Goal: Task Accomplishment & Management: Manage account settings

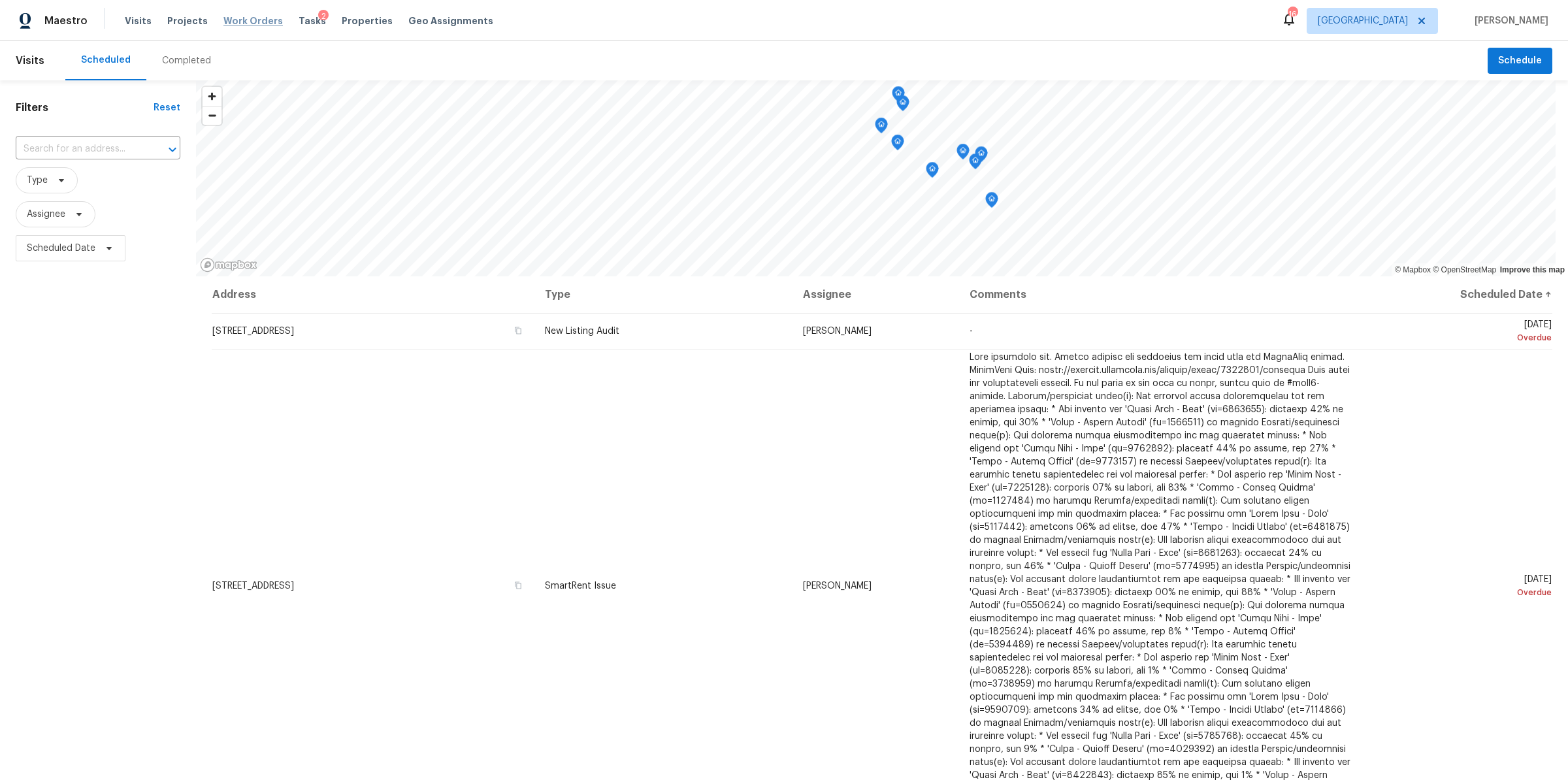
click at [256, 24] on span "Work Orders" at bounding box center [253, 21] width 59 height 13
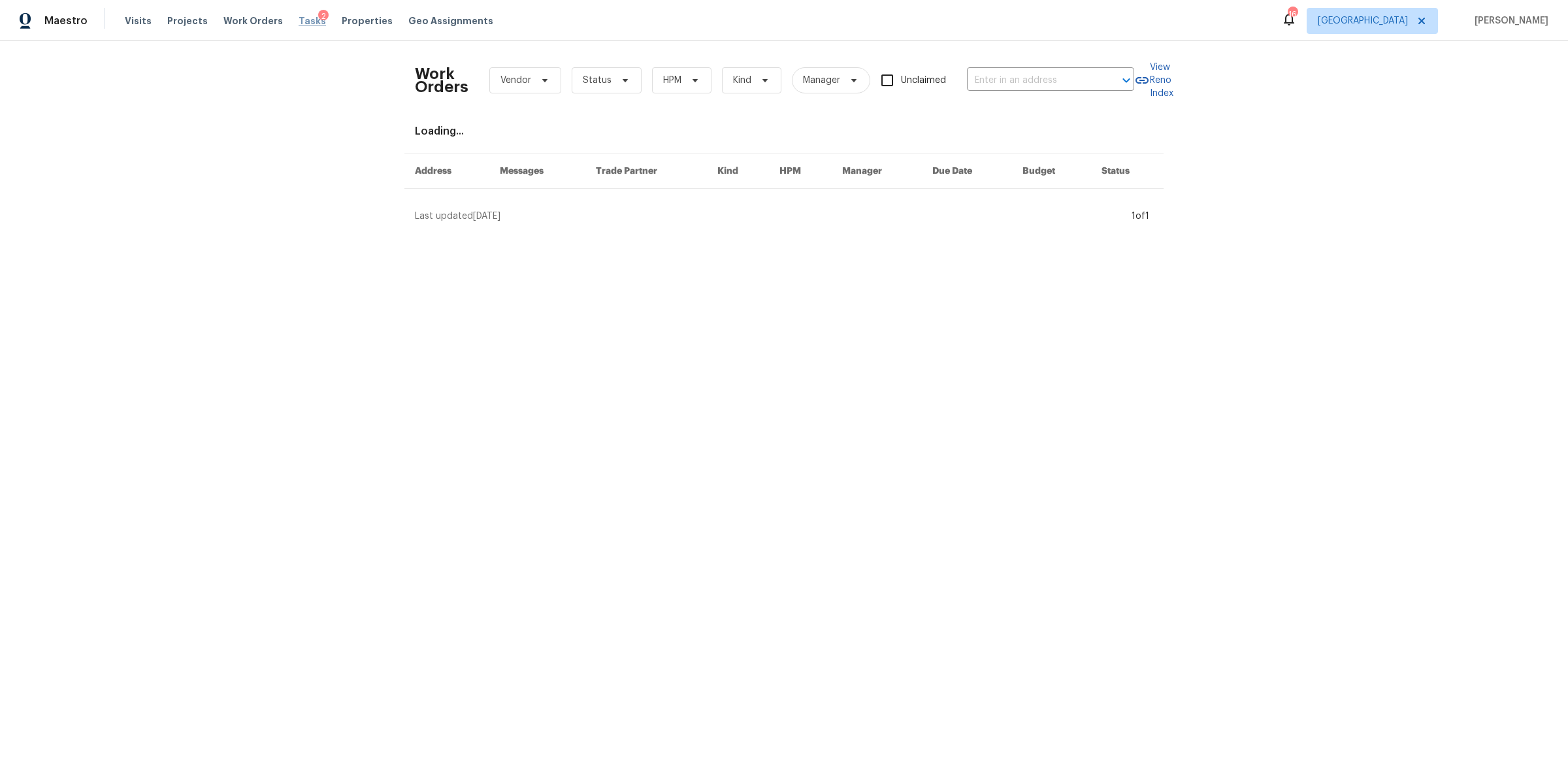
click at [298, 18] on span "Tasks" at bounding box center [312, 20] width 27 height 9
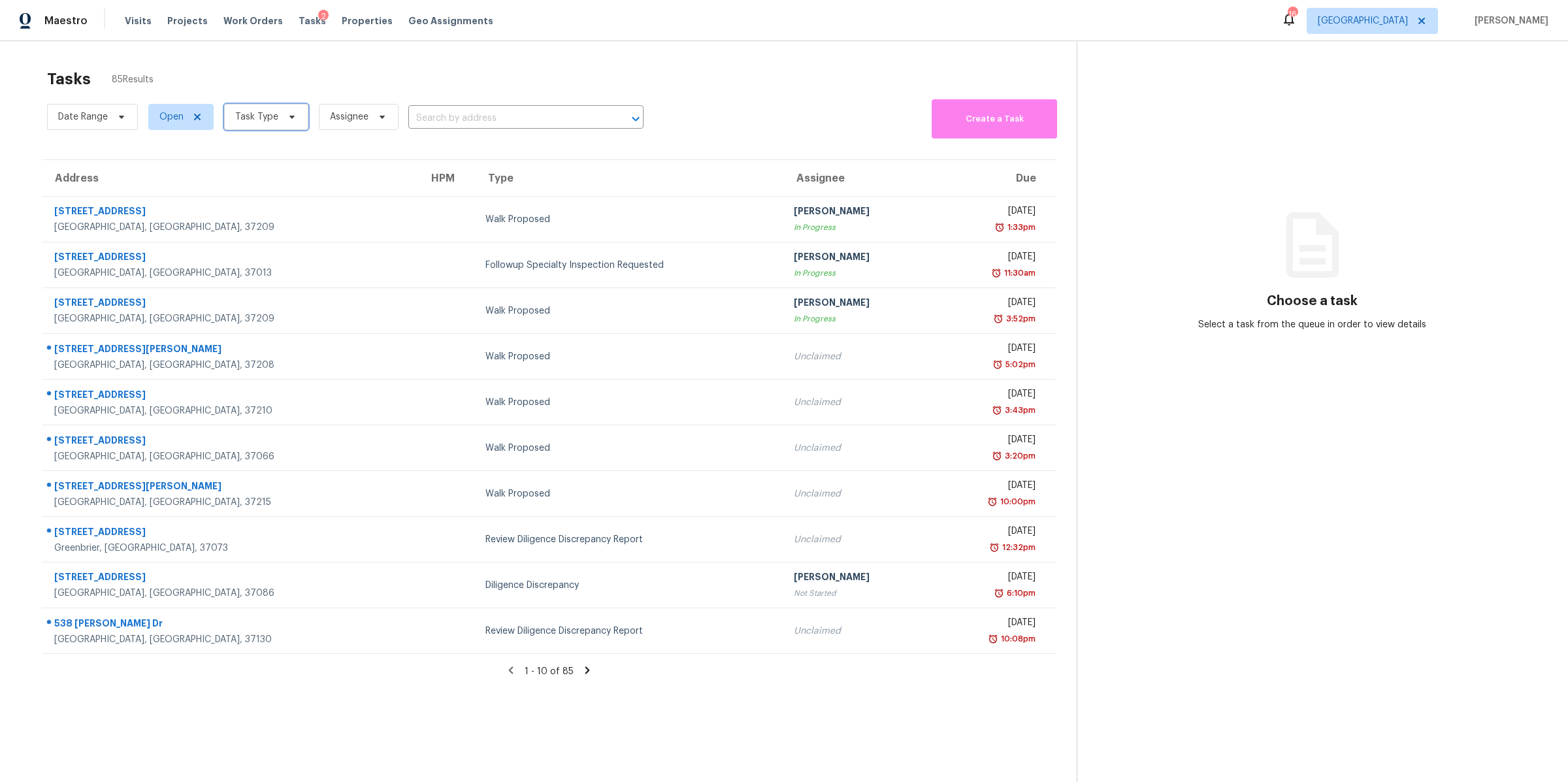
click at [295, 116] on span "Task Type" at bounding box center [266, 117] width 84 height 27
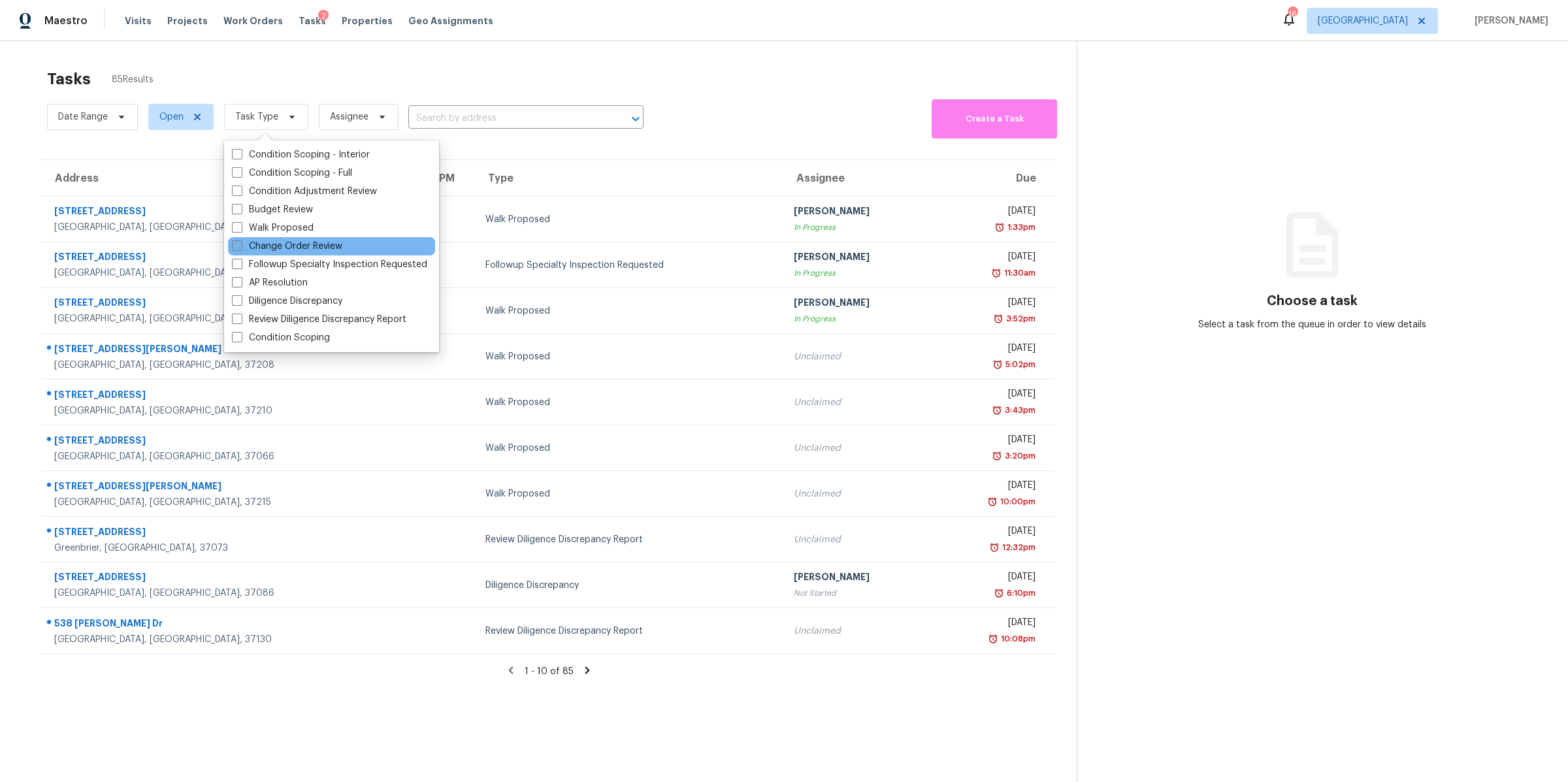
click at [285, 249] on label "Change Order Review" at bounding box center [287, 246] width 110 height 13
click at [240, 248] on input "Change Order Review" at bounding box center [236, 244] width 9 height 9
checkbox input "true"
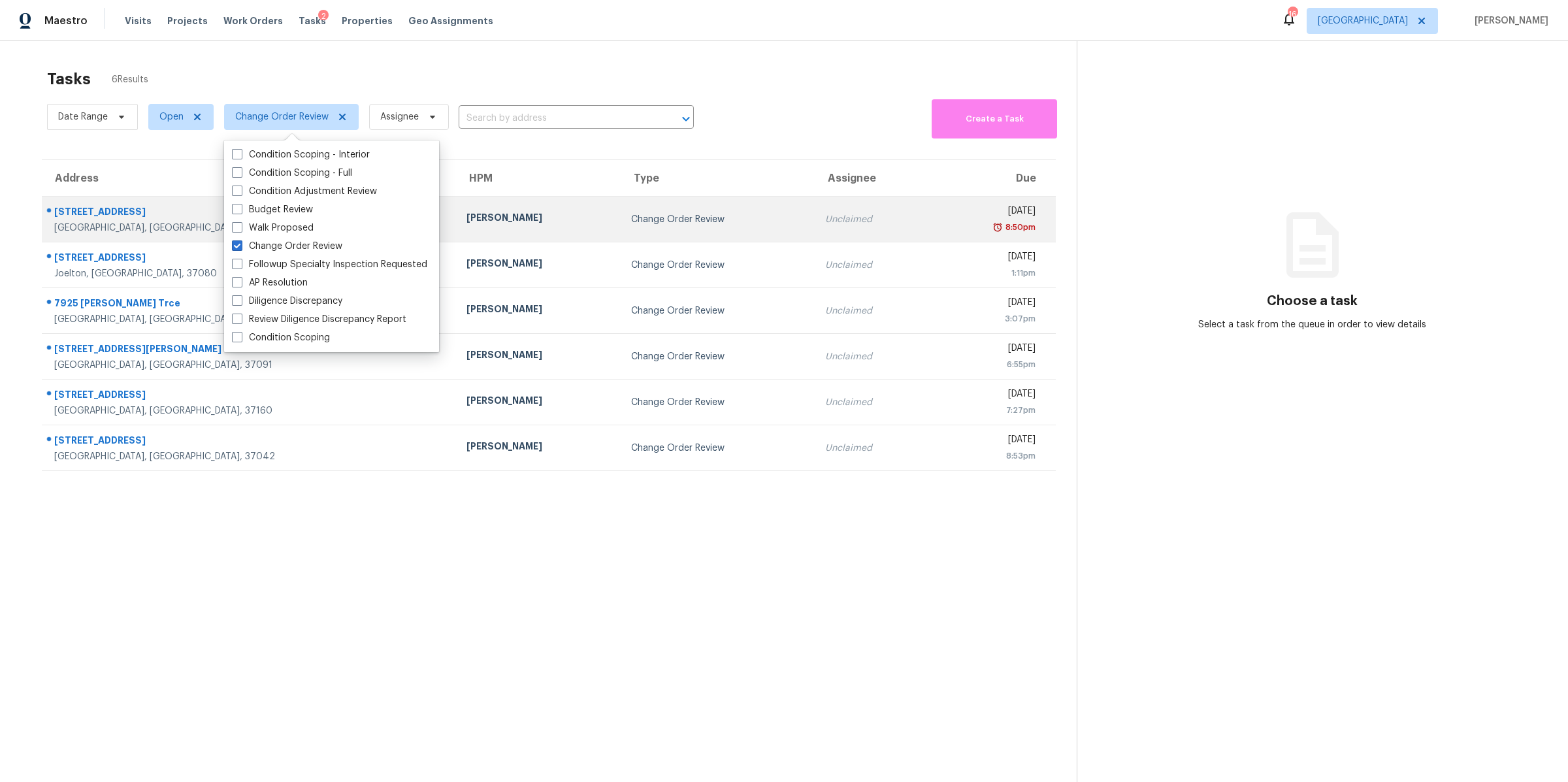
click at [108, 214] on div "109 Azalea Ct" at bounding box center [249, 213] width 391 height 16
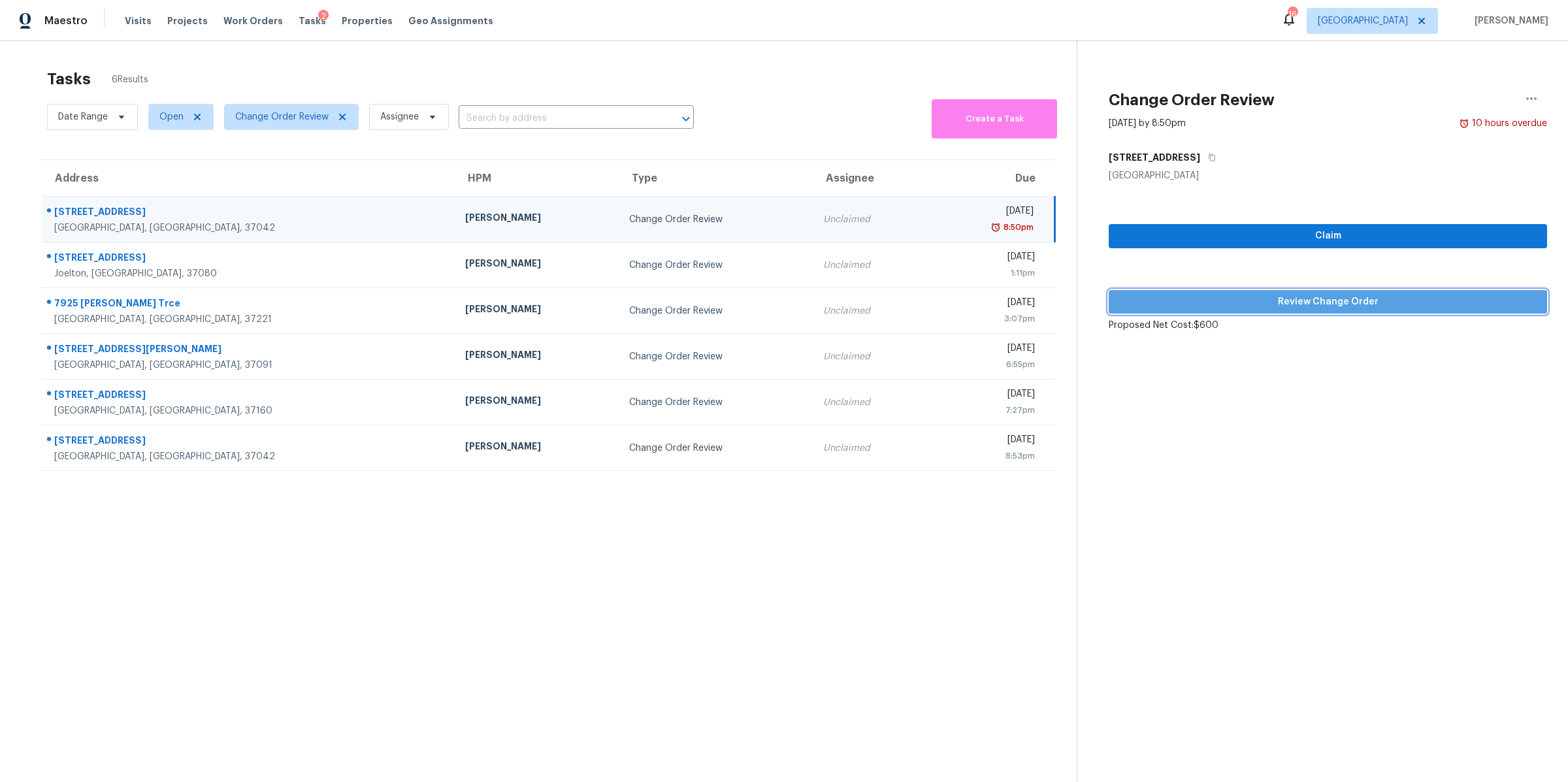
click at [1328, 303] on span "Review Change Order" at bounding box center [1327, 302] width 417 height 16
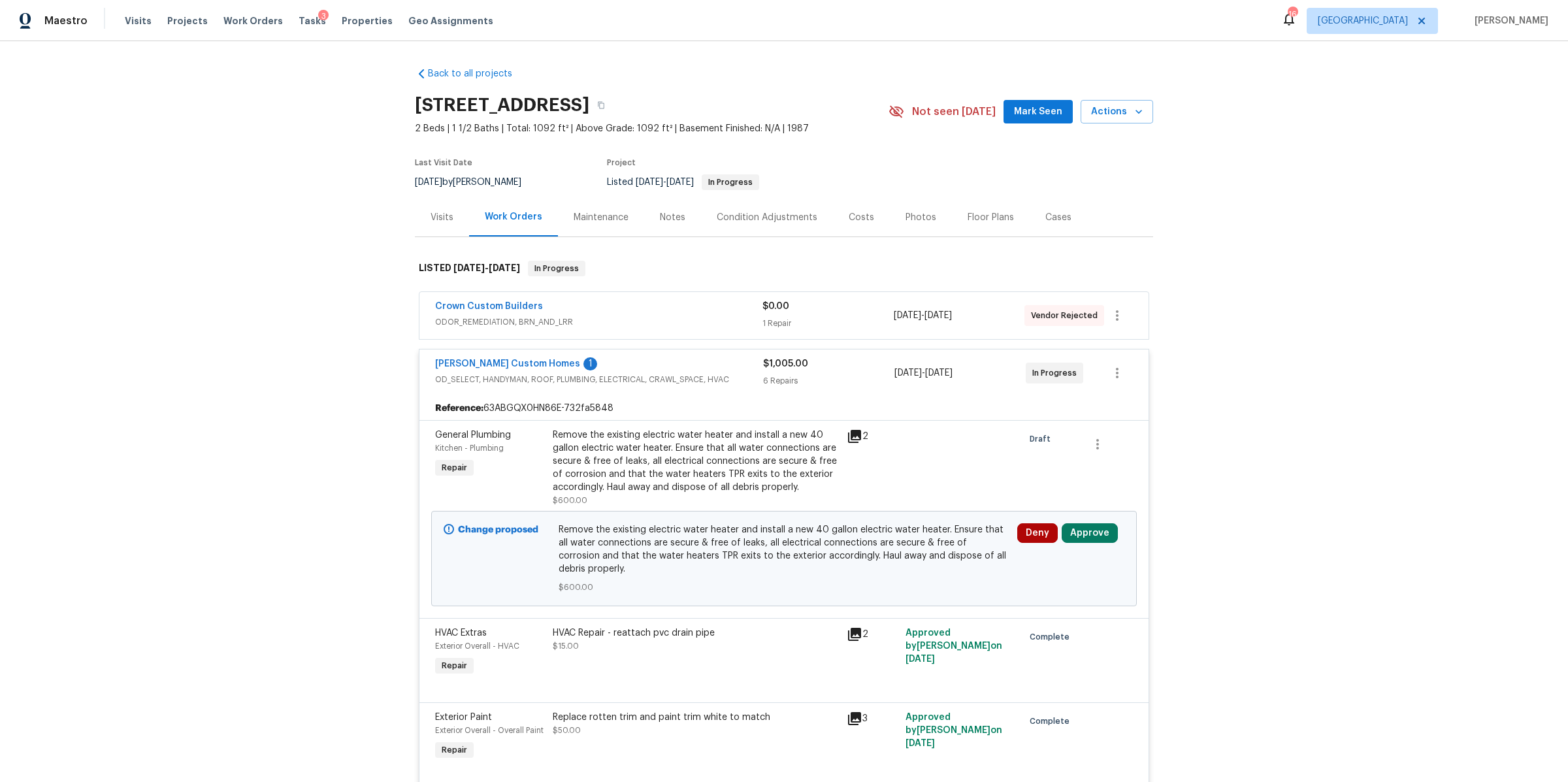
click at [848, 437] on icon at bounding box center [854, 436] width 13 height 13
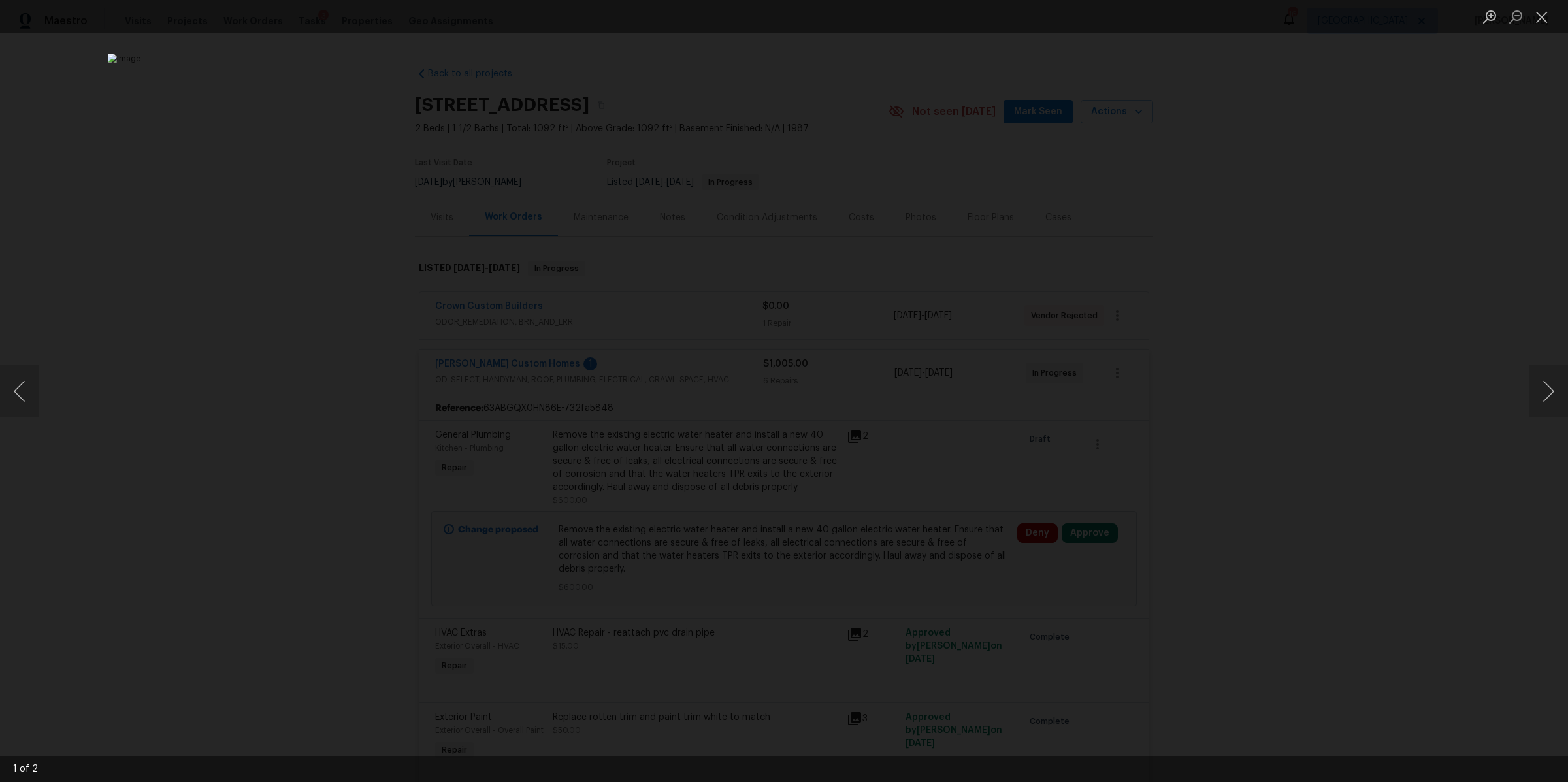
click at [1217, 493] on div "Lightbox" at bounding box center [784, 391] width 1568 height 782
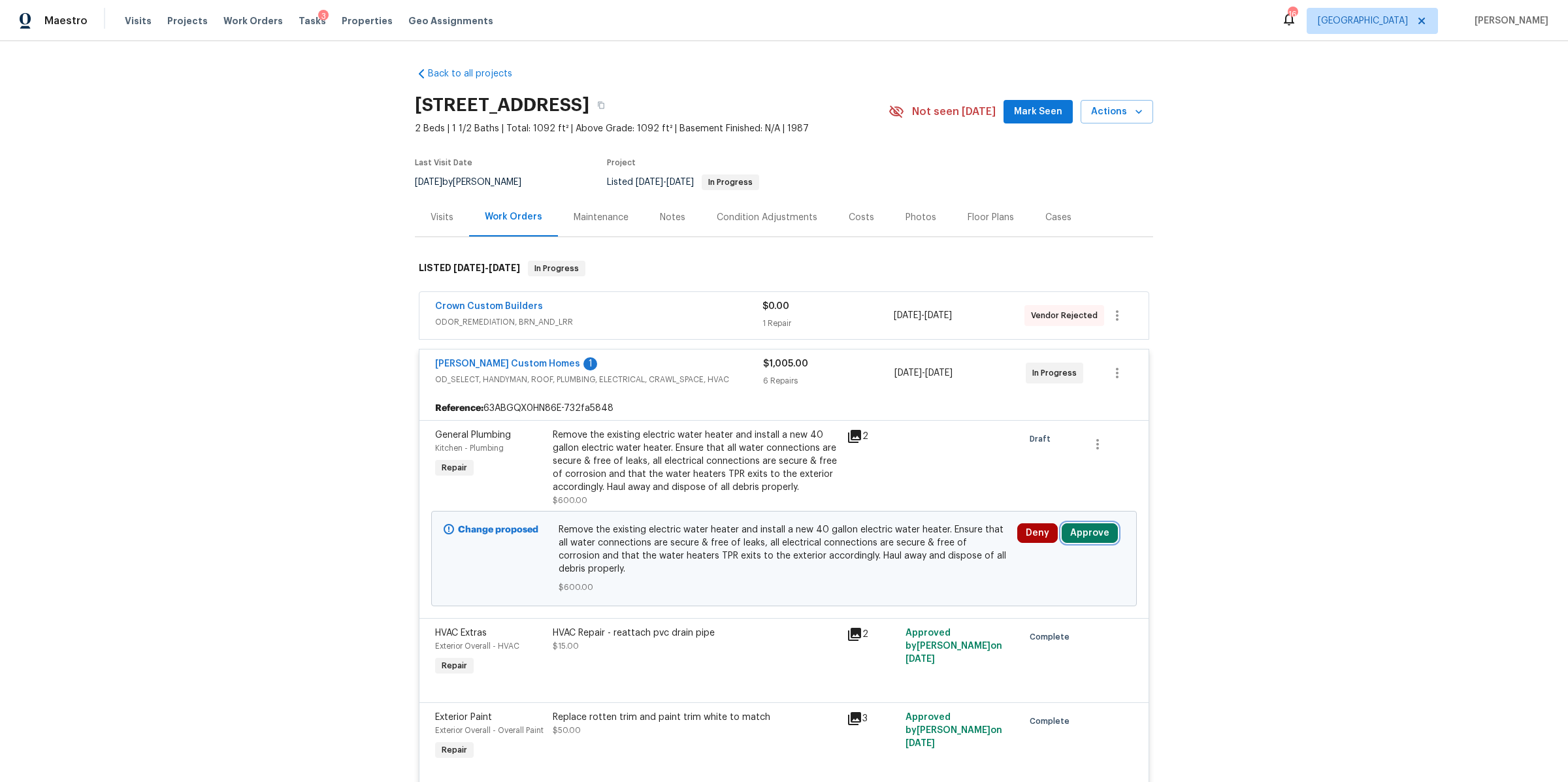
click at [1091, 528] on button "Approve" at bounding box center [1090, 533] width 56 height 19
click at [873, 542] on button "Approve" at bounding box center [896, 546] width 79 height 27
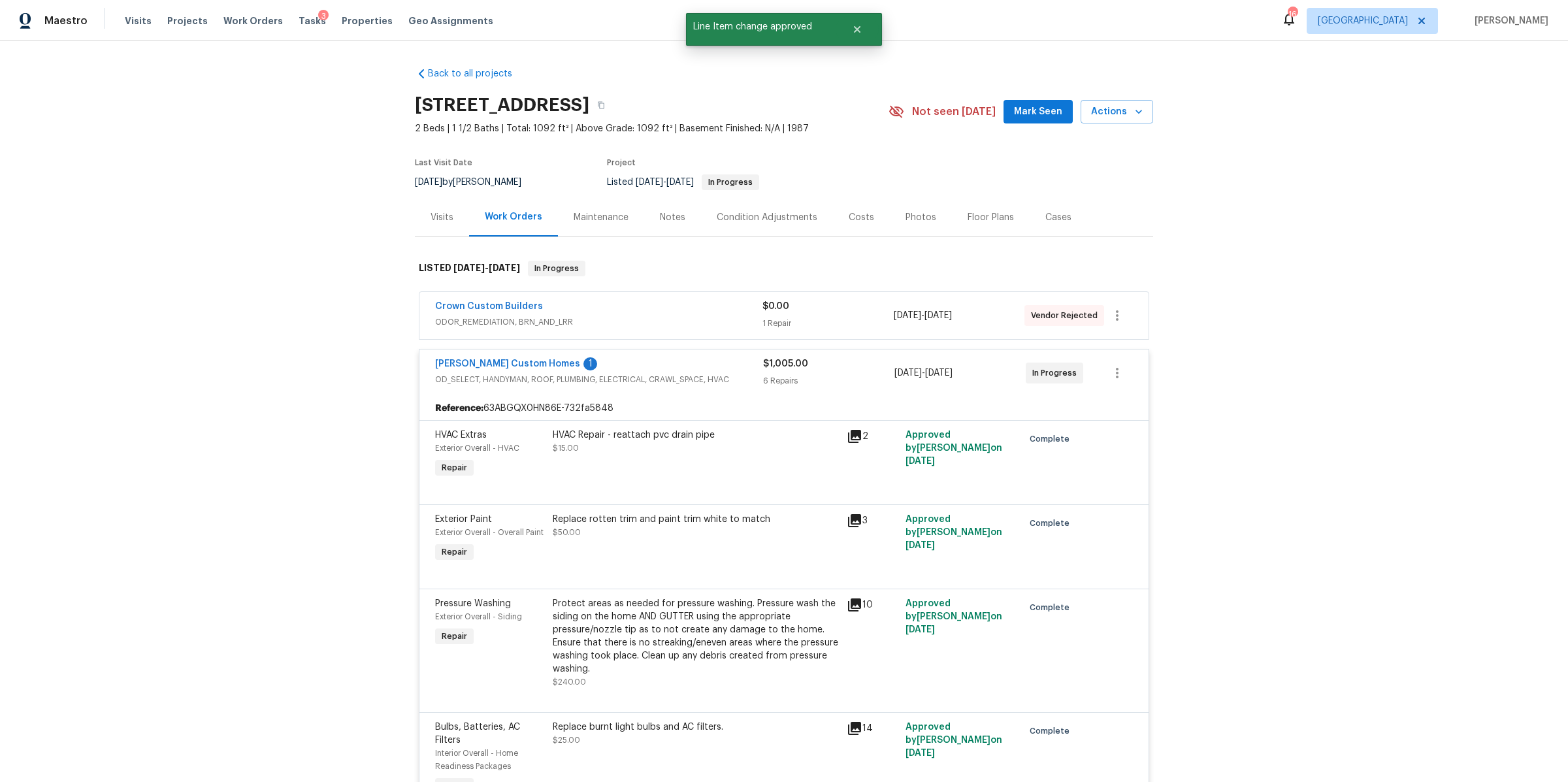
click at [659, 207] on div "Notes" at bounding box center [672, 217] width 57 height 39
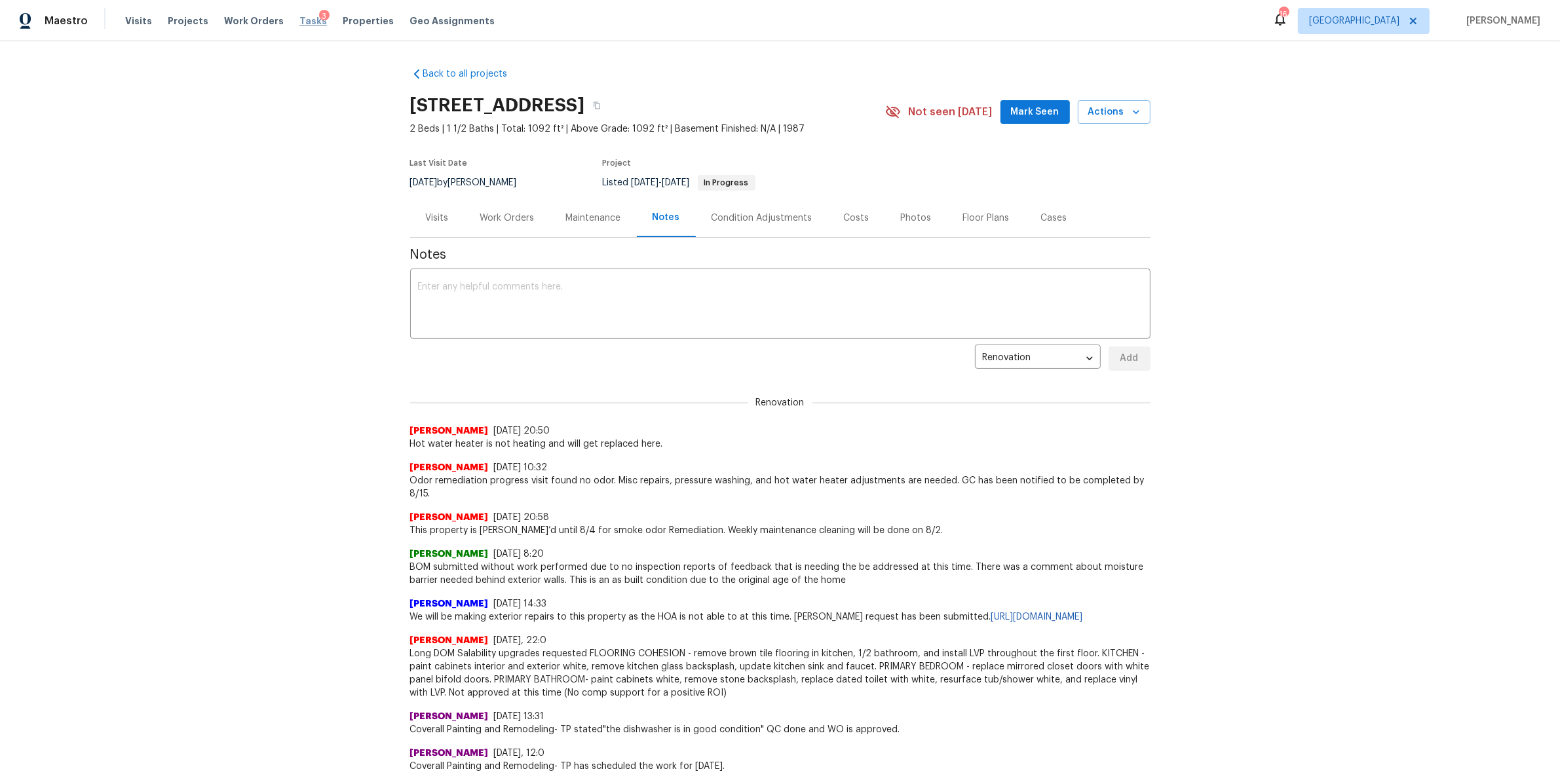
click at [299, 24] on span "Tasks" at bounding box center [313, 20] width 27 height 9
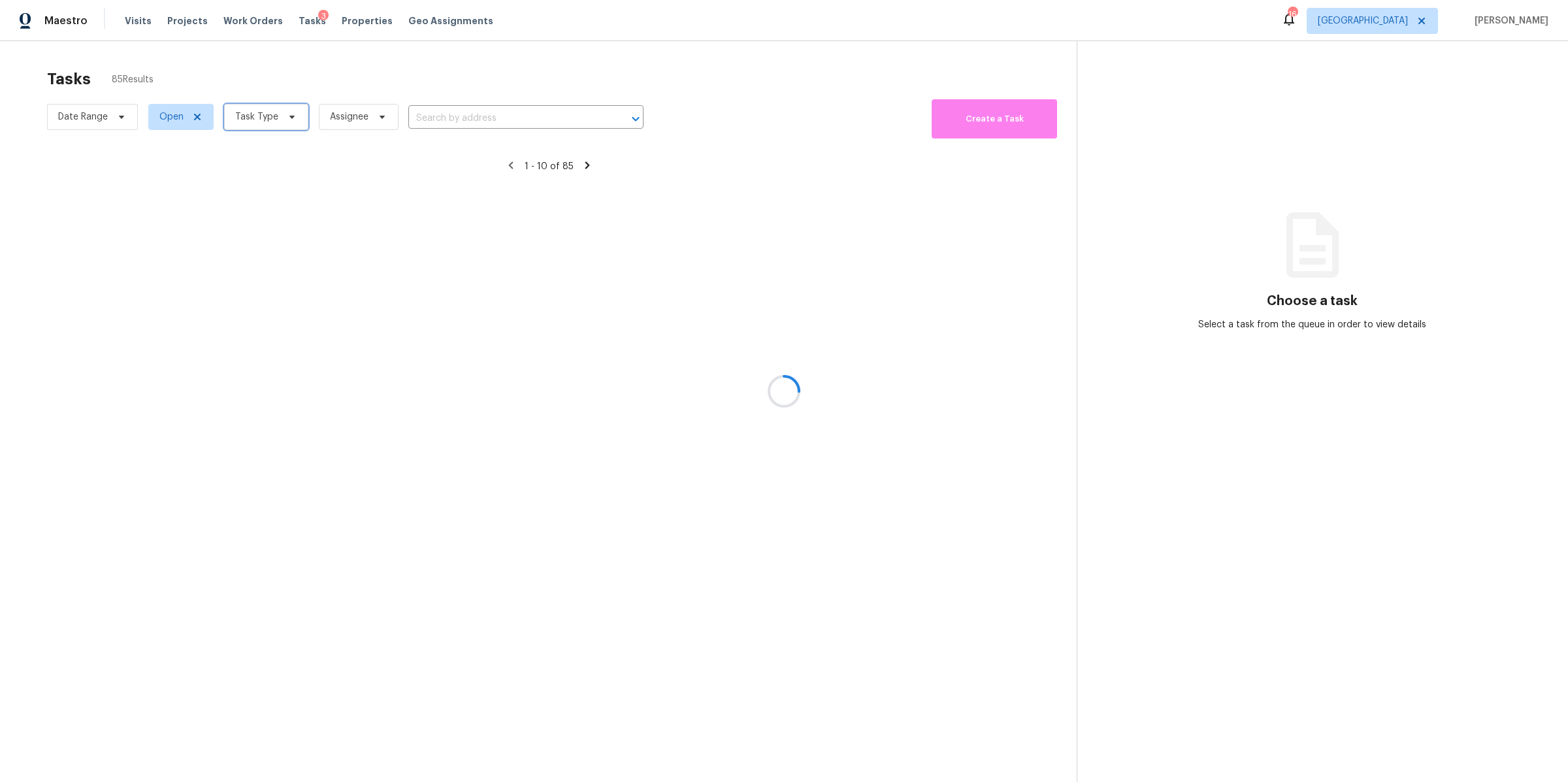
click at [283, 121] on span at bounding box center [290, 117] width 14 height 10
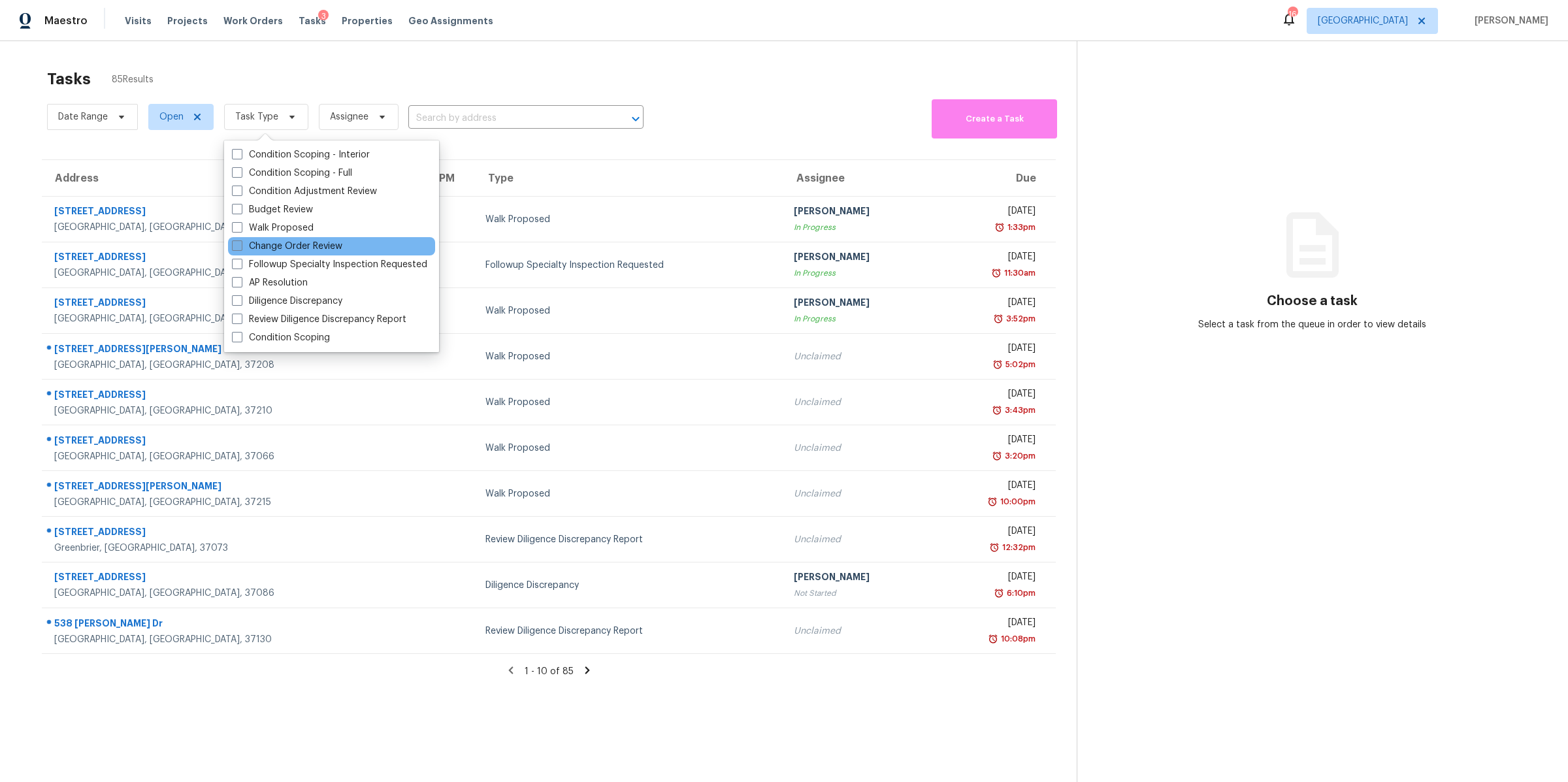
click at [274, 240] on label "Change Order Review" at bounding box center [287, 246] width 110 height 13
click at [240, 240] on input "Change Order Review" at bounding box center [236, 244] width 9 height 9
checkbox input "true"
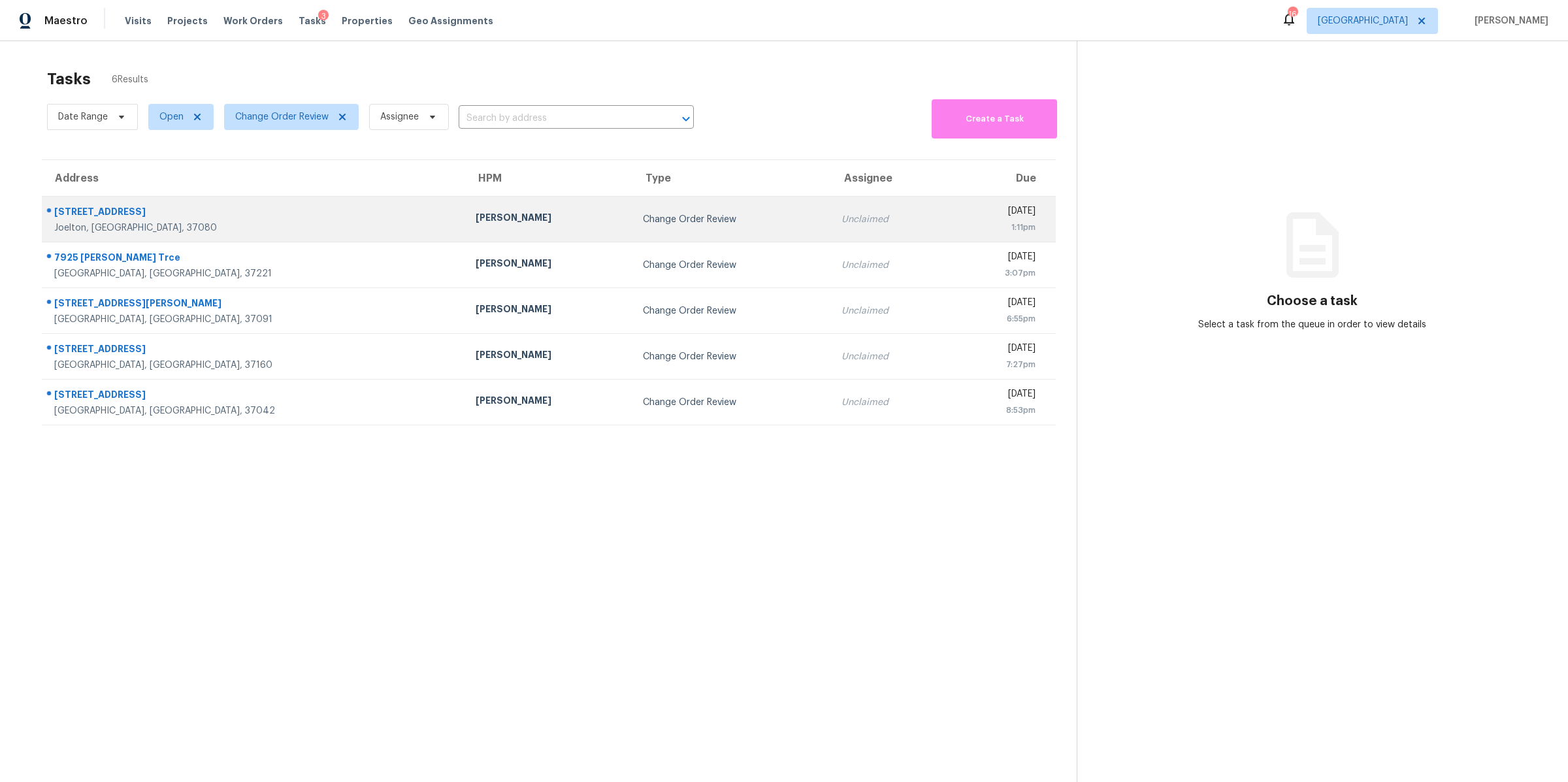
click at [92, 215] on div "1115 Morriswood Dr" at bounding box center [254, 213] width 400 height 16
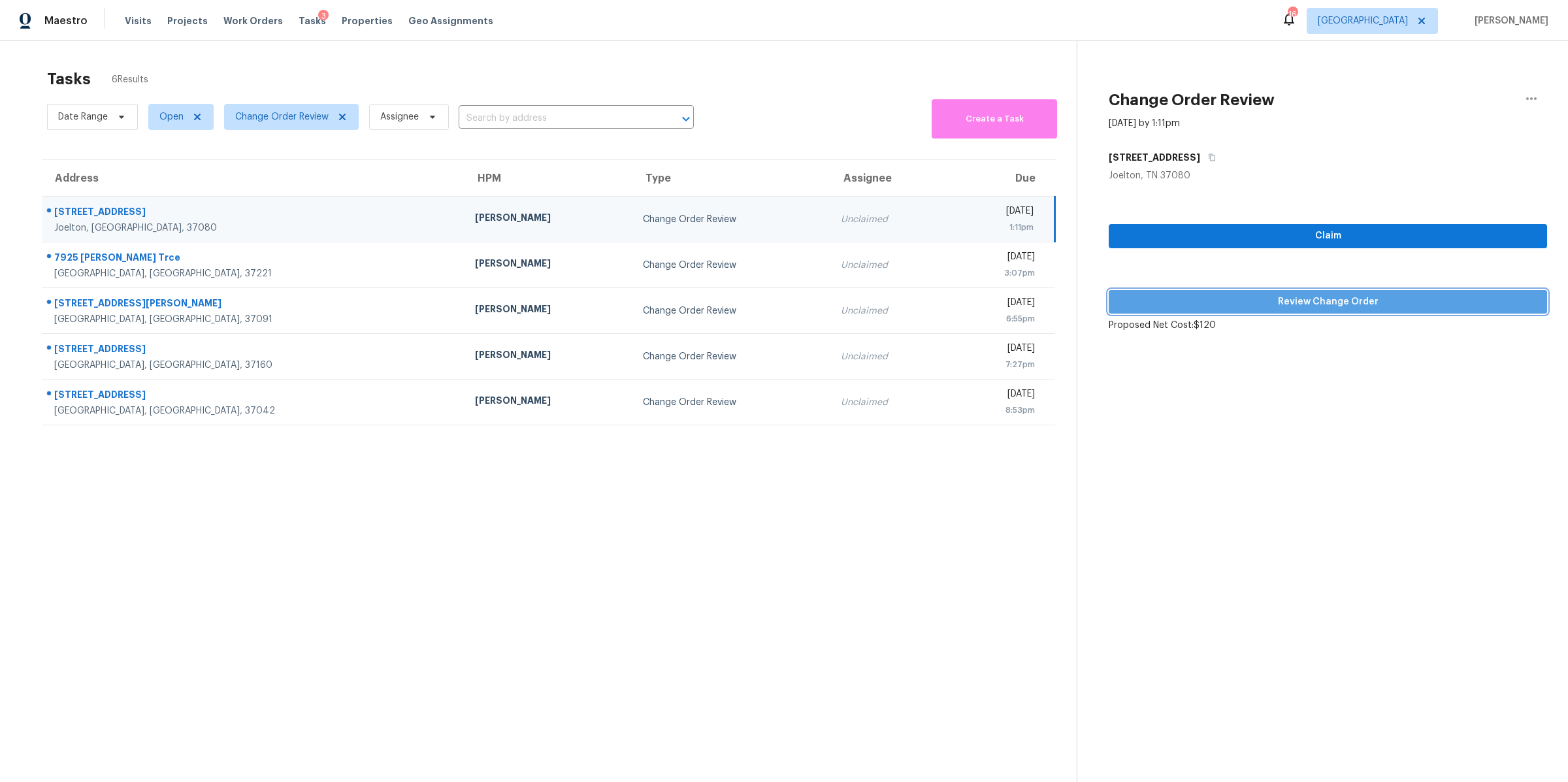
click at [1398, 305] on span "Review Change Order" at bounding box center [1327, 302] width 417 height 16
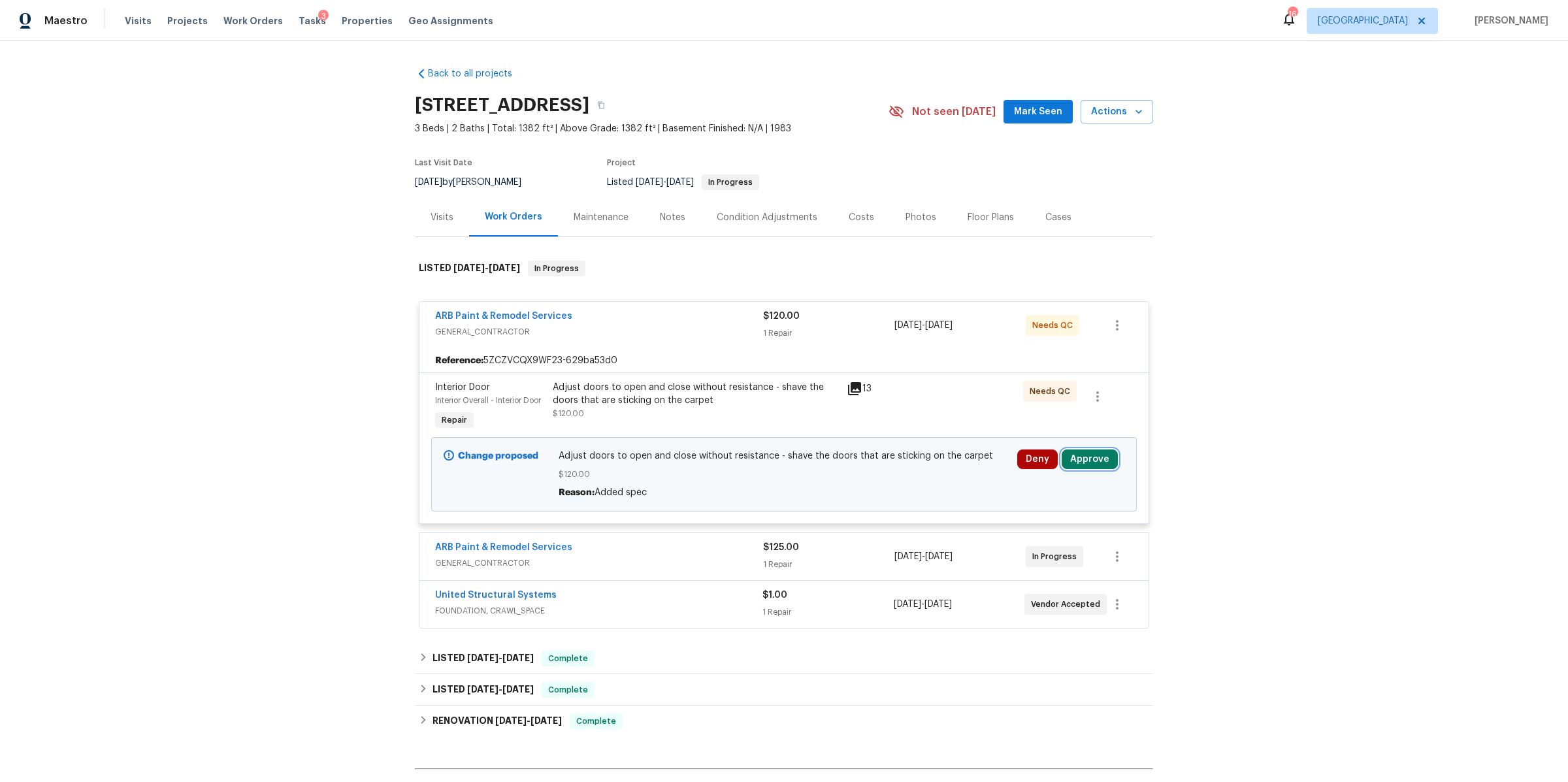
click at [1094, 459] on button "Approve" at bounding box center [1090, 459] width 56 height 19
click at [882, 467] on span "Approve" at bounding box center [896, 472] width 37 height 10
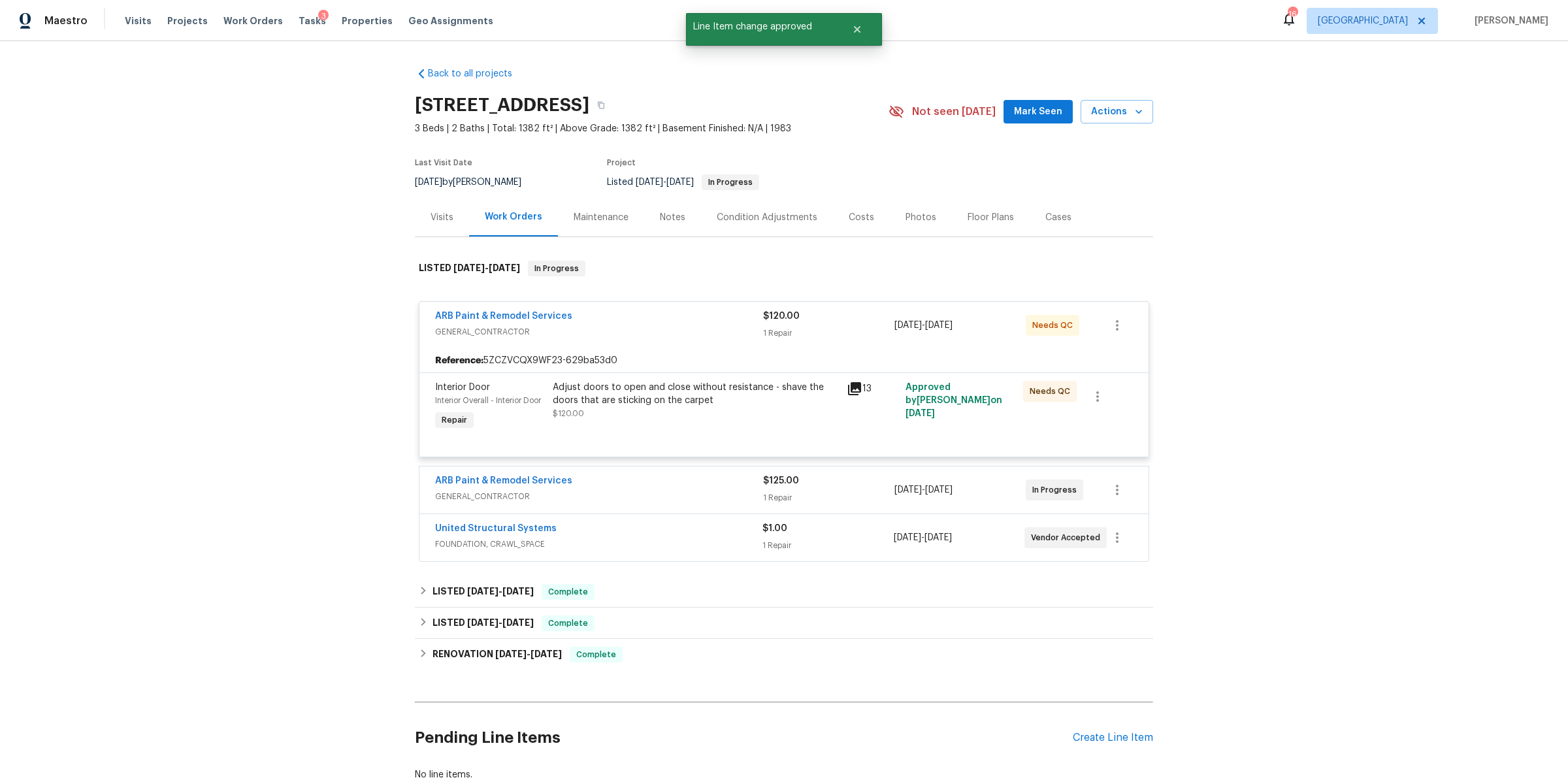
click at [668, 486] on div "ARB Paint & Remodel Services" at bounding box center [599, 482] width 328 height 16
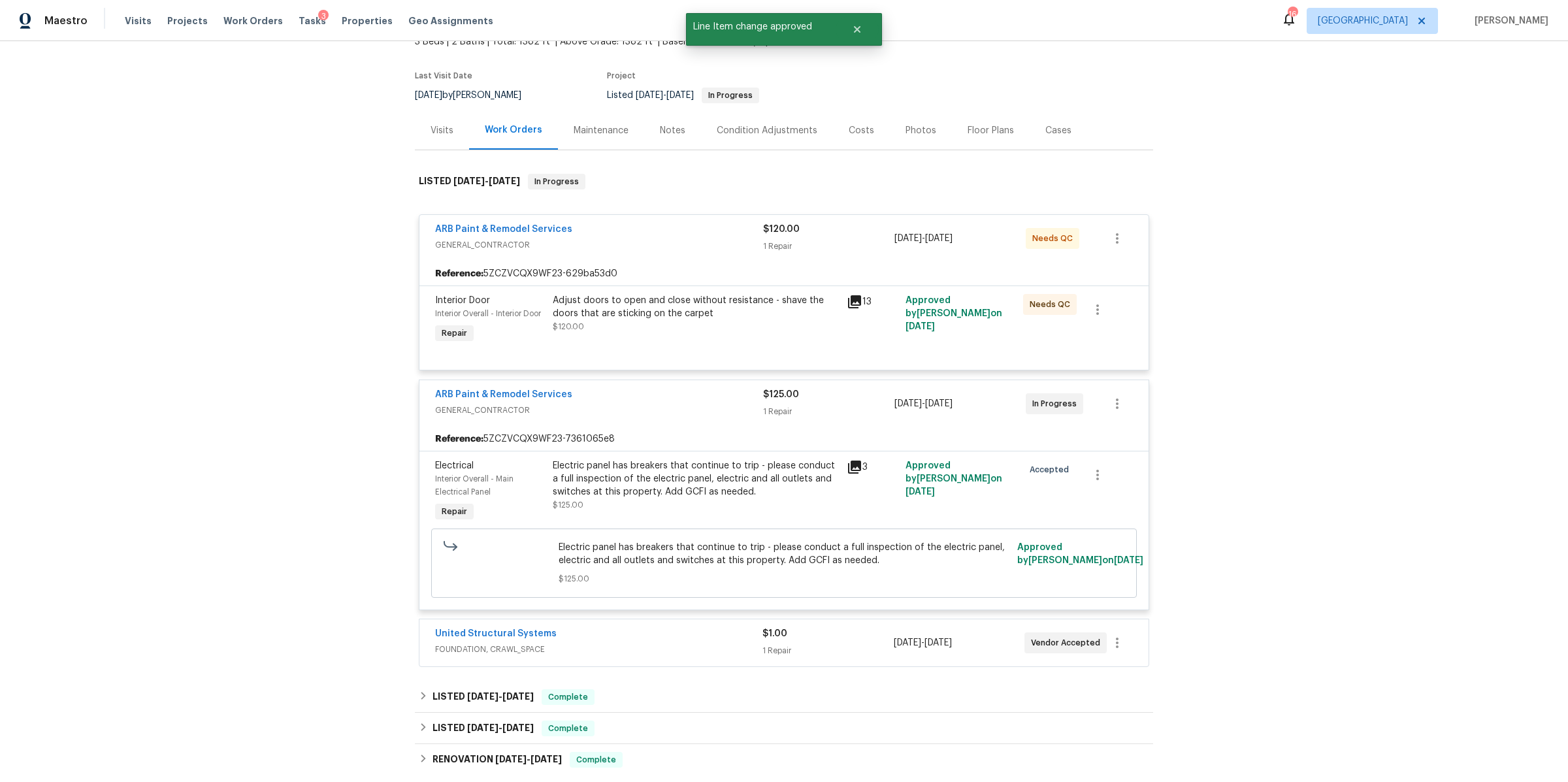
scroll to position [103, 0]
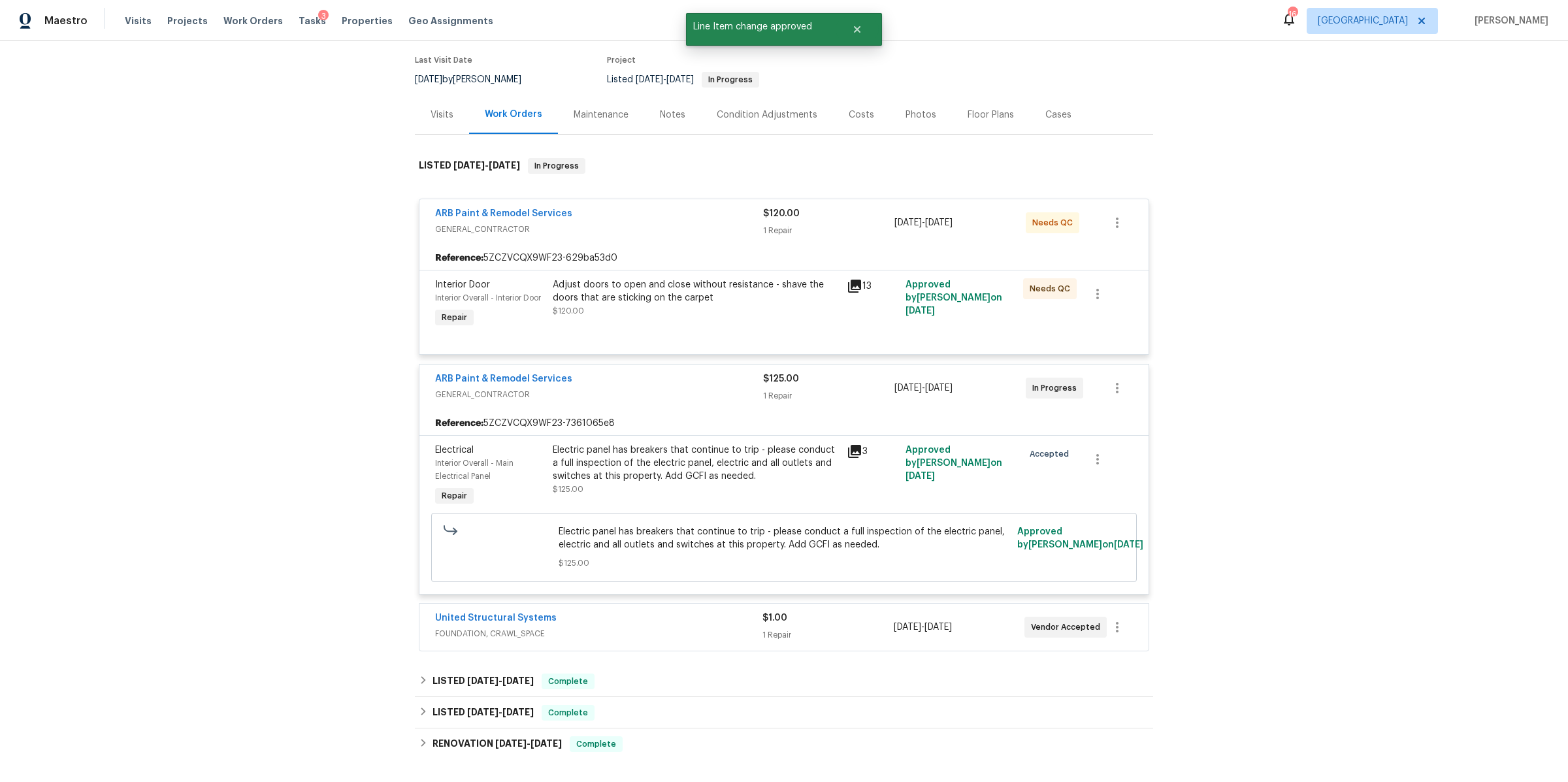
click at [662, 616] on div "United Structural Systems" at bounding box center [598, 620] width 327 height 16
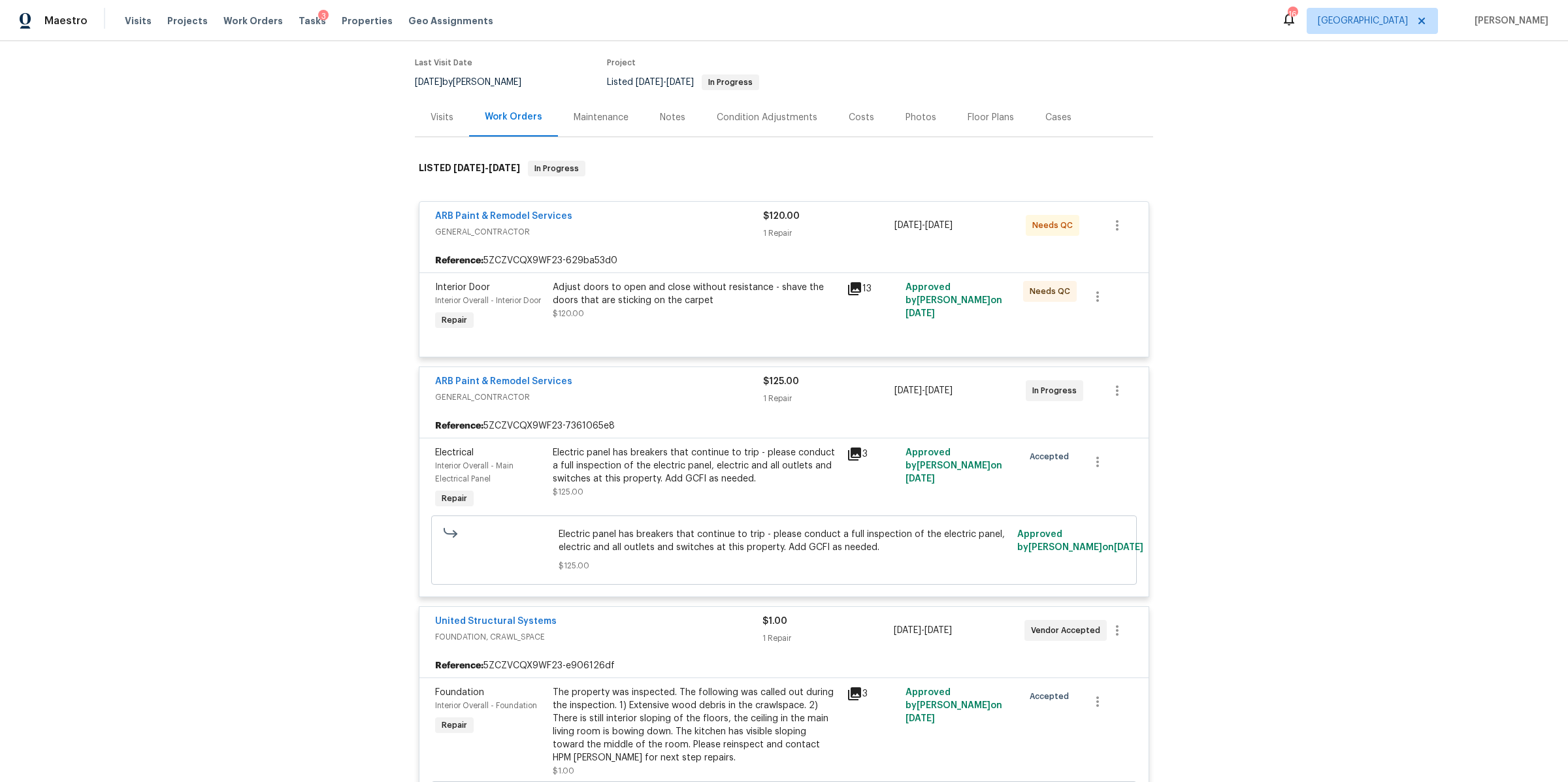
scroll to position [0, 0]
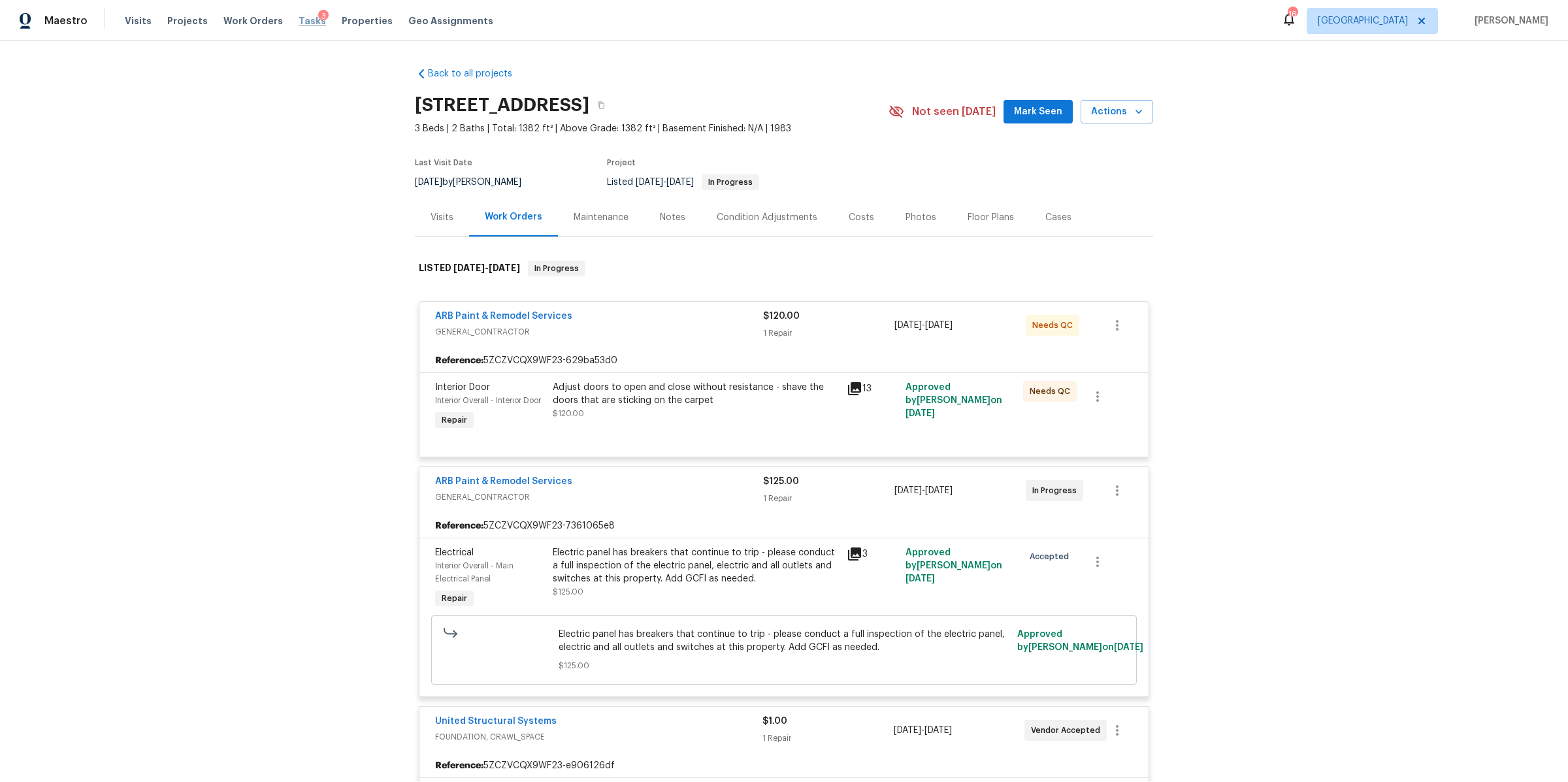
click at [299, 22] on span "Tasks" at bounding box center [312, 20] width 27 height 9
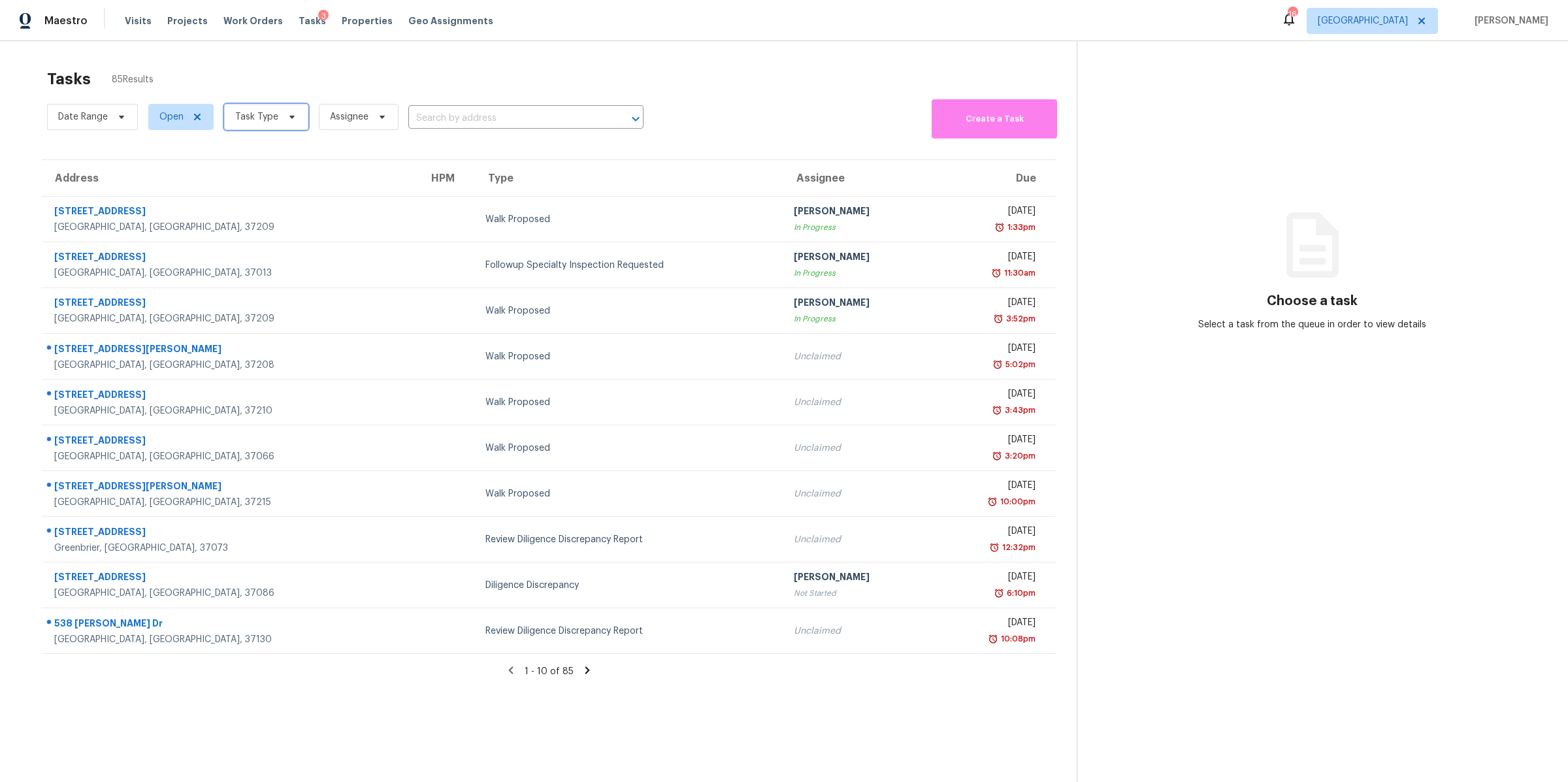
click at [281, 125] on span "Task Type" at bounding box center [266, 117] width 84 height 27
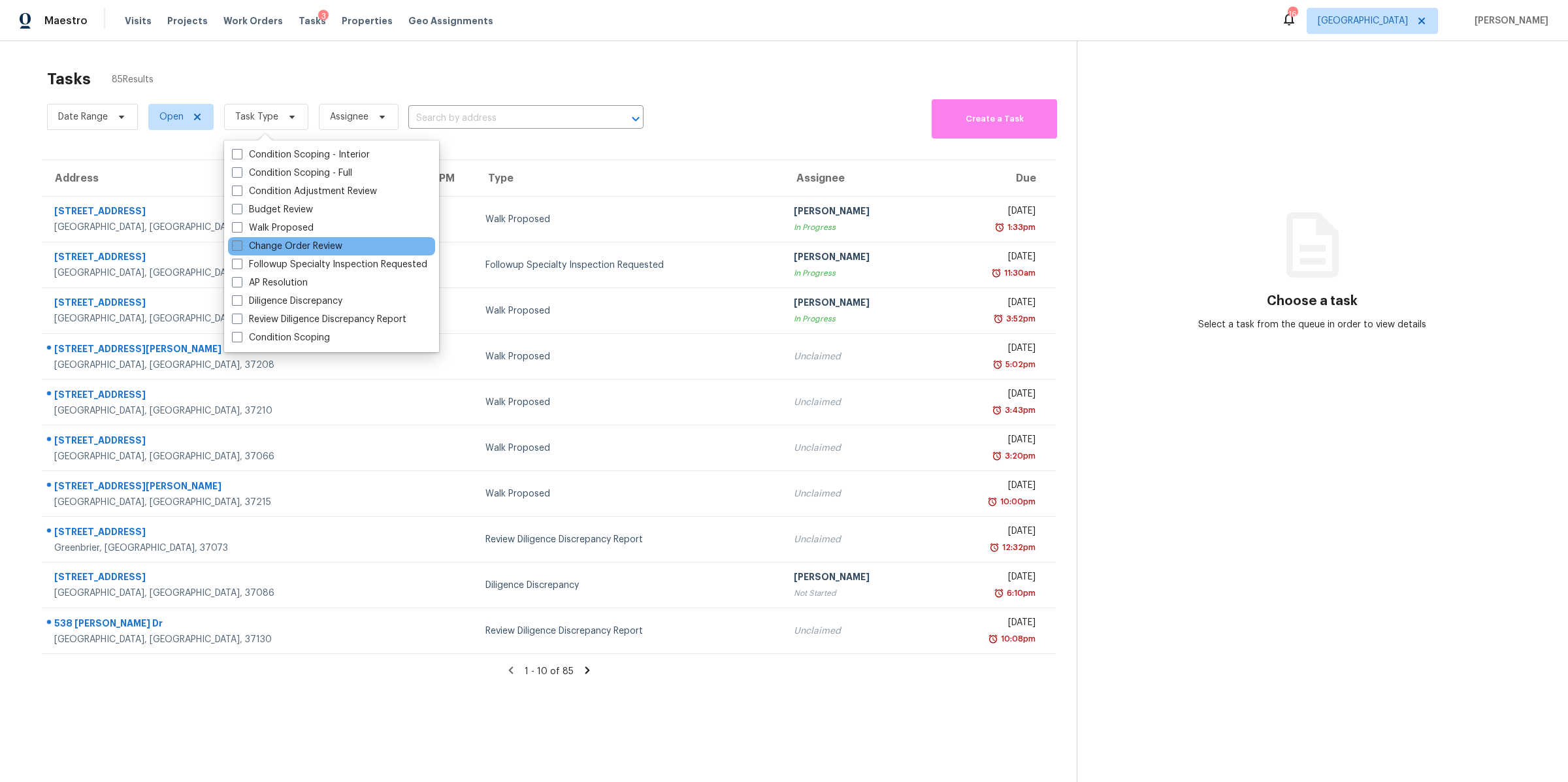
drag, startPoint x: 277, startPoint y: 246, endPoint x: 279, endPoint y: 235, distance: 11.2
click at [277, 246] on label "Change Order Review" at bounding box center [287, 246] width 110 height 13
click at [240, 246] on input "Change Order Review" at bounding box center [236, 244] width 9 height 9
checkbox input "true"
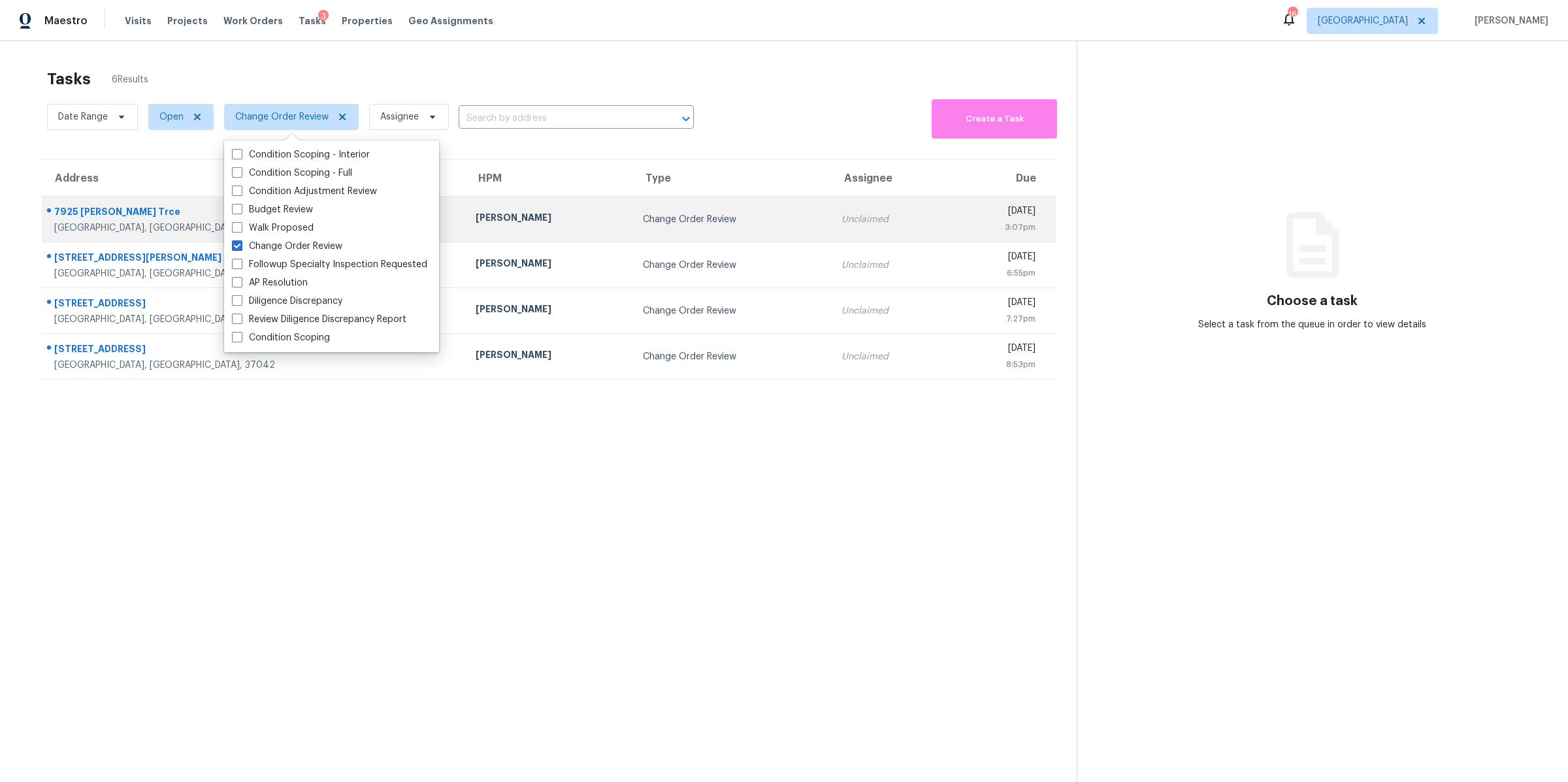
click at [88, 219] on div "7925 Boone Trce" at bounding box center [254, 213] width 400 height 16
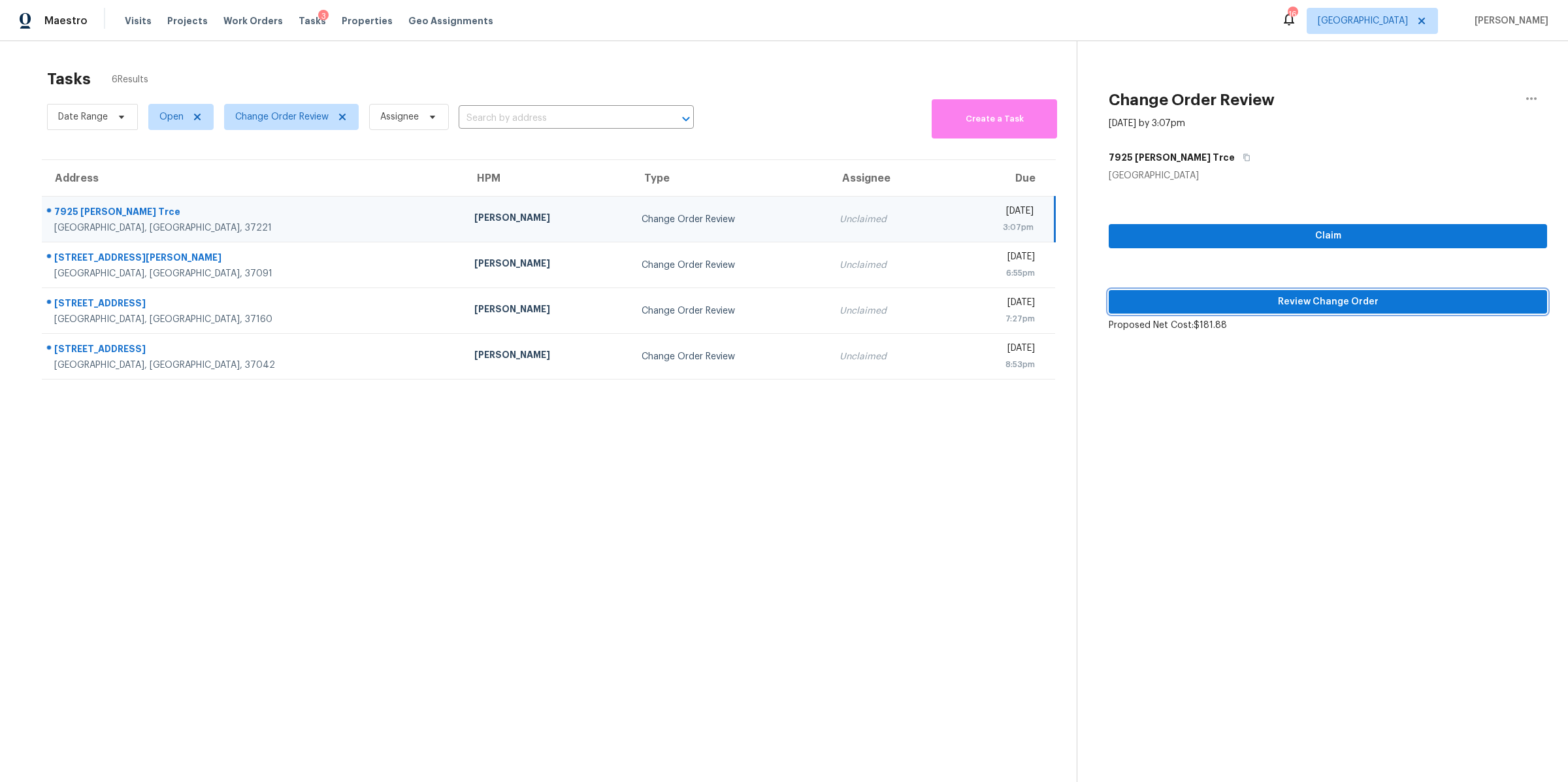
click at [1254, 308] on span "Review Change Order" at bounding box center [1327, 302] width 417 height 16
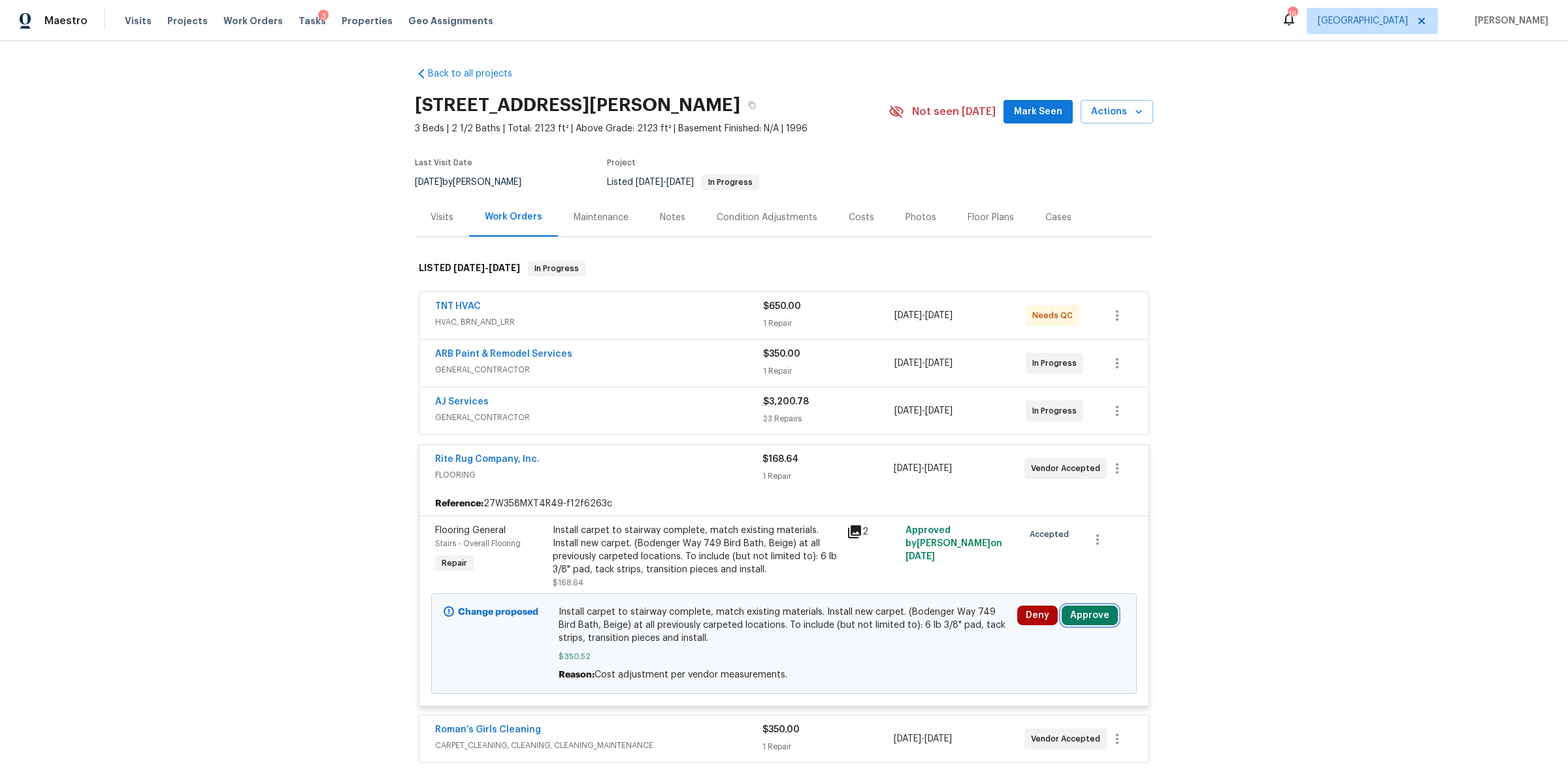
click at [1091, 621] on button "Approve" at bounding box center [1090, 615] width 56 height 19
click at [1038, 567] on button "Approve" at bounding box center [1046, 573] width 79 height 27
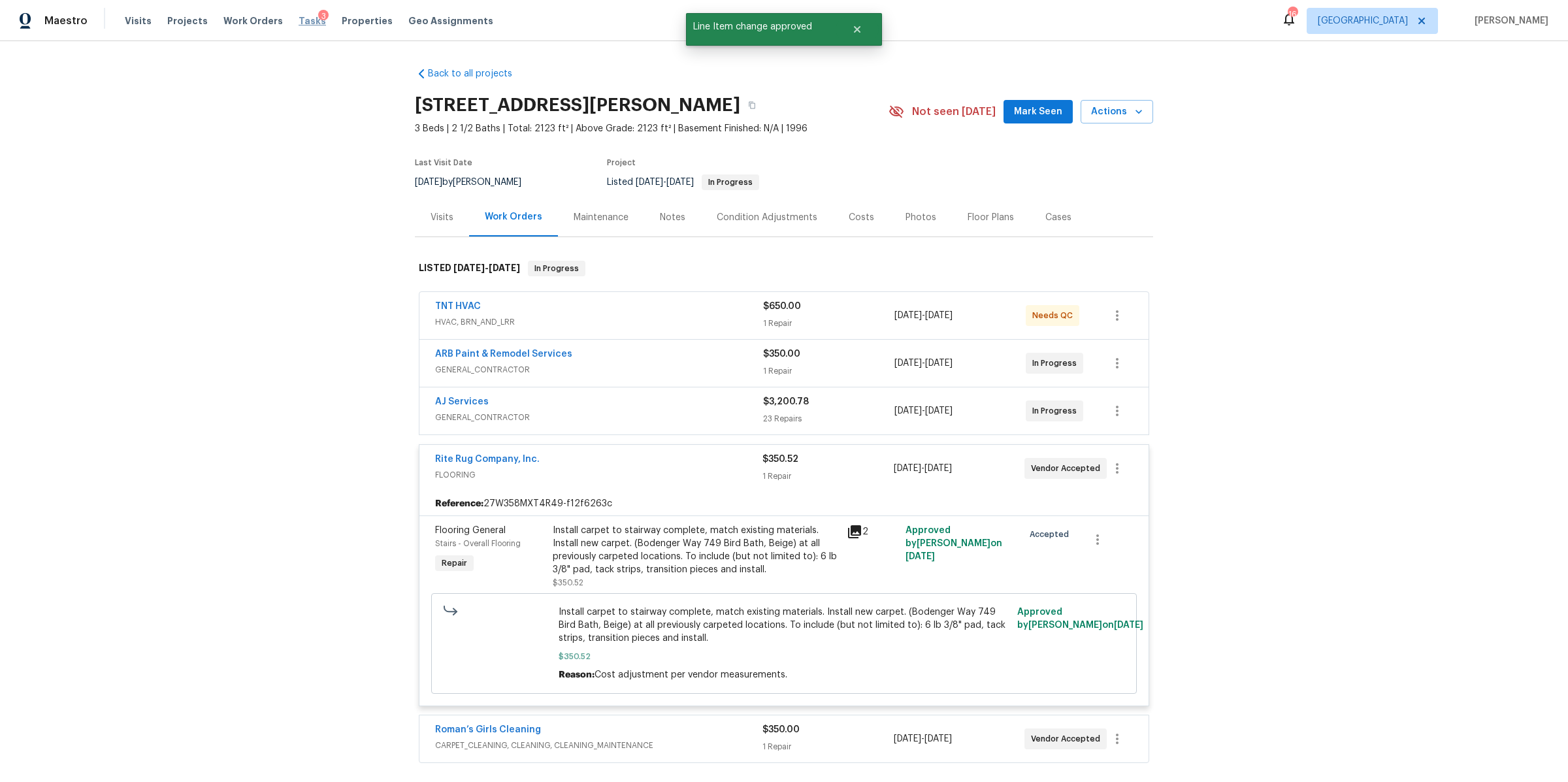
click at [301, 23] on span "Tasks" at bounding box center [312, 20] width 27 height 9
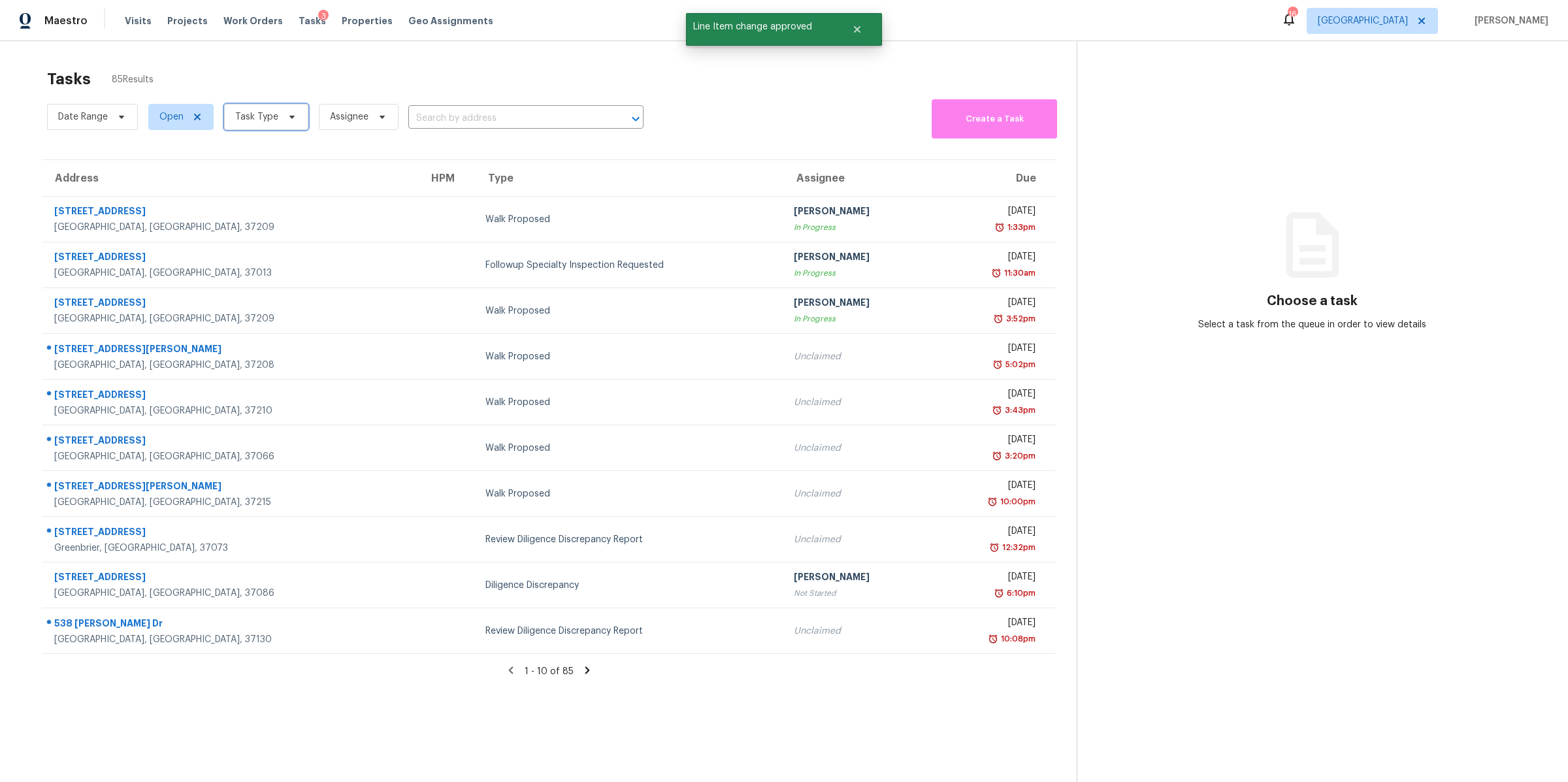
click at [291, 121] on icon at bounding box center [292, 117] width 10 height 10
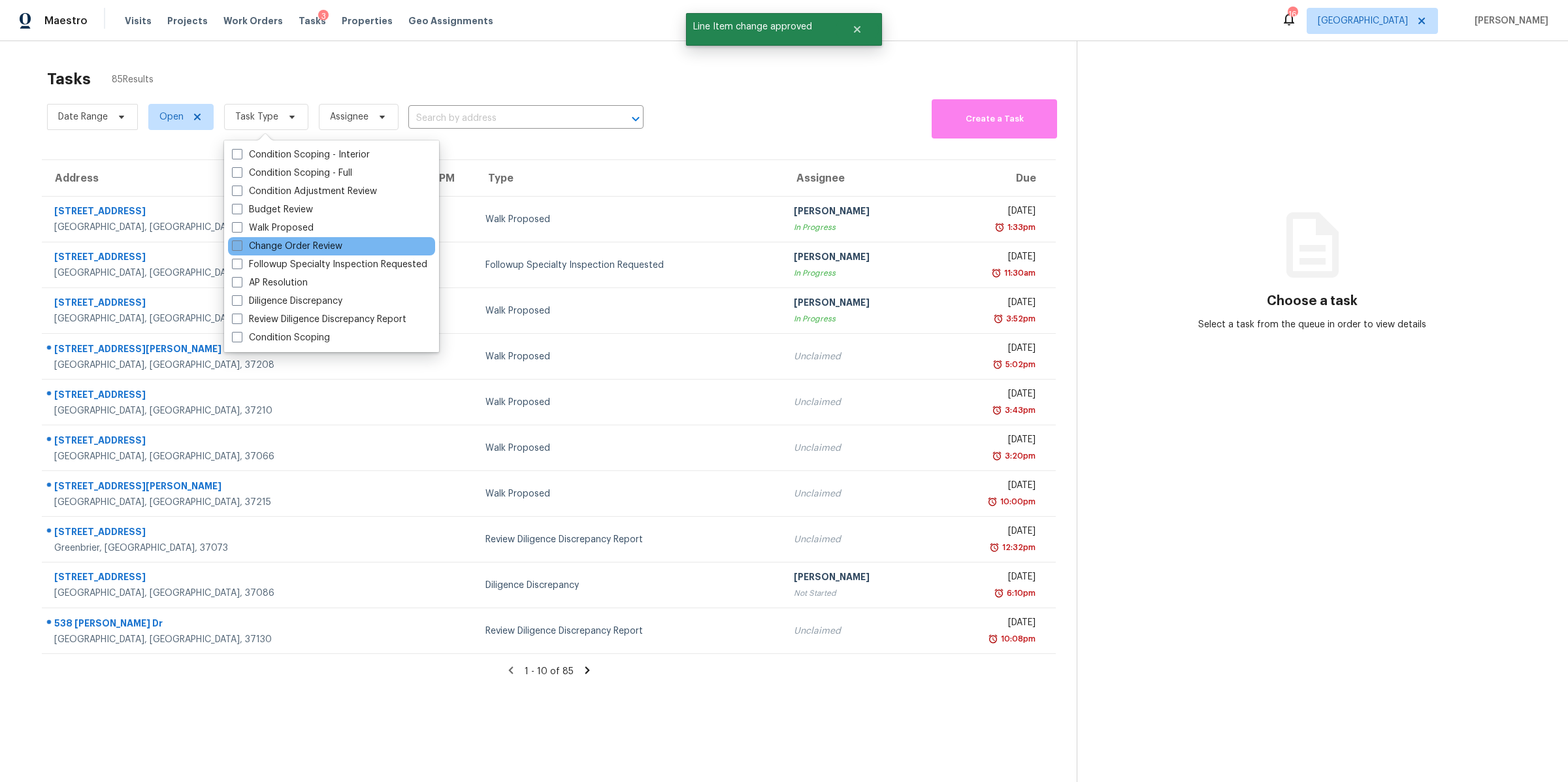
click at [269, 240] on label "Change Order Review" at bounding box center [287, 246] width 110 height 13
click at [240, 240] on input "Change Order Review" at bounding box center [236, 244] width 9 height 9
checkbox input "true"
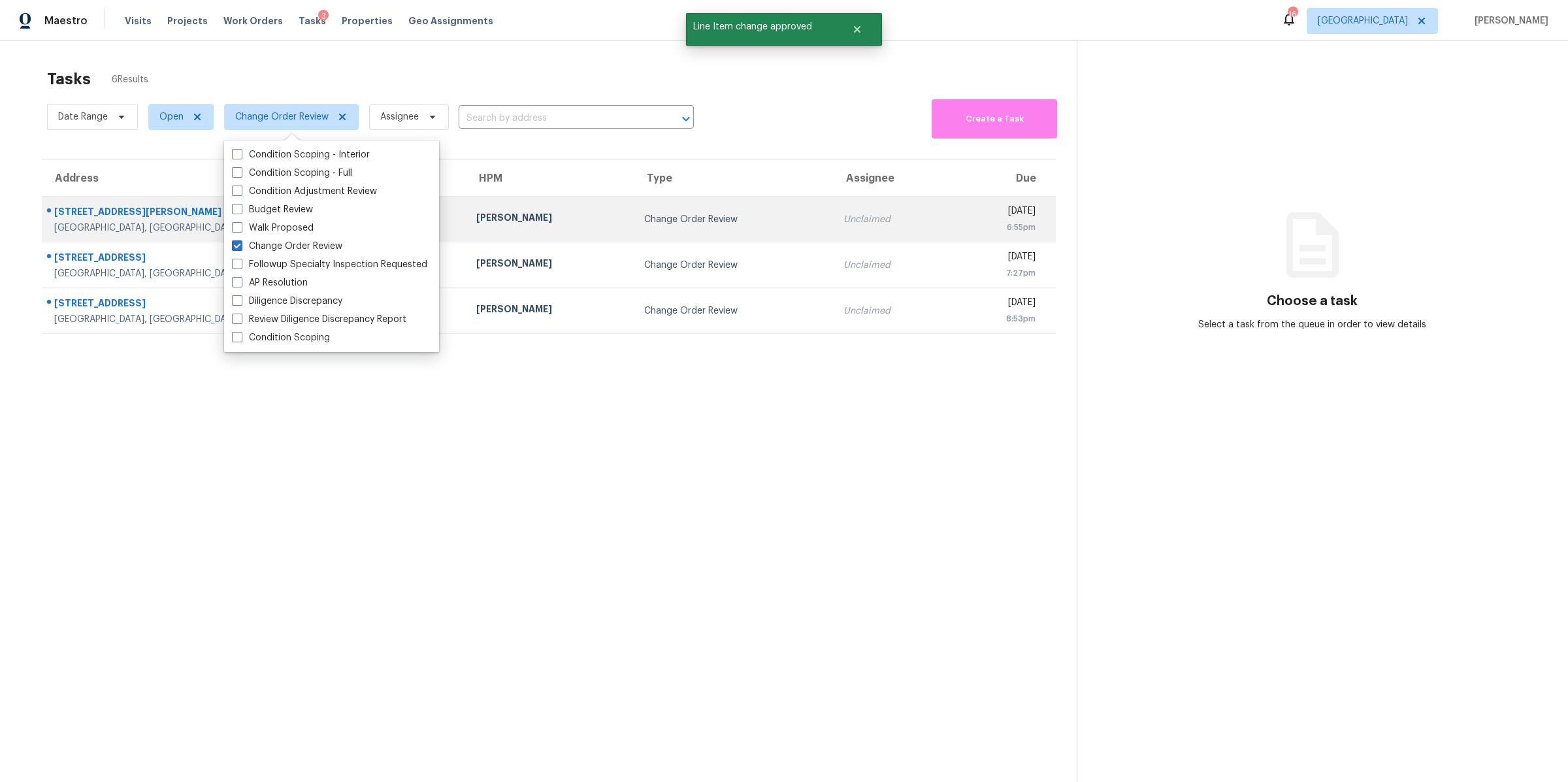
click at [75, 220] on div "[STREET_ADDRESS][PERSON_NAME]" at bounding box center [254, 213] width 401 height 16
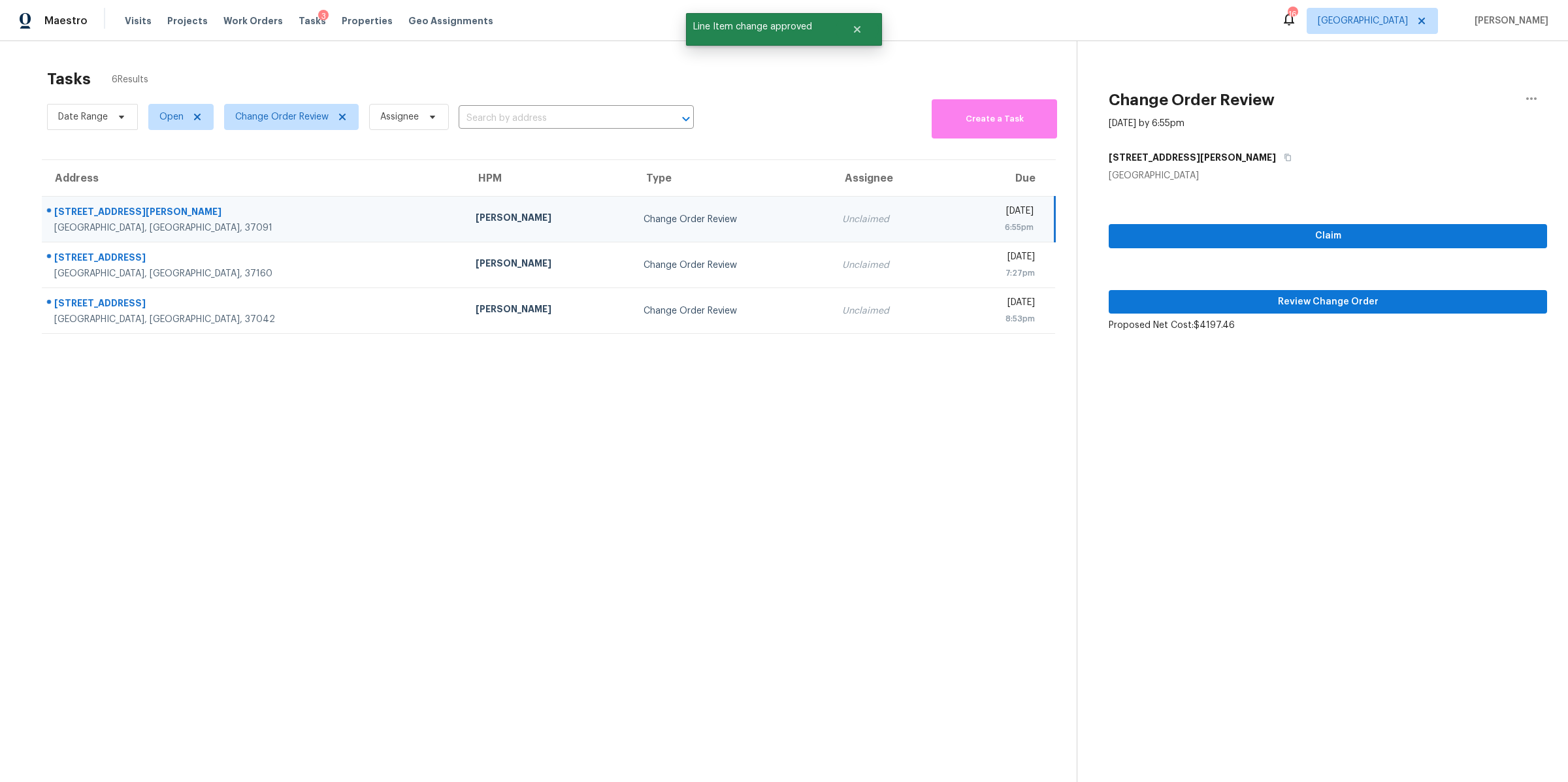
click at [1263, 286] on div "Claim Review Change Order Proposed Net Cost: $4197.46" at bounding box center [1327, 257] width 438 height 149
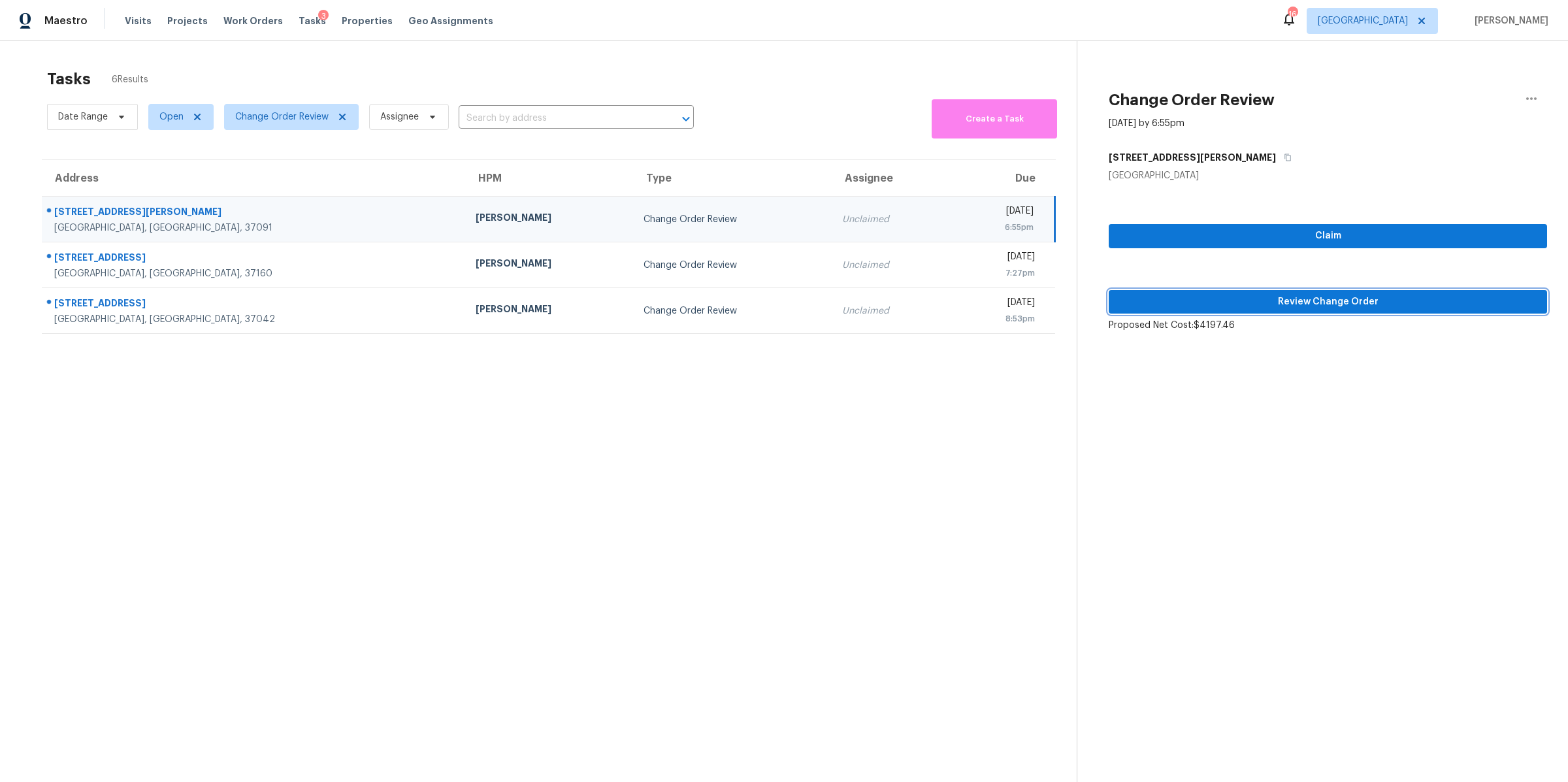
click at [1258, 297] on span "Review Change Order" at bounding box center [1327, 302] width 417 height 16
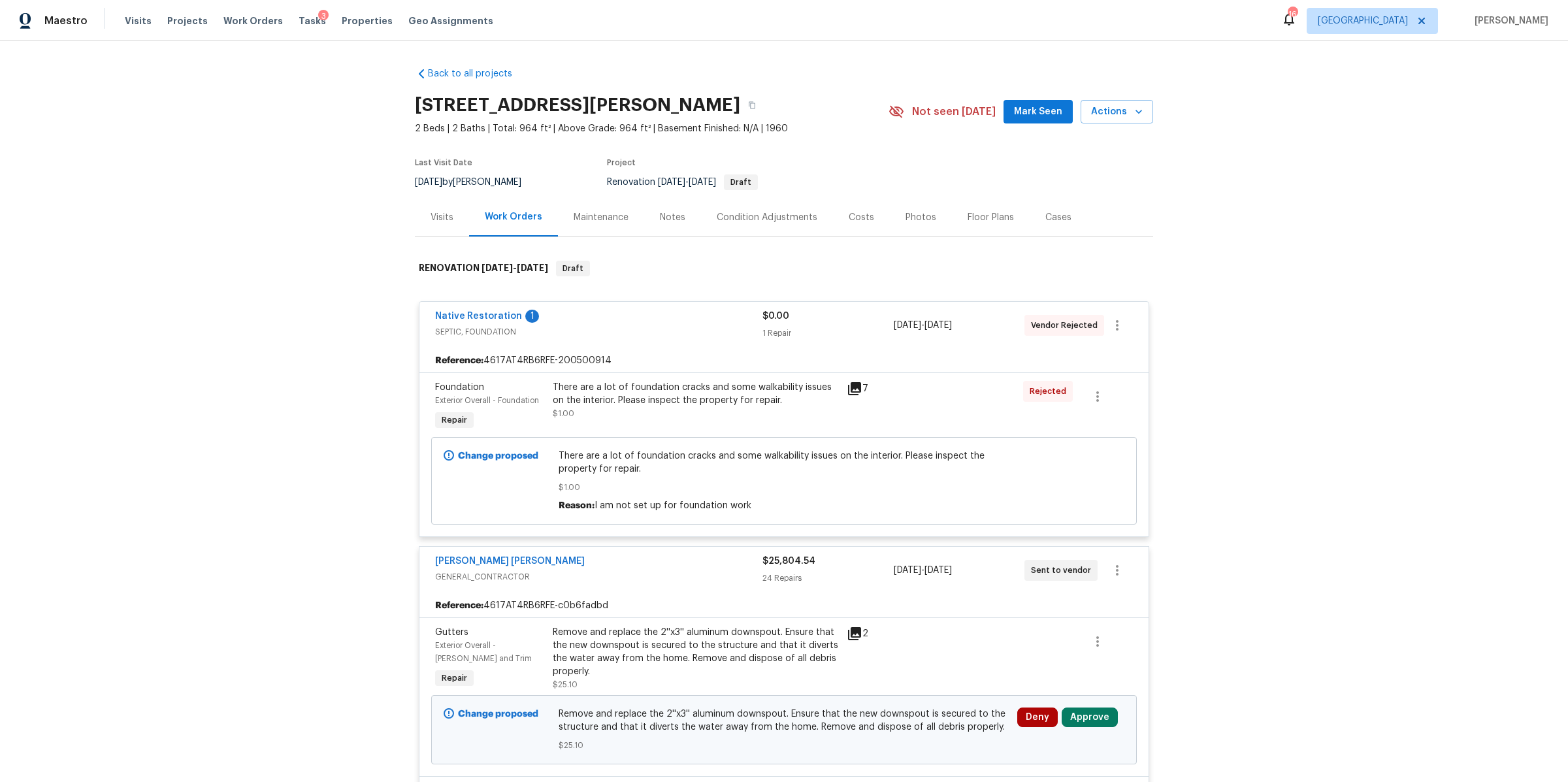
click at [848, 389] on icon at bounding box center [854, 388] width 13 height 13
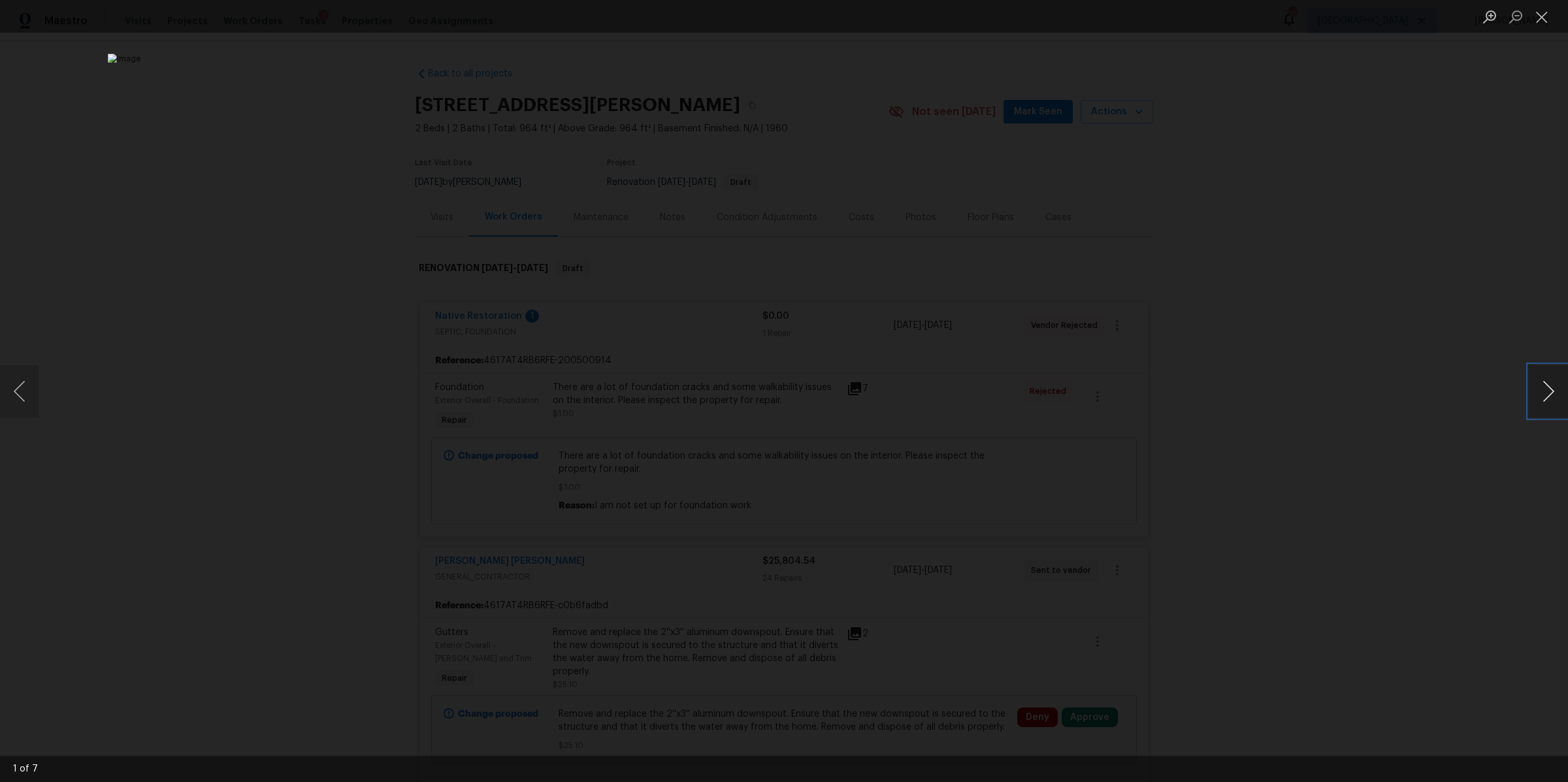
click at [1547, 389] on button "Next image" at bounding box center [1548, 391] width 39 height 52
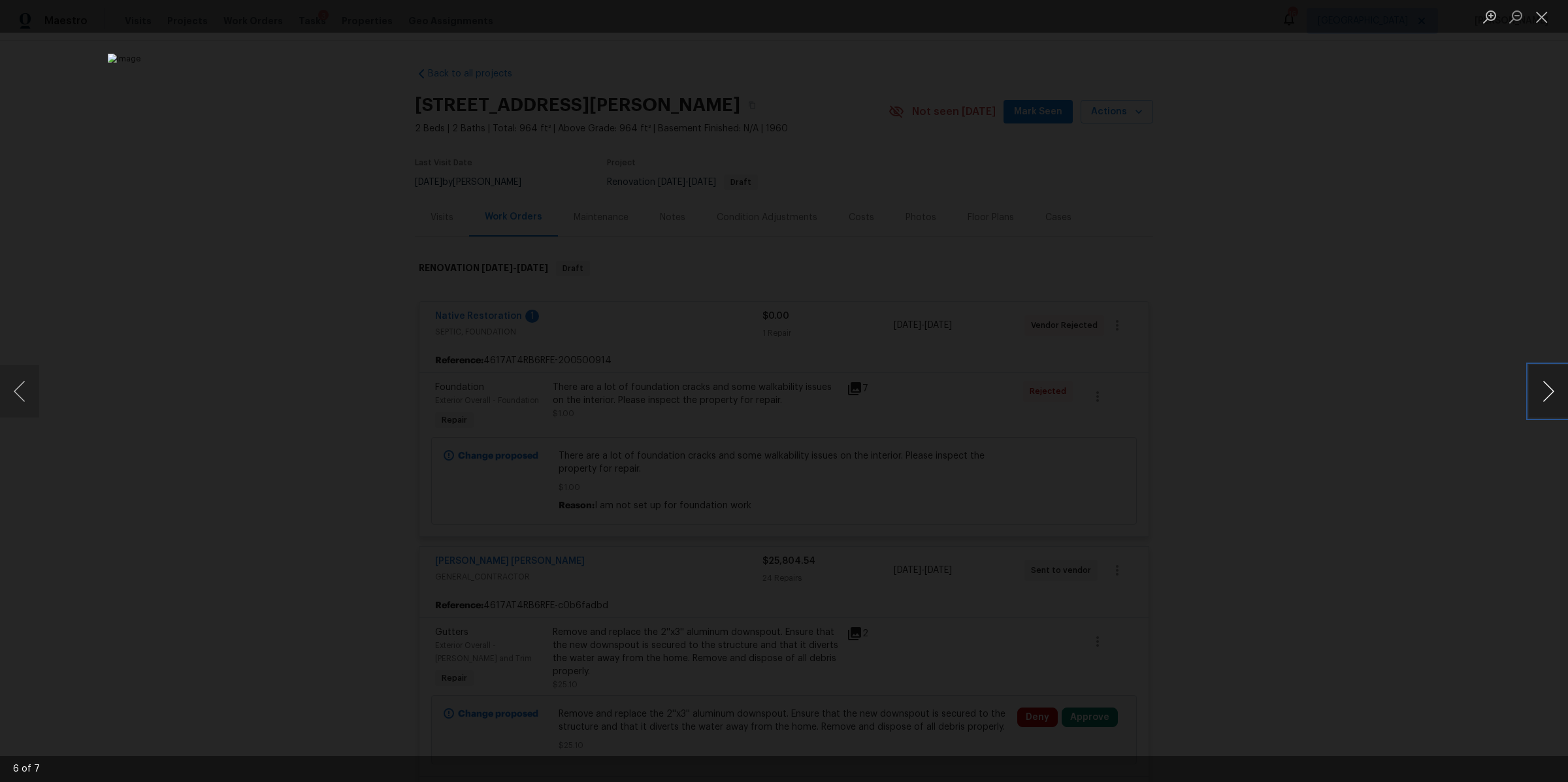
click at [1547, 389] on button "Next image" at bounding box center [1548, 391] width 39 height 52
click at [1353, 447] on div "Lightbox" at bounding box center [784, 391] width 1568 height 782
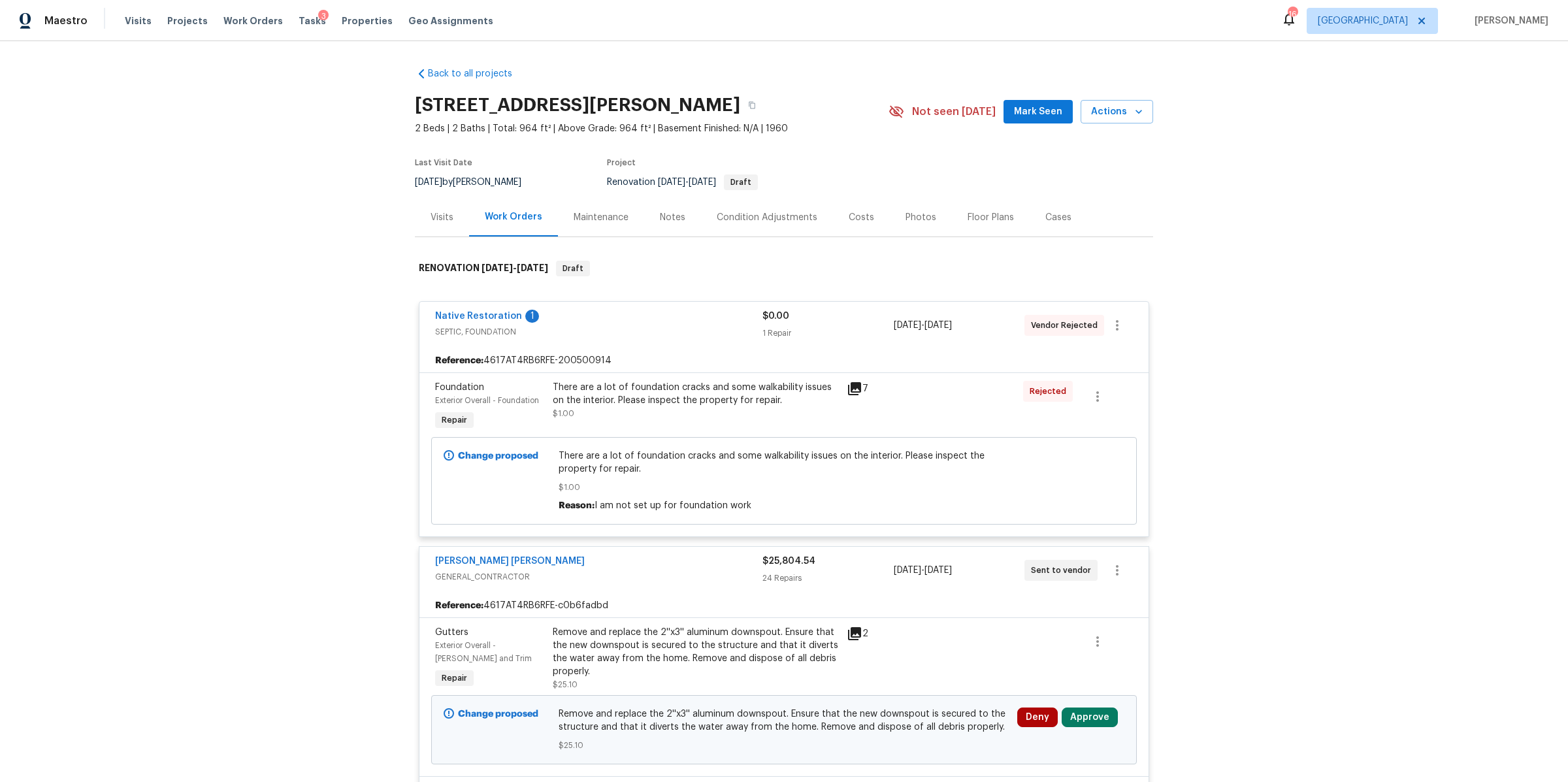
click at [849, 215] on div "Costs" at bounding box center [862, 218] width 26 height 13
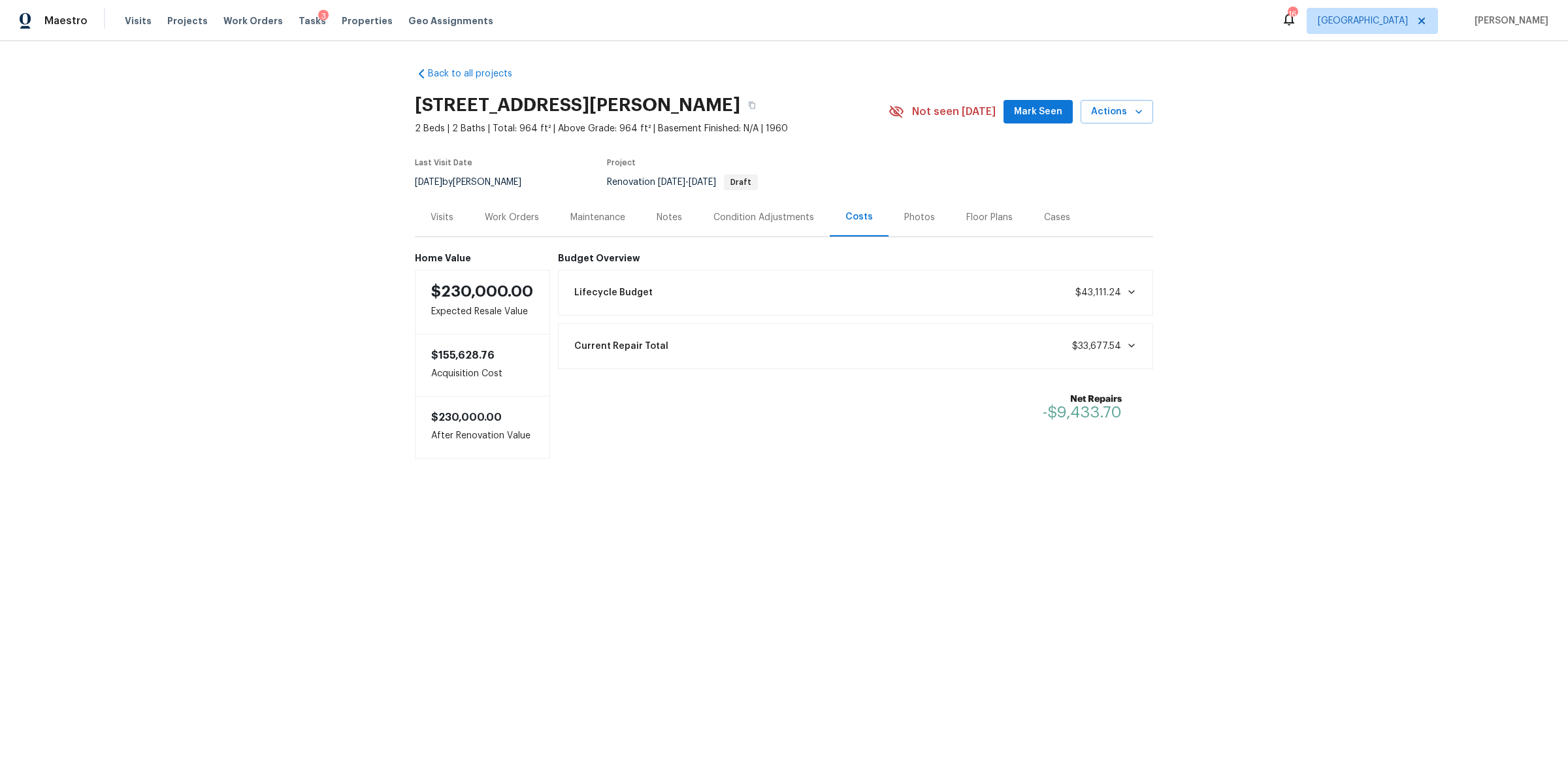
click at [506, 218] on div "Work Orders" at bounding box center [511, 218] width 54 height 13
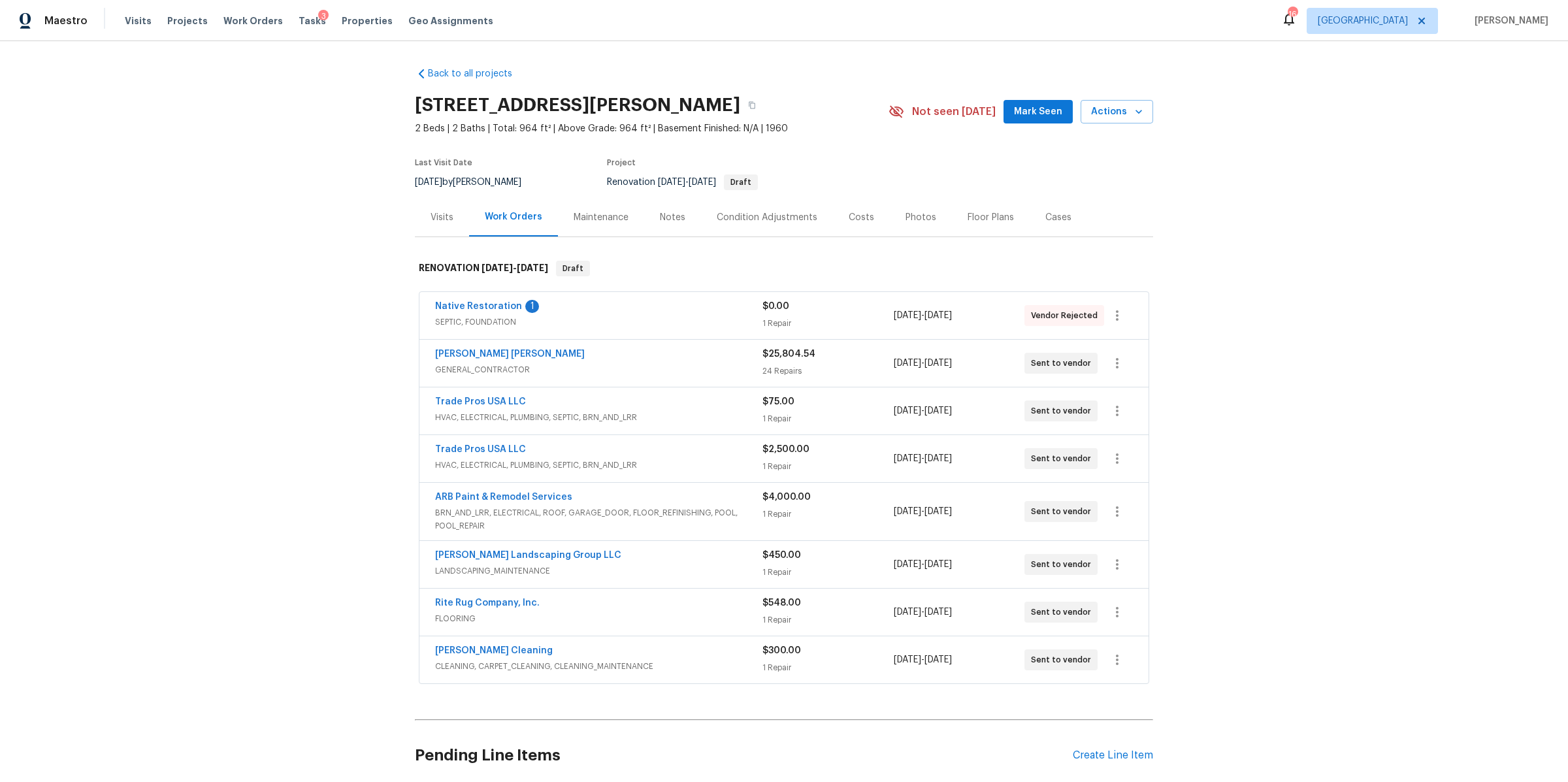
click at [641, 358] on div "[PERSON_NAME] [PERSON_NAME]" at bounding box center [598, 355] width 327 height 16
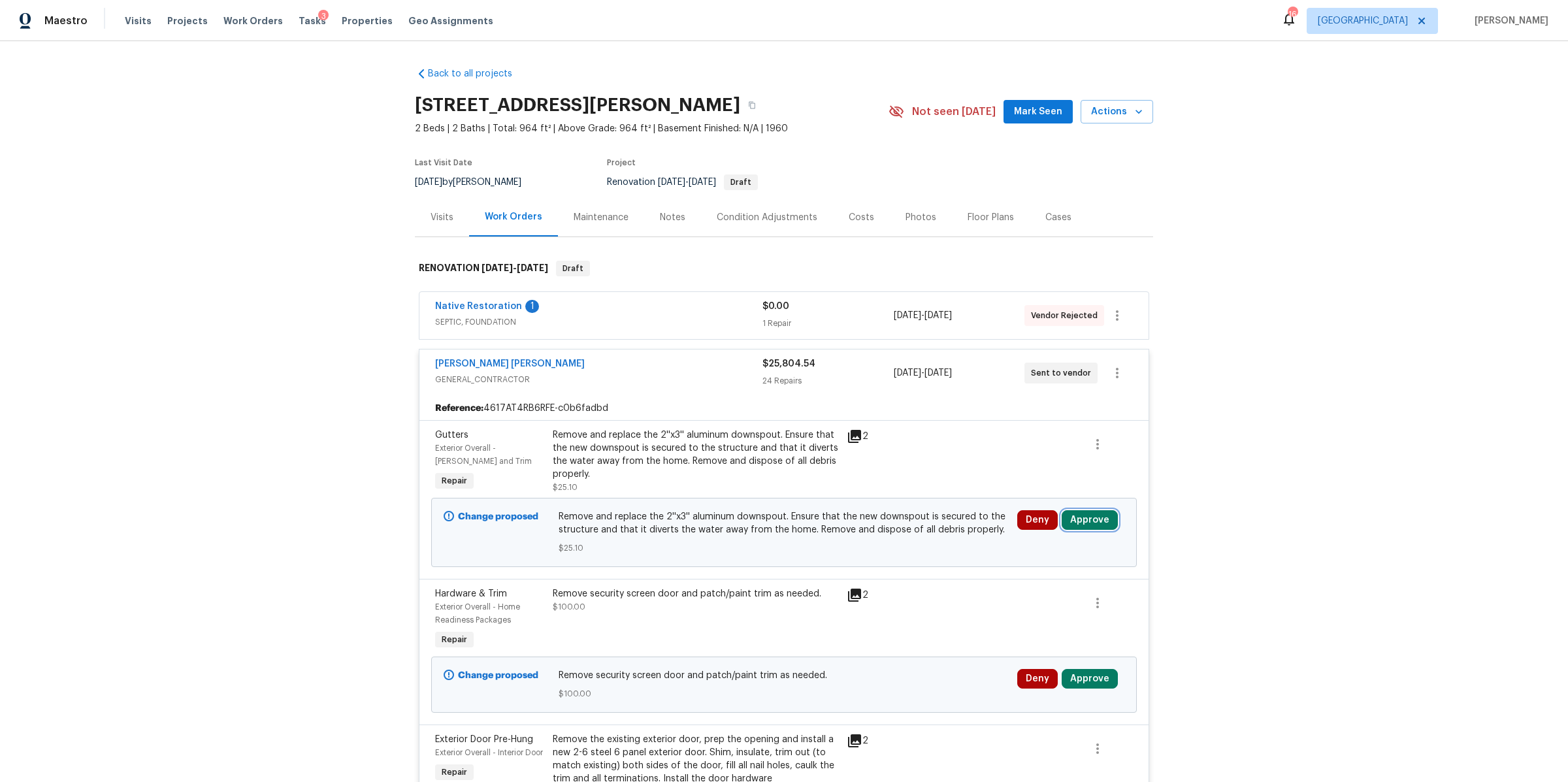
click at [1094, 522] on button "Approve" at bounding box center [1090, 520] width 56 height 19
click at [915, 532] on button "Approve" at bounding box center [896, 533] width 79 height 27
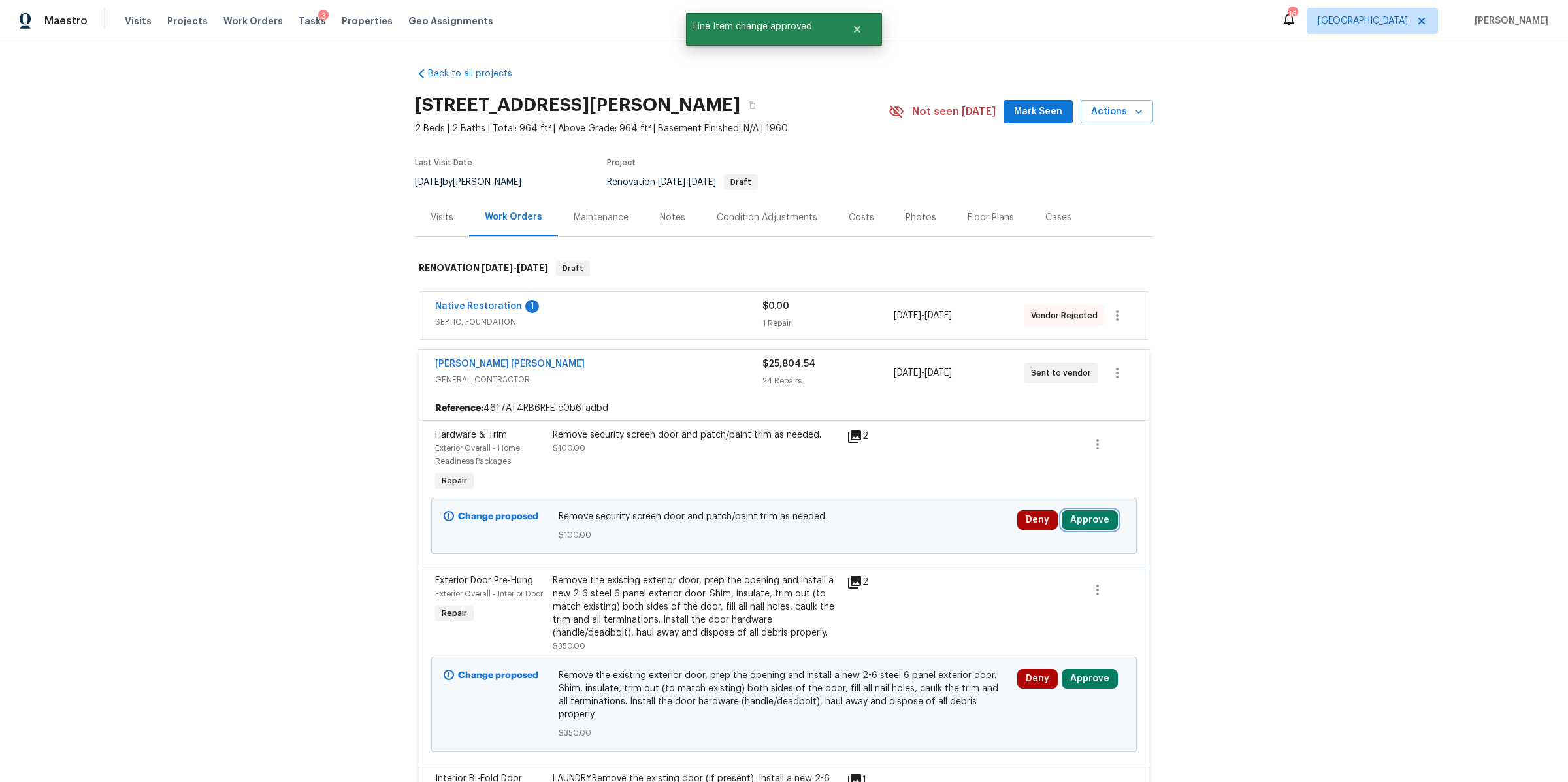
click at [1094, 529] on button "Approve" at bounding box center [1090, 520] width 56 height 19
click at [764, 469] on div "Remove security screen door and patch/paint trim as needed. $100.00" at bounding box center [696, 461] width 294 height 73
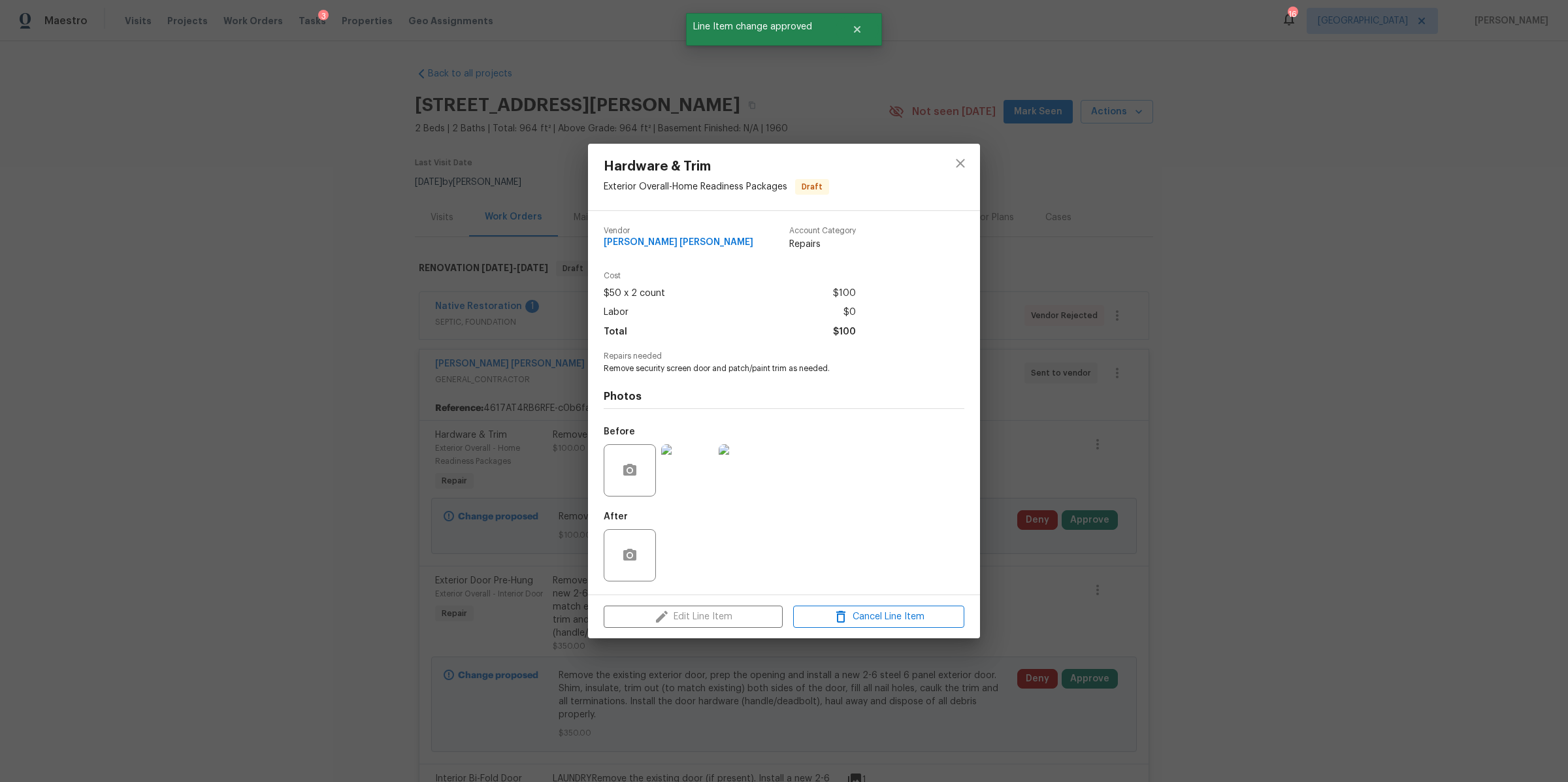
click at [1046, 480] on div "Hardware & Trim Exterior Overall - Home Readiness Packages Draft Vendor Fernand…" at bounding box center [784, 391] width 1568 height 782
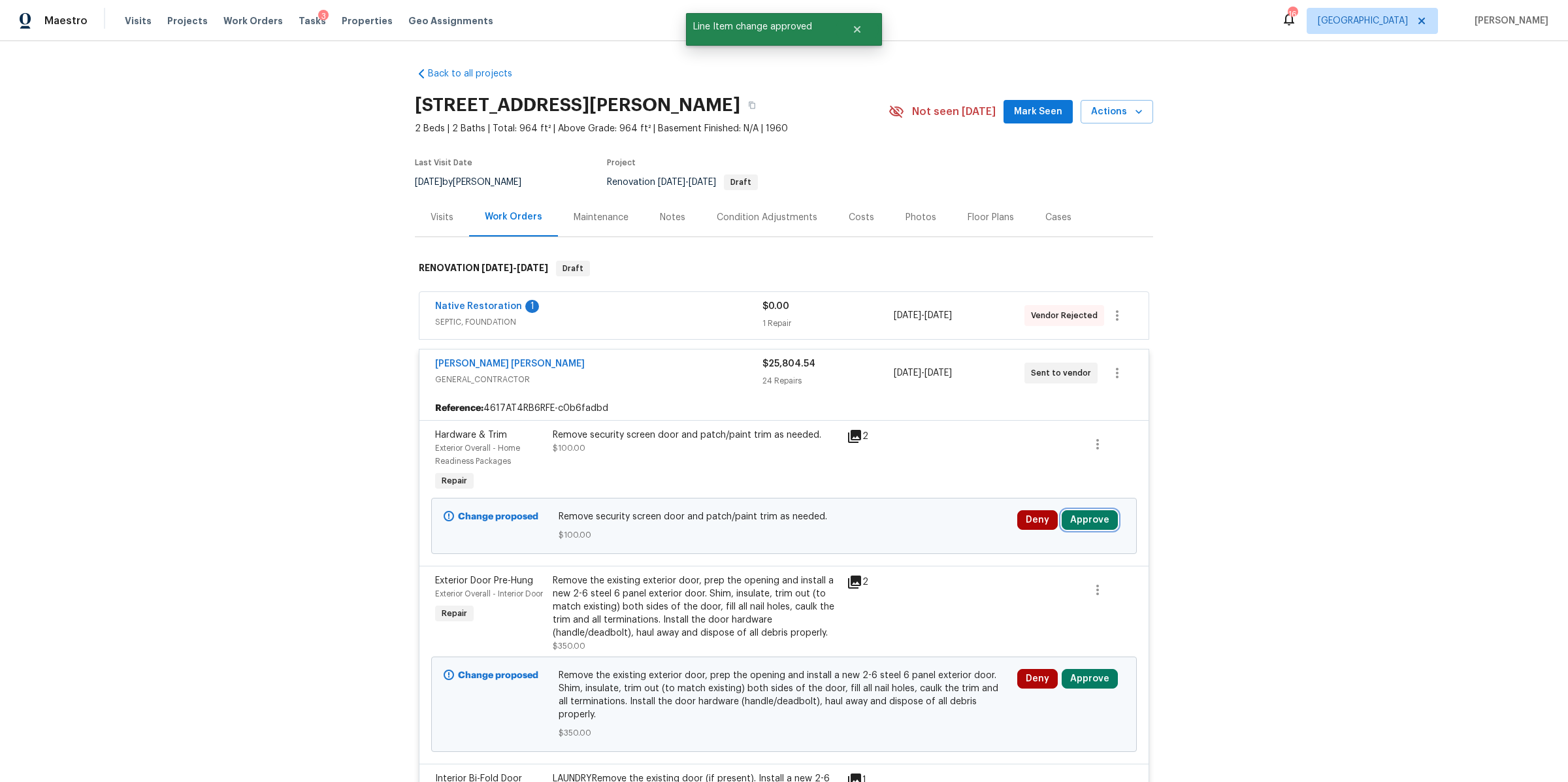
click at [1087, 522] on button "Approve" at bounding box center [1090, 520] width 56 height 19
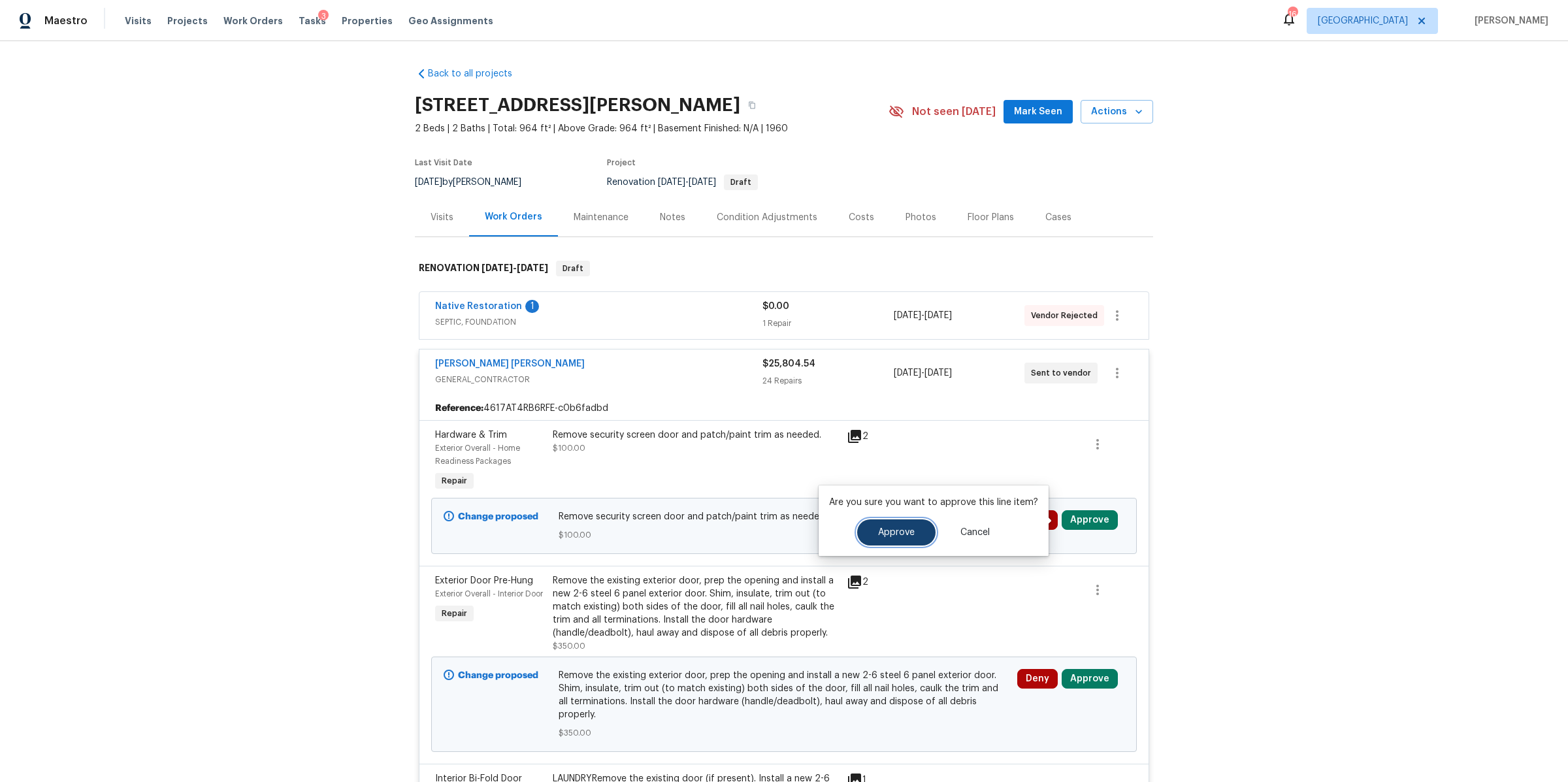
click at [906, 535] on span "Approve" at bounding box center [896, 533] width 37 height 10
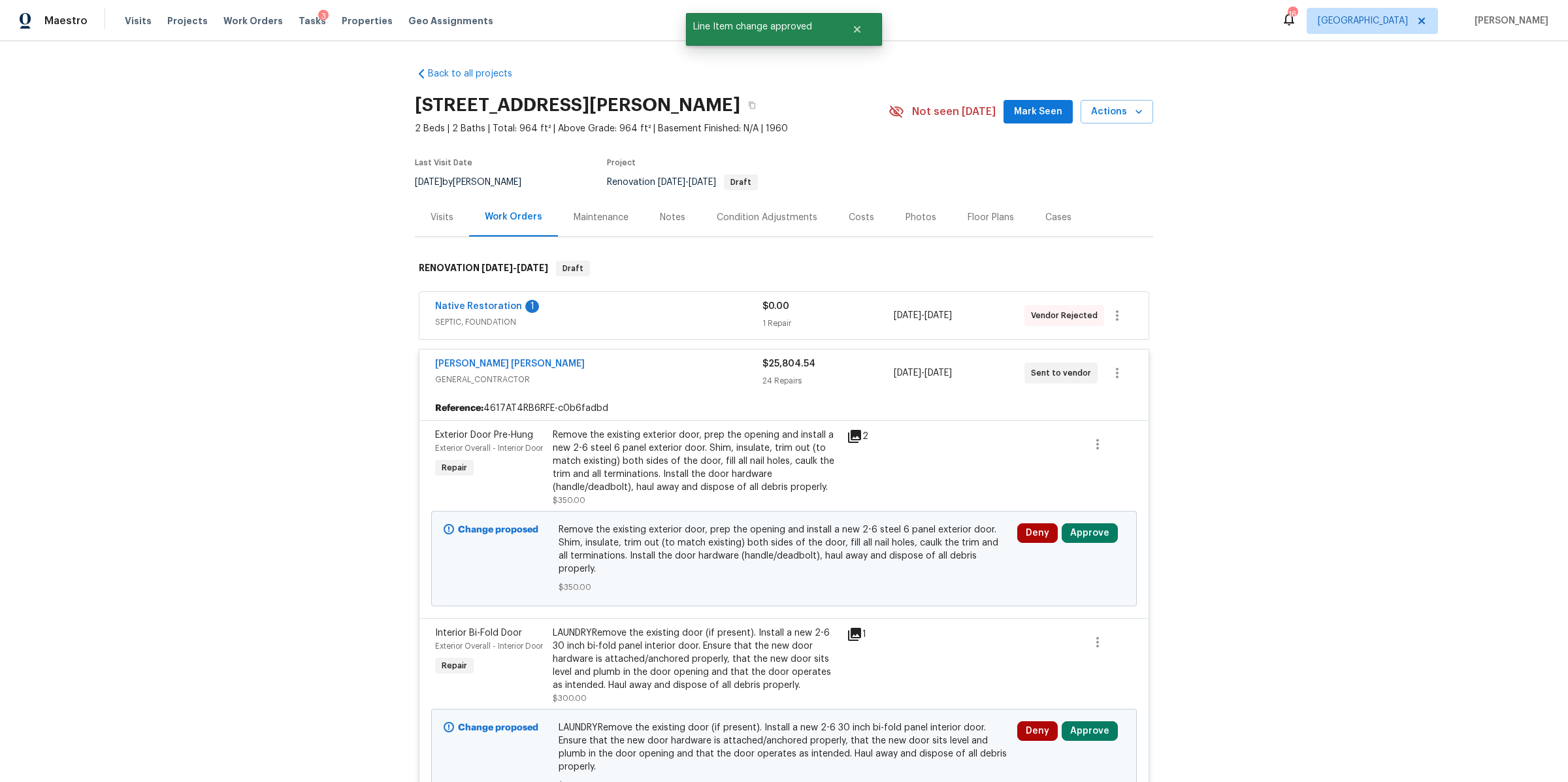
click at [778, 470] on div "Remove the existing exterior door, prep the opening and install a new 2-6 steel…" at bounding box center [696, 461] width 286 height 65
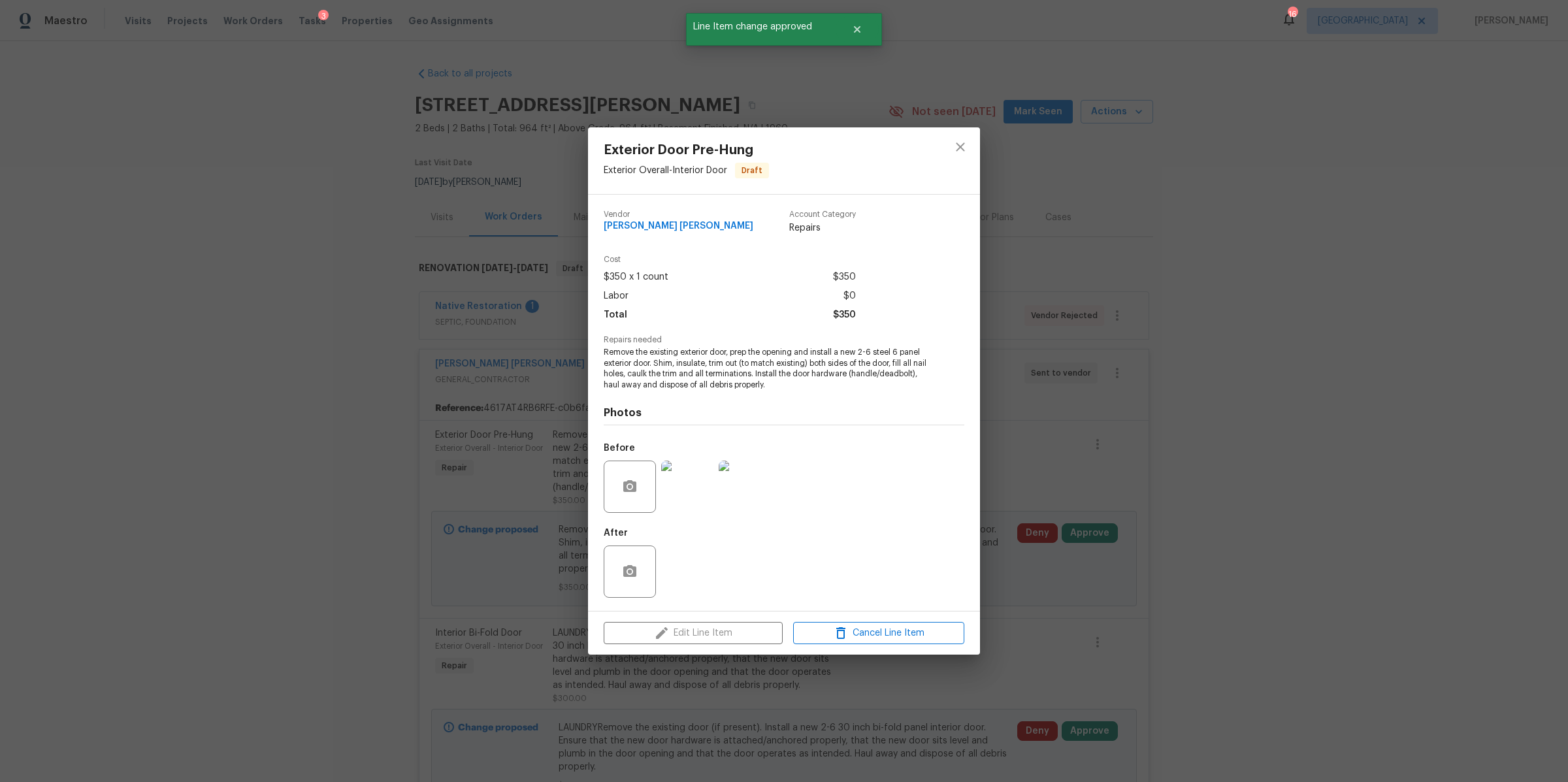
click at [697, 485] on img at bounding box center [687, 486] width 52 height 52
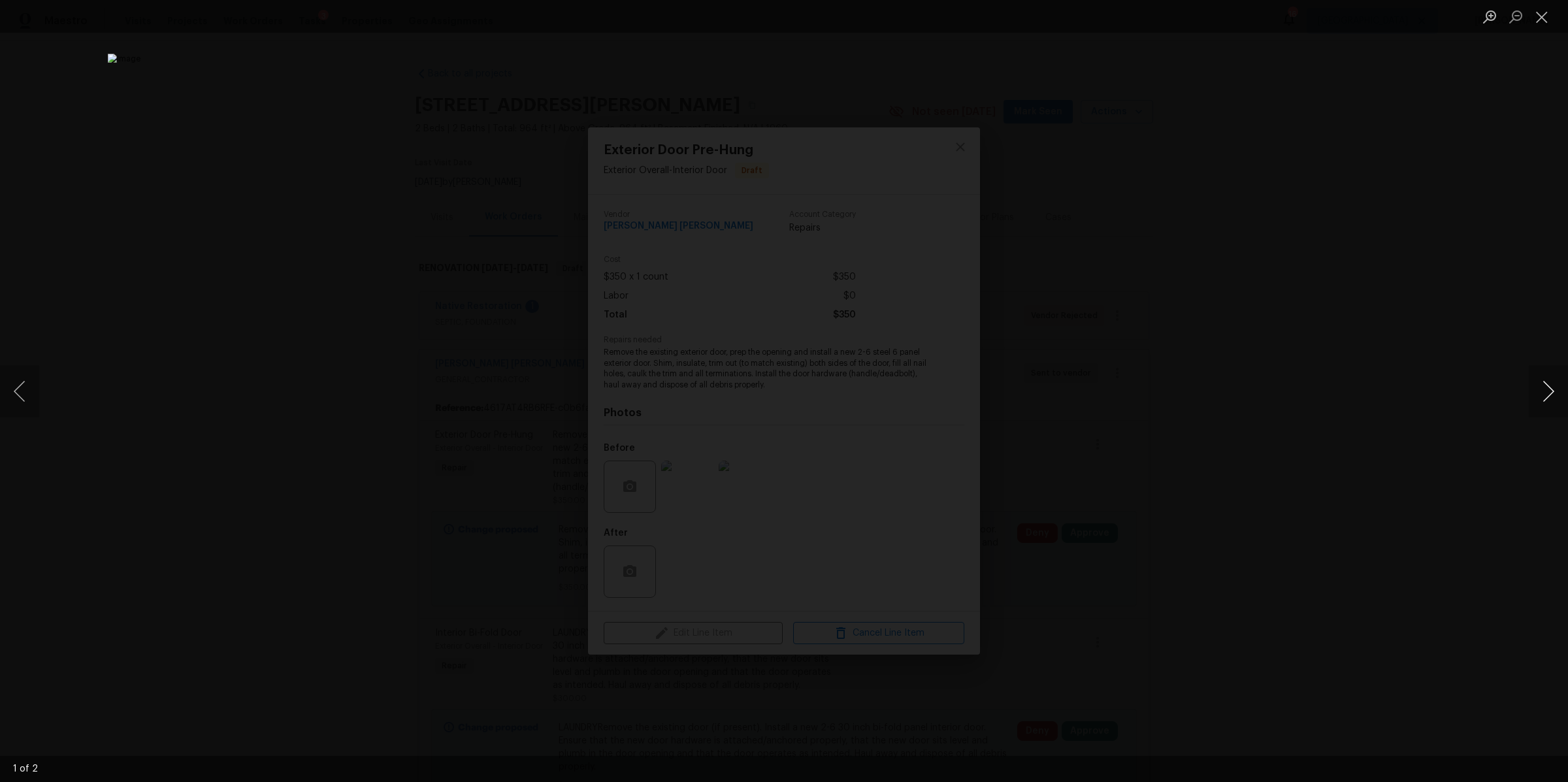
click at [1541, 389] on button "Next image" at bounding box center [1548, 391] width 39 height 52
click at [1314, 431] on div "Lightbox" at bounding box center [784, 391] width 1568 height 782
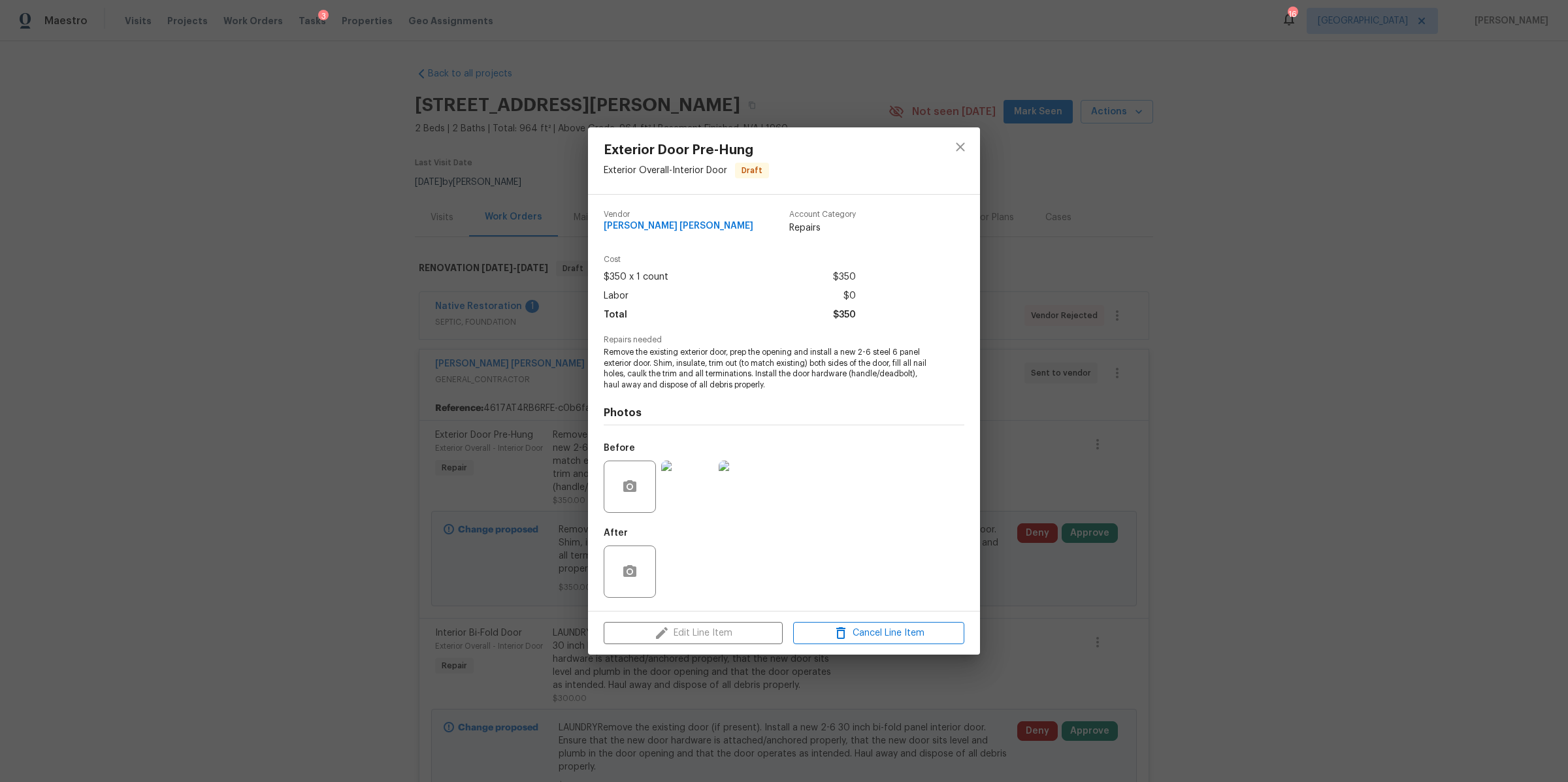
click at [1093, 483] on div "Exterior Door Pre-Hung Exterior Overall - Interior Door Draft Vendor Fernando R…" at bounding box center [784, 391] width 1568 height 782
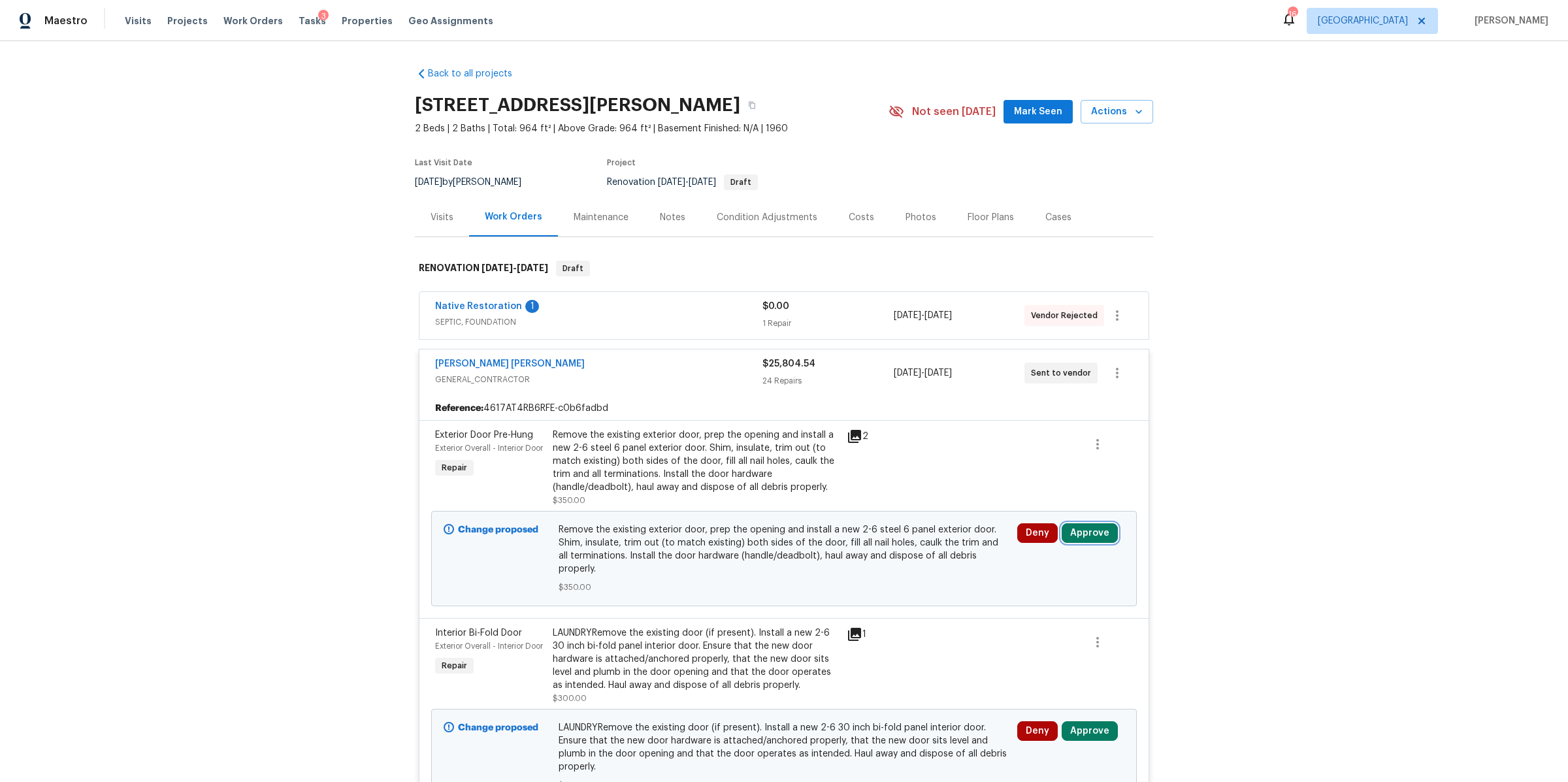
drag, startPoint x: 1087, startPoint y: 534, endPoint x: 1063, endPoint y: 534, distance: 24.0
click at [1087, 534] on button "Approve" at bounding box center [1090, 533] width 56 height 19
click at [907, 543] on span "Approve" at bounding box center [896, 547] width 37 height 10
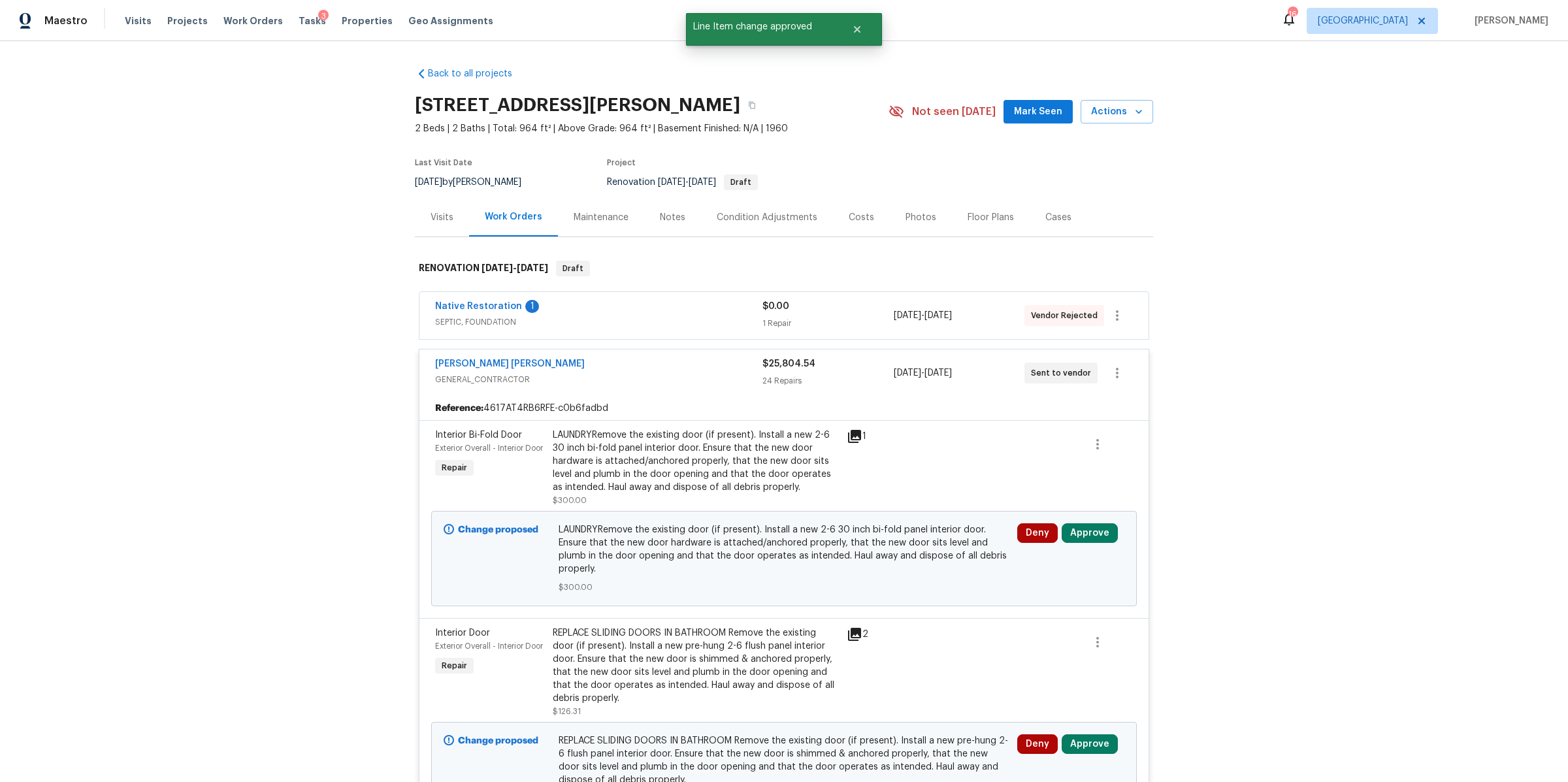
click at [655, 456] on div "LAUNDRYRemove the existing door (if present). Install a new 2-6 30 inch bi-fold…" at bounding box center [696, 461] width 286 height 65
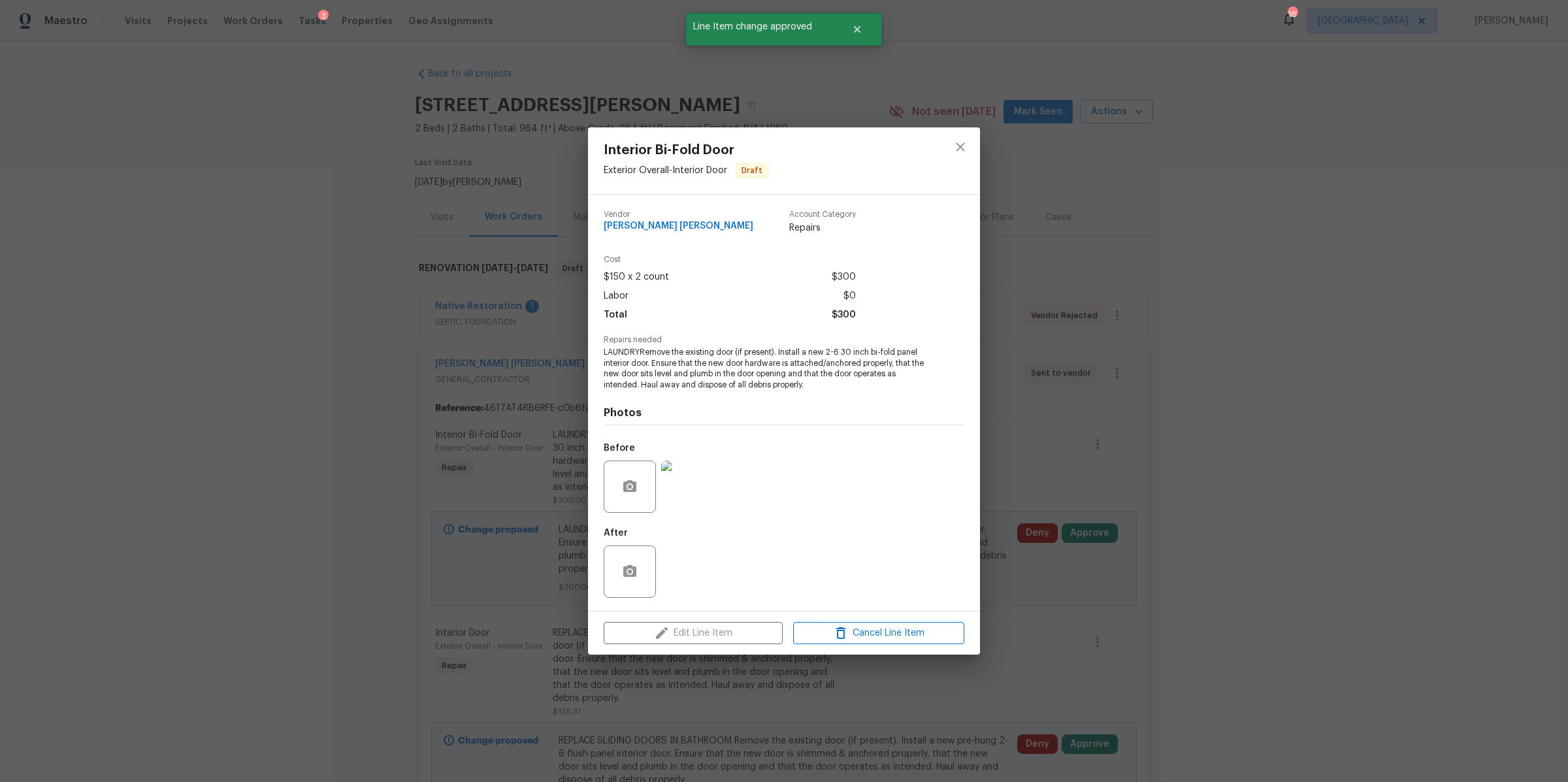
click at [695, 490] on img at bounding box center [687, 486] width 52 height 52
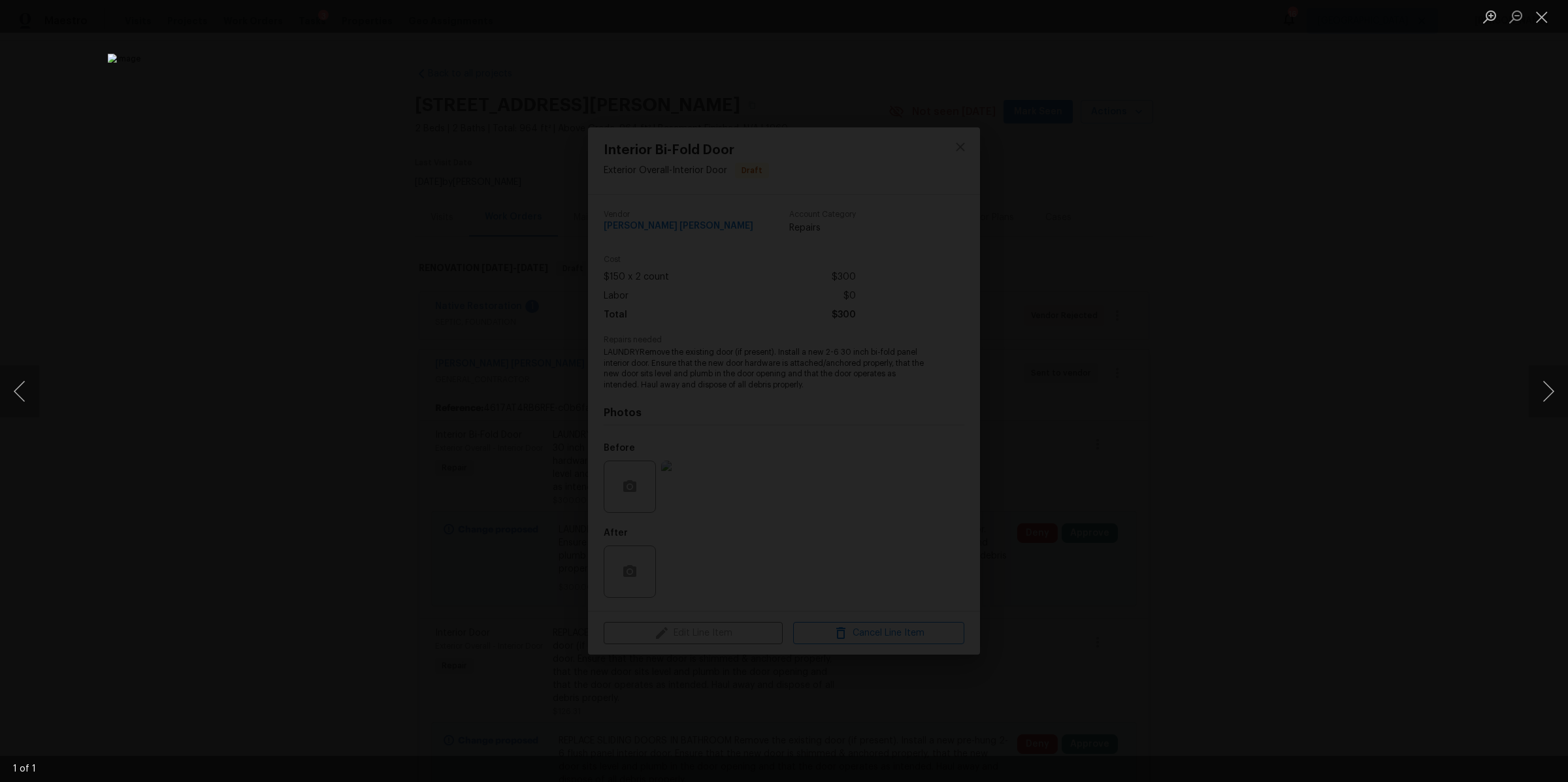
click at [1251, 448] on div "Lightbox" at bounding box center [784, 391] width 1568 height 782
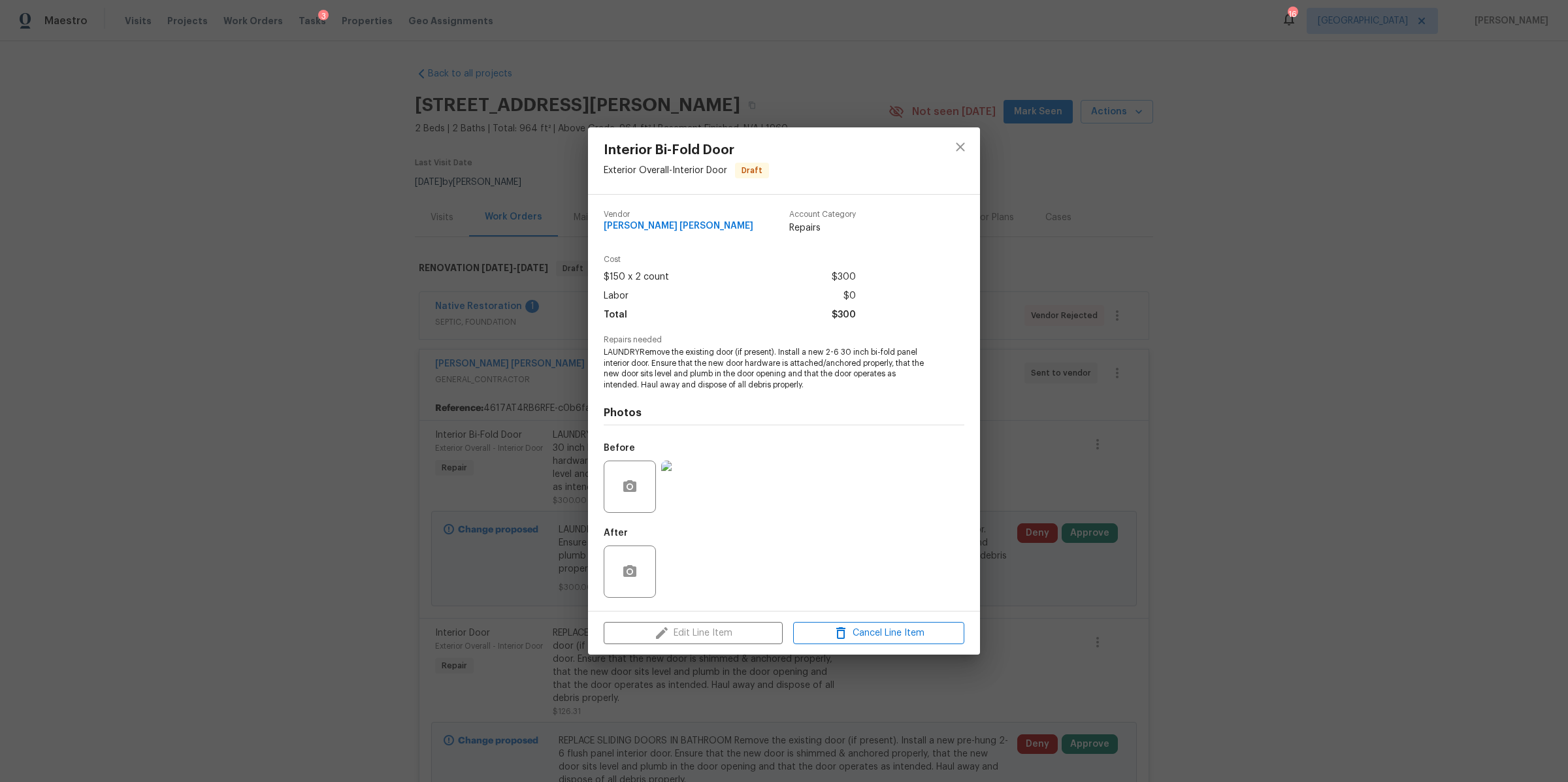
click at [1251, 448] on div "Interior Bi-Fold Door Exterior Overall - Interior Door Draft Vendor Fernando Ru…" at bounding box center [784, 391] width 1568 height 782
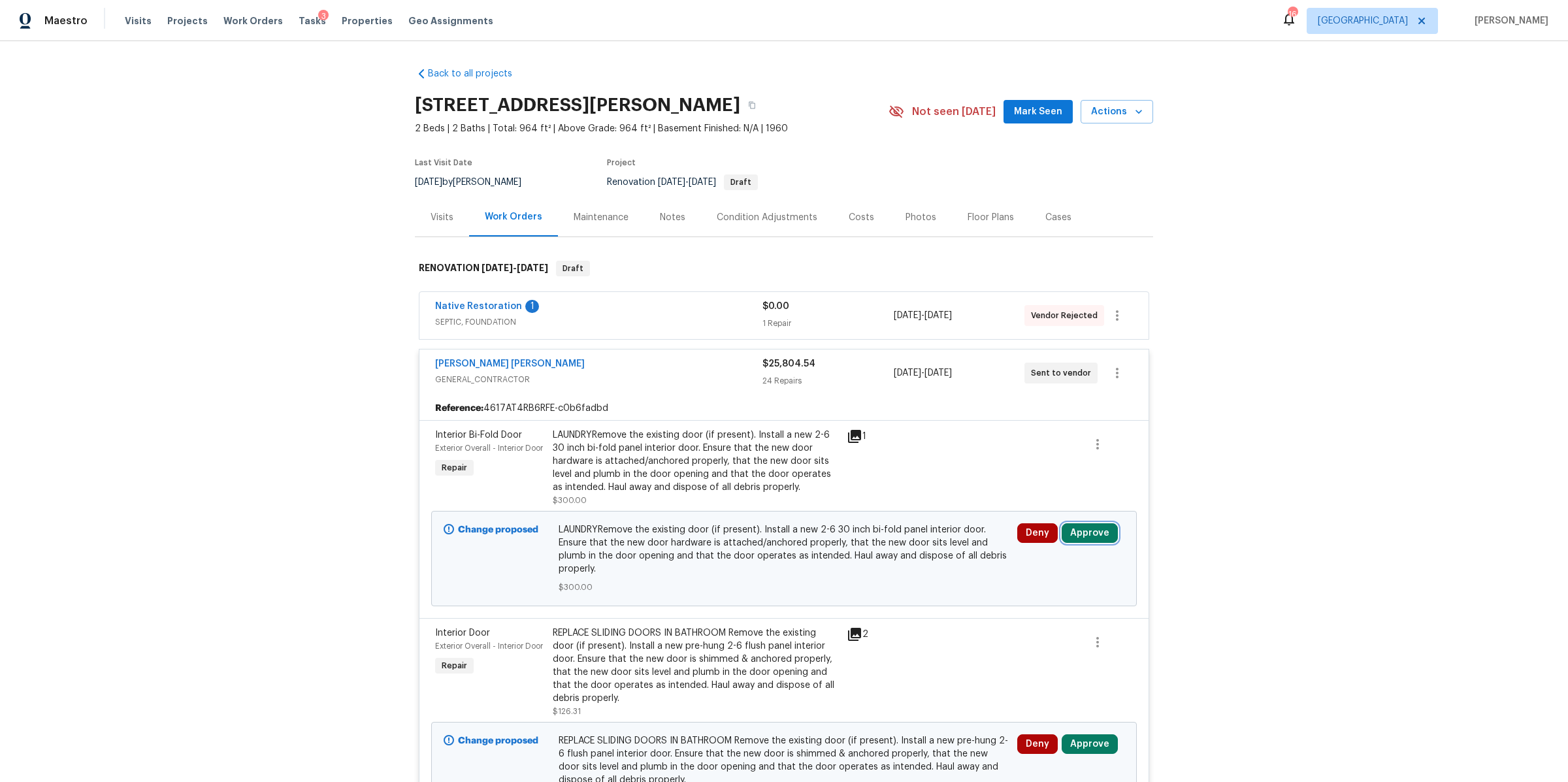
click at [1069, 541] on button "Approve" at bounding box center [1090, 533] width 56 height 19
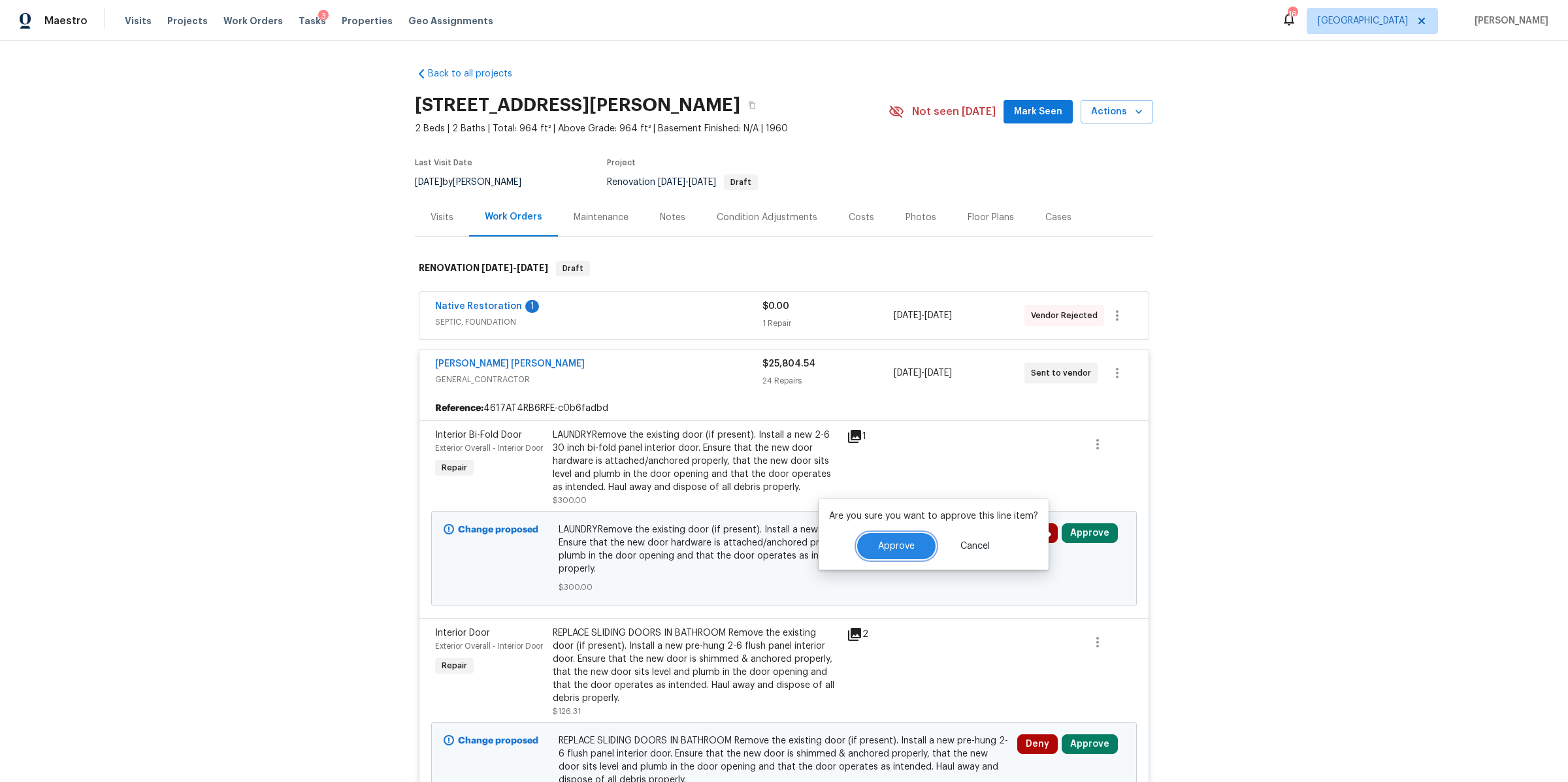
click at [879, 547] on span "Approve" at bounding box center [896, 547] width 37 height 10
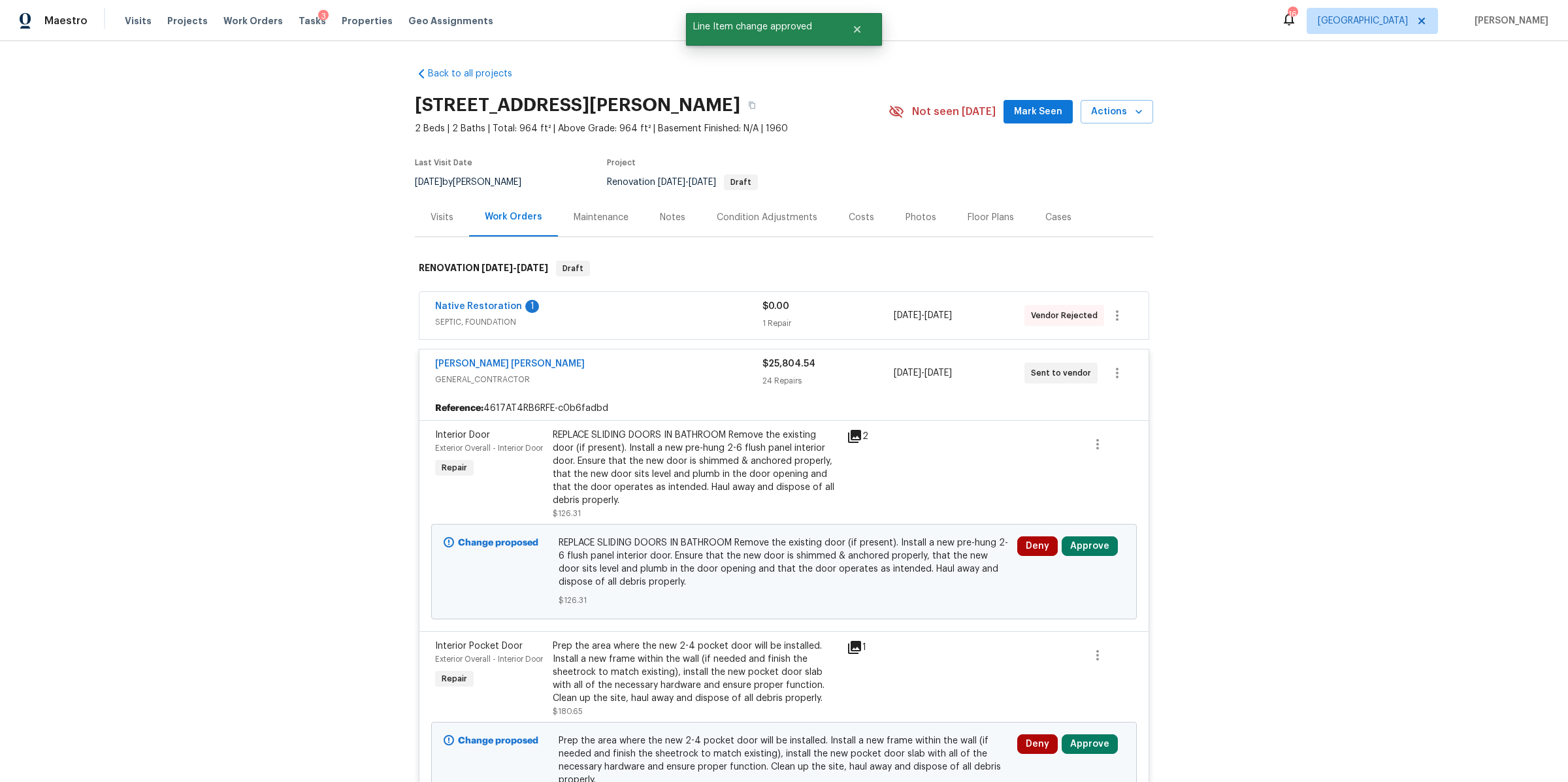
click at [683, 473] on div "REPLACE SLIDING DOORS IN BATHROOM Remove the existing door (if present). Instal…" at bounding box center [696, 468] width 286 height 79
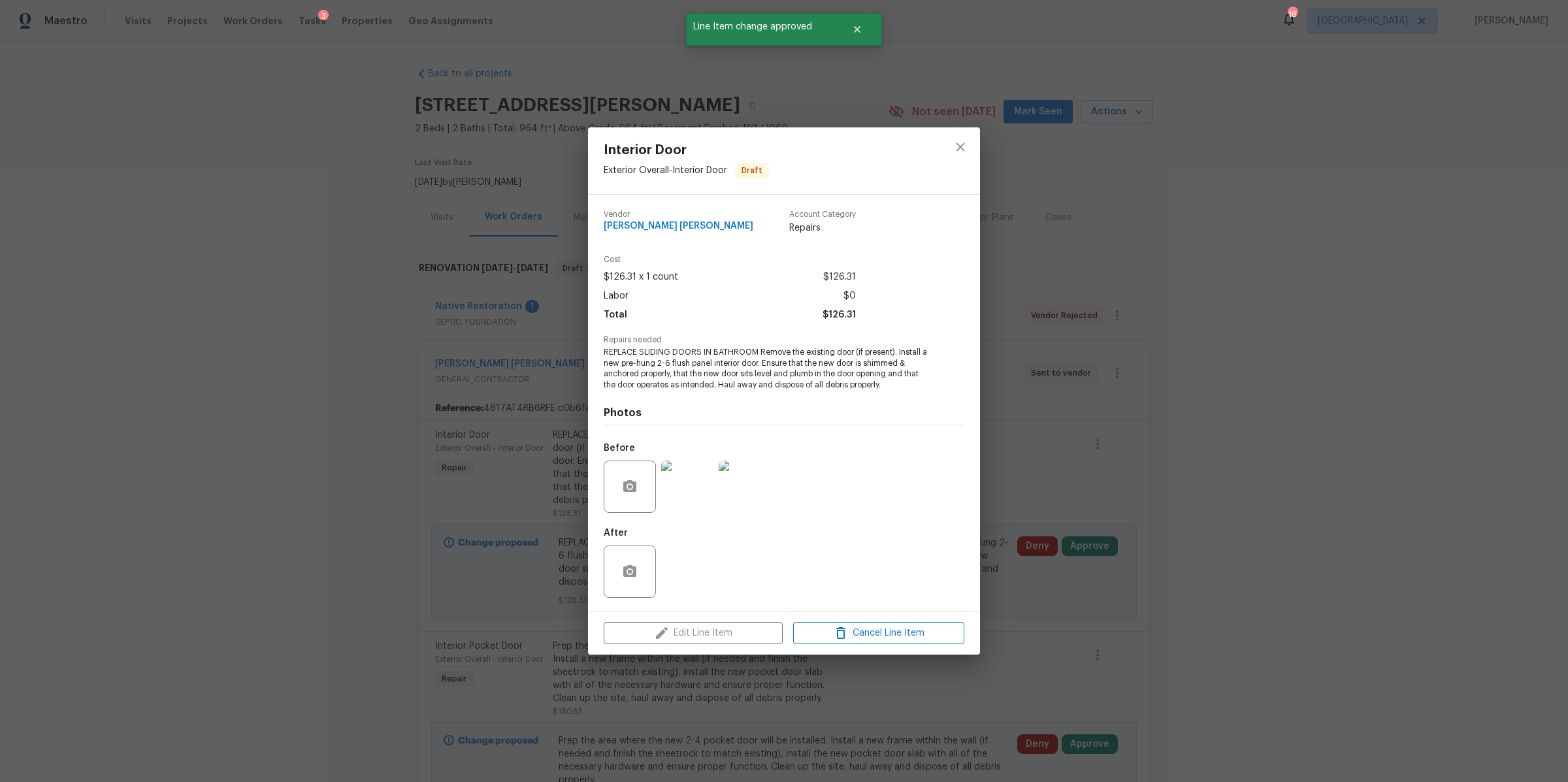
click at [698, 485] on img at bounding box center [687, 486] width 52 height 52
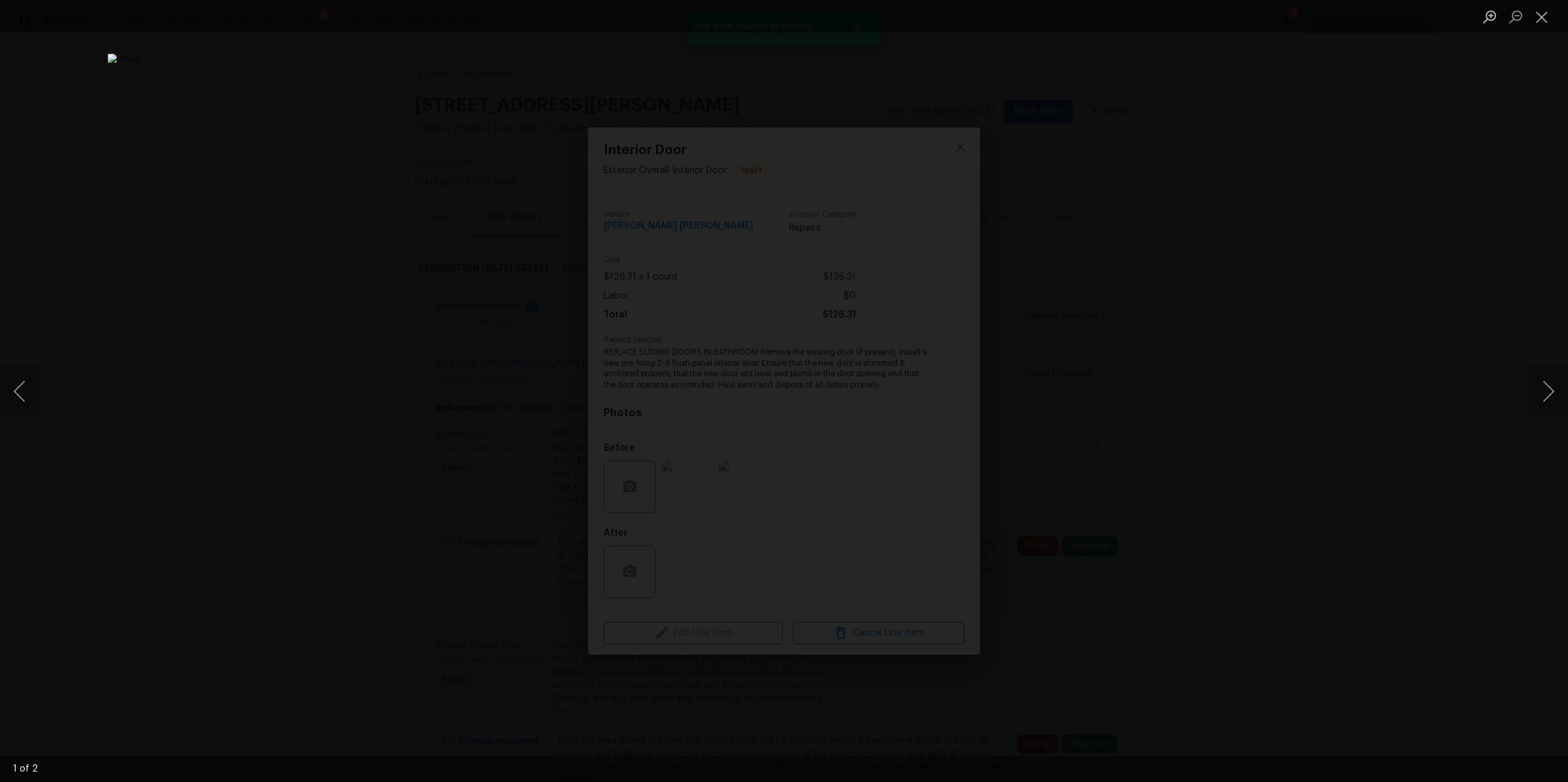
click at [1373, 529] on div "Lightbox" at bounding box center [784, 391] width 1568 height 782
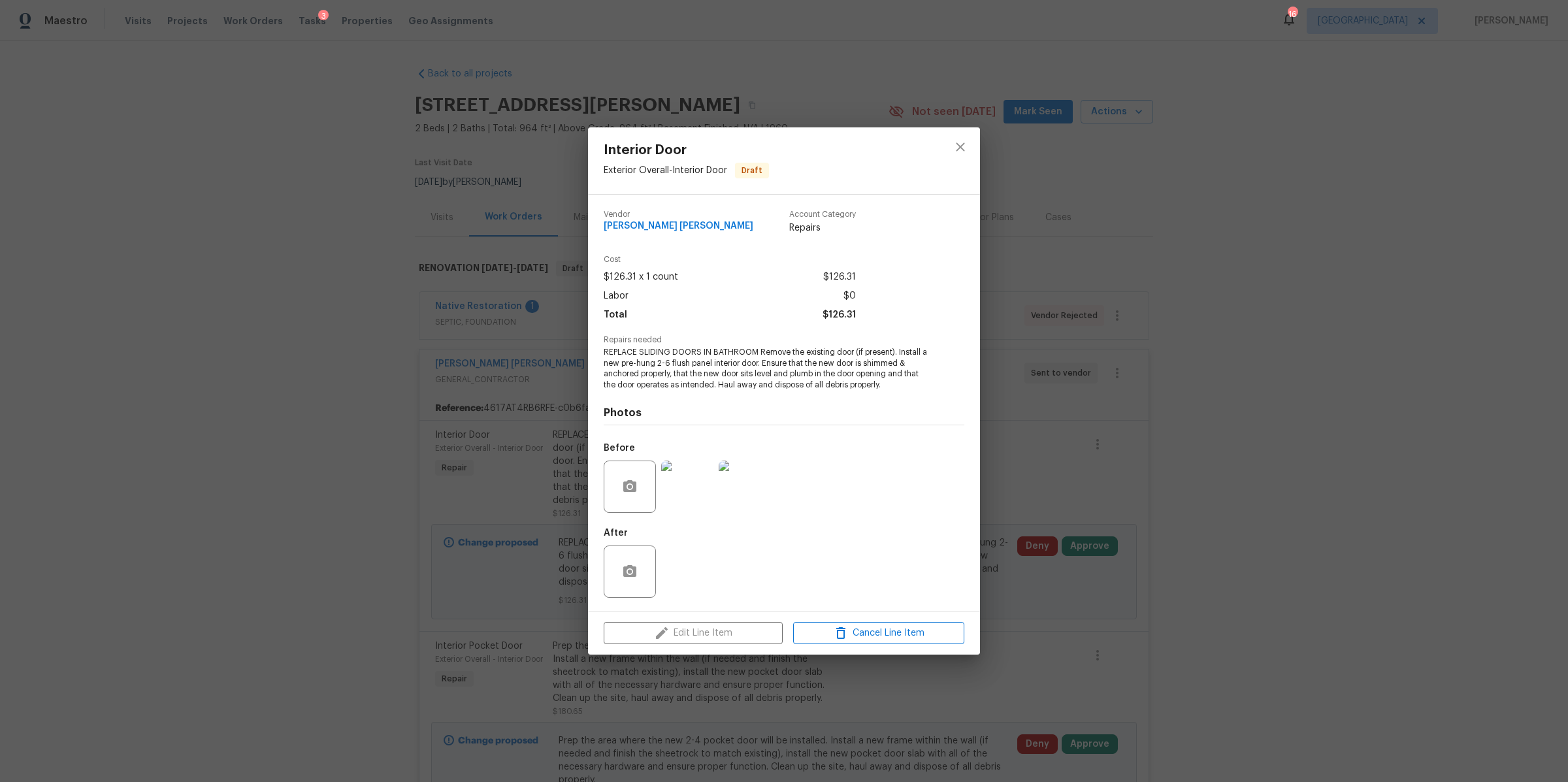
click at [1373, 532] on div "Interior Door Exterior Overall - Interior Door Draft Vendor Fernando Ruiz Herna…" at bounding box center [784, 391] width 1568 height 782
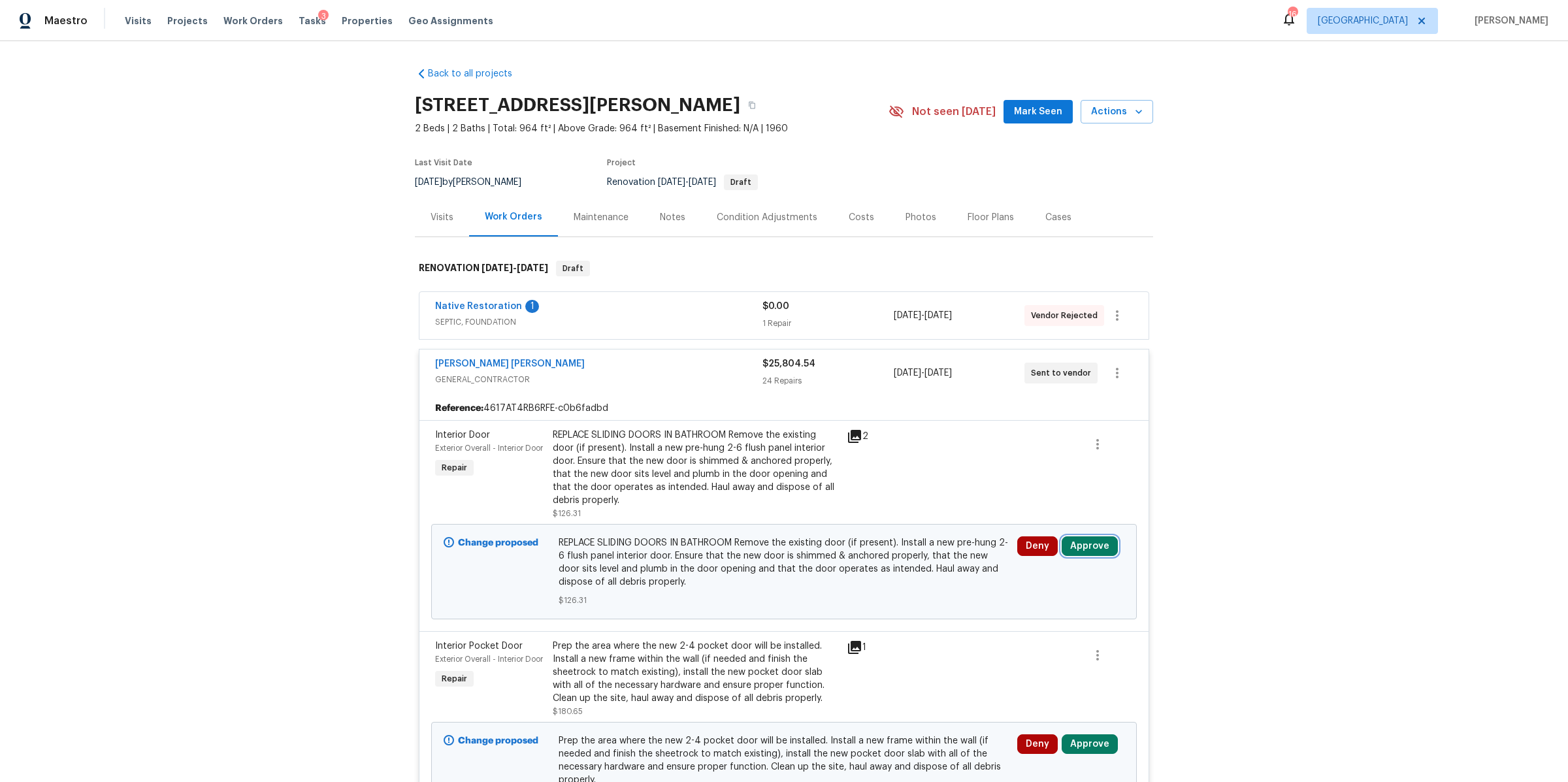
click at [1081, 542] on button "Approve" at bounding box center [1090, 546] width 56 height 19
click at [868, 562] on button "Approve" at bounding box center [896, 559] width 79 height 27
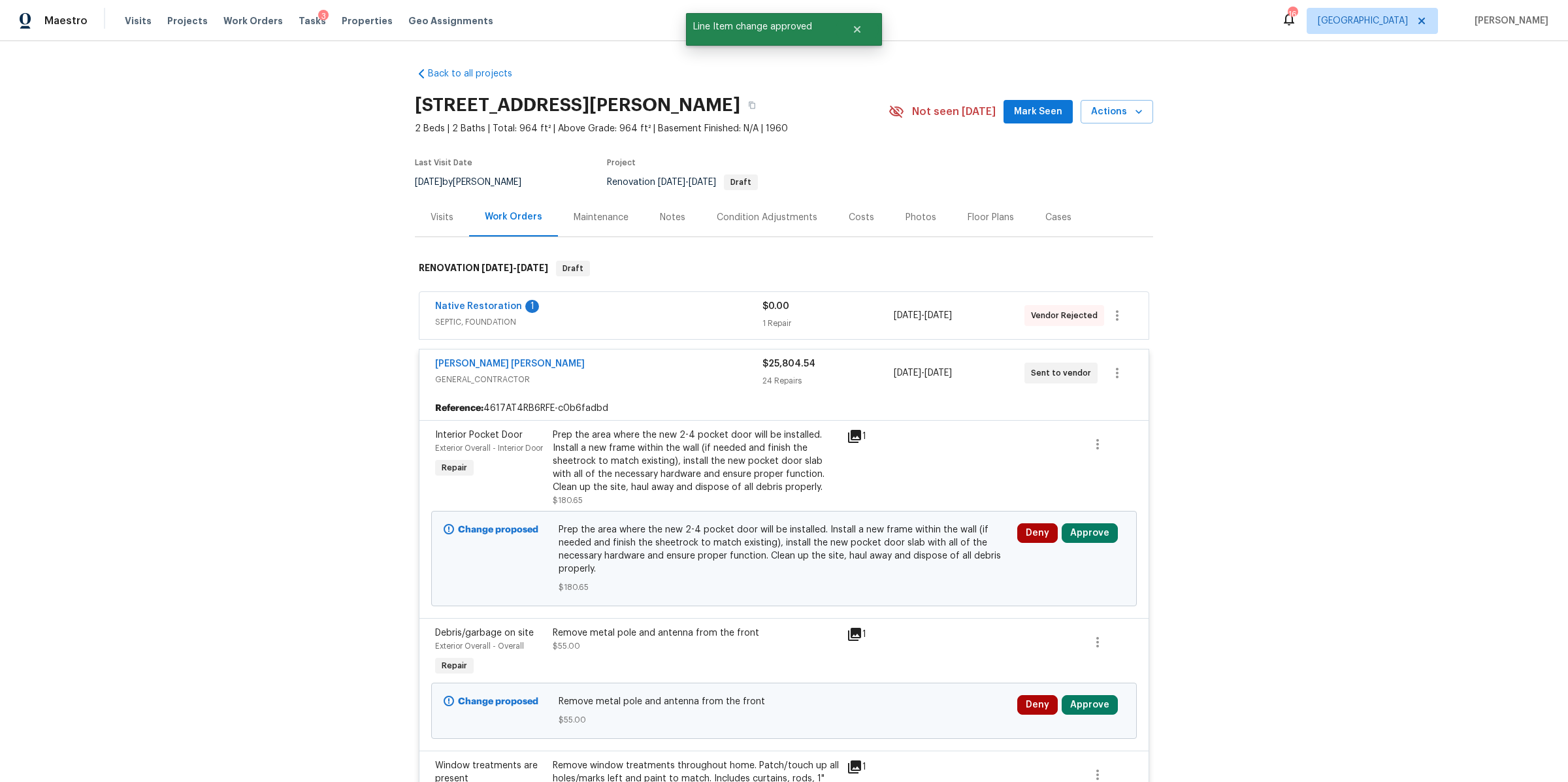
click at [757, 466] on div "Prep the area where the new 2-4 pocket door will be installed. Install a new fr…" at bounding box center [696, 461] width 286 height 65
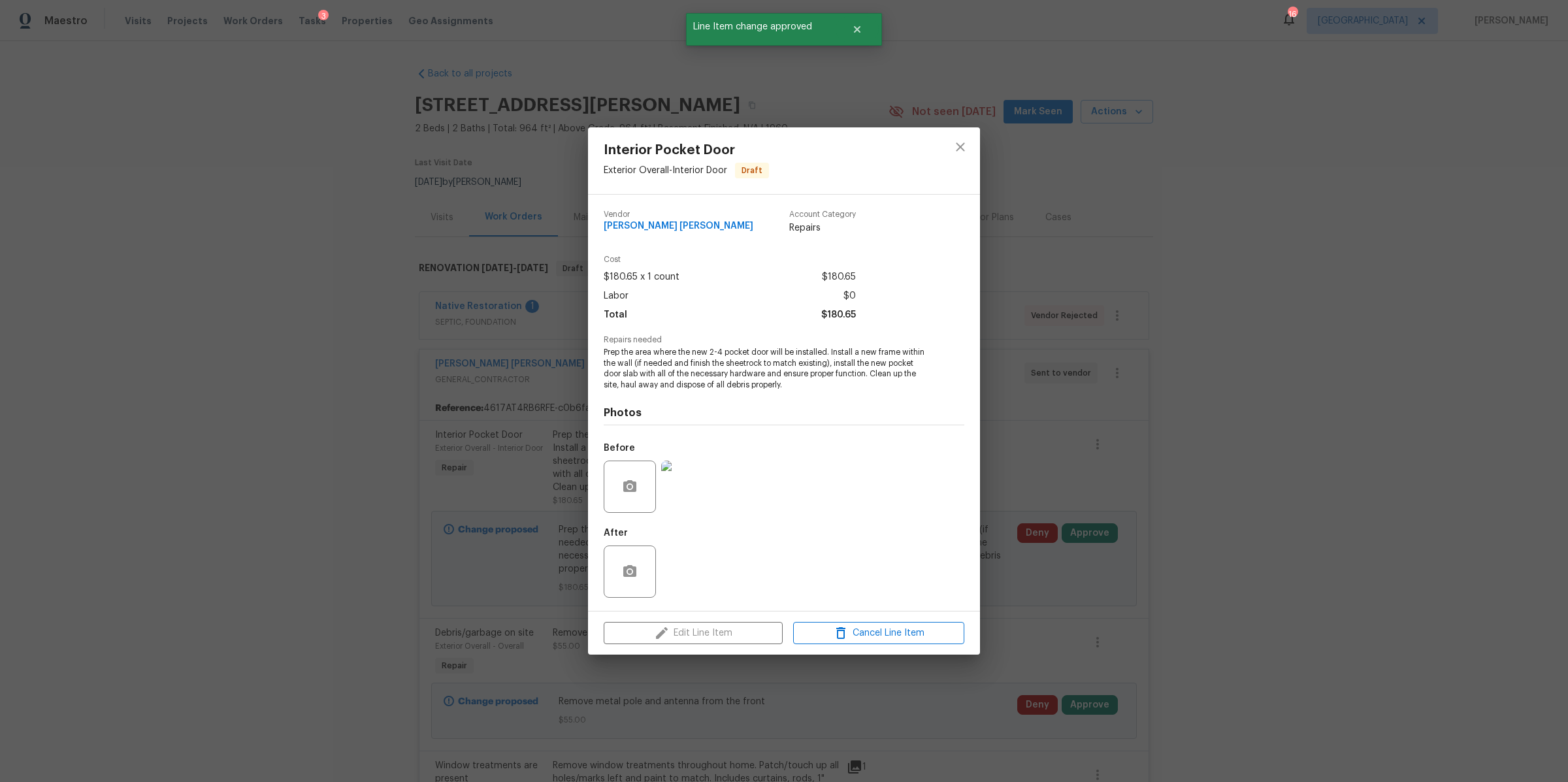
click at [694, 489] on img at bounding box center [687, 486] width 52 height 52
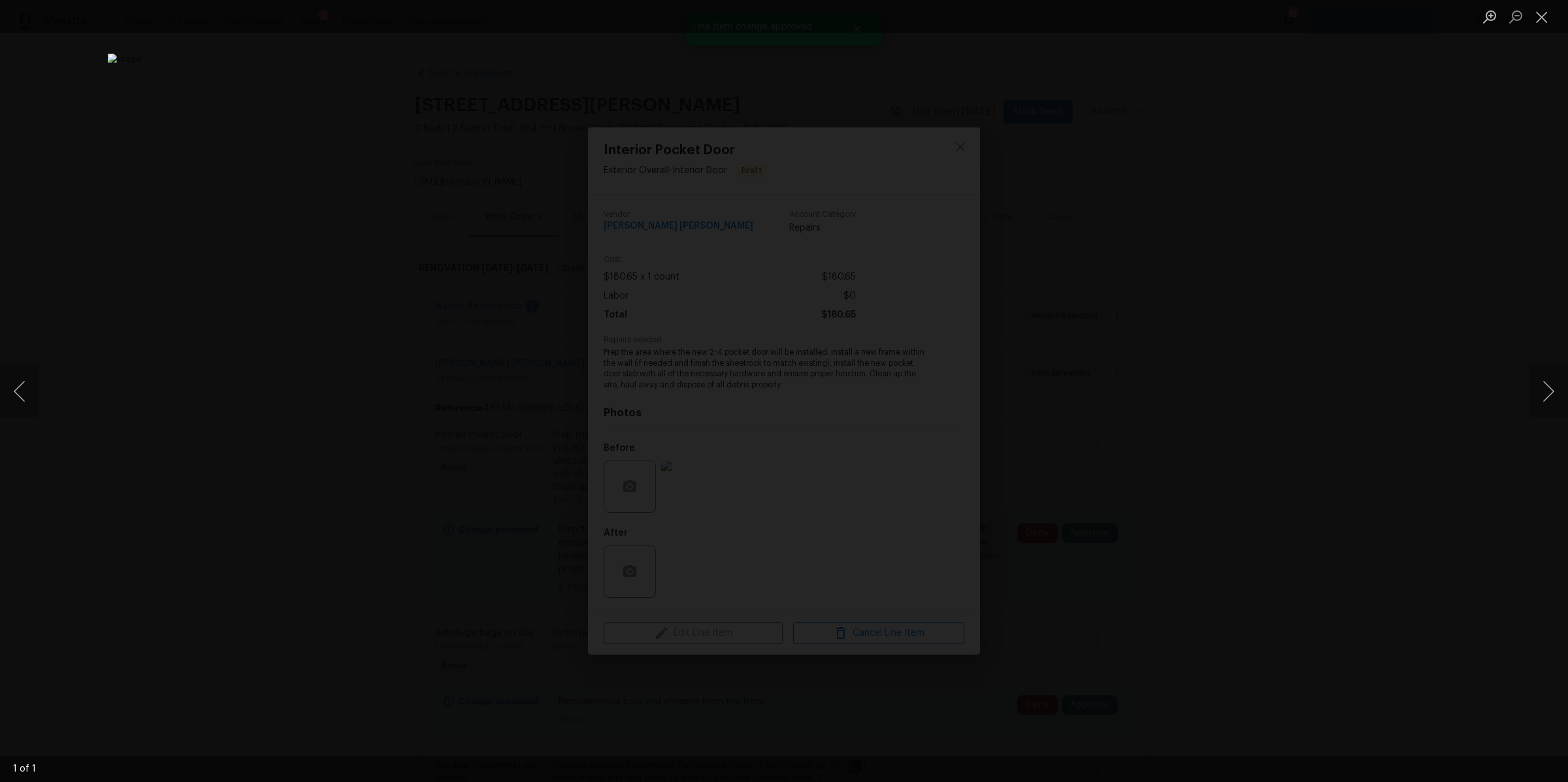
click at [1307, 483] on div "Lightbox" at bounding box center [784, 391] width 1568 height 782
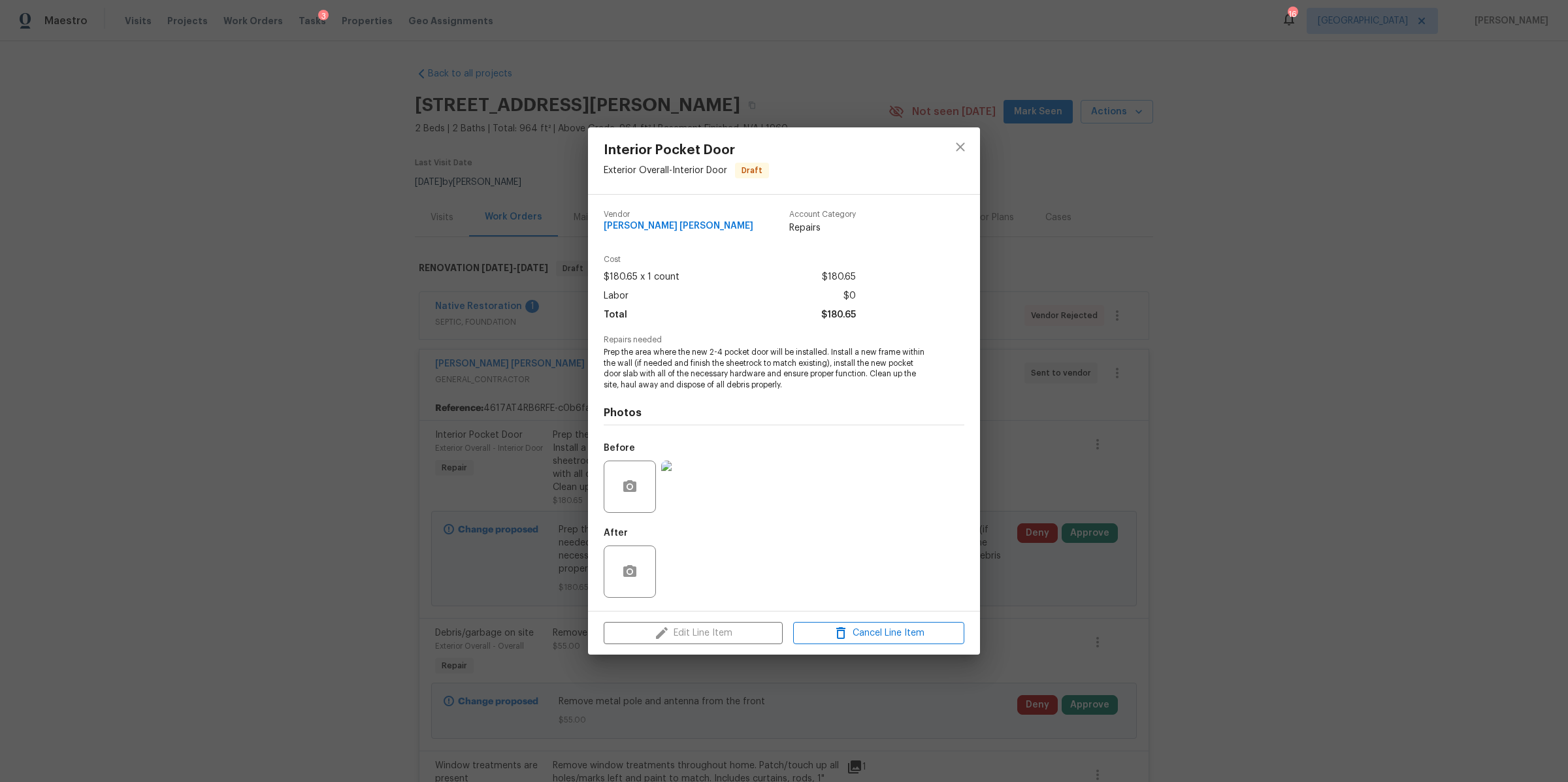
click at [1304, 487] on div "Interior Pocket Door Exterior Overall - Interior Door Draft Vendor Fernando Rui…" at bounding box center [784, 391] width 1568 height 782
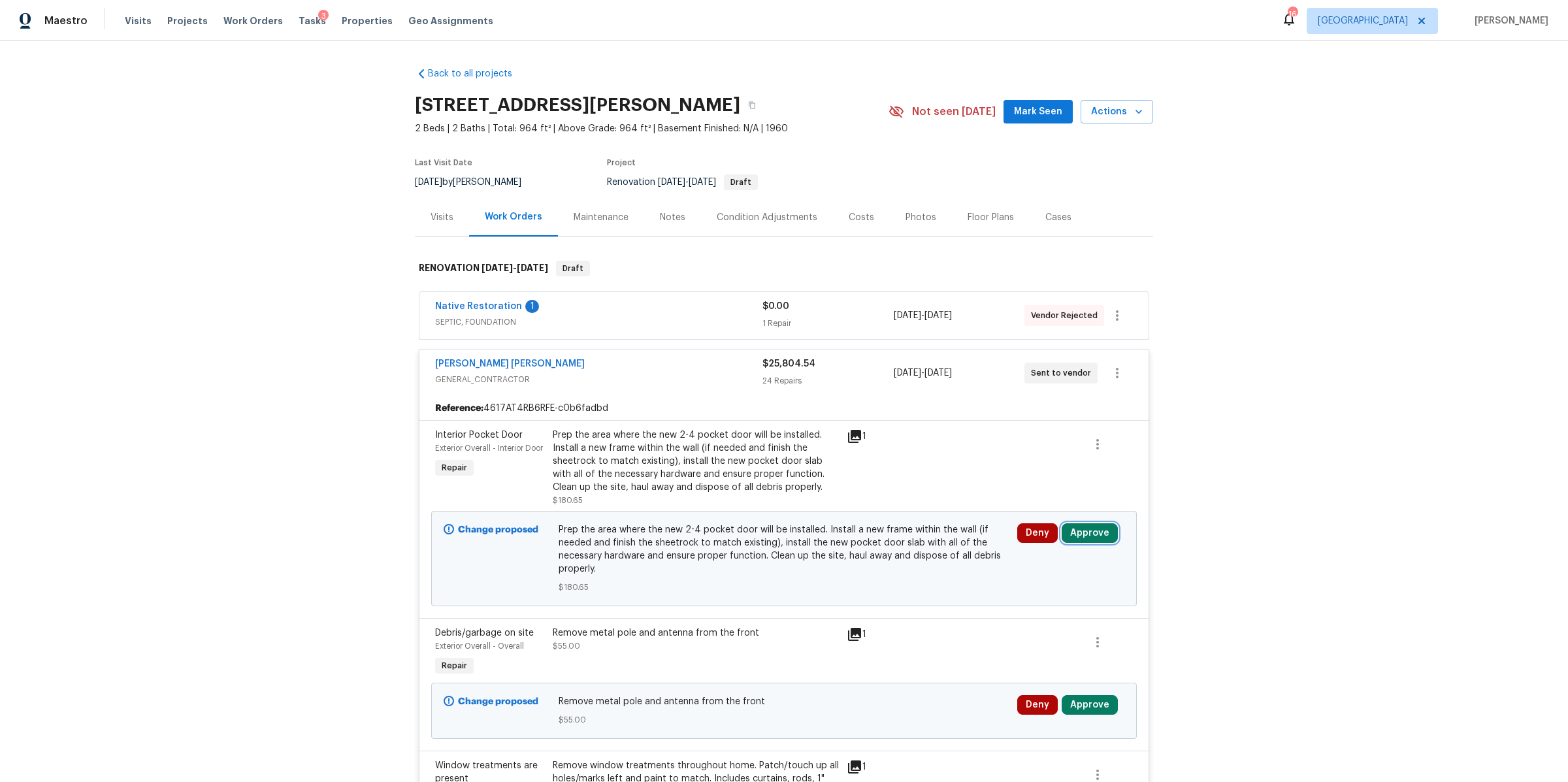
click at [1091, 530] on button "Approve" at bounding box center [1090, 533] width 56 height 19
click at [890, 551] on span "Approve" at bounding box center [896, 547] width 37 height 10
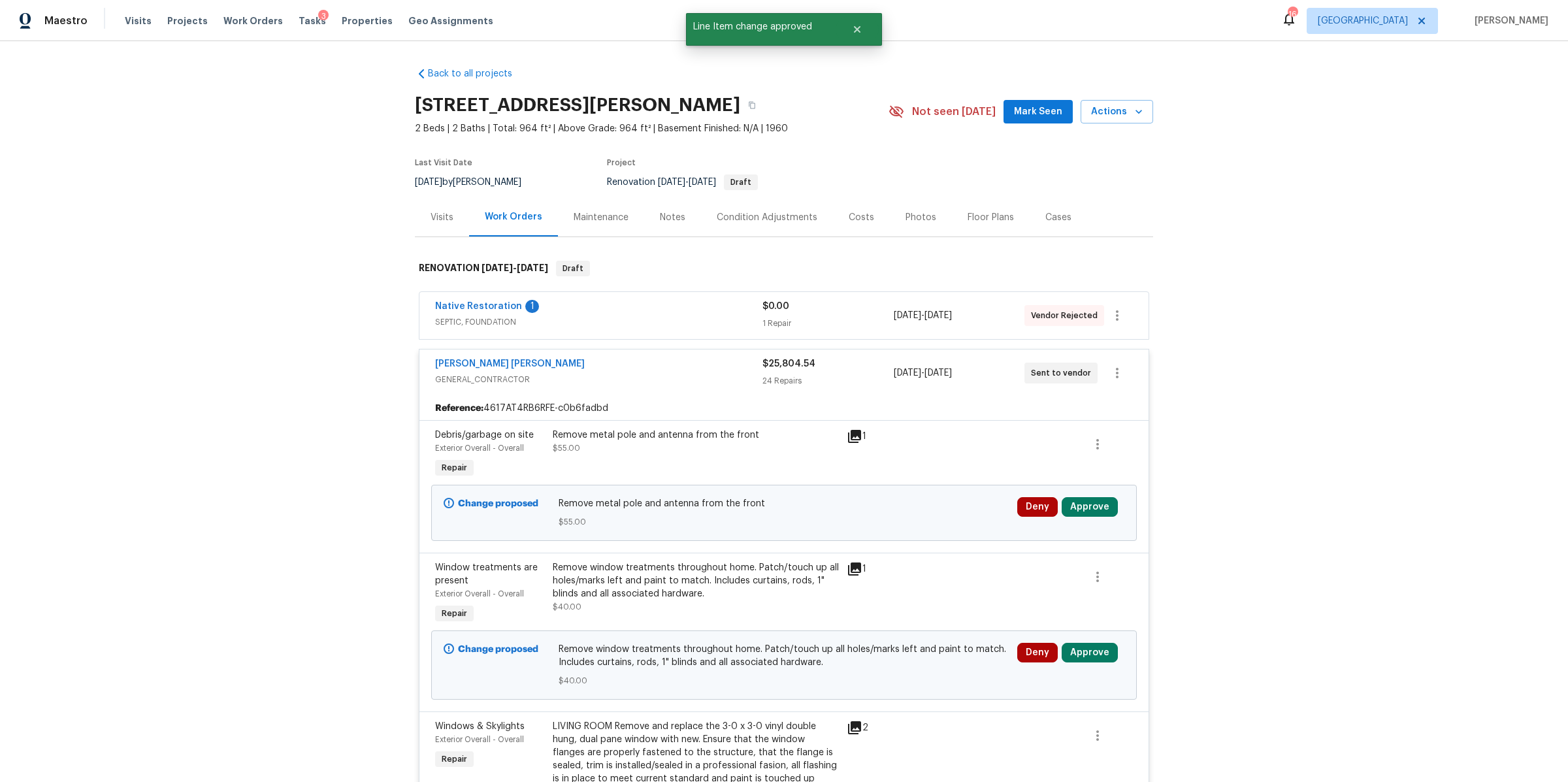
click at [673, 469] on div "Remove metal pole and antenna from the front $55.00" at bounding box center [696, 454] width 294 height 60
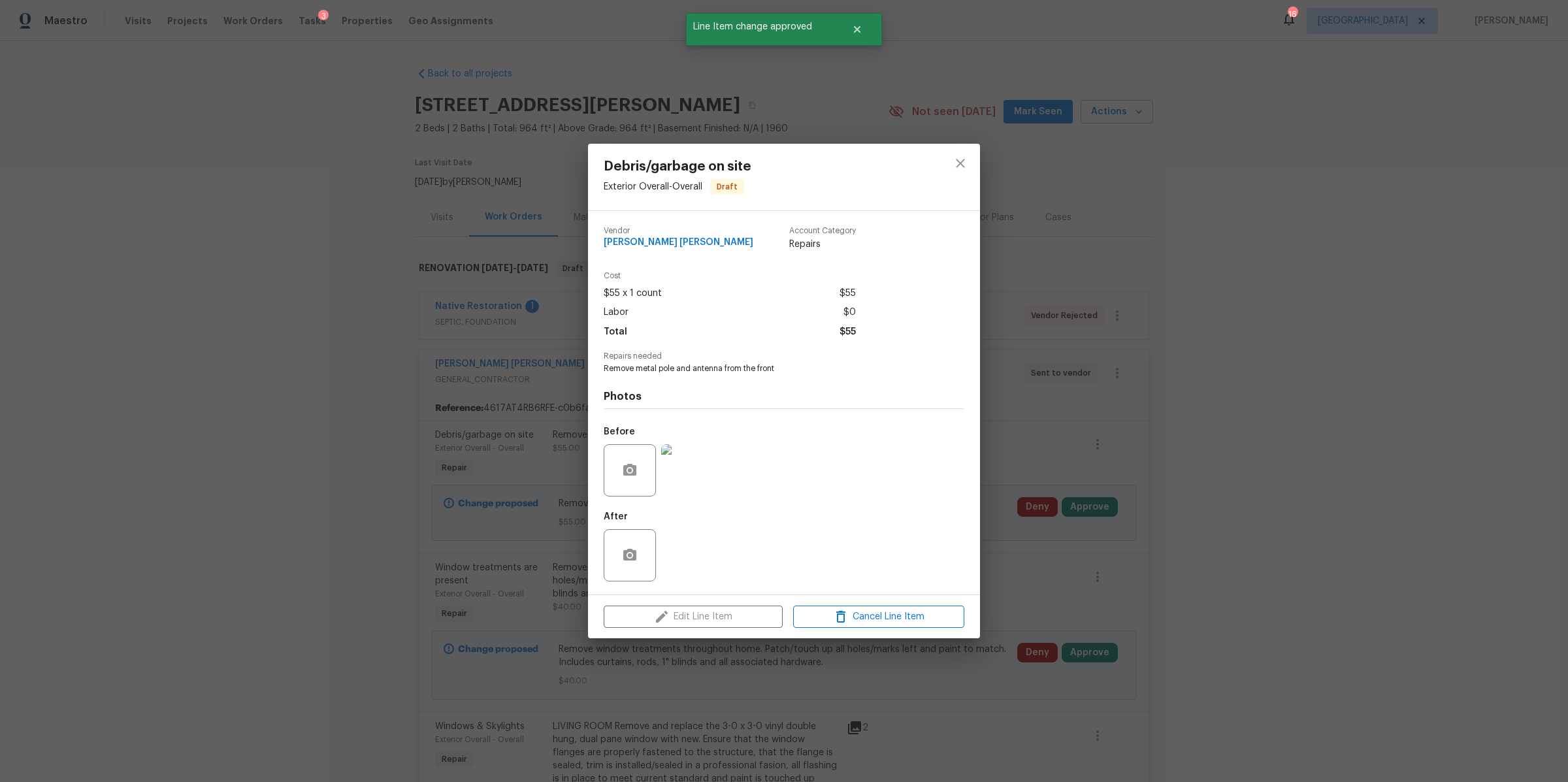
click at [693, 477] on img at bounding box center [687, 470] width 52 height 52
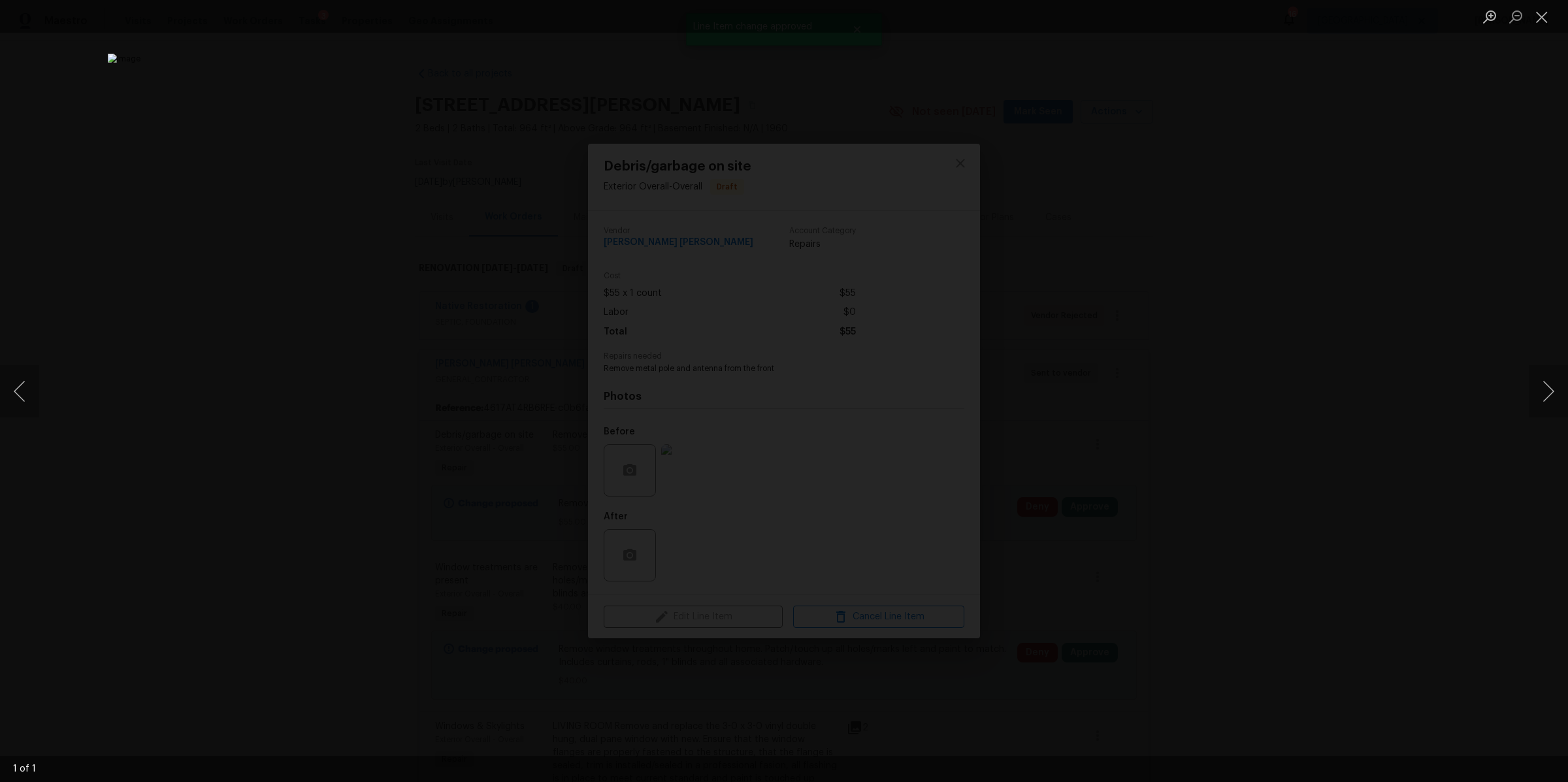
click at [1304, 457] on div "Lightbox" at bounding box center [784, 391] width 1568 height 782
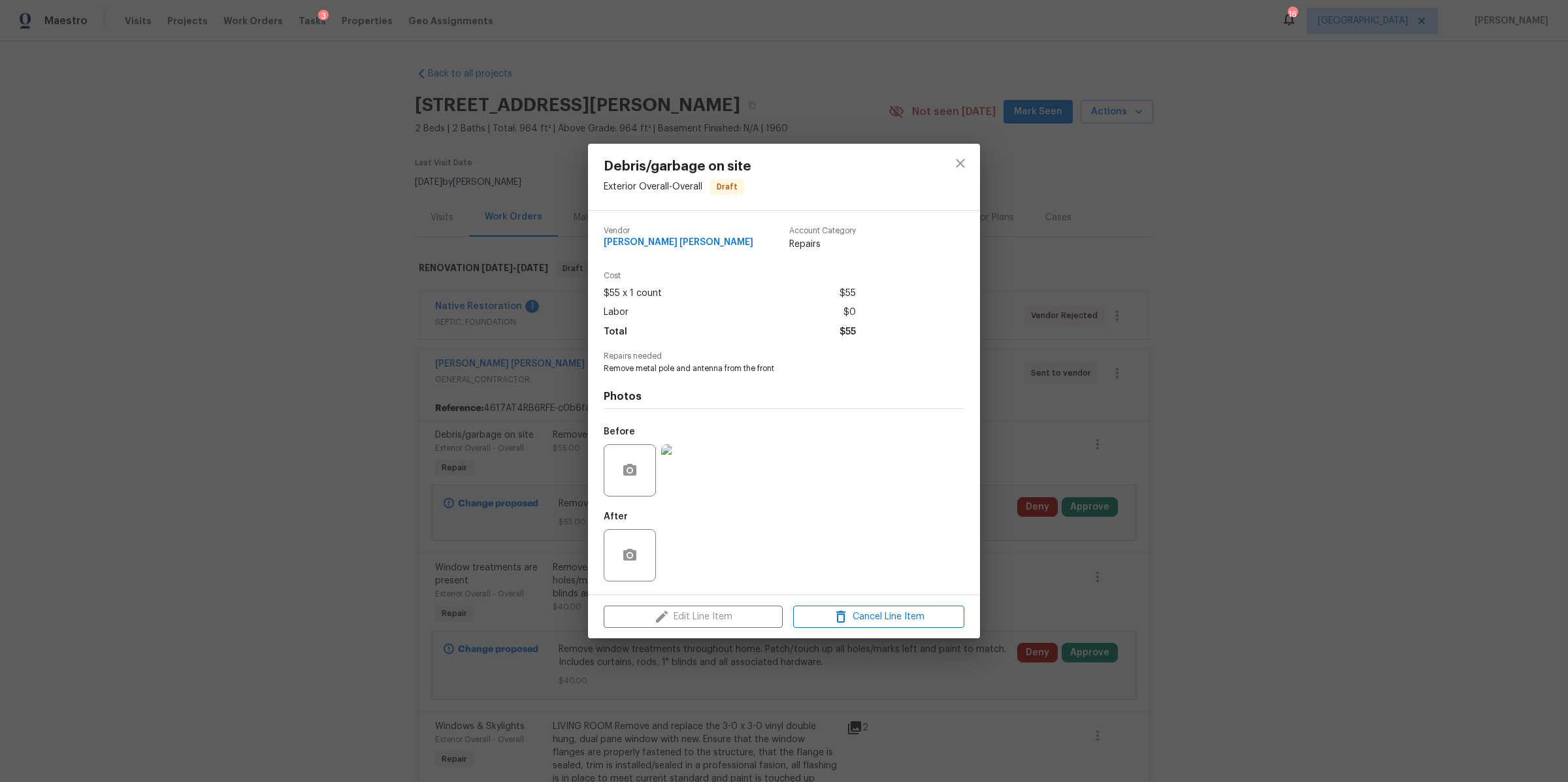
click at [1279, 473] on div "Debris/garbage on site Exterior Overall - Overall Draft Vendor Fernando Ruiz He…" at bounding box center [784, 391] width 1568 height 782
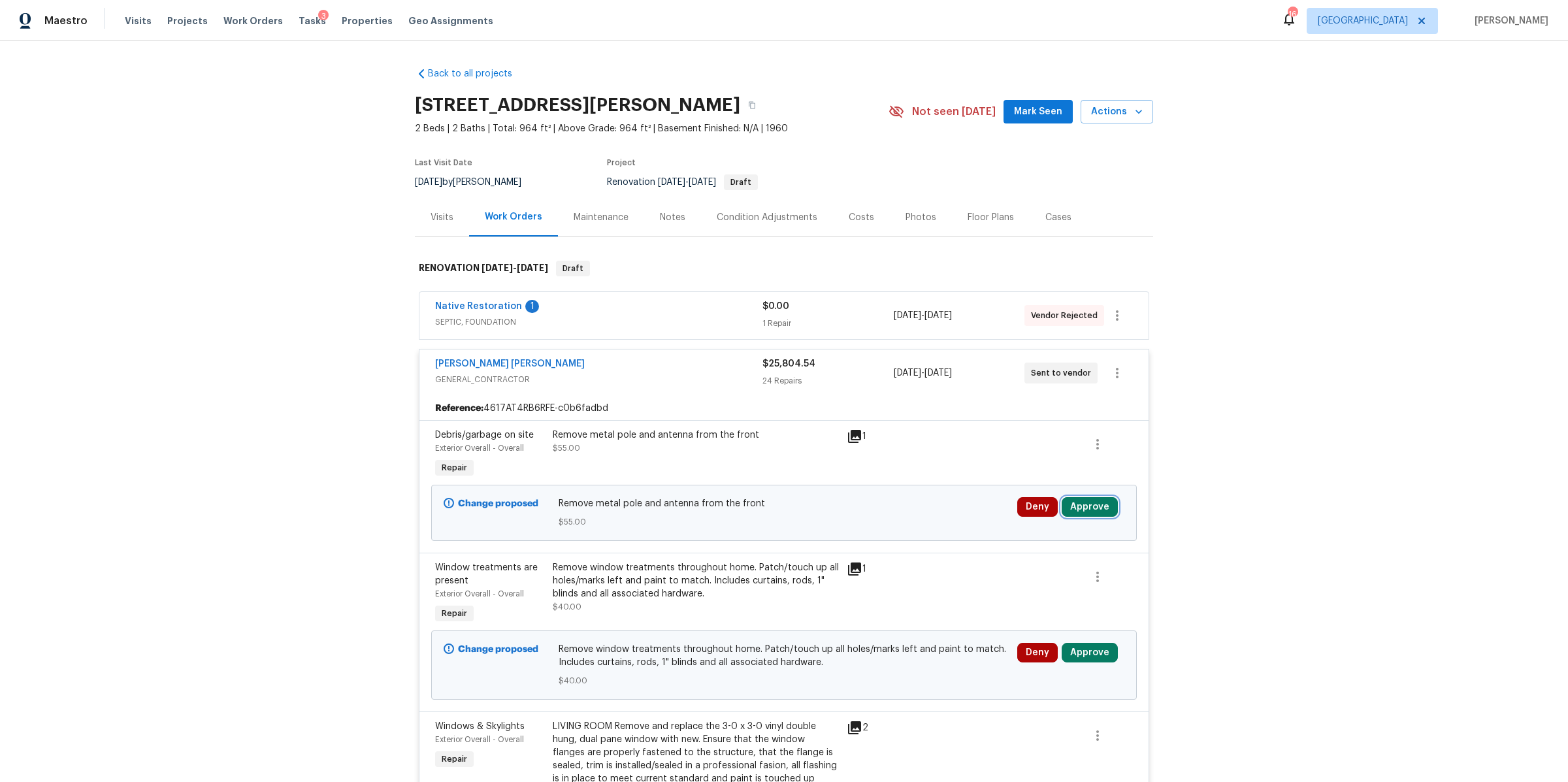
click at [1087, 511] on button "Approve" at bounding box center [1090, 507] width 56 height 19
click at [902, 515] on span "Approve" at bounding box center [896, 519] width 37 height 10
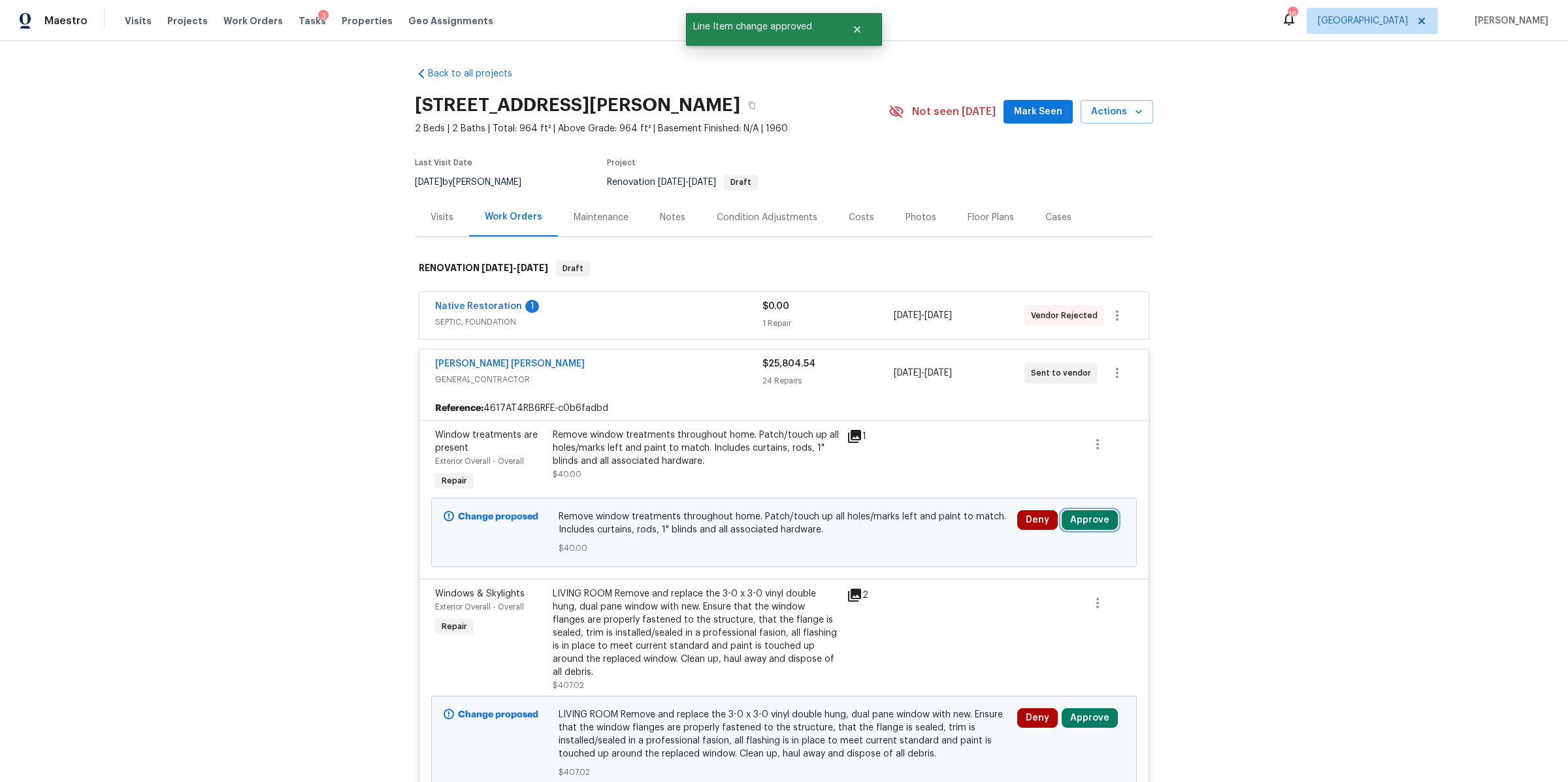
click at [1086, 529] on button "Approve" at bounding box center [1090, 520] width 56 height 19
click at [878, 531] on span "Approve" at bounding box center [896, 533] width 37 height 10
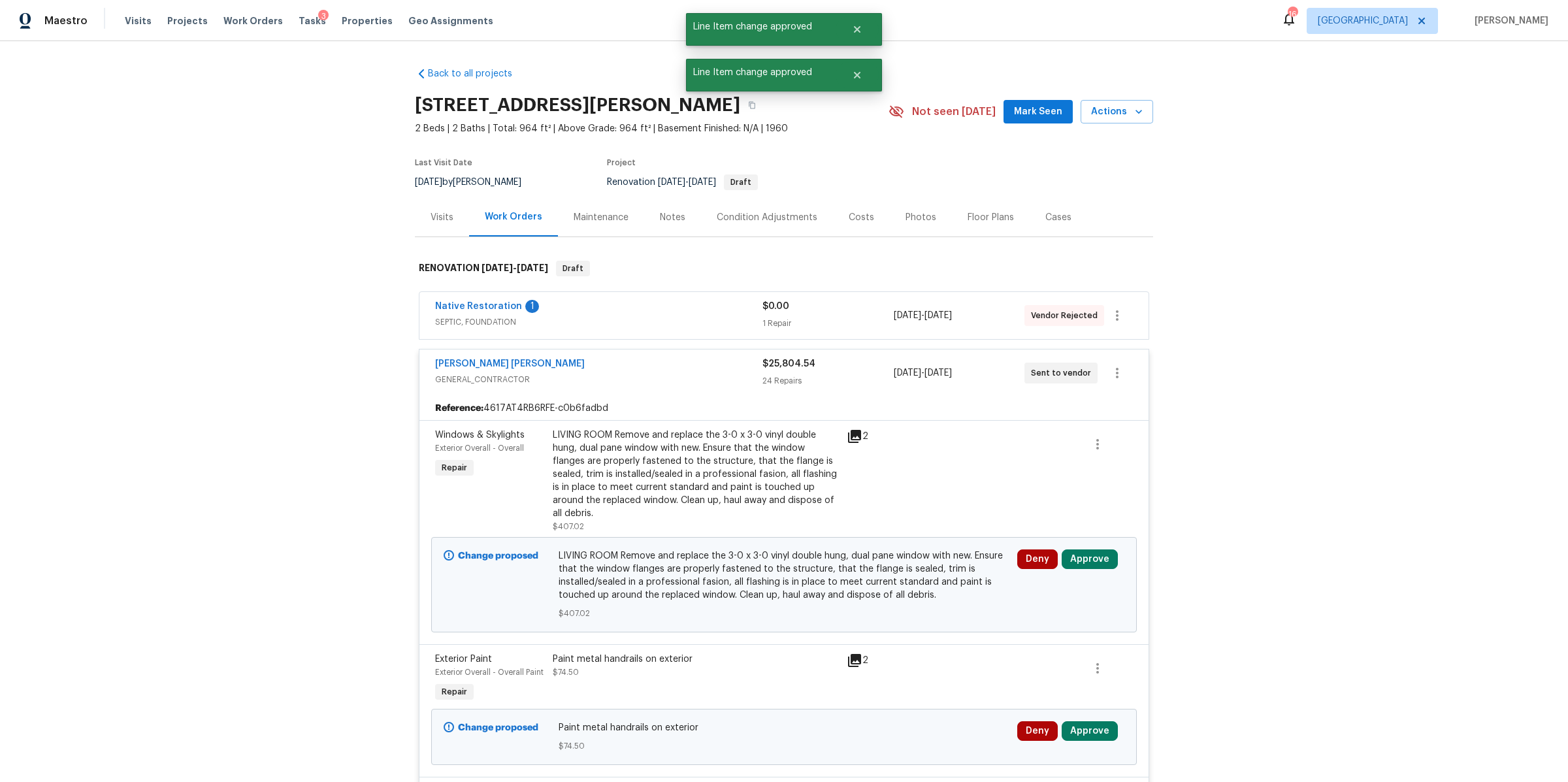
click at [686, 478] on div "LIVING ROOM Remove and replace the 3-0 x 3-0 vinyl double hung, dual pane windo…" at bounding box center [696, 474] width 286 height 92
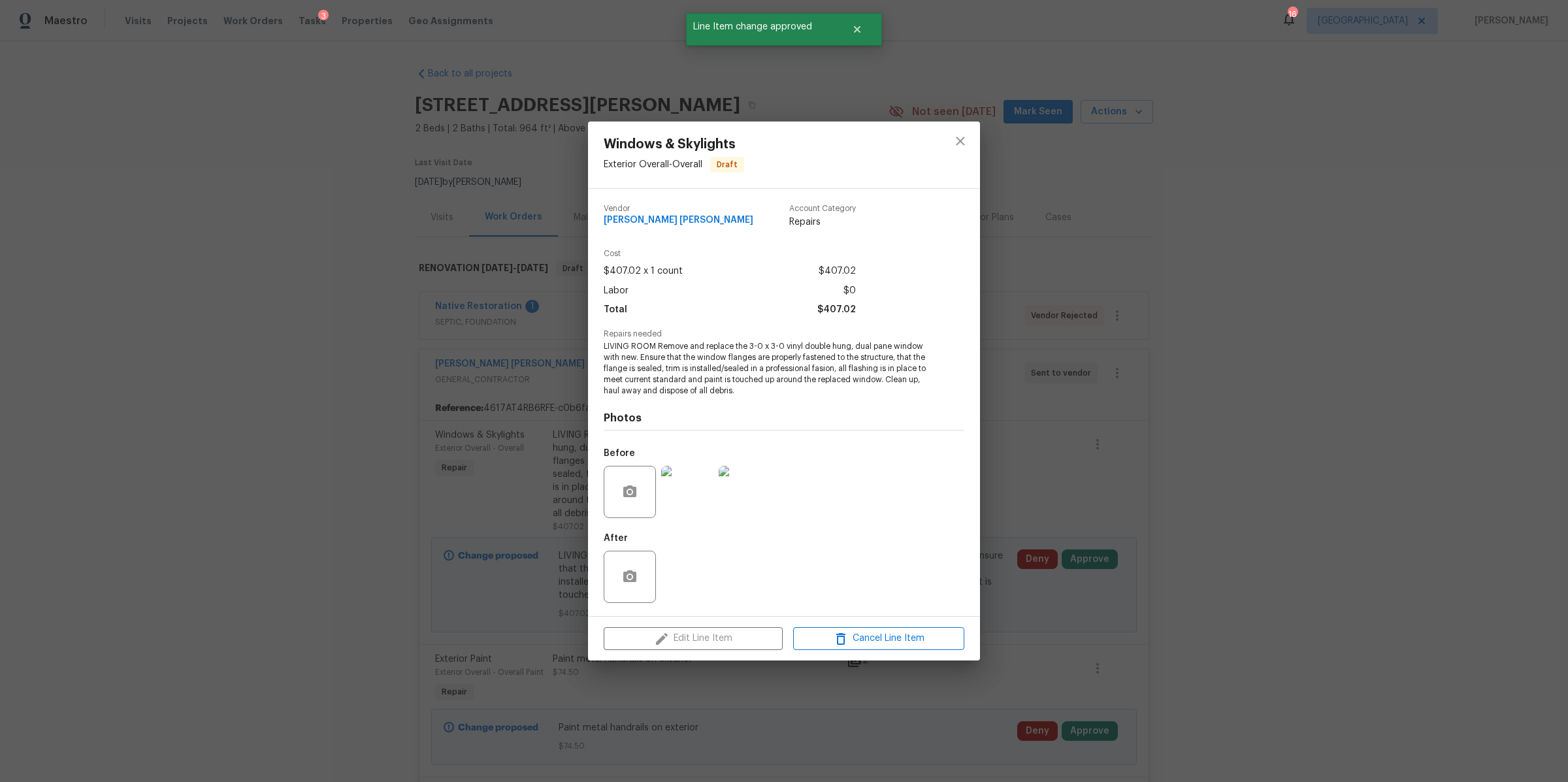
click at [678, 481] on img at bounding box center [687, 492] width 52 height 52
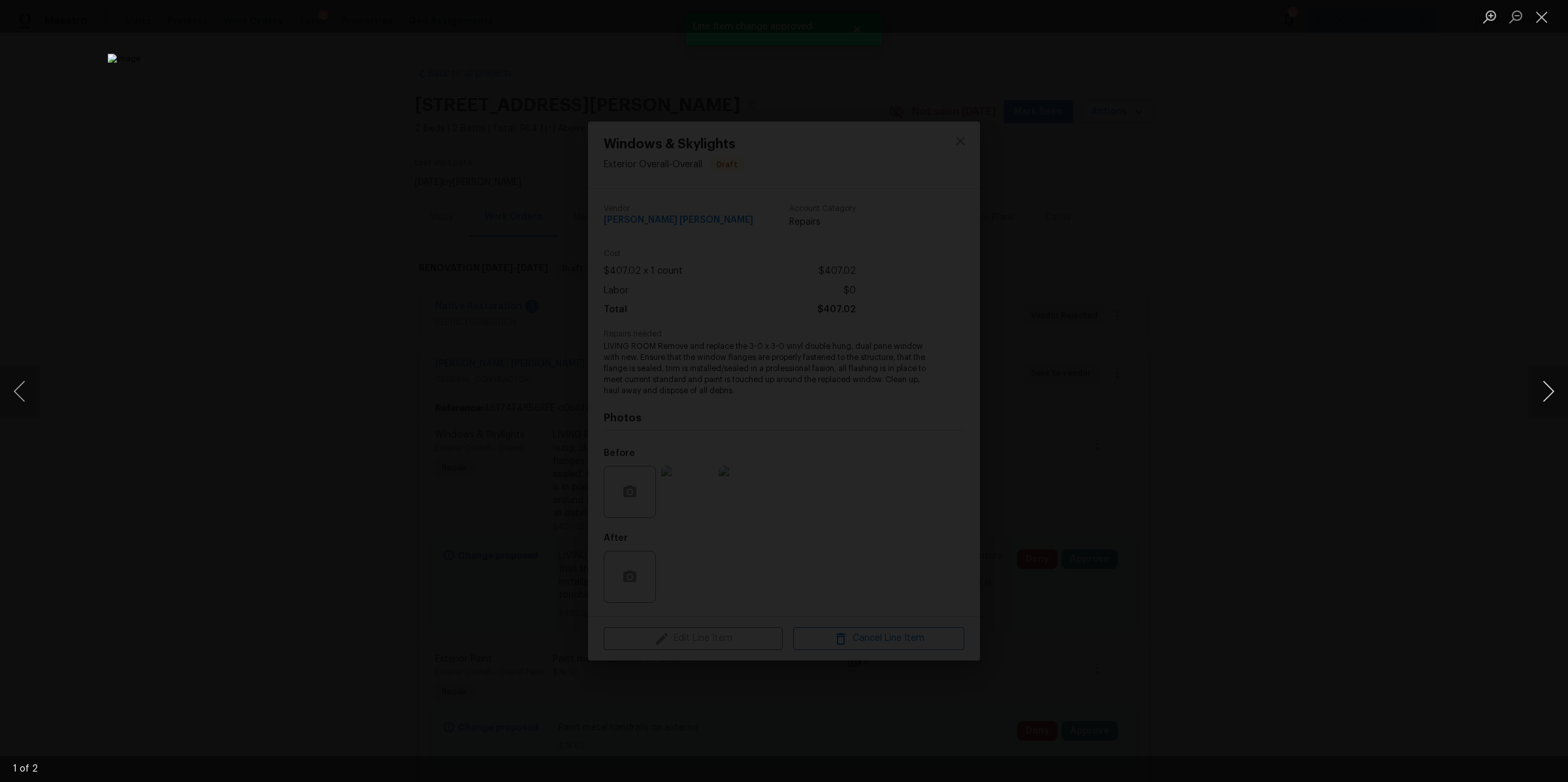
click at [1537, 392] on button "Next image" at bounding box center [1548, 391] width 39 height 52
click at [1229, 407] on div "Lightbox" at bounding box center [784, 391] width 1568 height 782
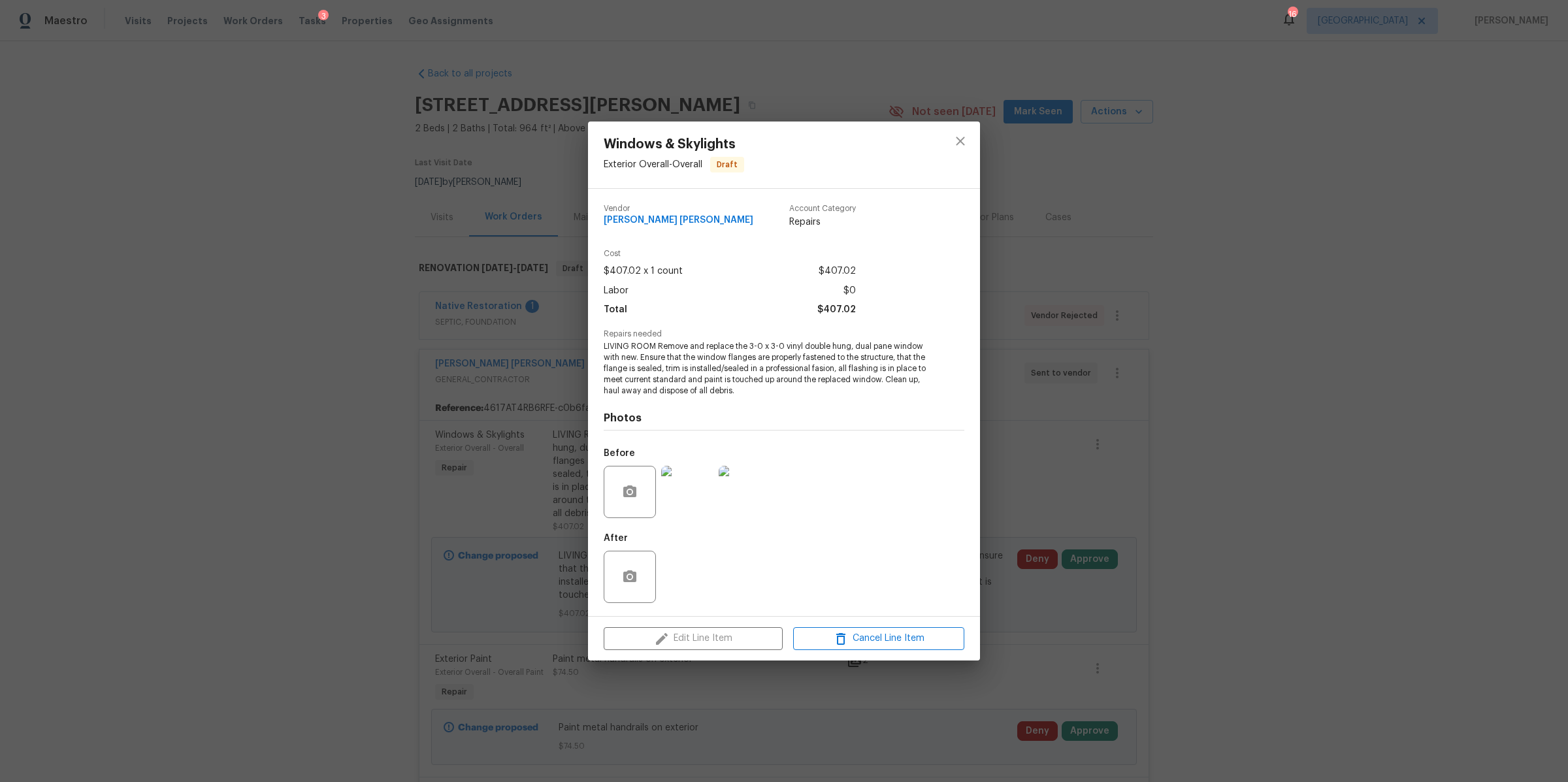
click at [1228, 407] on div "Windows & Skylights Exterior Overall - Overall Draft Vendor Fernando Ruiz Herna…" at bounding box center [784, 391] width 1568 height 782
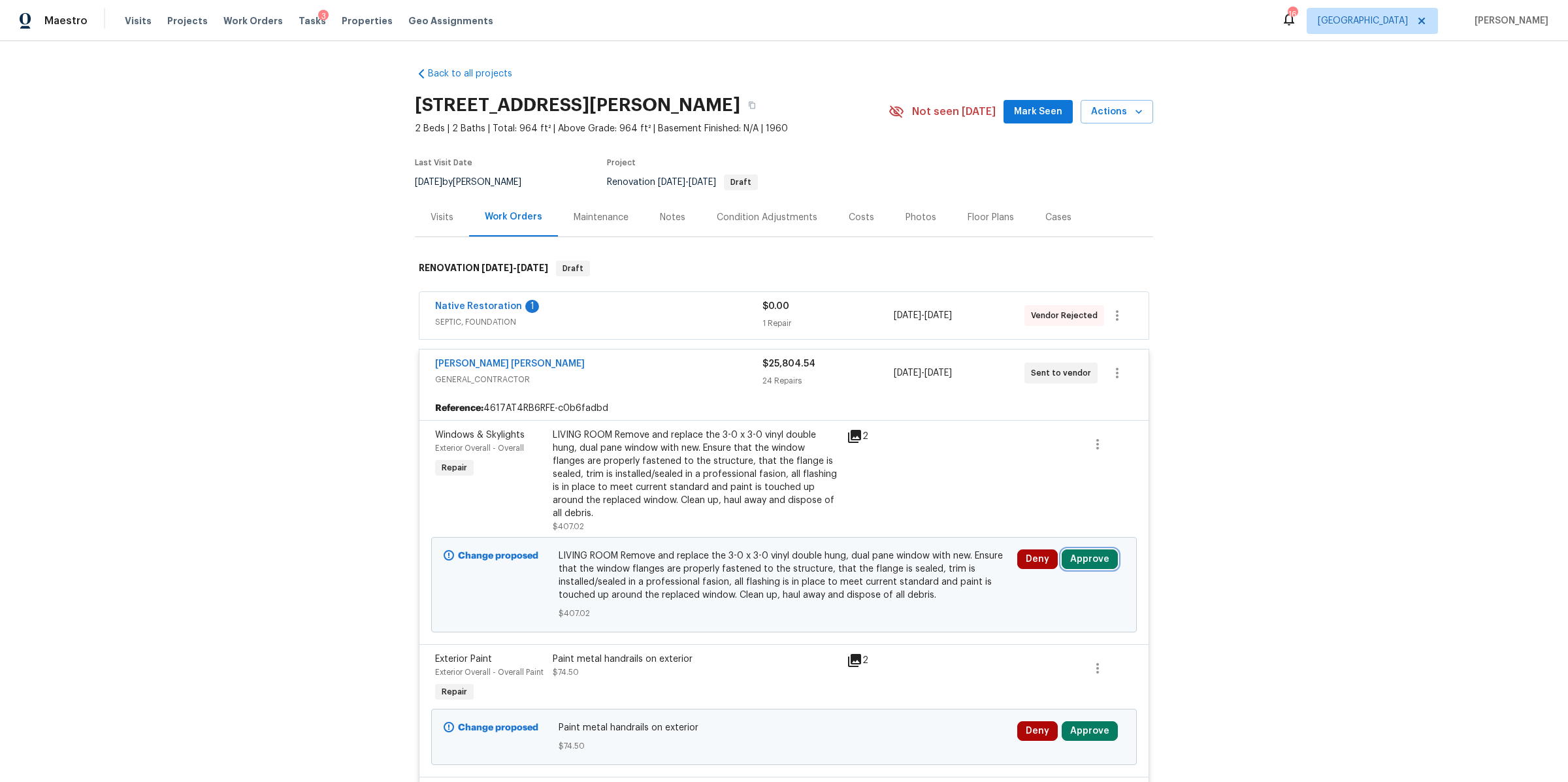
click at [1090, 550] on button "Approve" at bounding box center [1090, 559] width 56 height 19
click at [895, 555] on span "Approve" at bounding box center [896, 559] width 37 height 10
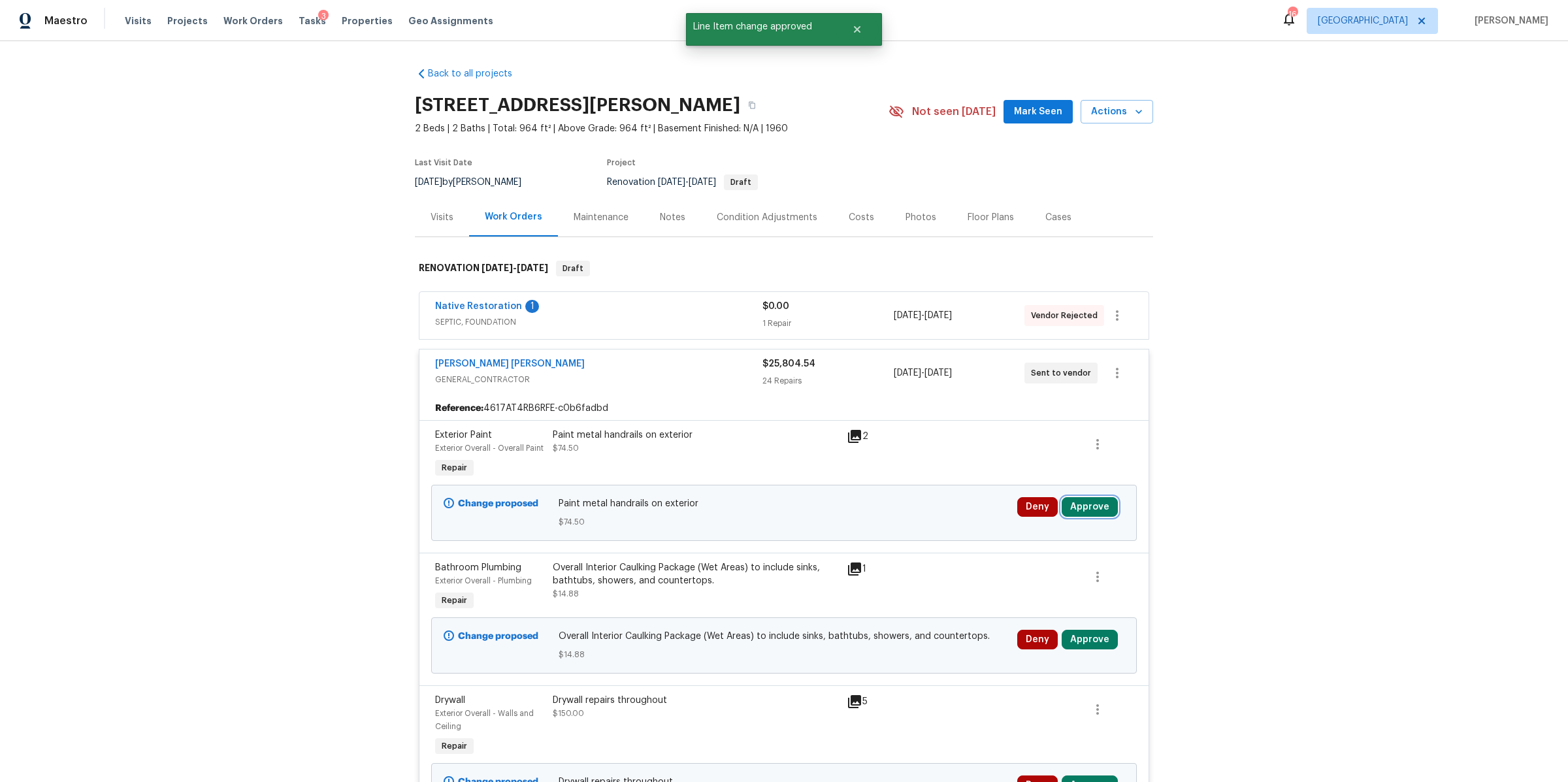
click at [1099, 499] on button "Approve" at bounding box center [1090, 507] width 56 height 19
click at [899, 520] on span "Approve" at bounding box center [896, 519] width 37 height 10
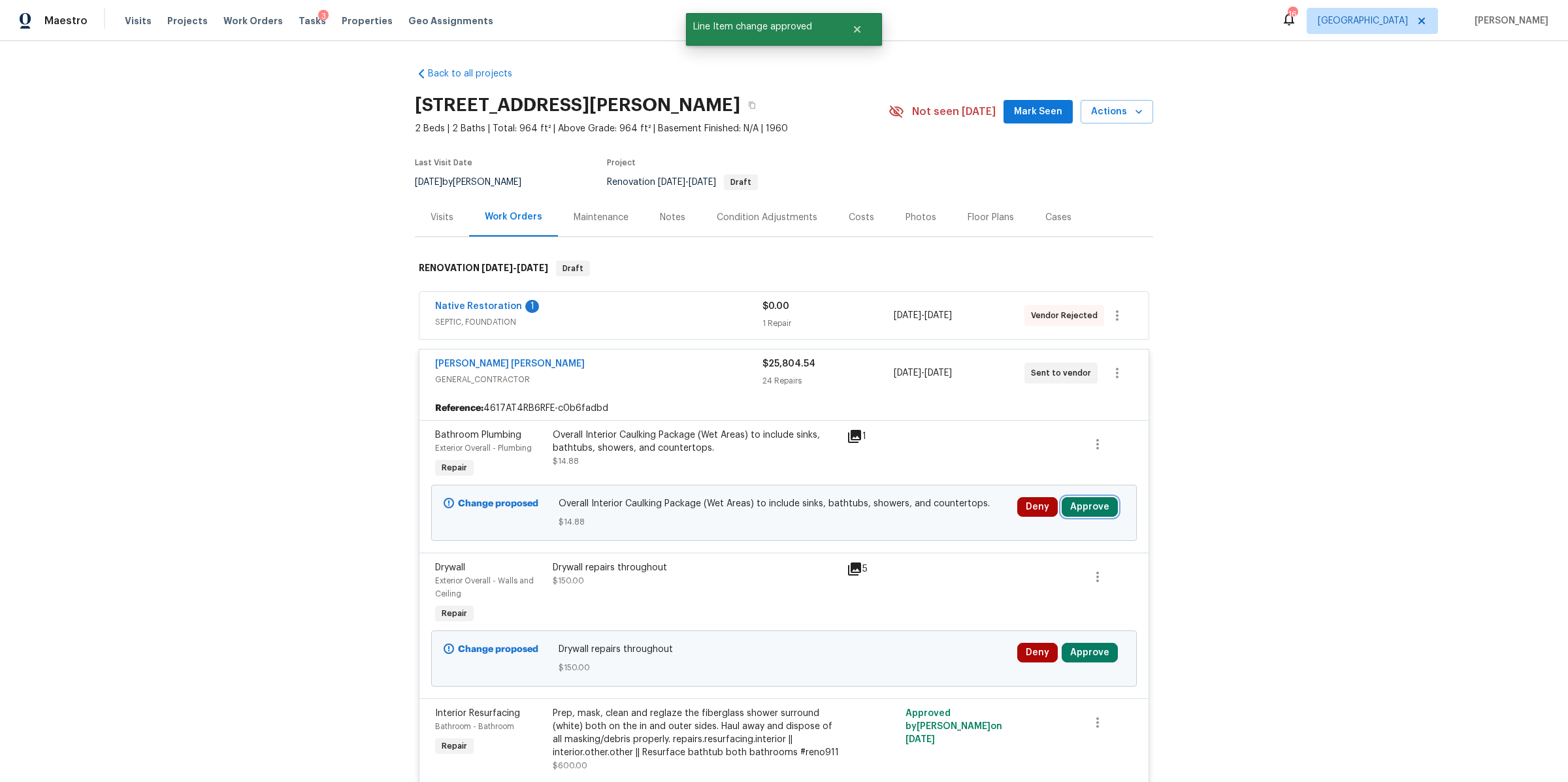
click at [1095, 504] on button "Approve" at bounding box center [1090, 507] width 56 height 19
click at [888, 512] on button "Approve" at bounding box center [896, 519] width 79 height 27
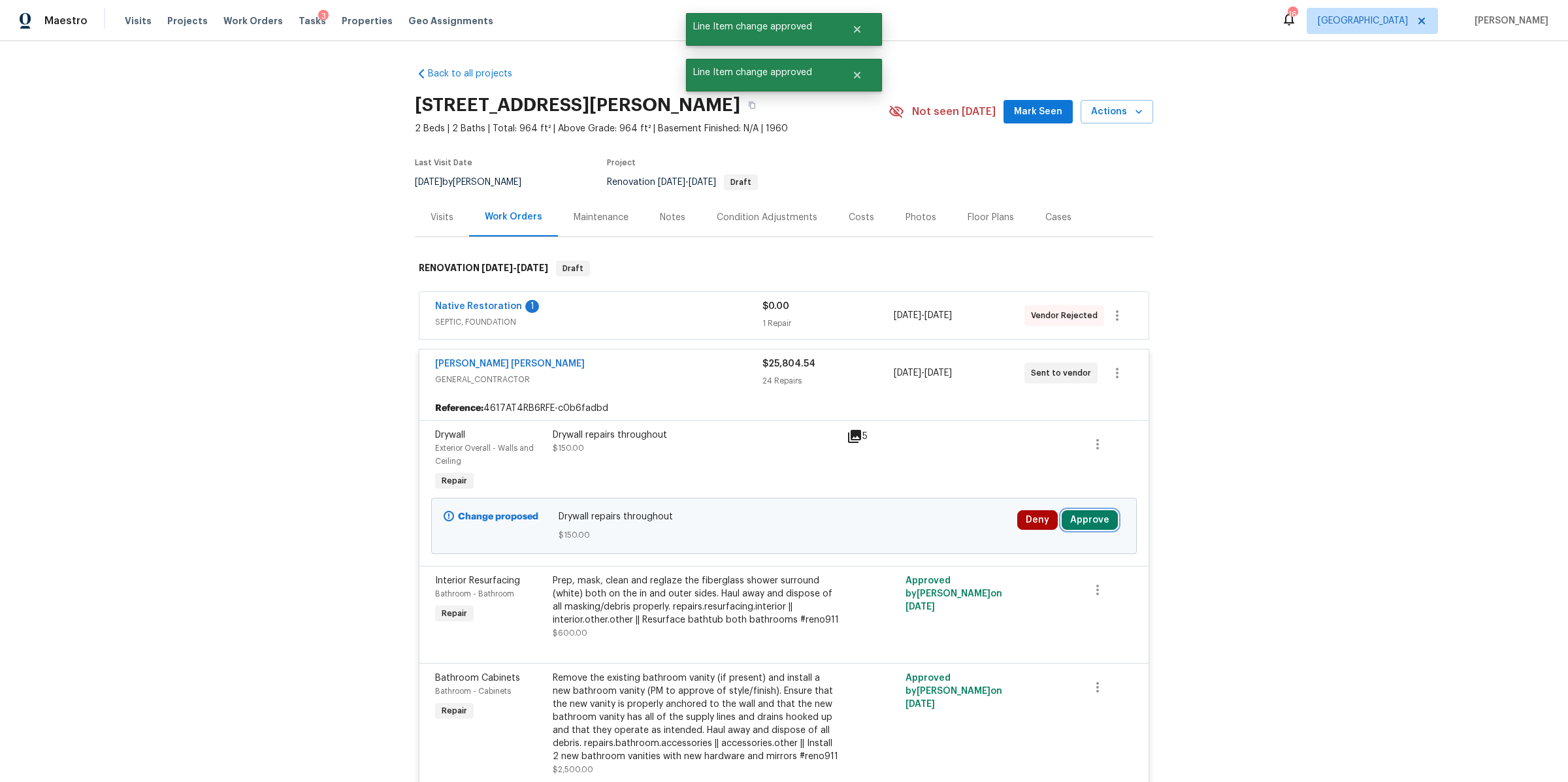
click at [1087, 512] on button "Approve" at bounding box center [1090, 520] width 56 height 19
click at [893, 539] on button "Approve" at bounding box center [896, 532] width 79 height 27
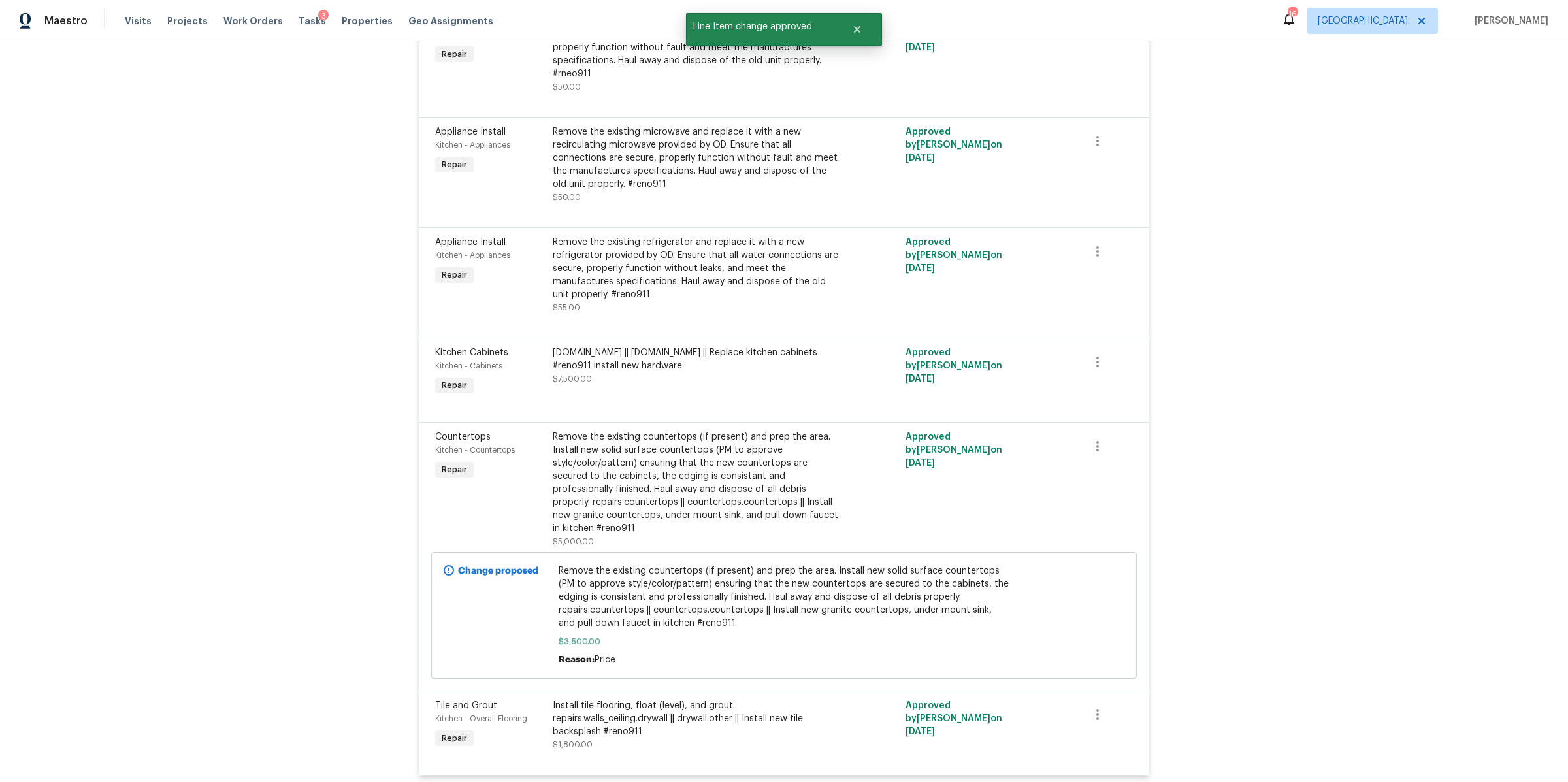
scroll to position [3565, 0]
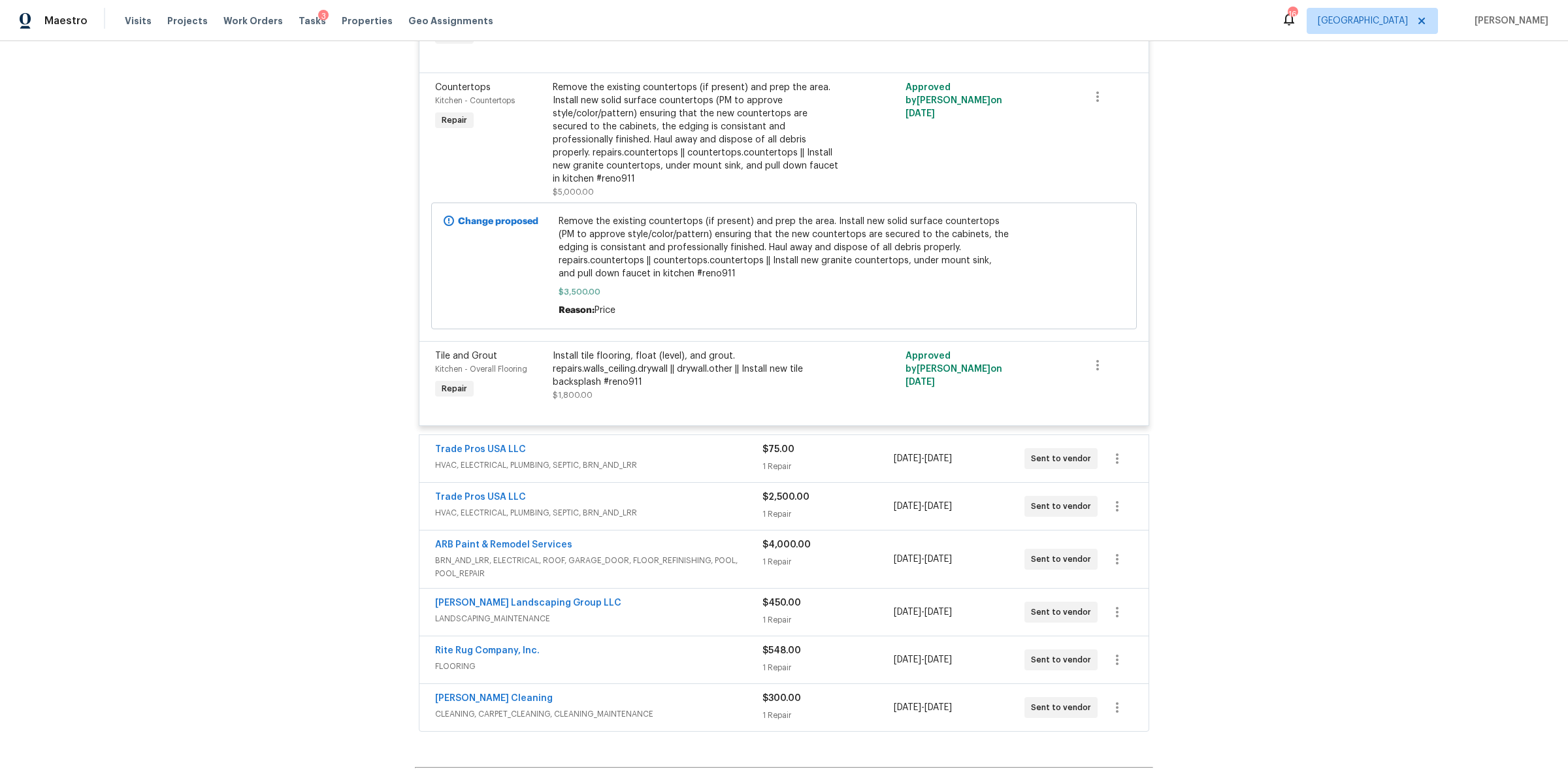
click at [680, 443] on div "Trade Pros USA LLC" at bounding box center [598, 451] width 327 height 16
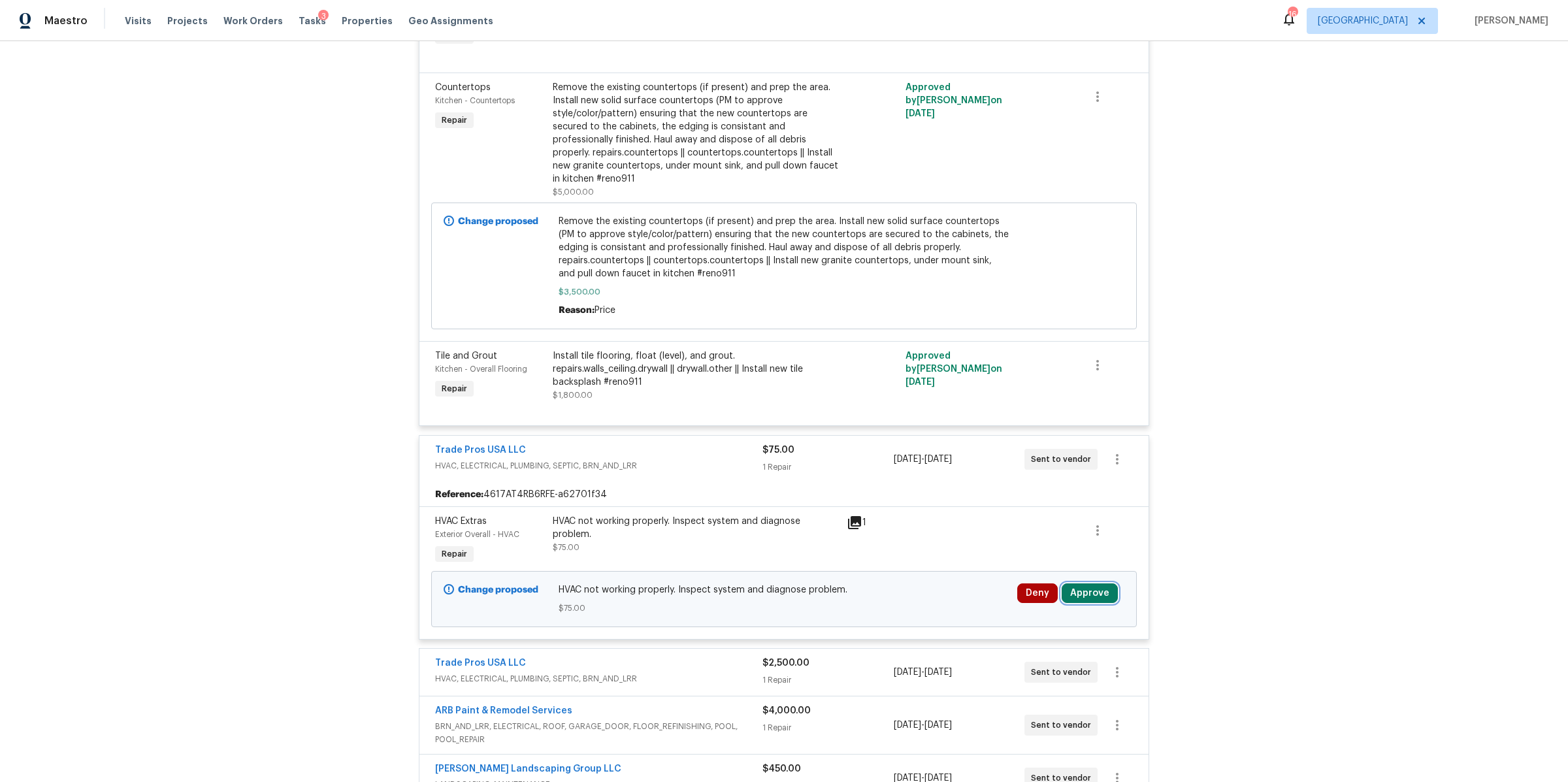
click at [1093, 583] on button "Approve" at bounding box center [1090, 593] width 56 height 19
click at [1031, 514] on span "Approve" at bounding box center [1046, 519] width 37 height 10
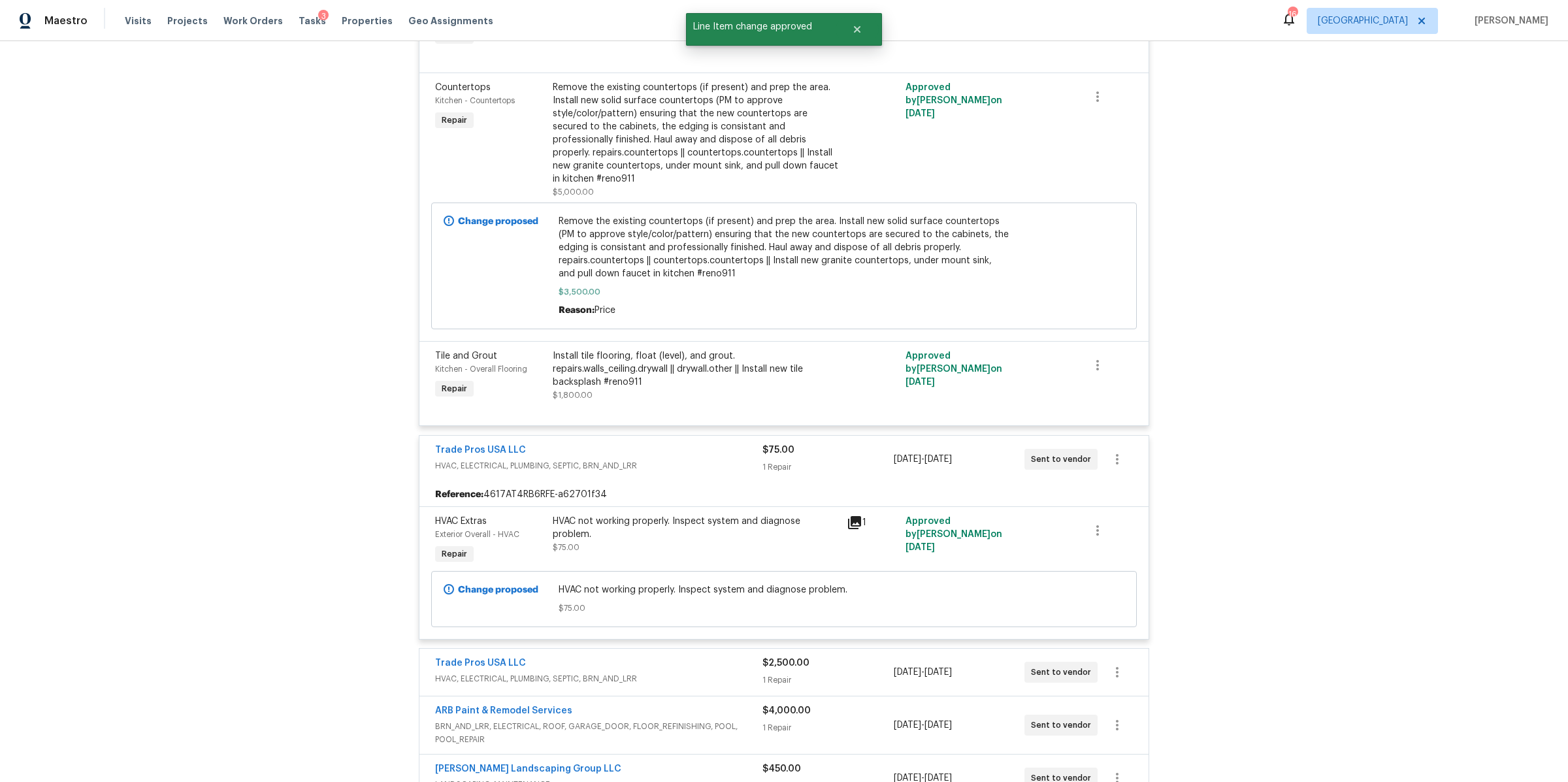
click at [852, 657] on div "$2,500.00" at bounding box center [827, 663] width 131 height 13
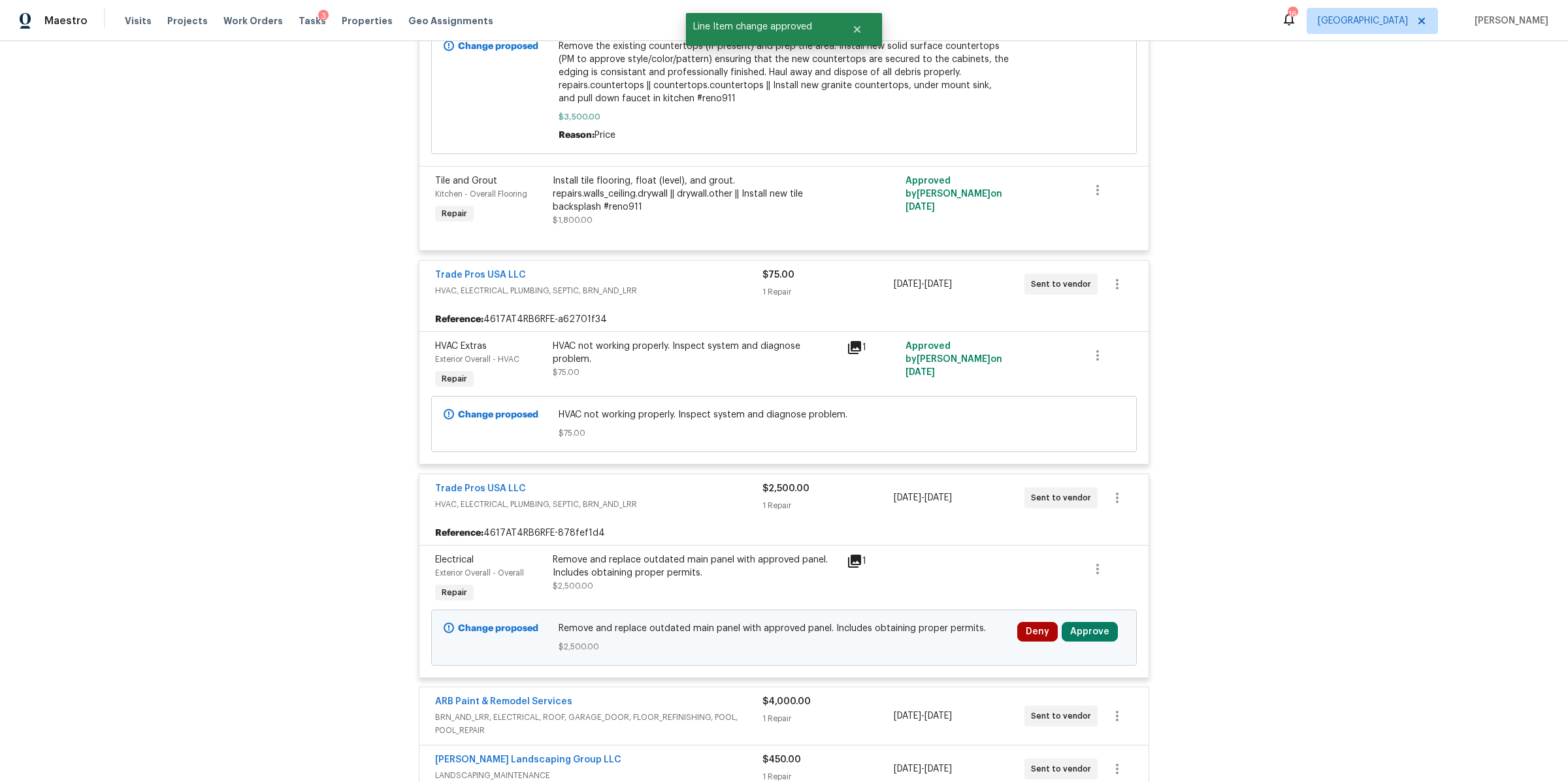
scroll to position [3822, 0]
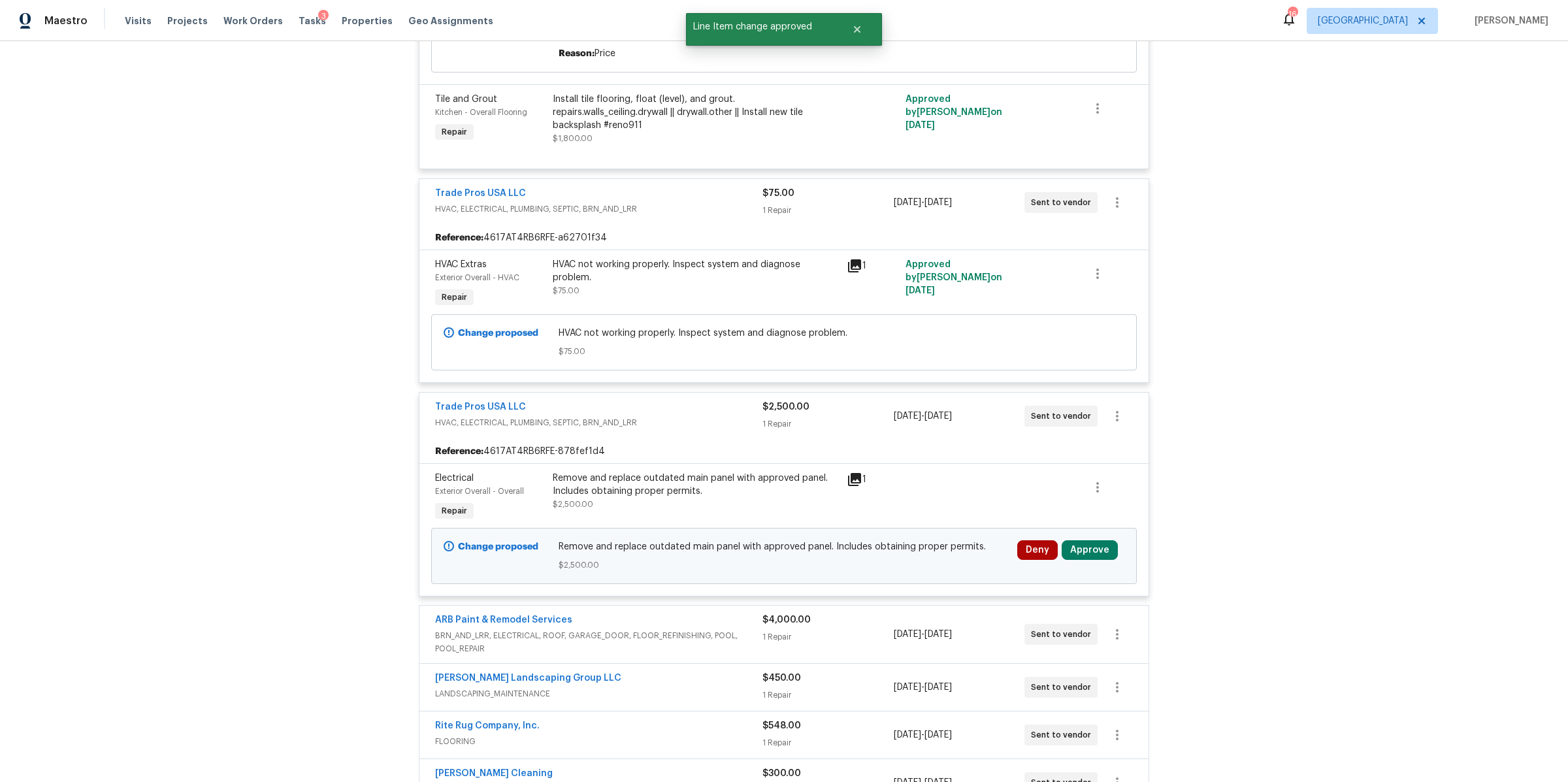
click at [848, 473] on icon at bounding box center [854, 479] width 13 height 13
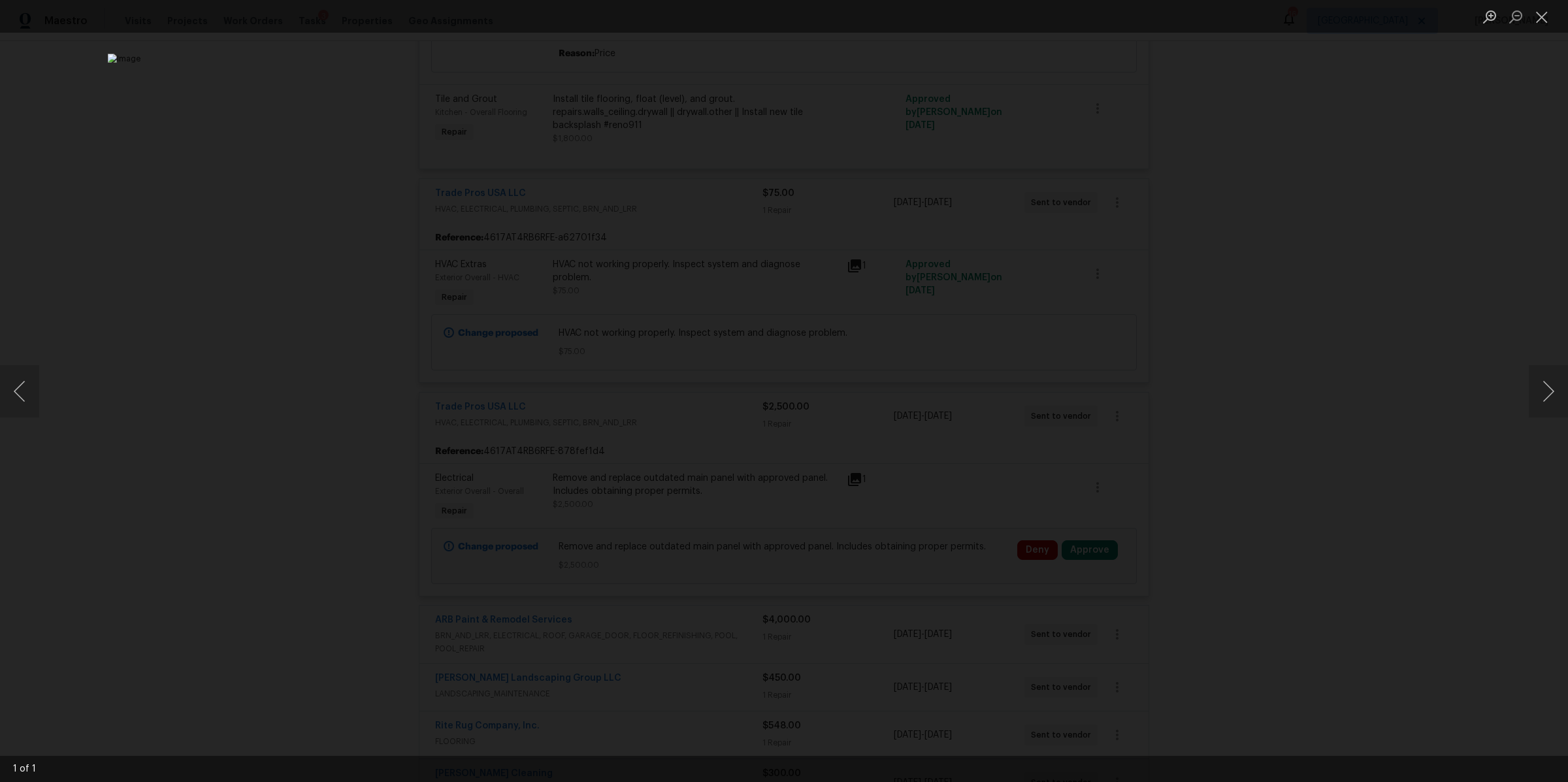
click at [1307, 466] on div "Lightbox" at bounding box center [784, 391] width 1568 height 782
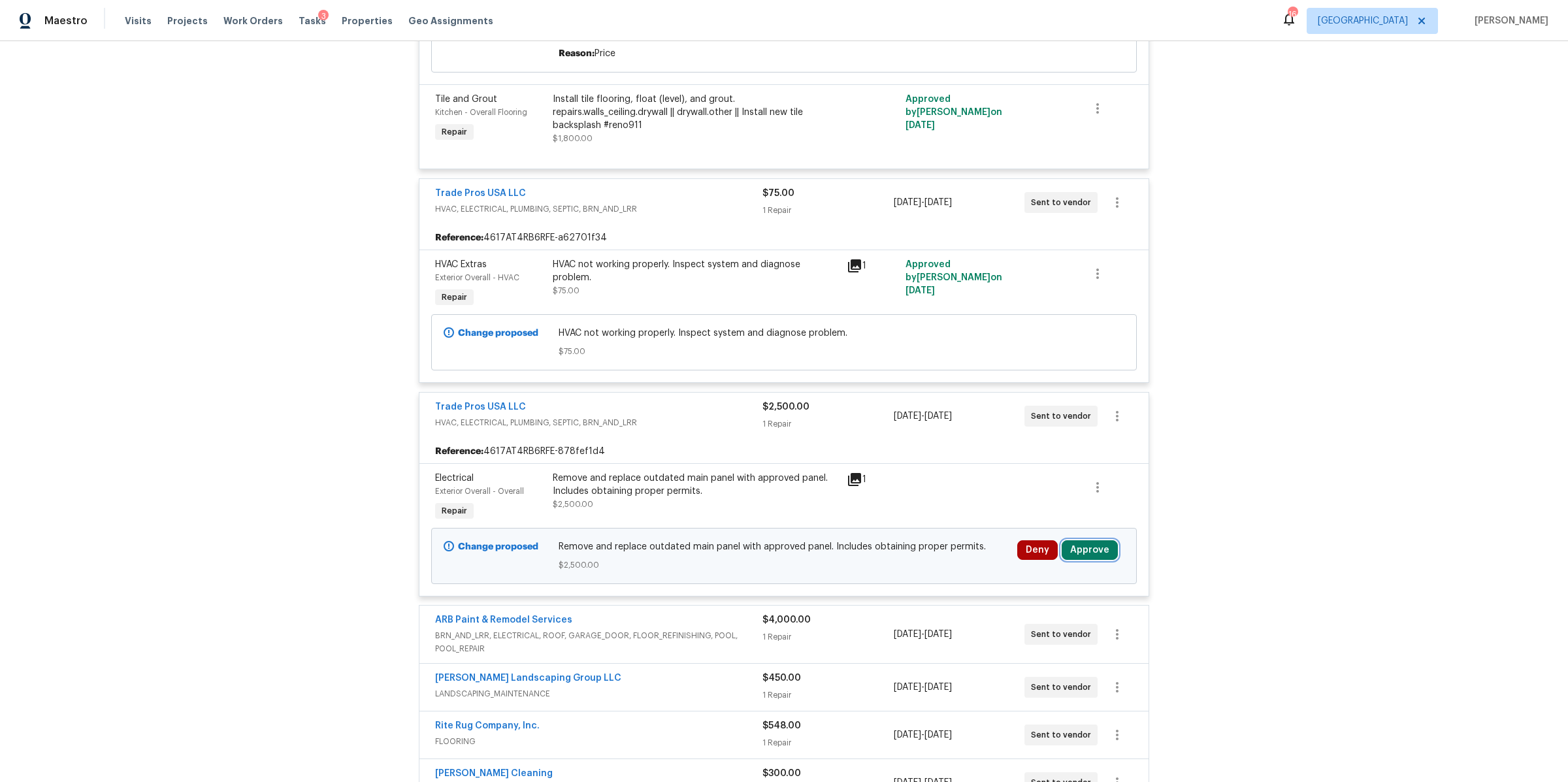
click at [1079, 540] on button "Approve" at bounding box center [1090, 550] width 56 height 19
click at [897, 532] on span "Approve" at bounding box center [896, 533] width 37 height 10
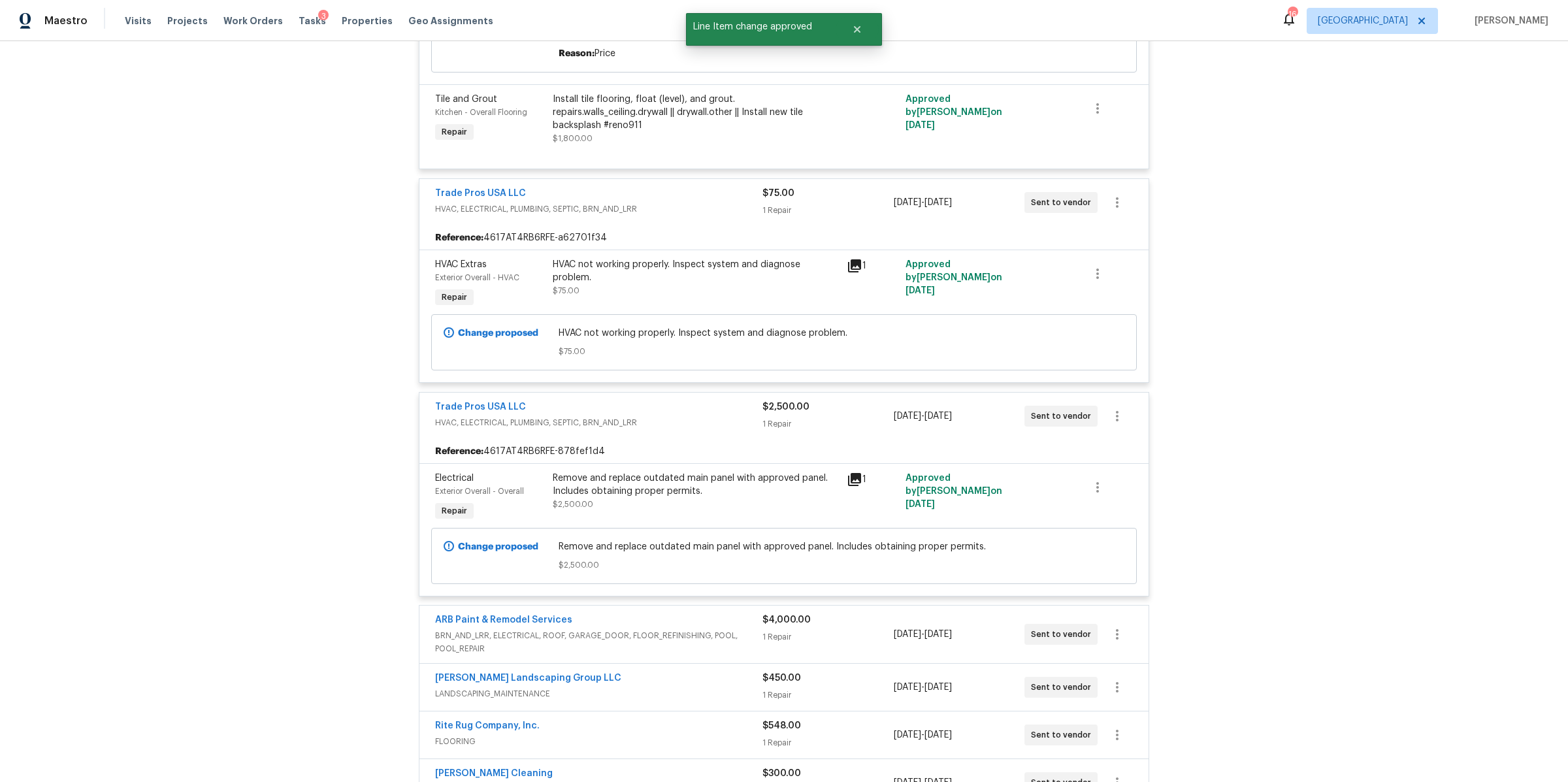
click at [836, 613] on div "$4,000.00" at bounding box center [827, 620] width 131 height 13
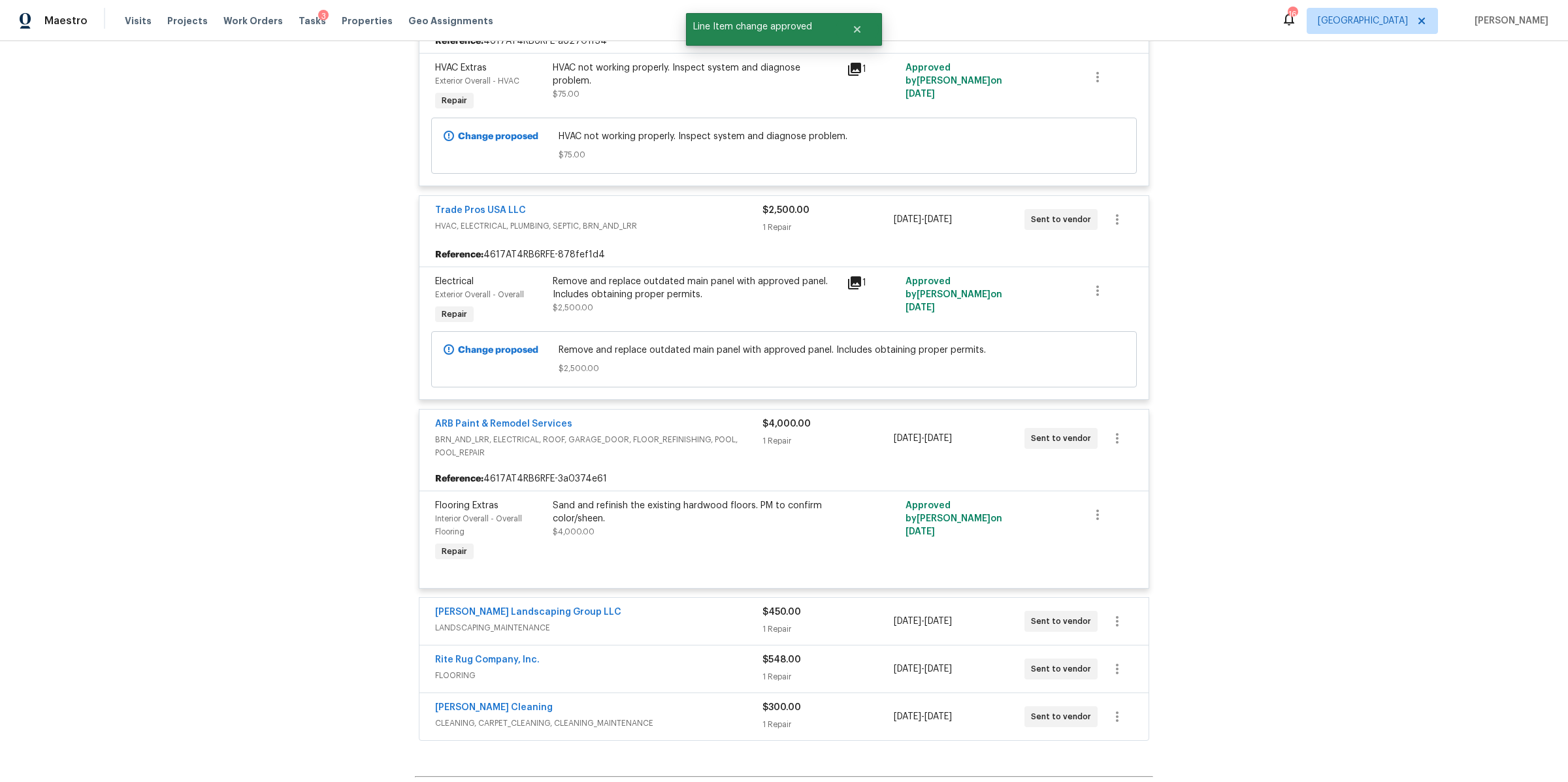
scroll to position [4068, 0]
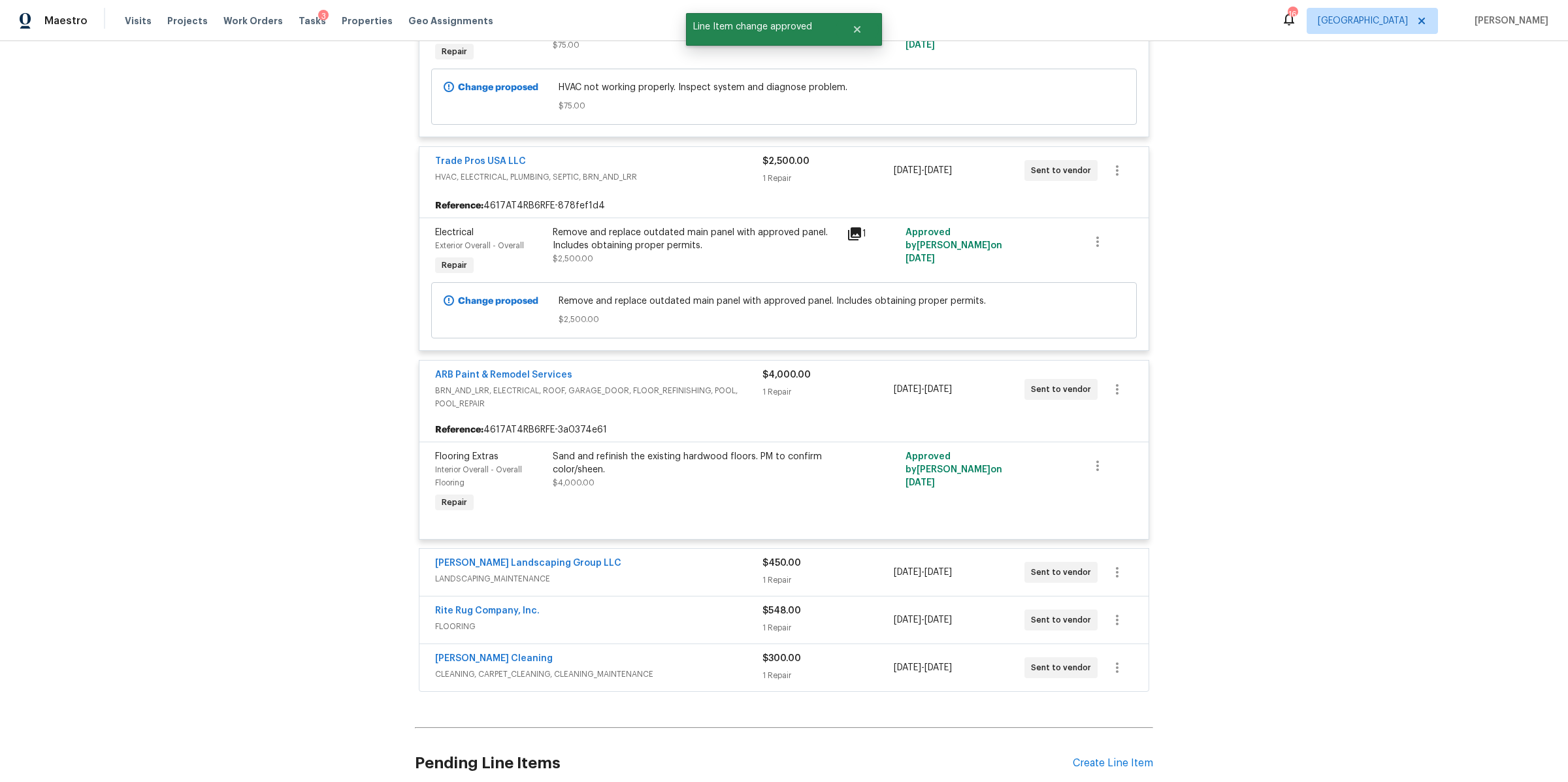
click at [844, 574] on div "1 Repair" at bounding box center [827, 580] width 131 height 13
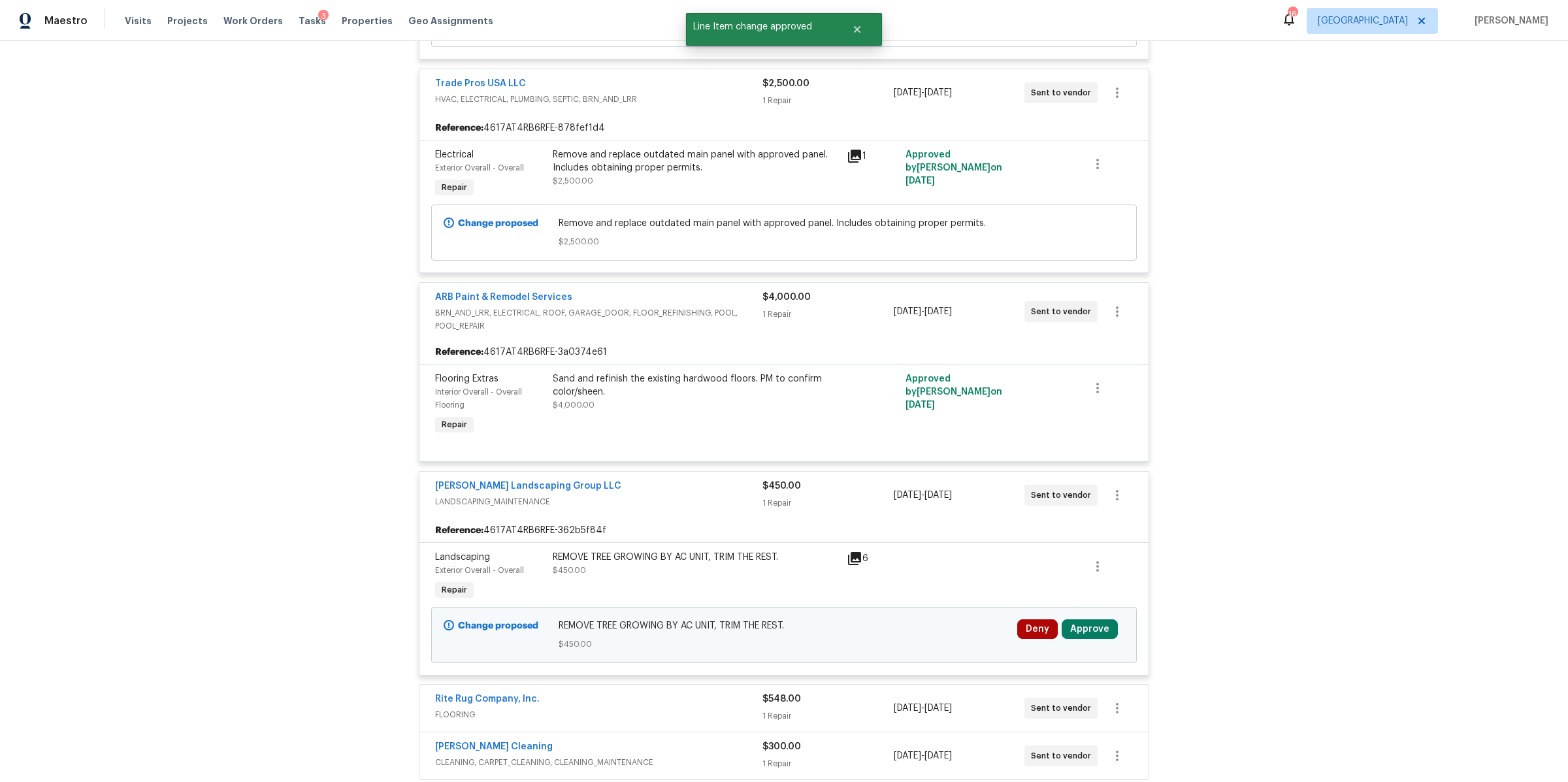
scroll to position [4206, 0]
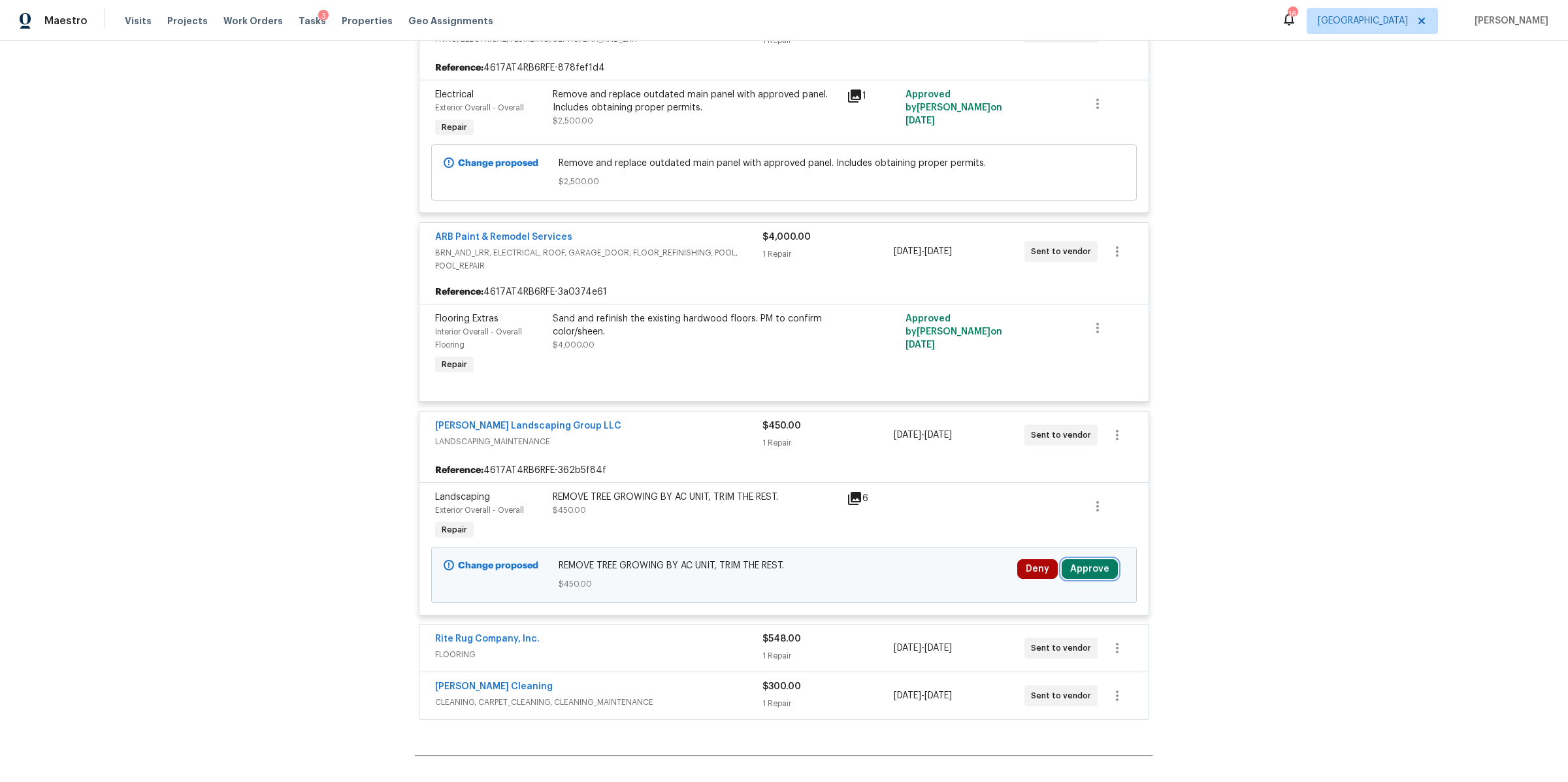
click at [1091, 559] on button "Approve" at bounding box center [1090, 569] width 56 height 19
click at [908, 551] on span "Approve" at bounding box center [896, 552] width 37 height 10
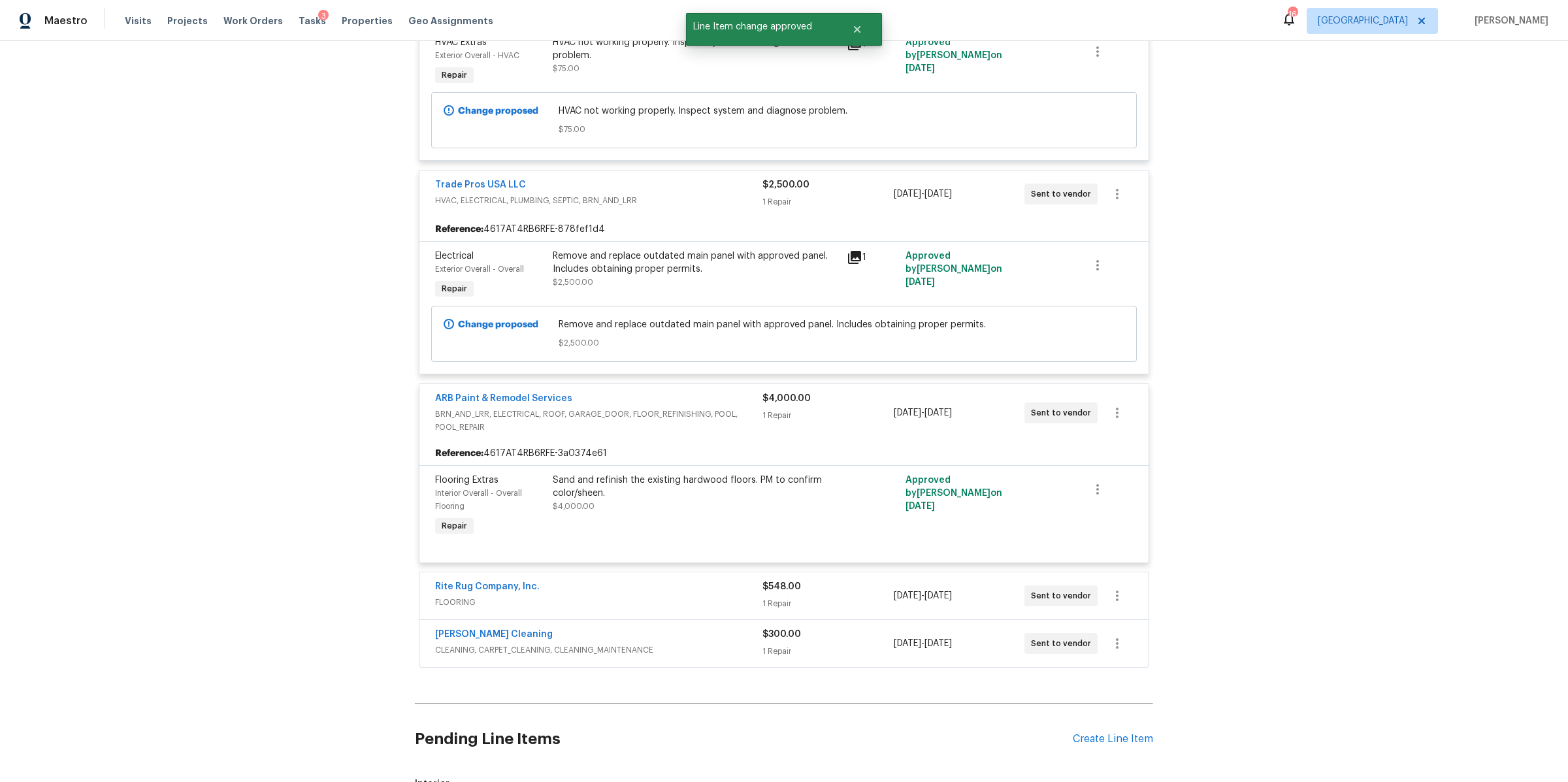
scroll to position [4538, 0]
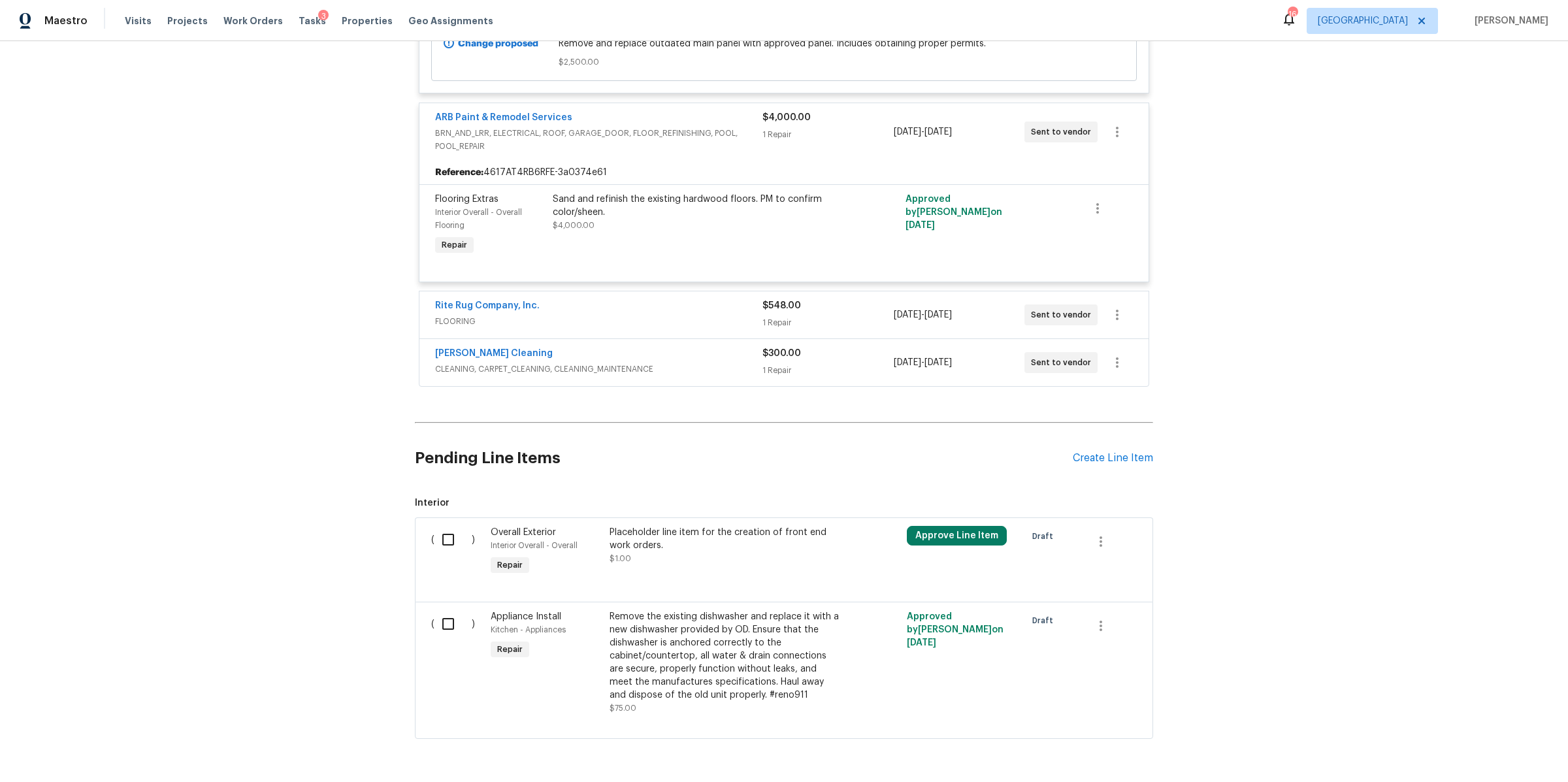
click at [841, 316] on div "1 Repair" at bounding box center [827, 322] width 131 height 13
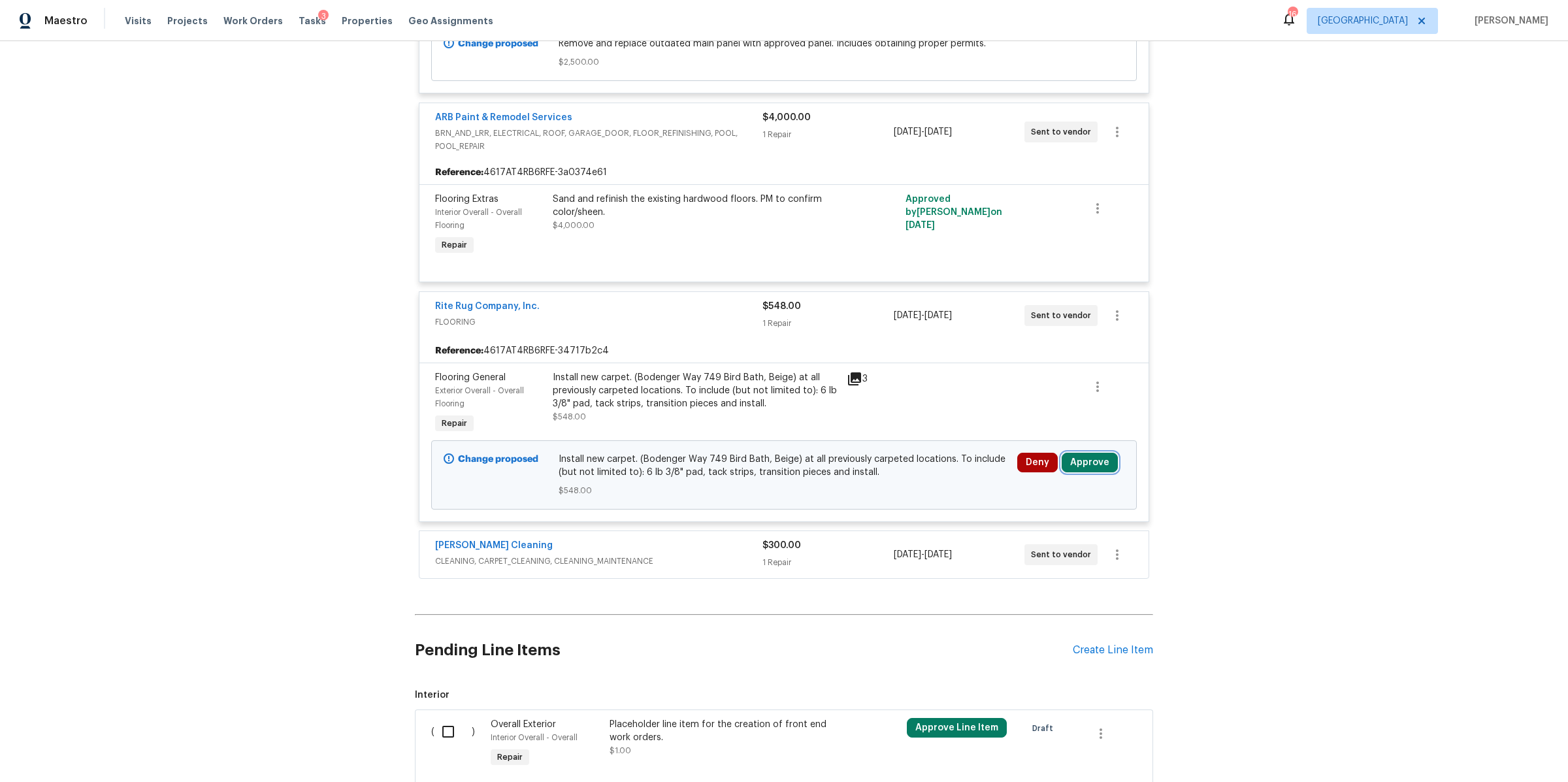
click at [1094, 452] on button "Approve" at bounding box center [1090, 462] width 56 height 19
click at [887, 446] on span "Approve" at bounding box center [896, 446] width 37 height 10
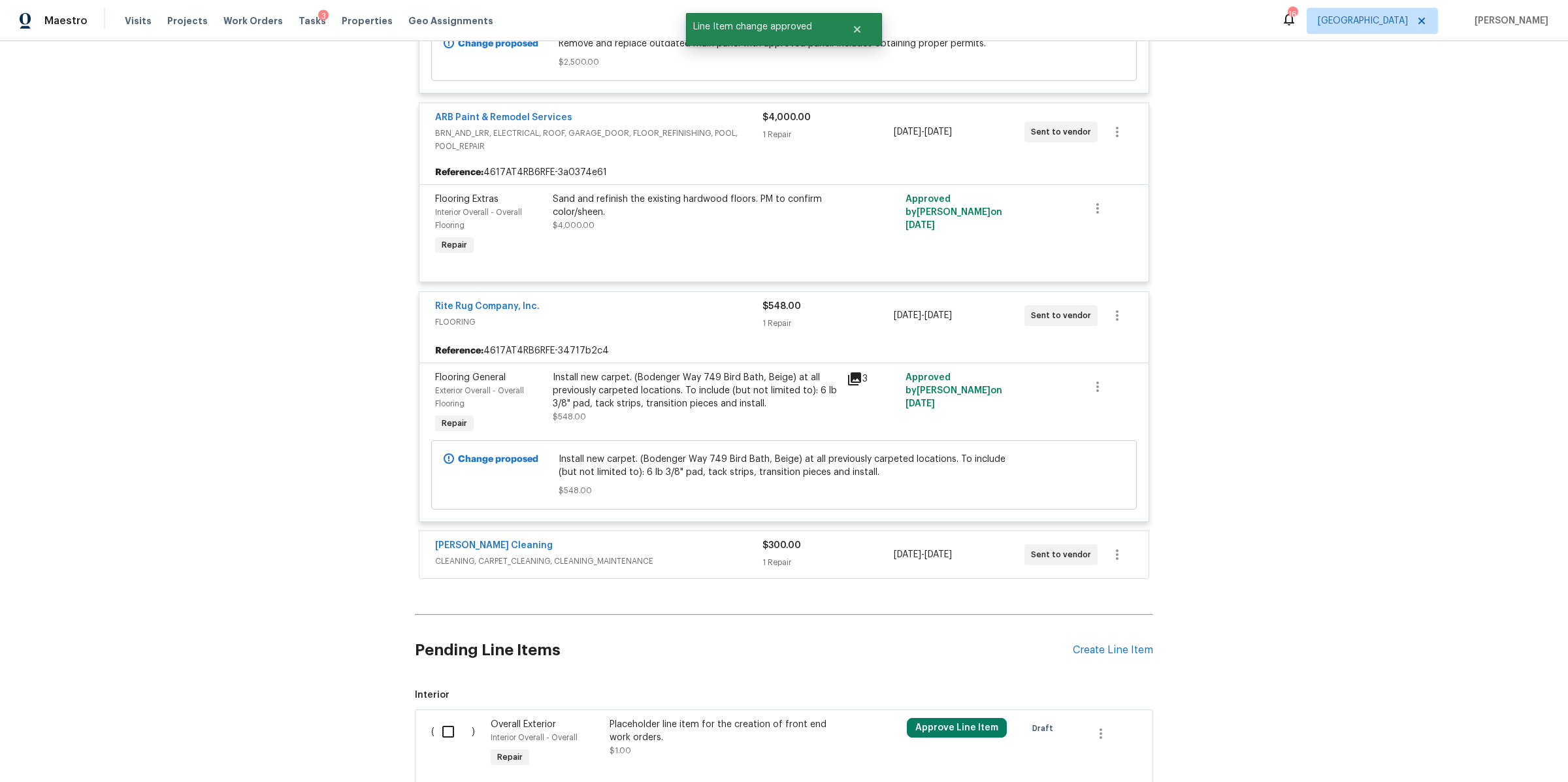
click at [822, 556] on div "1 Repair" at bounding box center [827, 563] width 131 height 13
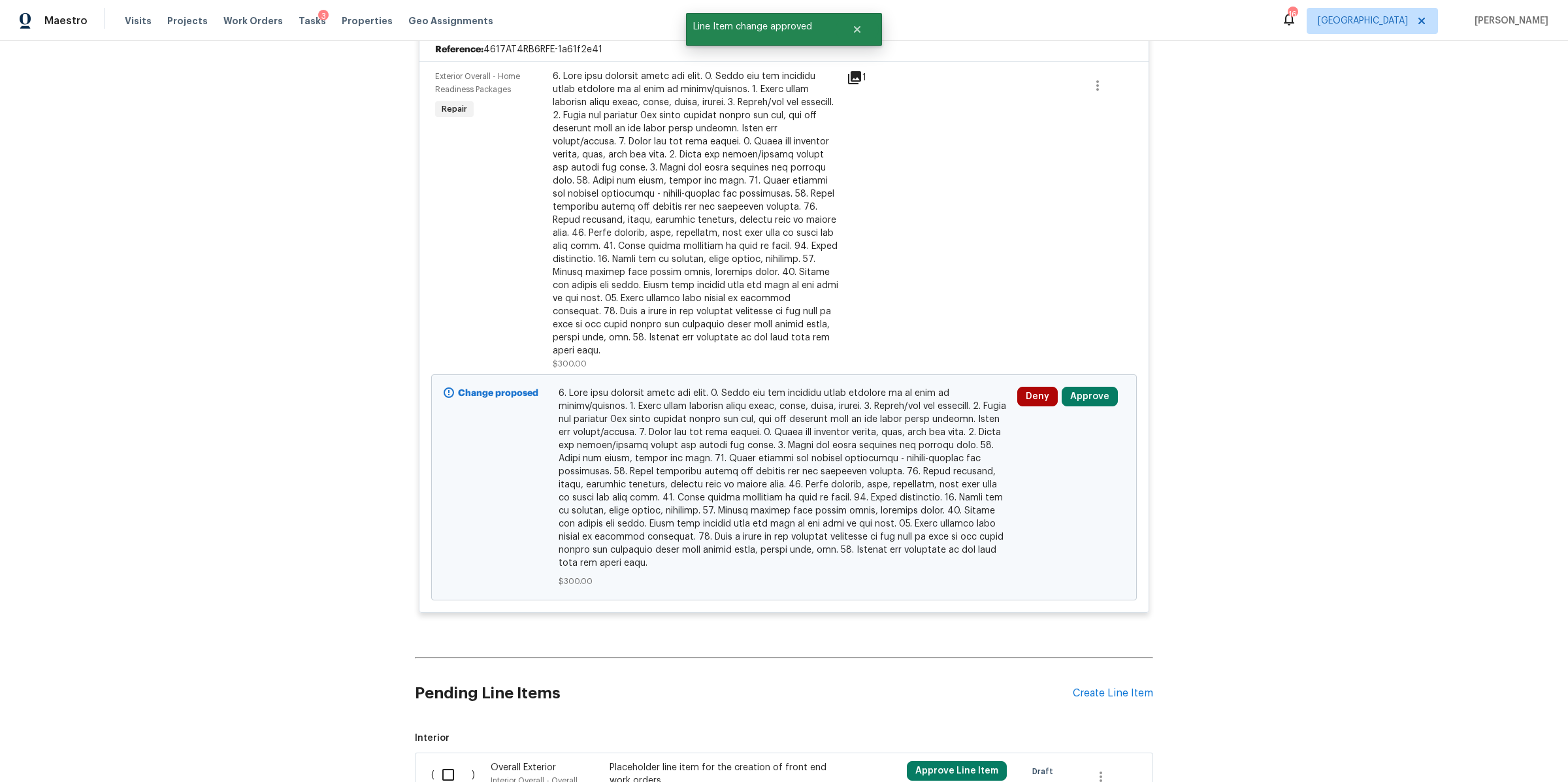
scroll to position [5081, 0]
click at [1094, 386] on button "Approve" at bounding box center [1090, 395] width 56 height 19
click at [896, 362] on span "Approve" at bounding box center [896, 366] width 37 height 10
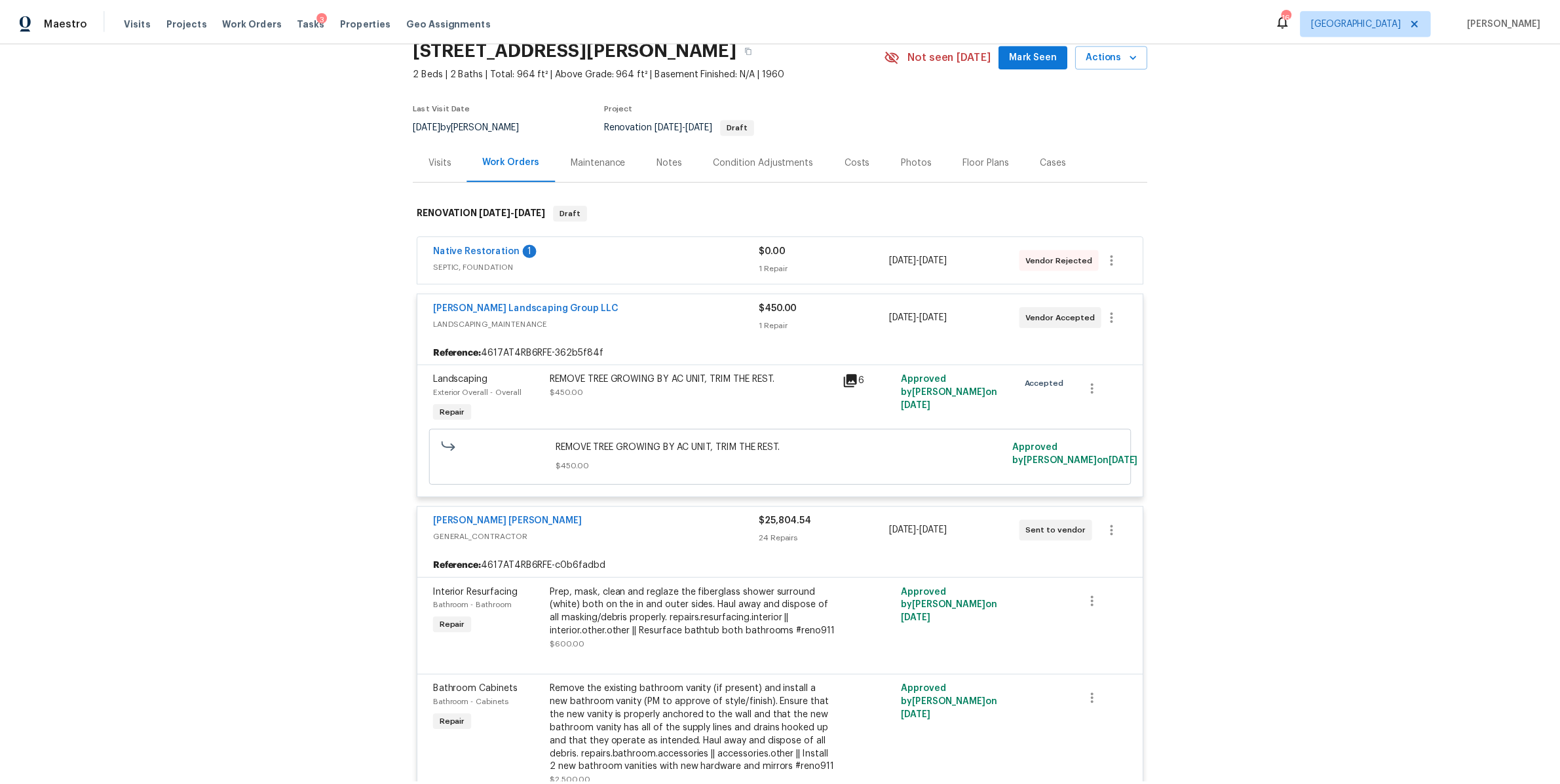
scroll to position [0, 0]
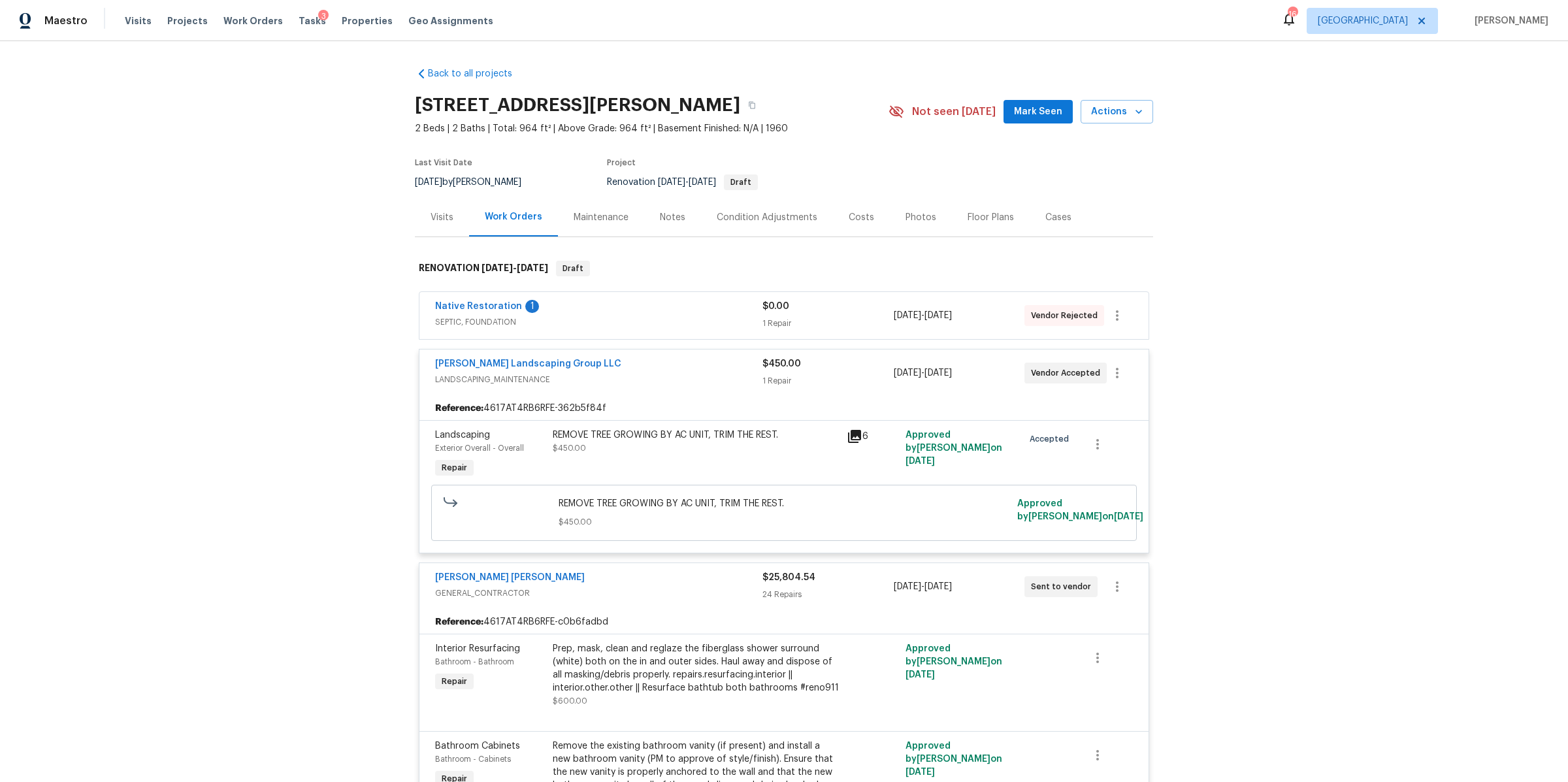
click at [665, 210] on div "Notes" at bounding box center [672, 217] width 57 height 39
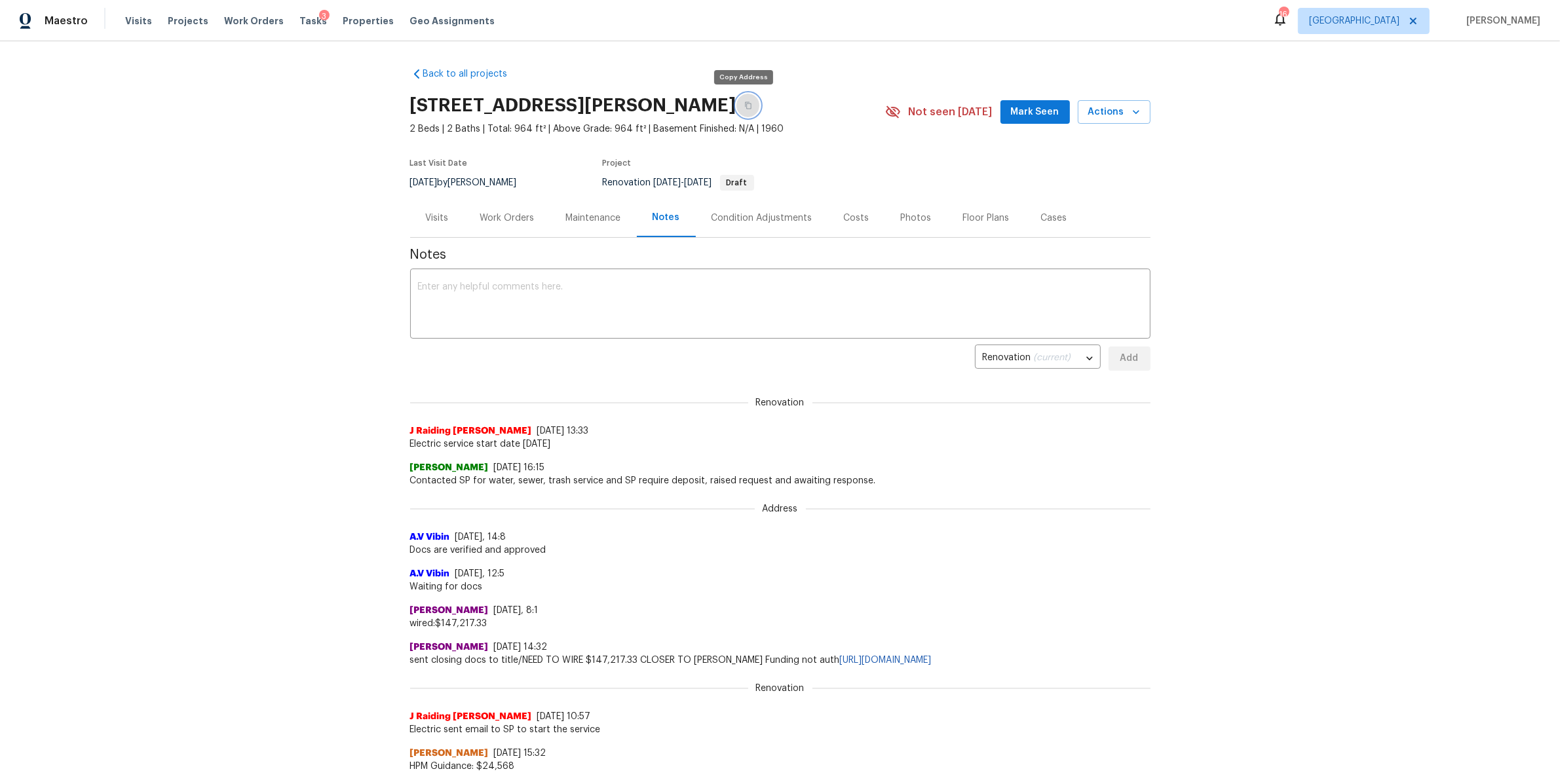
click at [746, 104] on button "button" at bounding box center [748, 105] width 23 height 23
click at [517, 220] on div "Work Orders" at bounding box center [507, 218] width 54 height 13
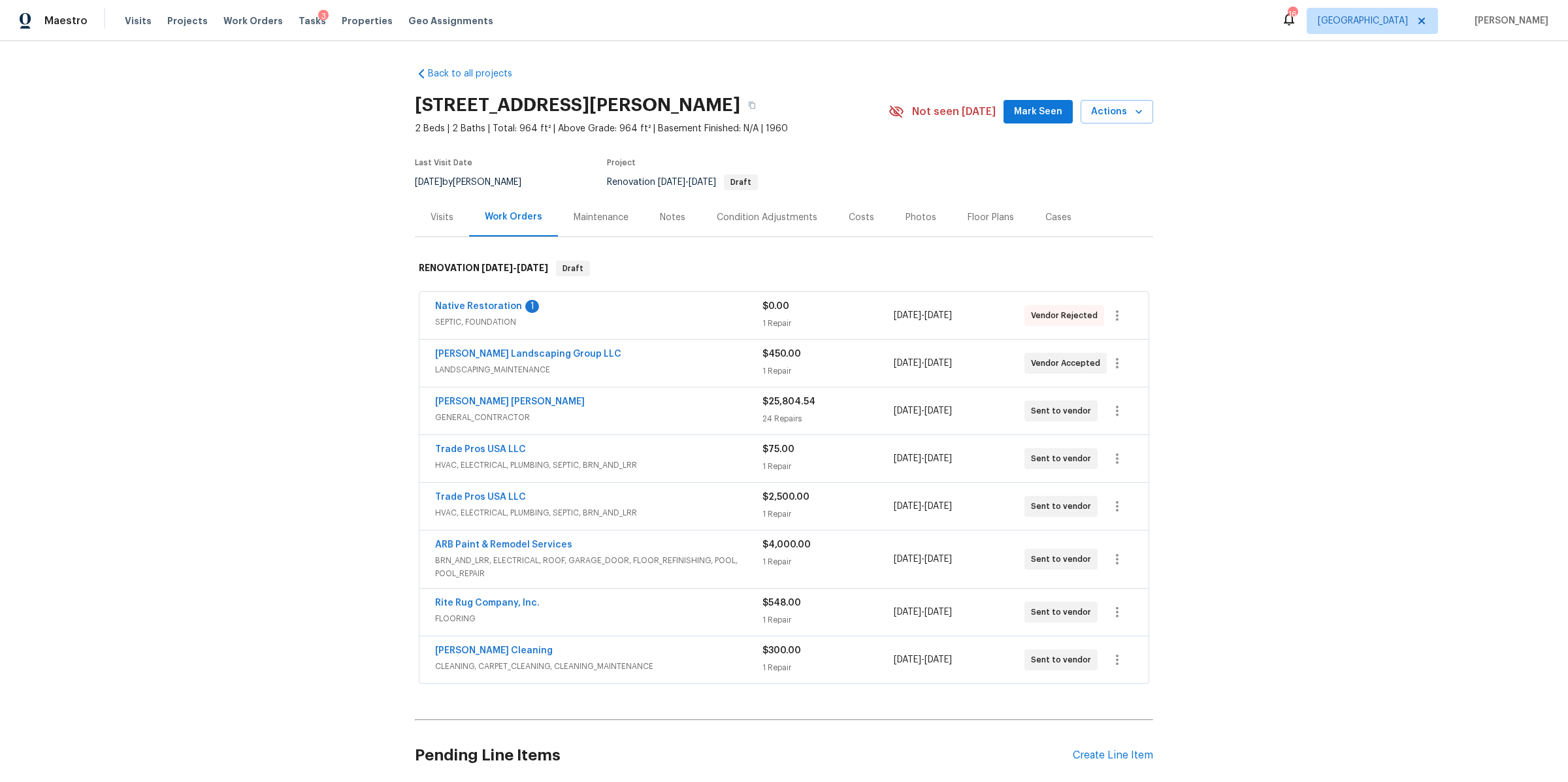
click at [837, 568] on div "1 Repair" at bounding box center [827, 562] width 131 height 13
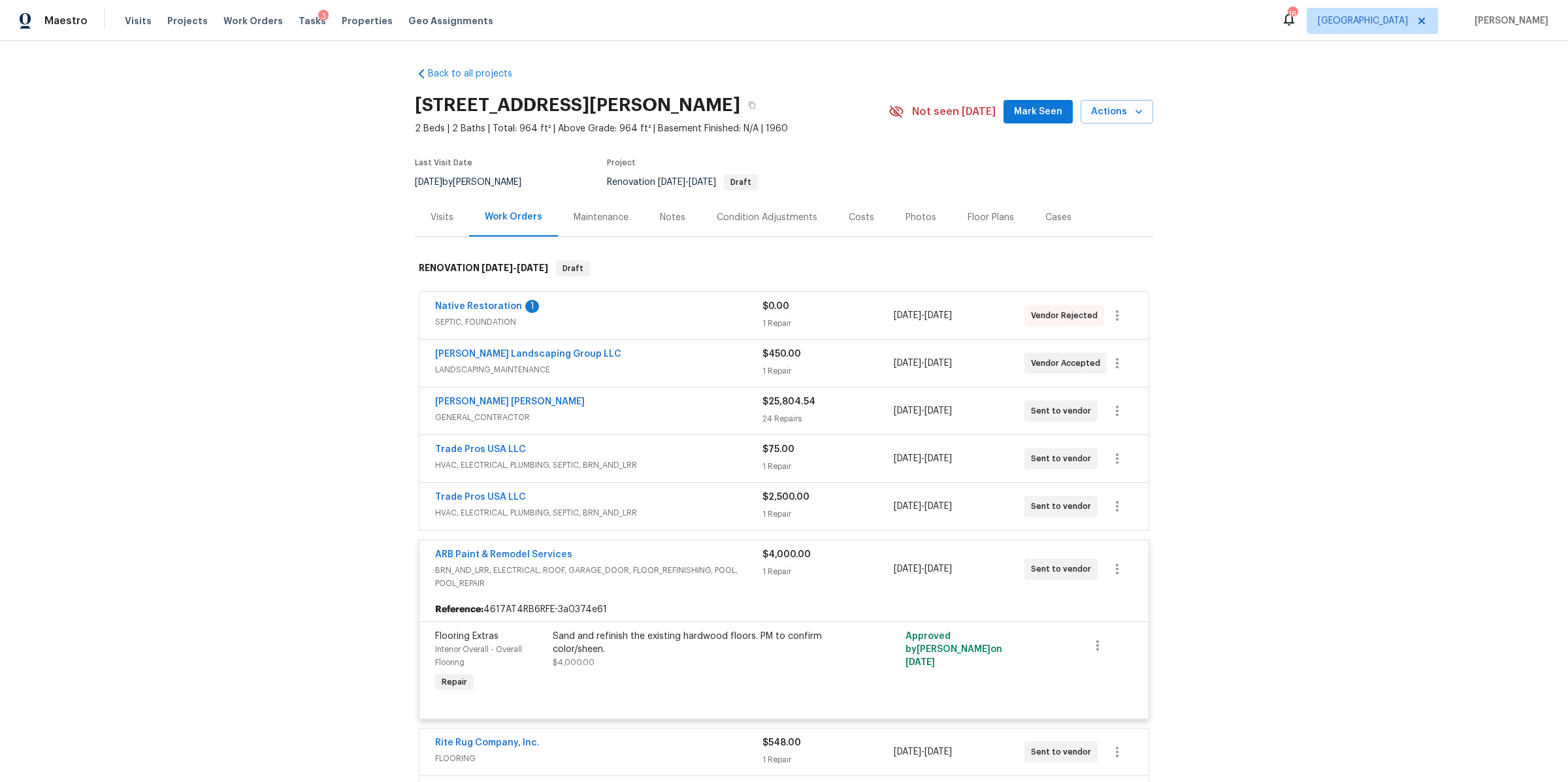
click at [631, 411] on span "GENERAL_CONTRACTOR" at bounding box center [598, 417] width 327 height 13
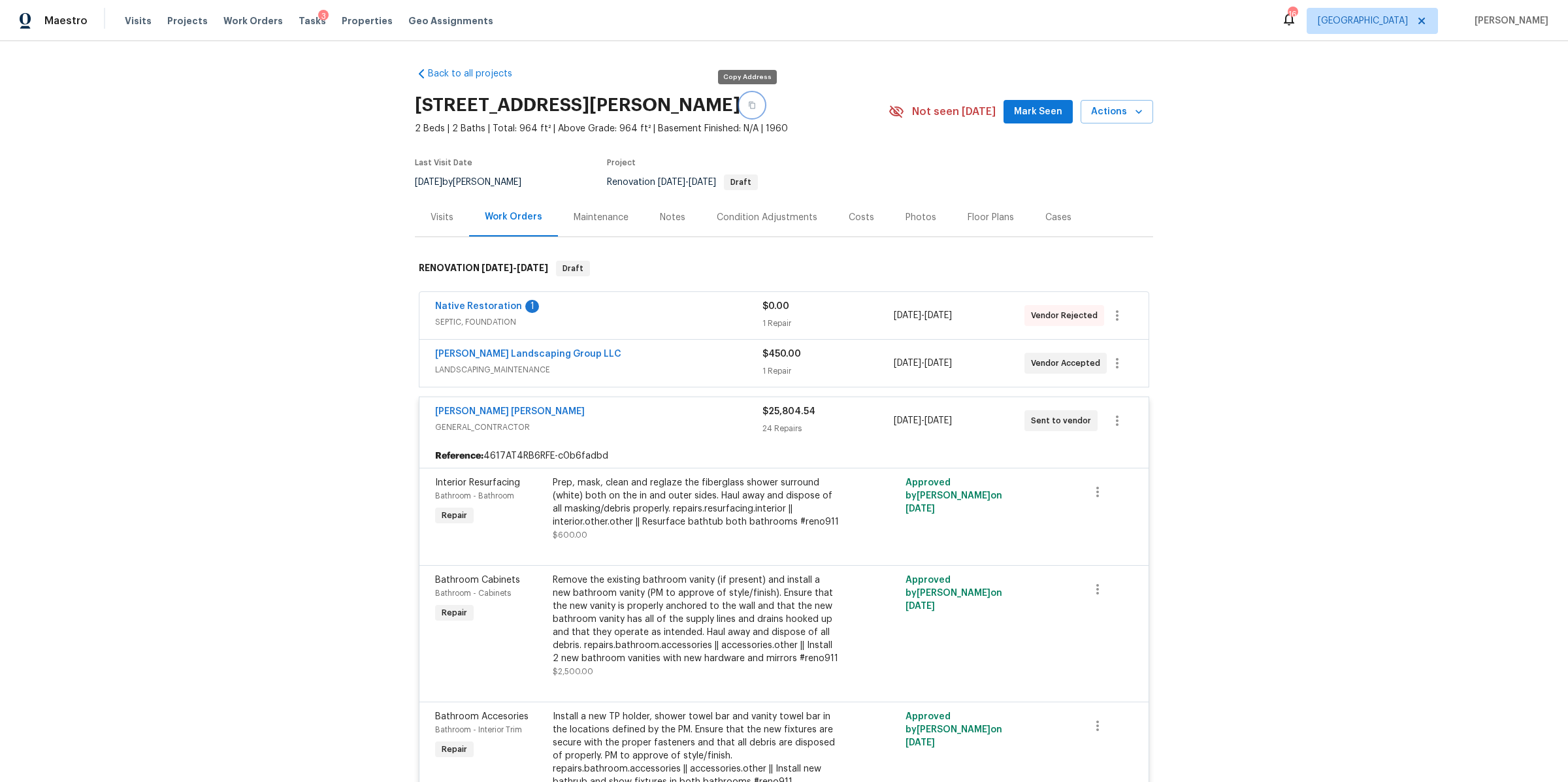
click at [748, 104] on icon "button" at bounding box center [752, 105] width 8 height 8
click at [436, 218] on div "Visits" at bounding box center [442, 218] width 23 height 13
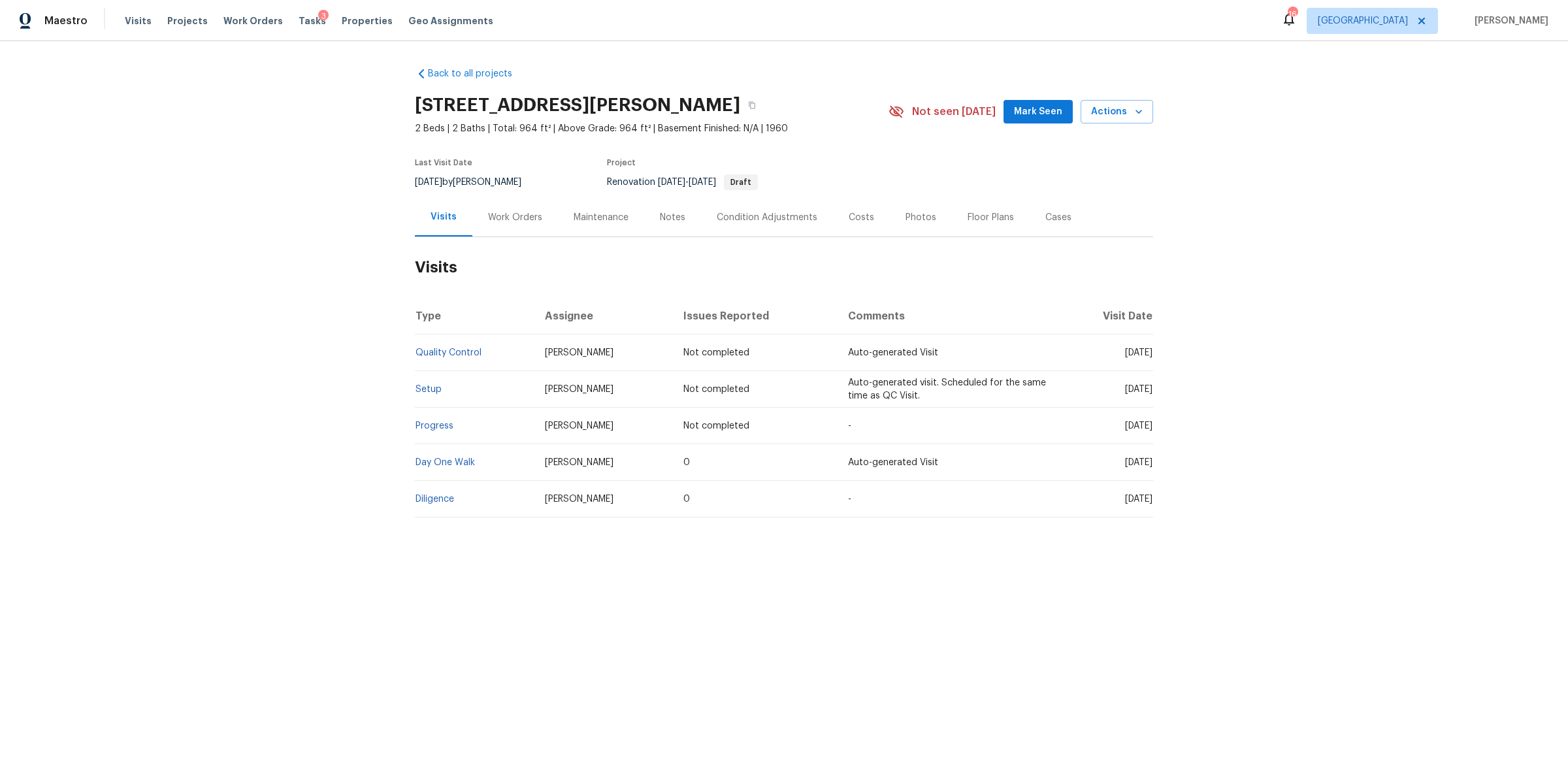
click at [669, 219] on div "Notes" at bounding box center [673, 218] width 26 height 13
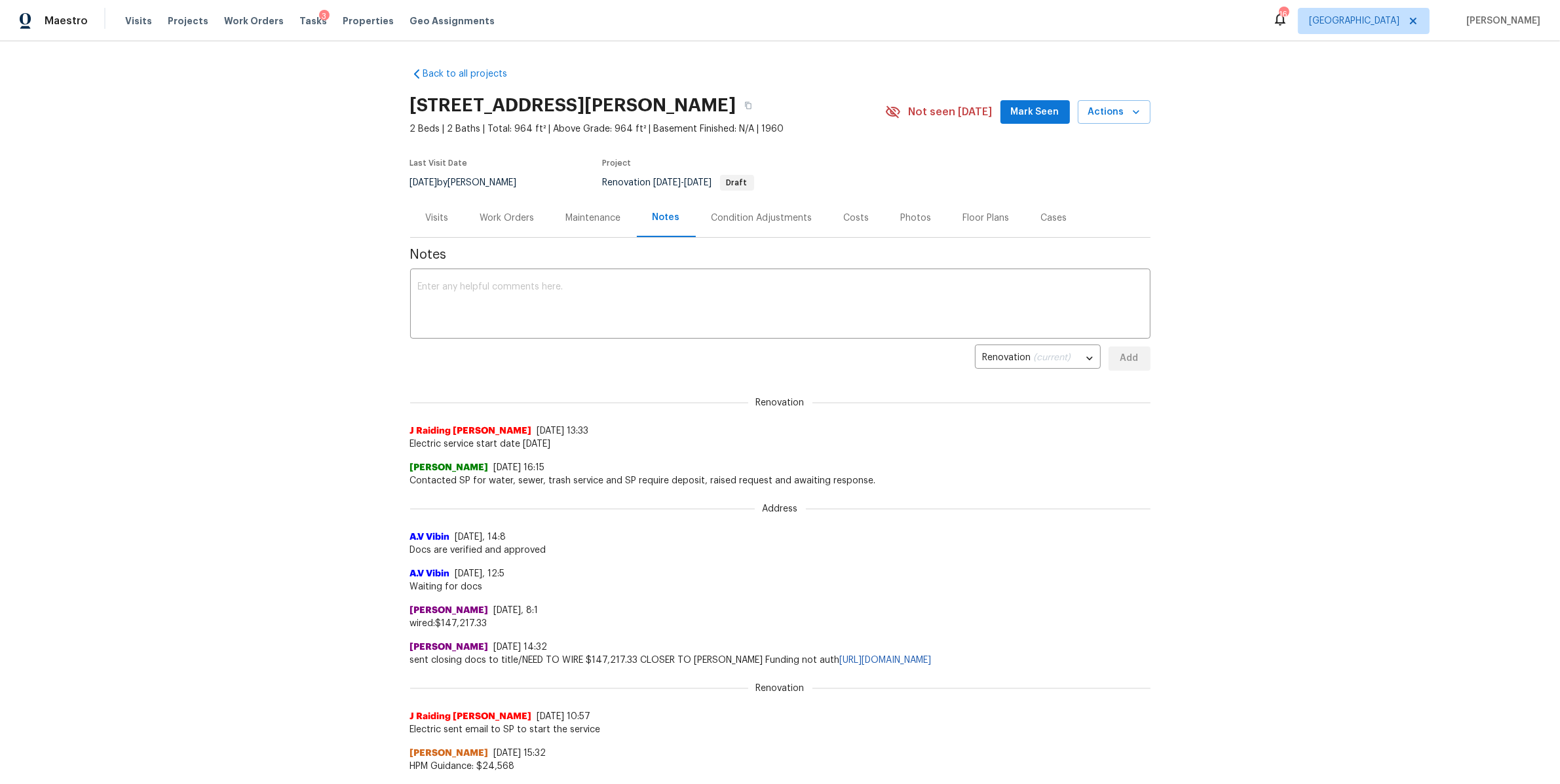
click at [432, 209] on div "Visits" at bounding box center [437, 218] width 54 height 39
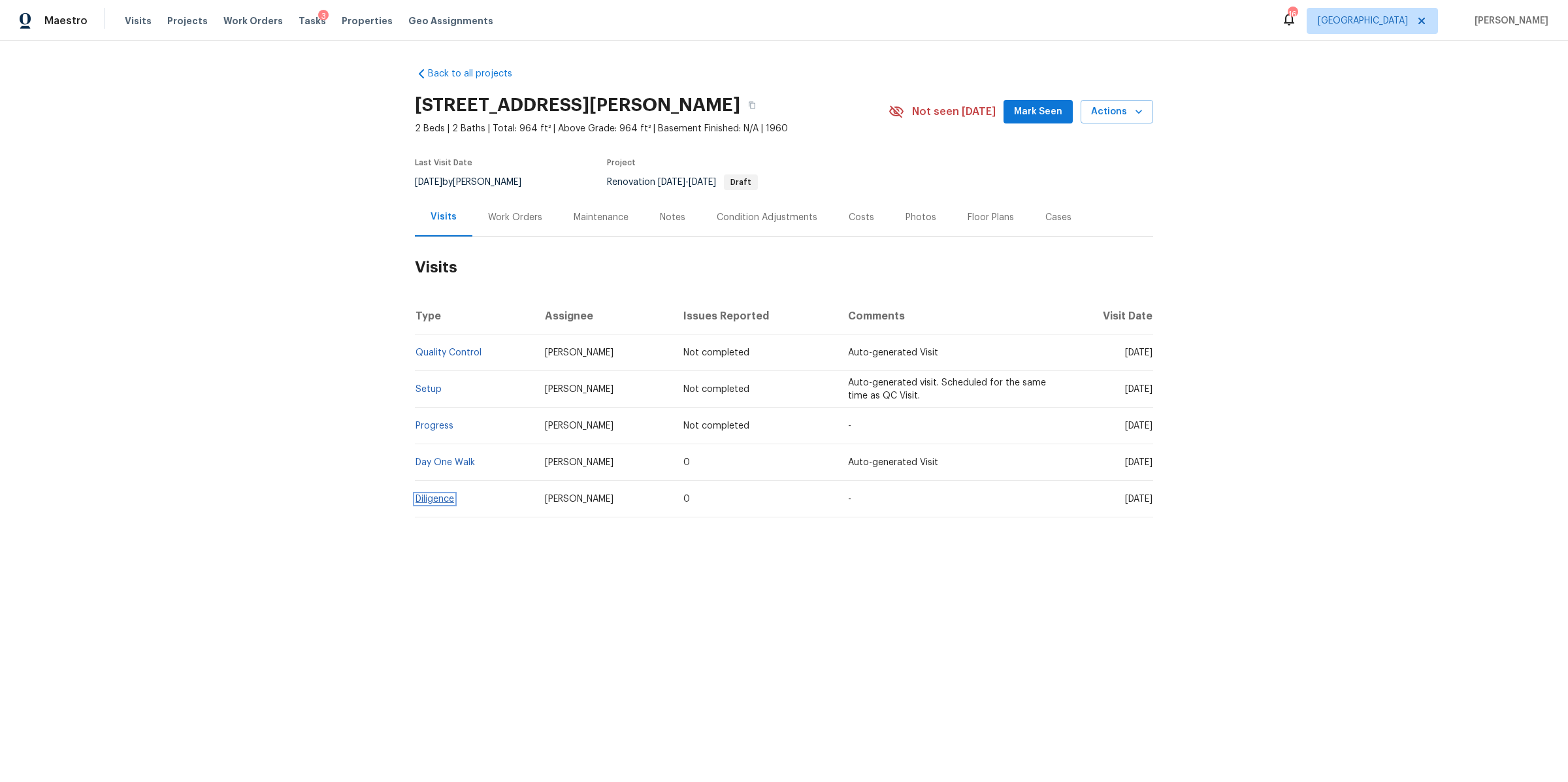
click at [428, 494] on link "Diligence" at bounding box center [435, 498] width 39 height 9
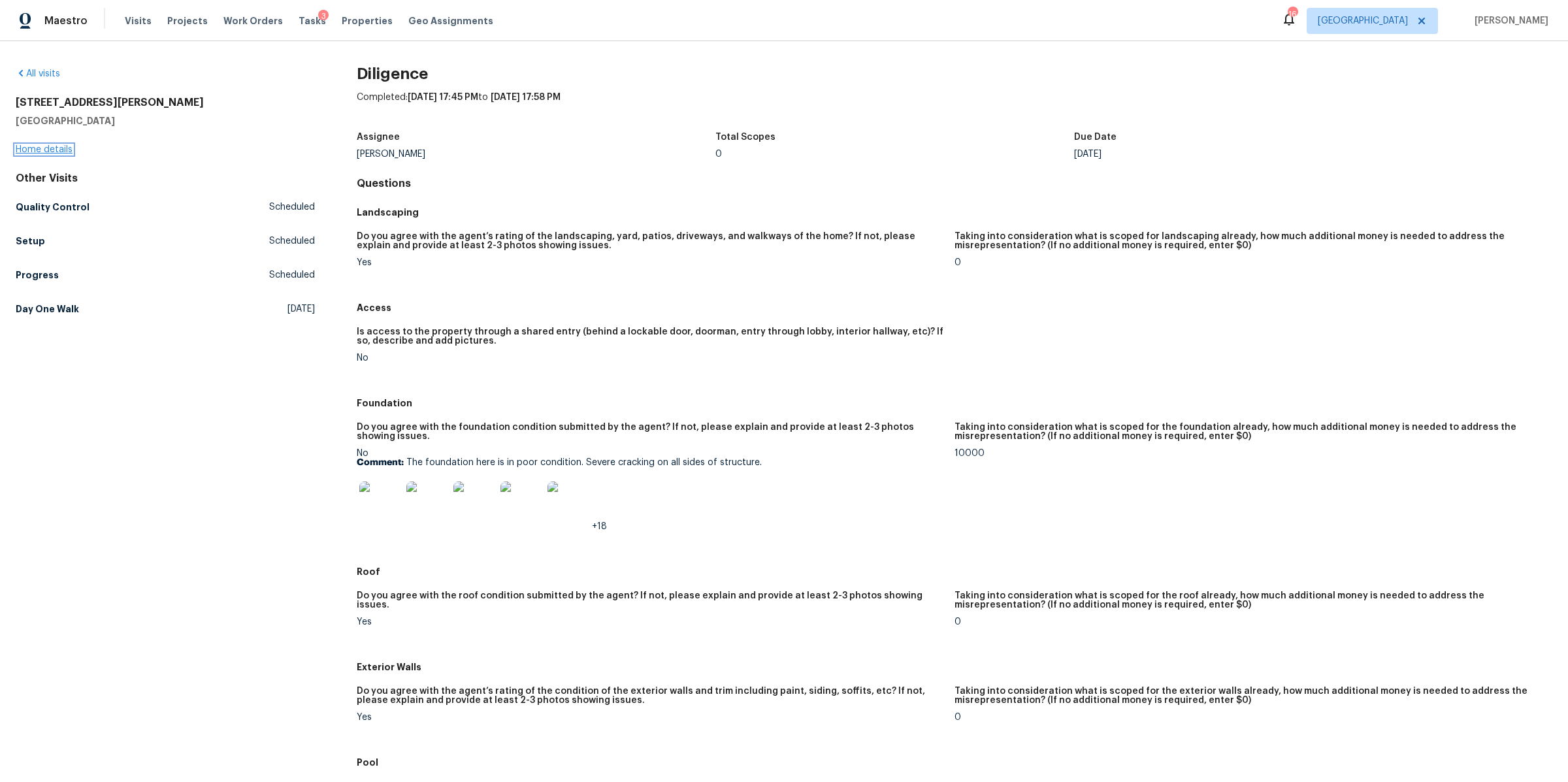
click at [43, 145] on link "Home details" at bounding box center [44, 149] width 57 height 9
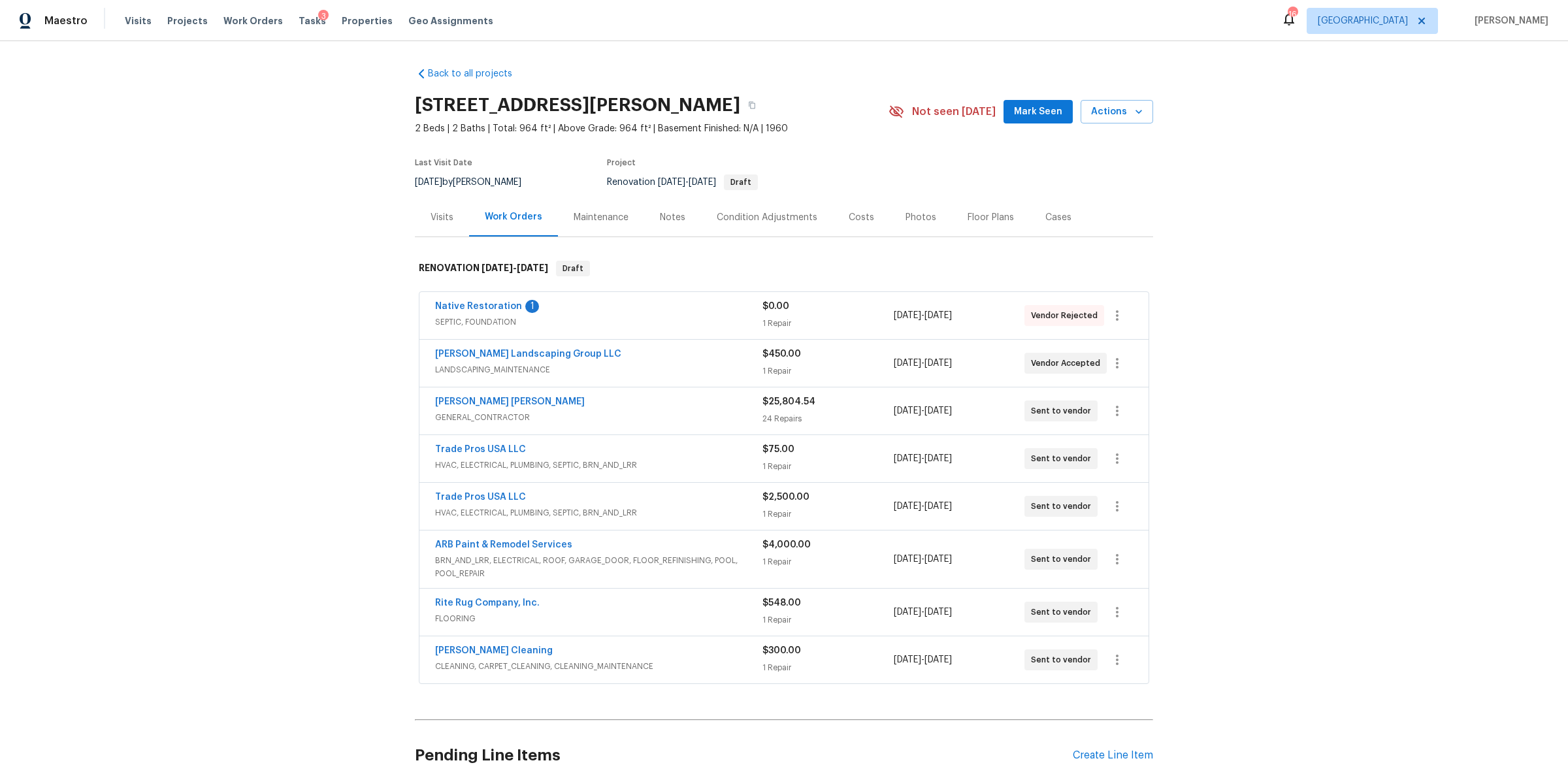
click at [674, 222] on div "Notes" at bounding box center [673, 218] width 26 height 13
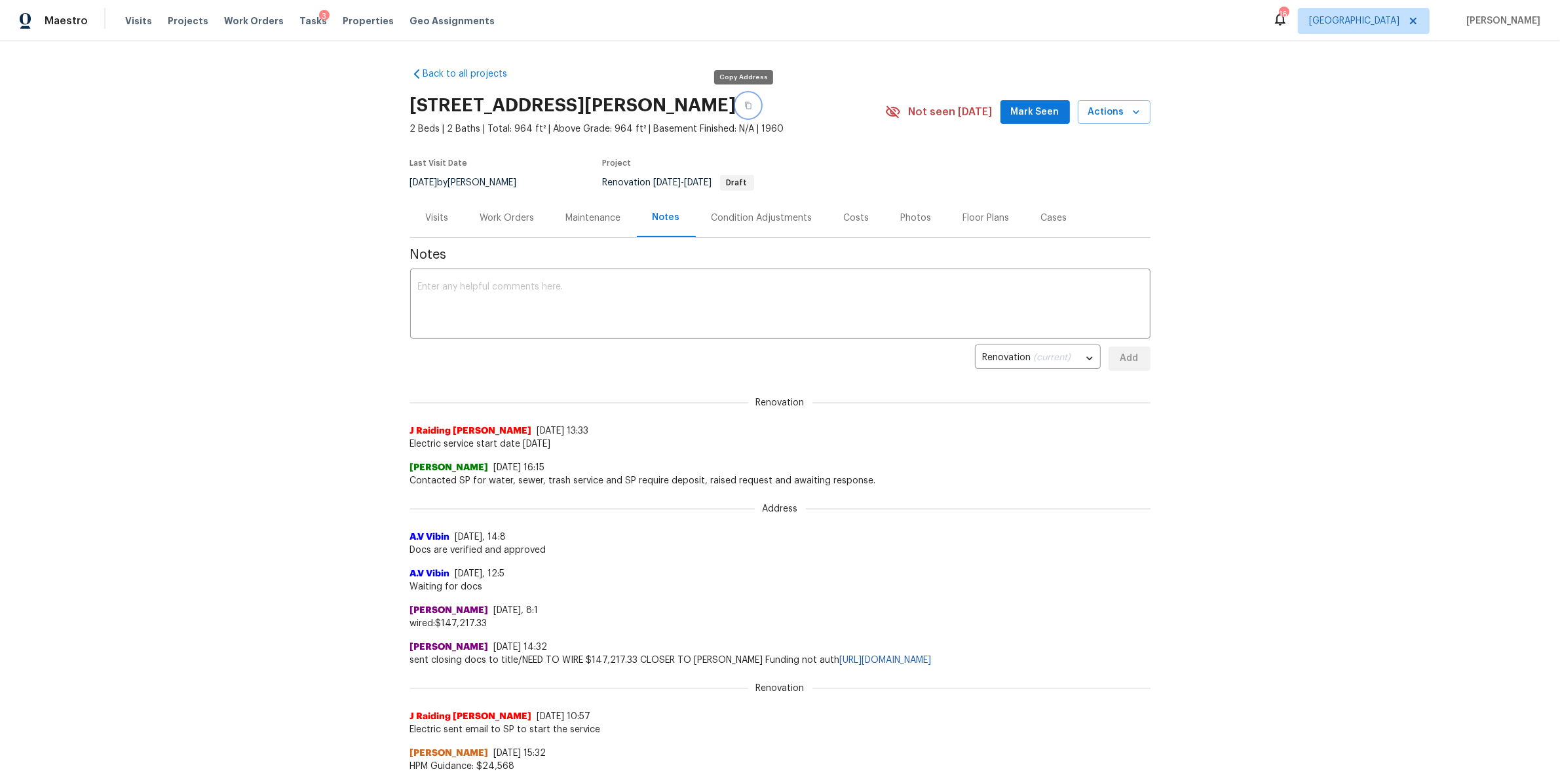
click at [744, 104] on icon "button" at bounding box center [748, 106] width 8 height 8
click at [504, 218] on div "Work Orders" at bounding box center [507, 218] width 54 height 13
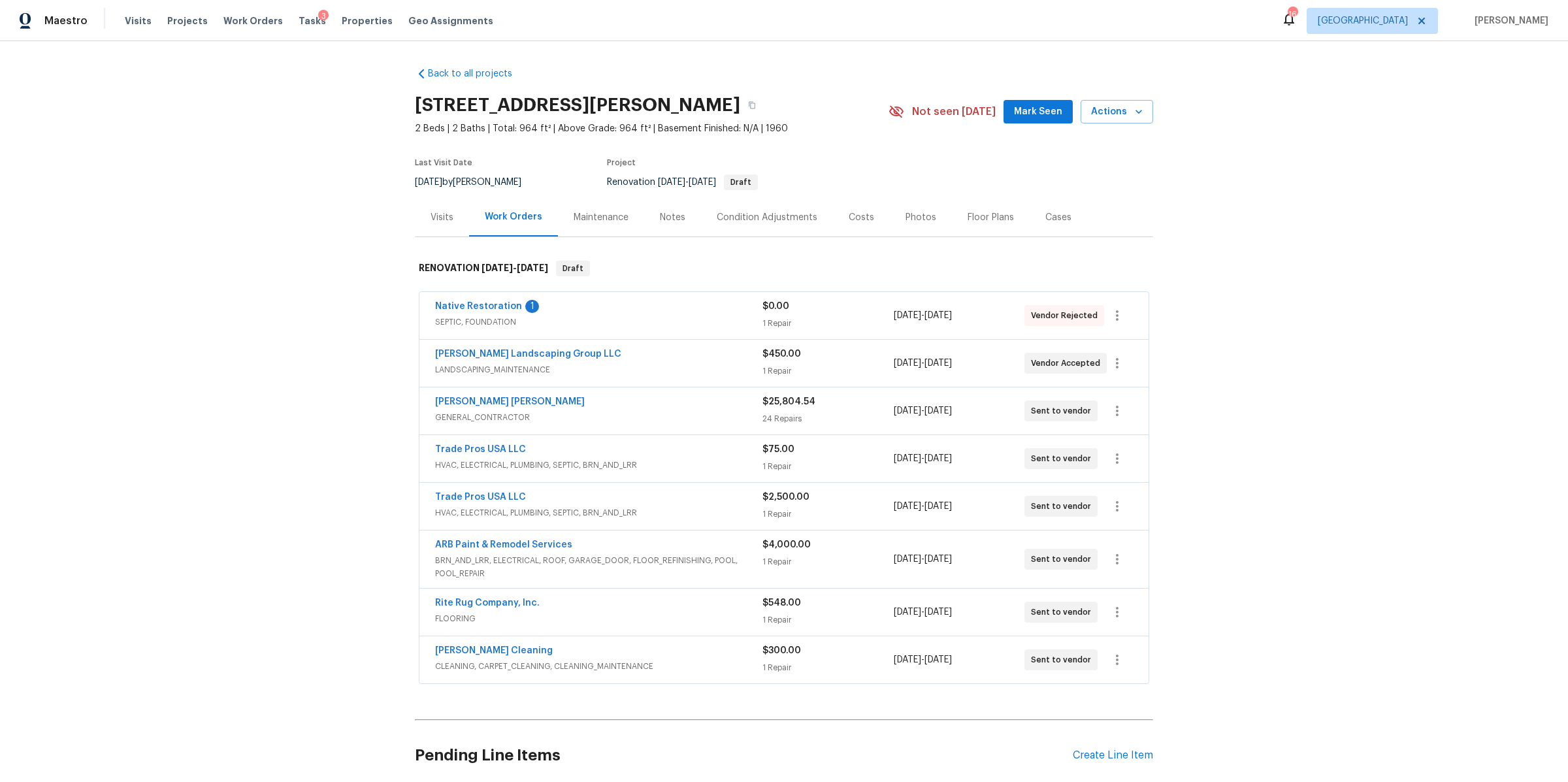
click at [703, 305] on div "Native Restoration 1" at bounding box center [598, 308] width 327 height 16
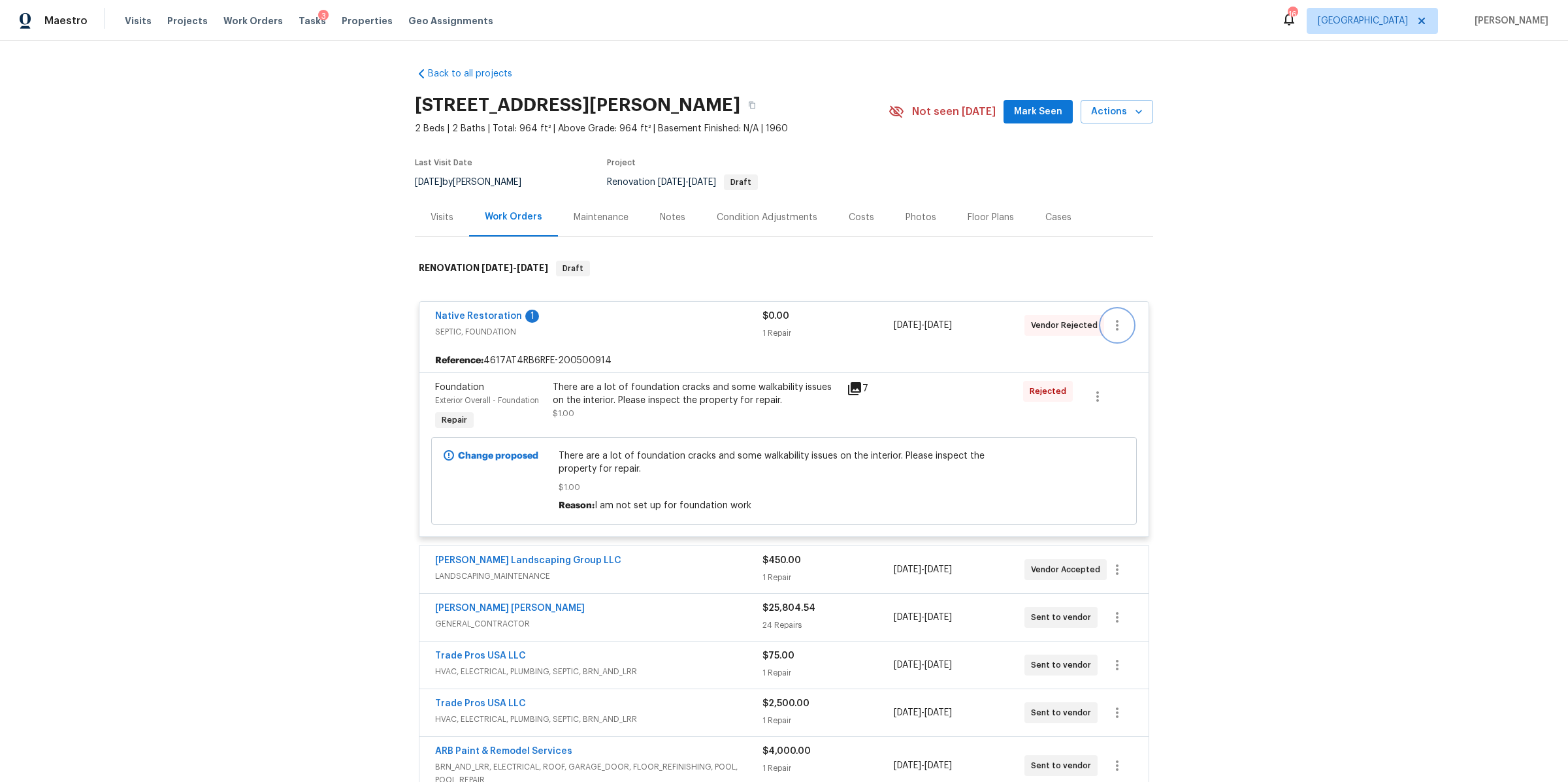
click at [1116, 326] on icon "button" at bounding box center [1117, 325] width 16 height 16
click at [1132, 325] on li "Edit" at bounding box center [1165, 325] width 141 height 22
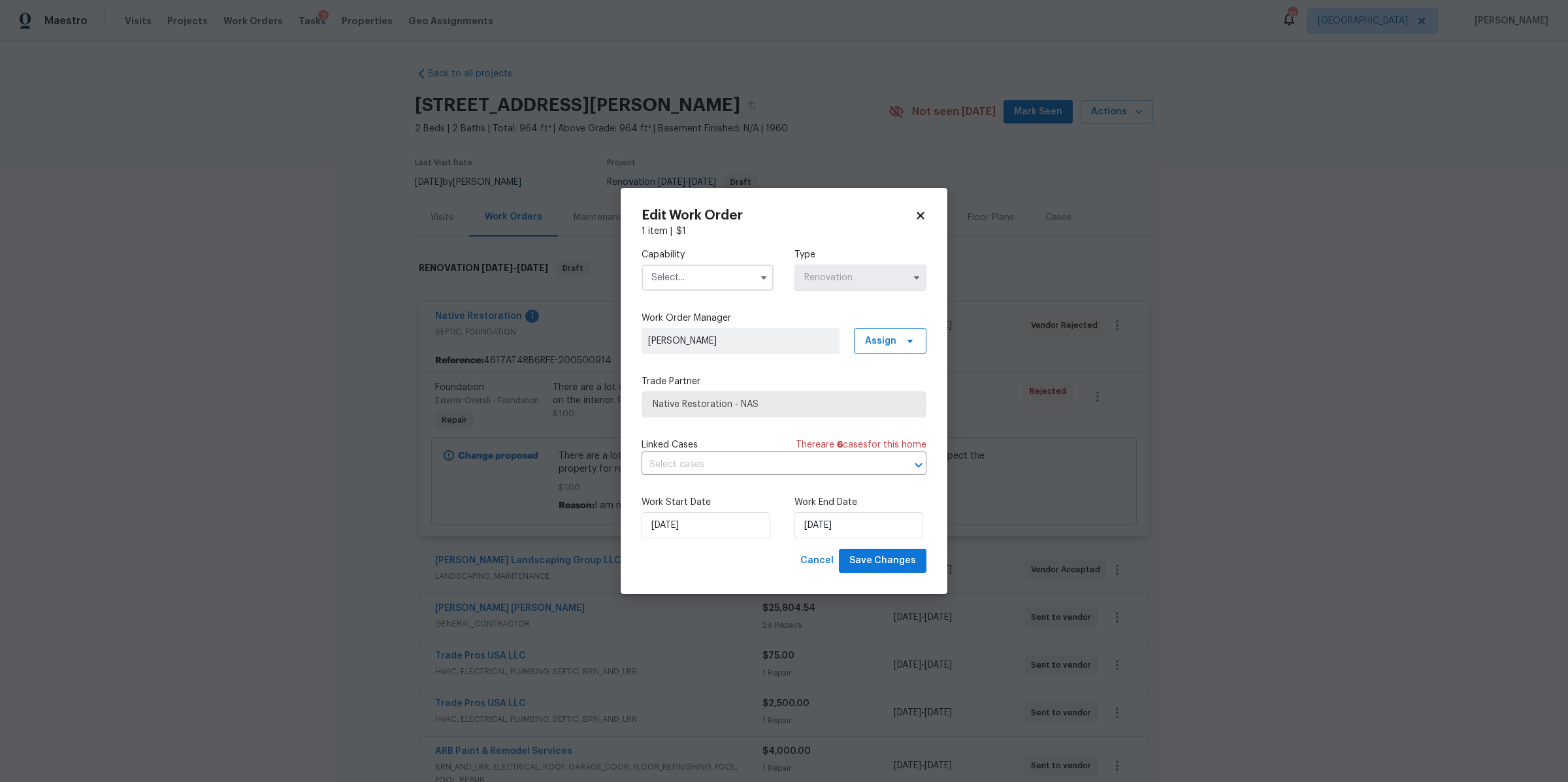
click at [720, 279] on input "text" at bounding box center [707, 277] width 132 height 27
click at [687, 428] on div "Foundation" at bounding box center [707, 415] width 125 height 23
type input "Foundation"
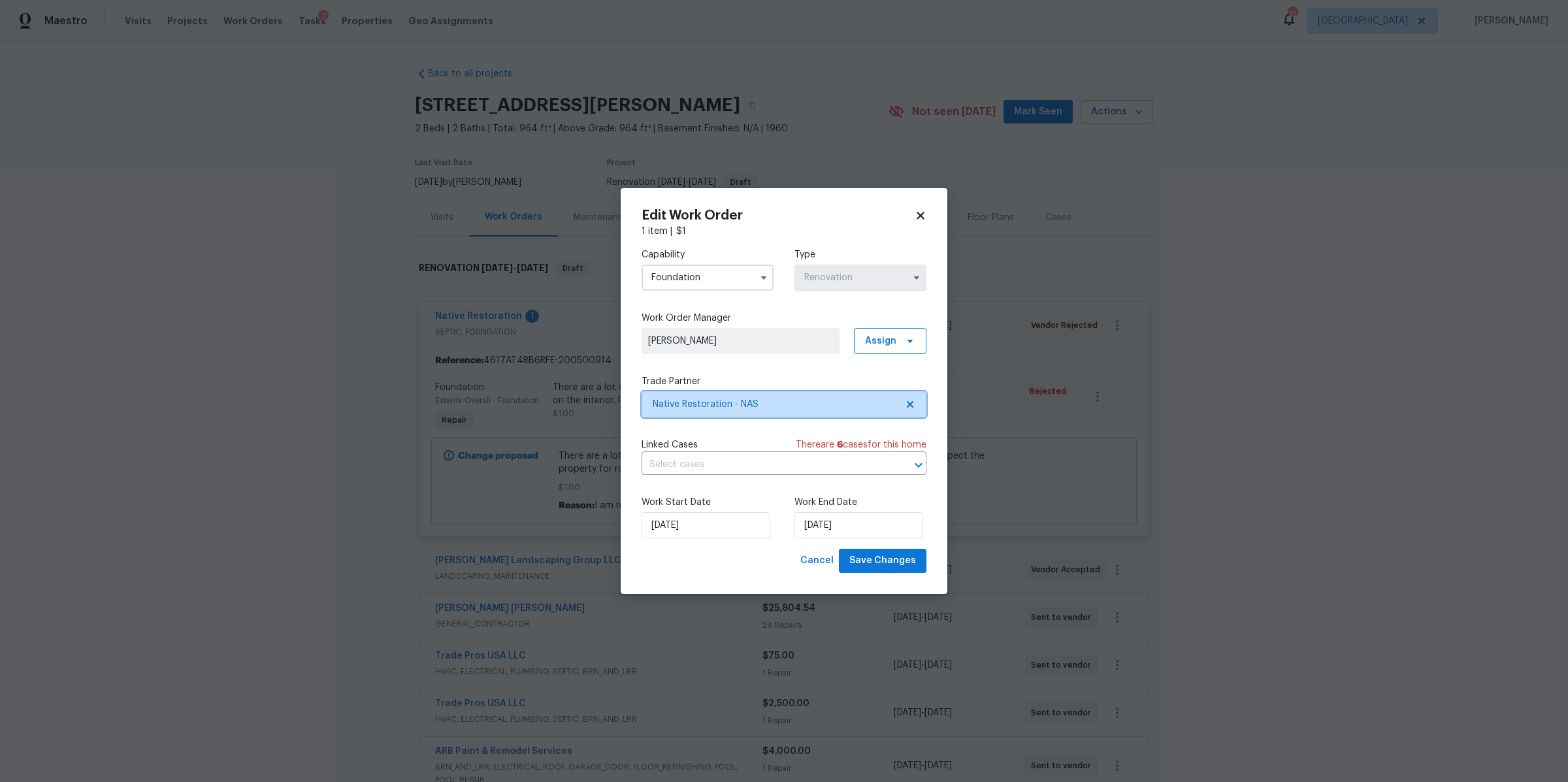
click at [836, 402] on span "Native Restoration - NAS" at bounding box center [774, 404] width 244 height 13
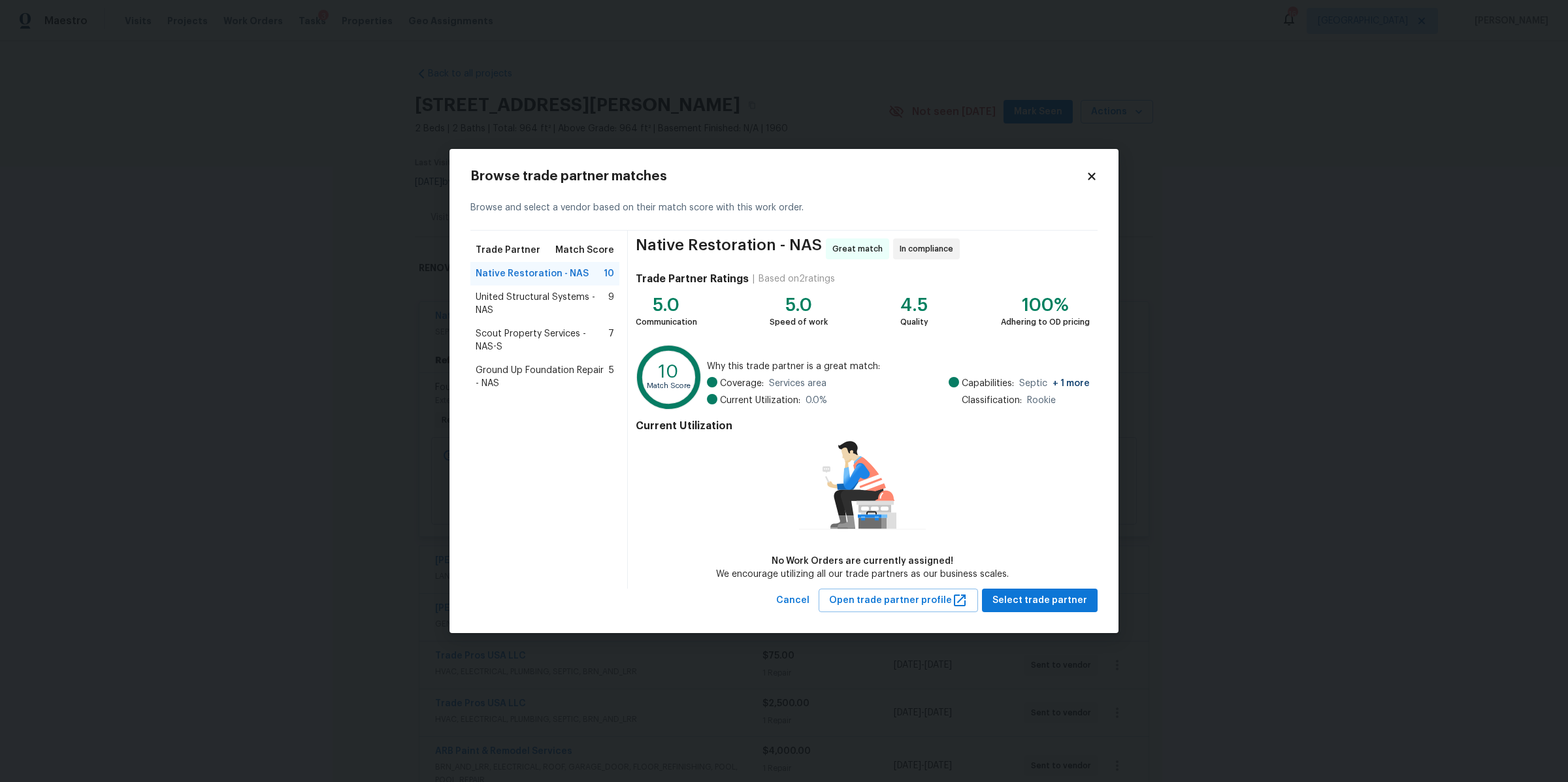
click at [501, 301] on span "United Structural Systems - NAS" at bounding box center [542, 304] width 133 height 27
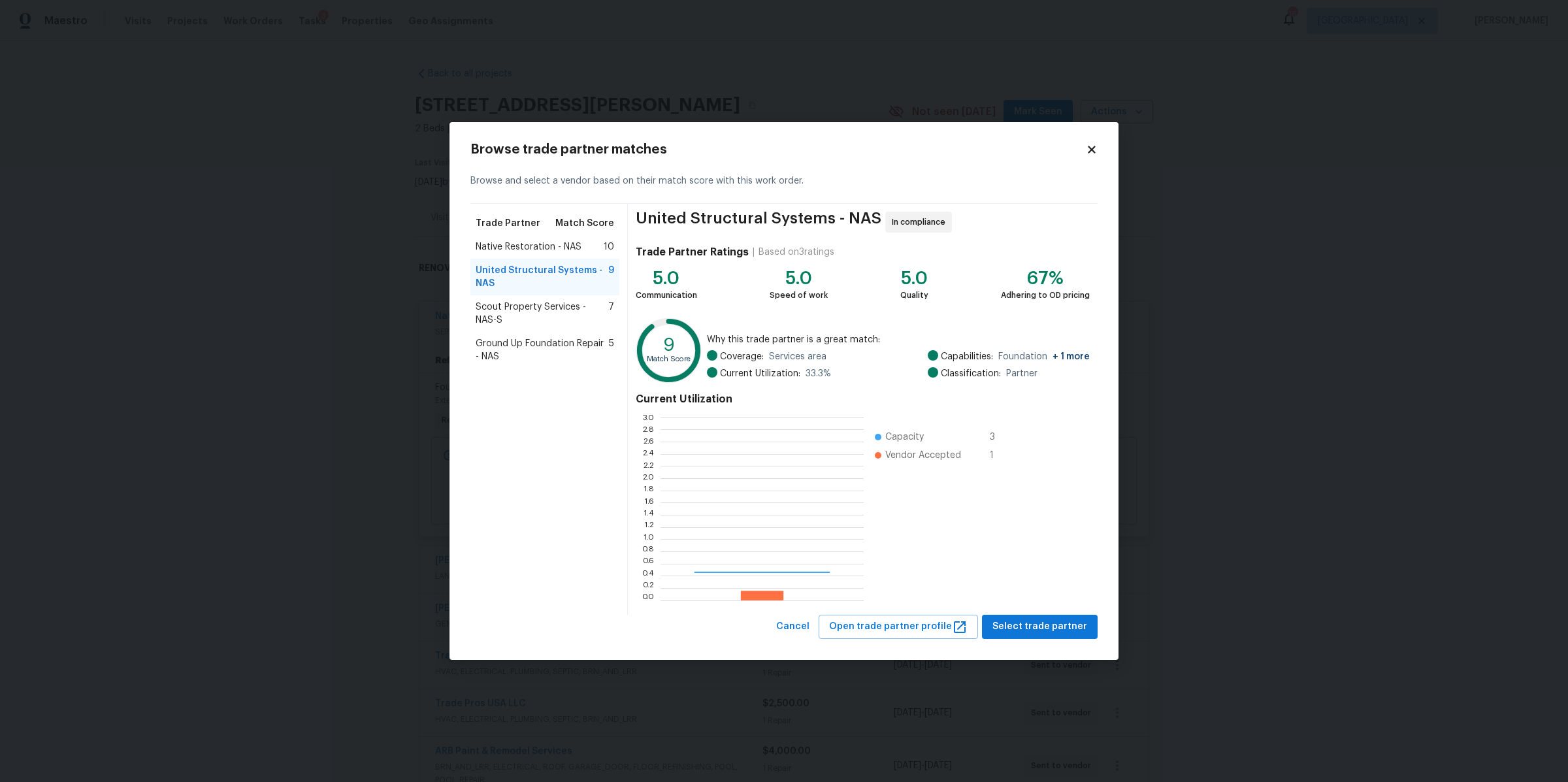
scroll to position [170, 190]
click at [508, 311] on span "Scout Property Services - NAS-S" at bounding box center [542, 313] width 133 height 27
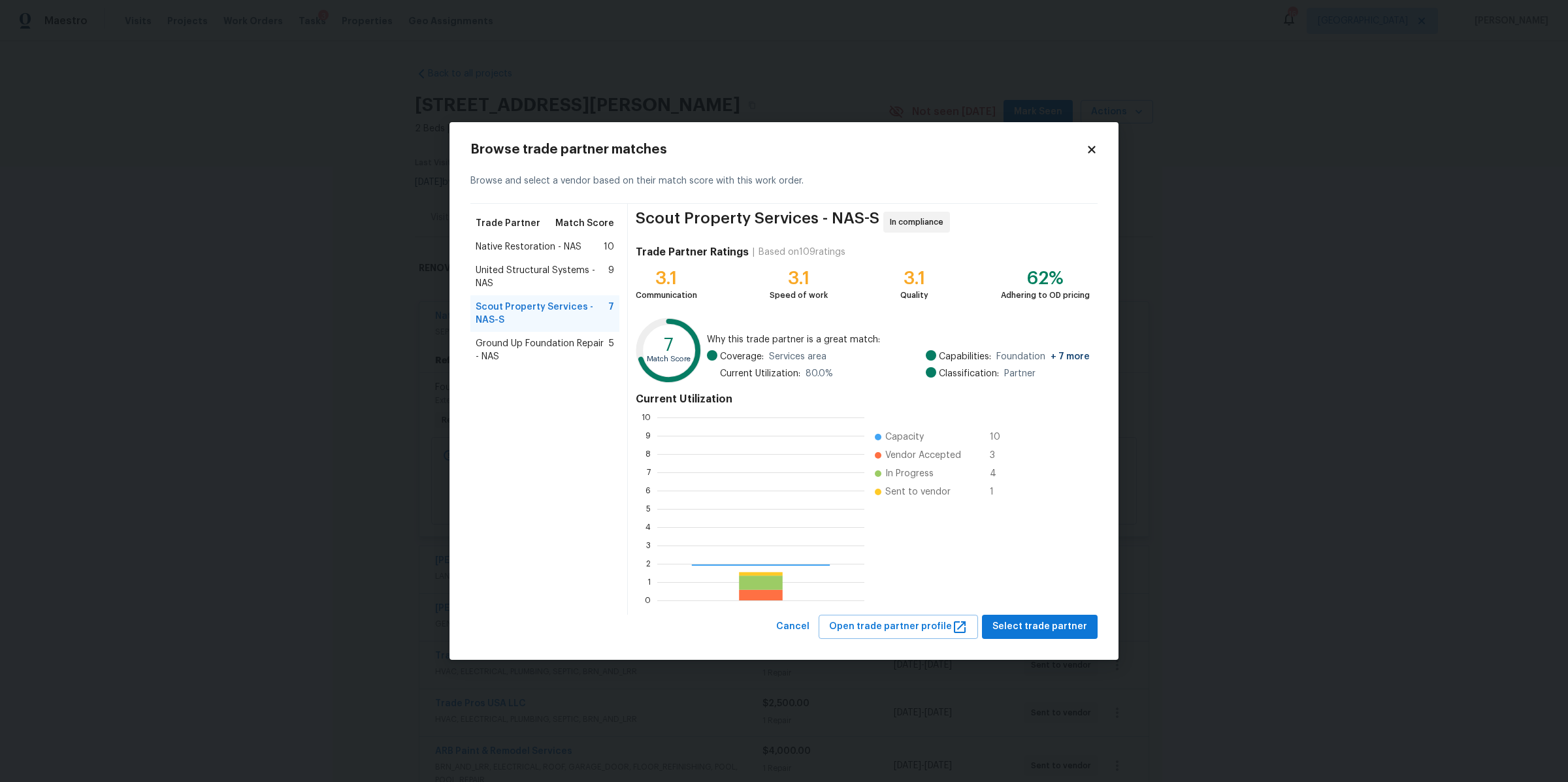
scroll to position [170, 194]
click at [571, 350] on span "Ground Up Foundation Repair - NAS" at bounding box center [542, 350] width 133 height 27
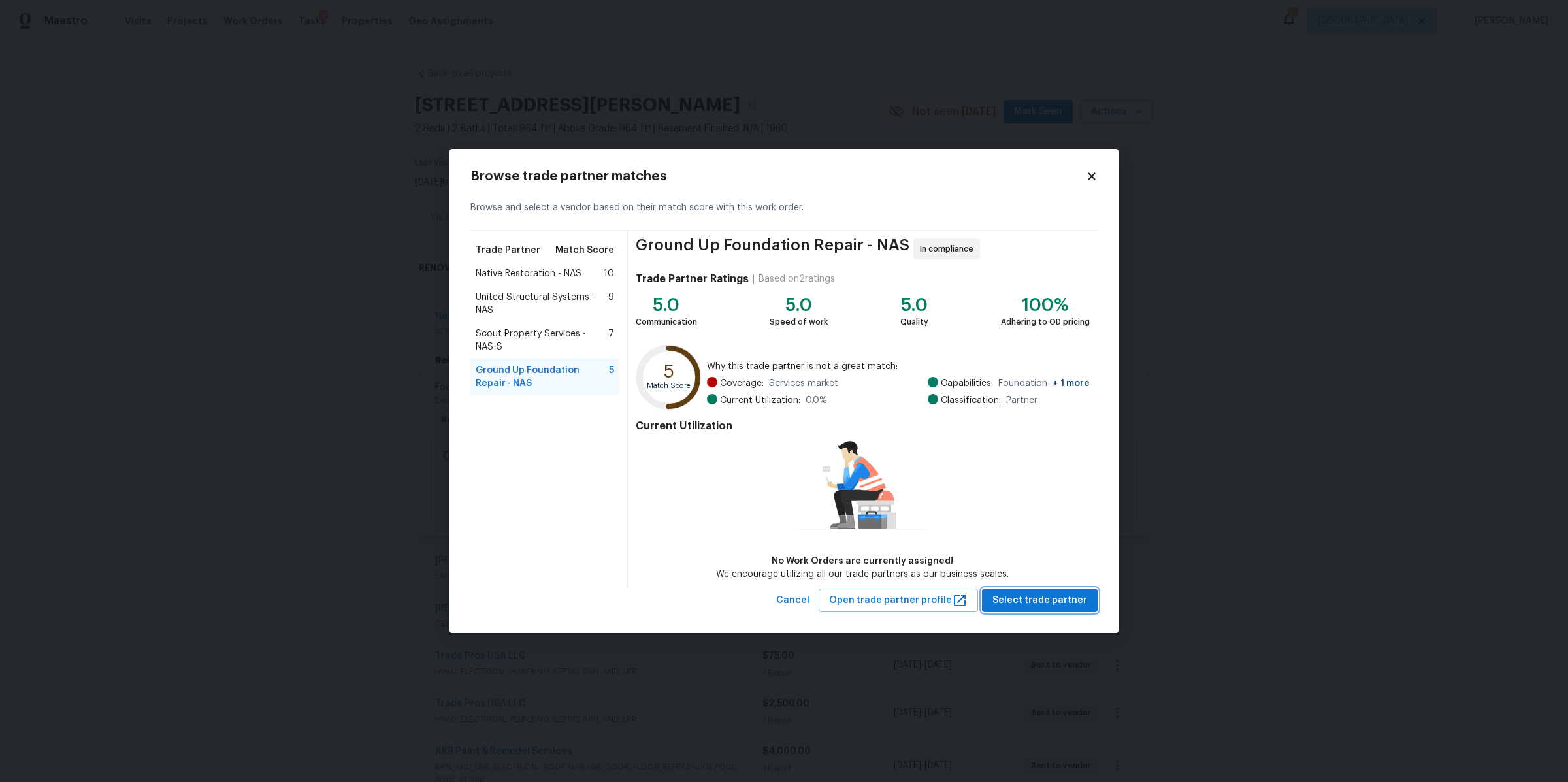
click at [1057, 598] on span "Select trade partner" at bounding box center [1040, 600] width 95 height 16
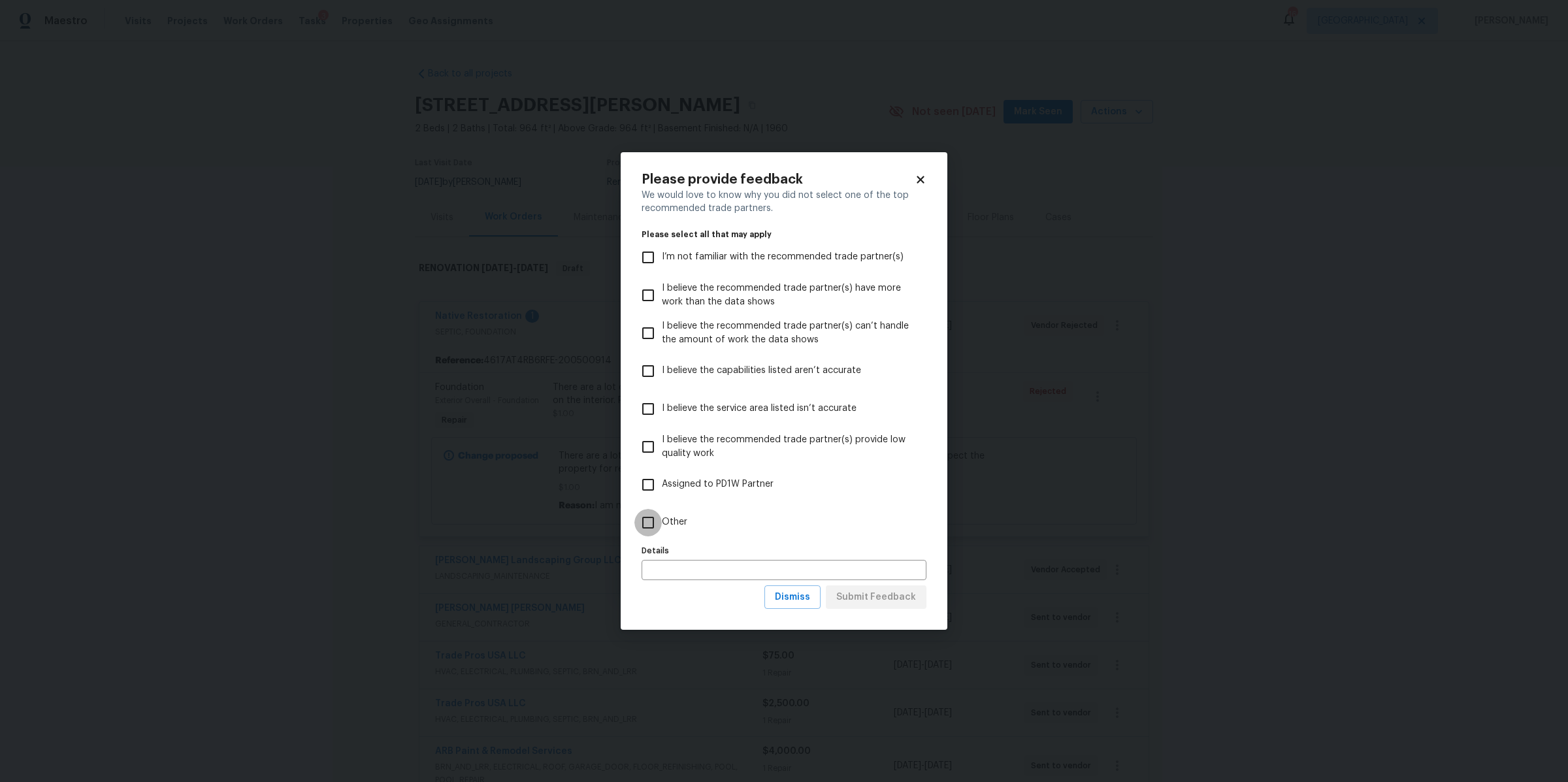
drag, startPoint x: 651, startPoint y: 517, endPoint x: 661, endPoint y: 519, distance: 10.2
click at [655, 518] on input "Other" at bounding box center [648, 522] width 27 height 27
checkbox input "true"
click at [869, 600] on span "Submit Feedback" at bounding box center [875, 597] width 80 height 16
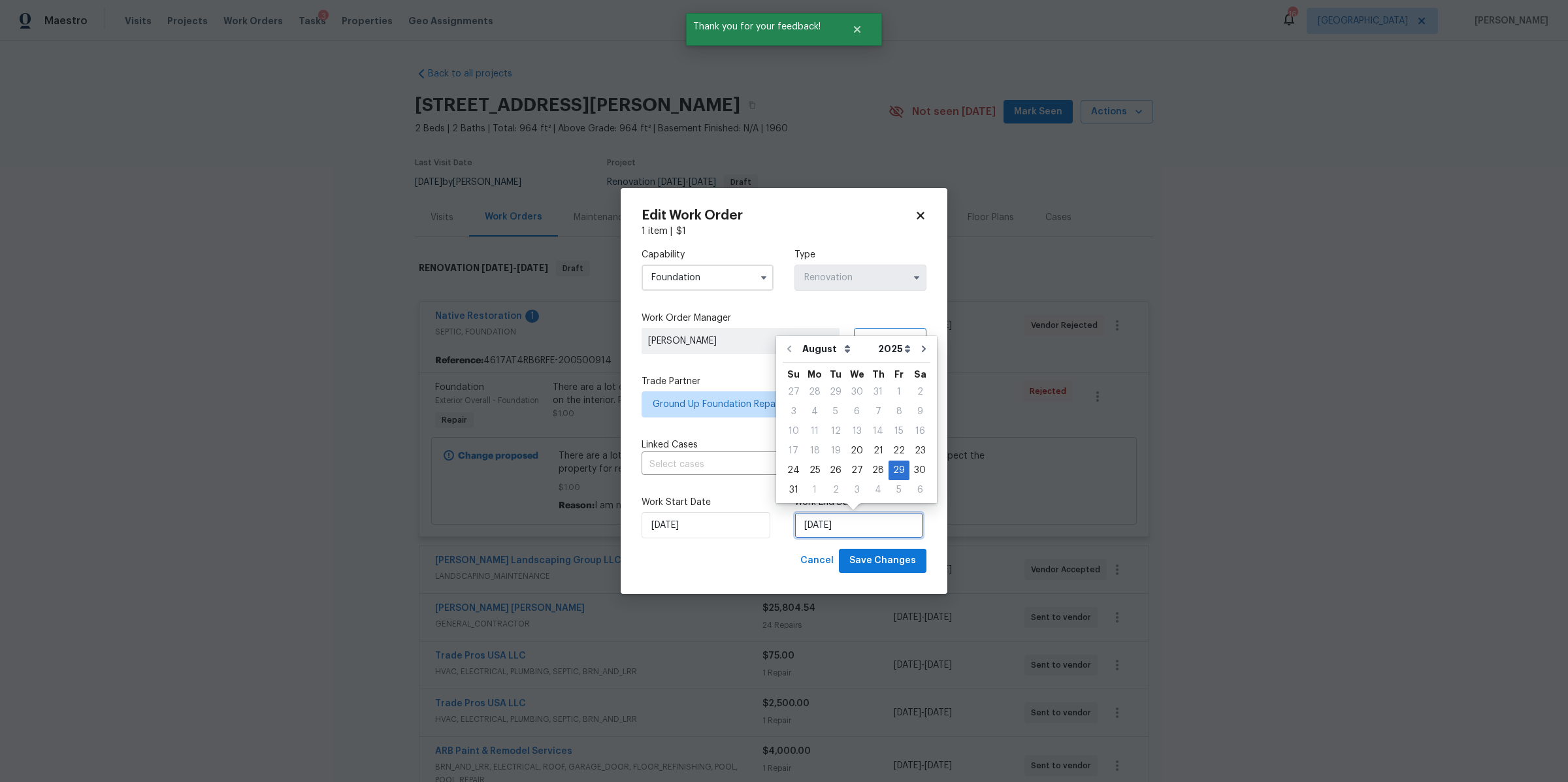
click at [861, 518] on input "8/29/2025" at bounding box center [858, 525] width 129 height 27
click at [888, 487] on div "5" at bounding box center [899, 489] width 21 height 18
type input "9/5/2025"
select select "8"
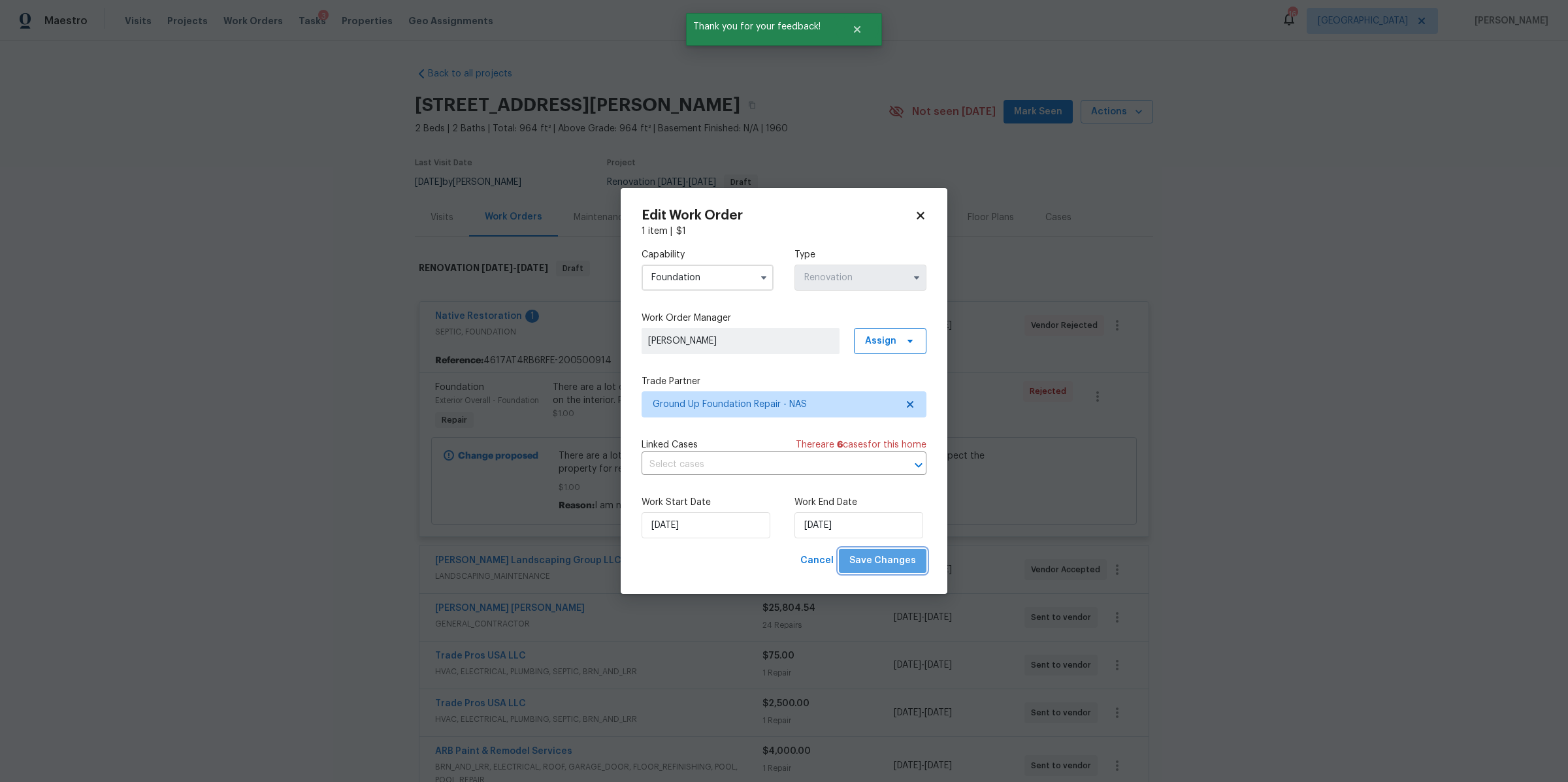
click at [887, 560] on span "Save Changes" at bounding box center [882, 561] width 67 height 16
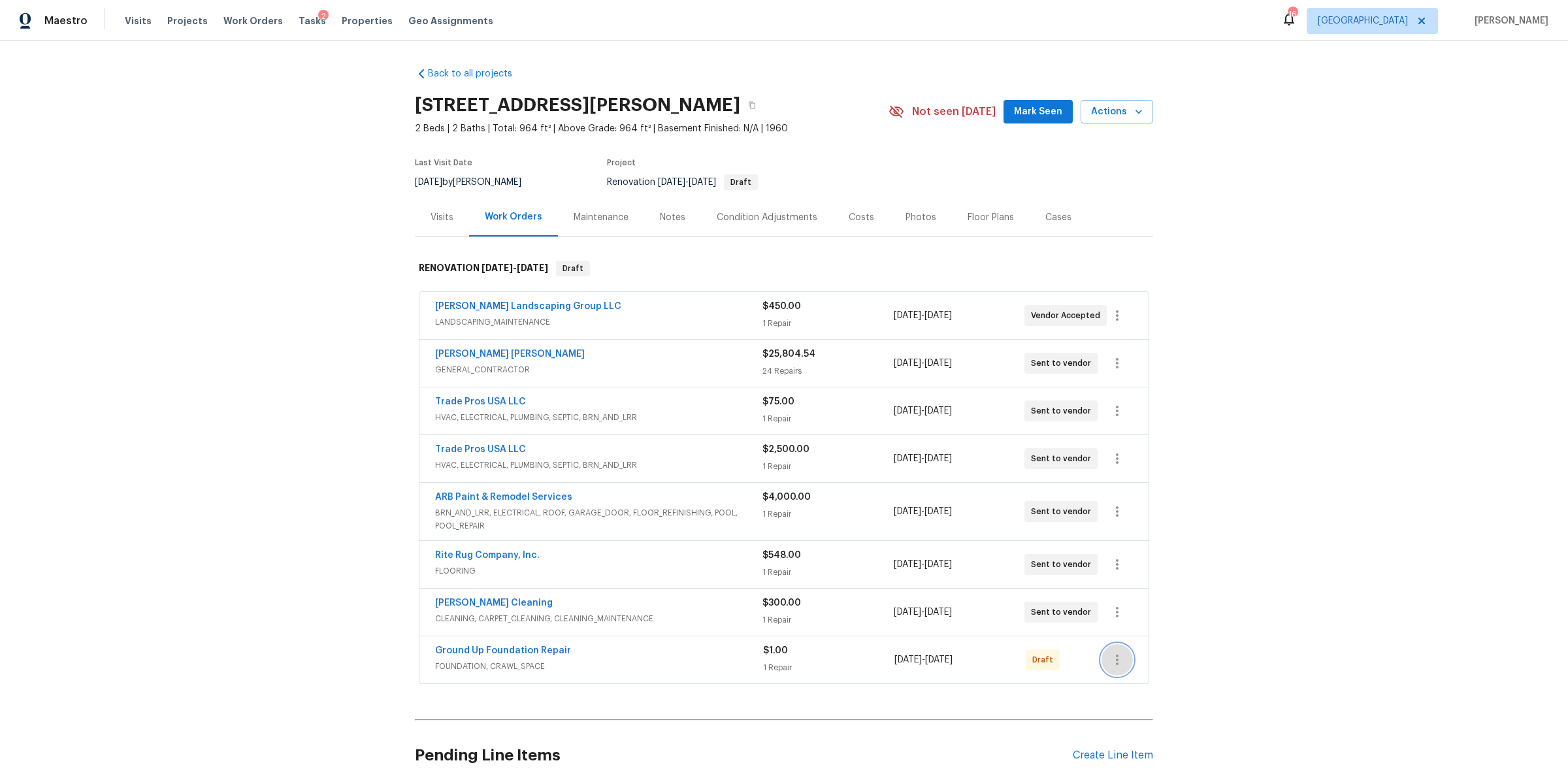
click at [1116, 662] on icon "button" at bounding box center [1117, 660] width 16 height 16
click at [1131, 662] on li "Confirm and Send to Vendor" at bounding box center [1167, 669] width 145 height 22
click at [537, 656] on div at bounding box center [784, 391] width 1568 height 782
click at [525, 651] on link "Ground Up Foundation Repair" at bounding box center [502, 650] width 136 height 9
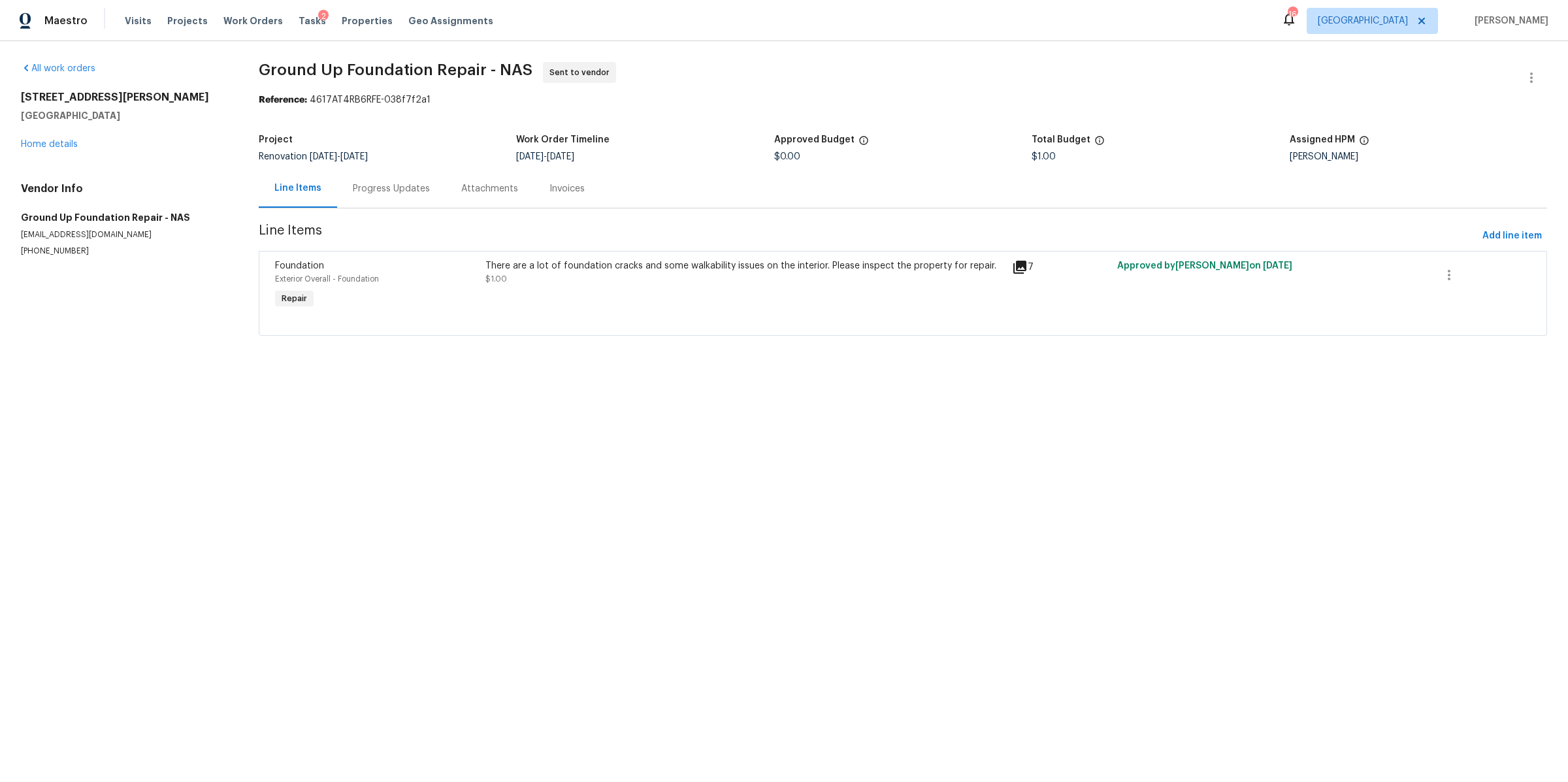
click at [393, 190] on div "Progress Updates" at bounding box center [391, 189] width 77 height 13
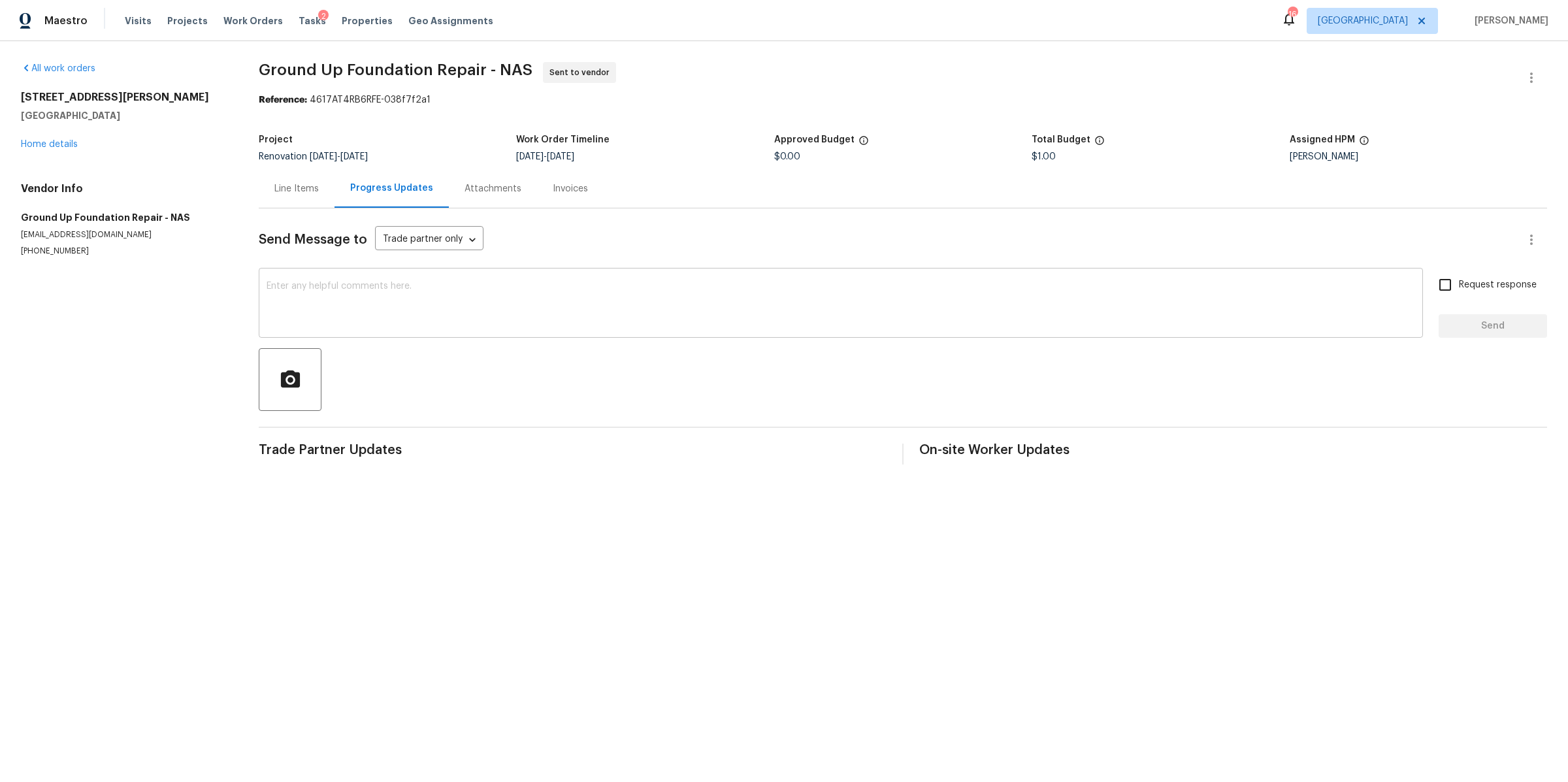
click at [550, 309] on textarea at bounding box center [841, 304] width 1148 height 46
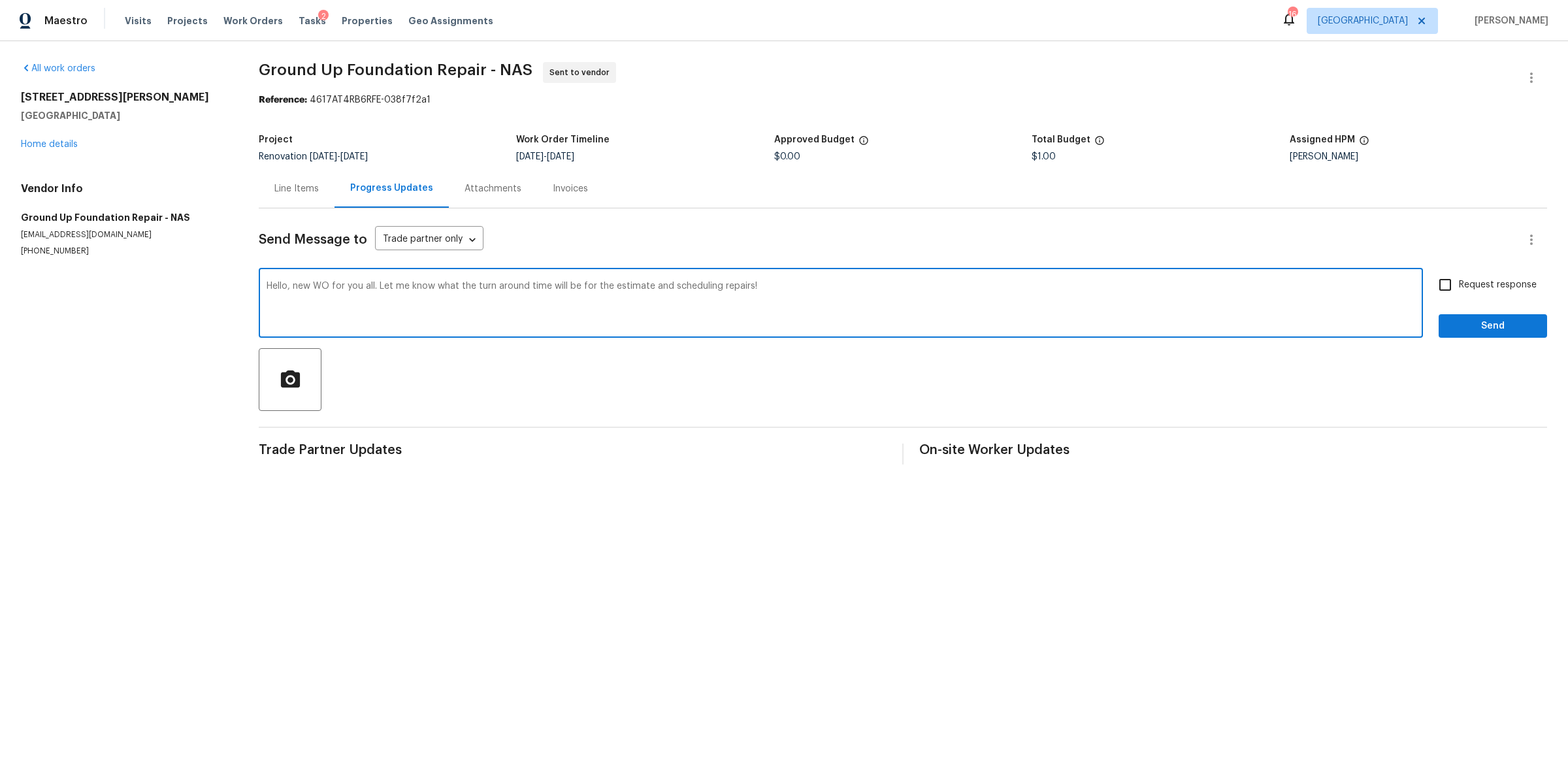
type textarea "Hello, new WO for you all. Let me know what the turn around time will be for th…"
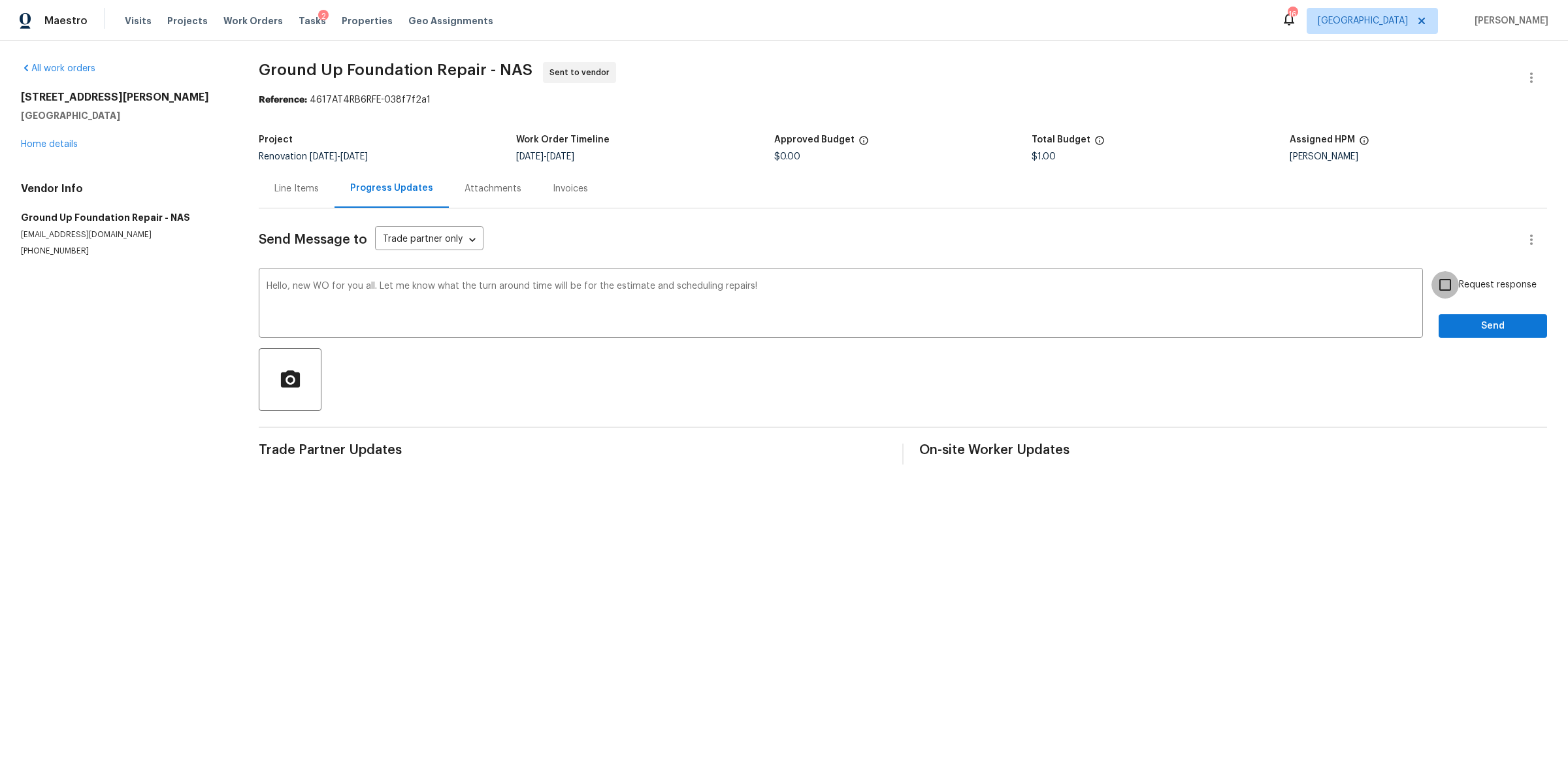
click at [1437, 280] on input "Request response" at bounding box center [1445, 285] width 27 height 27
checkbox input "true"
click at [1449, 321] on span "Send" at bounding box center [1492, 326] width 88 height 16
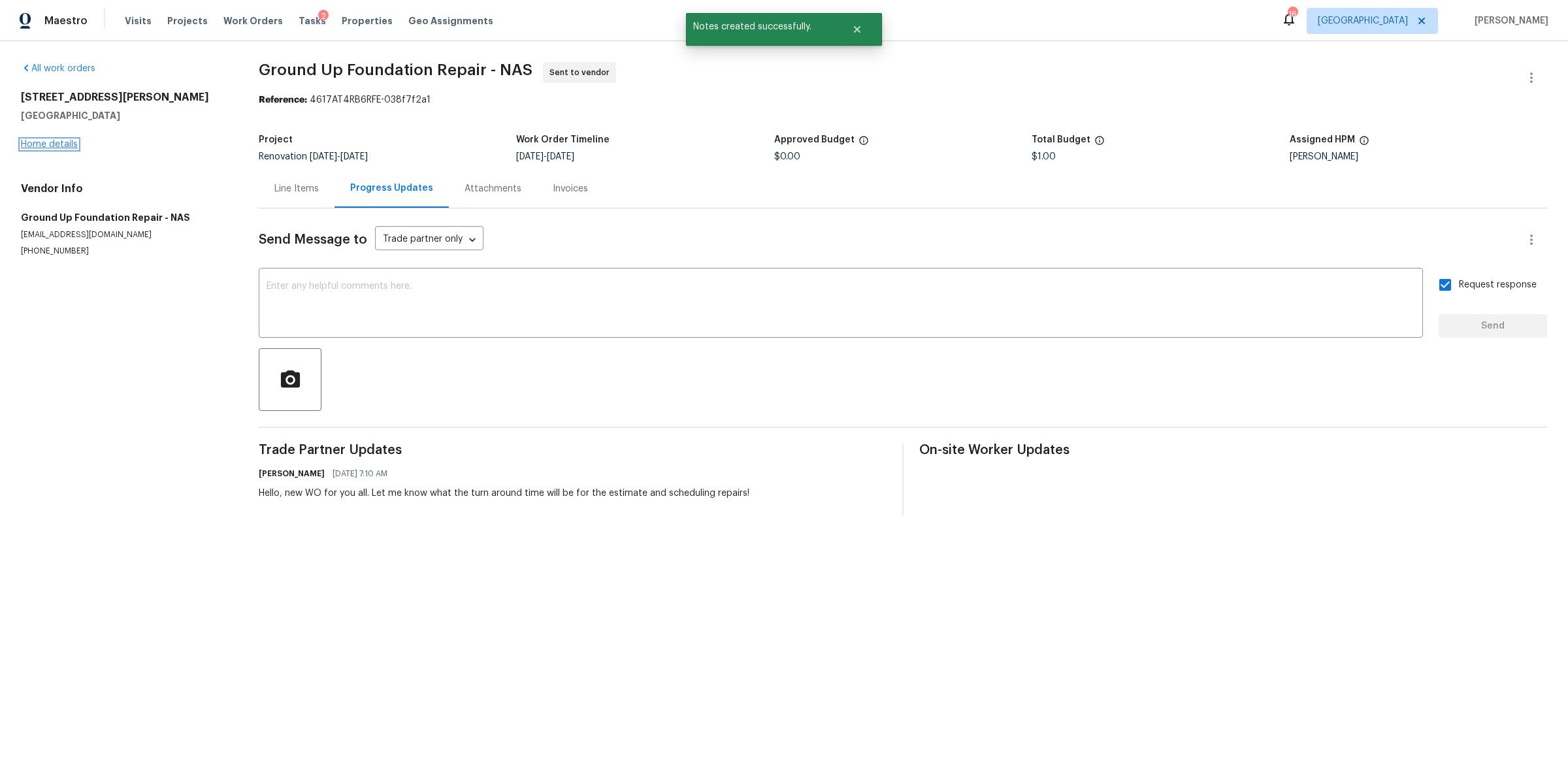
click at [59, 141] on link "Home details" at bounding box center [49, 144] width 57 height 9
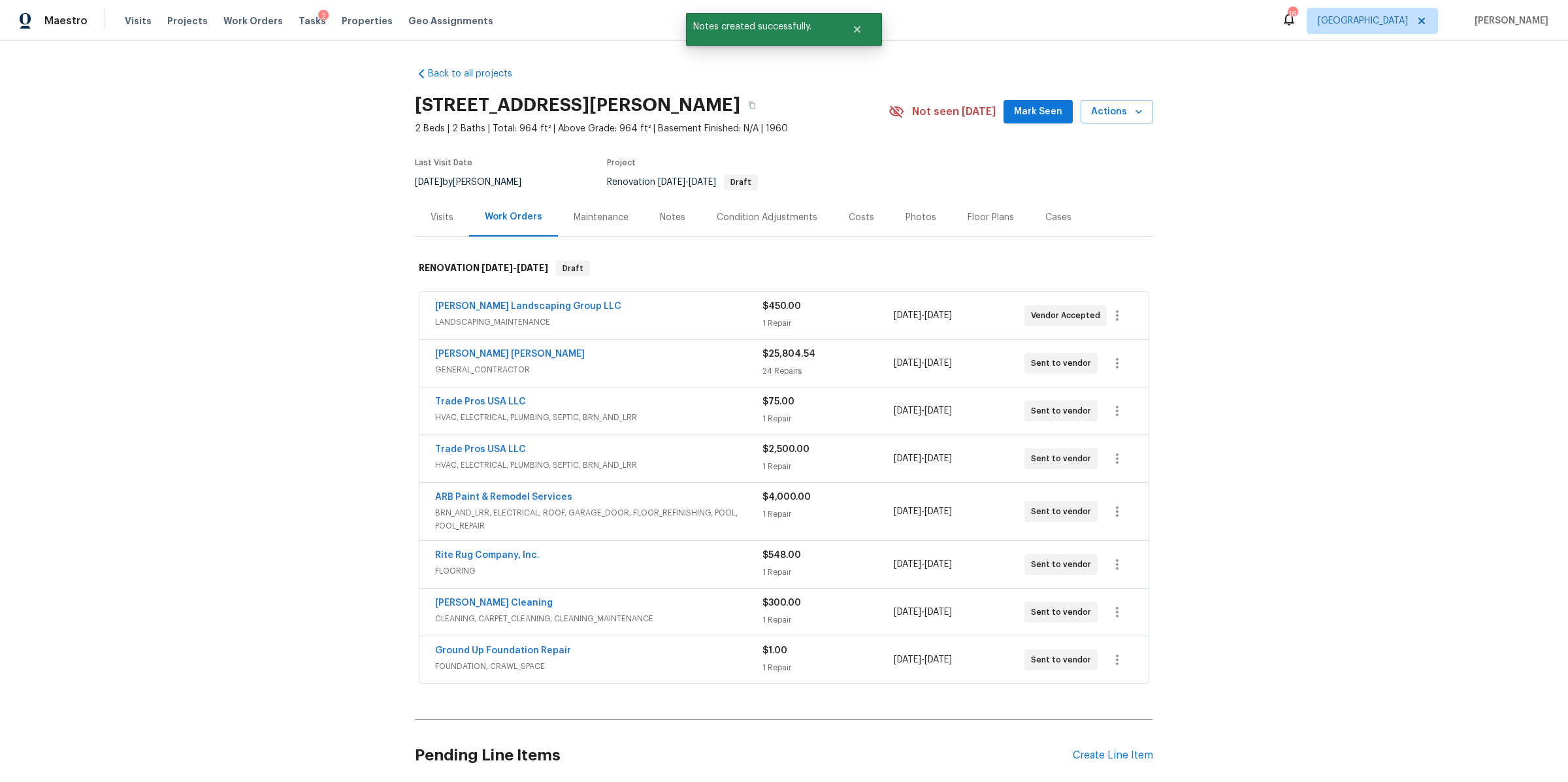
click at [661, 219] on div "Notes" at bounding box center [673, 218] width 26 height 13
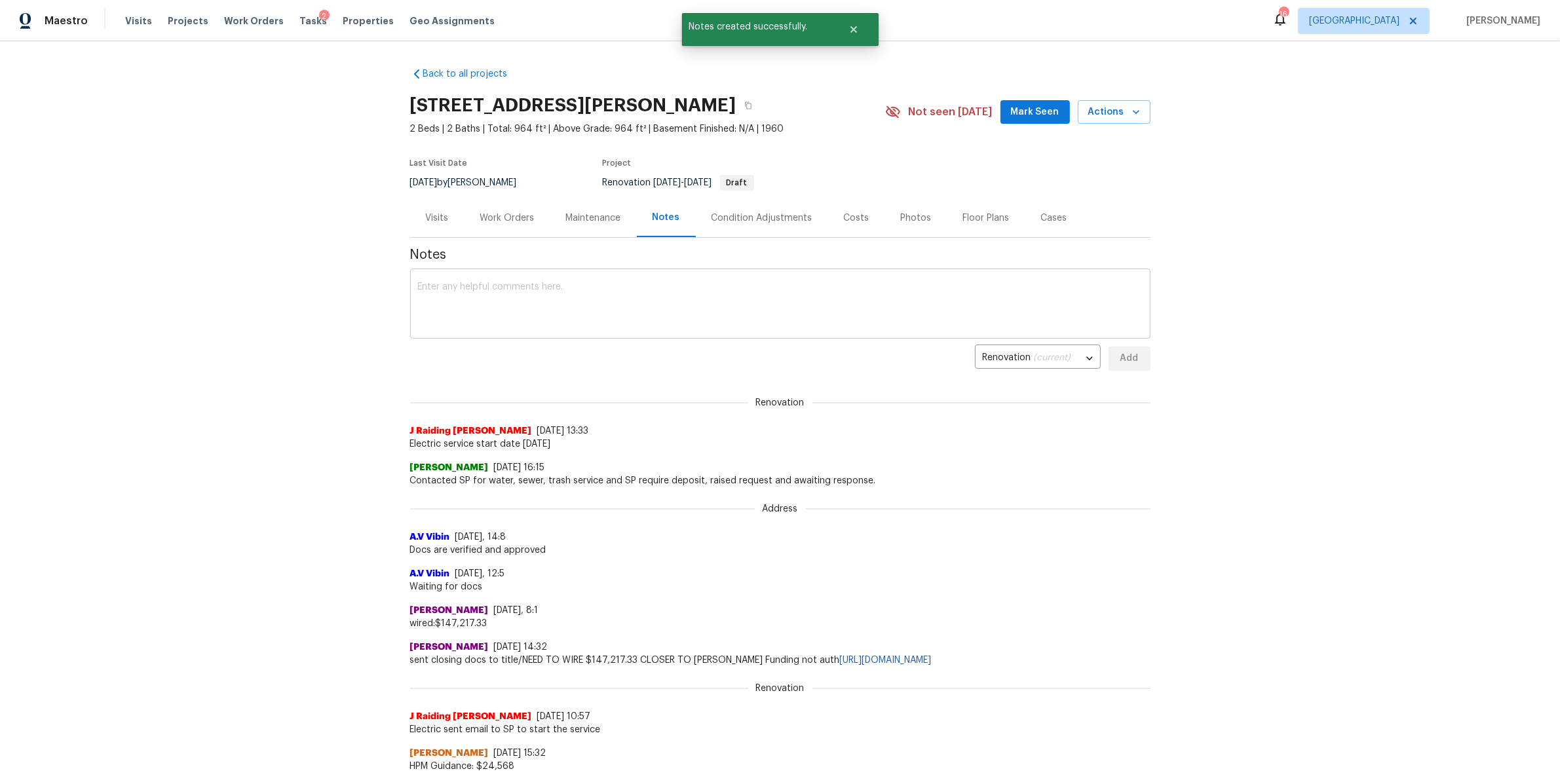
click at [581, 316] on textarea at bounding box center [780, 305] width 725 height 46
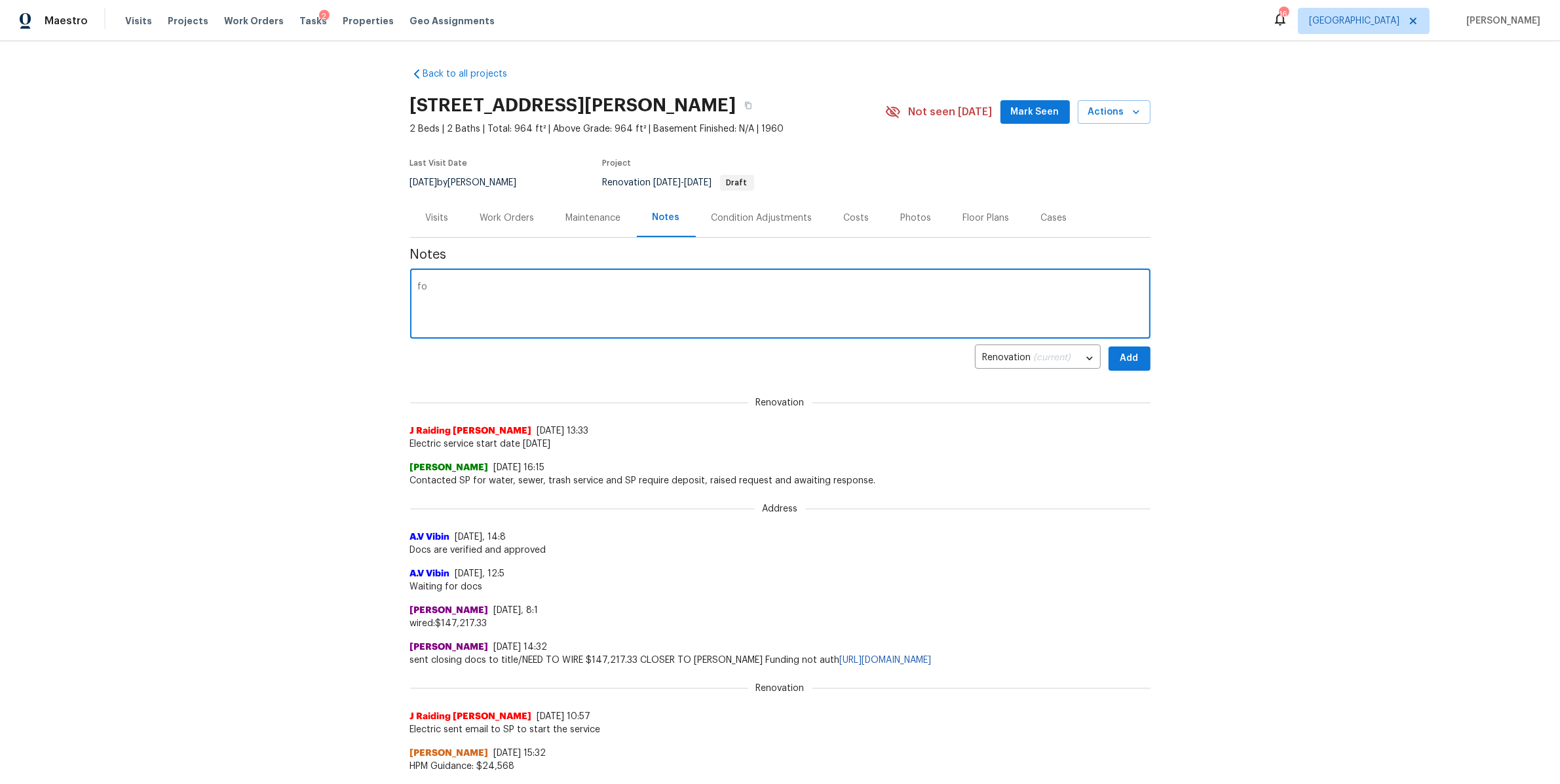
type textarea "f"
type textarea "foundation company reassigned after rejection."
click at [1124, 353] on span "Add" at bounding box center [1129, 359] width 21 height 16
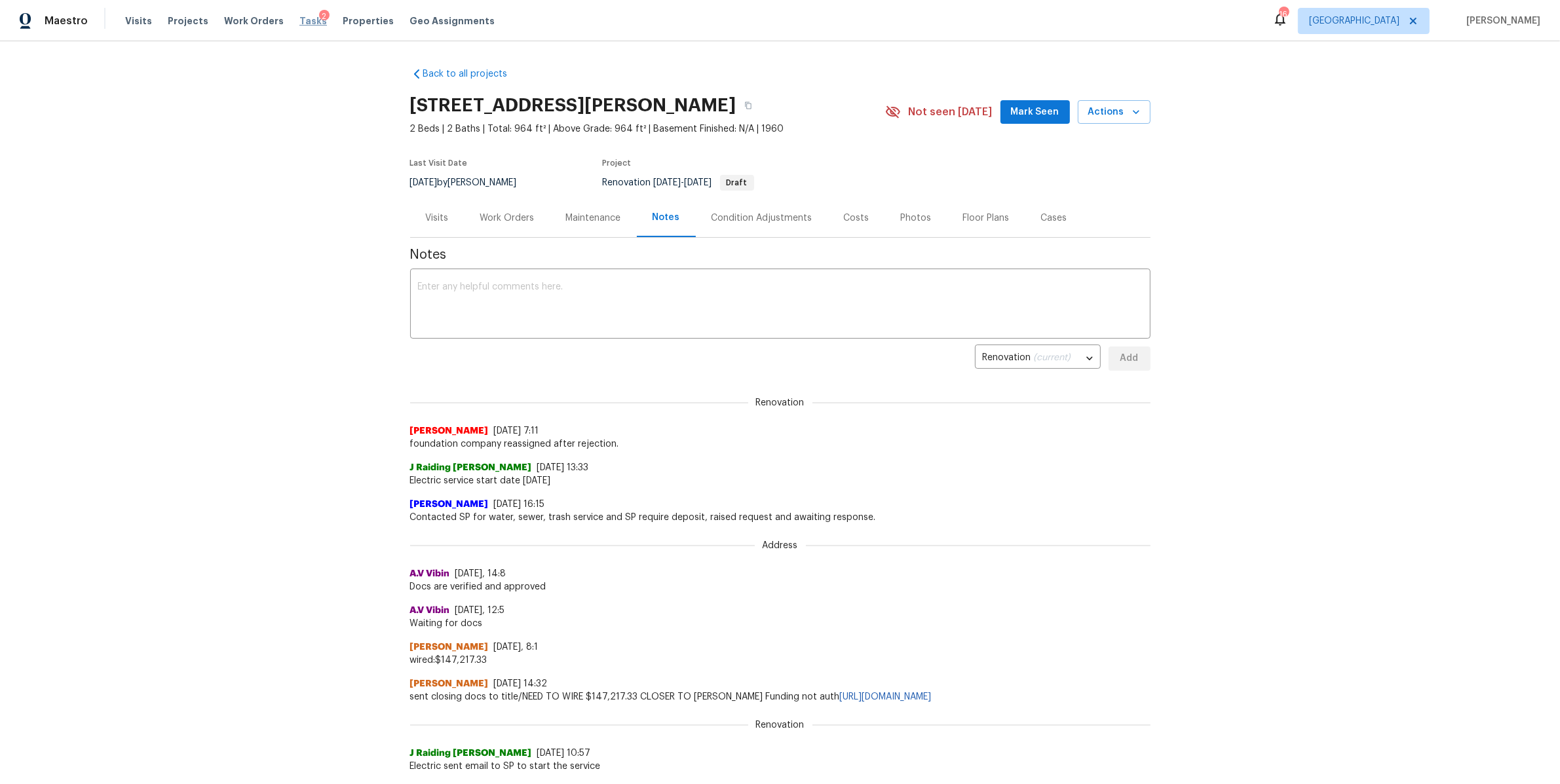
click at [299, 16] on span "Tasks" at bounding box center [313, 20] width 27 height 9
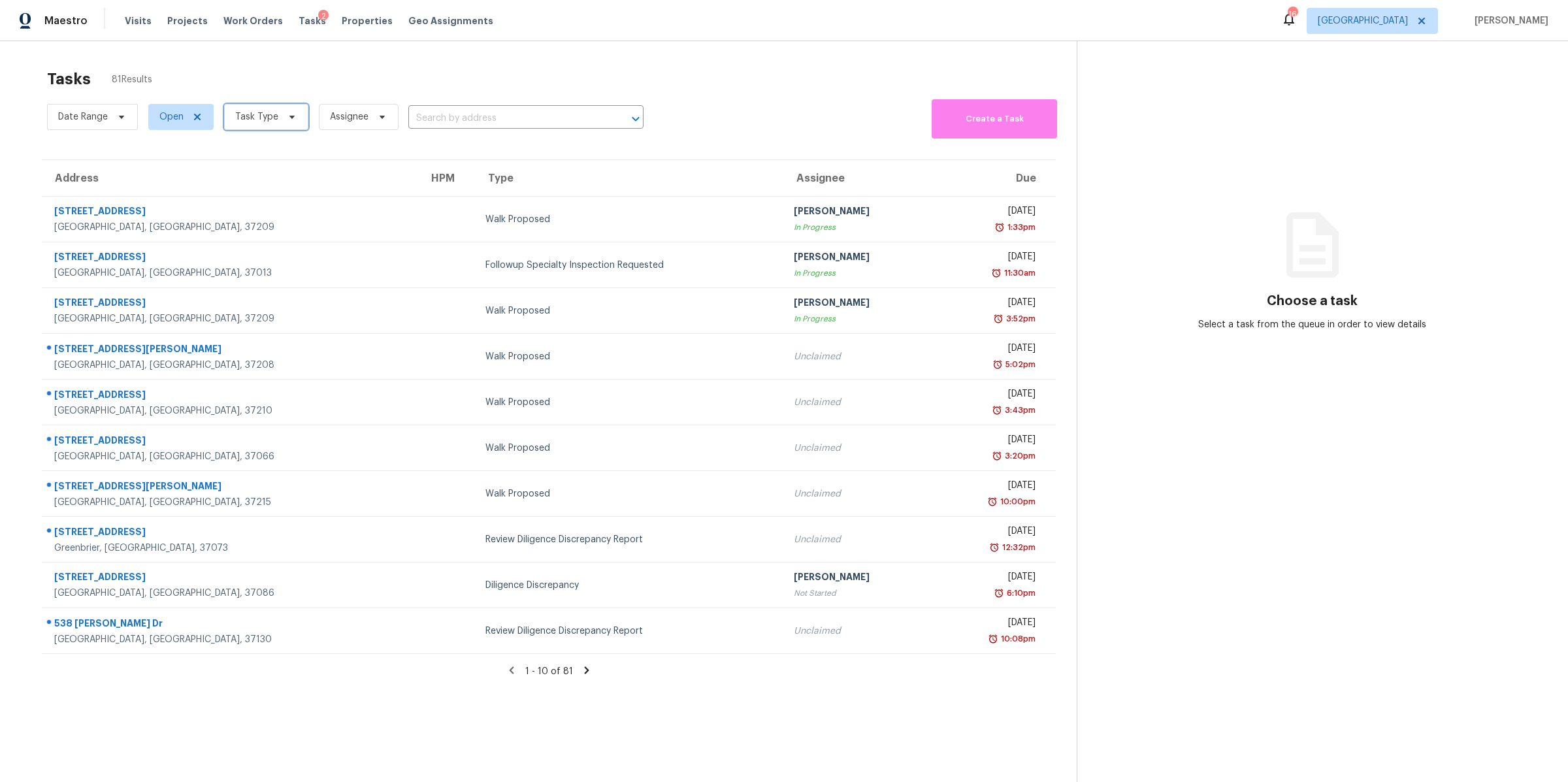
click at [288, 113] on icon at bounding box center [292, 117] width 10 height 10
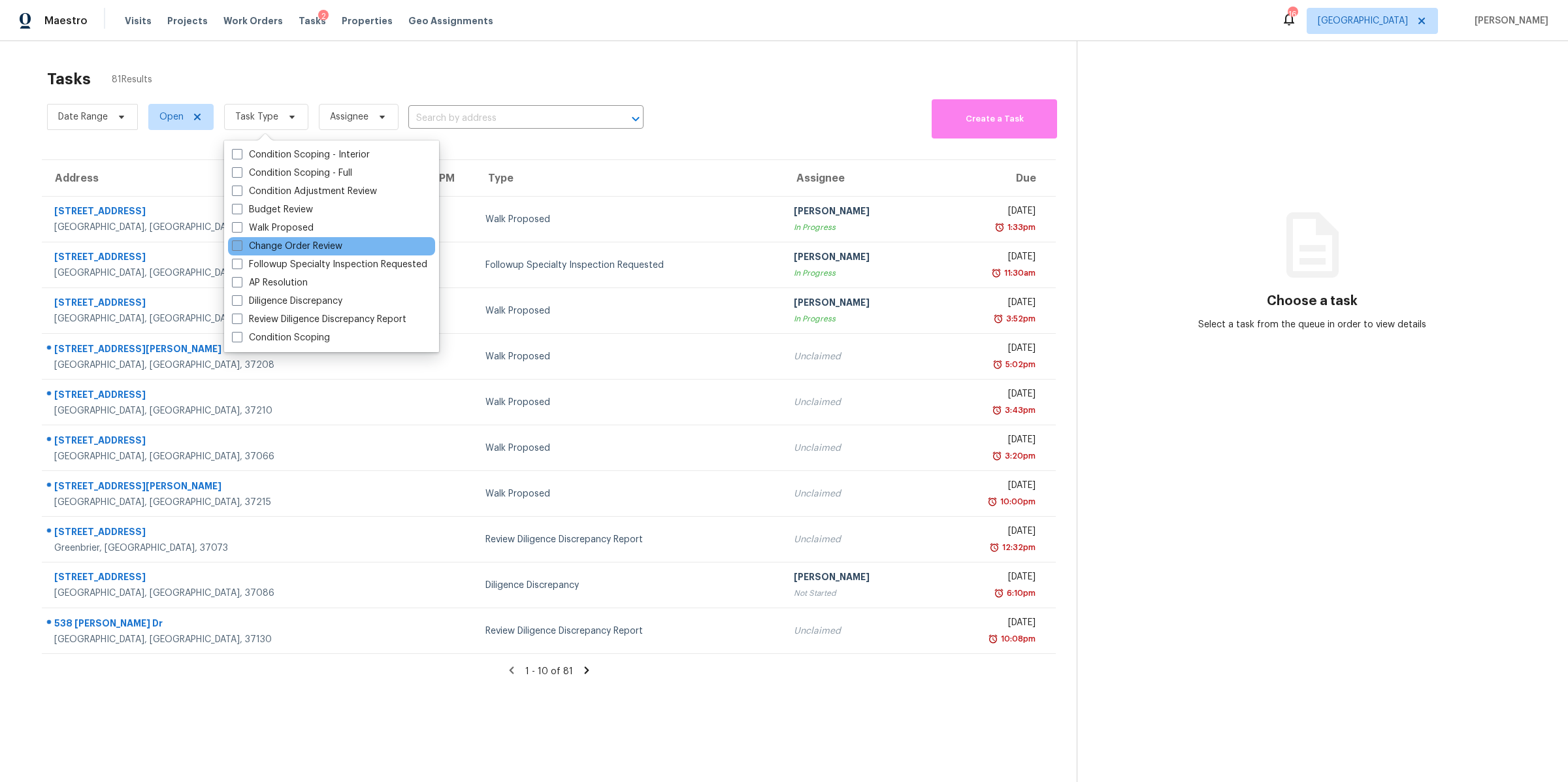
click at [282, 245] on label "Change Order Review" at bounding box center [287, 246] width 110 height 13
click at [240, 245] on input "Change Order Review" at bounding box center [236, 244] width 9 height 9
checkbox input "true"
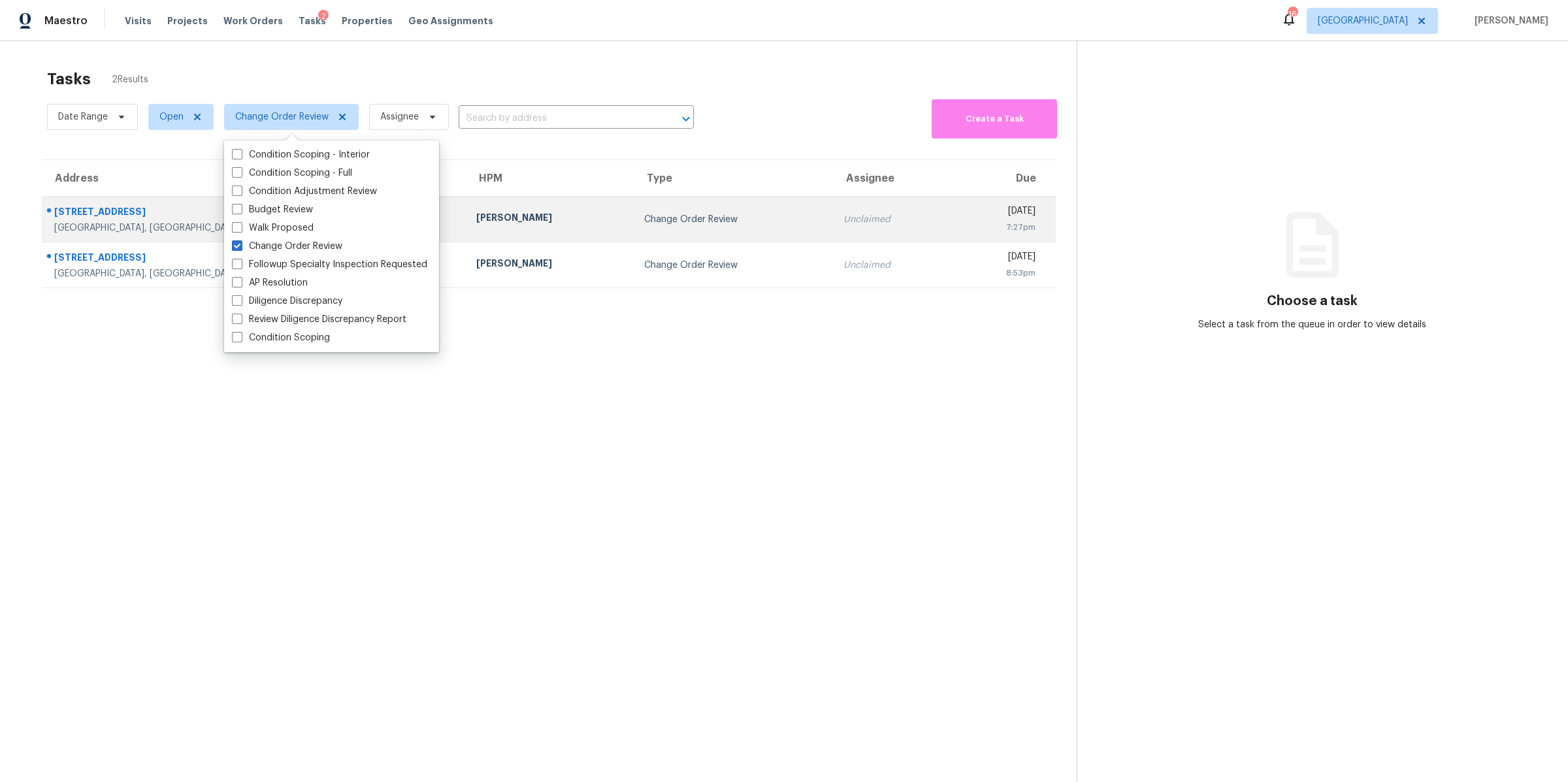
click at [89, 218] on div "106 Cottonwood Dr" at bounding box center [254, 213] width 401 height 16
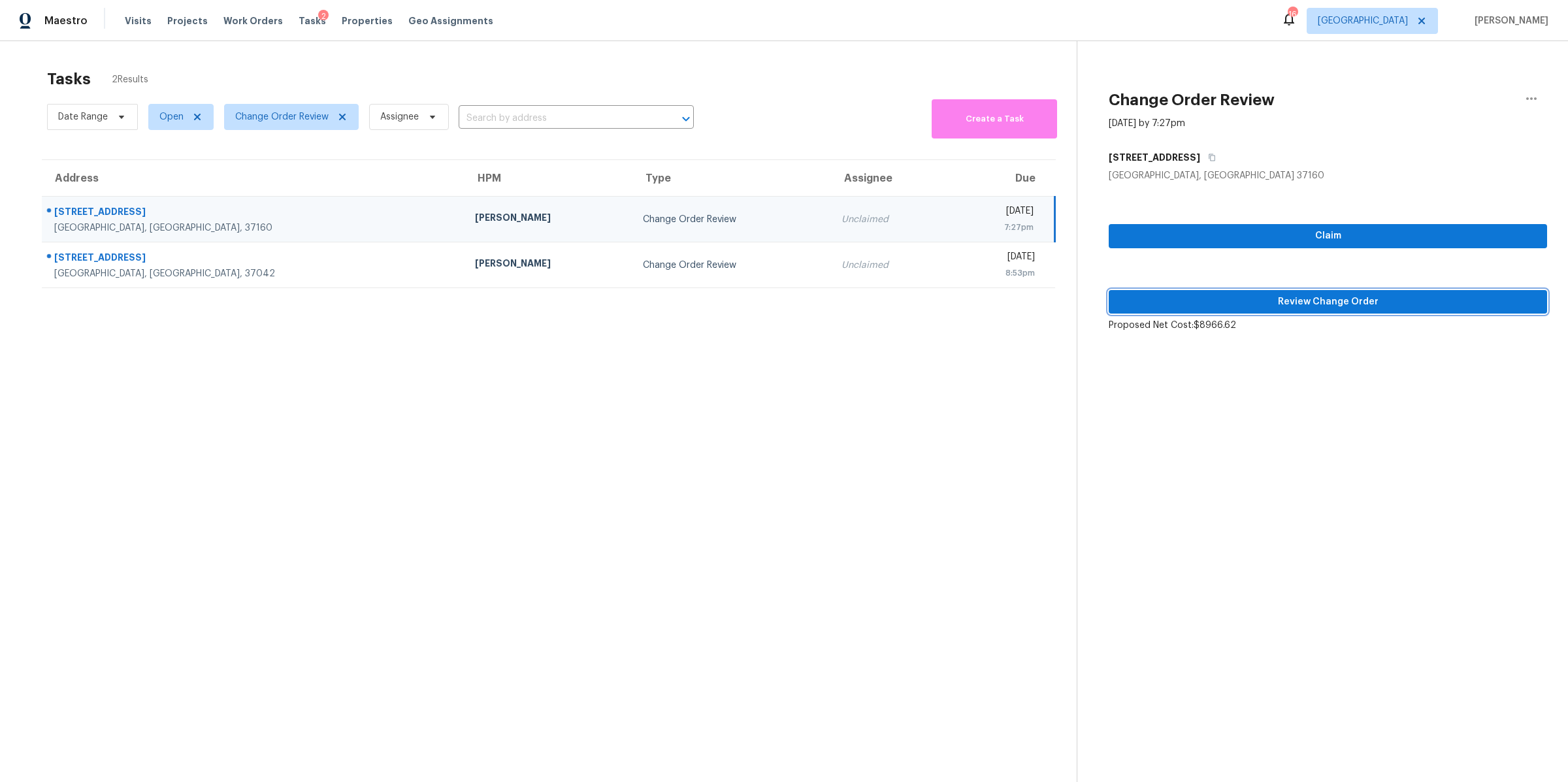
click at [1345, 298] on span "Review Change Order" at bounding box center [1327, 302] width 417 height 16
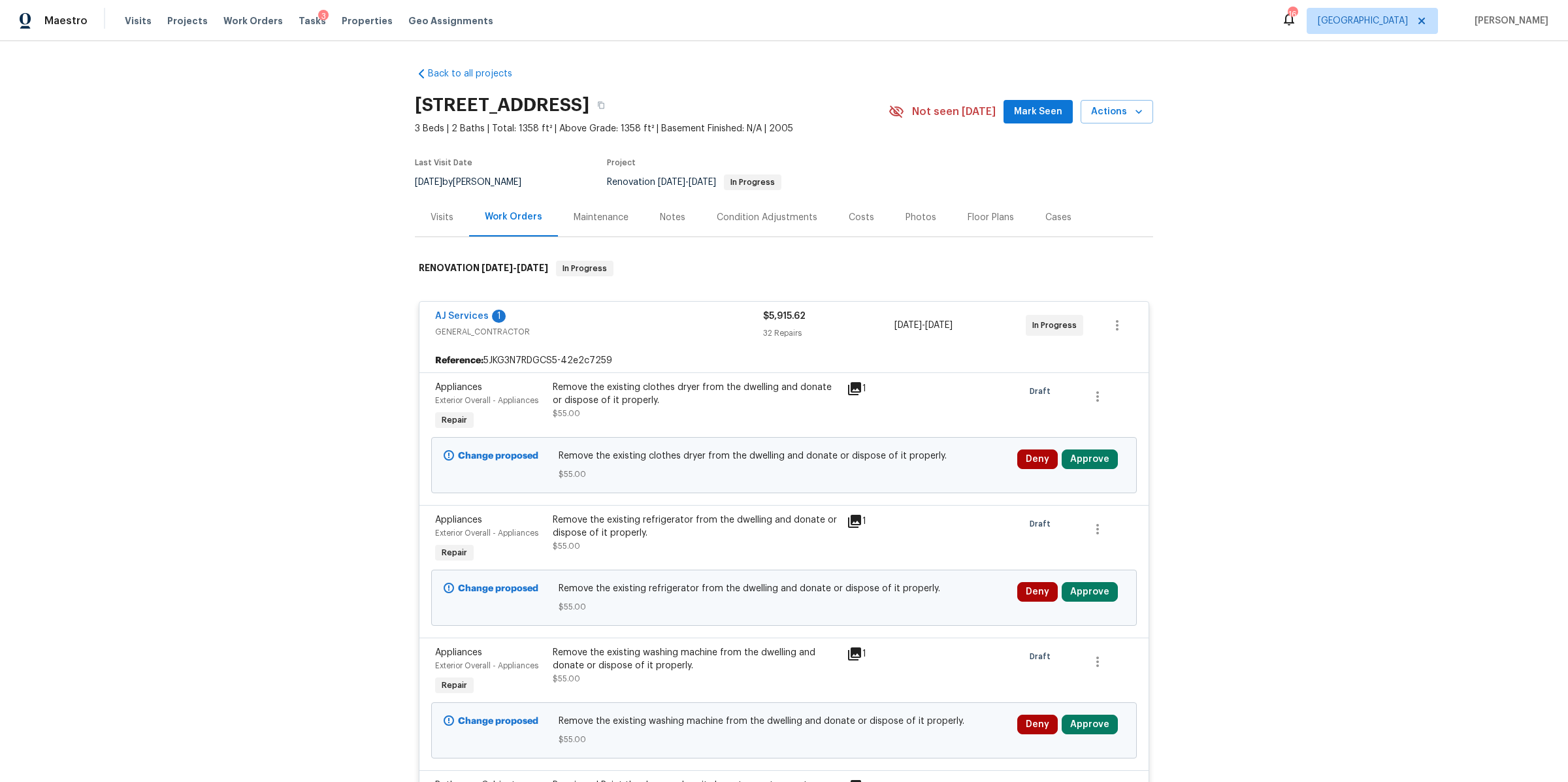
click at [851, 211] on div "Costs" at bounding box center [862, 218] width 26 height 13
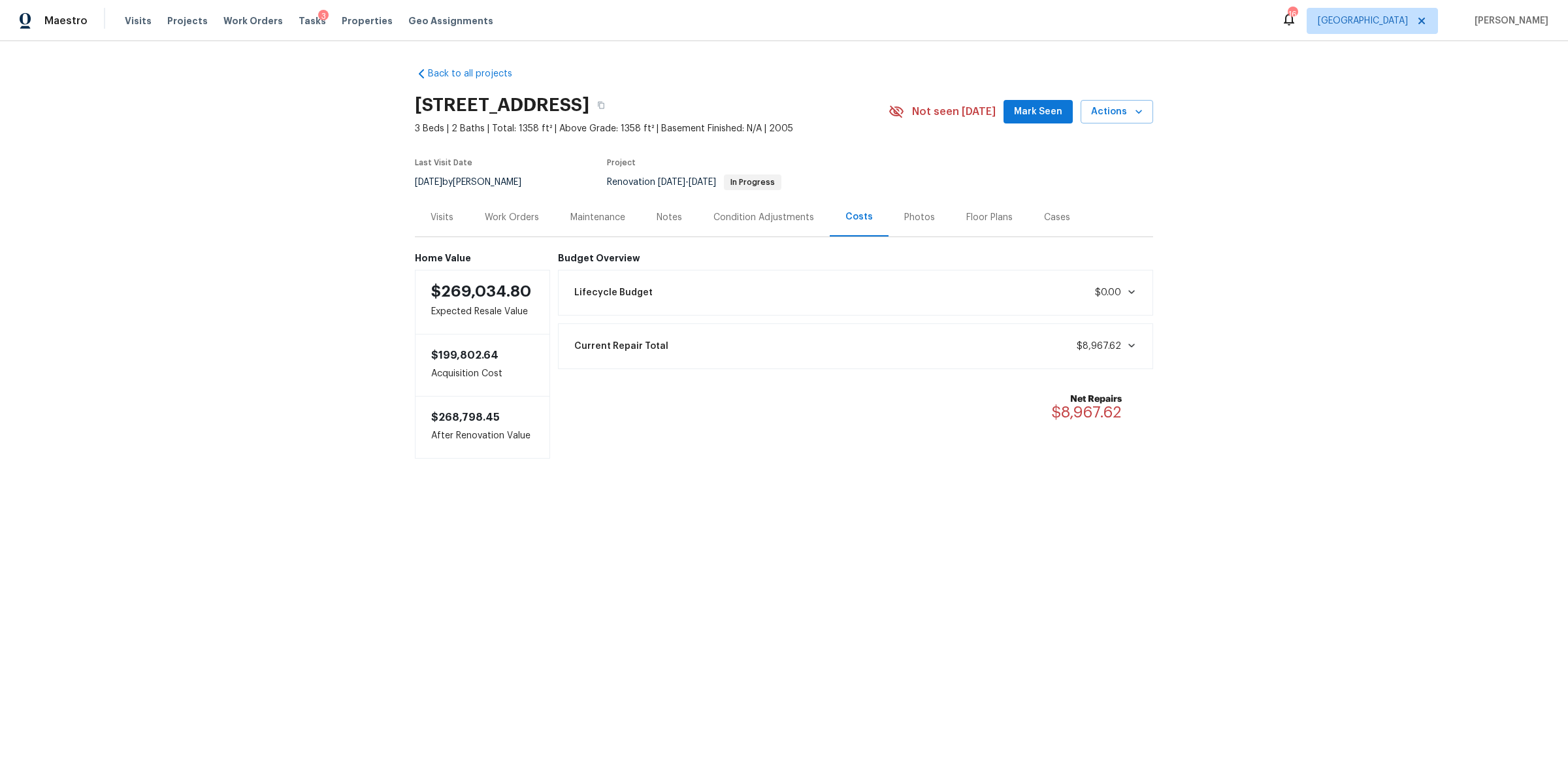
click at [511, 223] on div "Work Orders" at bounding box center [512, 217] width 85 height 39
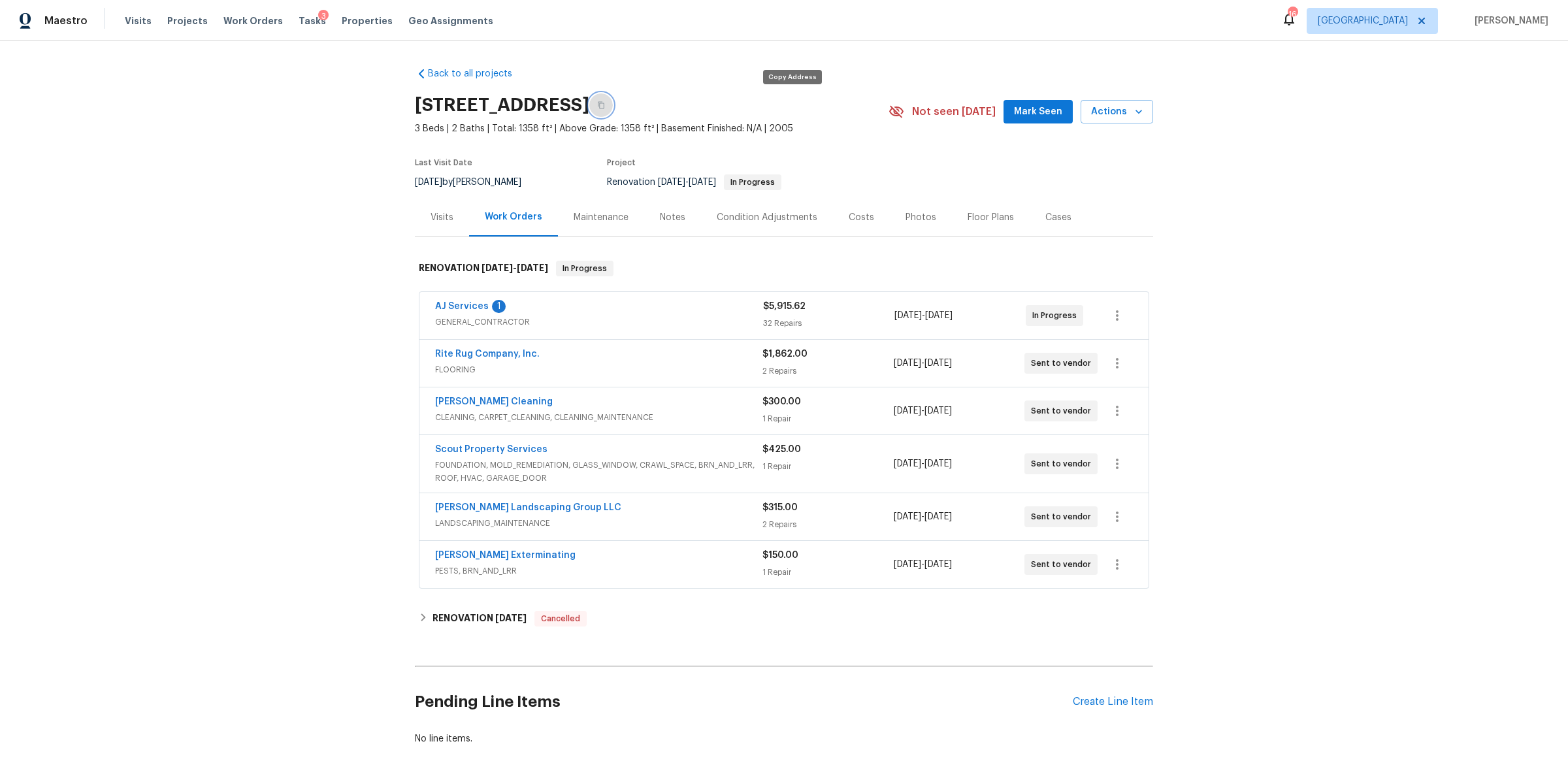
click at [605, 104] on icon "button" at bounding box center [601, 105] width 8 height 8
click at [619, 309] on div "AJ Services 1" at bounding box center [599, 308] width 328 height 16
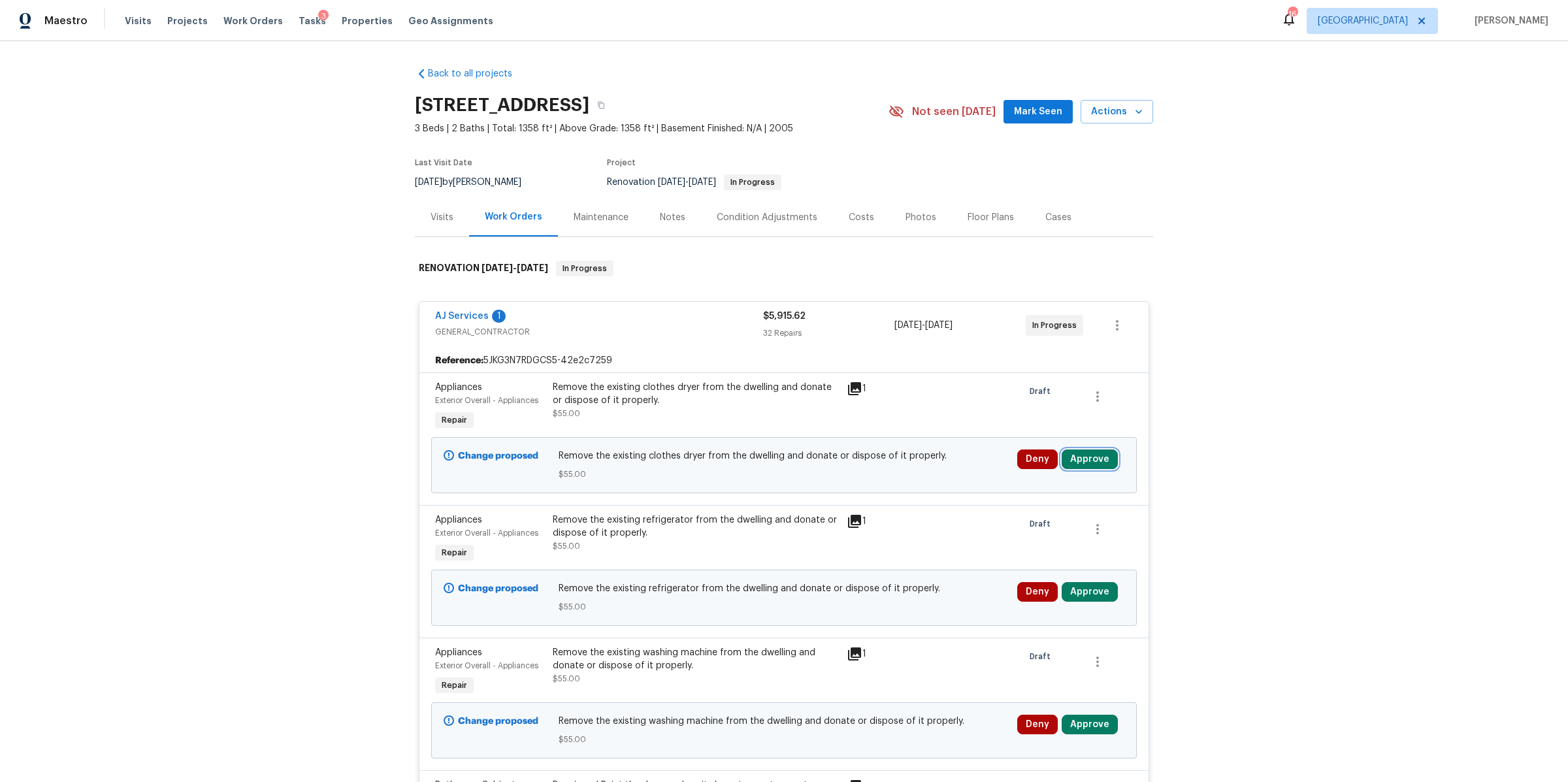
click at [1090, 457] on button "Approve" at bounding box center [1090, 459] width 56 height 19
click at [901, 462] on button "Approve" at bounding box center [896, 472] width 79 height 27
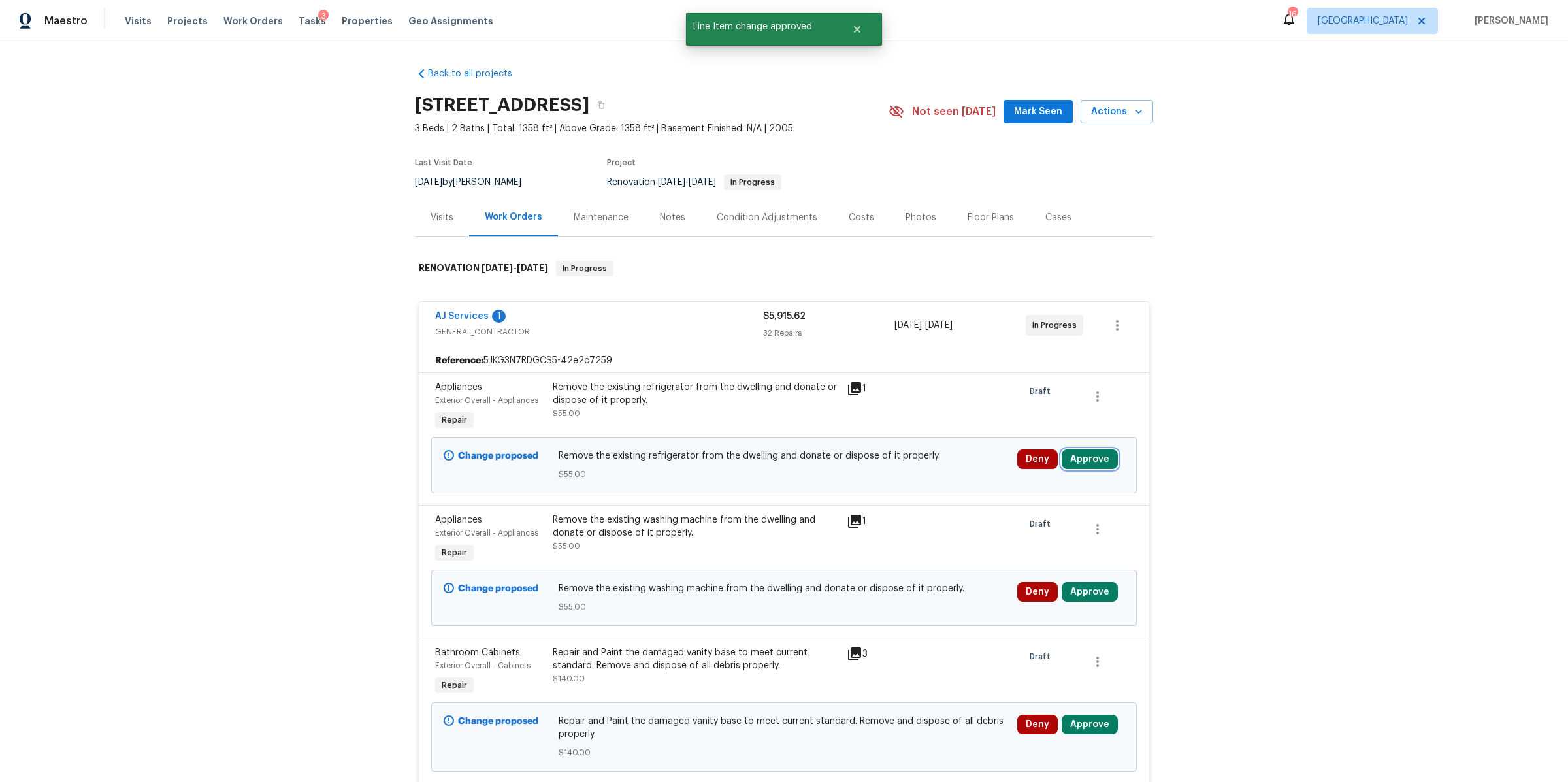
click at [1086, 457] on button "Approve" at bounding box center [1090, 459] width 56 height 19
click at [891, 465] on button "Approve" at bounding box center [896, 472] width 79 height 27
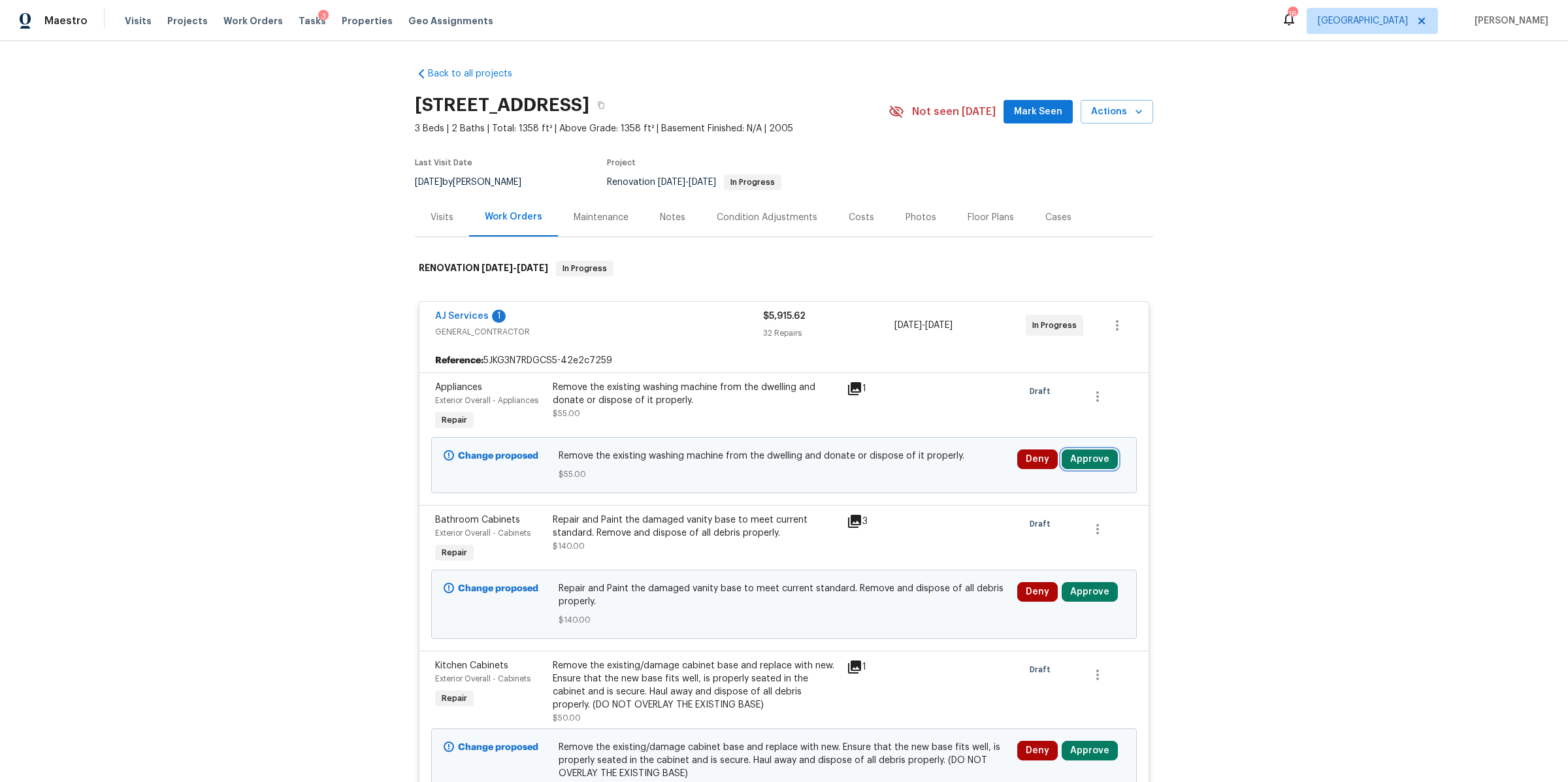
click at [1083, 458] on button "Approve" at bounding box center [1090, 459] width 56 height 19
click at [873, 472] on button "Approve" at bounding box center [896, 472] width 79 height 27
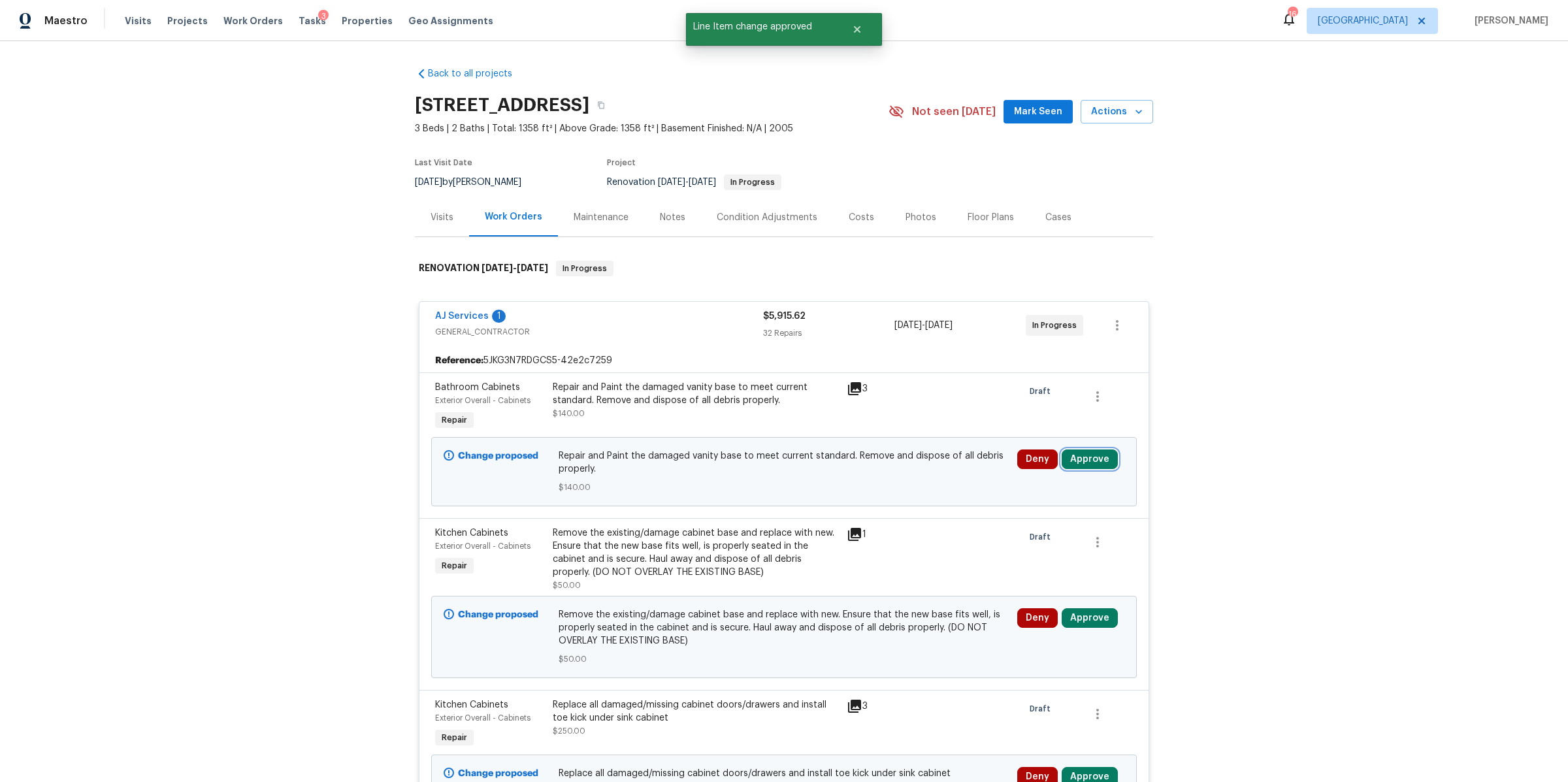
click at [1077, 458] on button "Approve" at bounding box center [1090, 459] width 56 height 19
click at [893, 470] on span "Approve" at bounding box center [896, 472] width 37 height 10
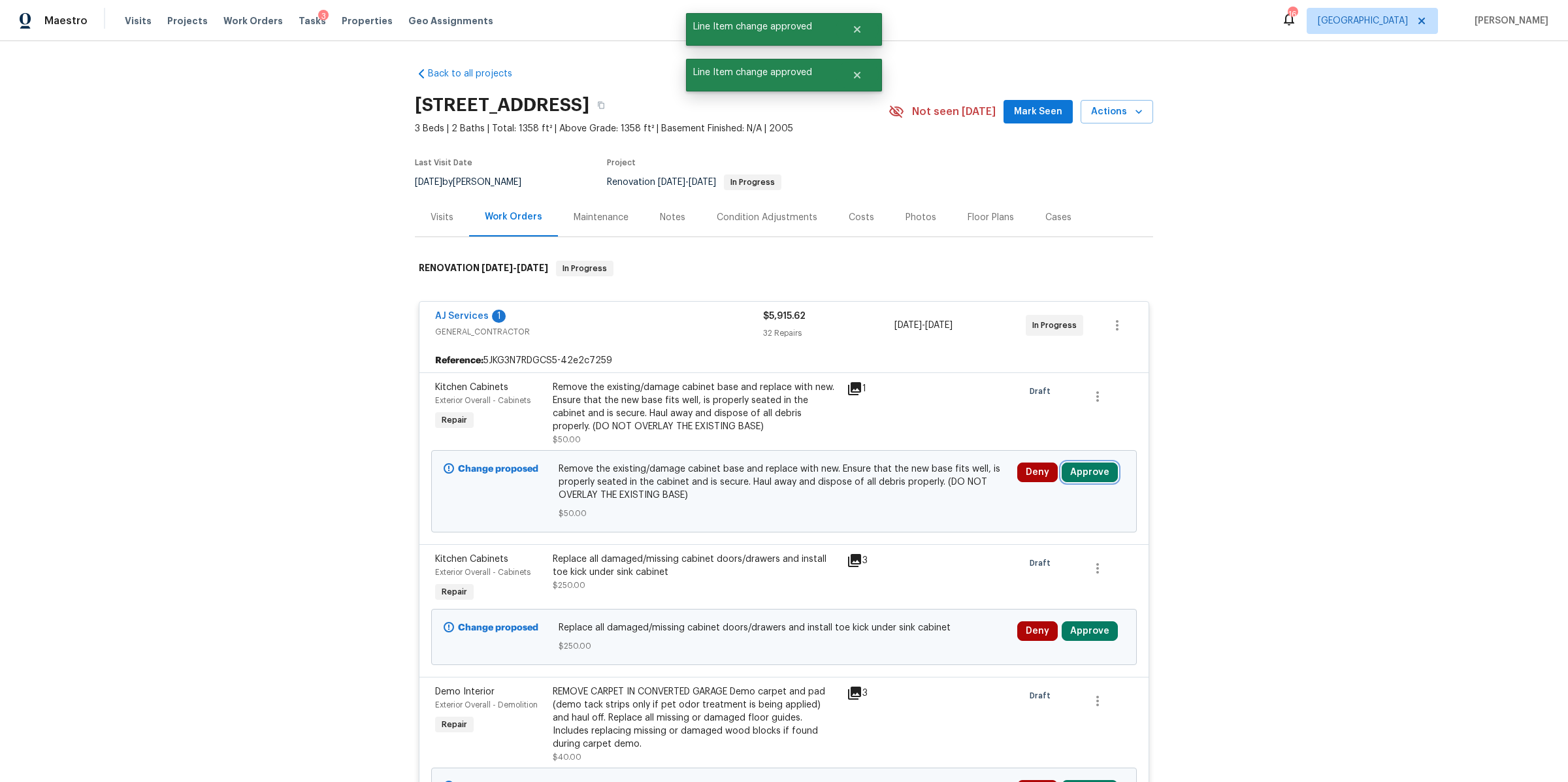
click at [1079, 477] on button "Approve" at bounding box center [1090, 472] width 56 height 19
click at [900, 482] on span "Approve" at bounding box center [896, 485] width 37 height 10
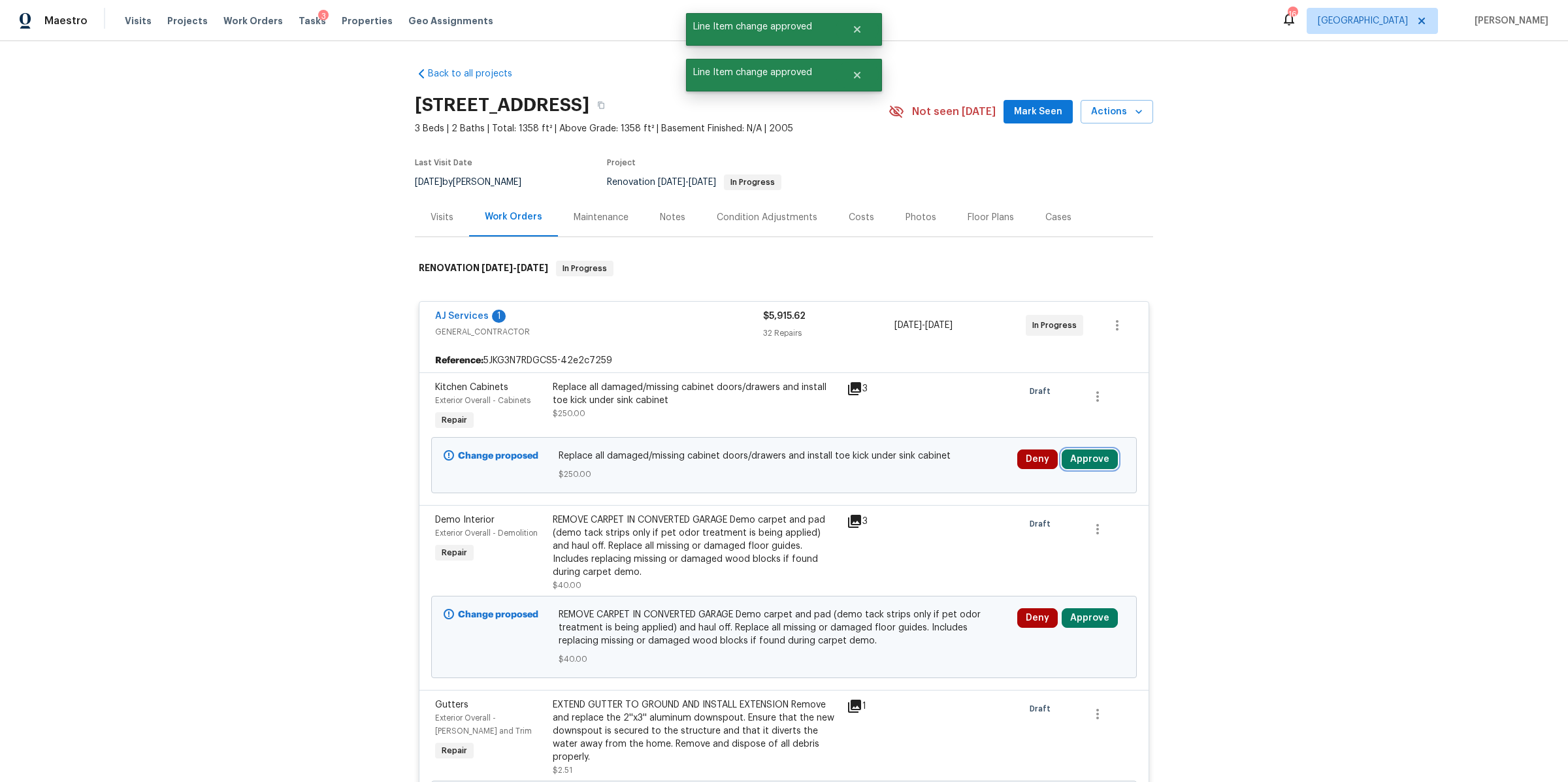
click at [1088, 461] on button "Approve" at bounding box center [1090, 459] width 56 height 19
click at [898, 472] on span "Approve" at bounding box center [896, 472] width 37 height 10
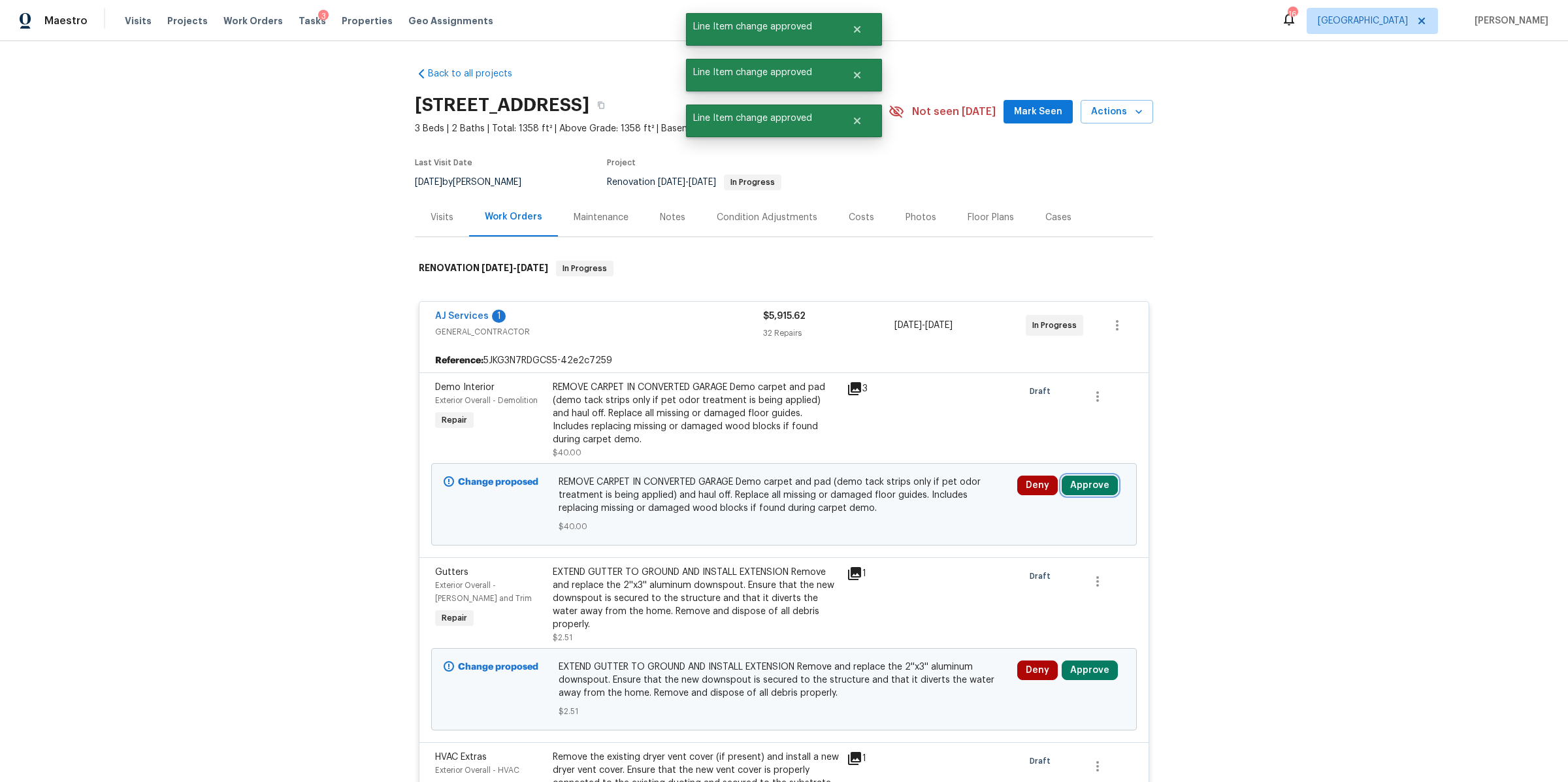
click at [1077, 485] on button "Approve" at bounding box center [1090, 485] width 56 height 19
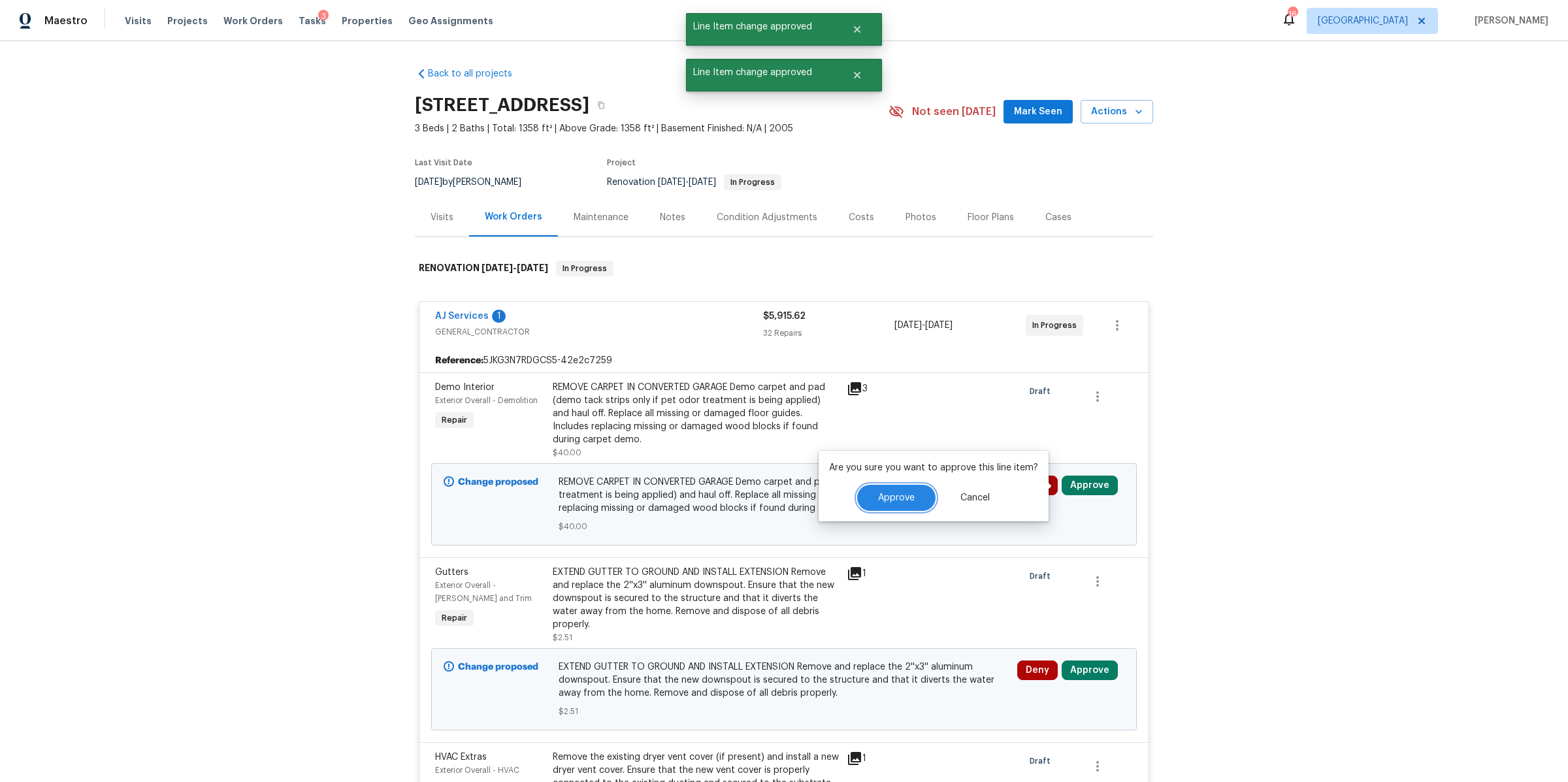
click at [875, 506] on button "Approve" at bounding box center [896, 497] width 79 height 27
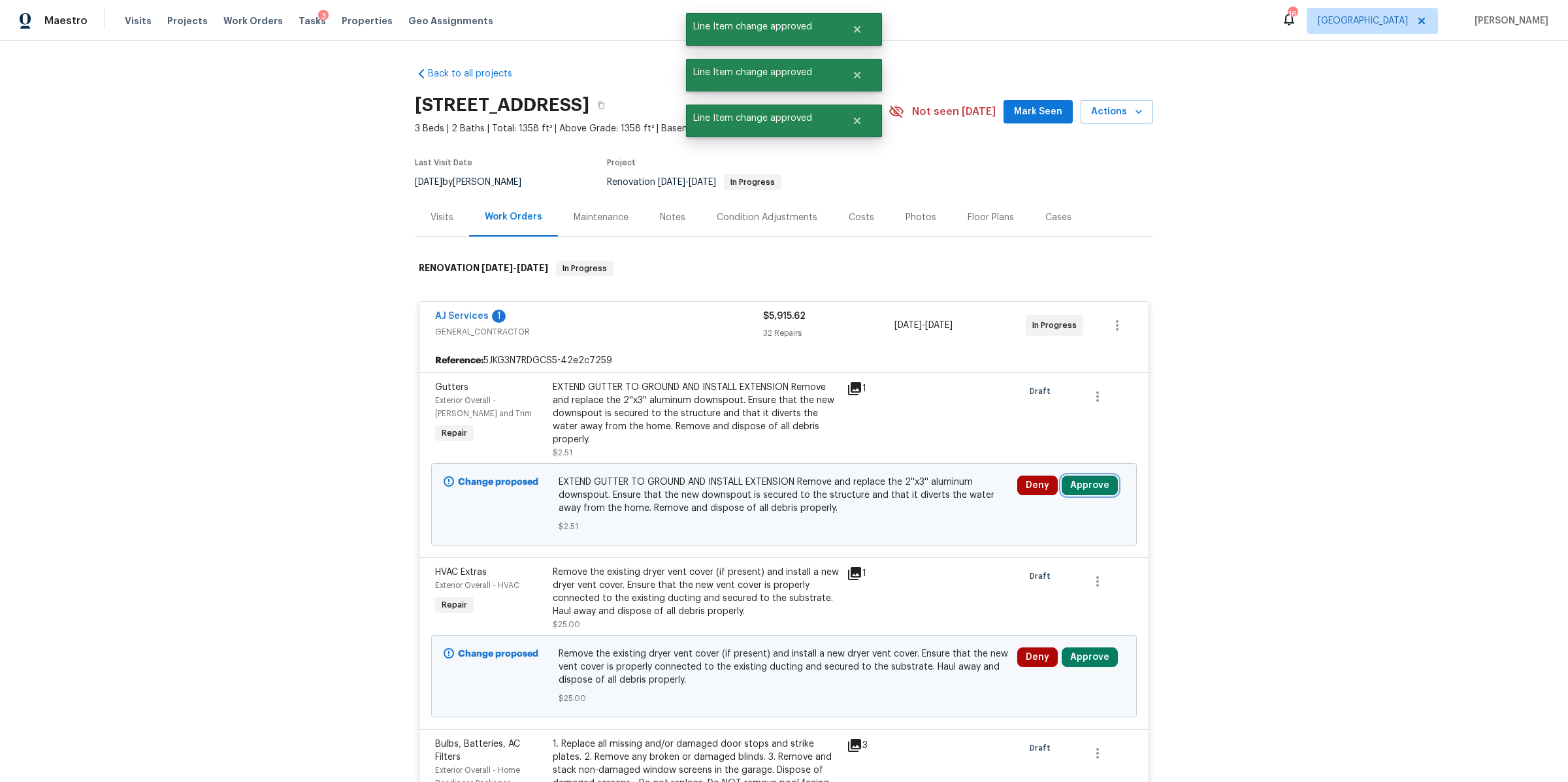
click at [1087, 476] on button "Approve" at bounding box center [1090, 485] width 56 height 19
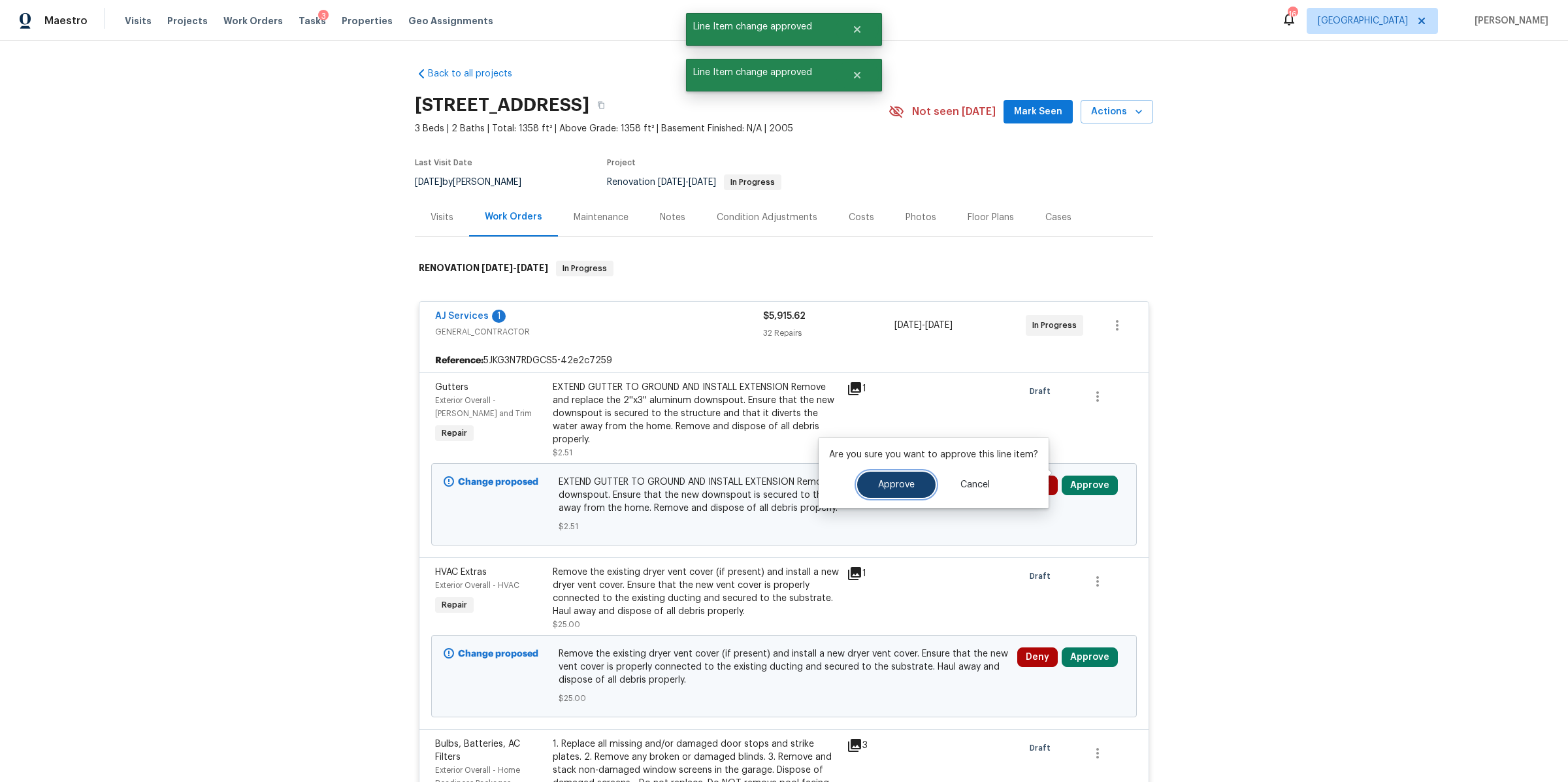
click at [871, 488] on button "Approve" at bounding box center [896, 485] width 79 height 27
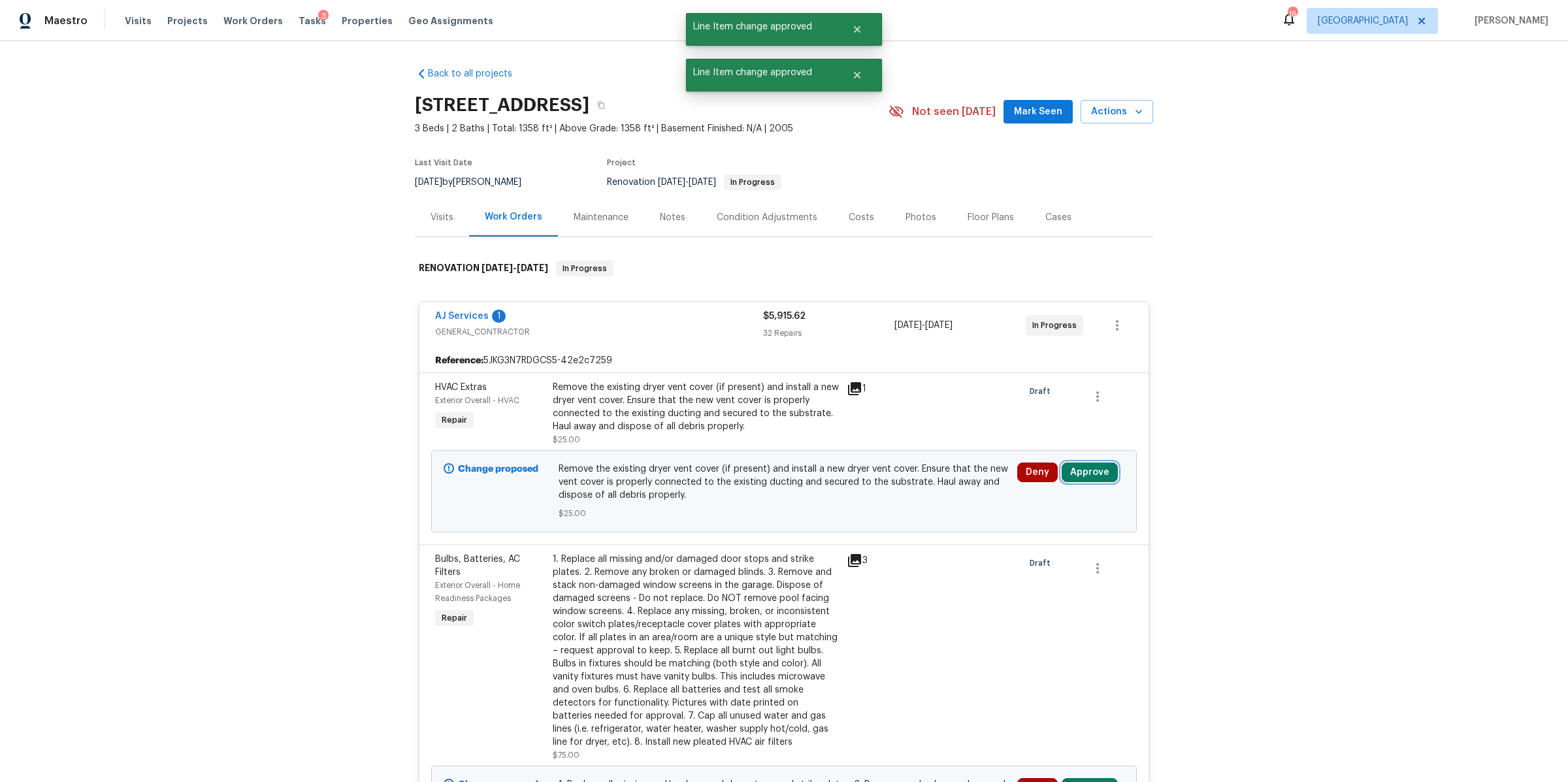
click at [1083, 469] on button "Approve" at bounding box center [1090, 472] width 56 height 19
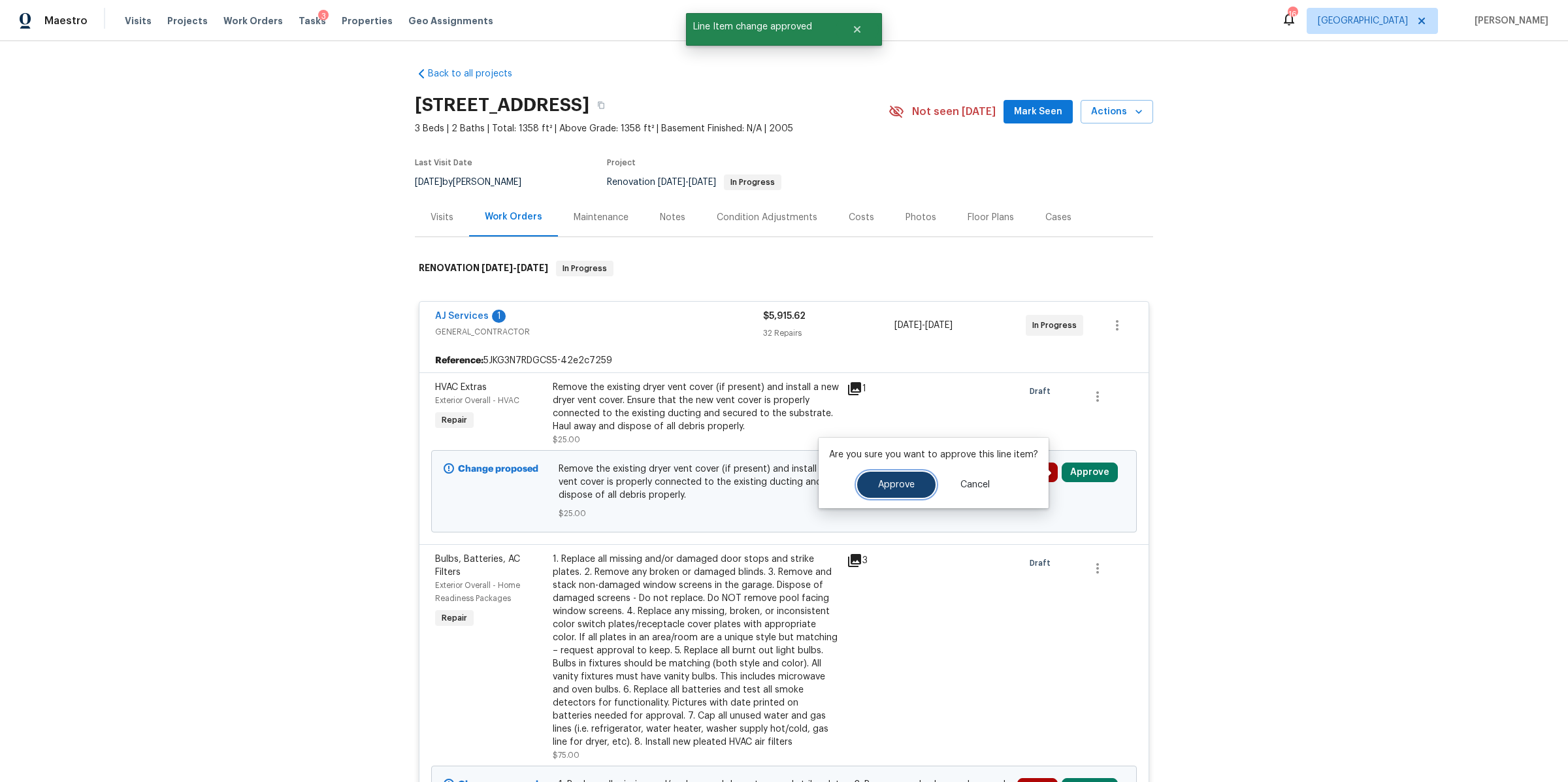
click at [902, 485] on span "Approve" at bounding box center [896, 485] width 37 height 10
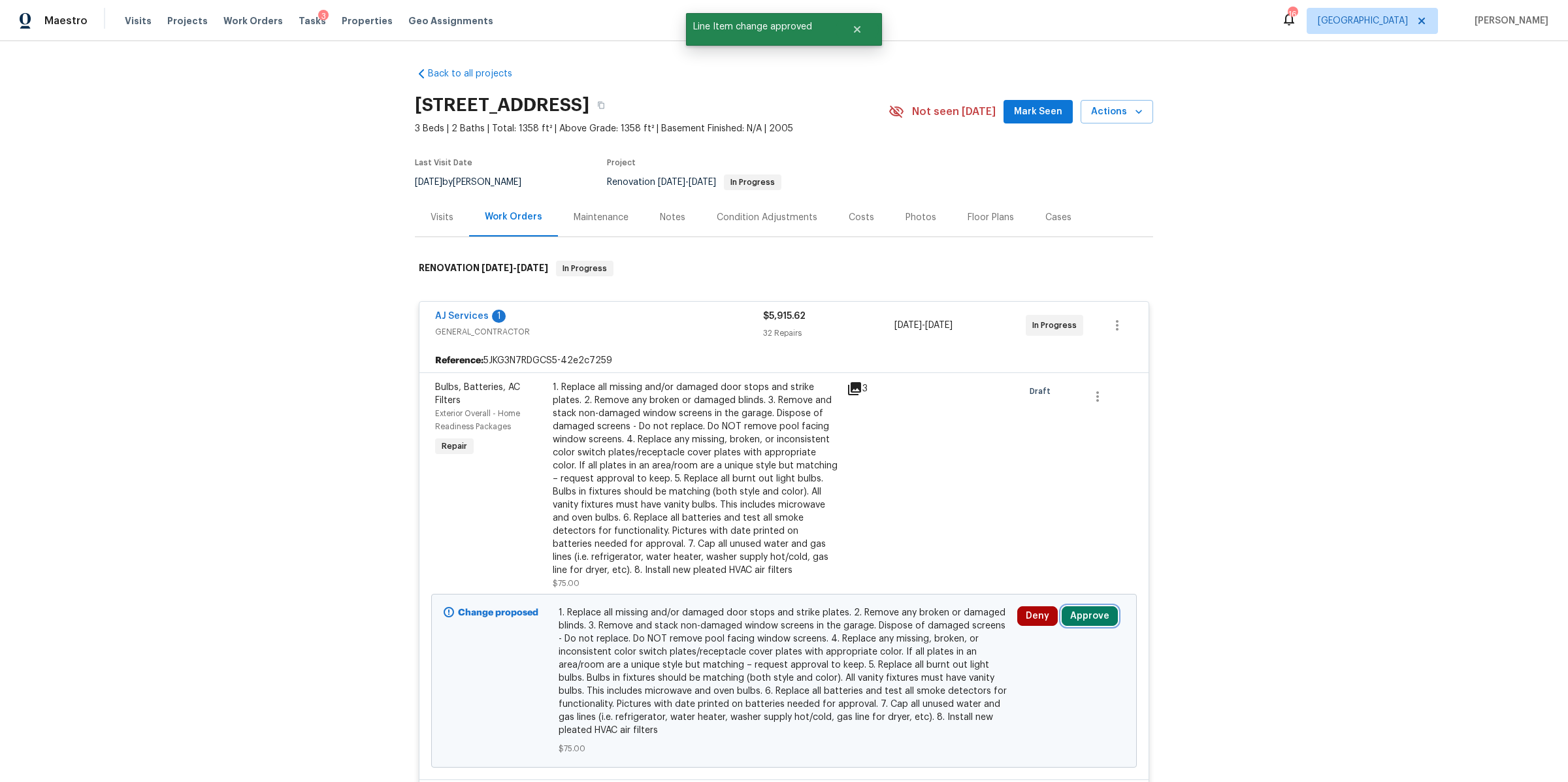
click at [1077, 608] on button "Approve" at bounding box center [1090, 616] width 56 height 19
click at [1023, 568] on button "Approve" at bounding box center [1046, 573] width 79 height 27
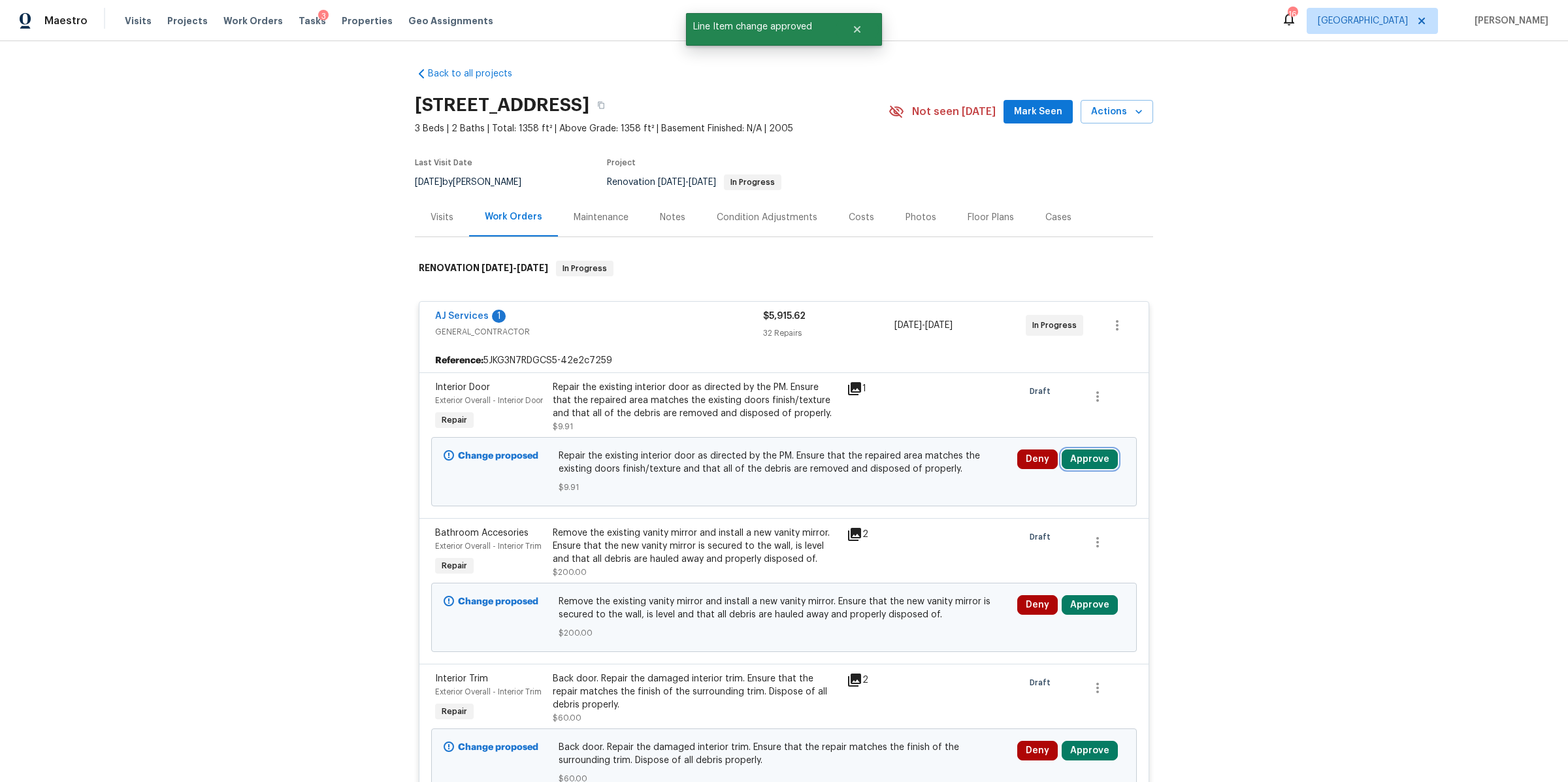
click at [1090, 467] on button "Approve" at bounding box center [1090, 459] width 56 height 19
click at [899, 481] on span "Approve" at bounding box center [896, 485] width 37 height 10
click at [1082, 455] on button "Approve" at bounding box center [1090, 459] width 56 height 19
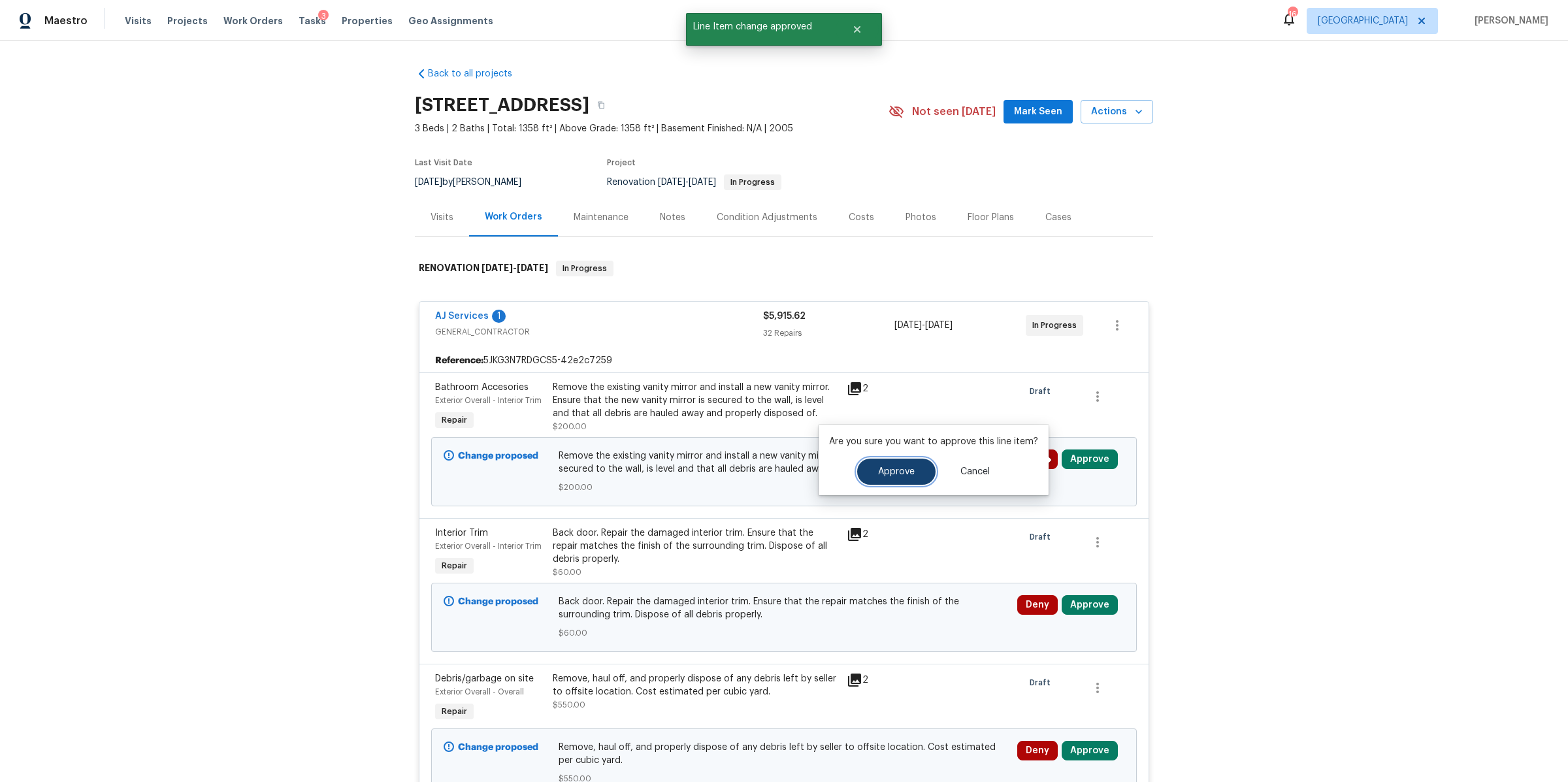
click at [863, 473] on button "Approve" at bounding box center [896, 472] width 79 height 27
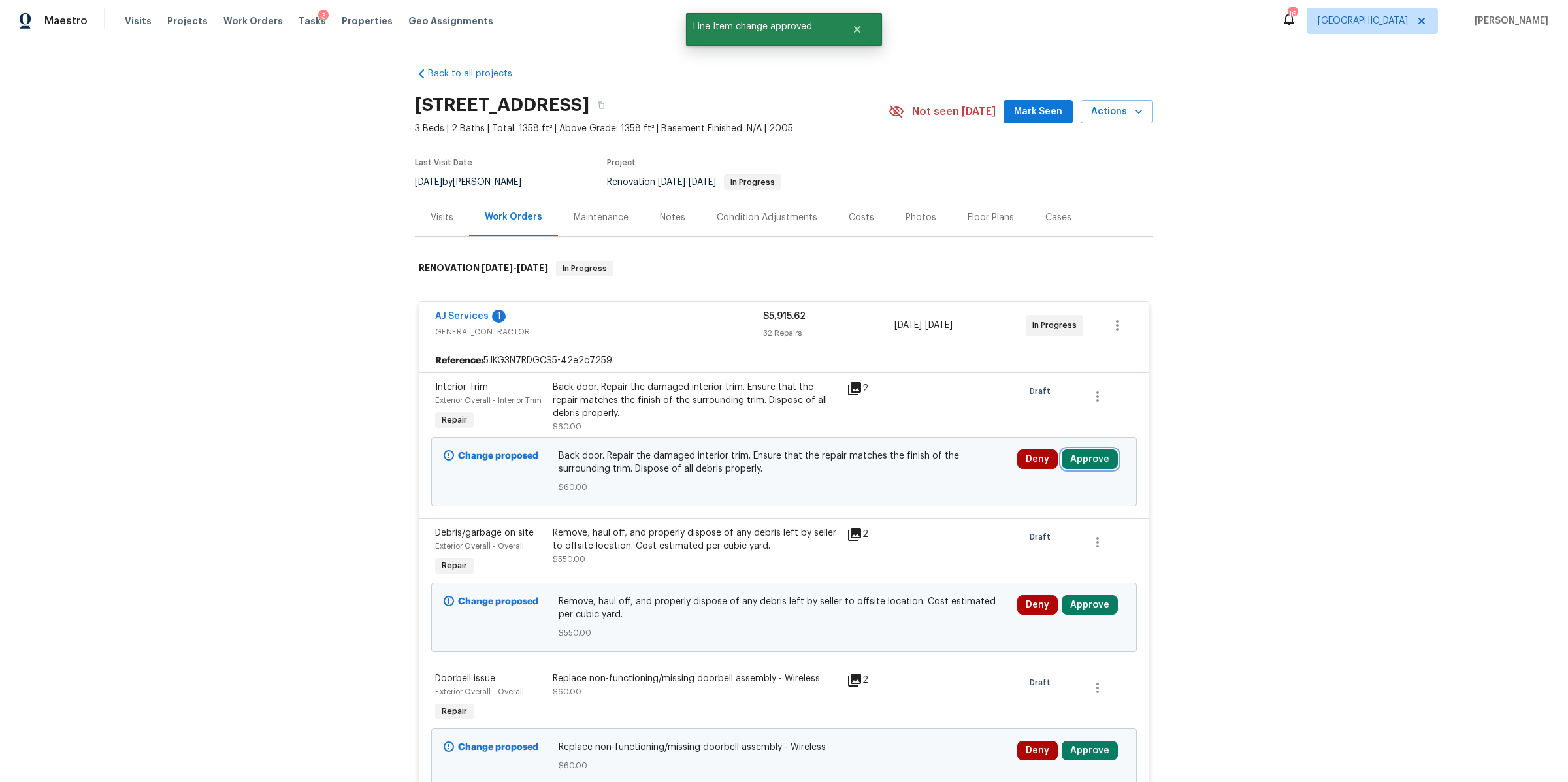
click at [1089, 454] on button "Approve" at bounding box center [1090, 459] width 56 height 19
click at [886, 472] on span "Approve" at bounding box center [896, 472] width 37 height 10
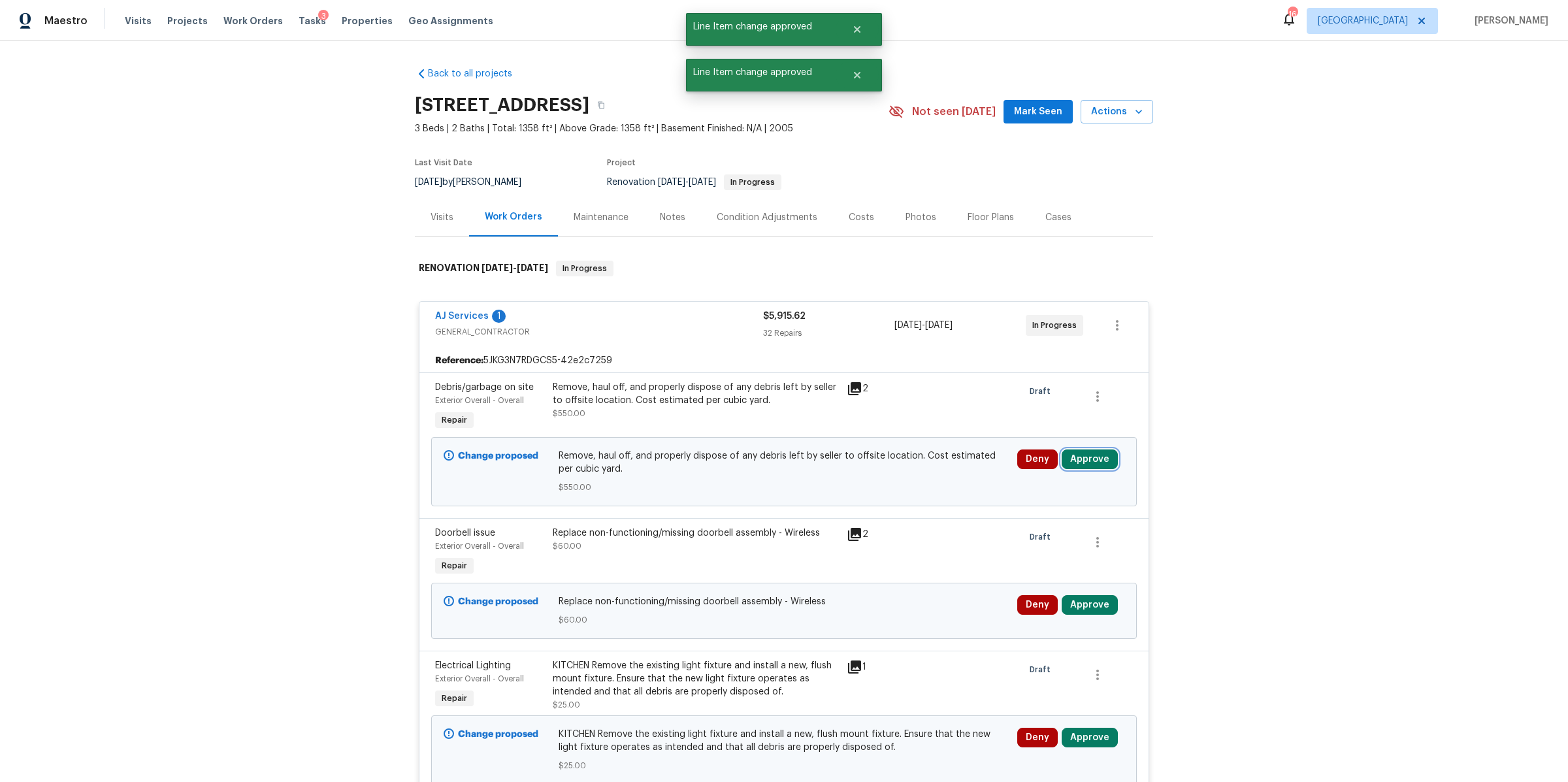
click at [1073, 457] on button "Approve" at bounding box center [1090, 459] width 56 height 19
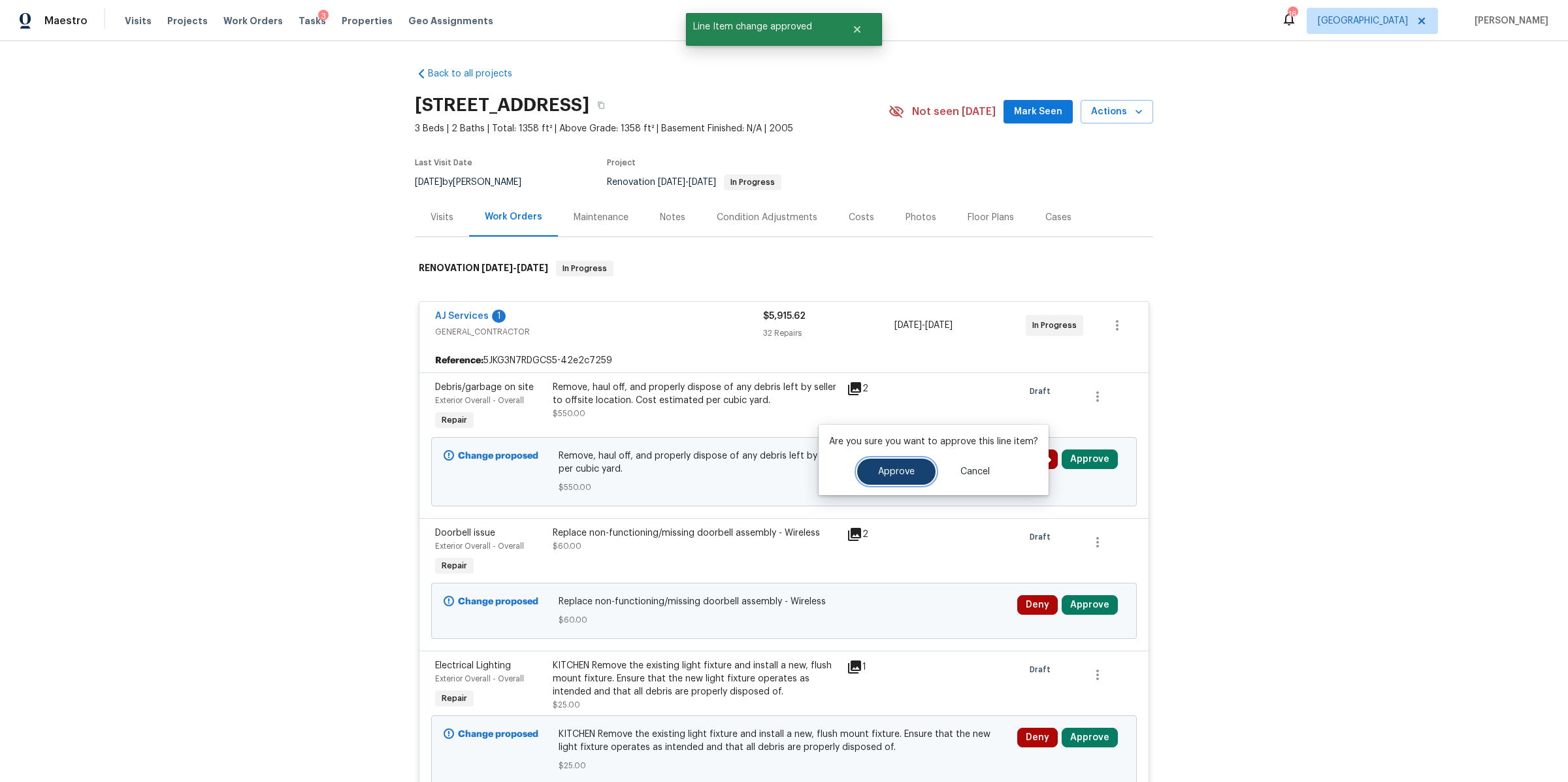
click at [893, 473] on span "Approve" at bounding box center [896, 472] width 37 height 10
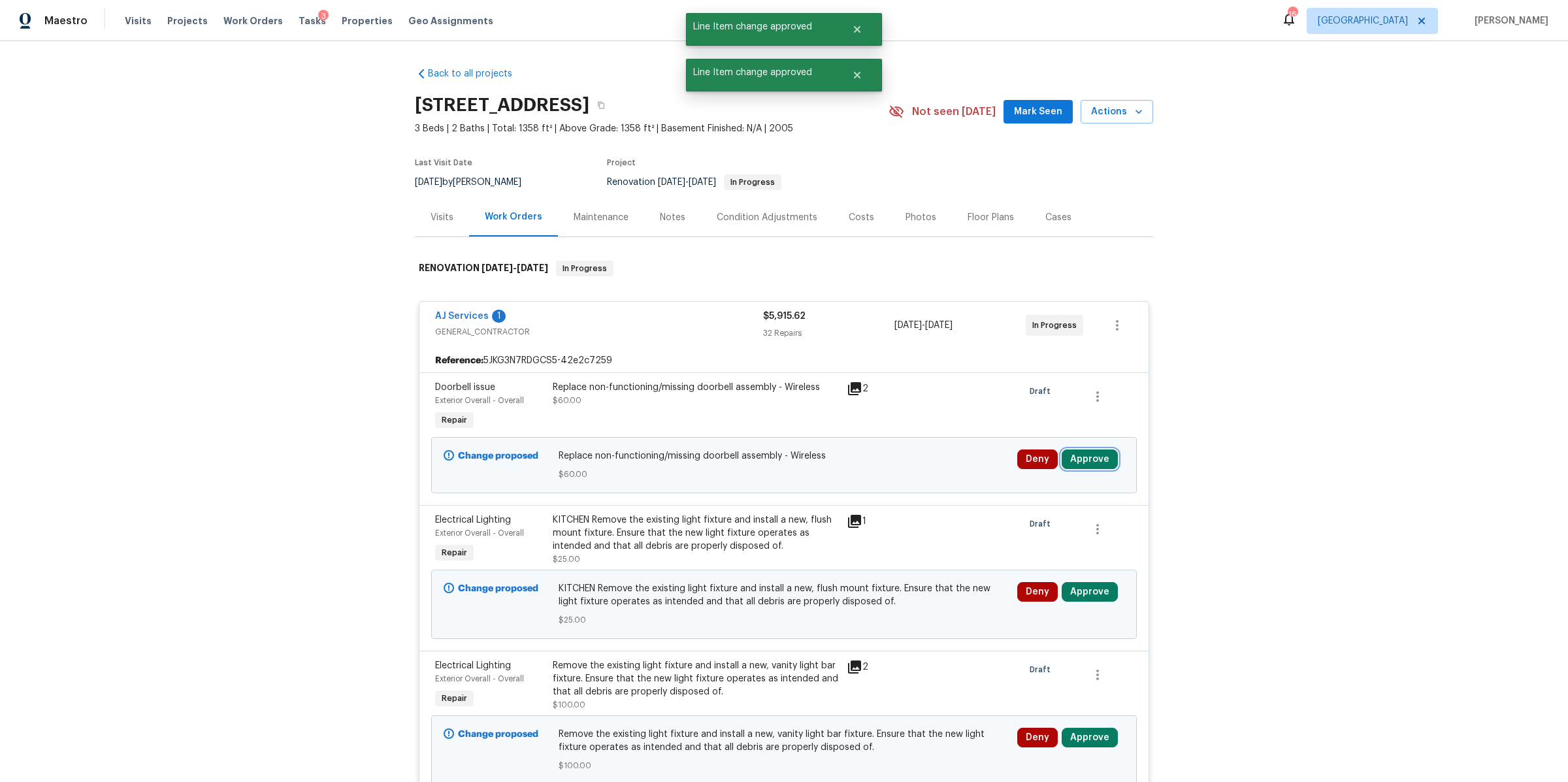
click at [1096, 457] on button "Approve" at bounding box center [1090, 459] width 56 height 19
click at [899, 472] on span "Approve" at bounding box center [896, 472] width 37 height 10
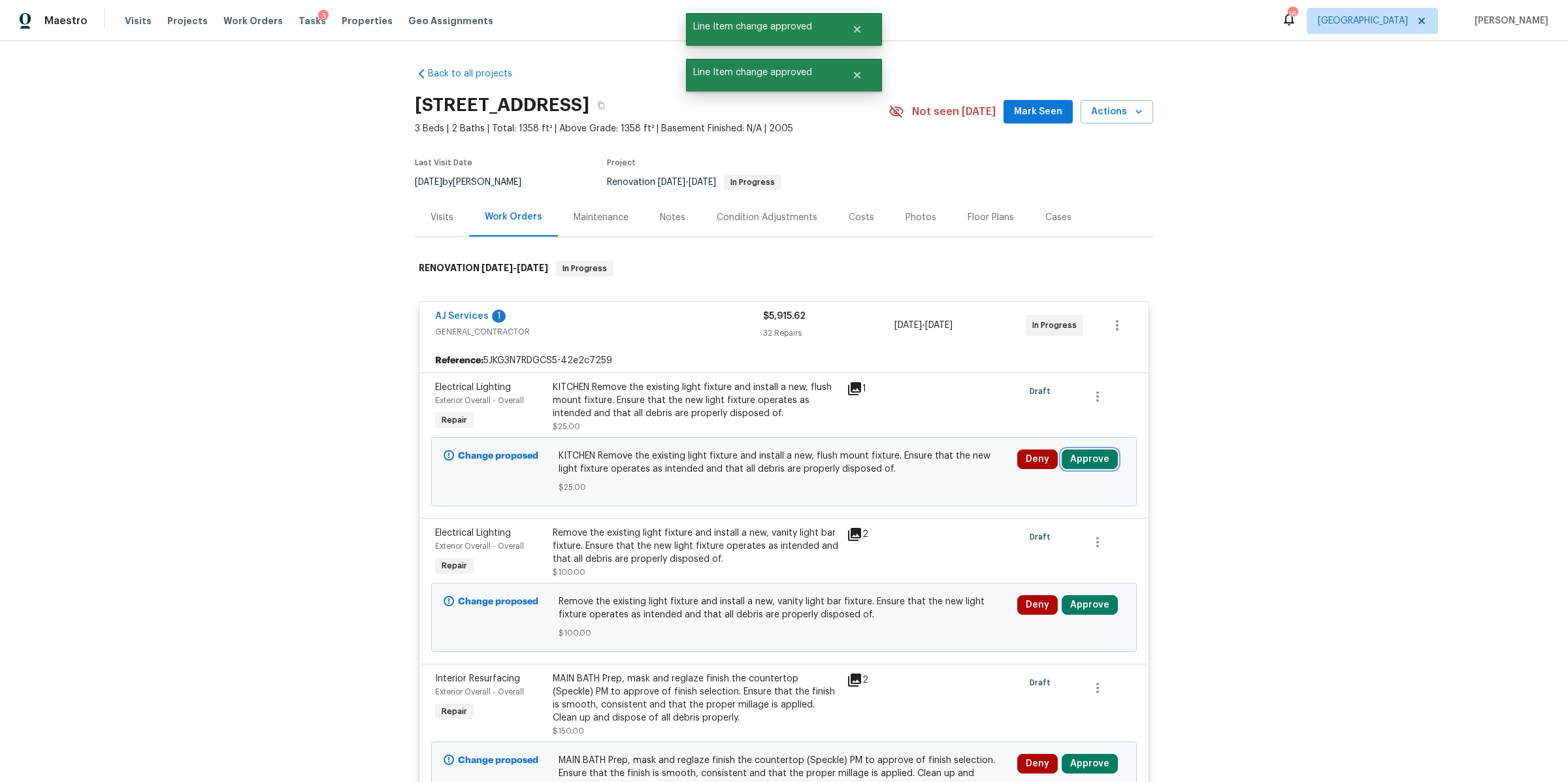
click at [1091, 455] on button "Approve" at bounding box center [1090, 459] width 56 height 19
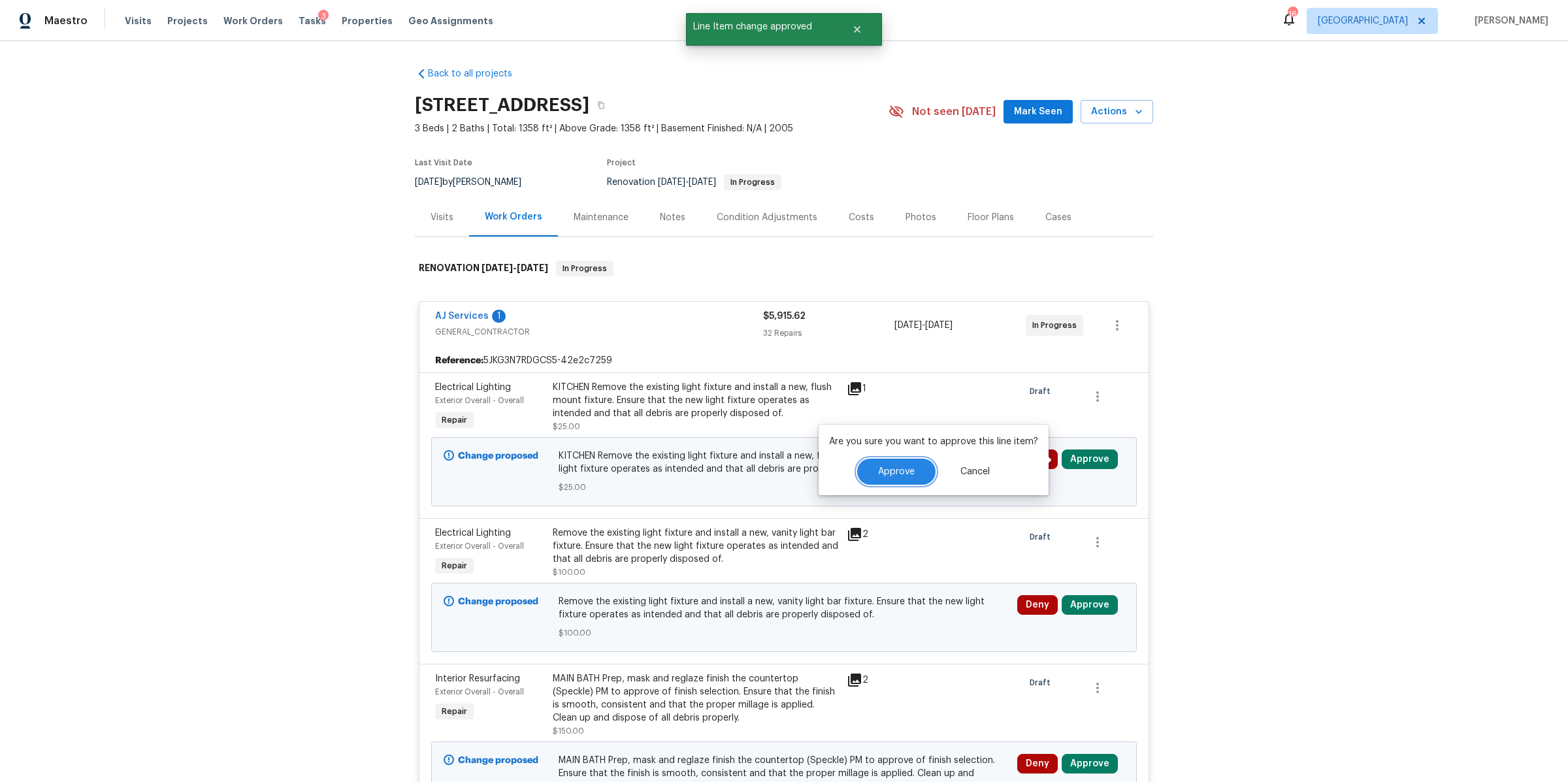
click at [879, 473] on span "Approve" at bounding box center [896, 472] width 37 height 10
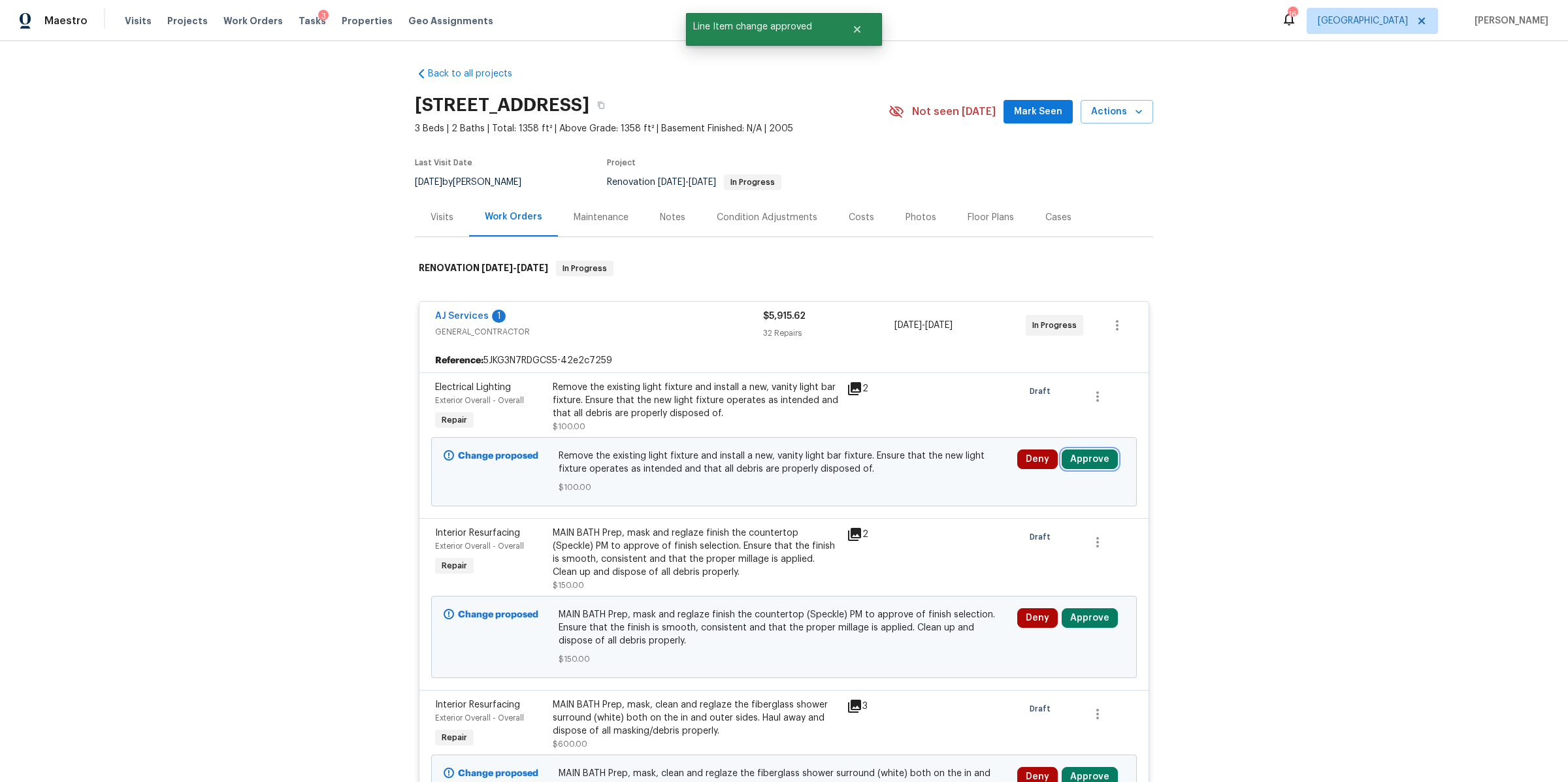
click at [1101, 455] on button "Approve" at bounding box center [1090, 459] width 56 height 19
click at [878, 473] on span "Approve" at bounding box center [896, 472] width 37 height 10
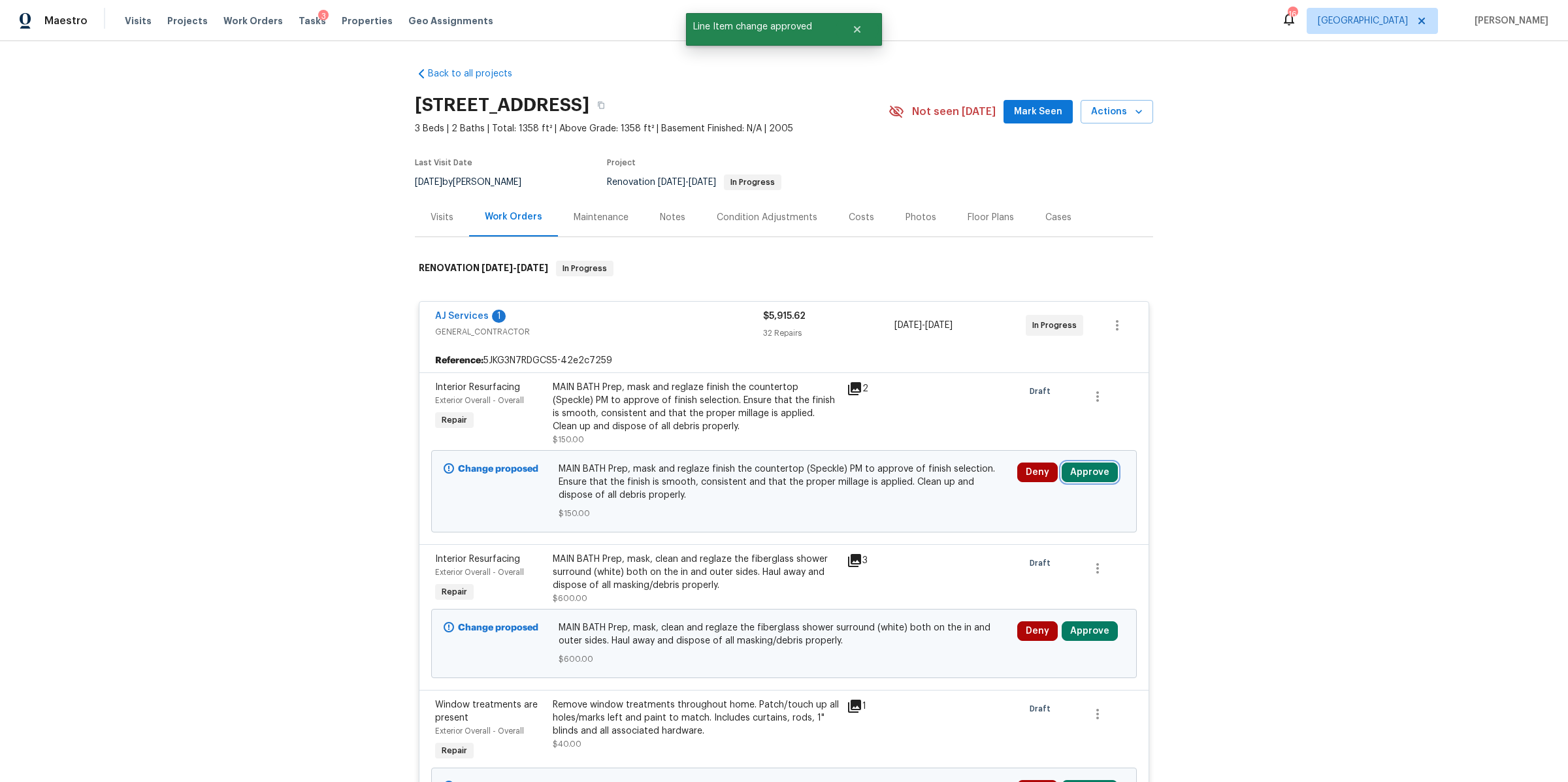
click at [1082, 467] on button "Approve" at bounding box center [1090, 472] width 56 height 19
click at [912, 485] on button "Approve" at bounding box center [896, 485] width 79 height 27
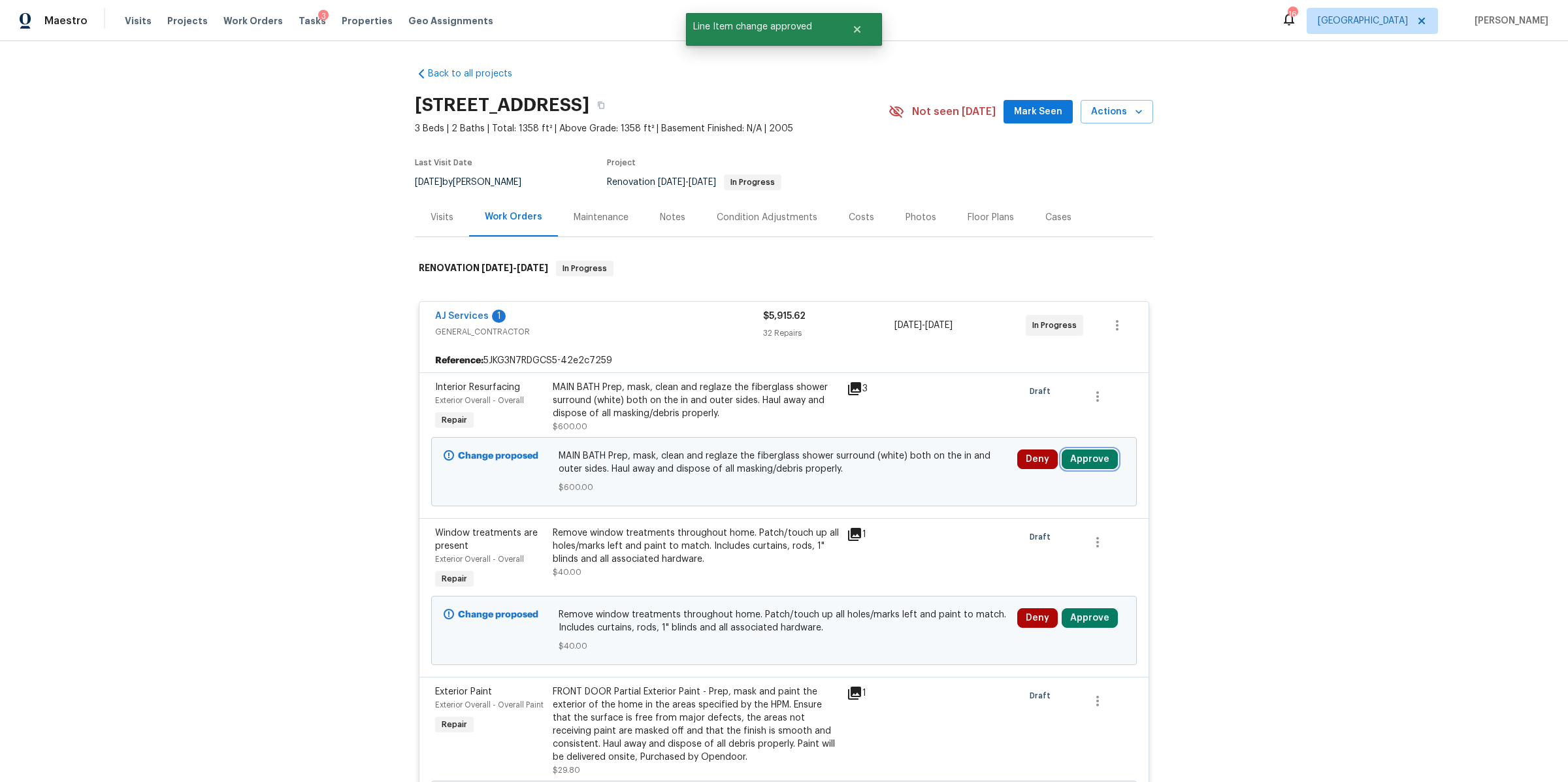
click at [1076, 462] on button "Approve" at bounding box center [1090, 459] width 56 height 19
click at [897, 469] on span "Approve" at bounding box center [896, 472] width 37 height 10
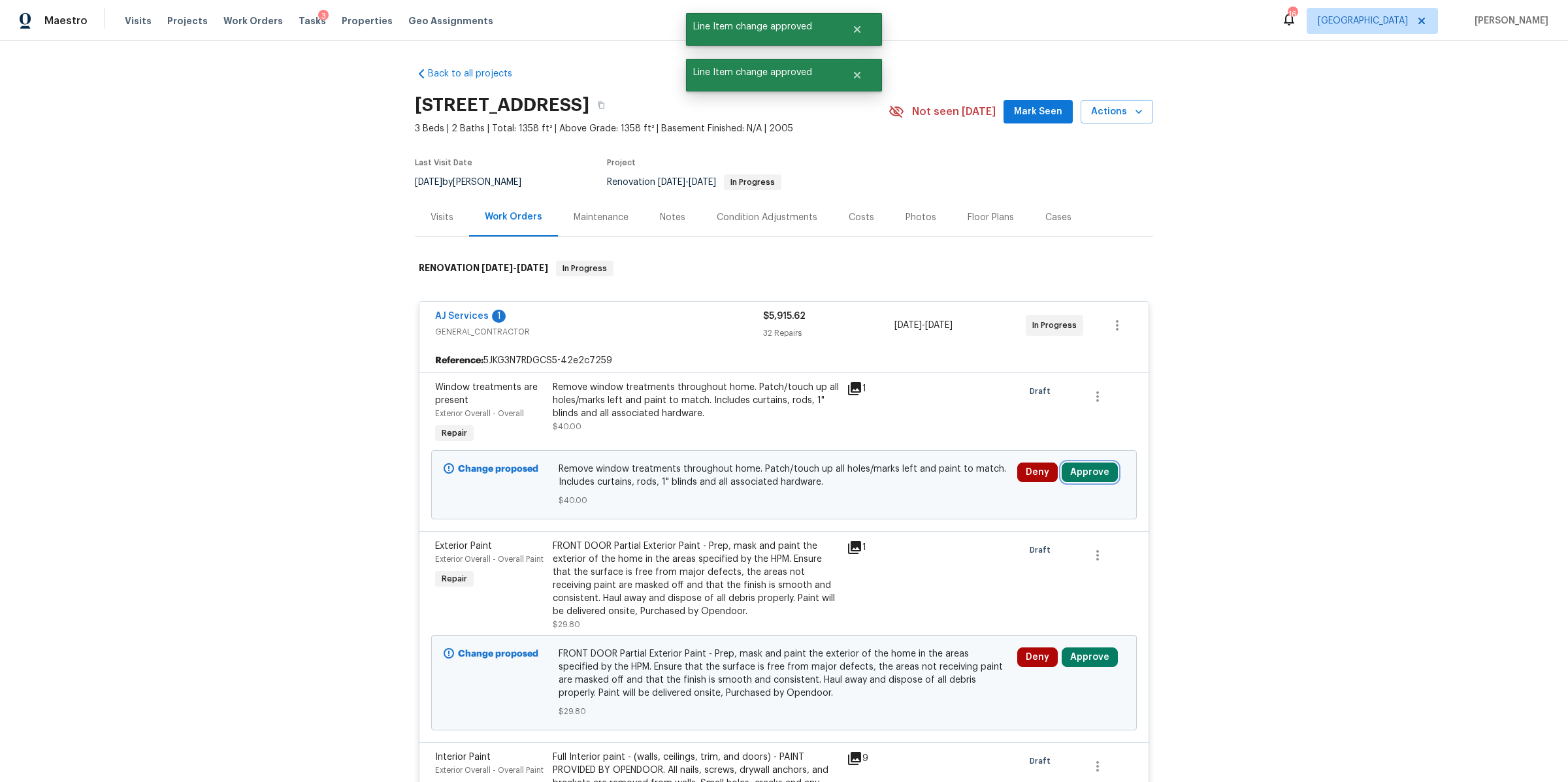
click at [1104, 469] on button "Approve" at bounding box center [1090, 472] width 56 height 19
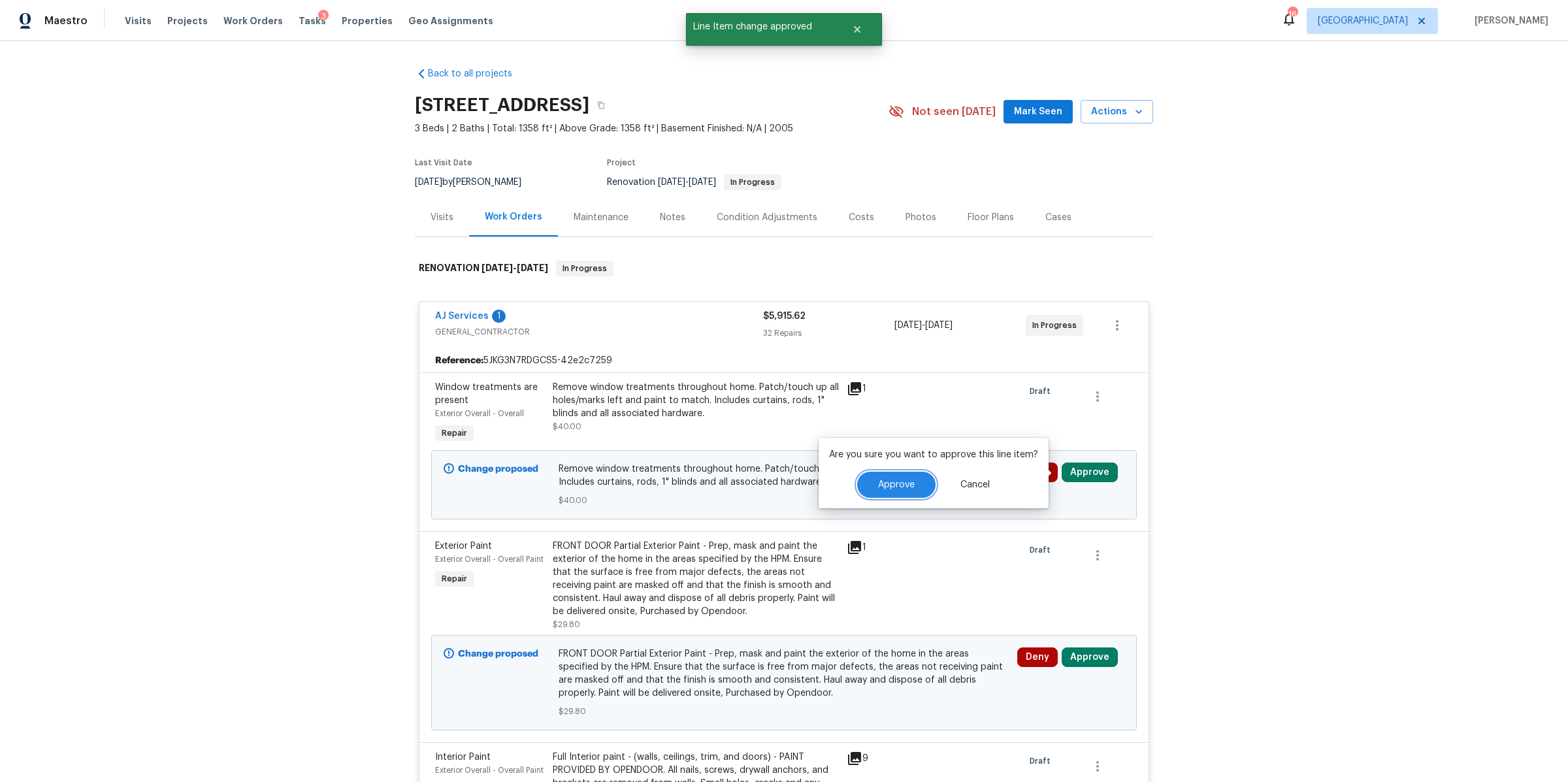
click at [886, 481] on span "Approve" at bounding box center [896, 485] width 37 height 10
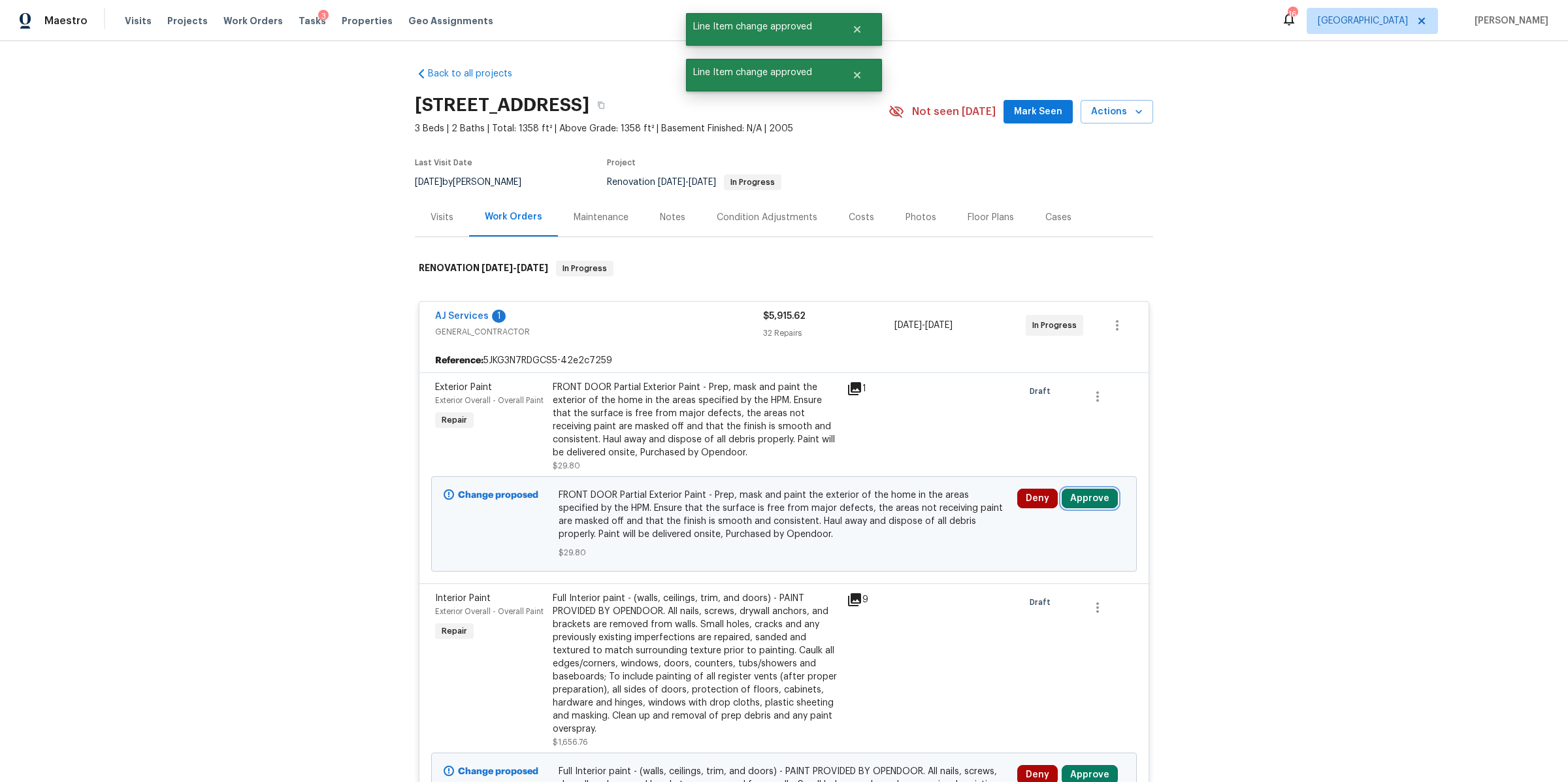
click at [1074, 500] on button "Approve" at bounding box center [1090, 498] width 56 height 19
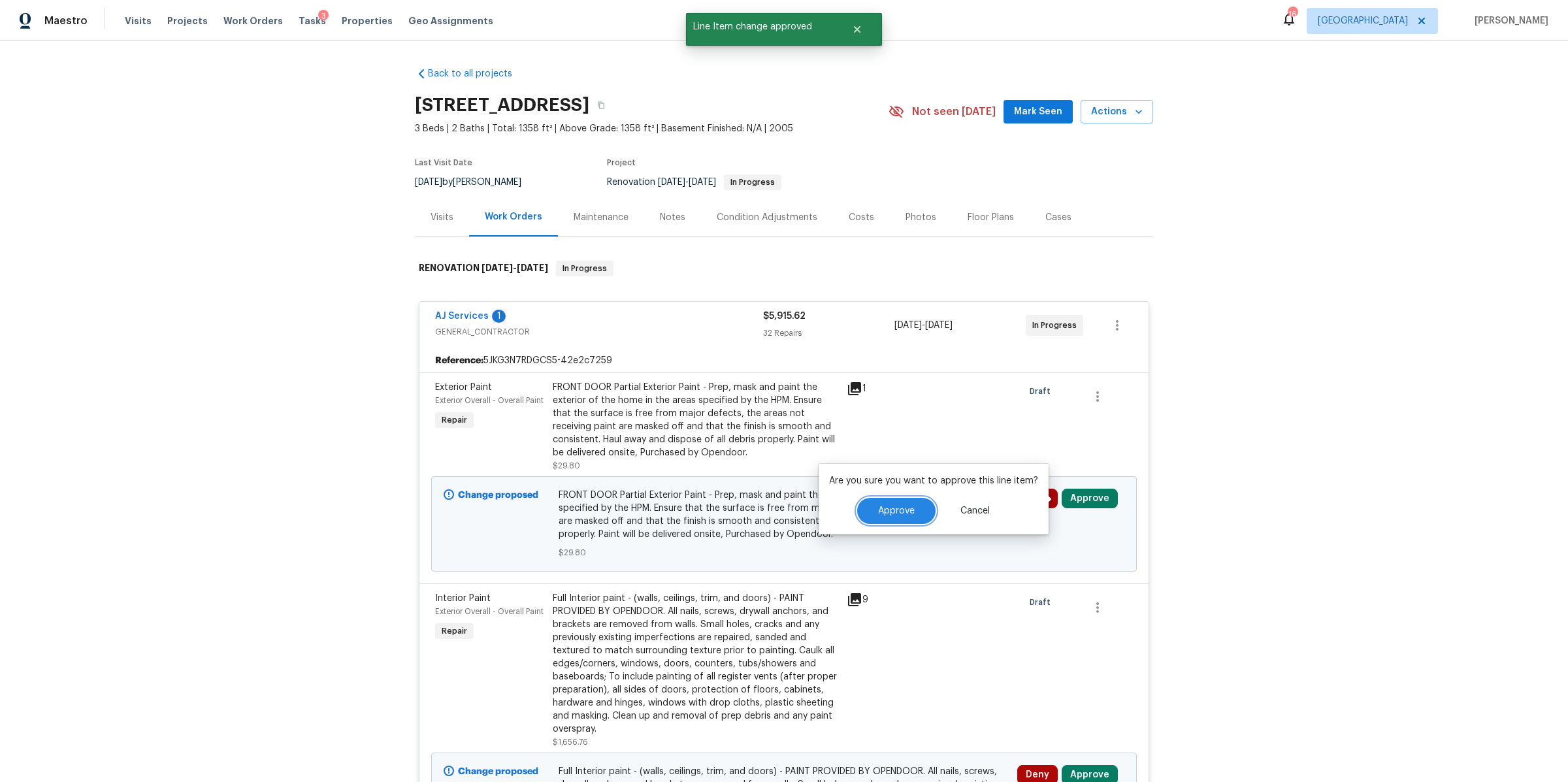
click at [902, 506] on span "Approve" at bounding box center [896, 511] width 37 height 10
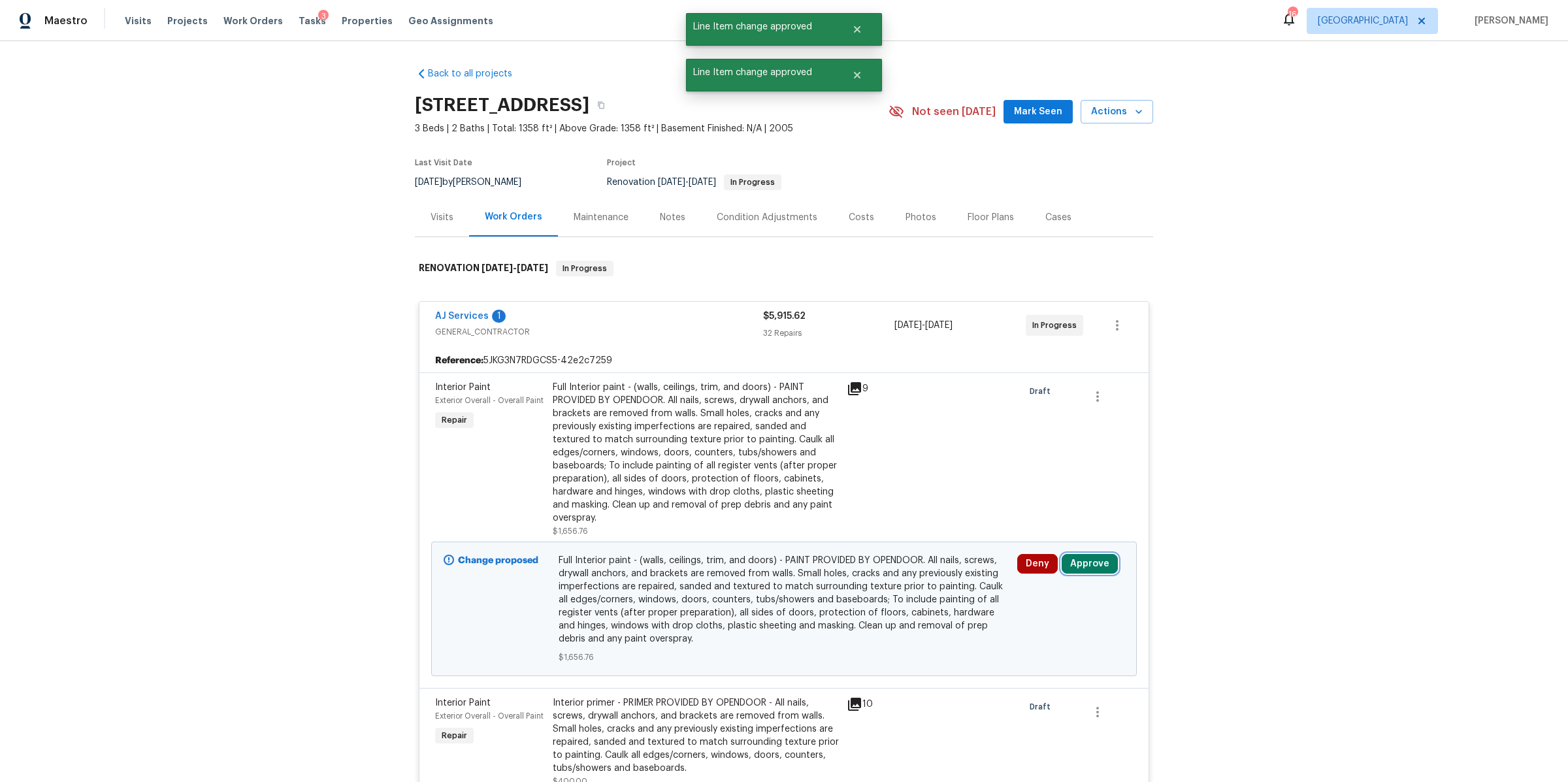
click at [1079, 567] on button "Approve" at bounding box center [1090, 563] width 56 height 19
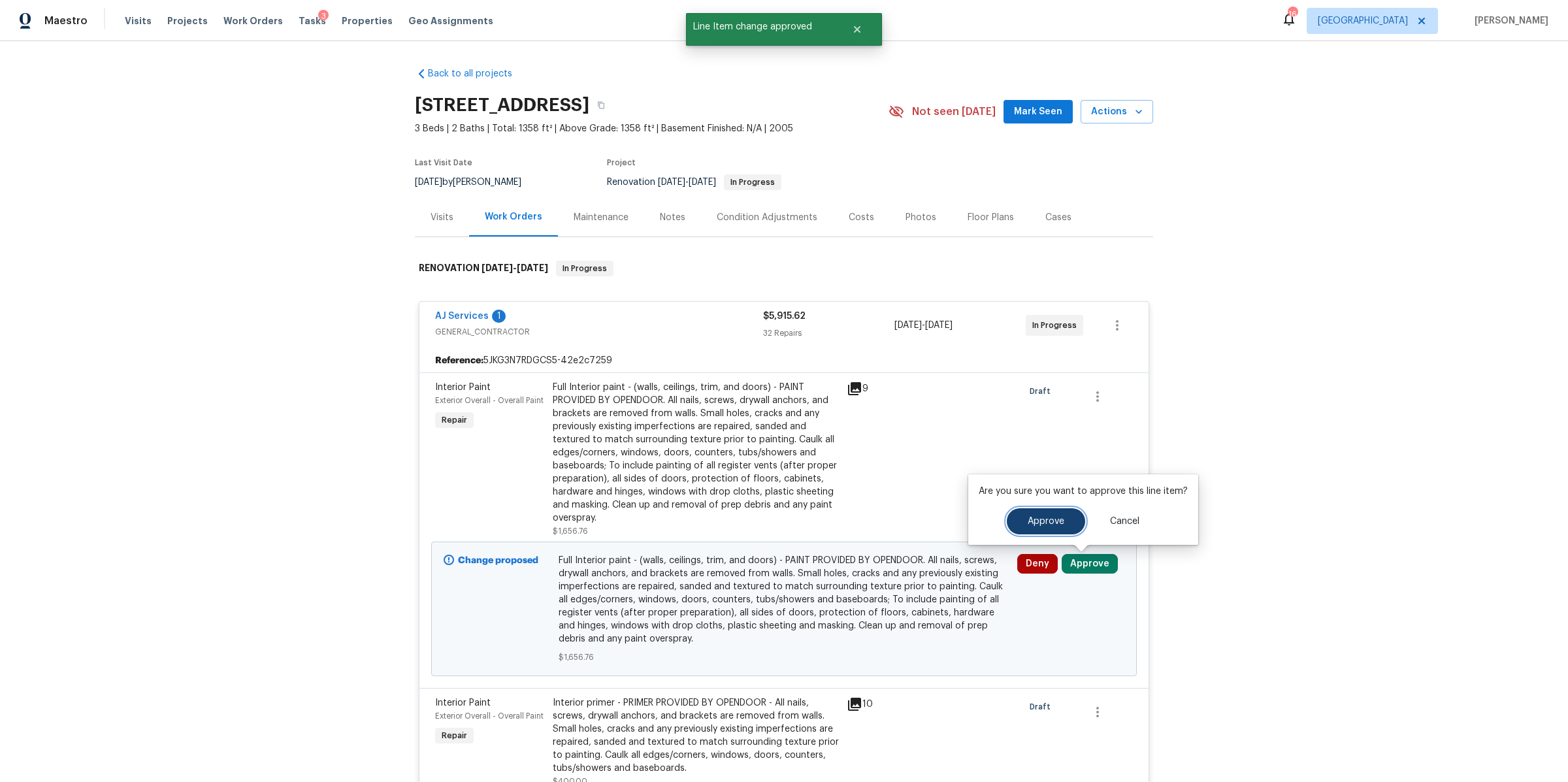
click at [1039, 508] on button "Approve" at bounding box center [1046, 521] width 79 height 27
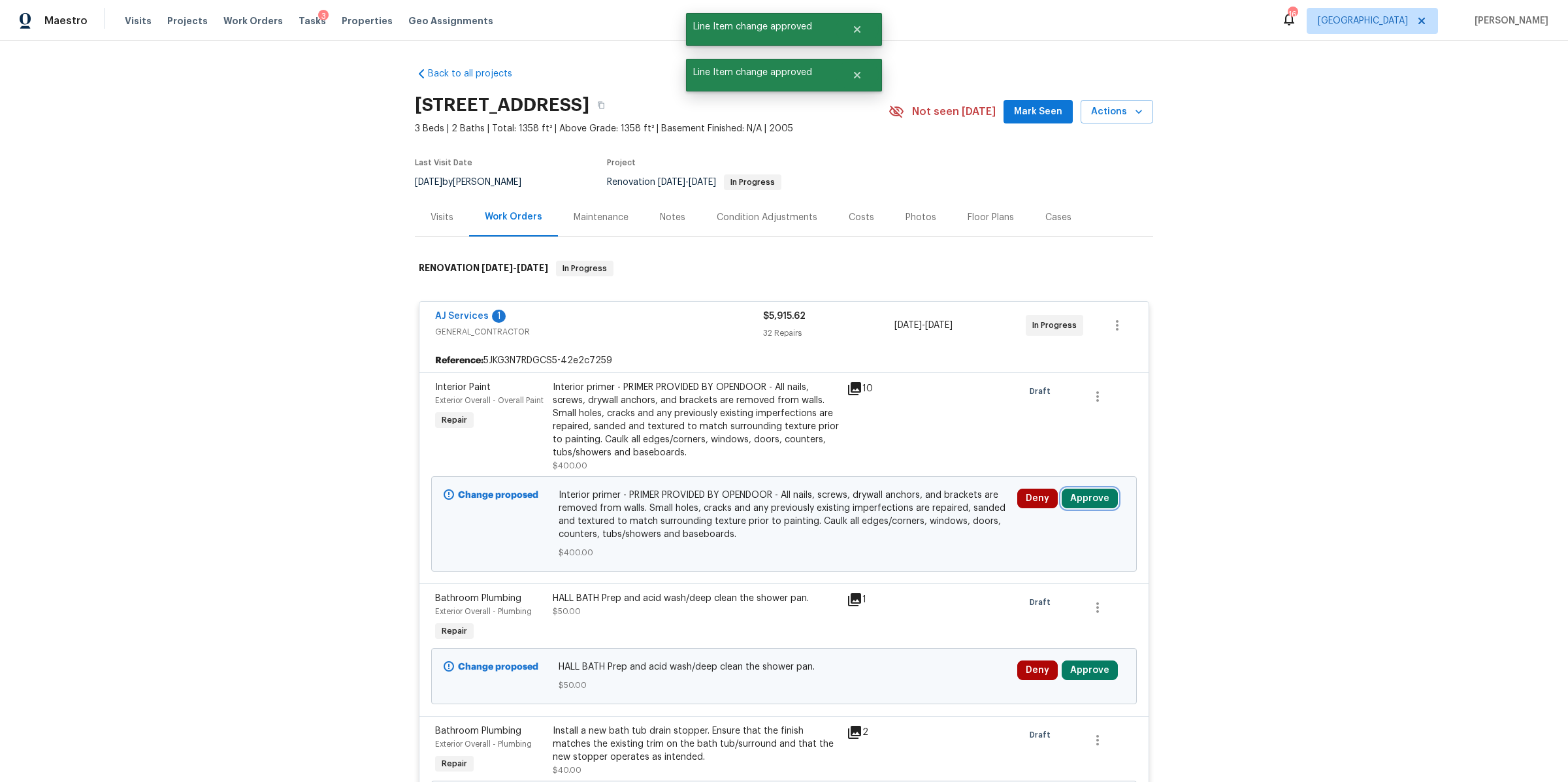
click at [1083, 493] on button "Approve" at bounding box center [1090, 498] width 56 height 19
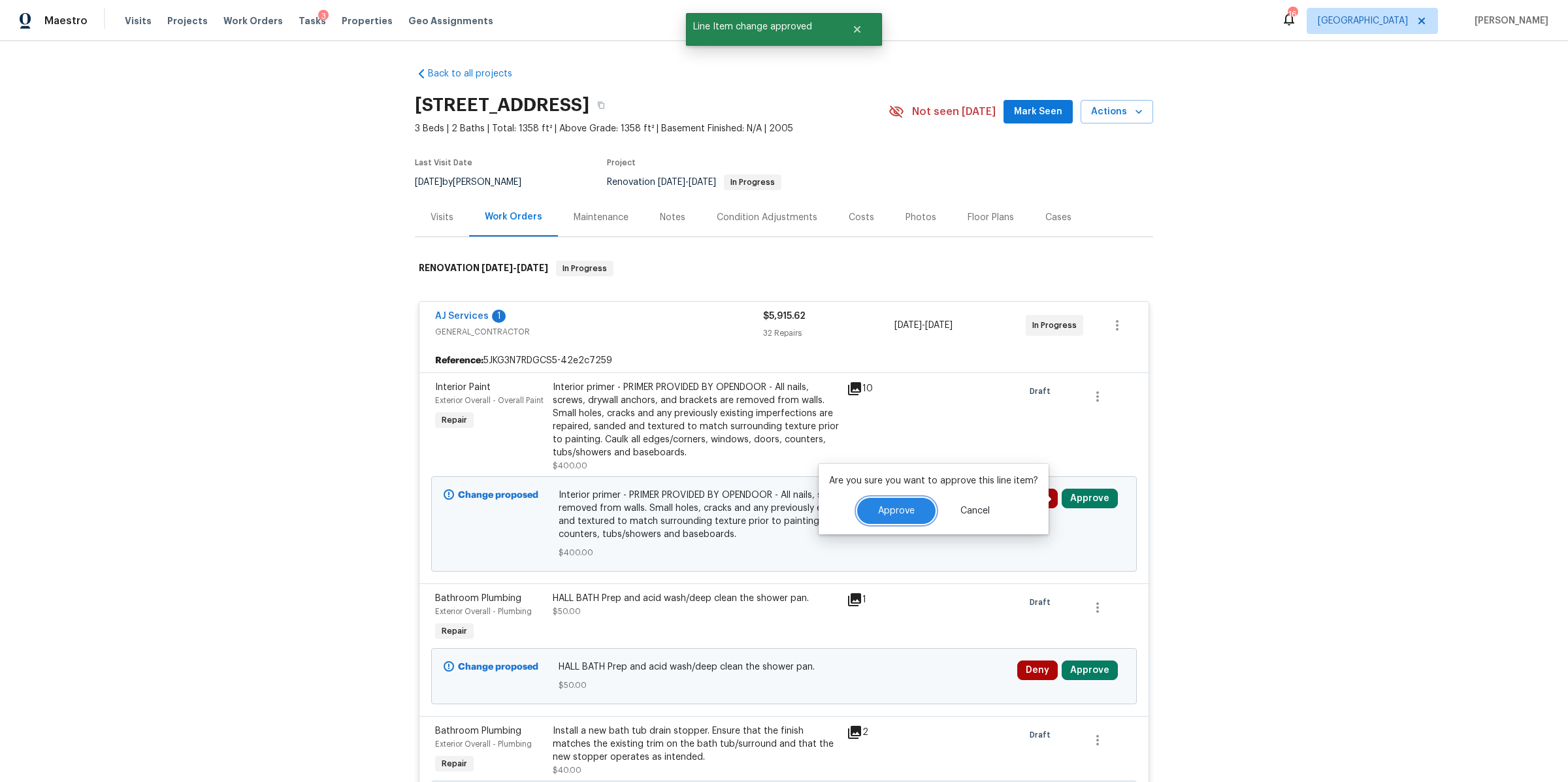
click at [884, 508] on span "Approve" at bounding box center [896, 511] width 37 height 10
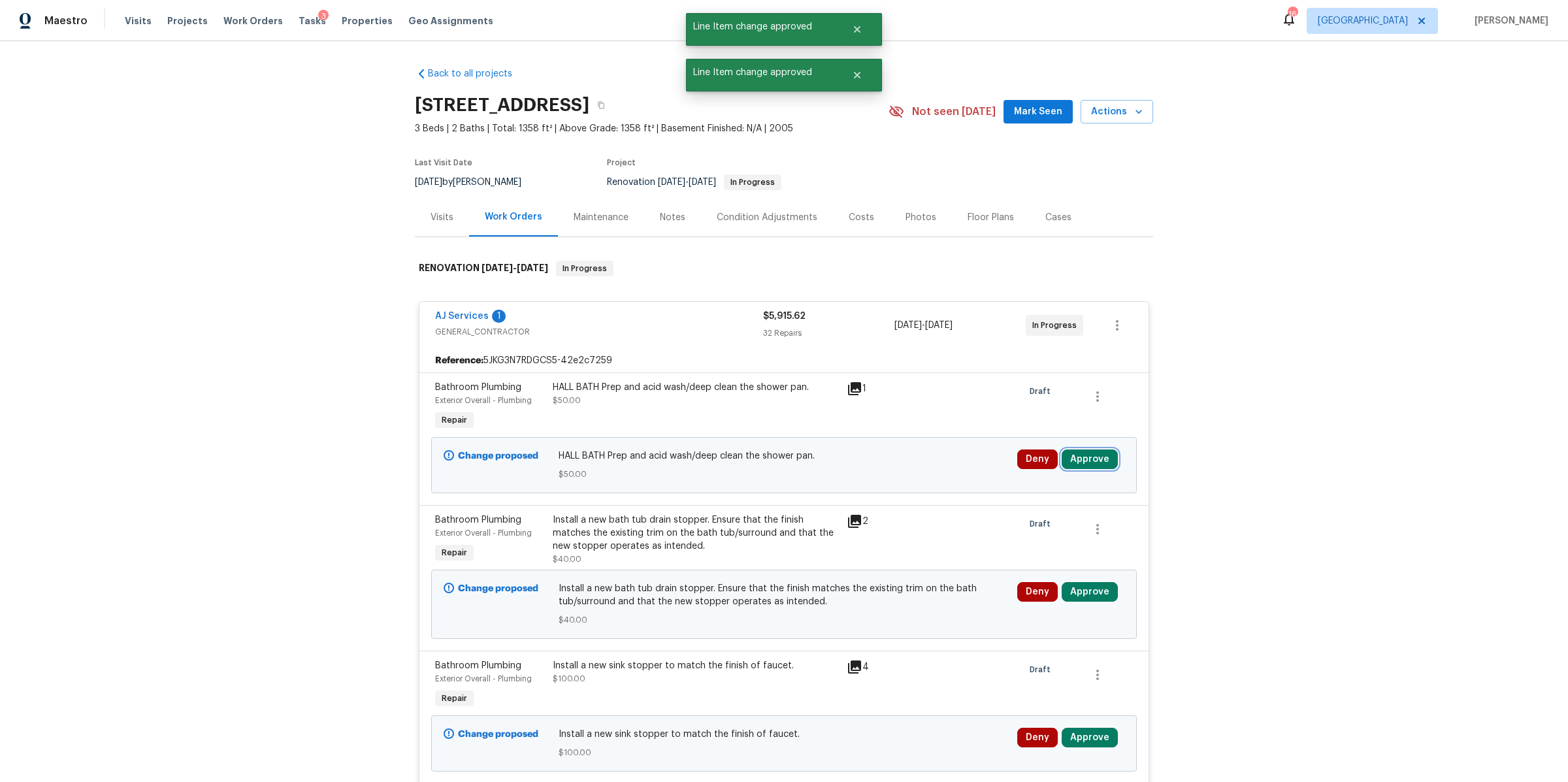
click at [1076, 460] on button "Approve" at bounding box center [1090, 459] width 56 height 19
click at [899, 473] on span "Approve" at bounding box center [896, 472] width 37 height 10
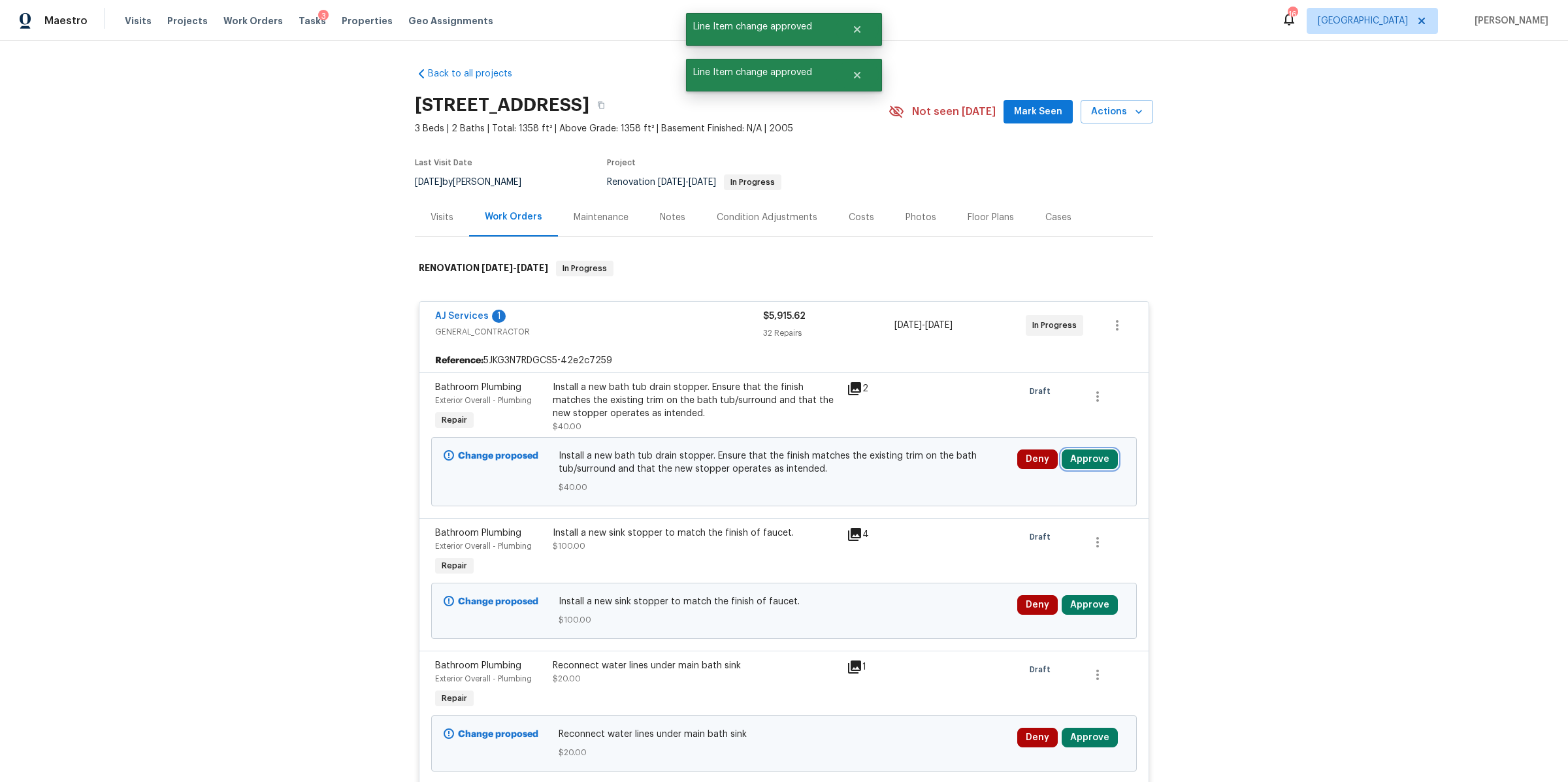
click at [1081, 457] on button "Approve" at bounding box center [1090, 459] width 56 height 19
click at [896, 467] on span "Approve" at bounding box center [896, 472] width 37 height 10
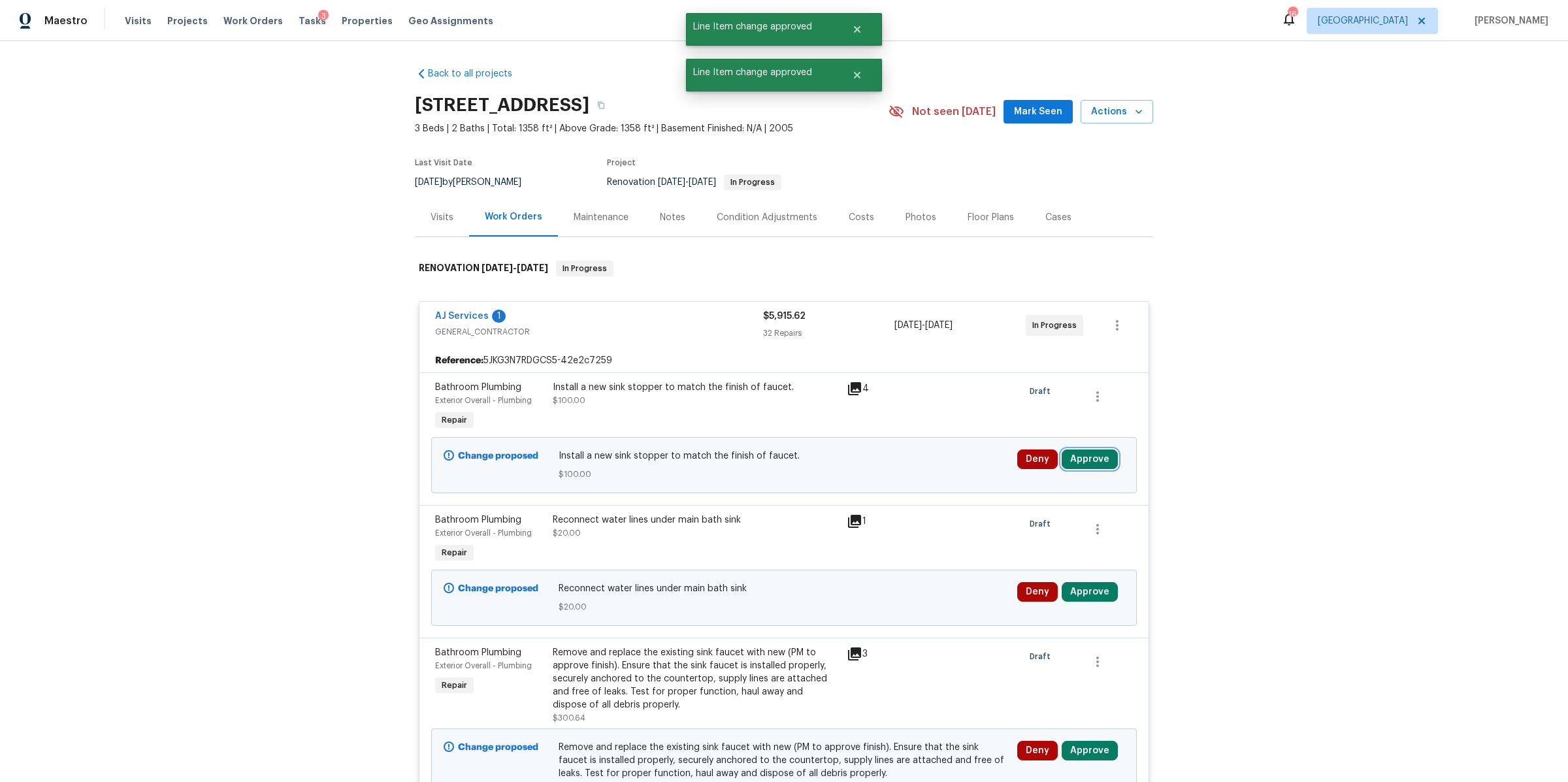
click at [1093, 461] on button "Approve" at bounding box center [1090, 459] width 56 height 19
click at [893, 473] on span "Approve" at bounding box center [896, 472] width 37 height 10
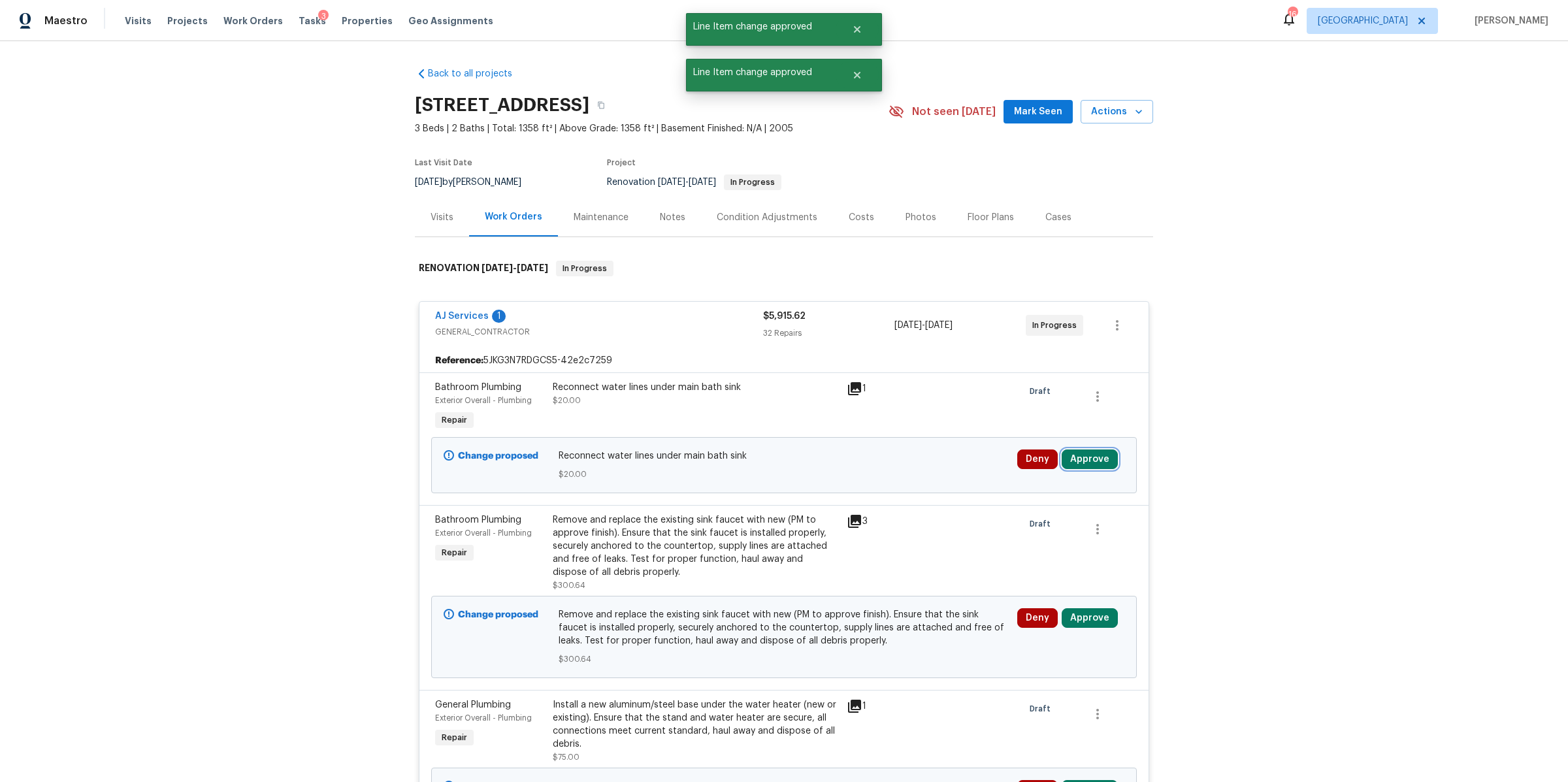
click at [1072, 462] on button "Approve" at bounding box center [1090, 459] width 56 height 19
click at [915, 474] on button "Approve" at bounding box center [896, 472] width 79 height 27
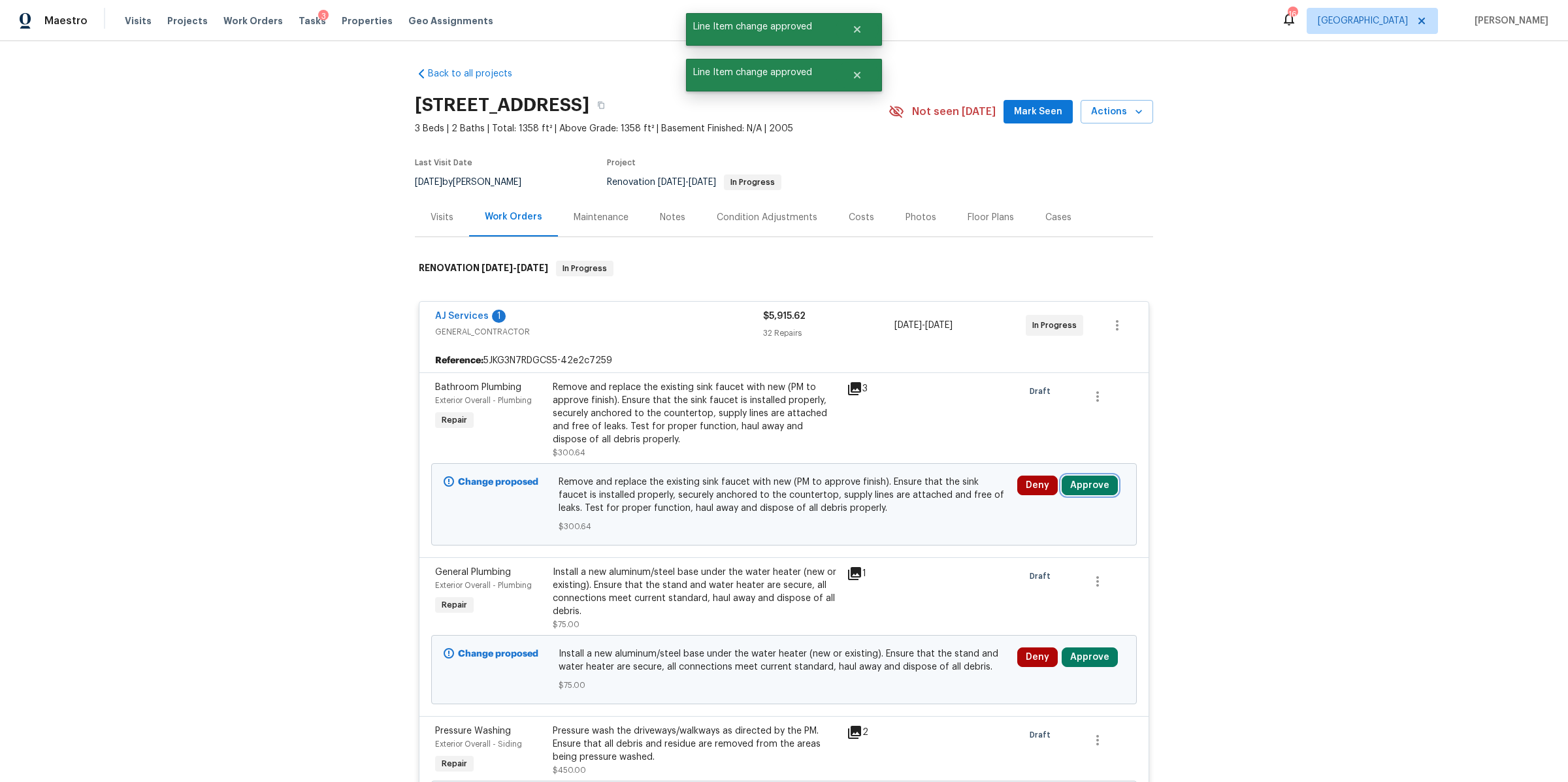
click at [1084, 482] on button "Approve" at bounding box center [1090, 485] width 56 height 19
click at [886, 493] on span "Approve" at bounding box center [896, 498] width 37 height 10
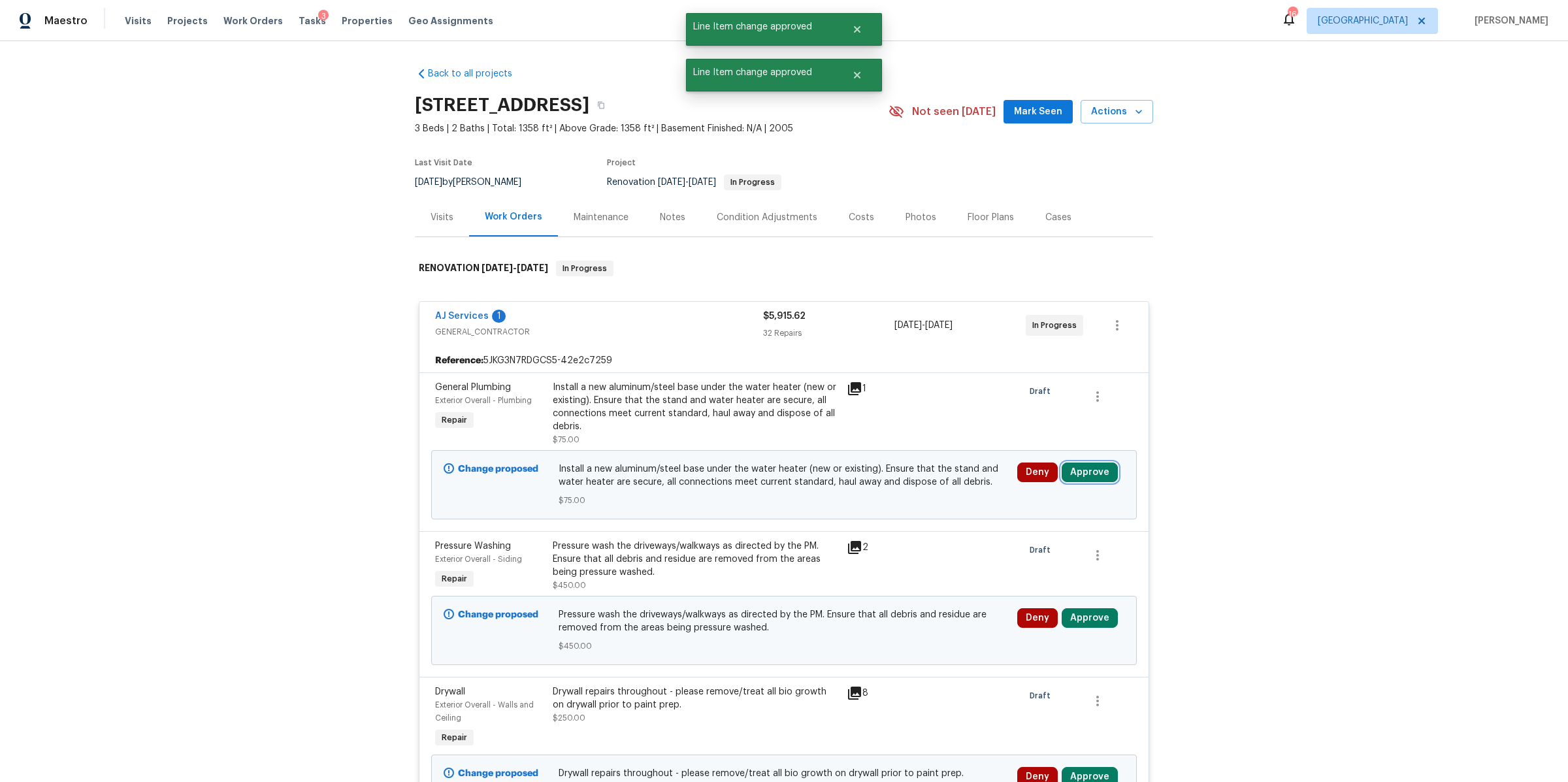
click at [1087, 477] on button "Approve" at bounding box center [1090, 472] width 56 height 19
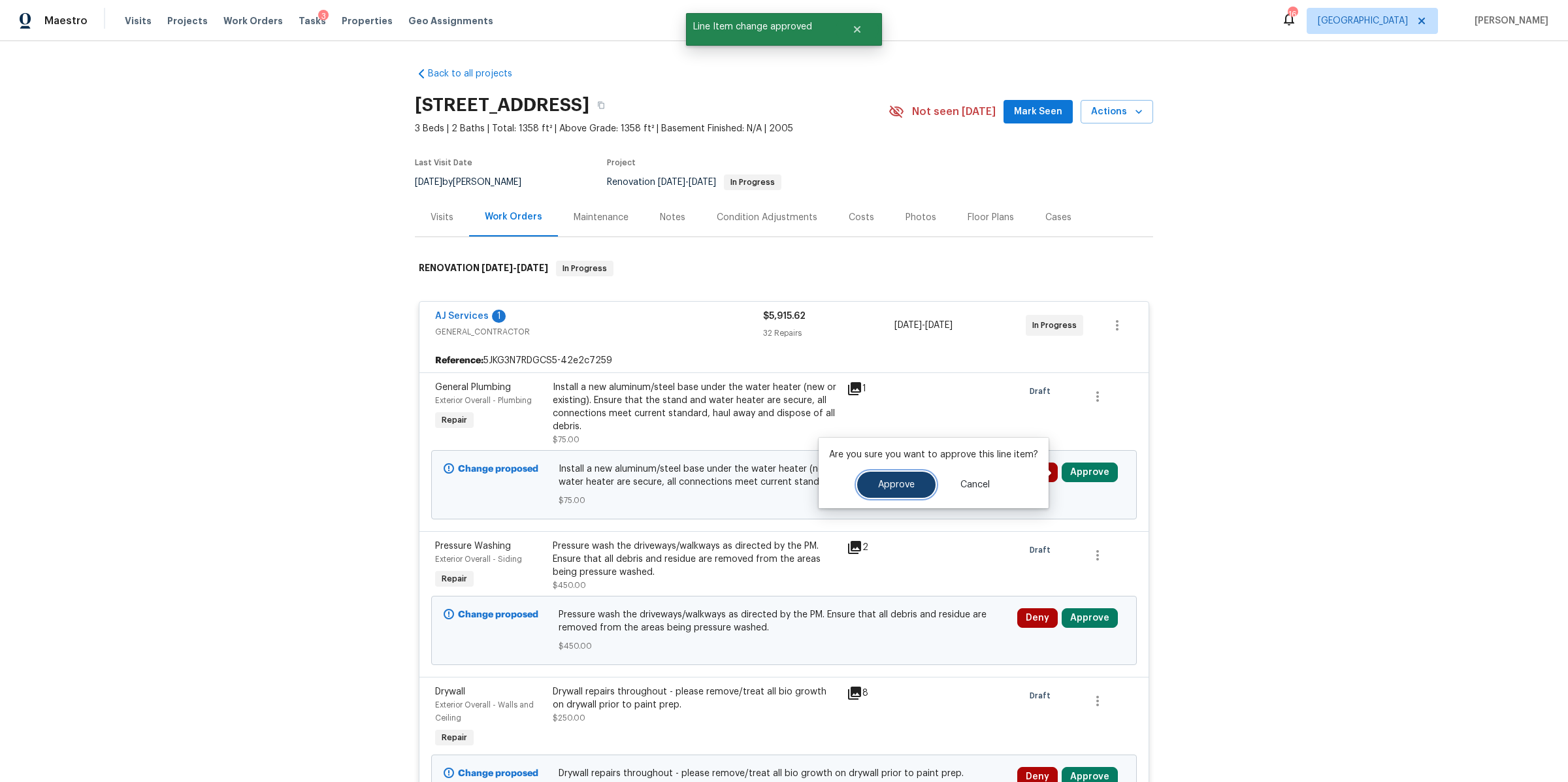
click at [914, 481] on button "Approve" at bounding box center [896, 485] width 79 height 27
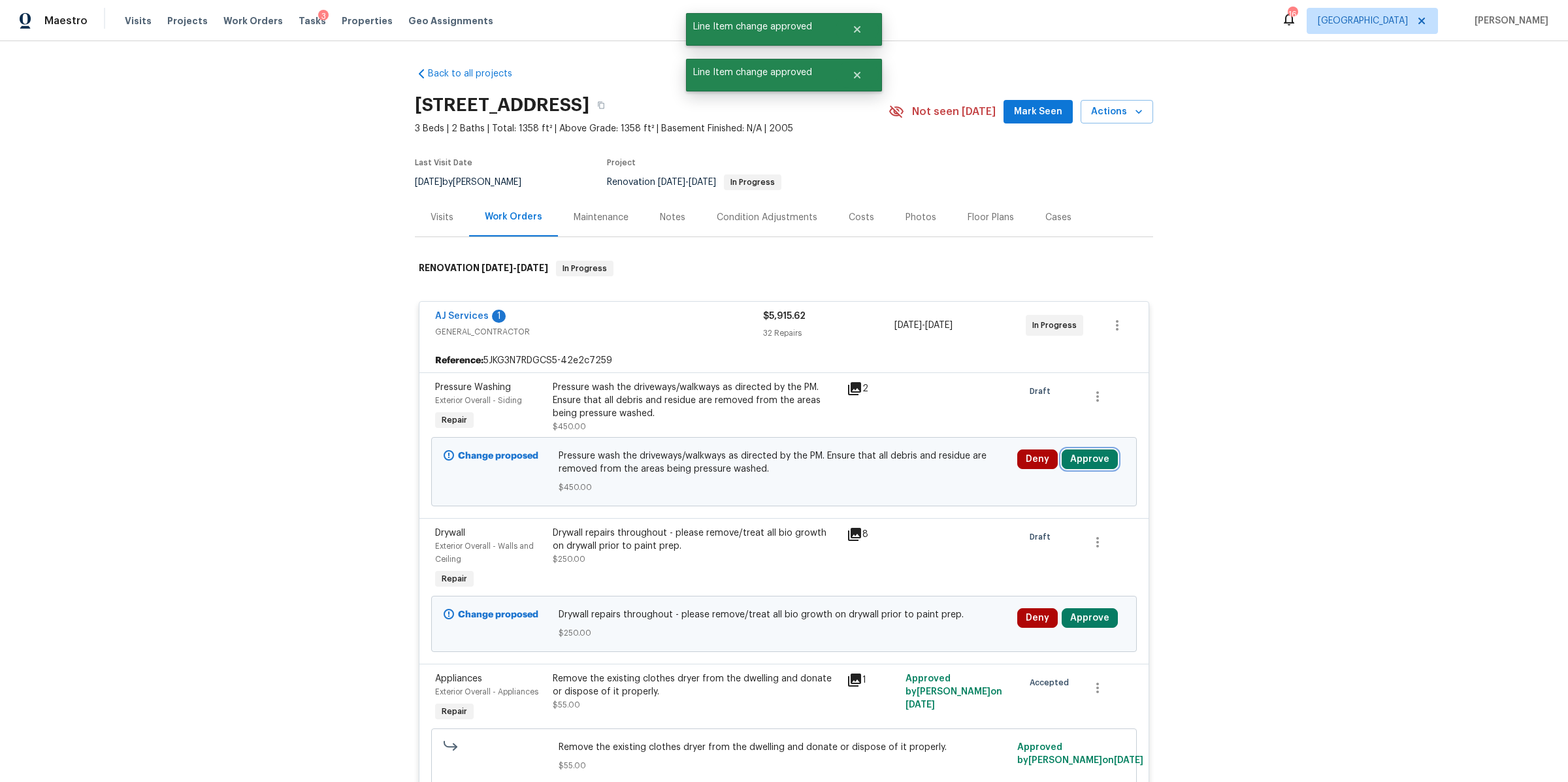
click at [1082, 456] on button "Approve" at bounding box center [1090, 459] width 56 height 19
click at [883, 467] on span "Approve" at bounding box center [896, 472] width 37 height 10
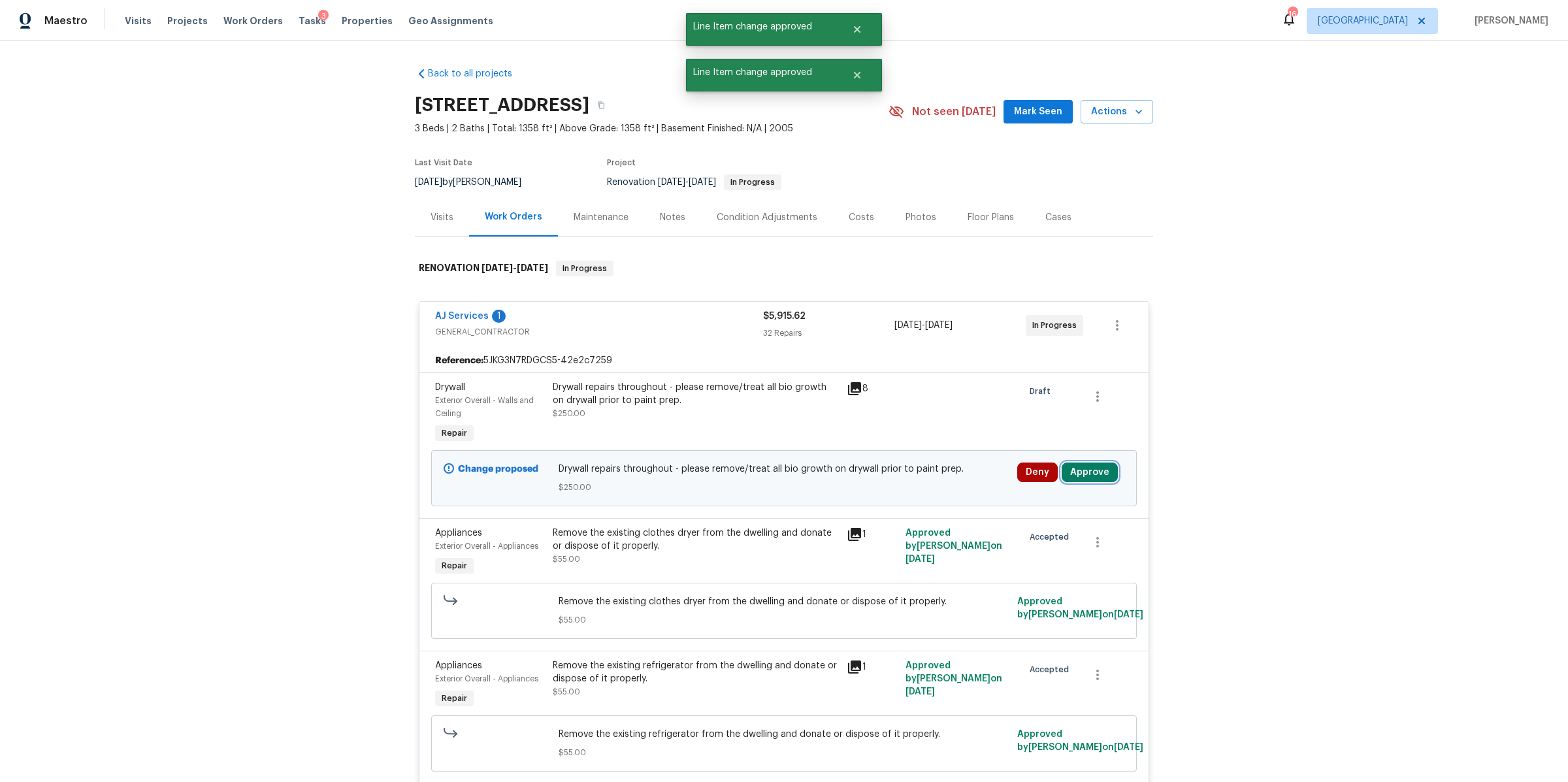
click at [1080, 473] on button "Approve" at bounding box center [1090, 472] width 56 height 19
click at [905, 477] on button "Approve" at bounding box center [896, 485] width 79 height 27
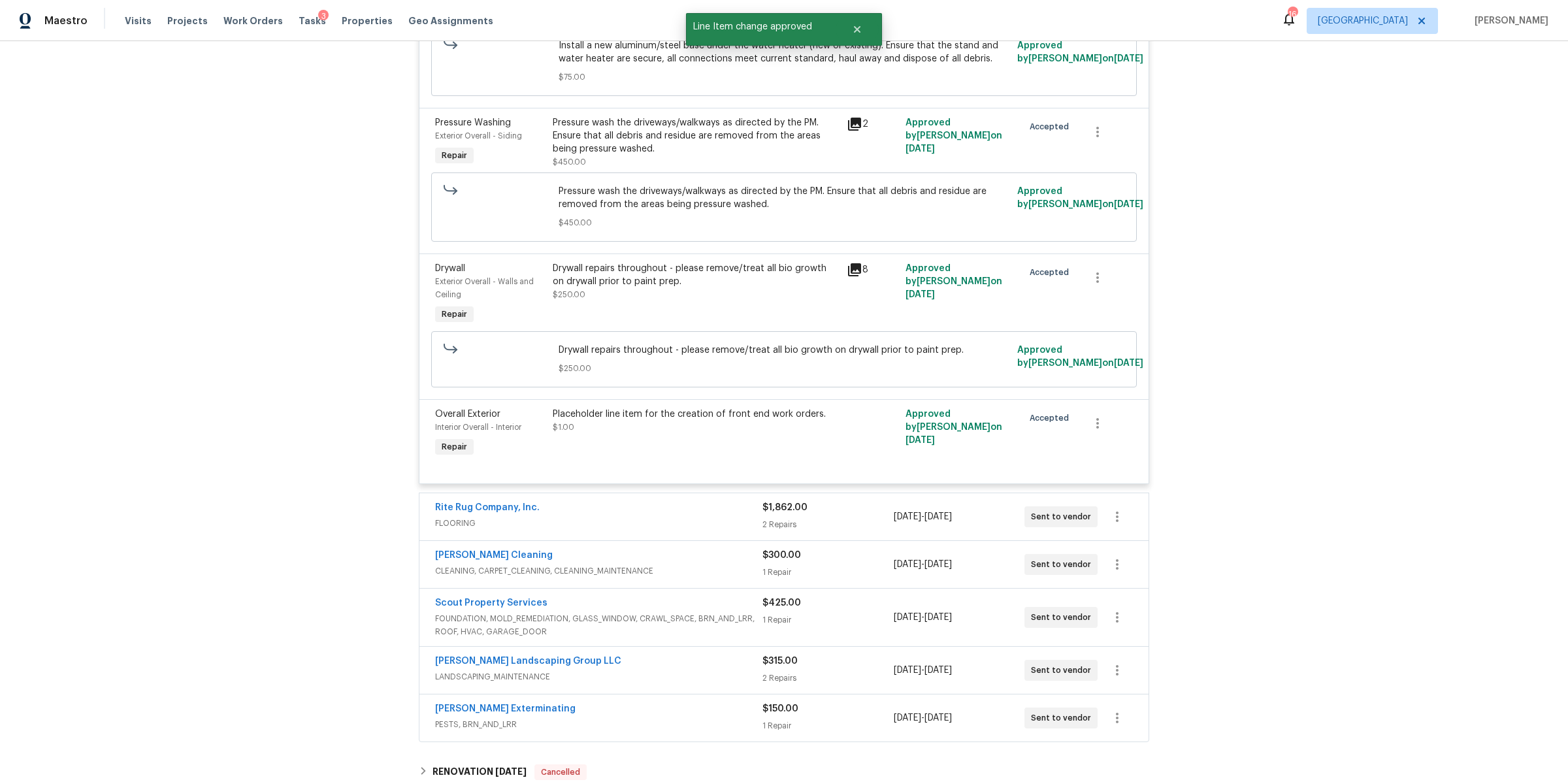
scroll to position [5402, 0]
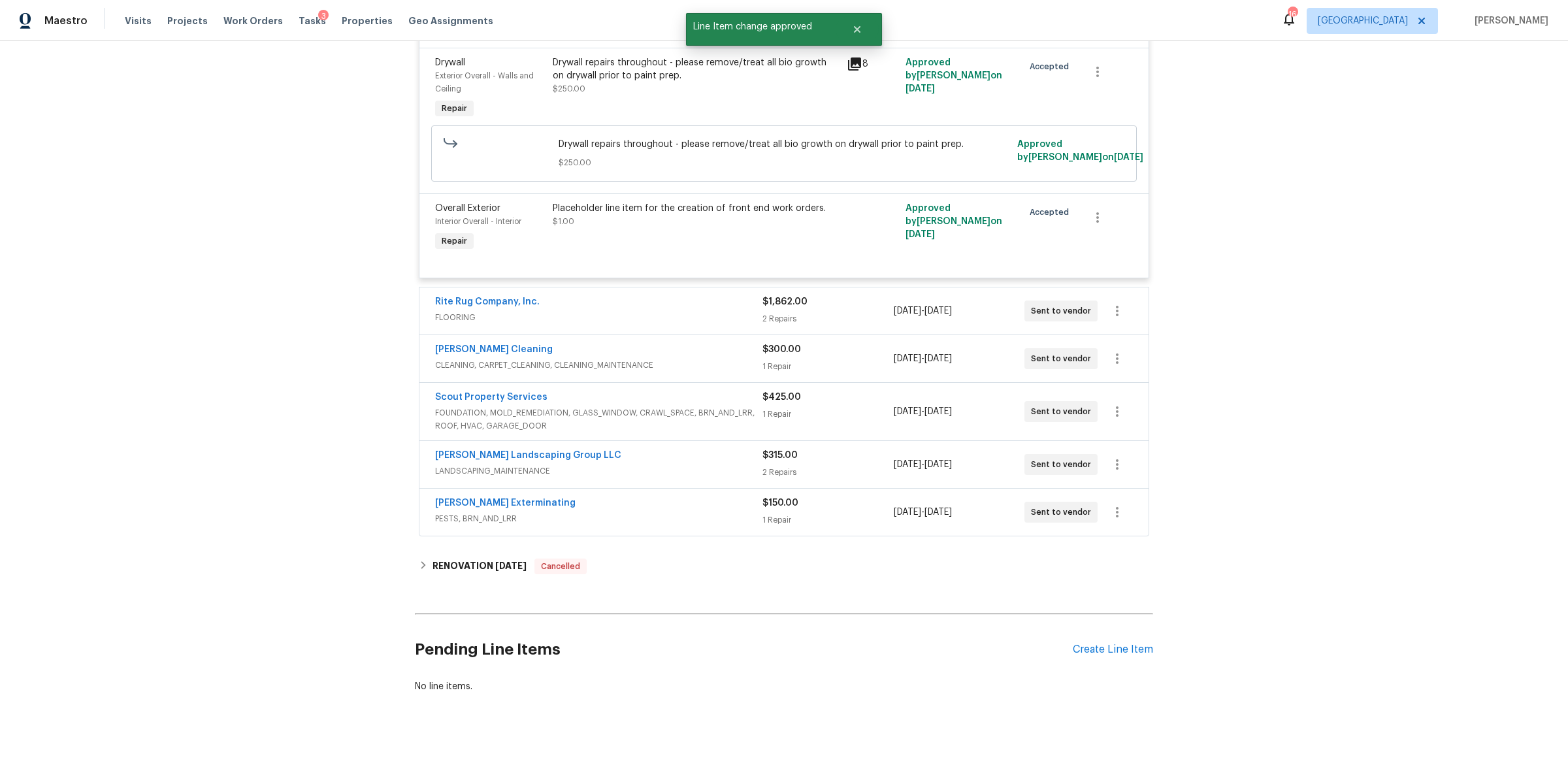
click at [816, 295] on div "$1,862.00" at bounding box center [827, 301] width 131 height 13
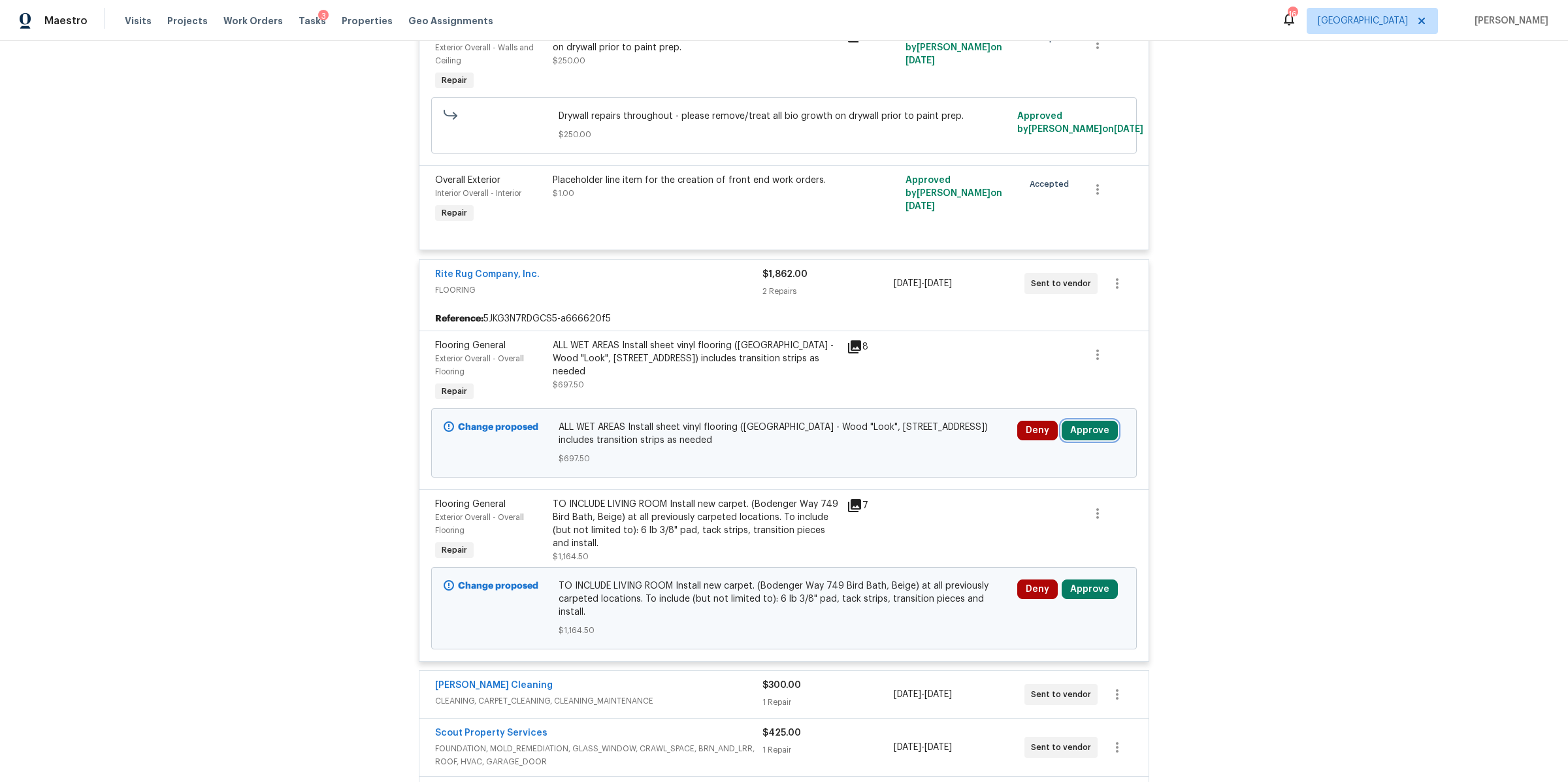
click at [1088, 440] on button "Approve" at bounding box center [1090, 430] width 56 height 19
click at [900, 466] on button "Approve" at bounding box center [896, 457] width 79 height 27
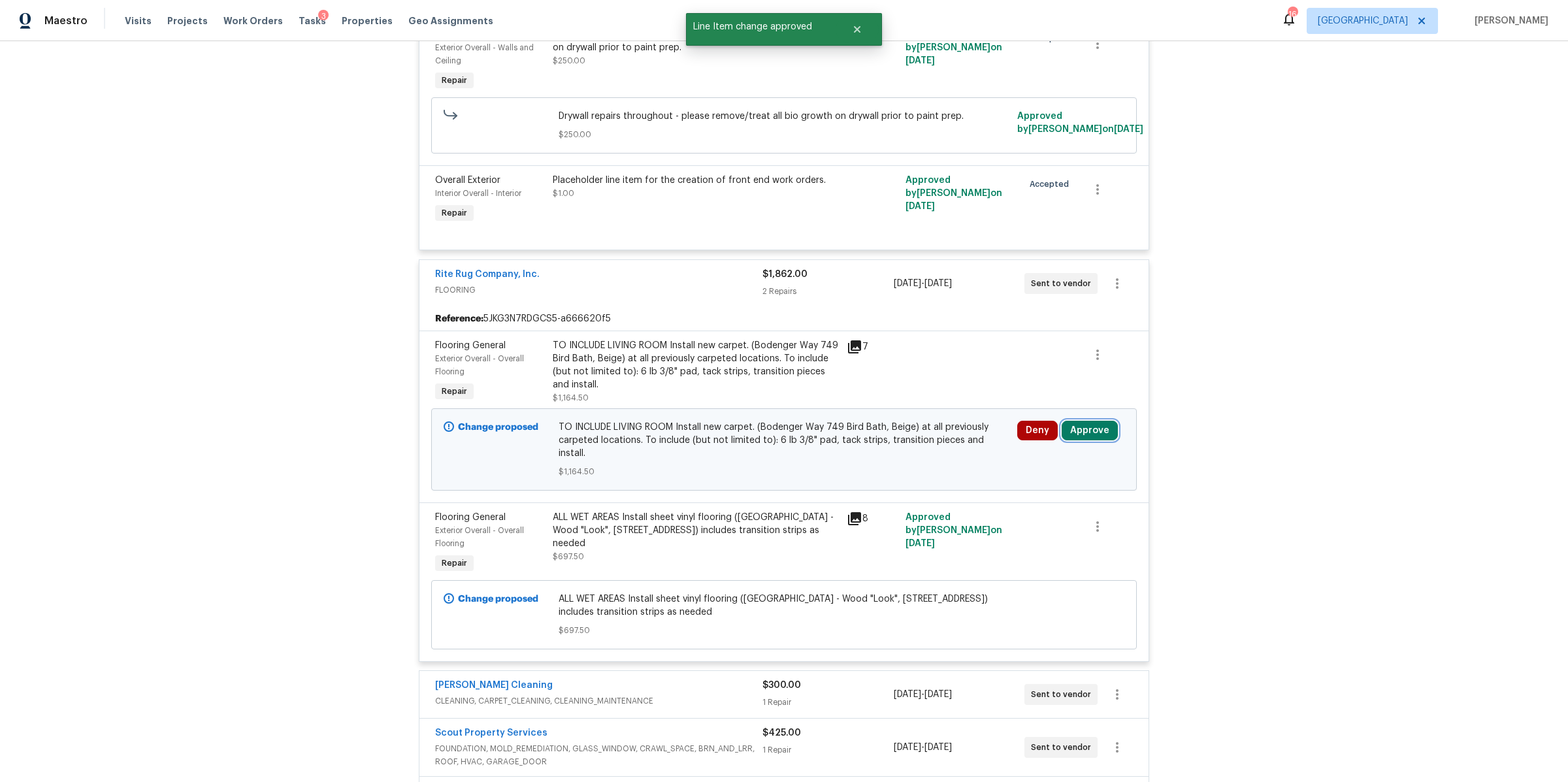
click at [1090, 440] on button "Approve" at bounding box center [1090, 430] width 56 height 19
click at [895, 459] on span "Approve" at bounding box center [896, 457] width 37 height 10
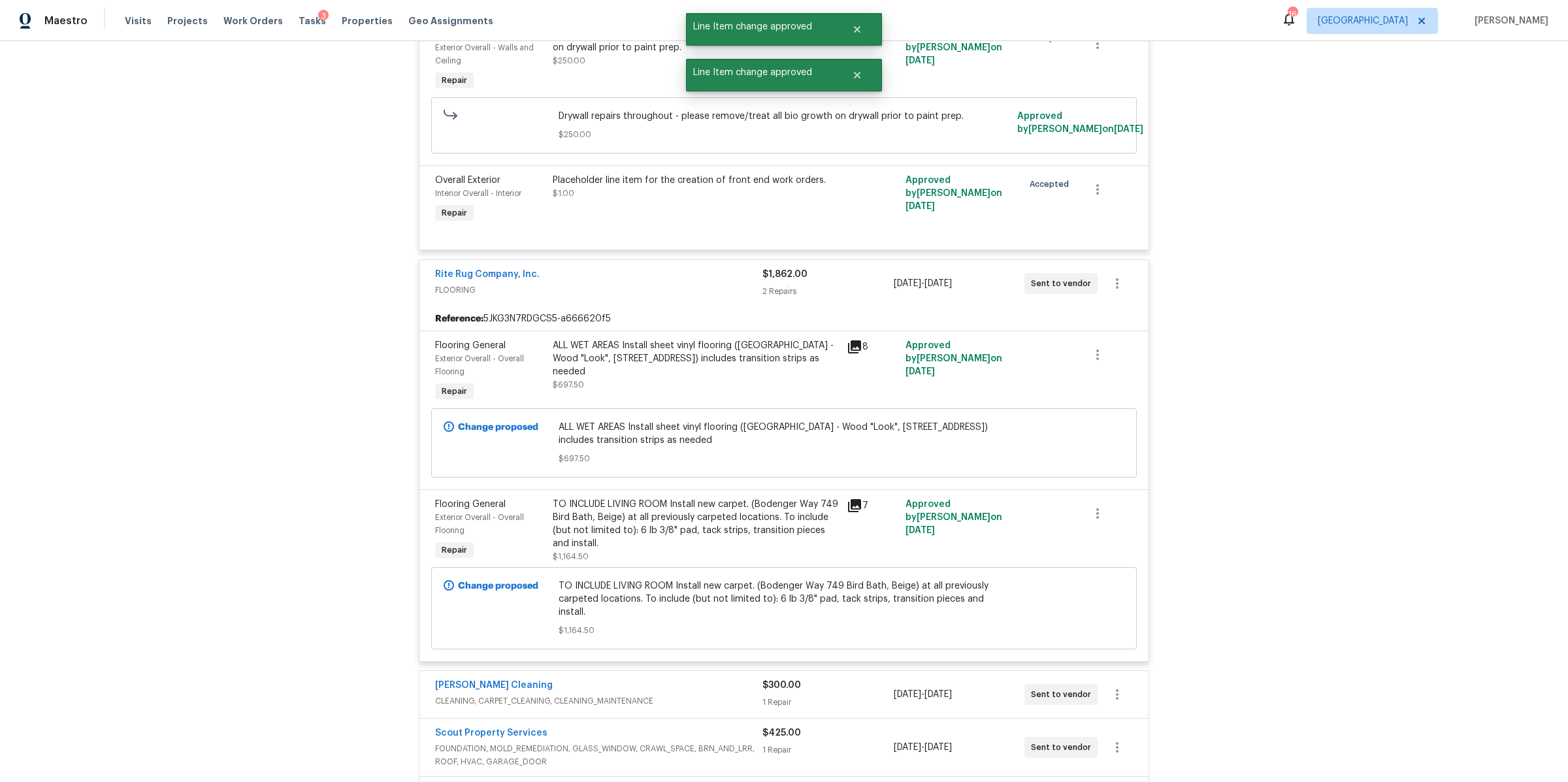
click at [831, 696] on div "$300.00 1 Repair" at bounding box center [827, 694] width 131 height 31
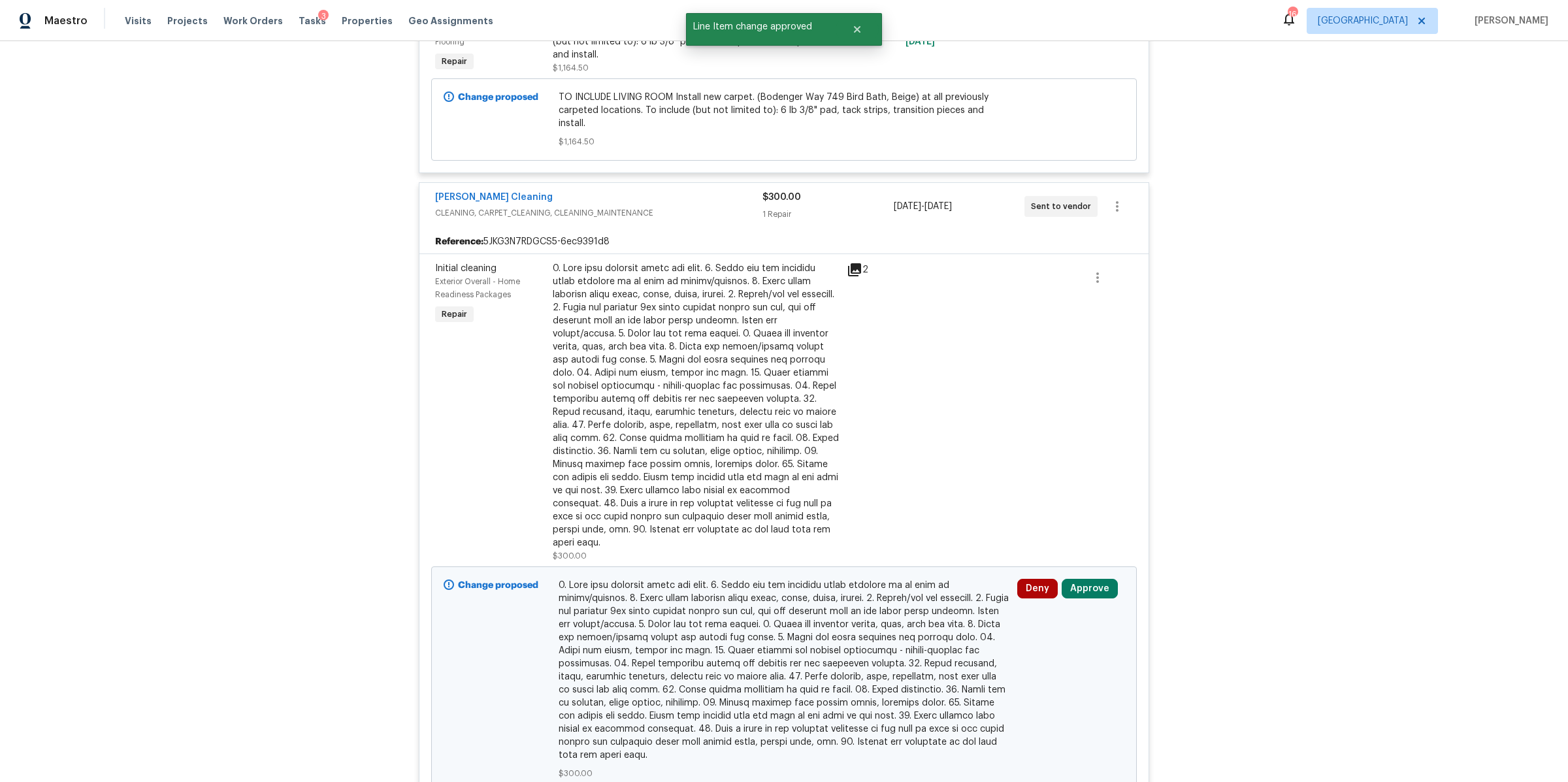
scroll to position [6059, 0]
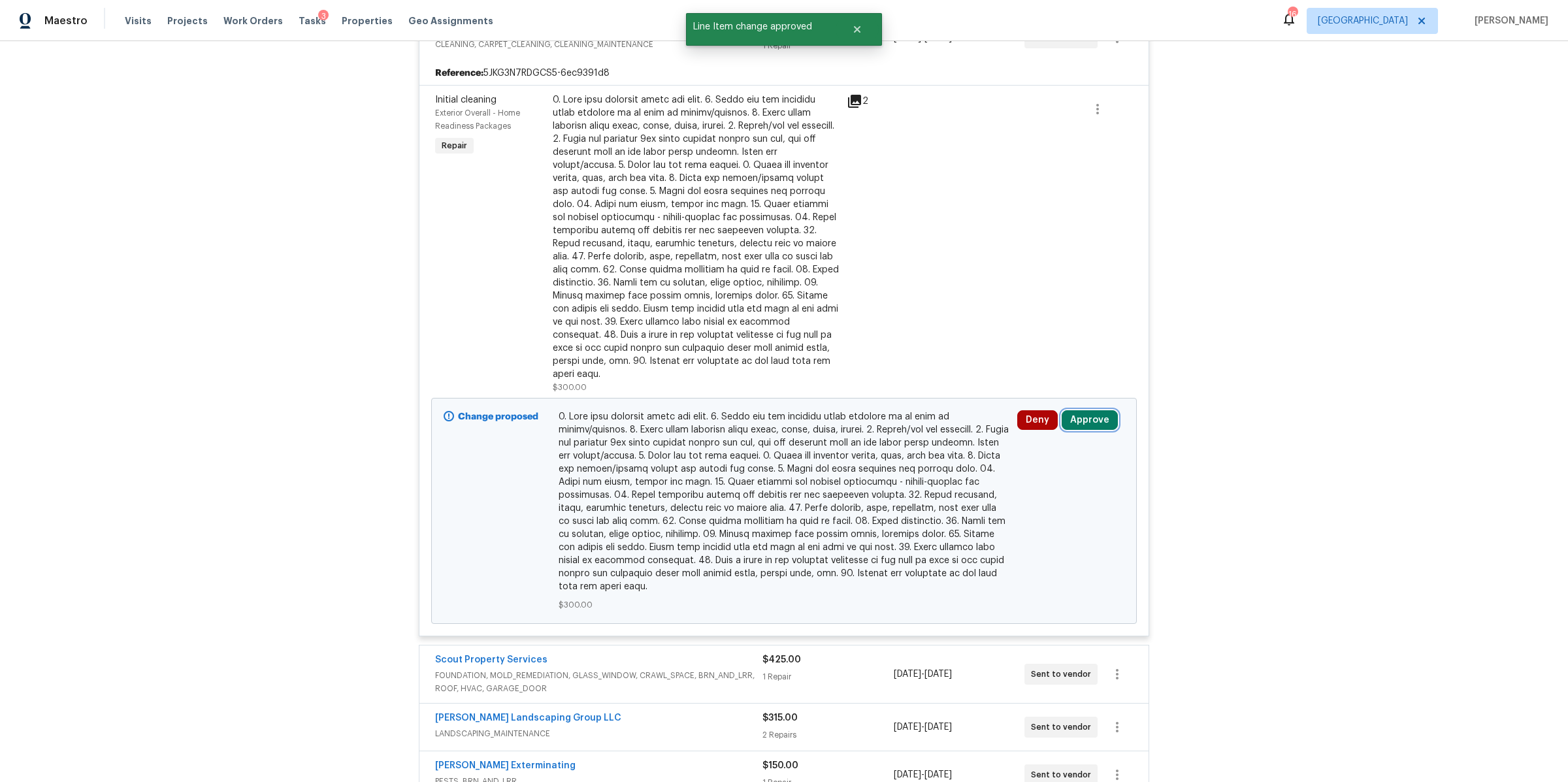
click at [1078, 410] on button "Approve" at bounding box center [1090, 420] width 56 height 19
click at [890, 424] on span "Approve" at bounding box center [896, 422] width 37 height 10
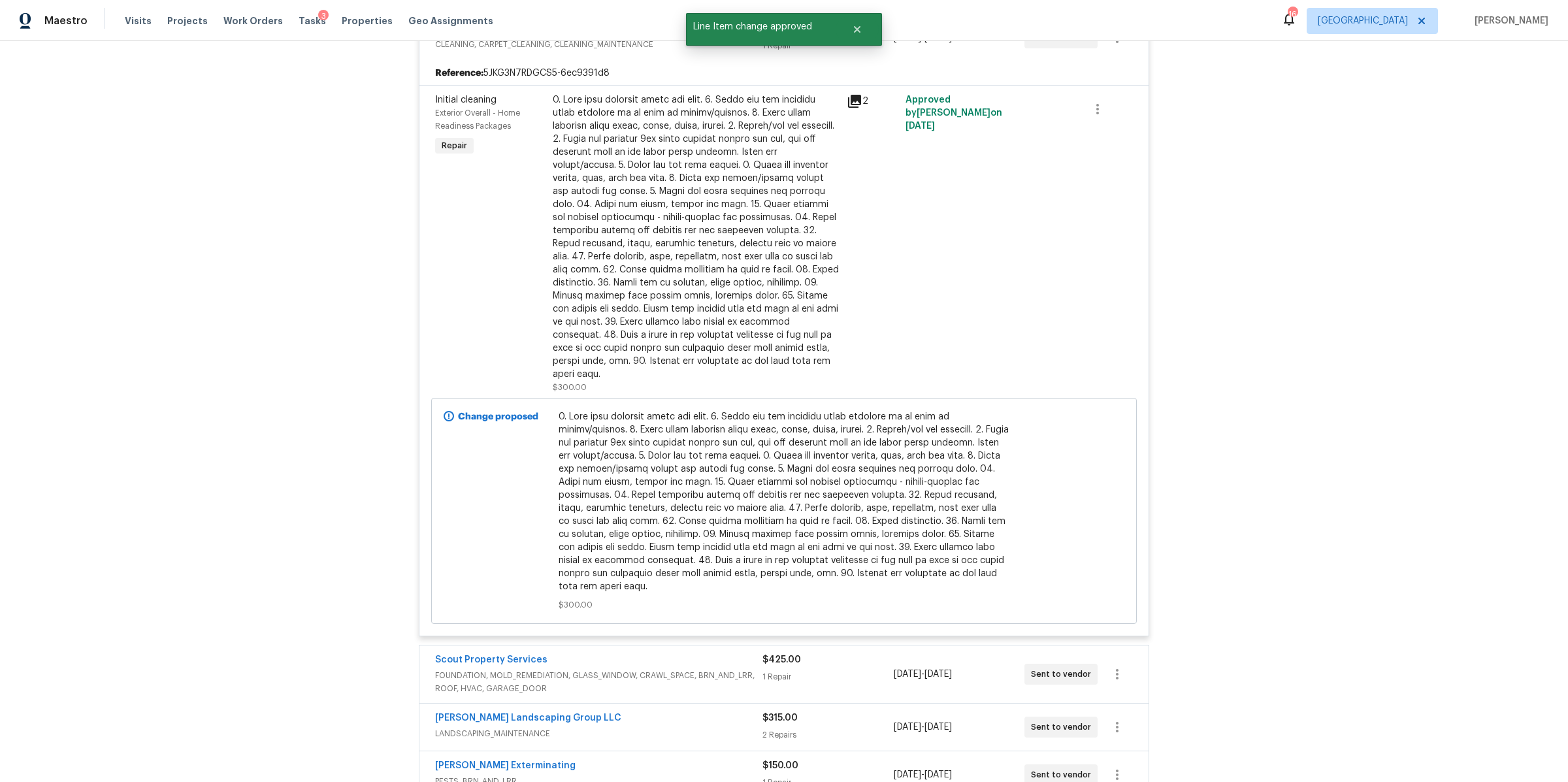
click at [844, 654] on div "$425.00" at bounding box center [827, 660] width 131 height 13
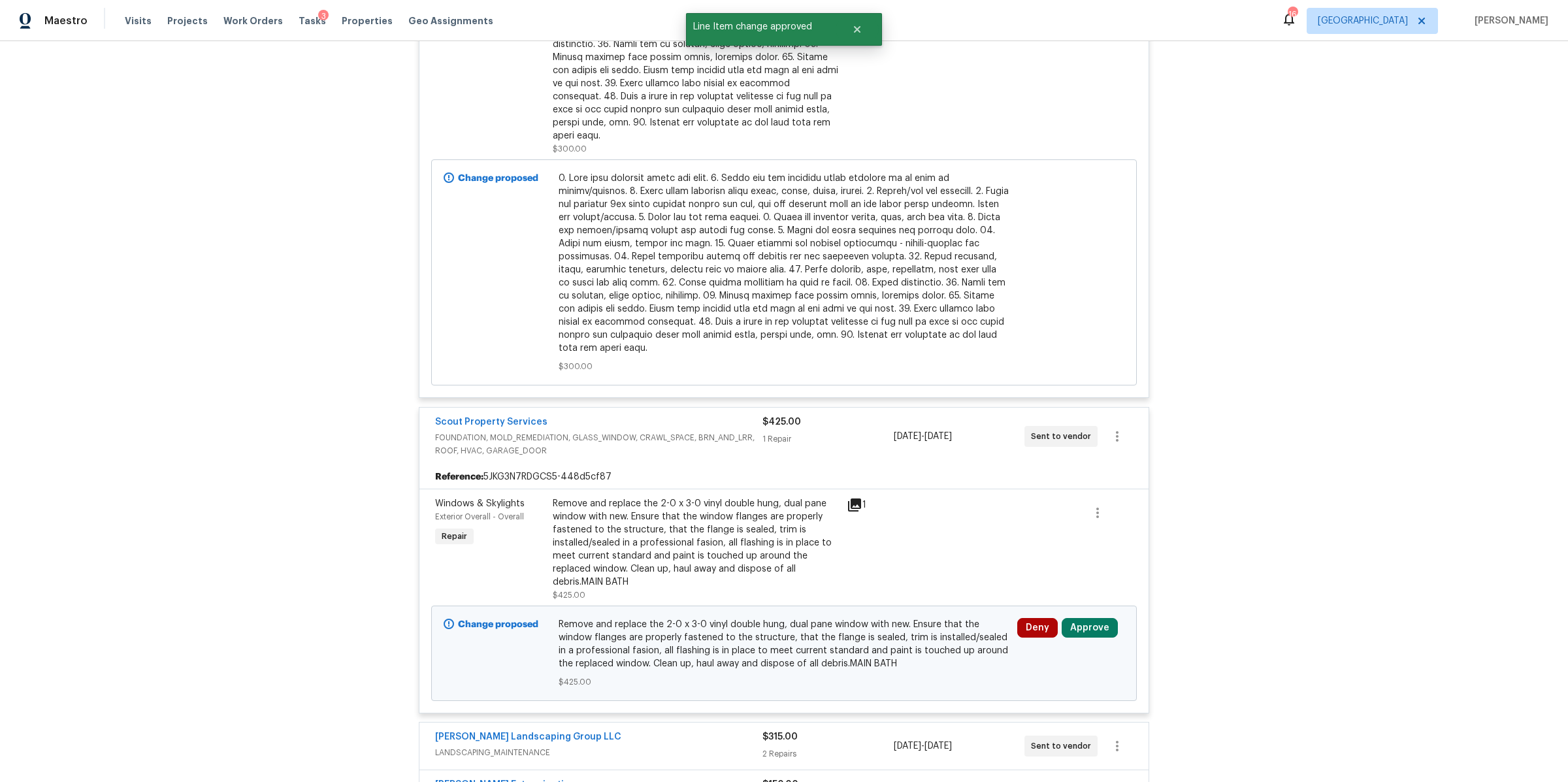
scroll to position [6337, 0]
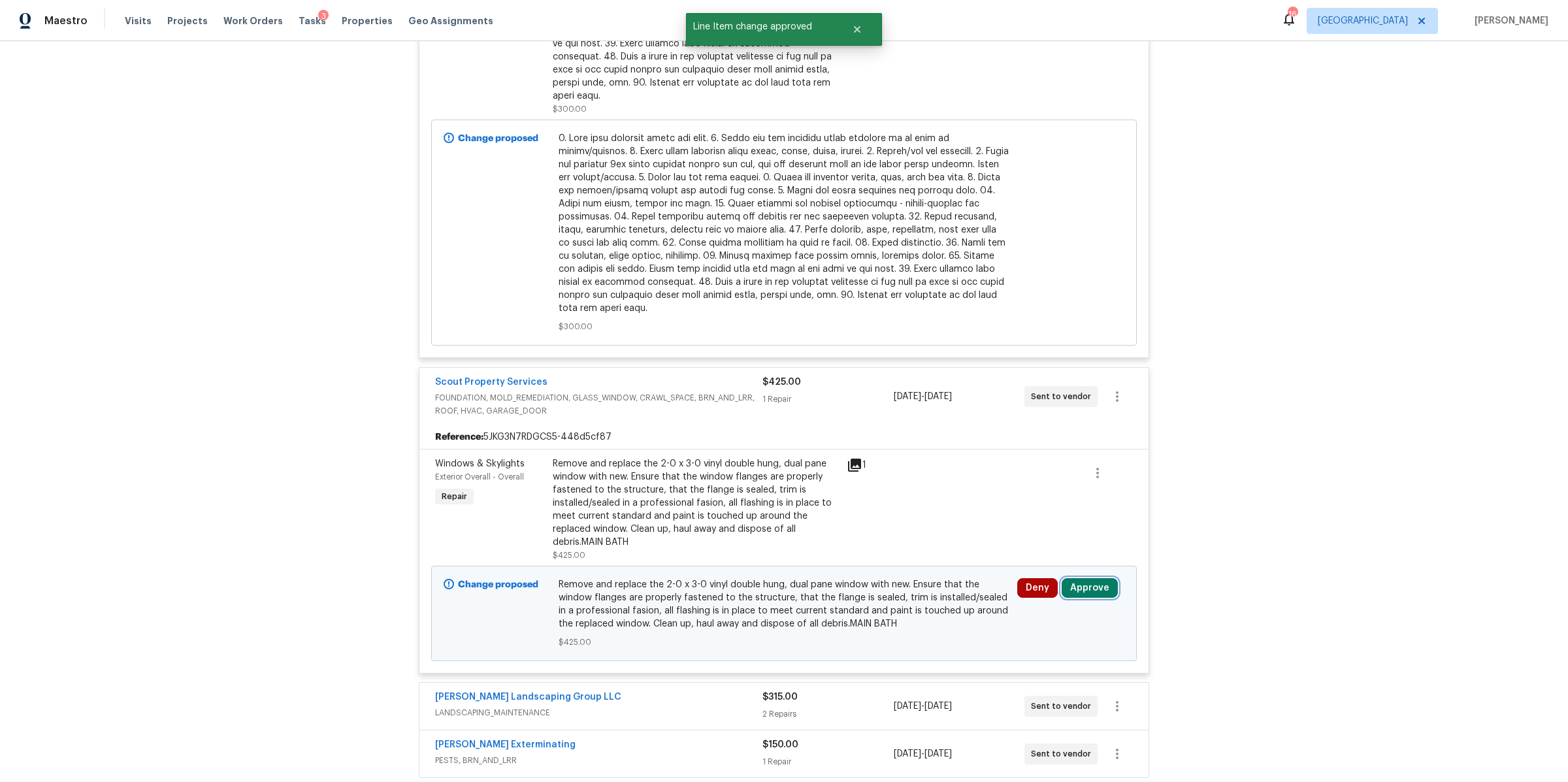
click at [1095, 578] on button "Approve" at bounding box center [1090, 588] width 56 height 19
click at [1028, 529] on button "Approve" at bounding box center [1046, 534] width 79 height 27
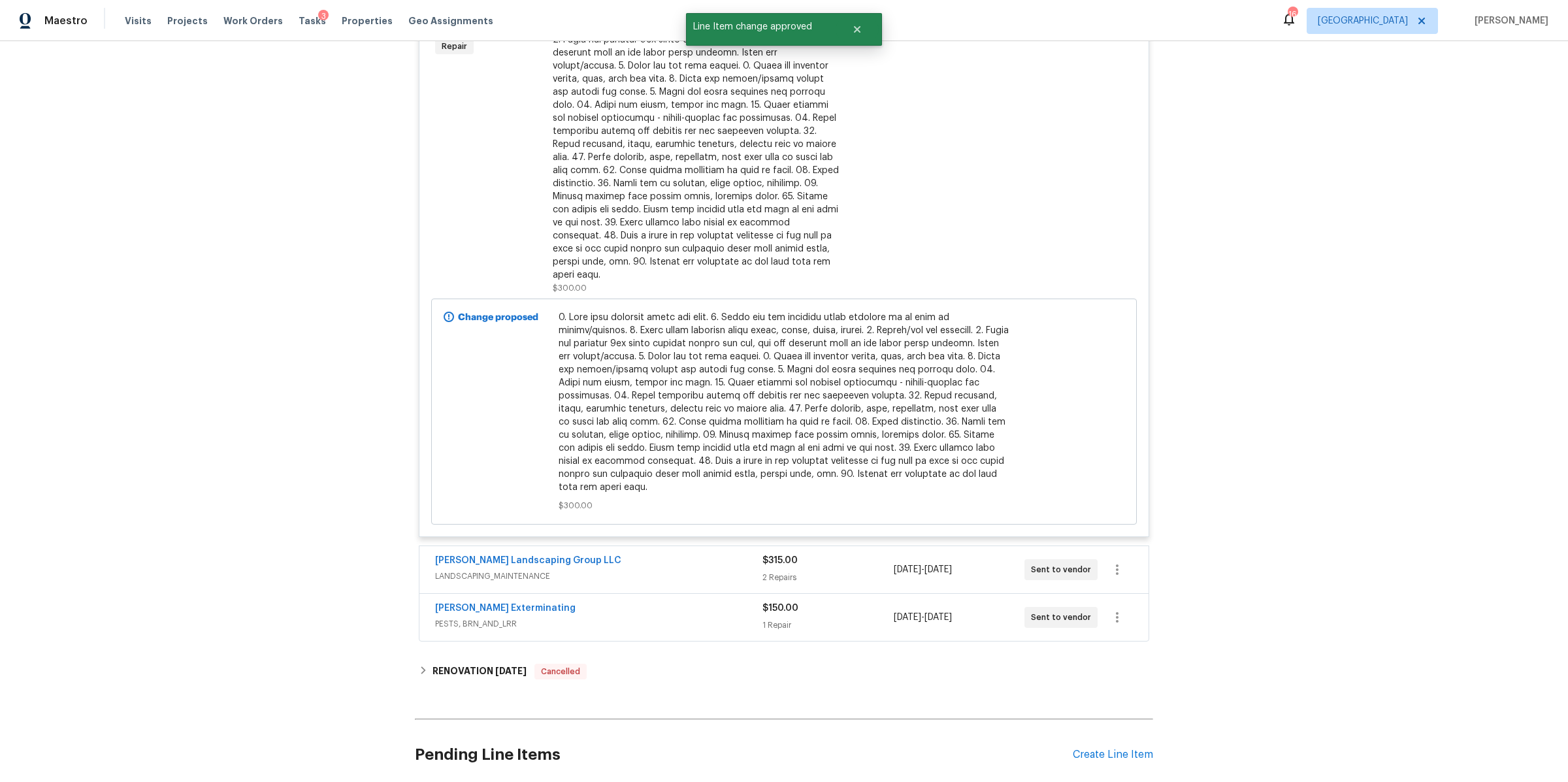
scroll to position [6582, 0]
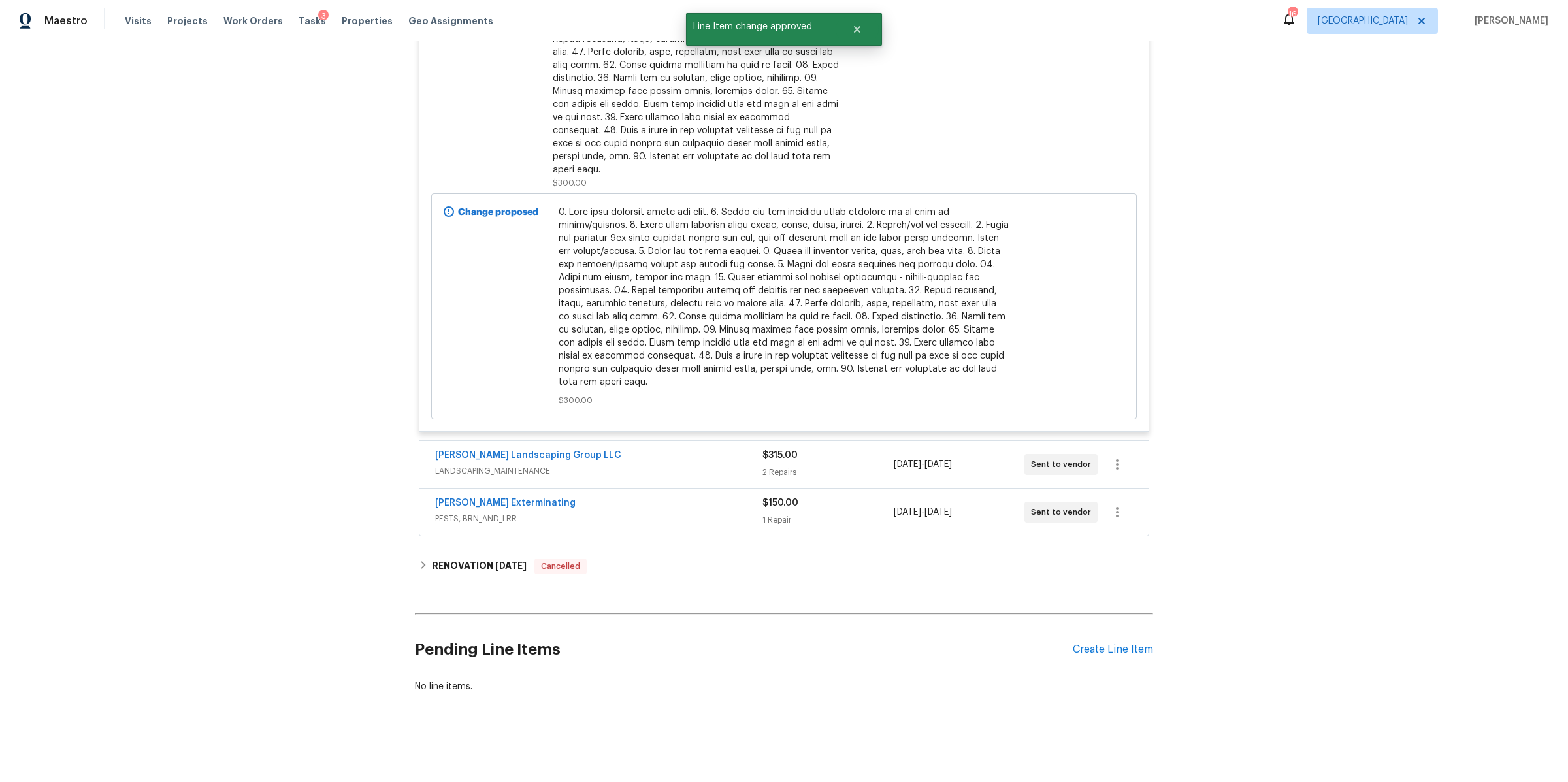
click at [847, 448] on div "$315.00" at bounding box center [827, 455] width 131 height 13
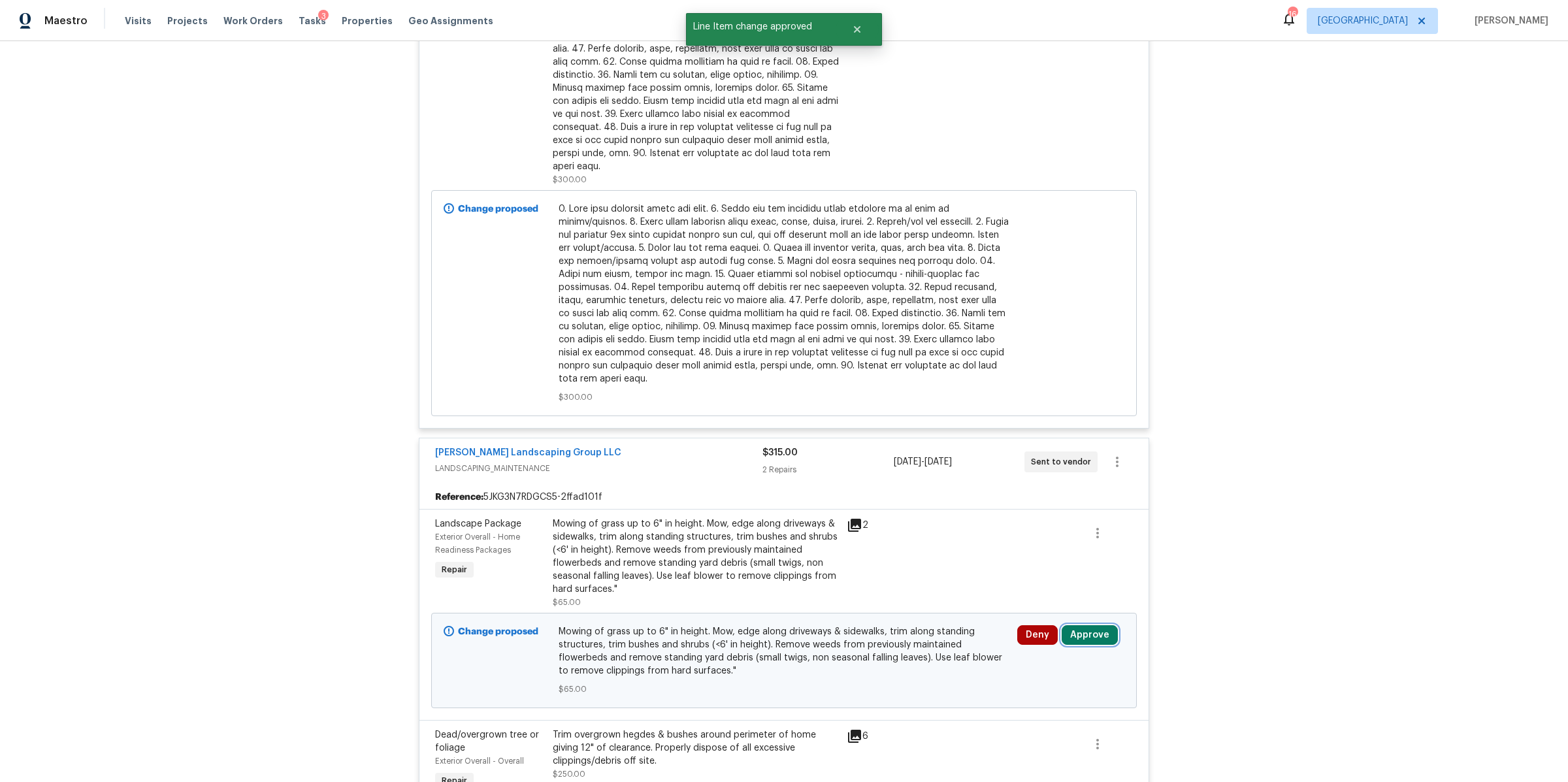
click at [1092, 625] on button "Approve" at bounding box center [1090, 635] width 56 height 19
click at [1031, 583] on span "Approve" at bounding box center [1046, 583] width 37 height 10
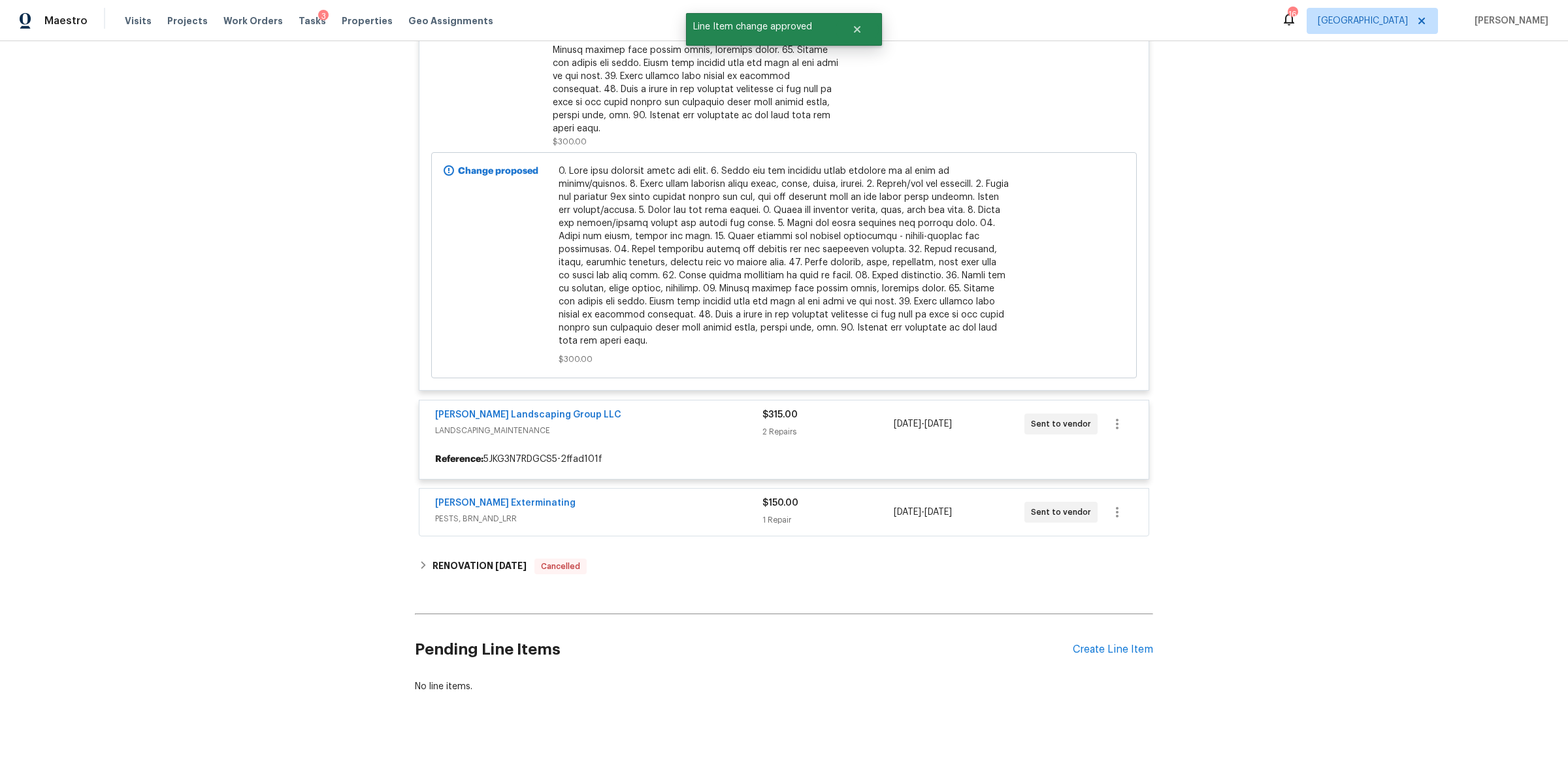
scroll to position [6889, 0]
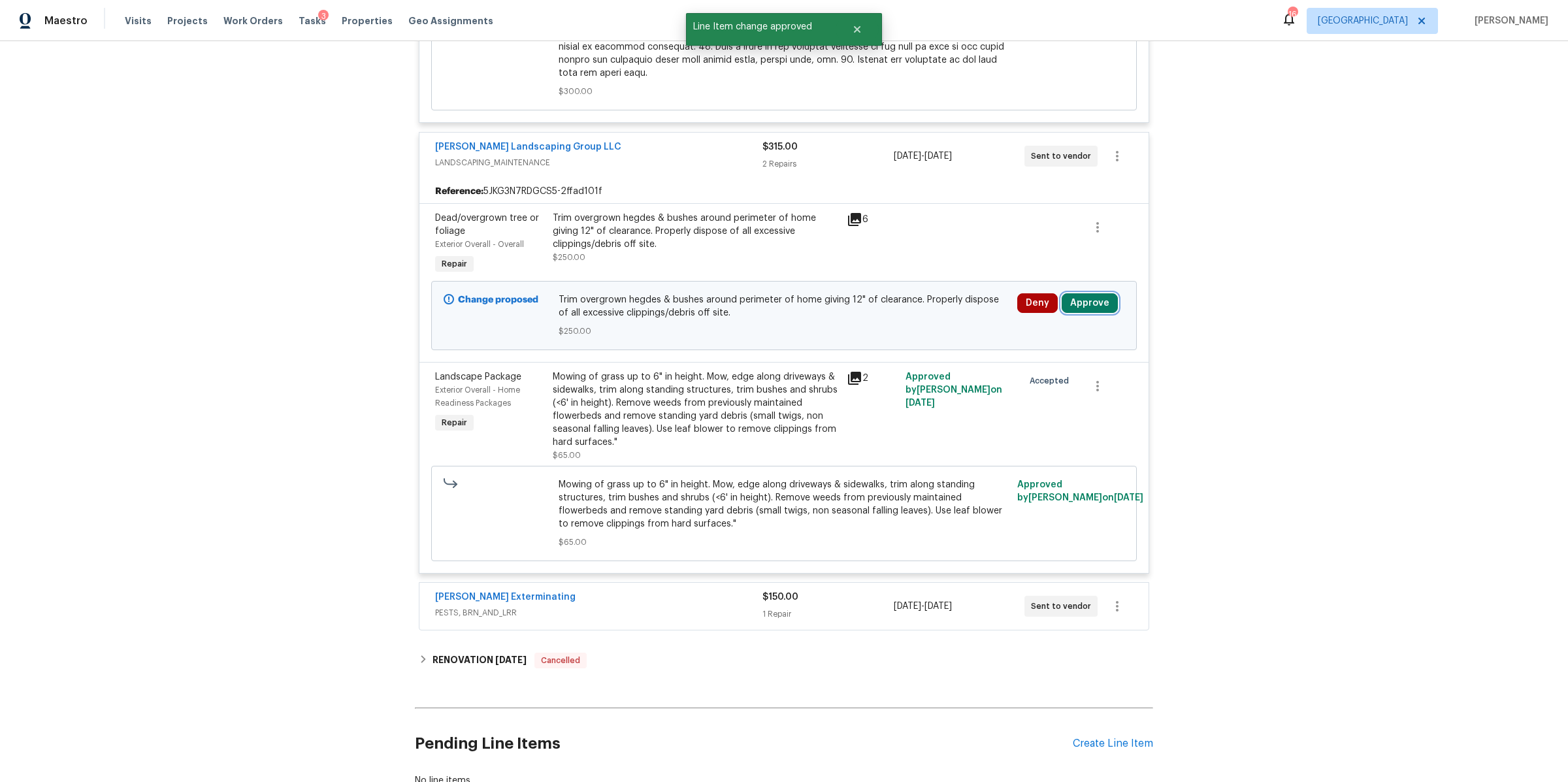
click at [1091, 293] on button "Approve" at bounding box center [1090, 303] width 56 height 19
click at [884, 299] on button "Approve" at bounding box center [896, 306] width 79 height 27
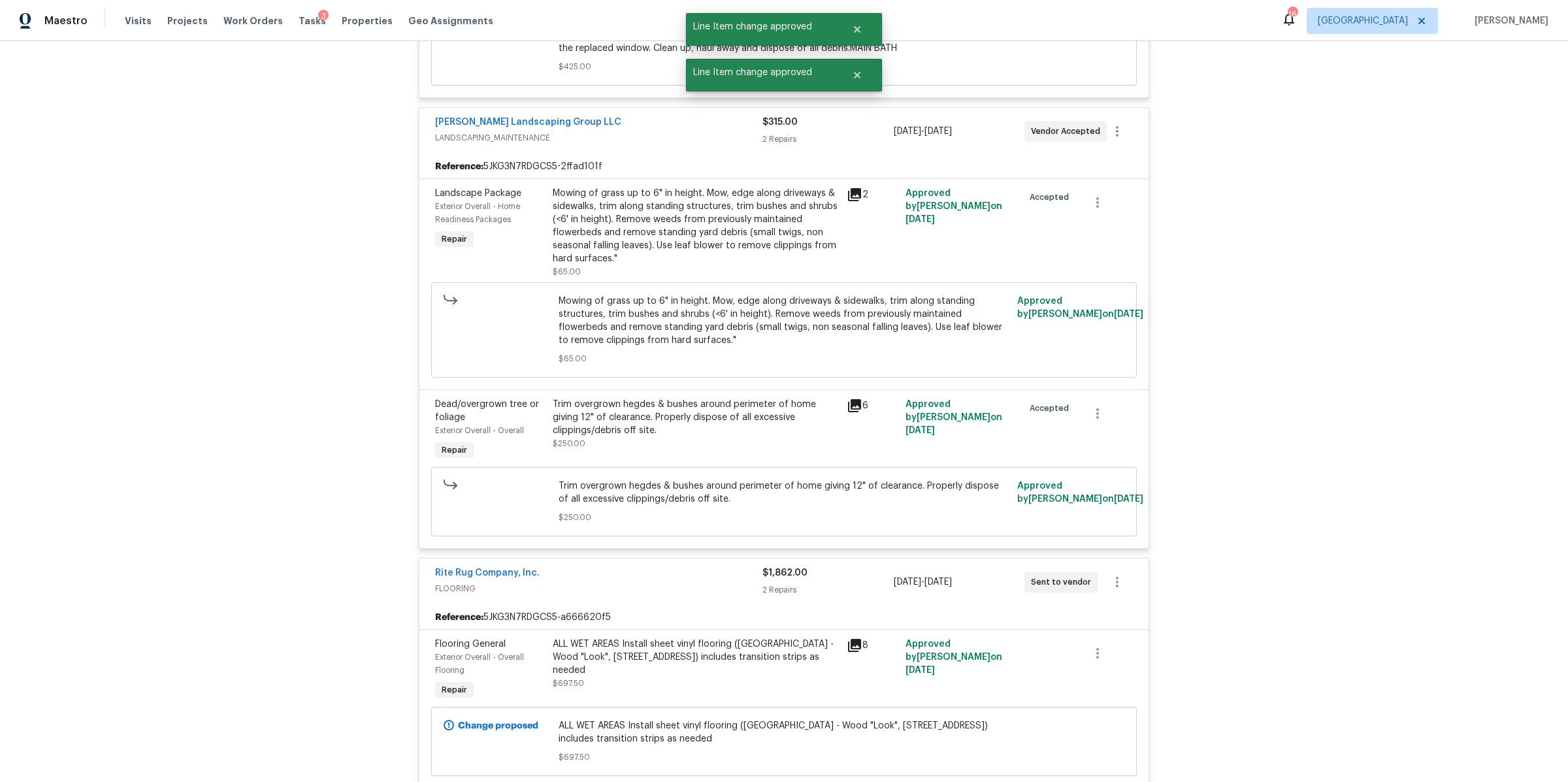
scroll to position [6925, 0]
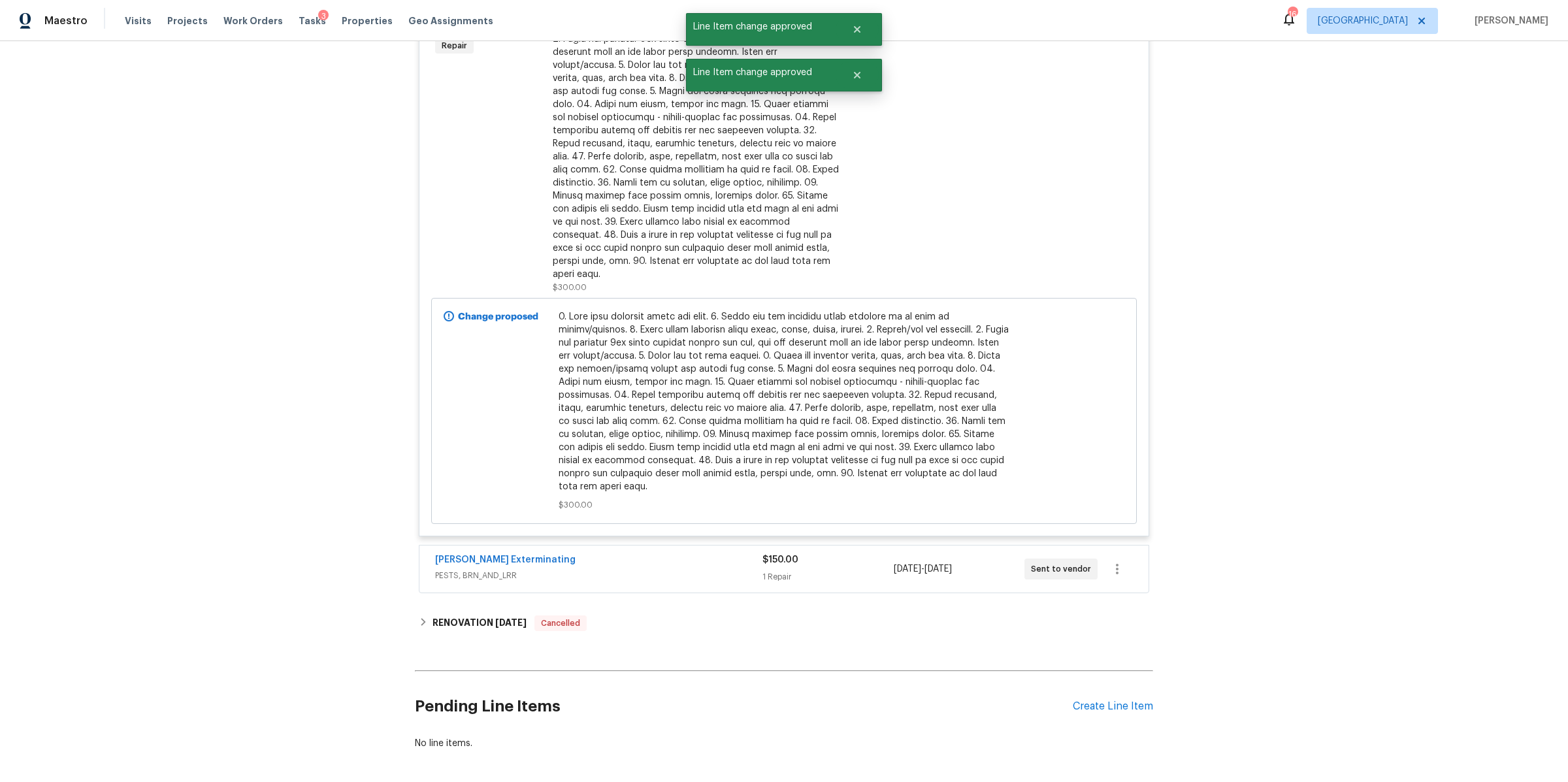
click at [818, 553] on div "$150.00" at bounding box center [827, 559] width 131 height 13
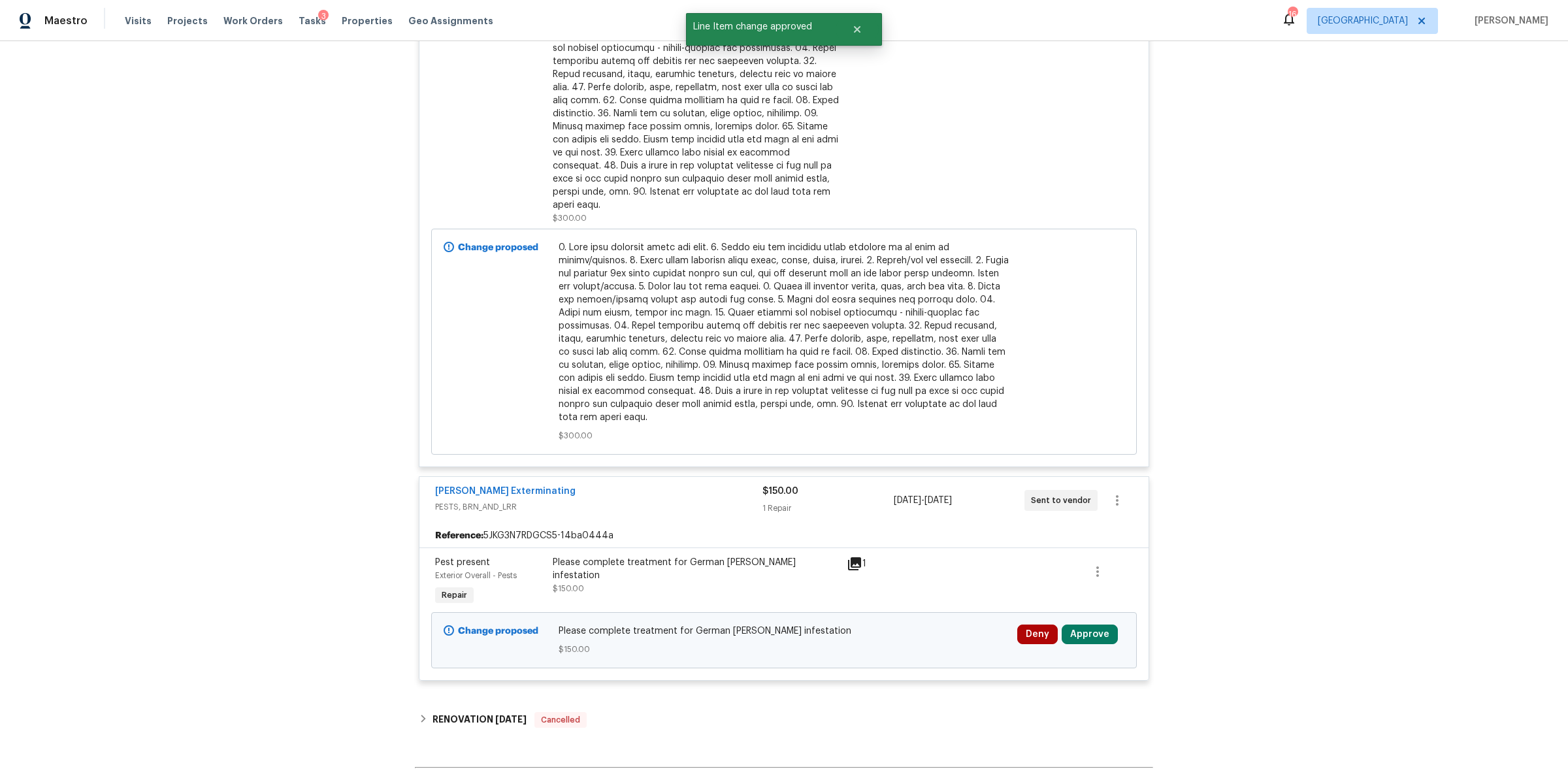
scroll to position [7060, 0]
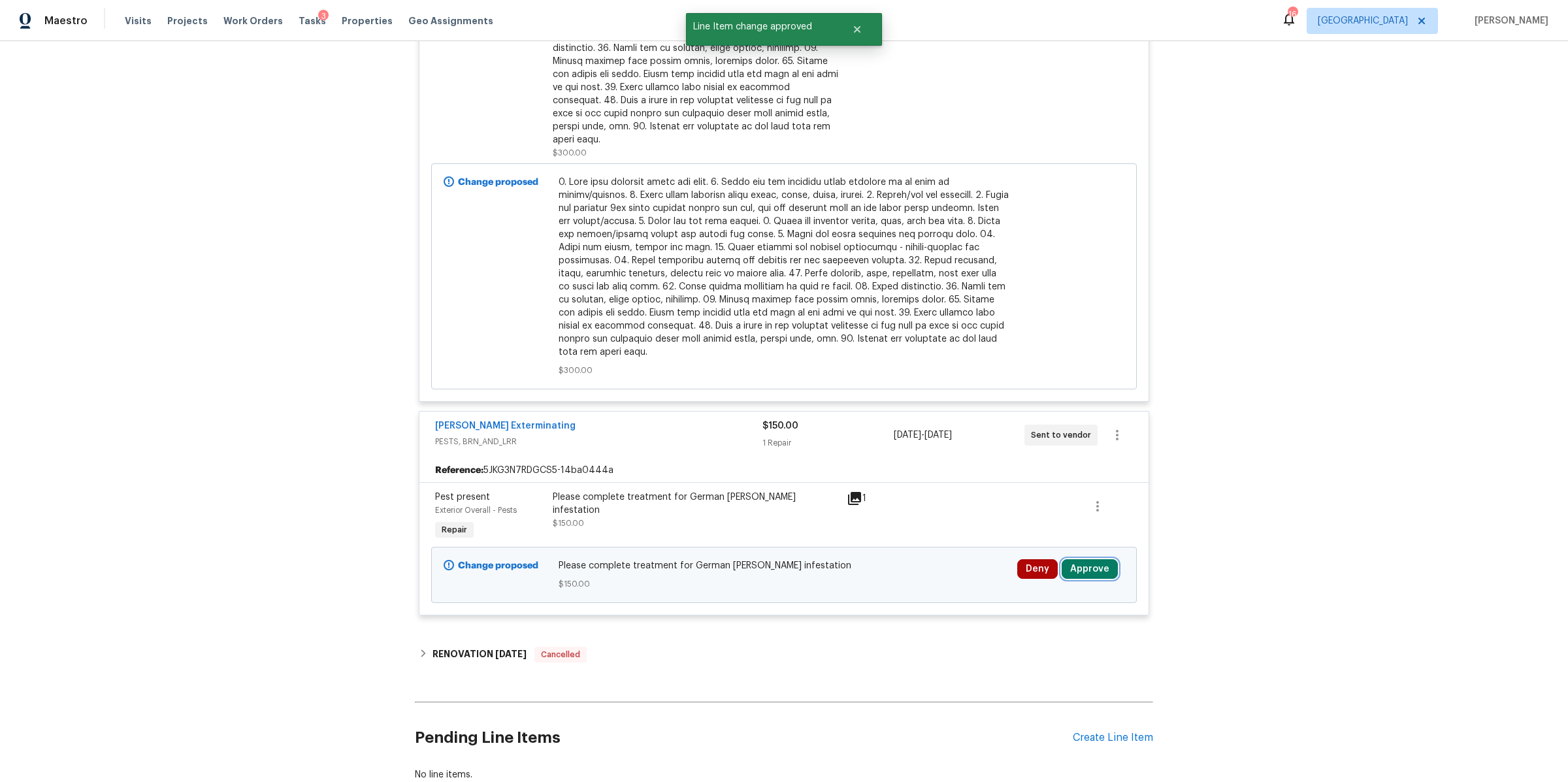
click at [1084, 559] on button "Approve" at bounding box center [1090, 569] width 56 height 19
click at [1027, 519] on span "Approve" at bounding box center [1046, 518] width 37 height 10
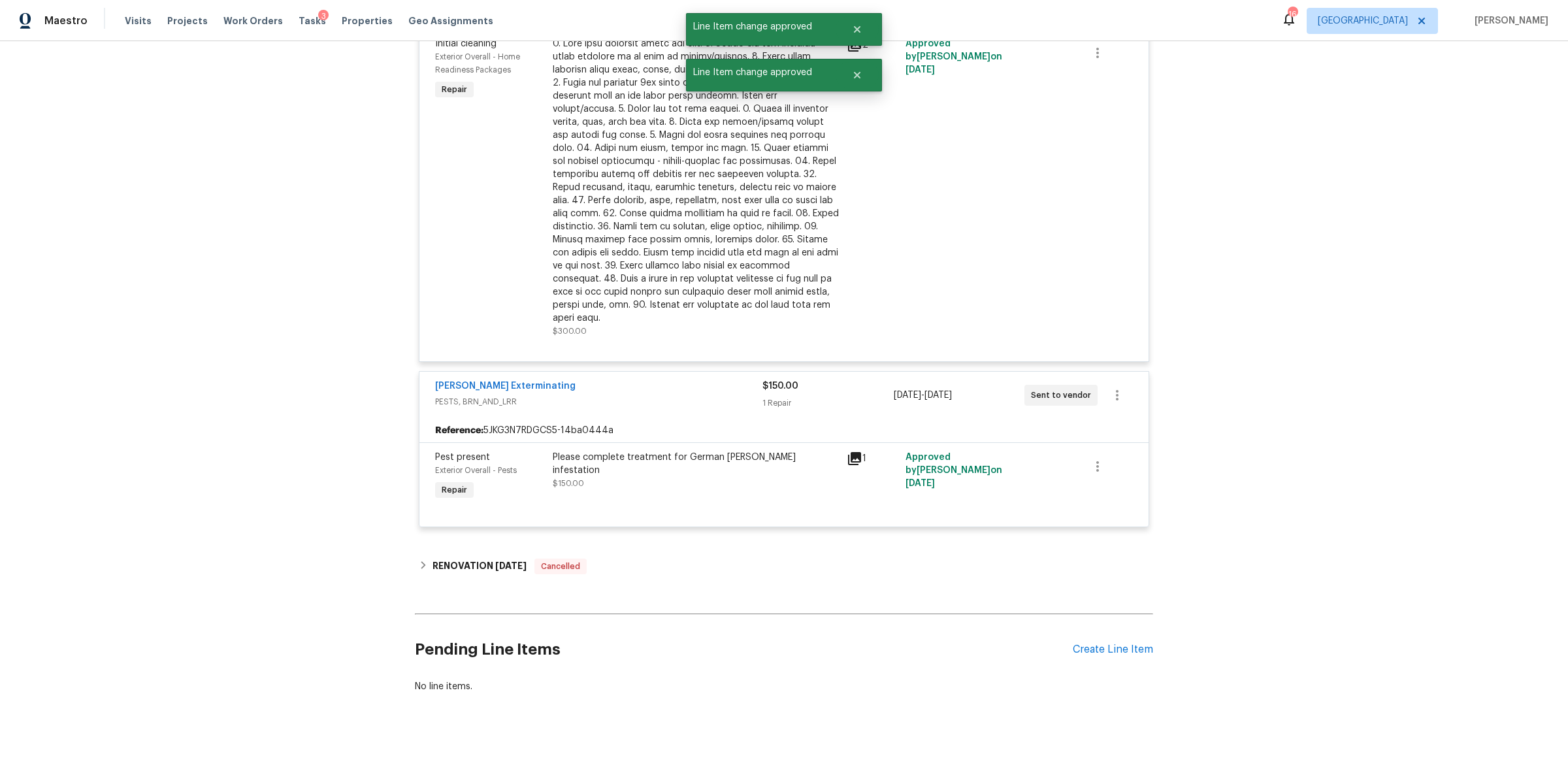
scroll to position [4429, 0]
click at [727, 459] on div "Please complete treatment for German roach infestation $150.00" at bounding box center [696, 470] width 286 height 39
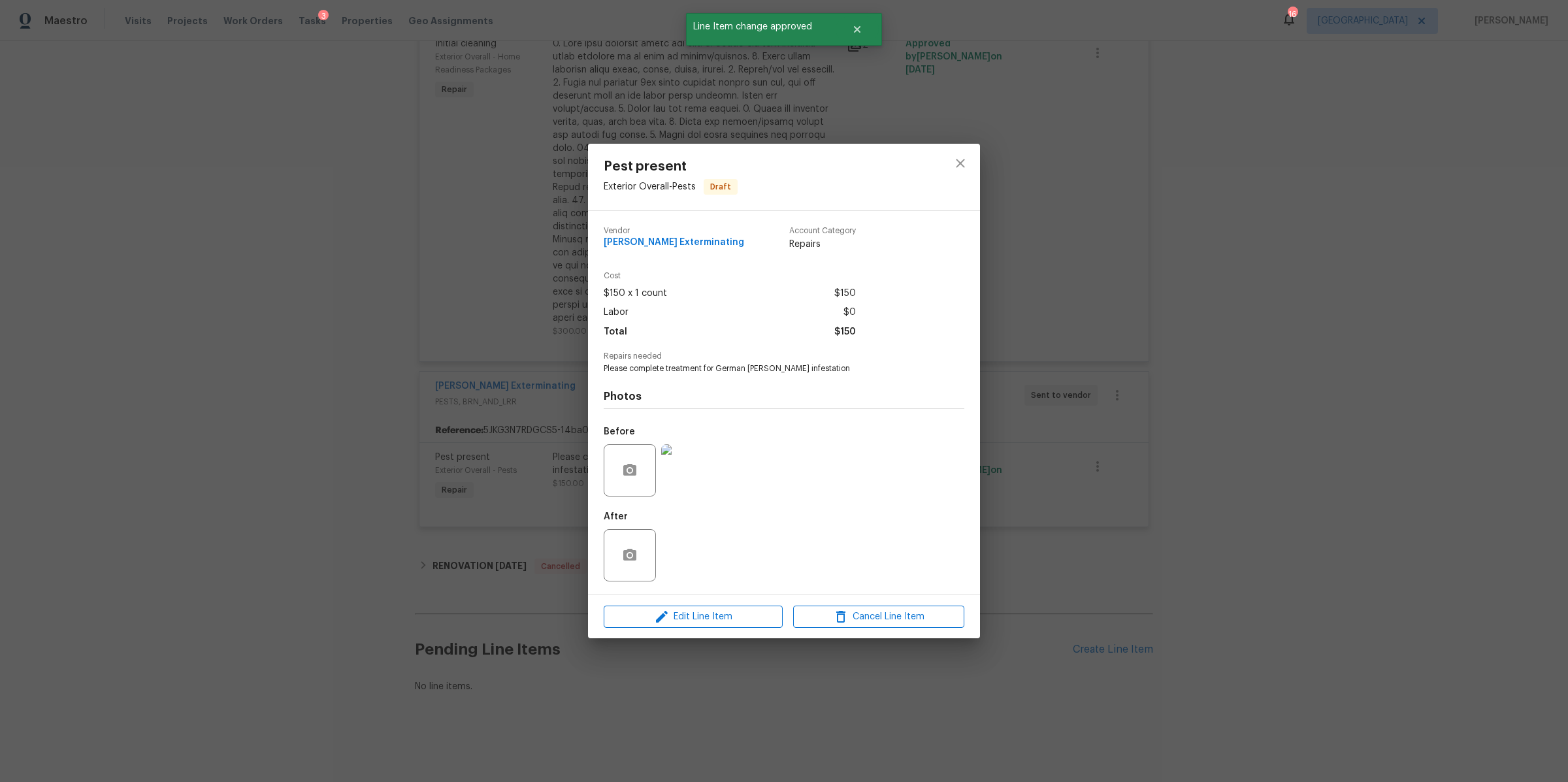
click at [682, 462] on img at bounding box center [687, 470] width 52 height 52
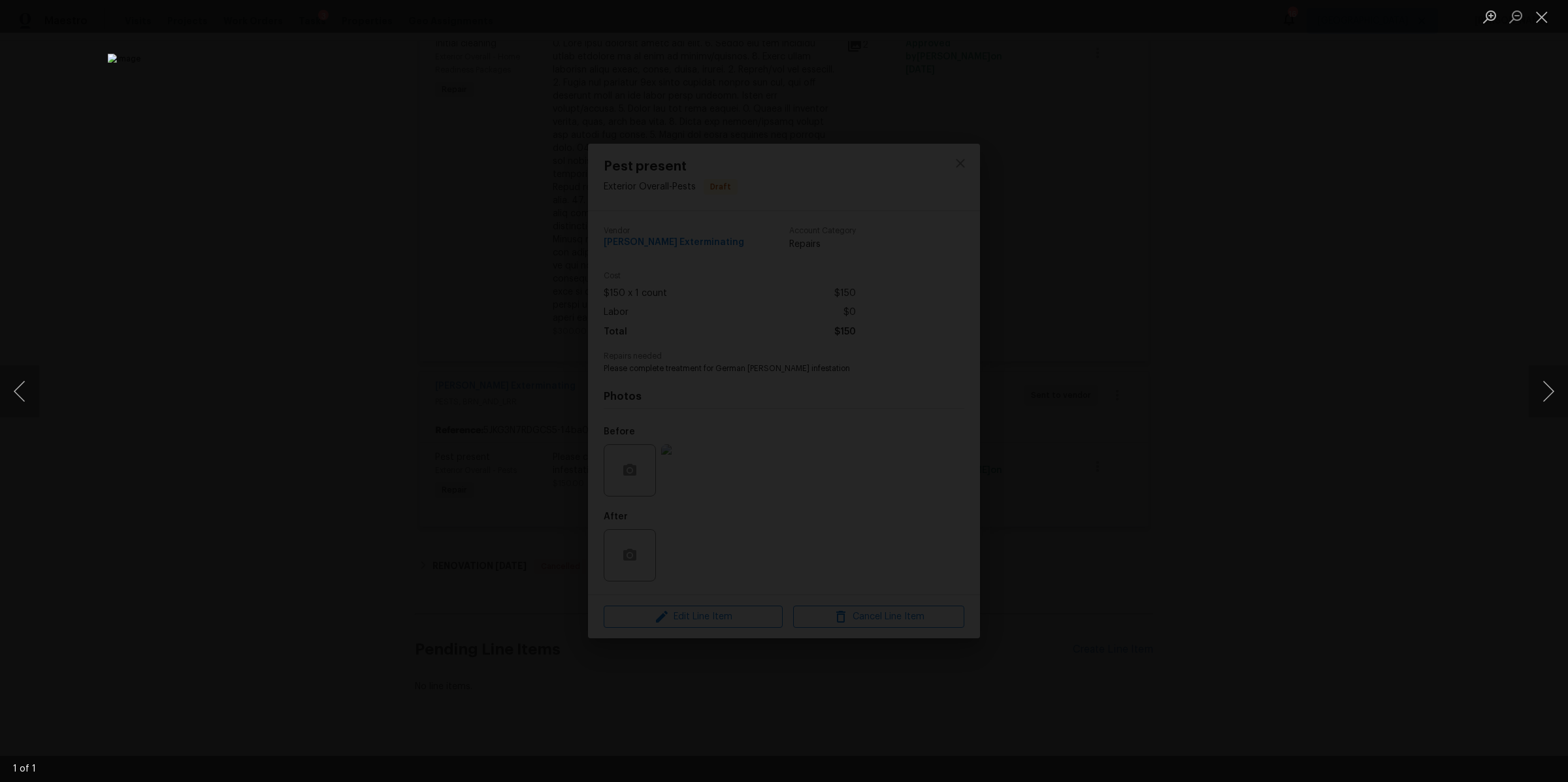
click at [1287, 516] on div "Lightbox" at bounding box center [784, 391] width 1568 height 782
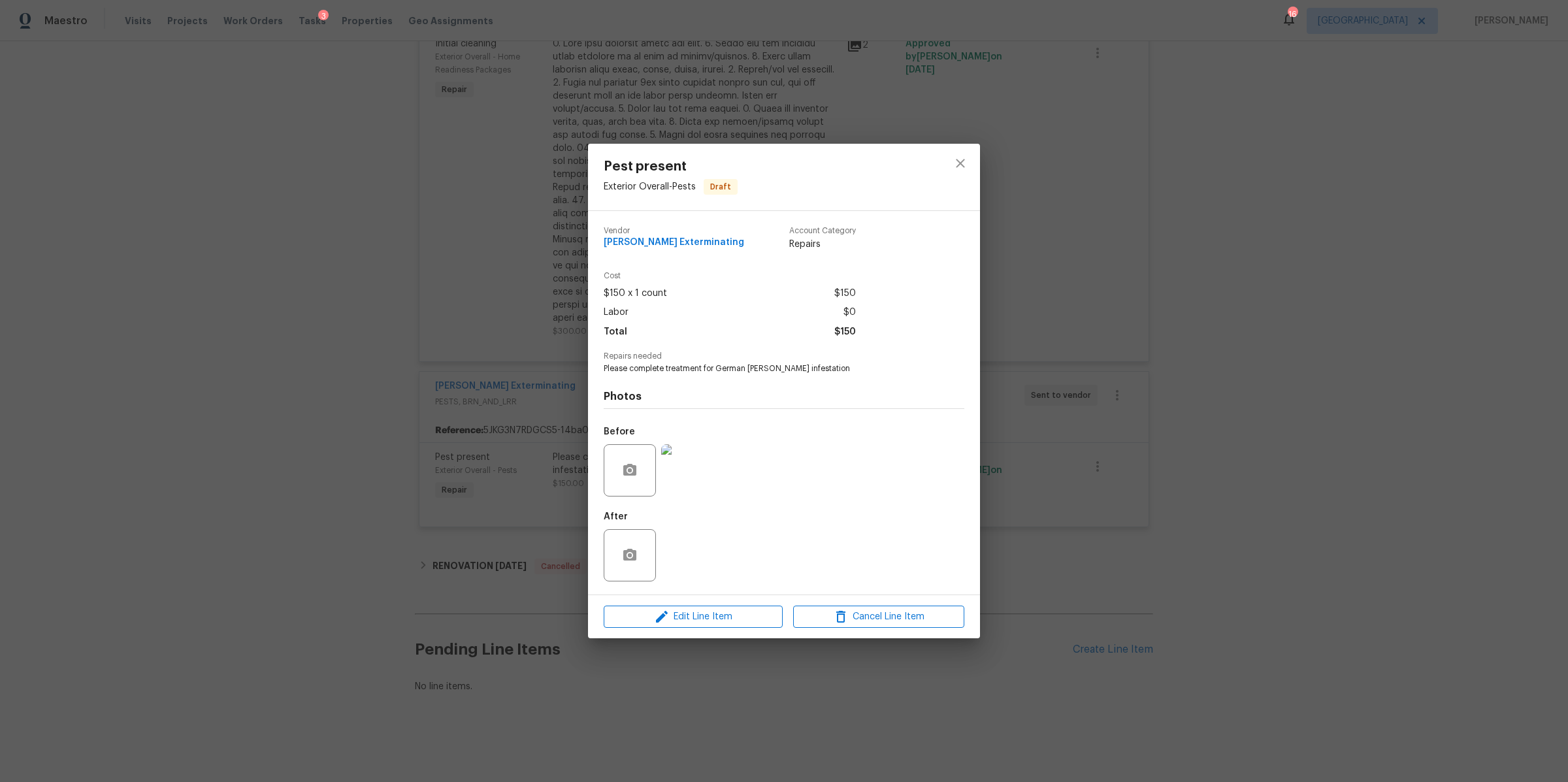
click at [1248, 518] on div "Pest present Exterior Overall - Pests Draft Vendor Belle Meade Exterminating Ac…" at bounding box center [784, 391] width 1568 height 782
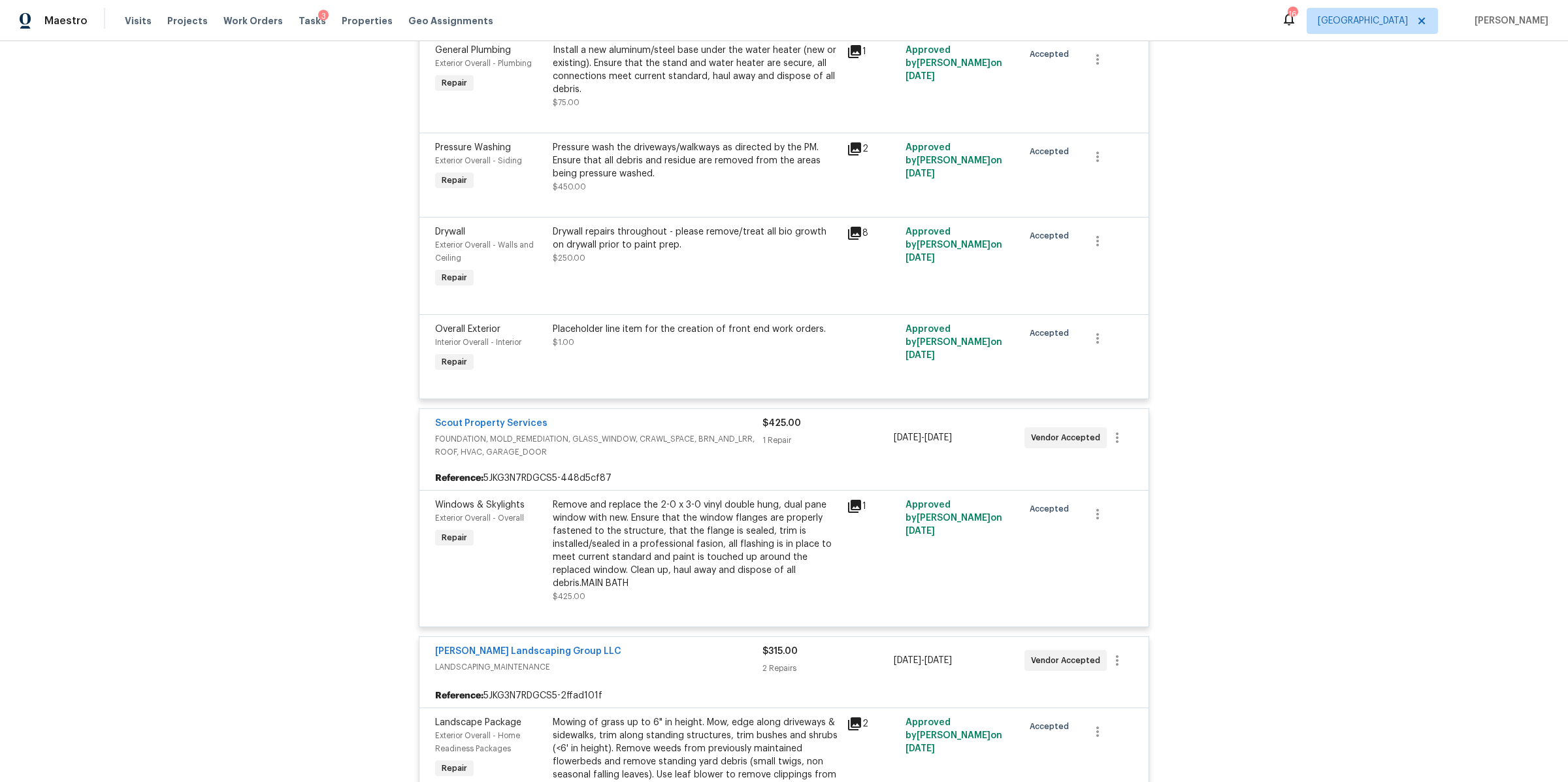
scroll to position [3163, 0]
click at [1096, 345] on icon "button" at bounding box center [1098, 342] width 16 height 16
click at [1099, 340] on li "Cancel" at bounding box center [1100, 346] width 51 height 22
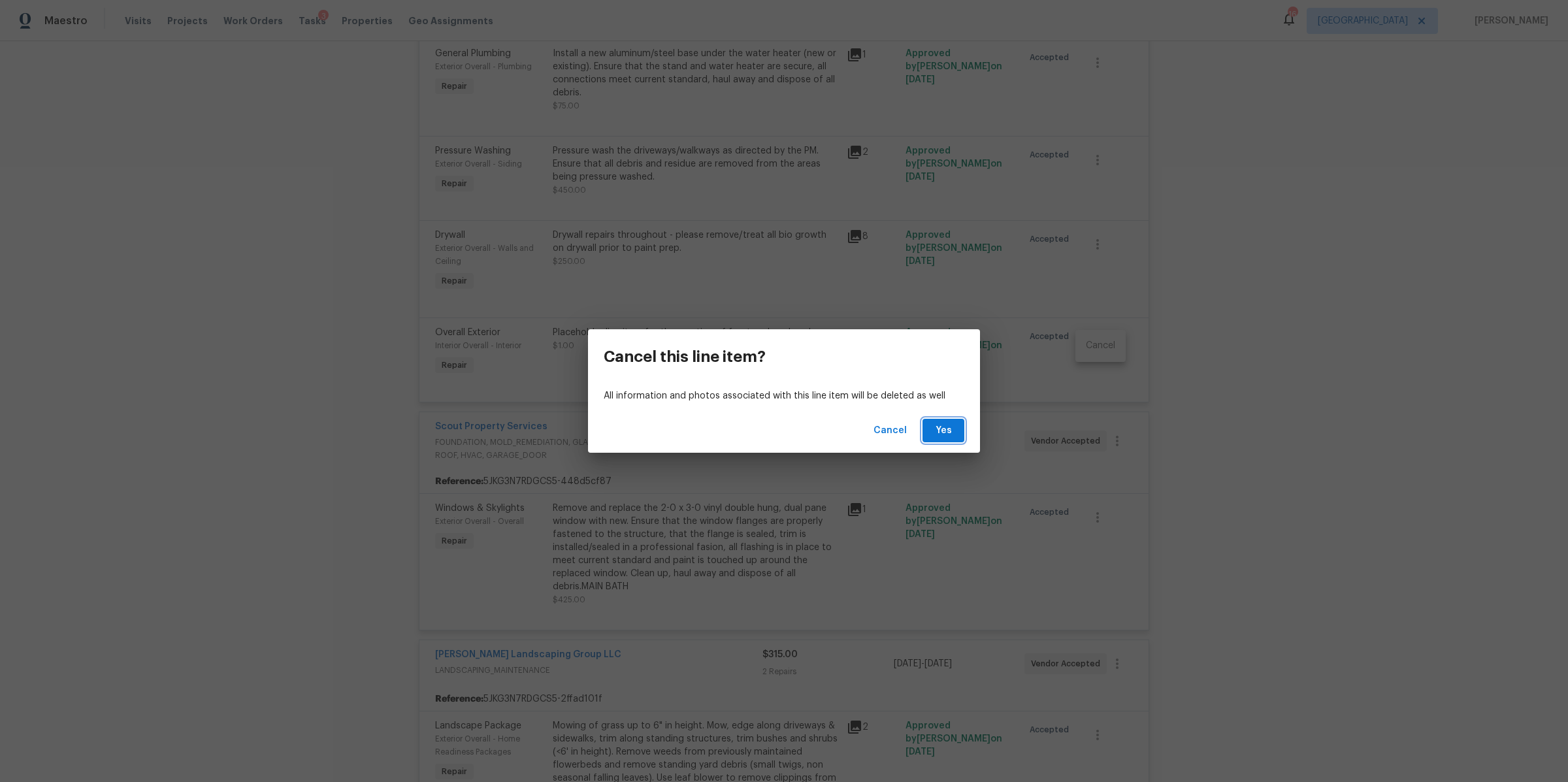
click at [935, 428] on span "Yes" at bounding box center [944, 431] width 21 height 16
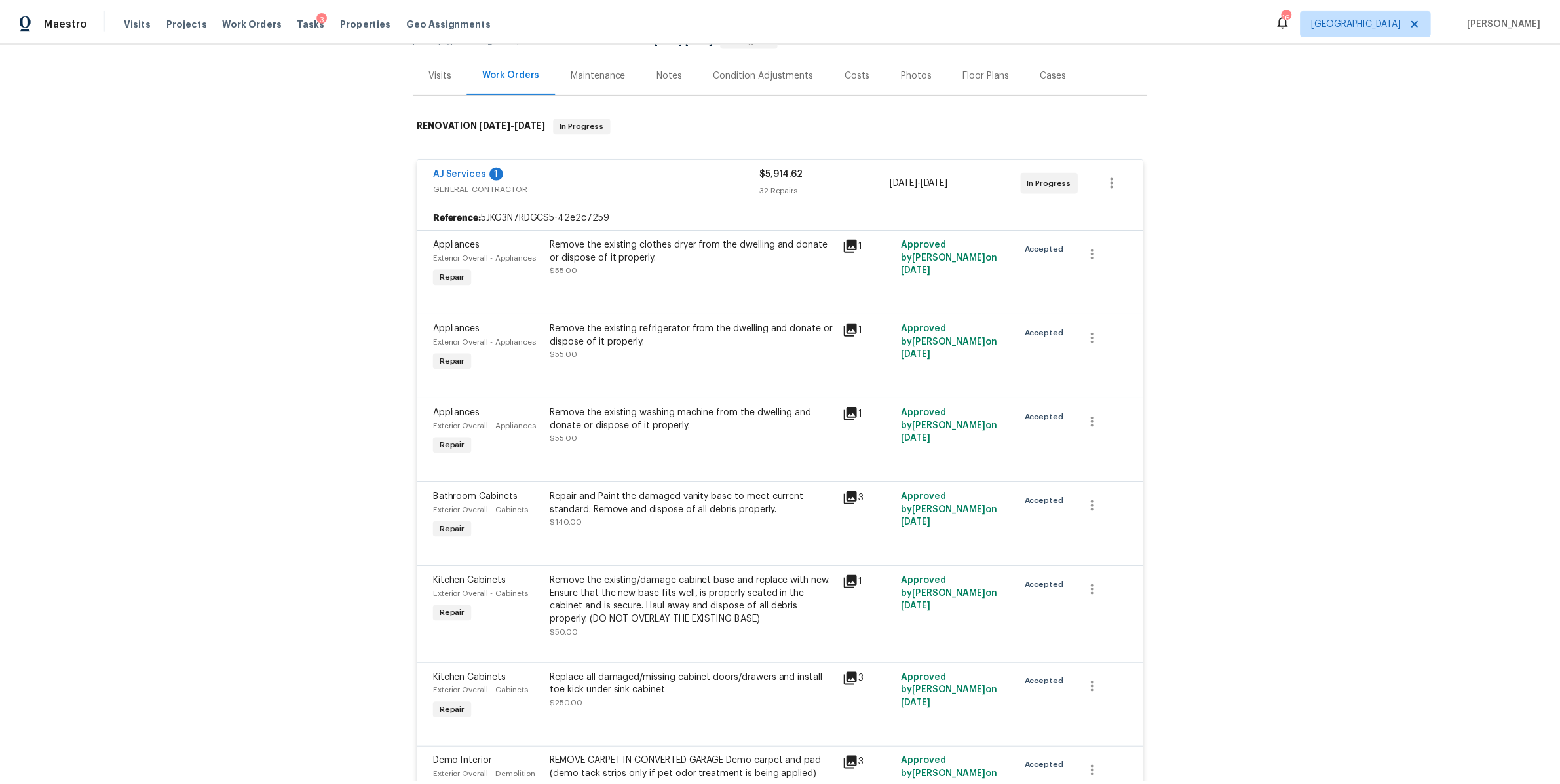
scroll to position [0, 0]
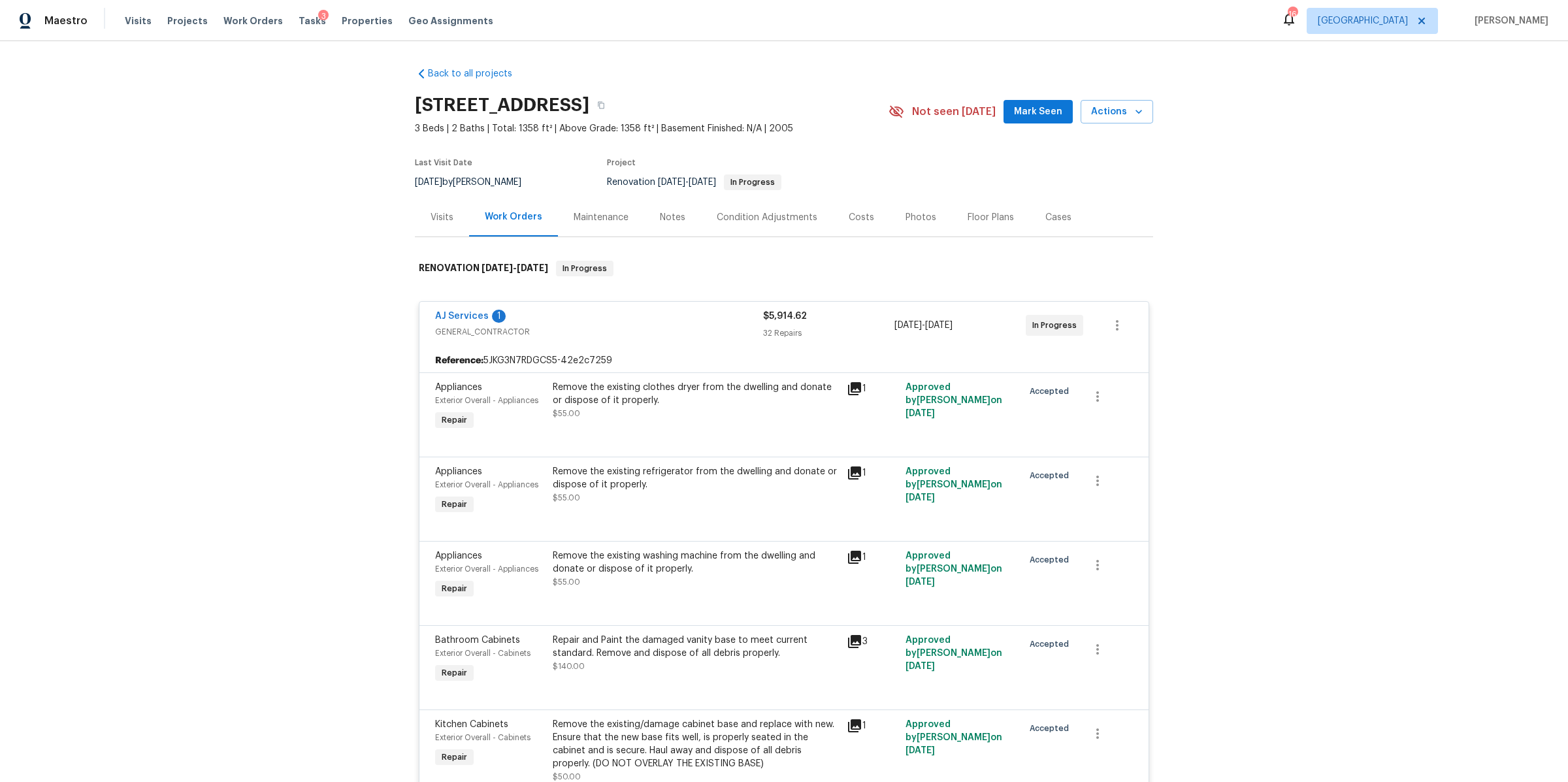
click at [662, 207] on div "Notes" at bounding box center [672, 217] width 57 height 39
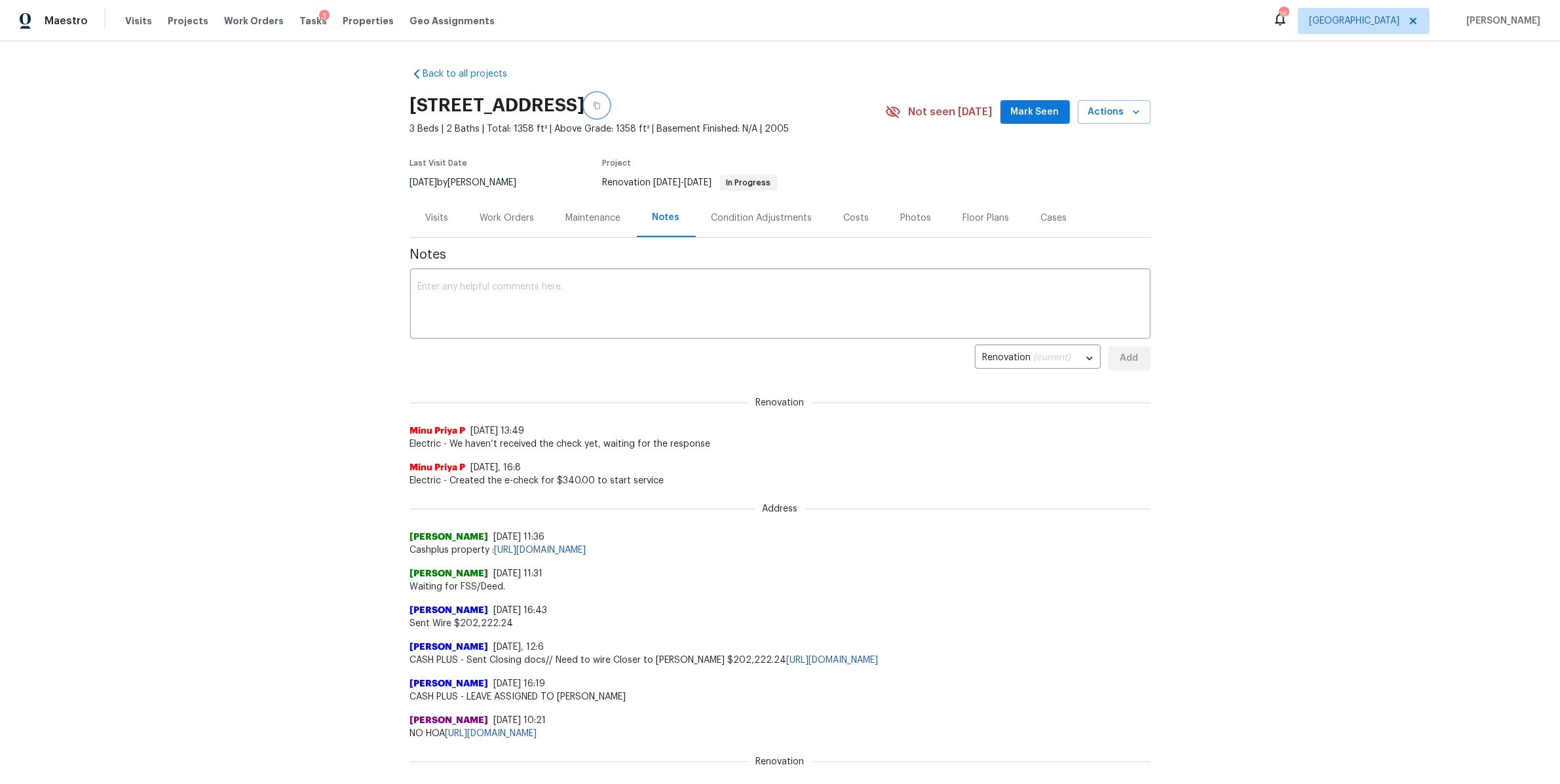
click at [609, 103] on button "button" at bounding box center [597, 105] width 23 height 23
click at [809, 96] on div "106 Cottonwood Dr, Shelbyville, TN 37160" at bounding box center [647, 106] width 475 height 34
click at [601, 106] on icon "button" at bounding box center [597, 106] width 8 height 8
click at [302, 23] on span "Tasks" at bounding box center [313, 20] width 27 height 9
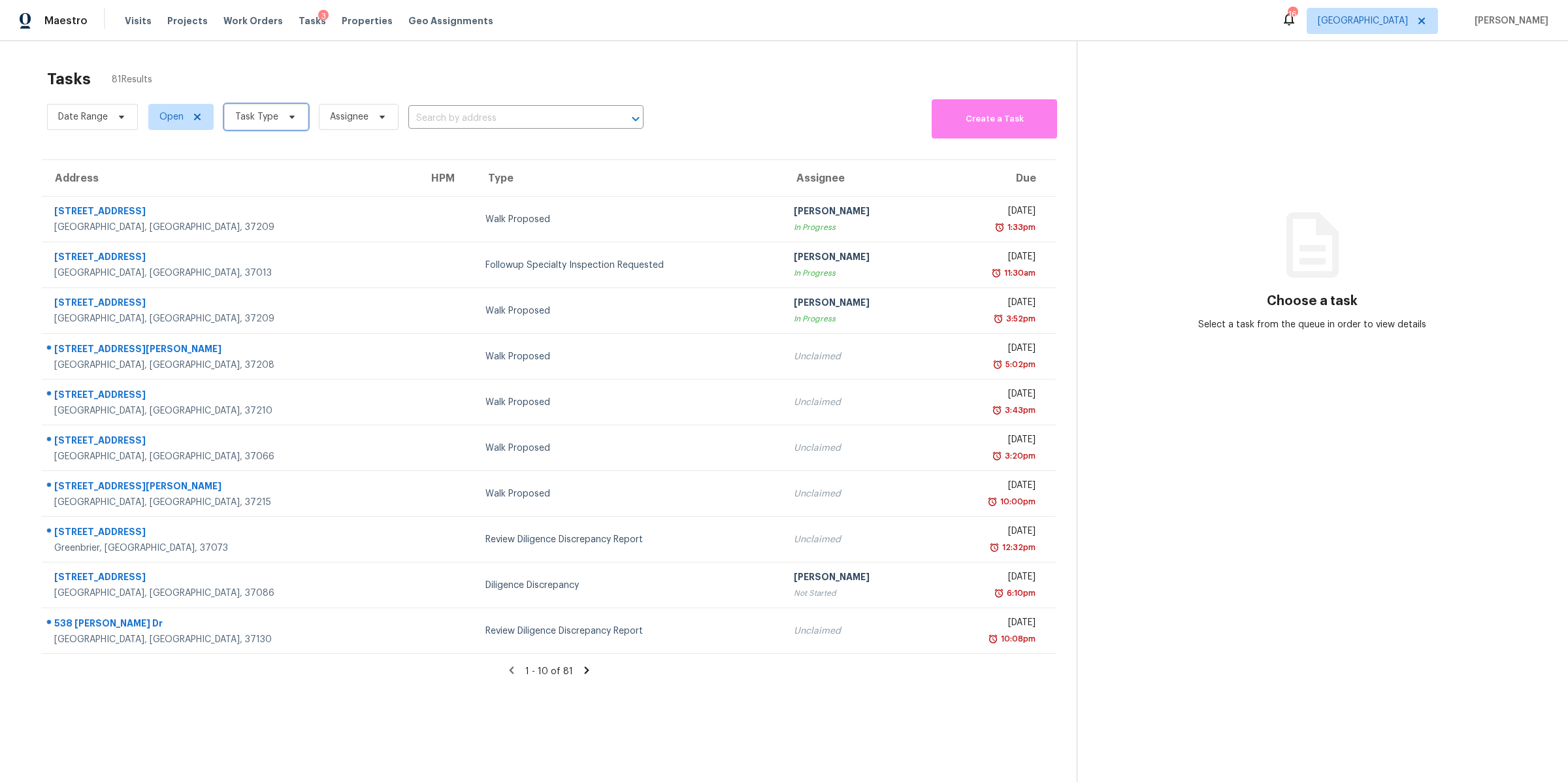
click at [272, 124] on span "Task Type" at bounding box center [257, 117] width 43 height 13
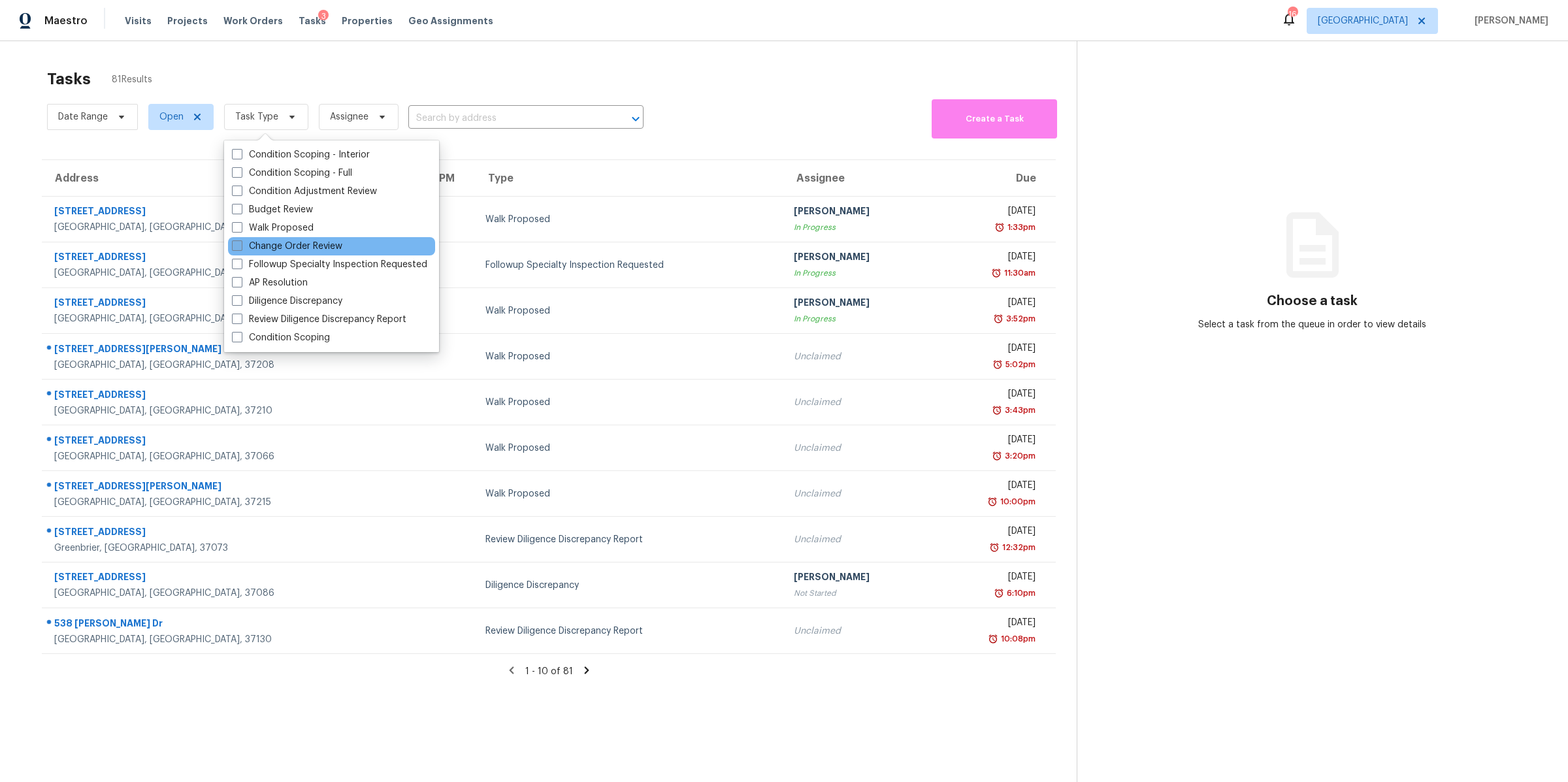
click at [290, 240] on label "Change Order Review" at bounding box center [287, 246] width 110 height 13
click at [240, 240] on input "Change Order Review" at bounding box center [236, 244] width 9 height 9
checkbox input "true"
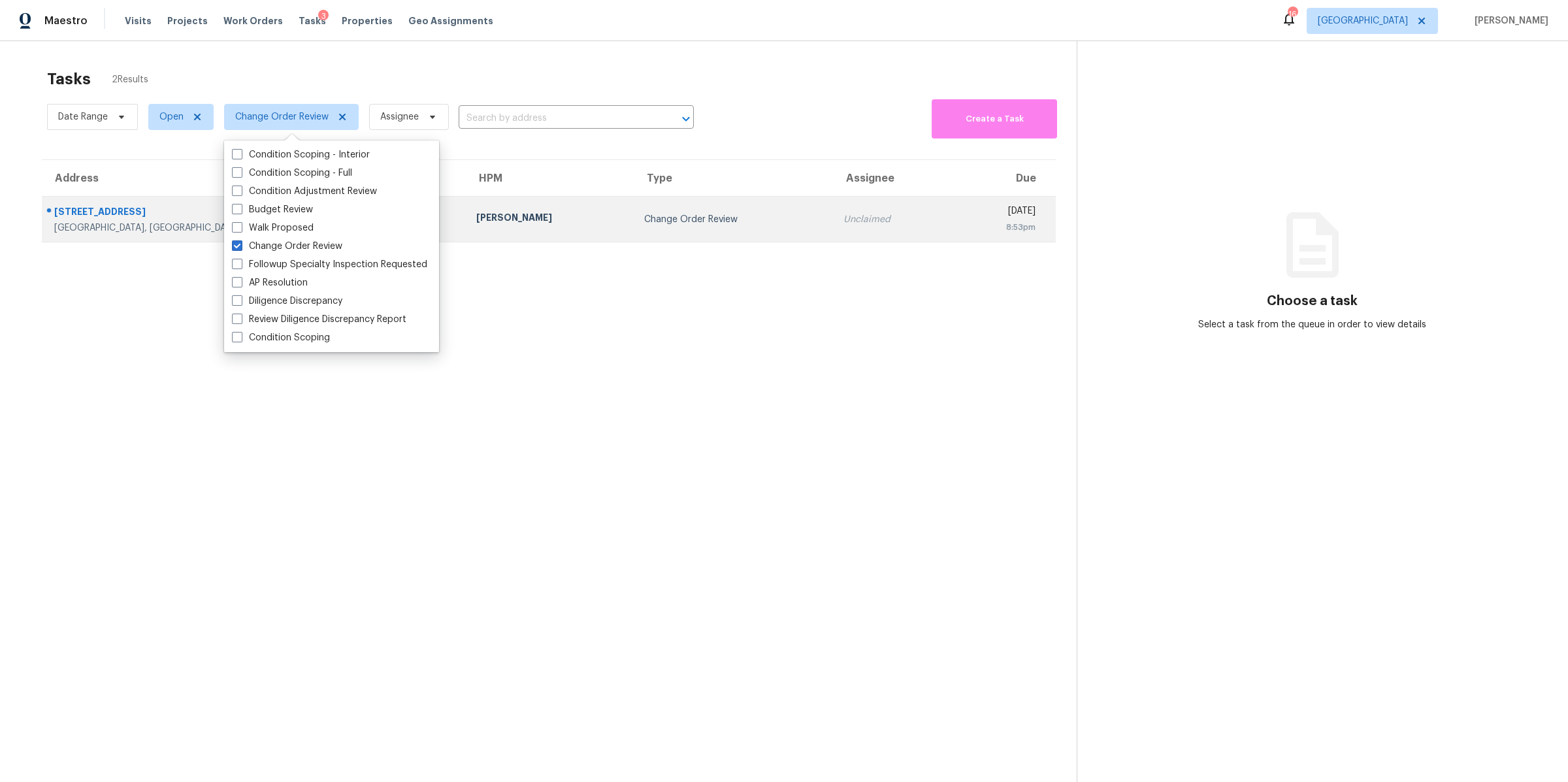
click at [96, 219] on div "133 Kingstons Cv" at bounding box center [254, 213] width 401 height 16
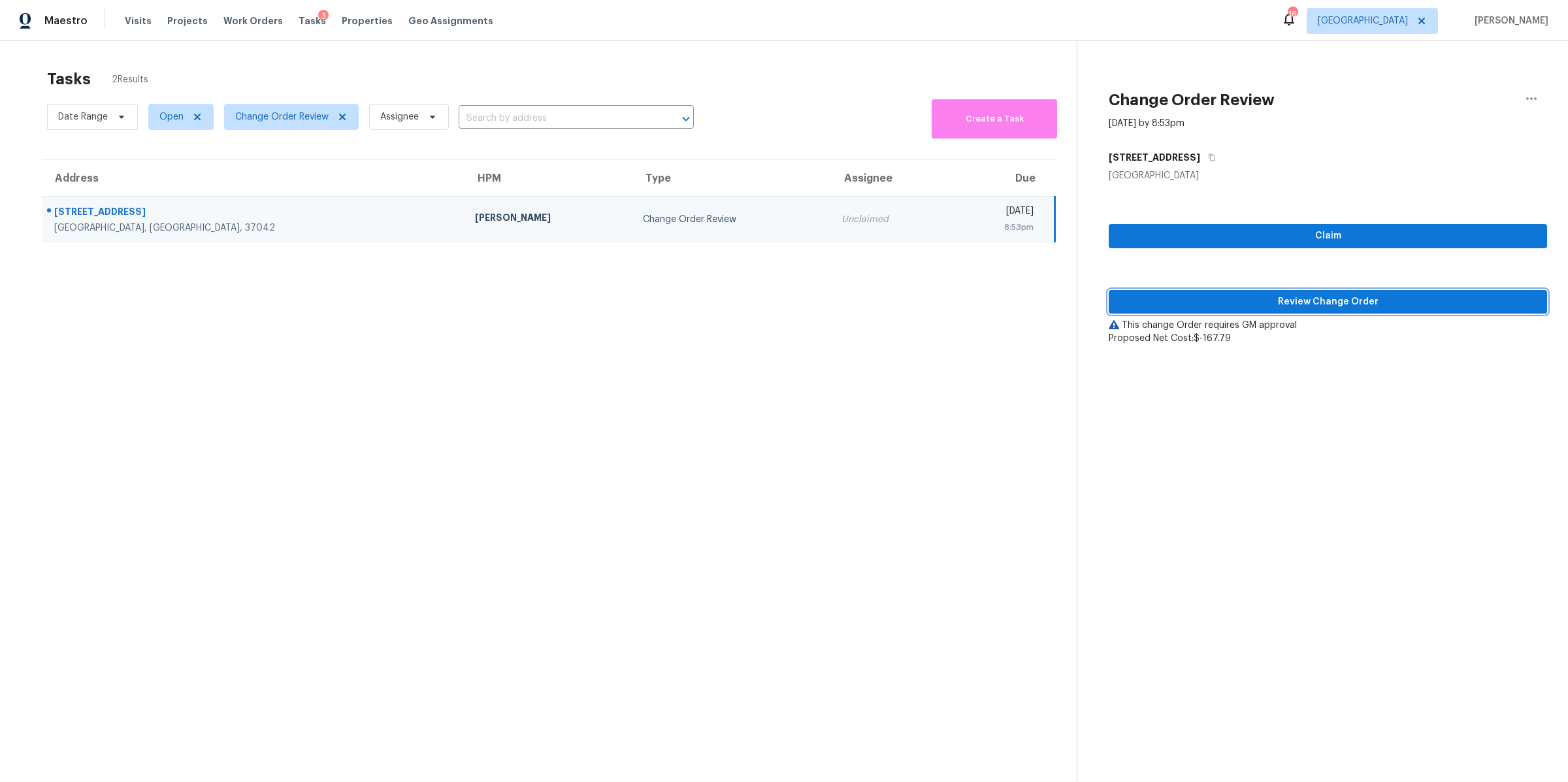
click at [1357, 301] on span "Review Change Order" at bounding box center [1327, 302] width 417 height 16
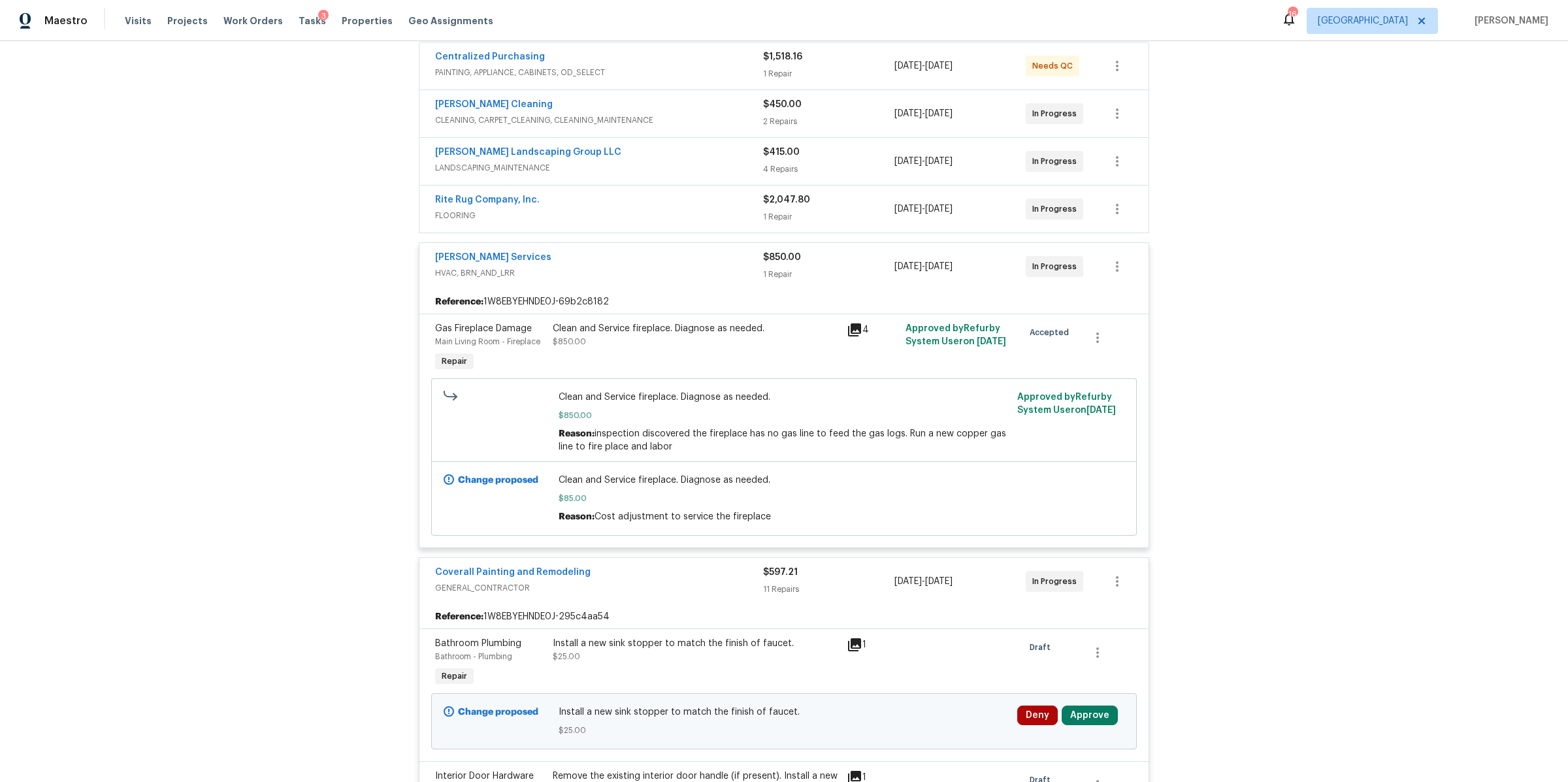
scroll to position [255, 0]
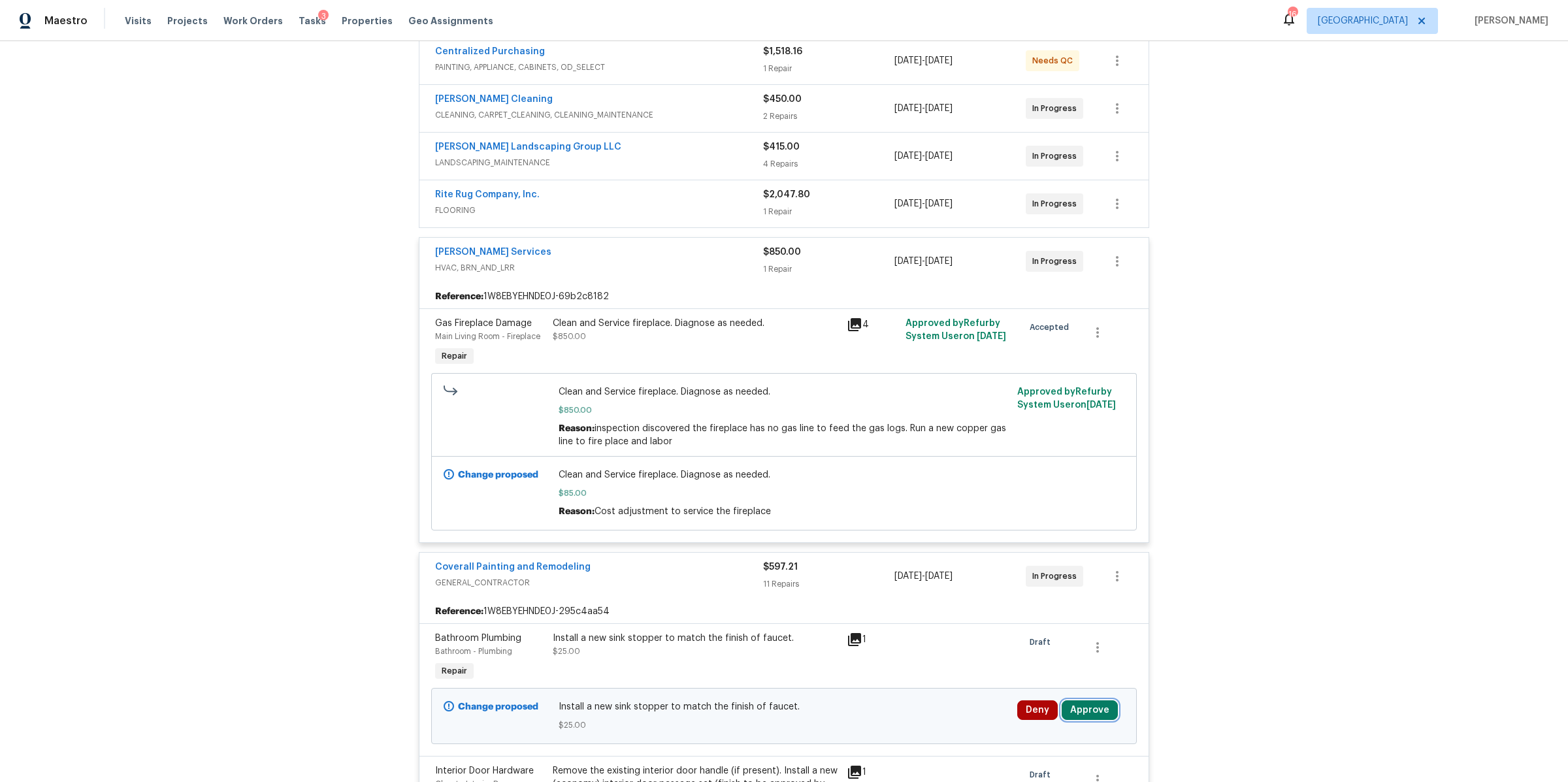
click at [1088, 717] on button "Approve" at bounding box center [1090, 710] width 56 height 19
click at [1020, 672] on button "Approve" at bounding box center [1046, 670] width 79 height 27
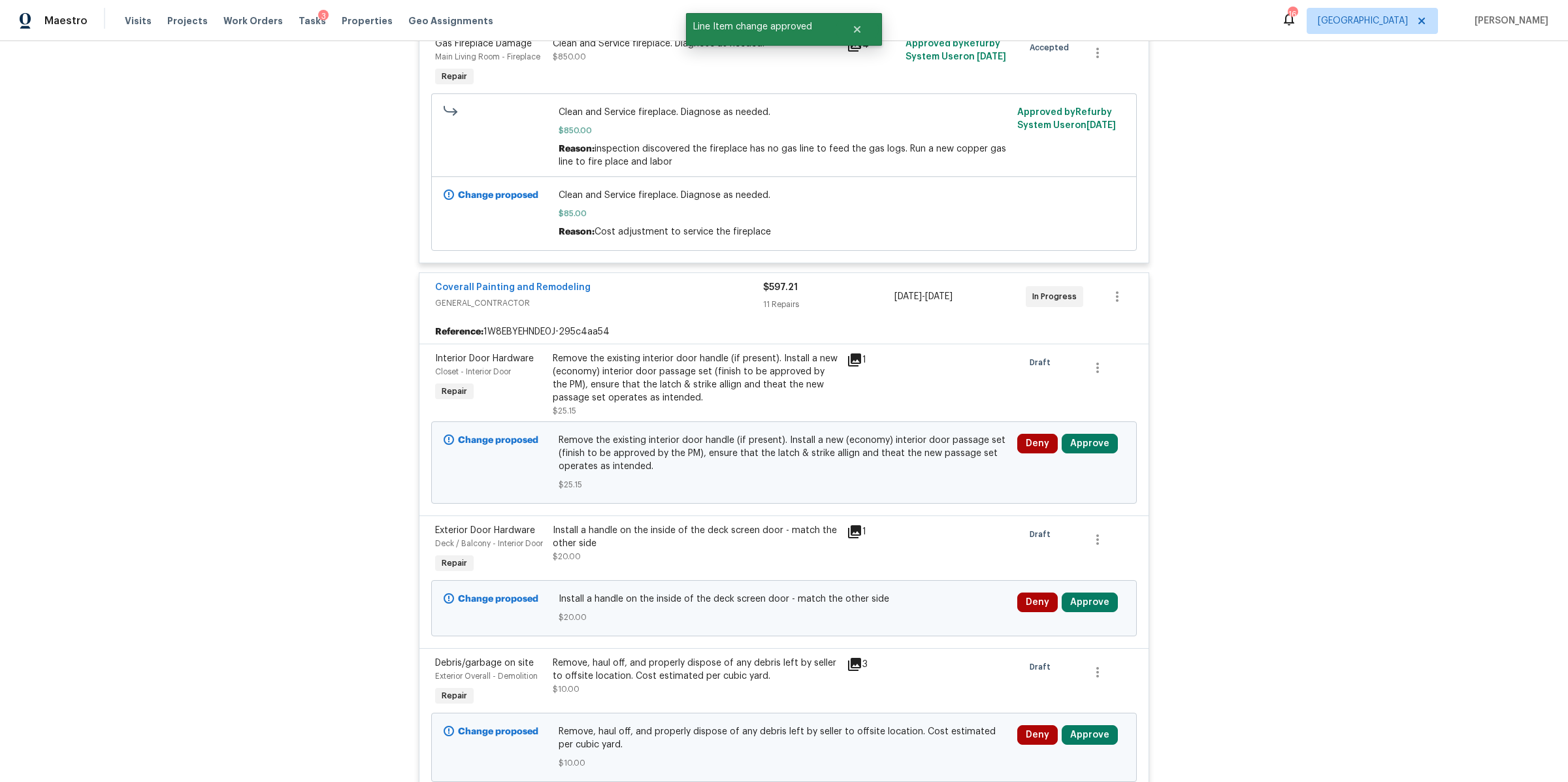
scroll to position [535, 0]
click at [1089, 448] on button "Approve" at bounding box center [1090, 442] width 56 height 19
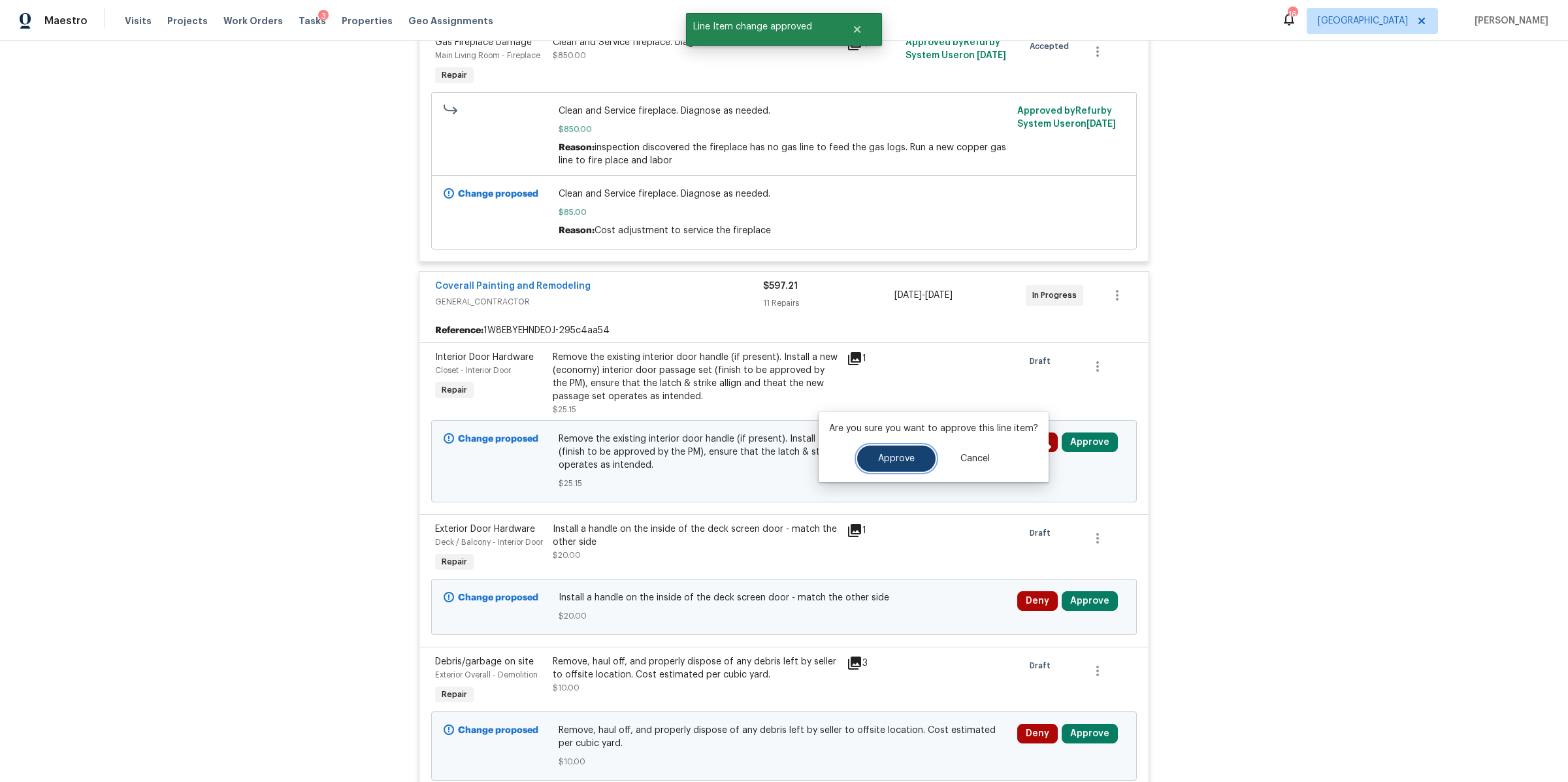
click at [911, 454] on span "Approve" at bounding box center [896, 459] width 37 height 10
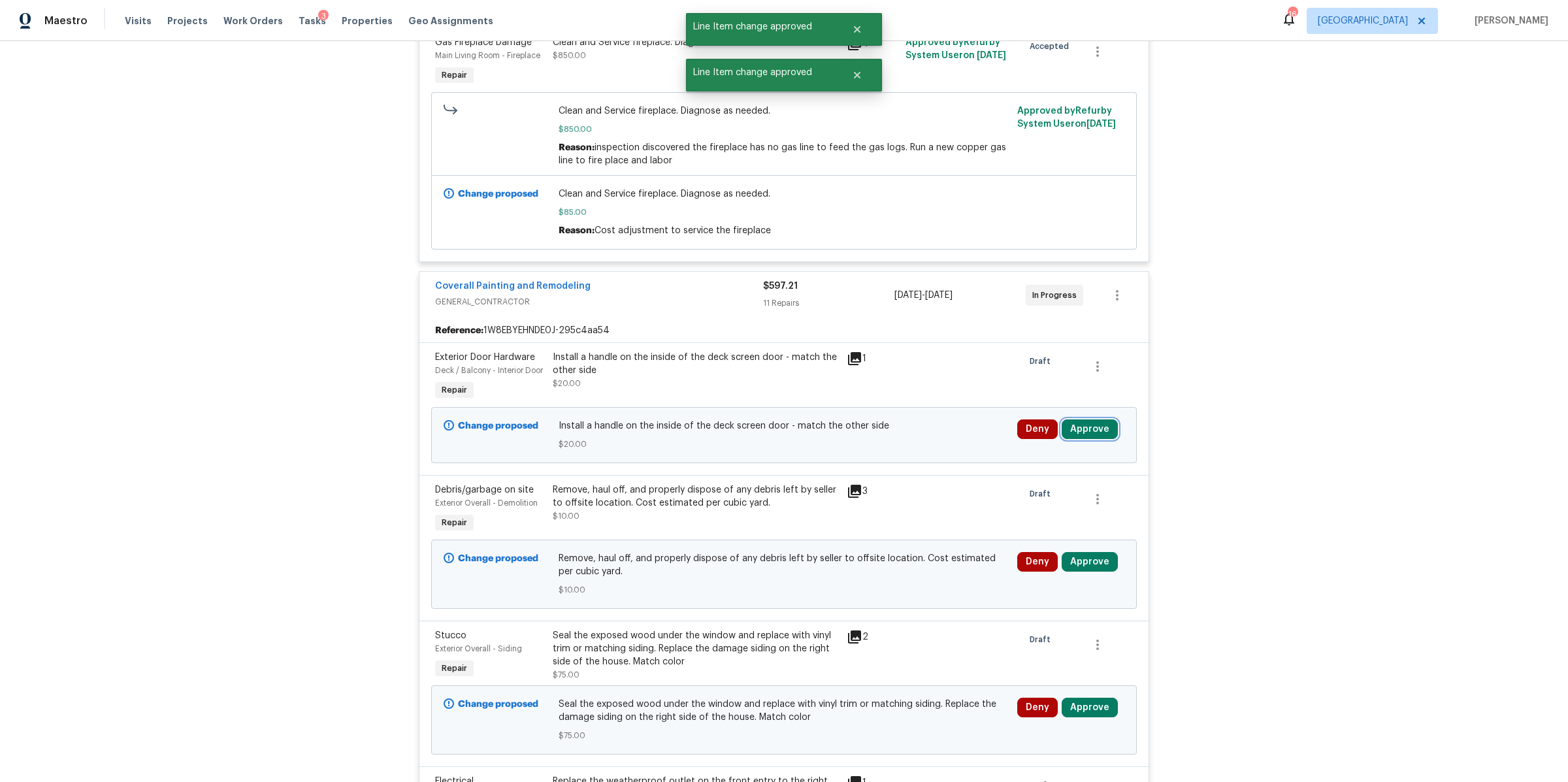
click at [1083, 434] on button "Approve" at bounding box center [1090, 429] width 56 height 19
click at [899, 444] on span "Approve" at bounding box center [896, 446] width 37 height 10
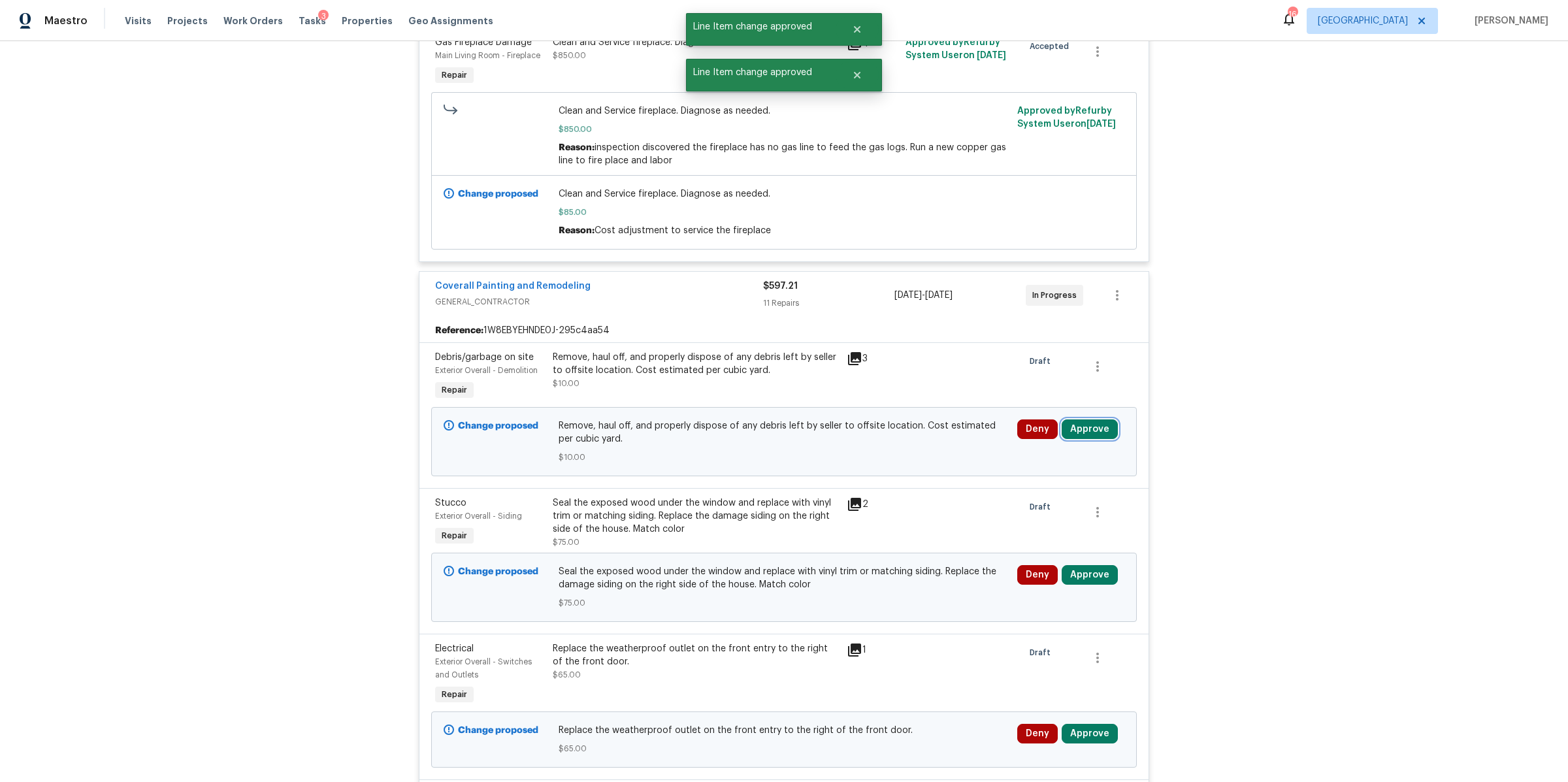
click at [1083, 434] on button "Approve" at bounding box center [1090, 429] width 56 height 19
click at [909, 444] on span "Approve" at bounding box center [896, 446] width 37 height 10
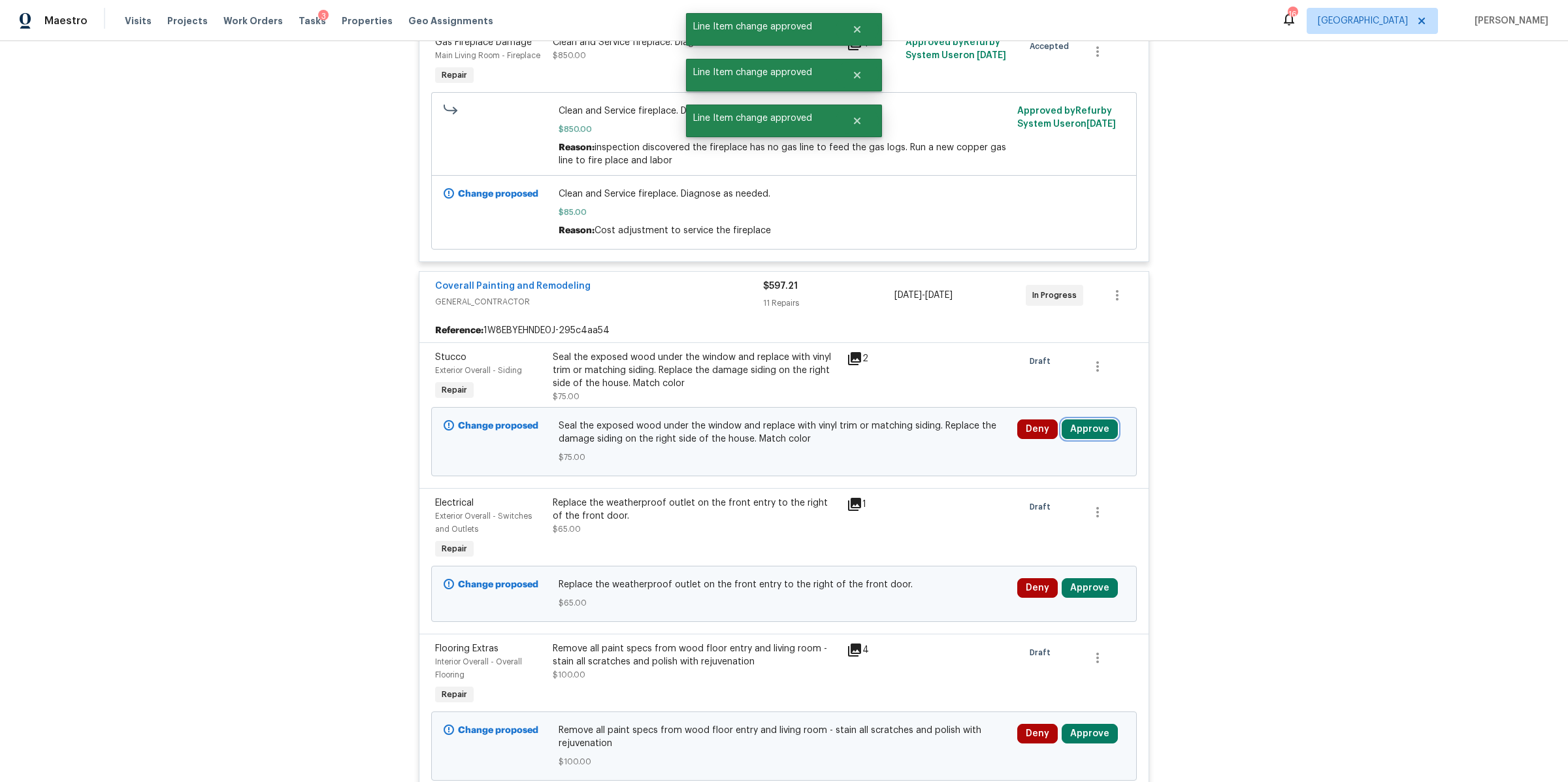
click at [1085, 432] on button "Approve" at bounding box center [1090, 429] width 56 height 19
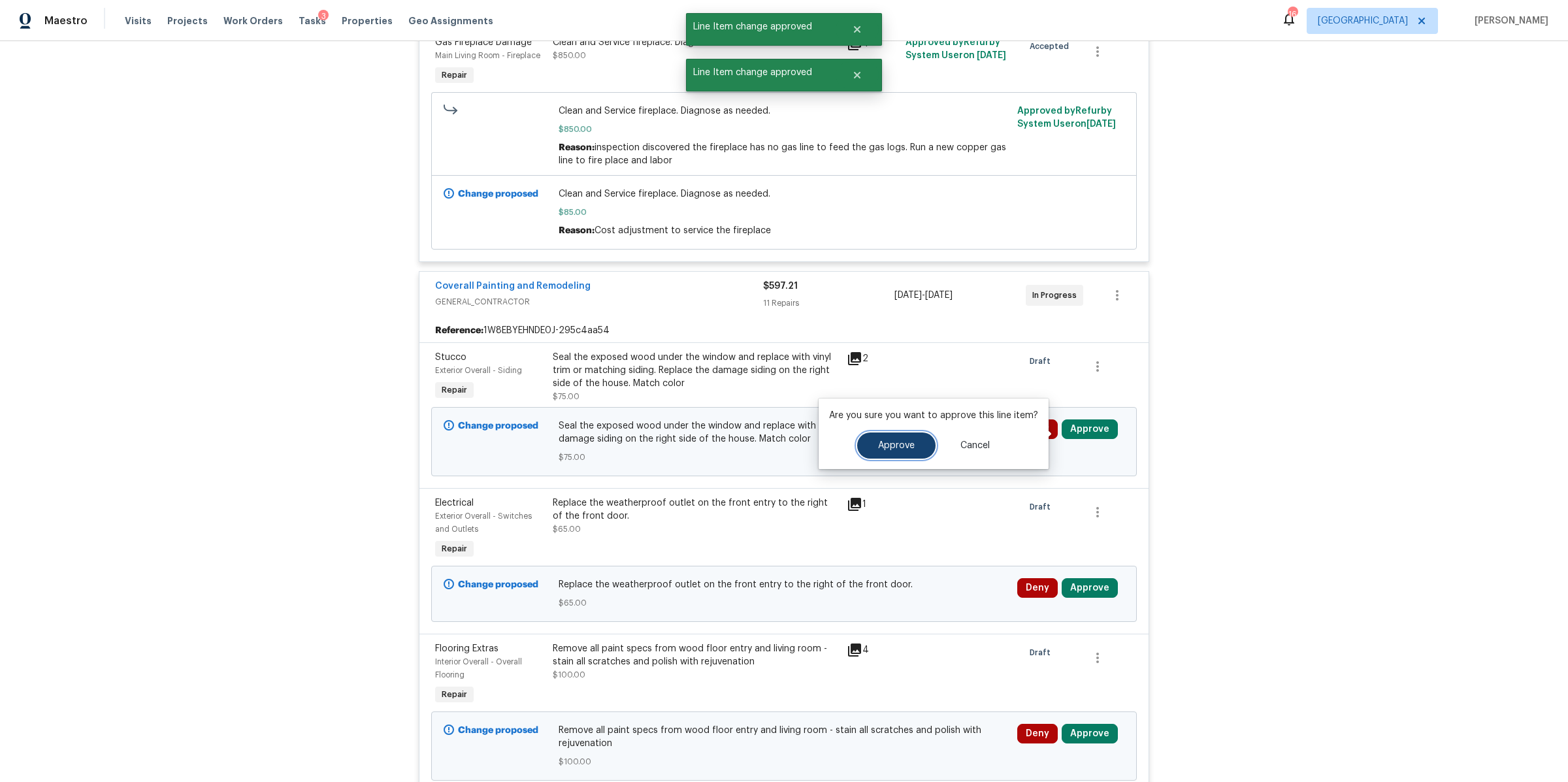
click at [887, 446] on span "Approve" at bounding box center [896, 446] width 37 height 10
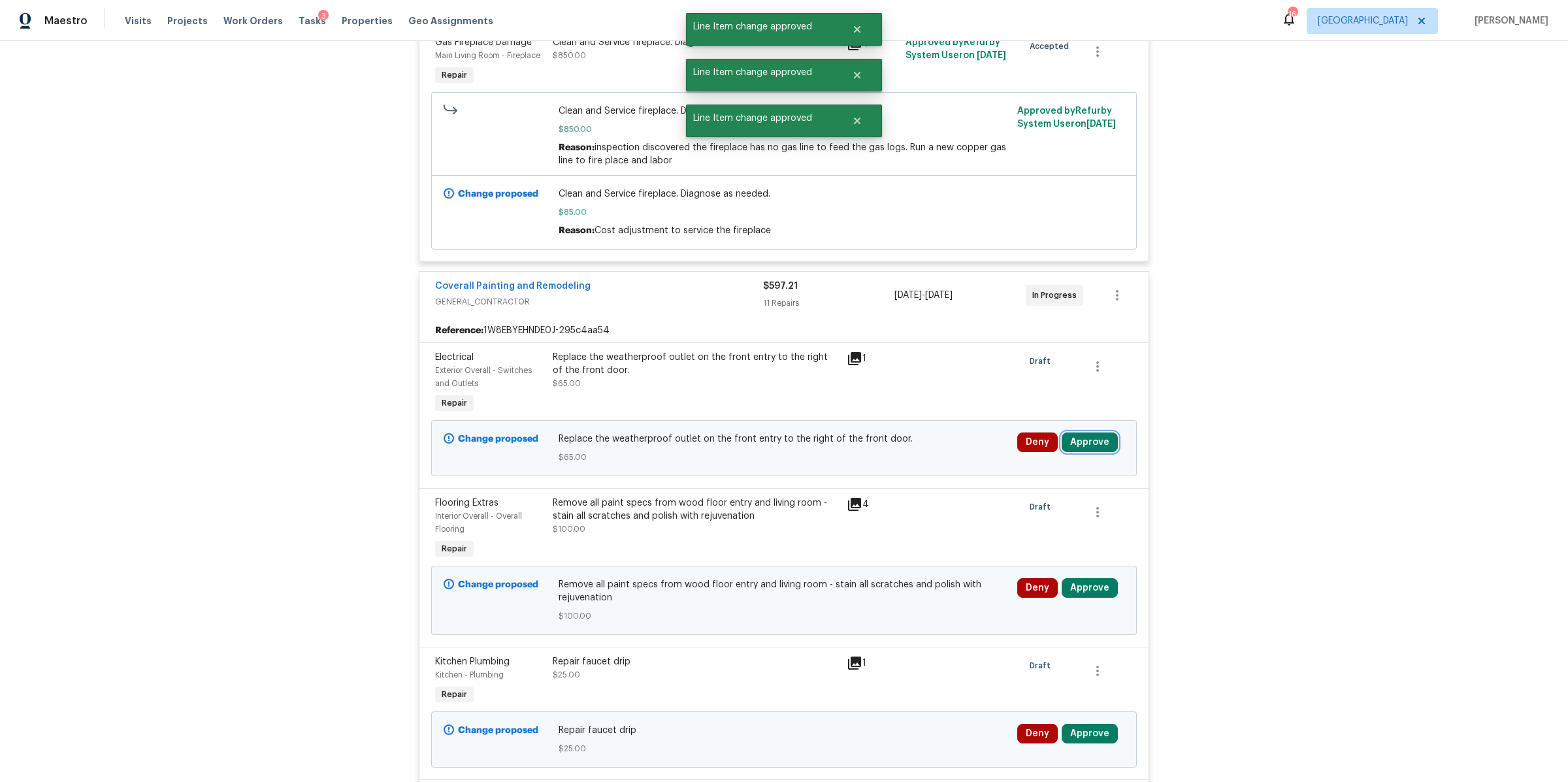
click at [1103, 444] on button "Approve" at bounding box center [1090, 442] width 56 height 19
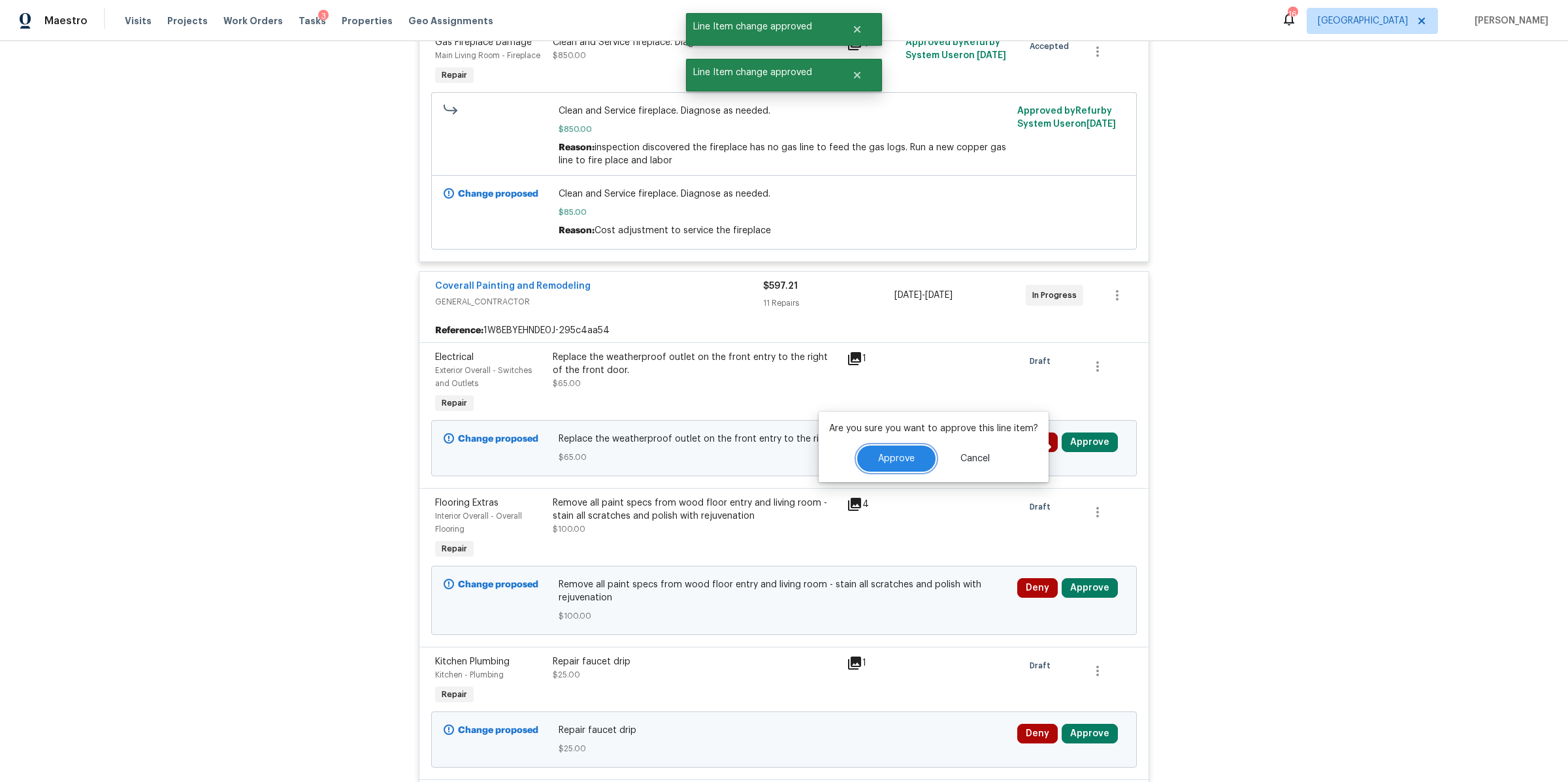
click at [897, 459] on span "Approve" at bounding box center [896, 459] width 37 height 10
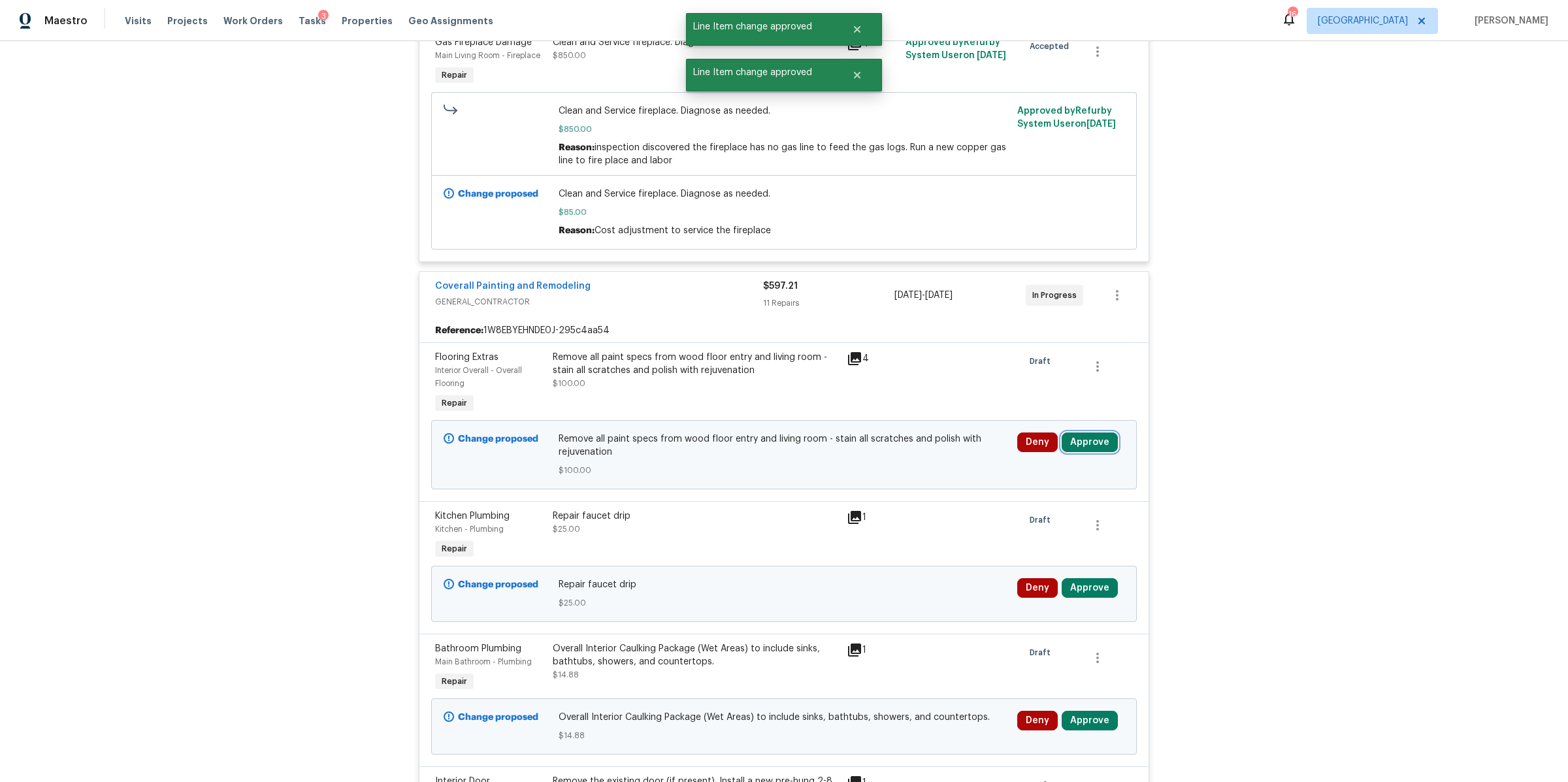
click at [1070, 443] on button "Approve" at bounding box center [1090, 442] width 56 height 19
click at [880, 448] on button "Approve" at bounding box center [896, 458] width 79 height 27
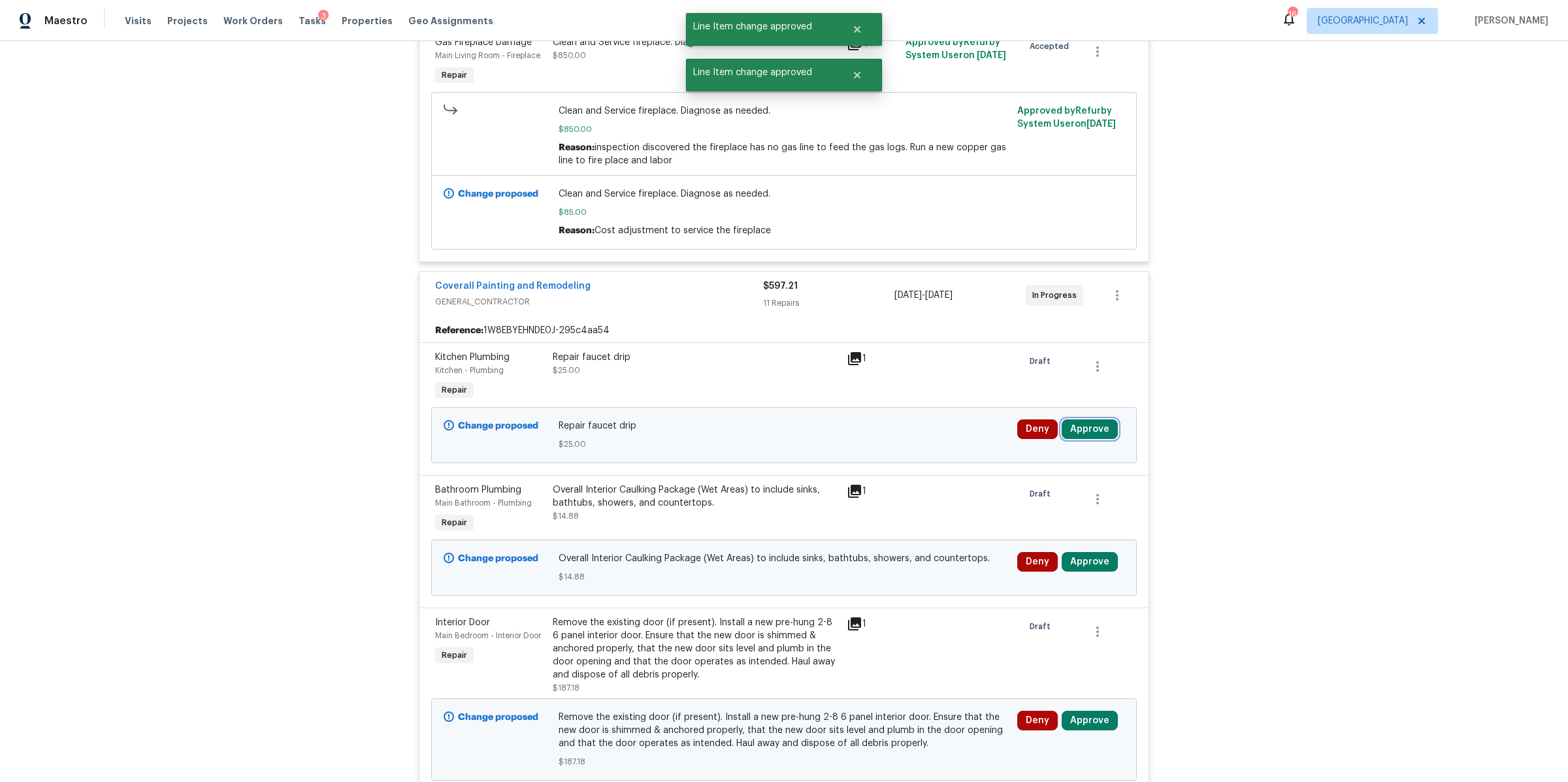
click at [1089, 431] on button "Approve" at bounding box center [1090, 429] width 56 height 19
click at [905, 437] on button "Approve" at bounding box center [896, 445] width 79 height 27
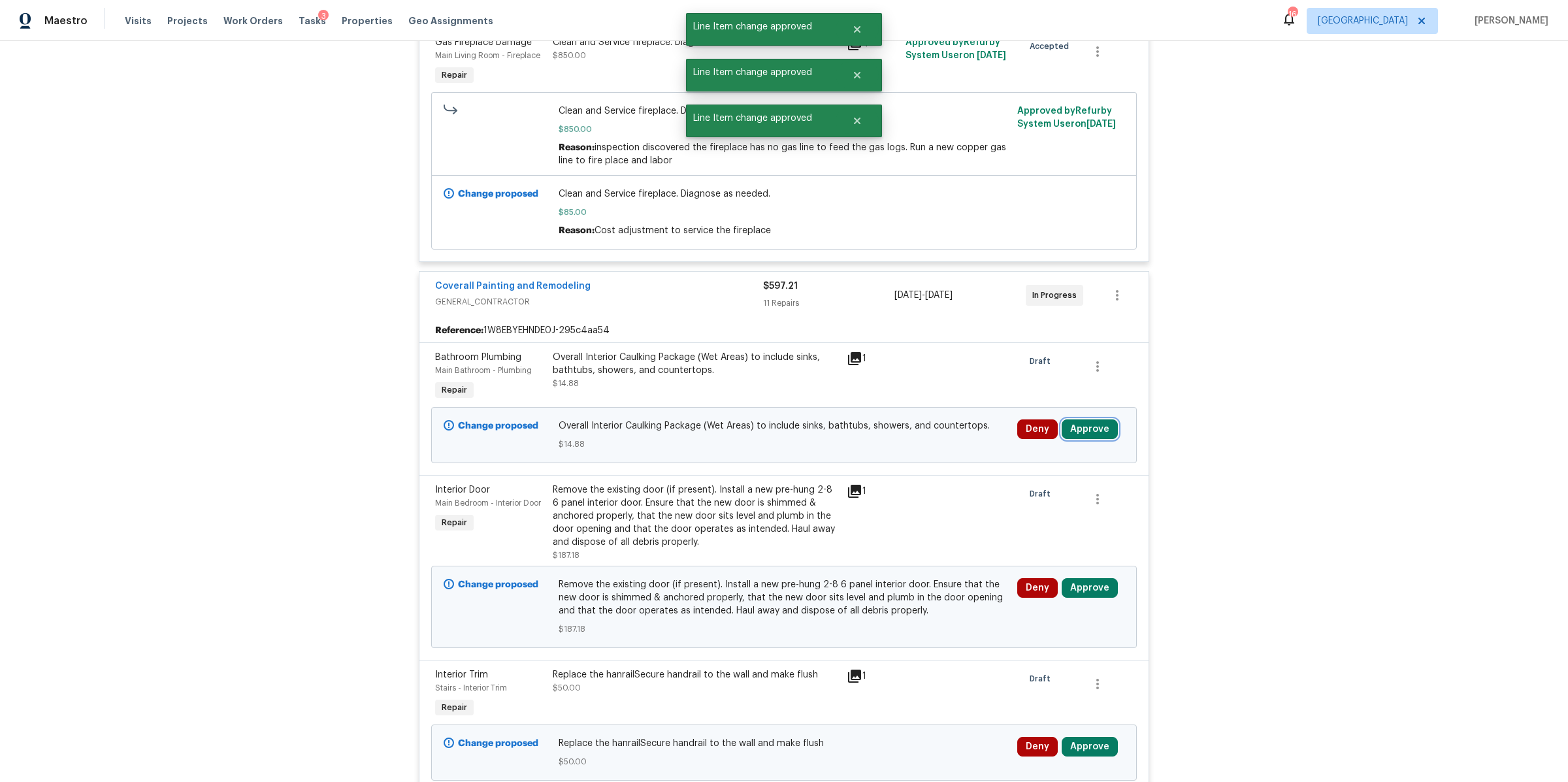
click at [1094, 439] on button "Approve" at bounding box center [1090, 429] width 56 height 19
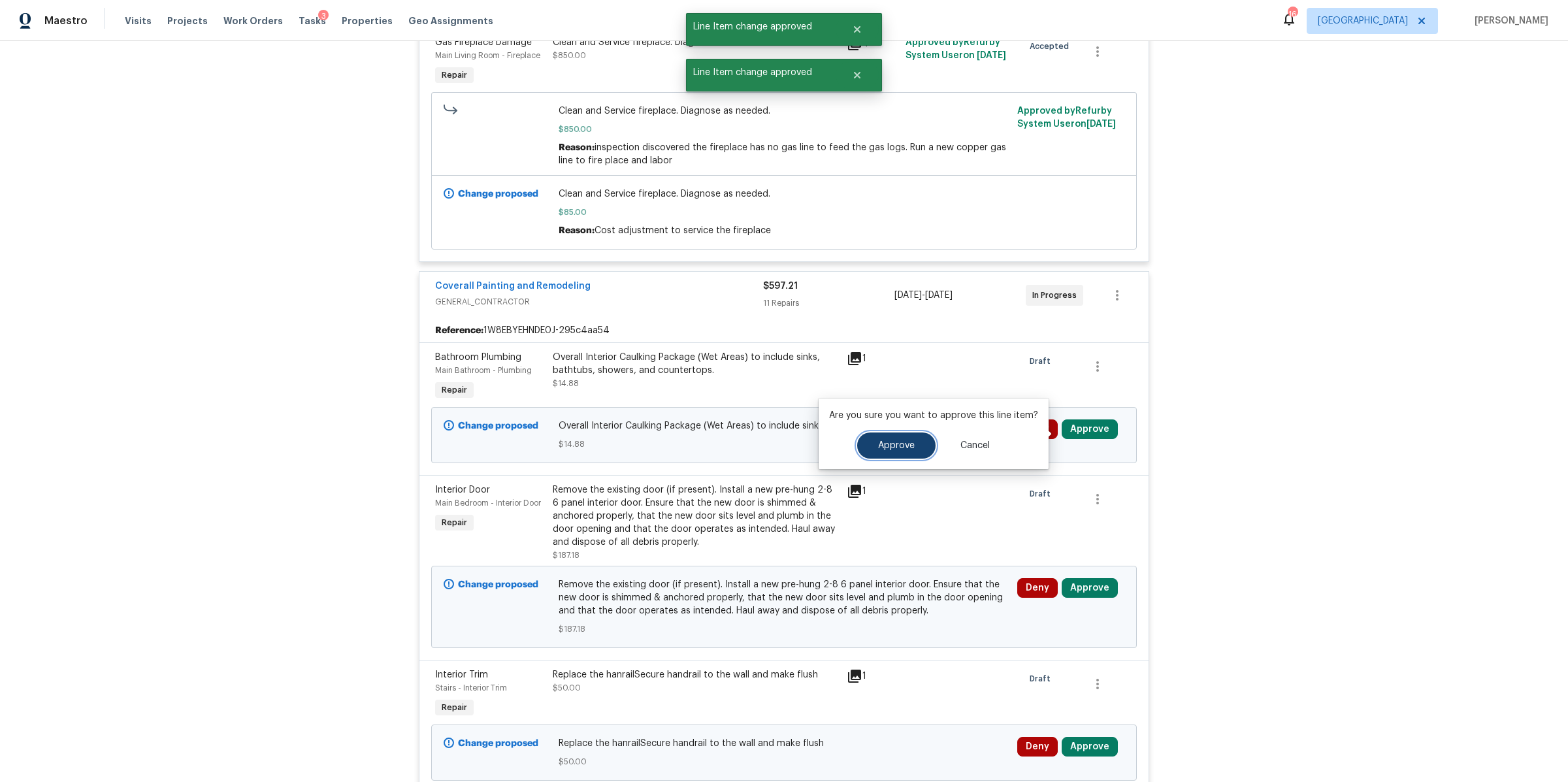
click at [915, 446] on button "Approve" at bounding box center [896, 445] width 79 height 27
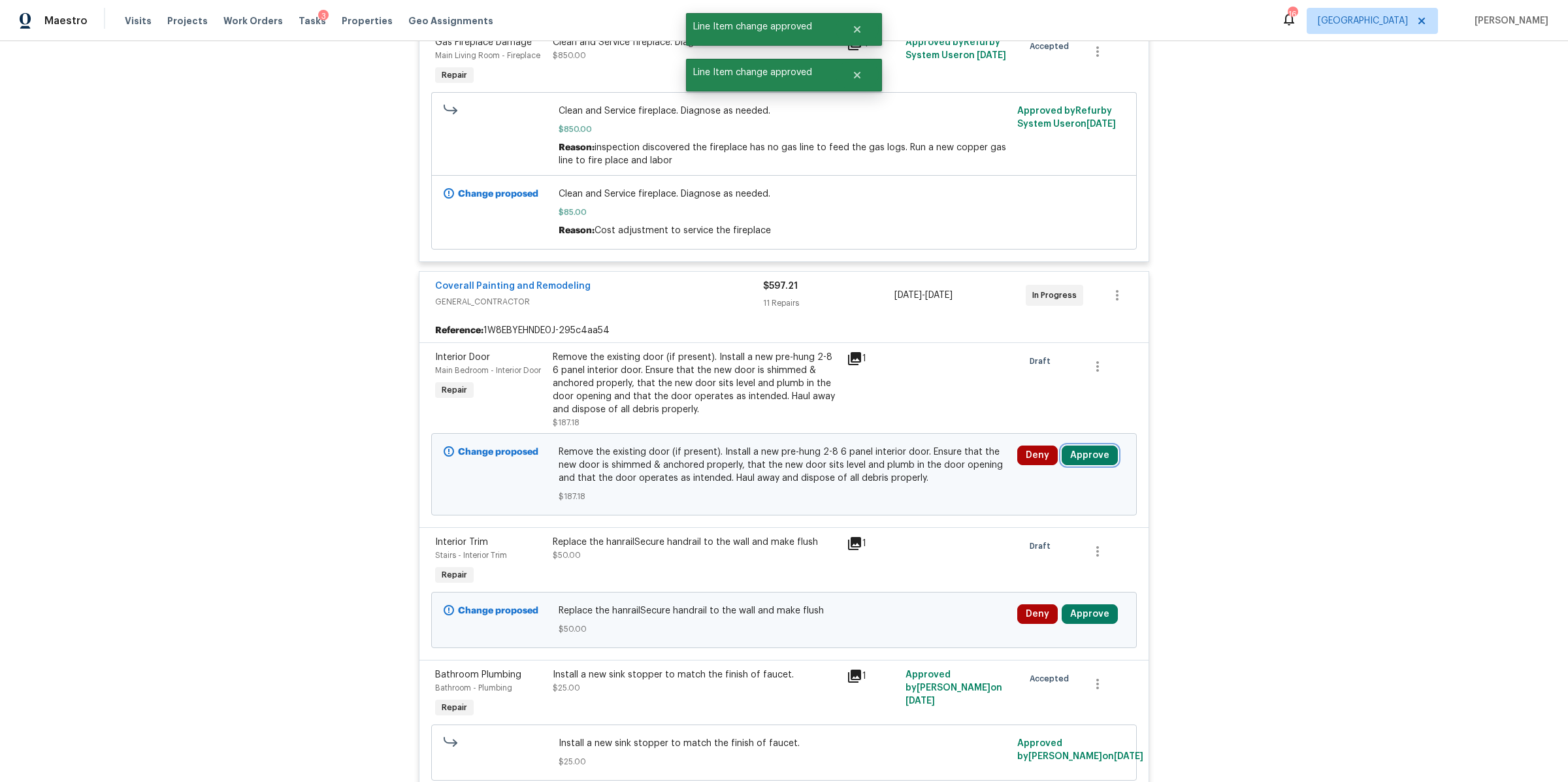
click at [1087, 458] on button "Approve" at bounding box center [1090, 455] width 56 height 19
click at [883, 469] on span "Approve" at bounding box center [896, 472] width 37 height 10
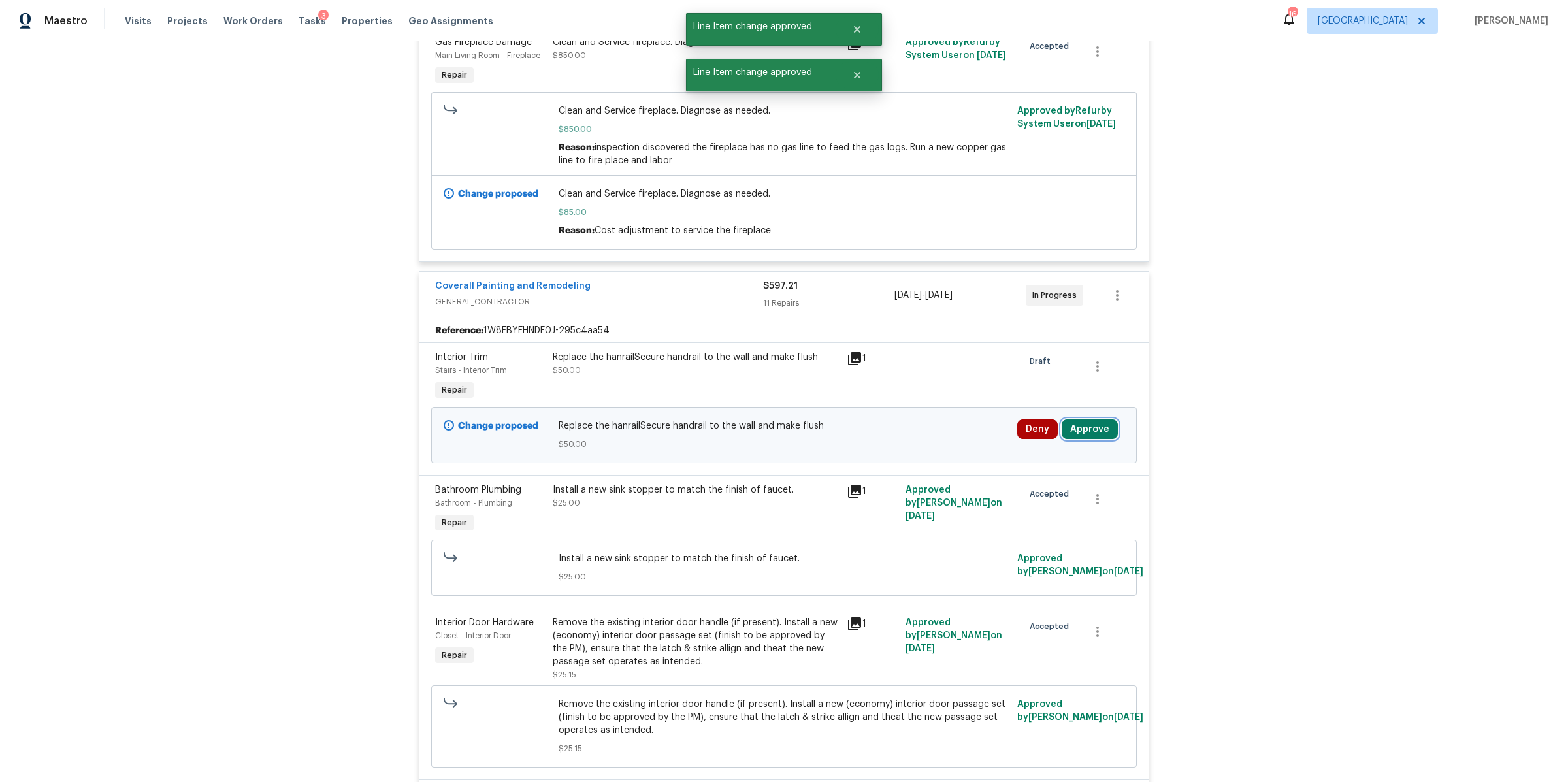
click at [1087, 433] on button "Approve" at bounding box center [1090, 429] width 56 height 19
click at [895, 461] on div "Are you sure you want to approve this line item? Approve Cancel" at bounding box center [933, 434] width 230 height 71
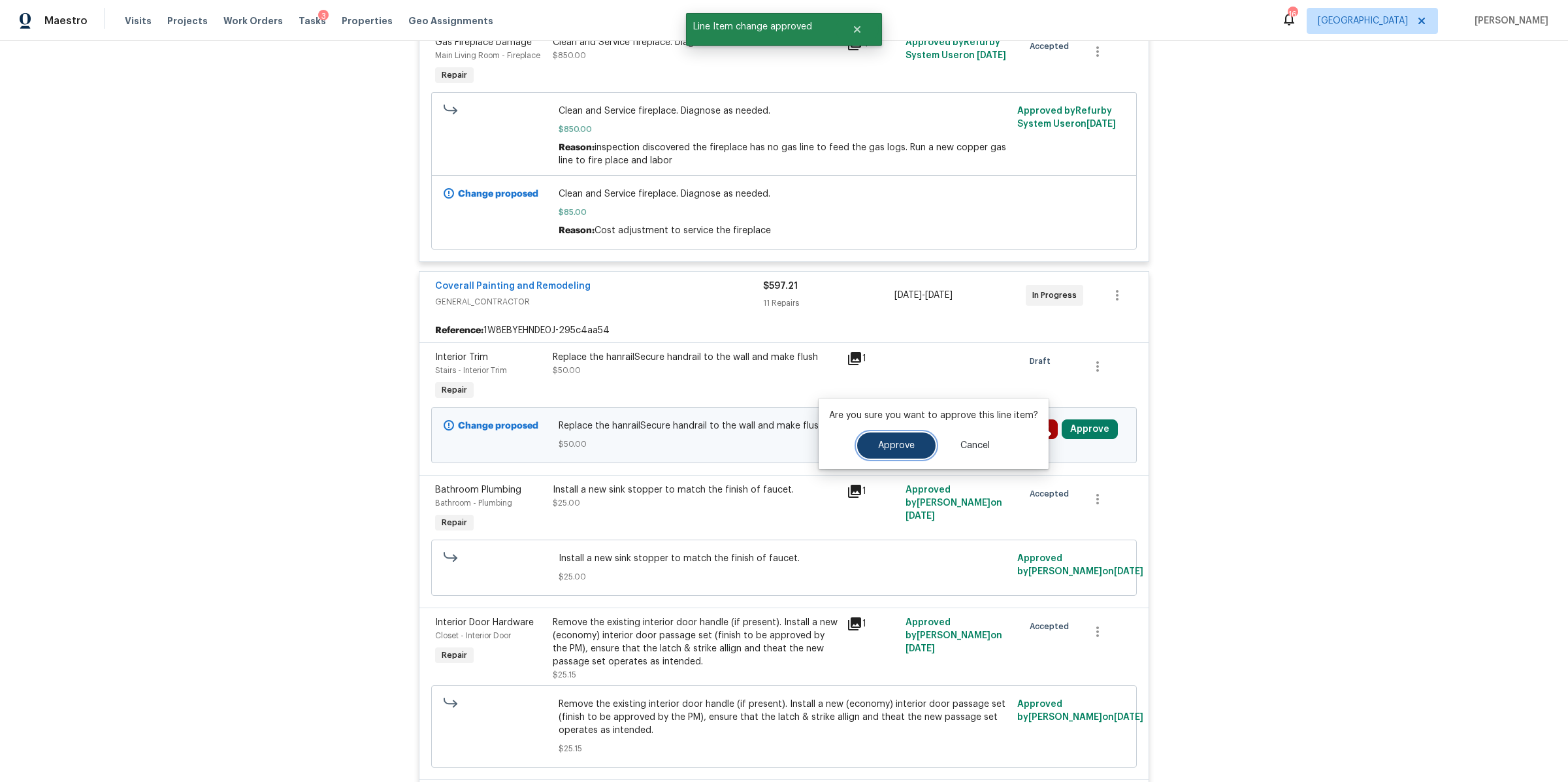
click at [858, 437] on button "Approve" at bounding box center [896, 445] width 79 height 27
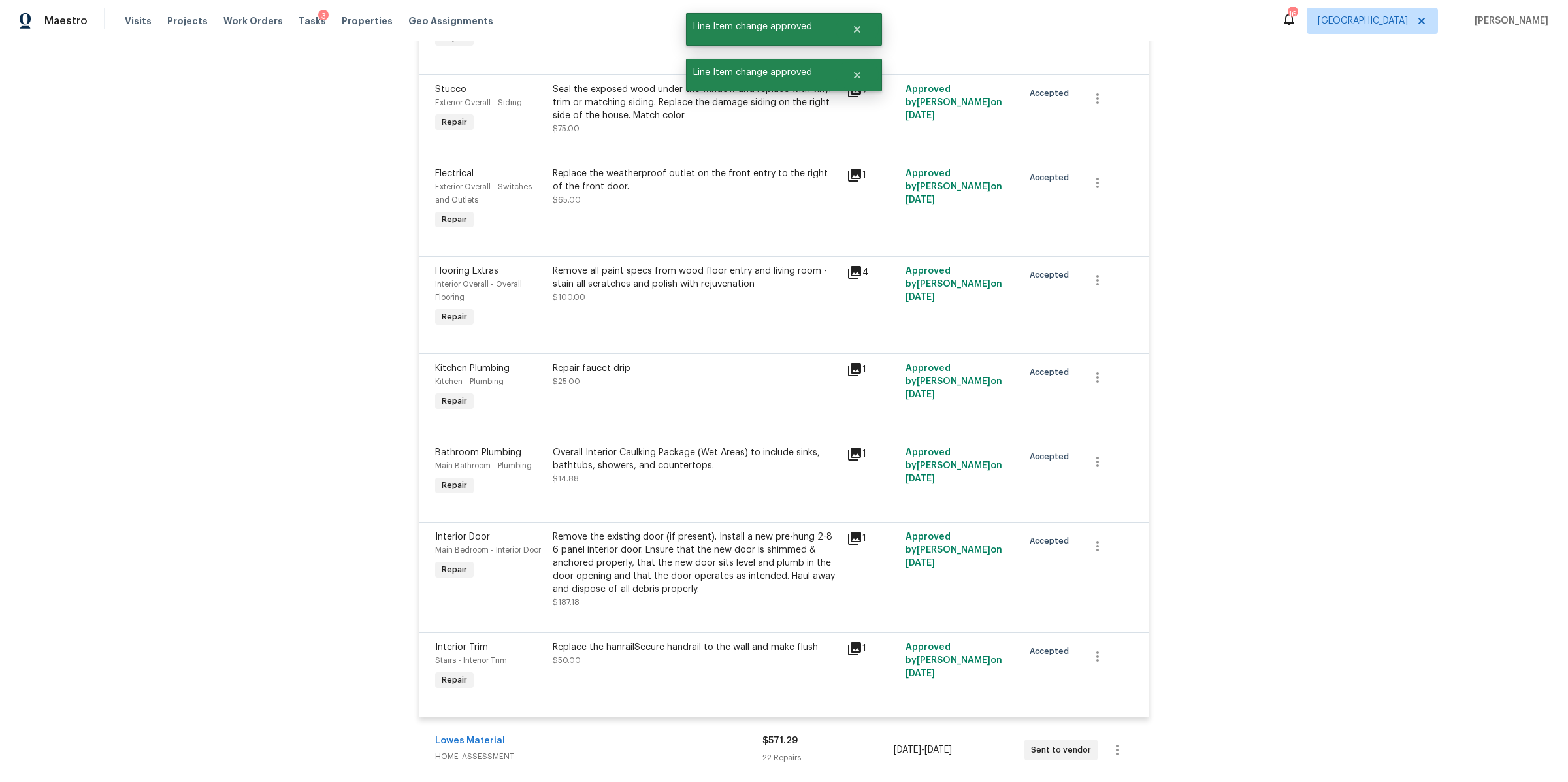
scroll to position [1522, 0]
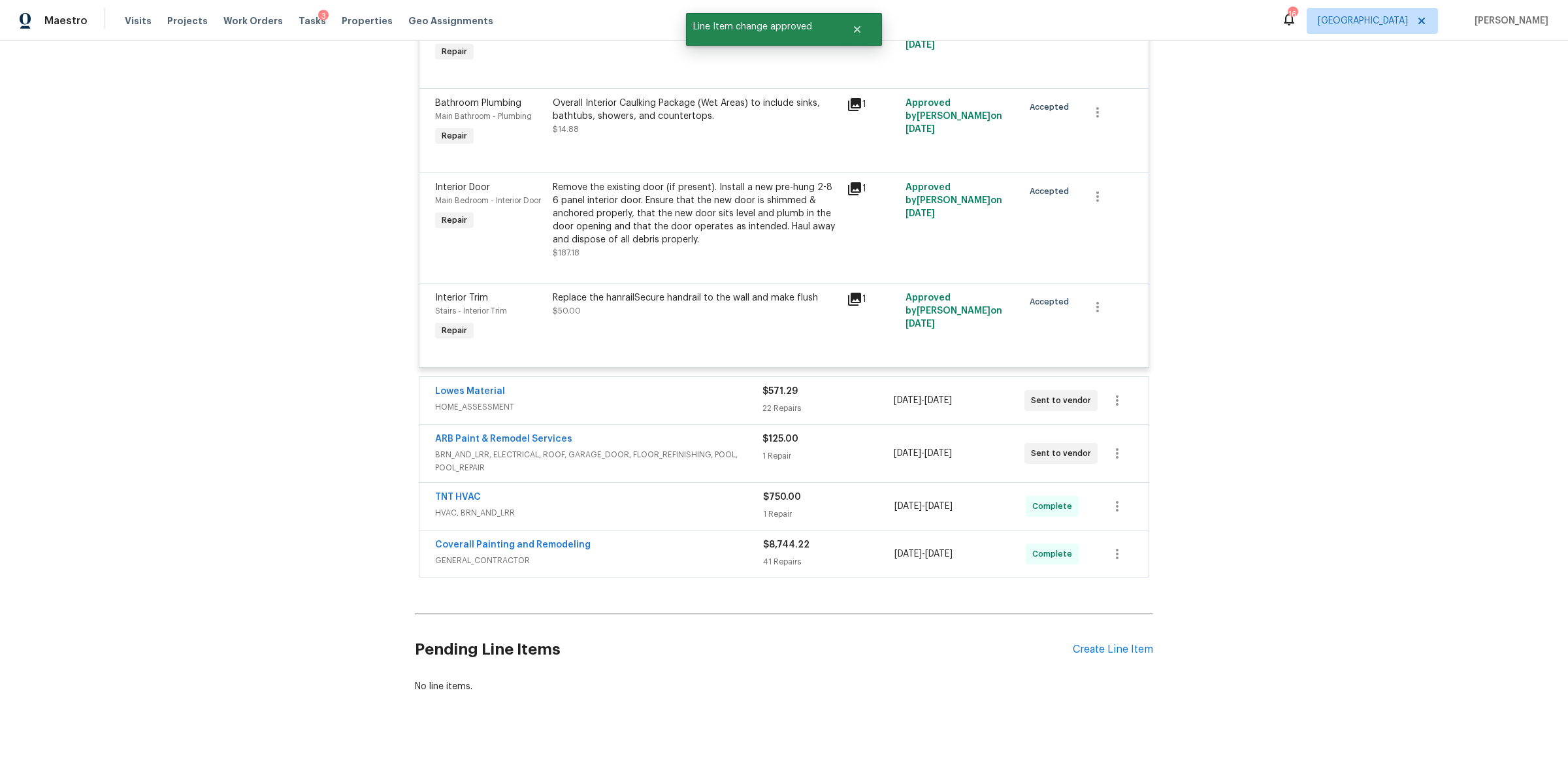
click at [635, 400] on span "HOME_ASSESSMENT" at bounding box center [598, 407] width 327 height 13
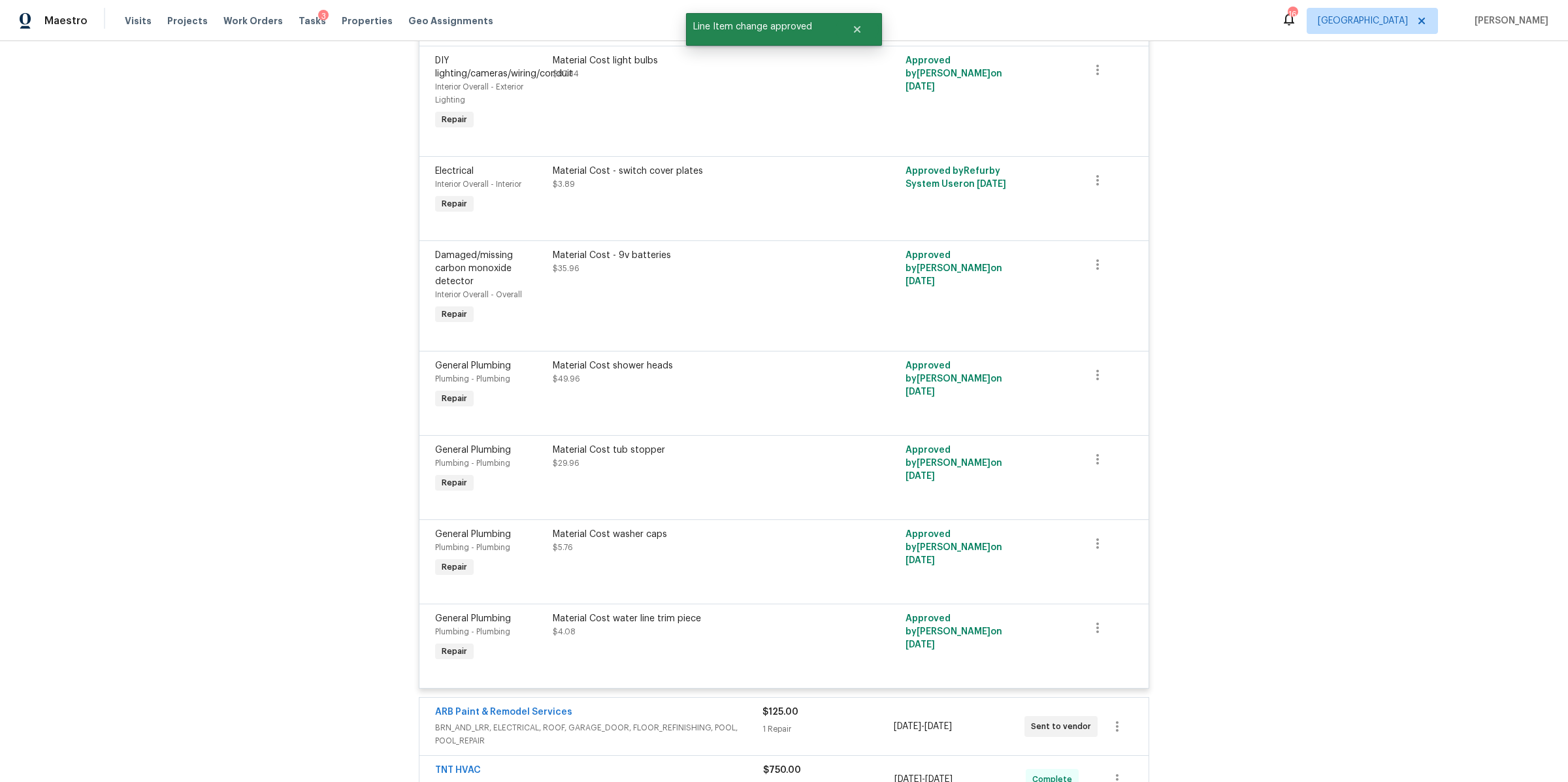
scroll to position [3568, 0]
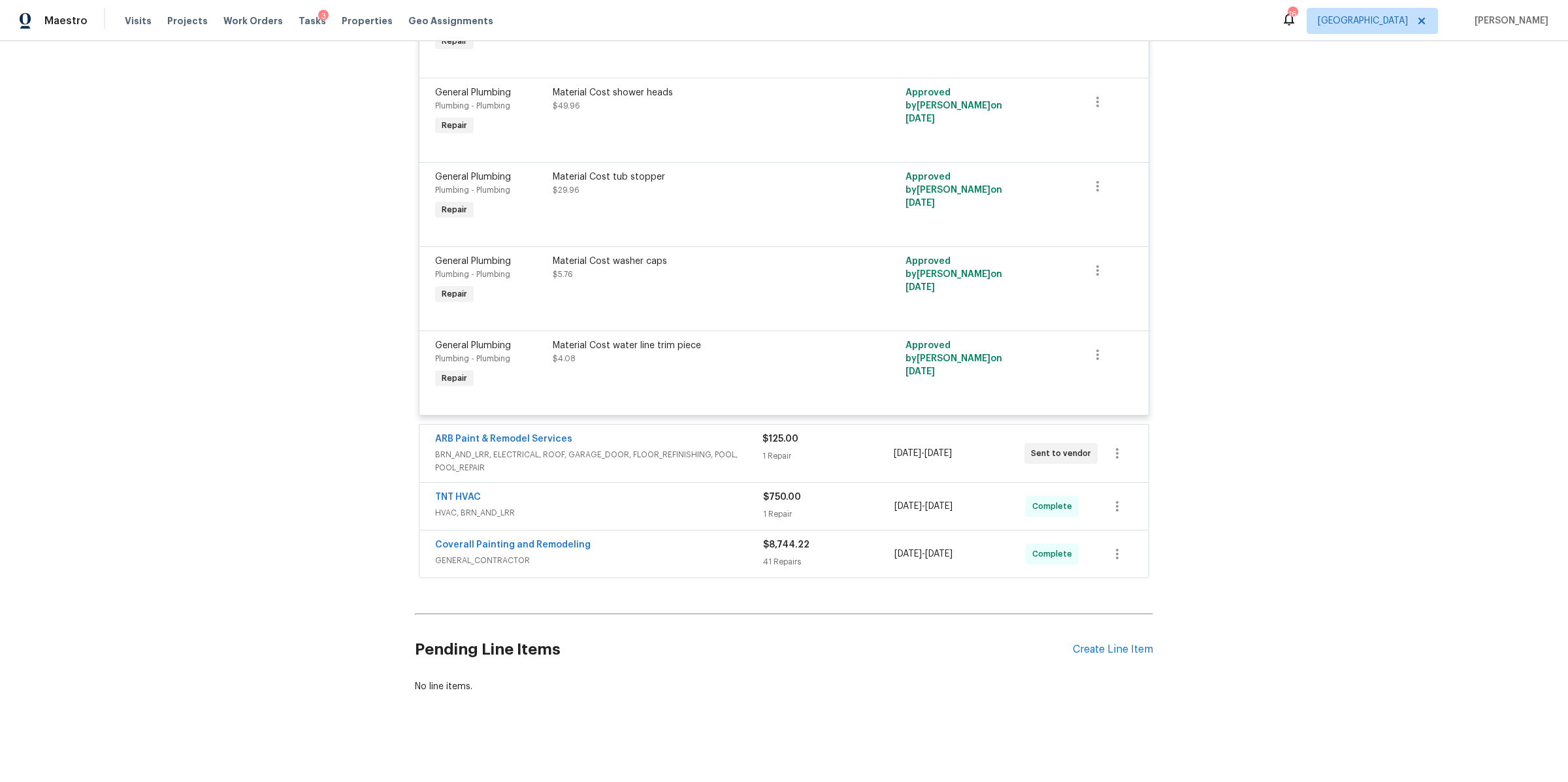
click at [827, 449] on div "1 Repair" at bounding box center [827, 456] width 131 height 13
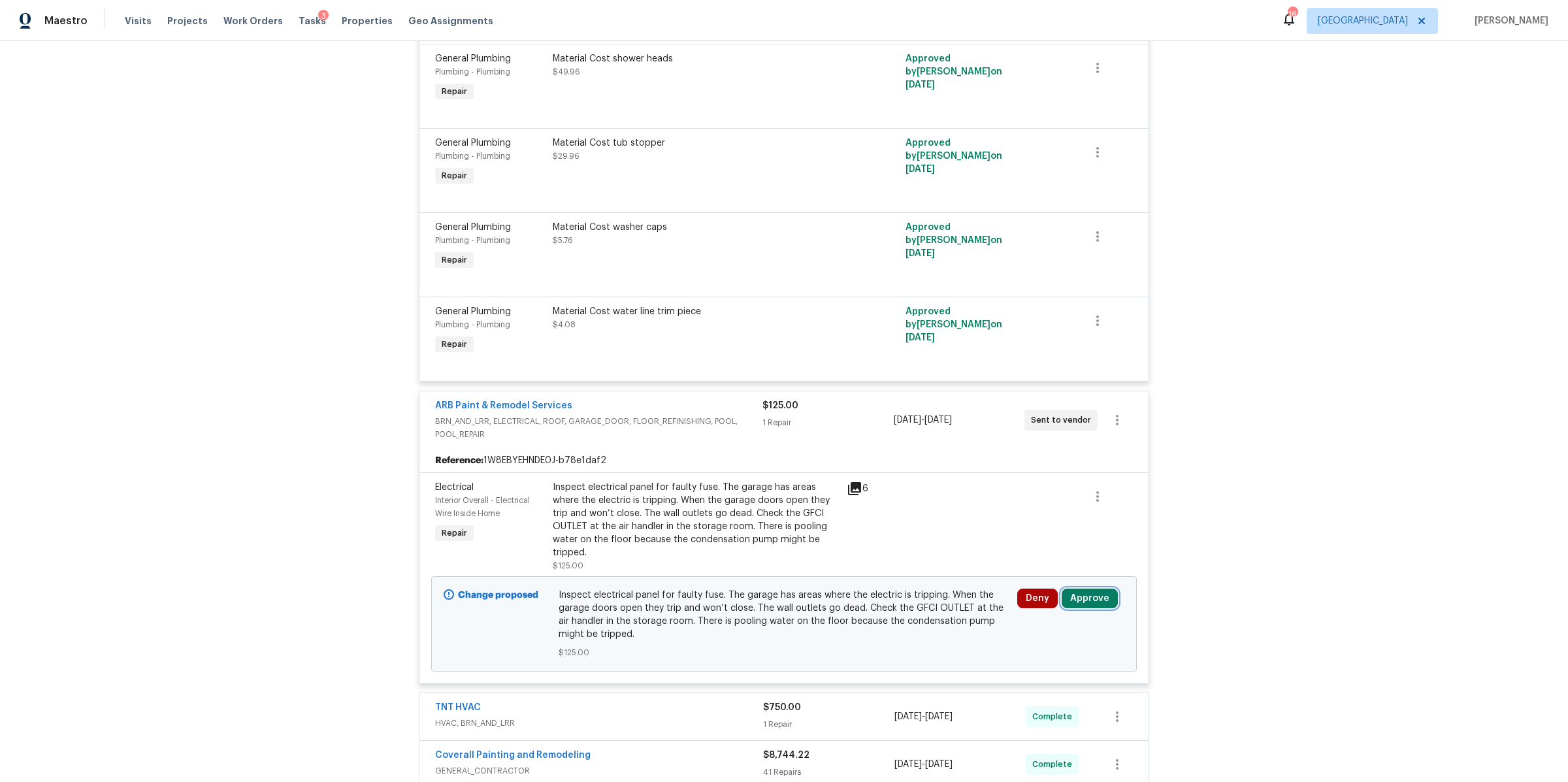
click at [1090, 605] on button "Approve" at bounding box center [1090, 598] width 56 height 19
click at [1036, 553] on button "Approve" at bounding box center [1046, 563] width 79 height 27
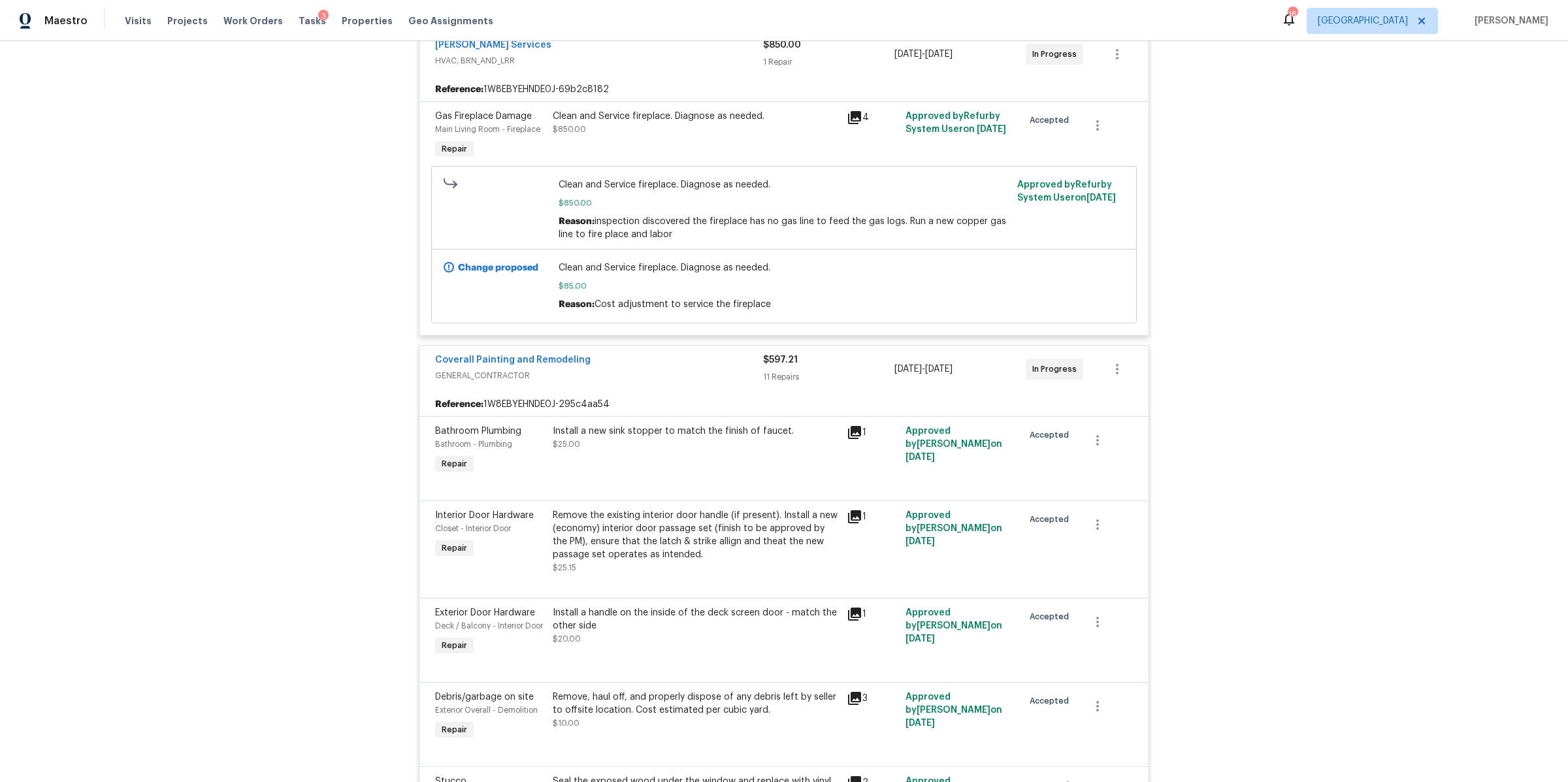
scroll to position [0, 0]
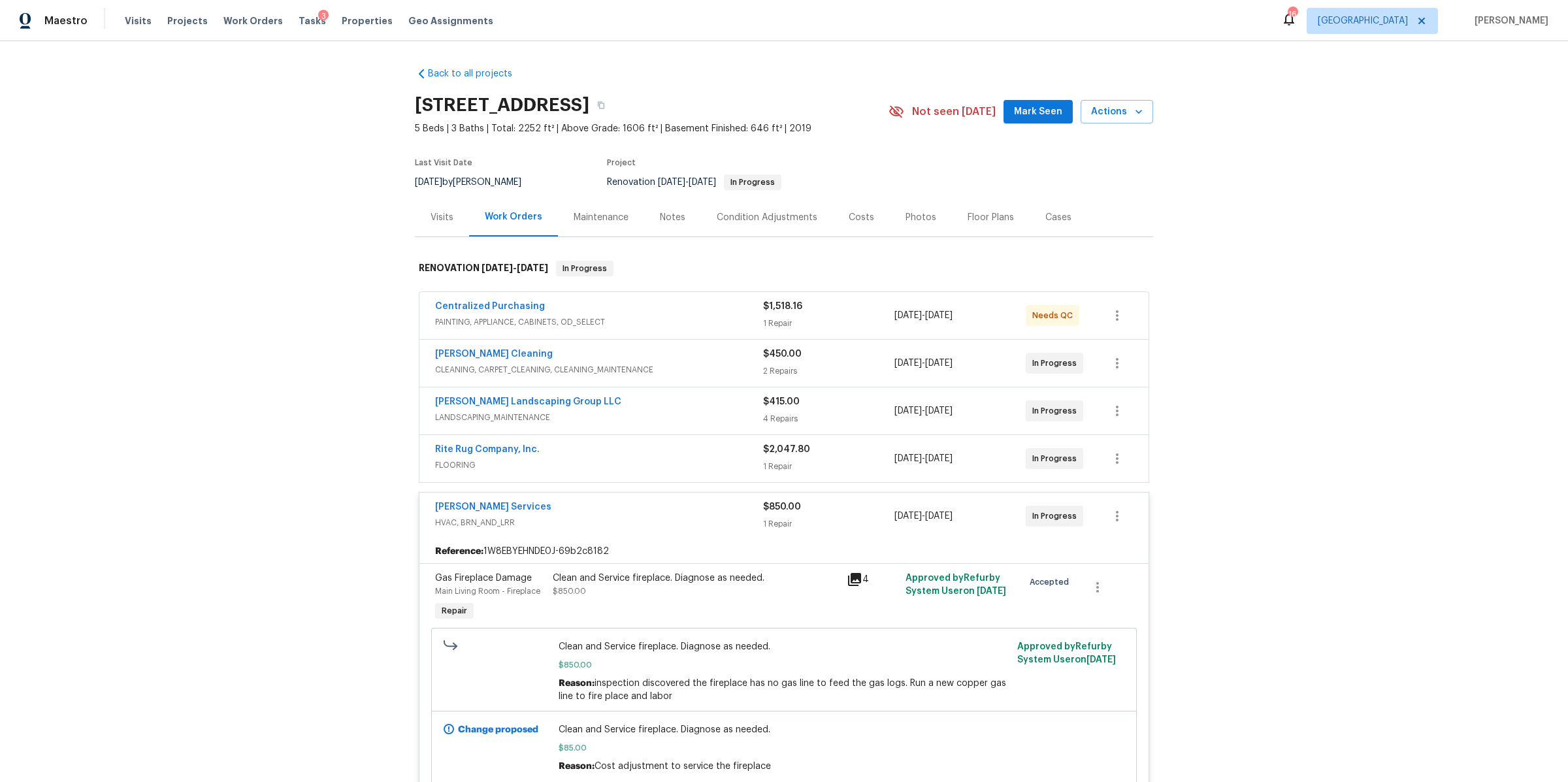
click at [849, 221] on div "Costs" at bounding box center [862, 218] width 26 height 13
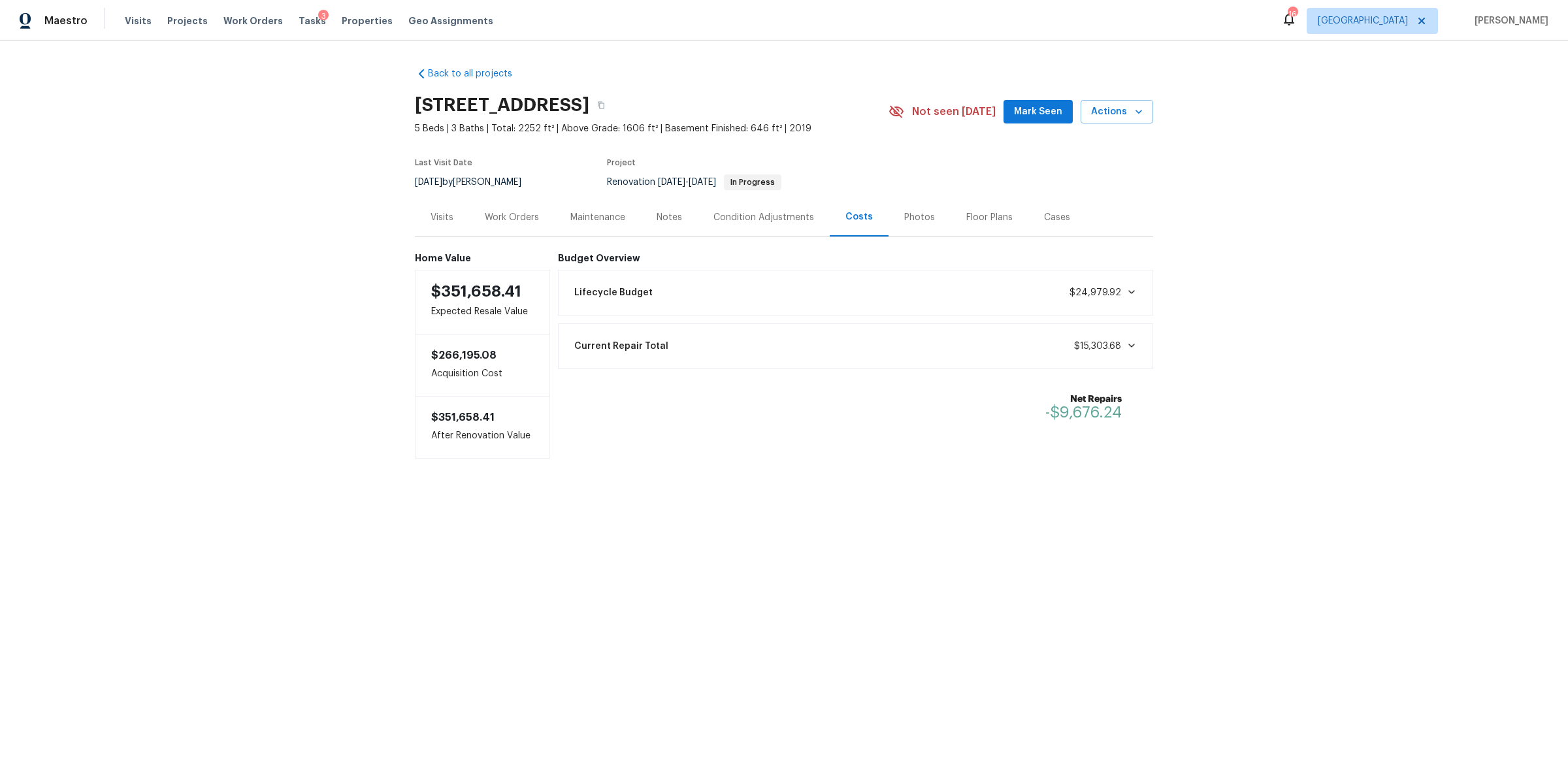
click at [298, 15] on div "Tasks 3" at bounding box center [312, 21] width 27 height 14
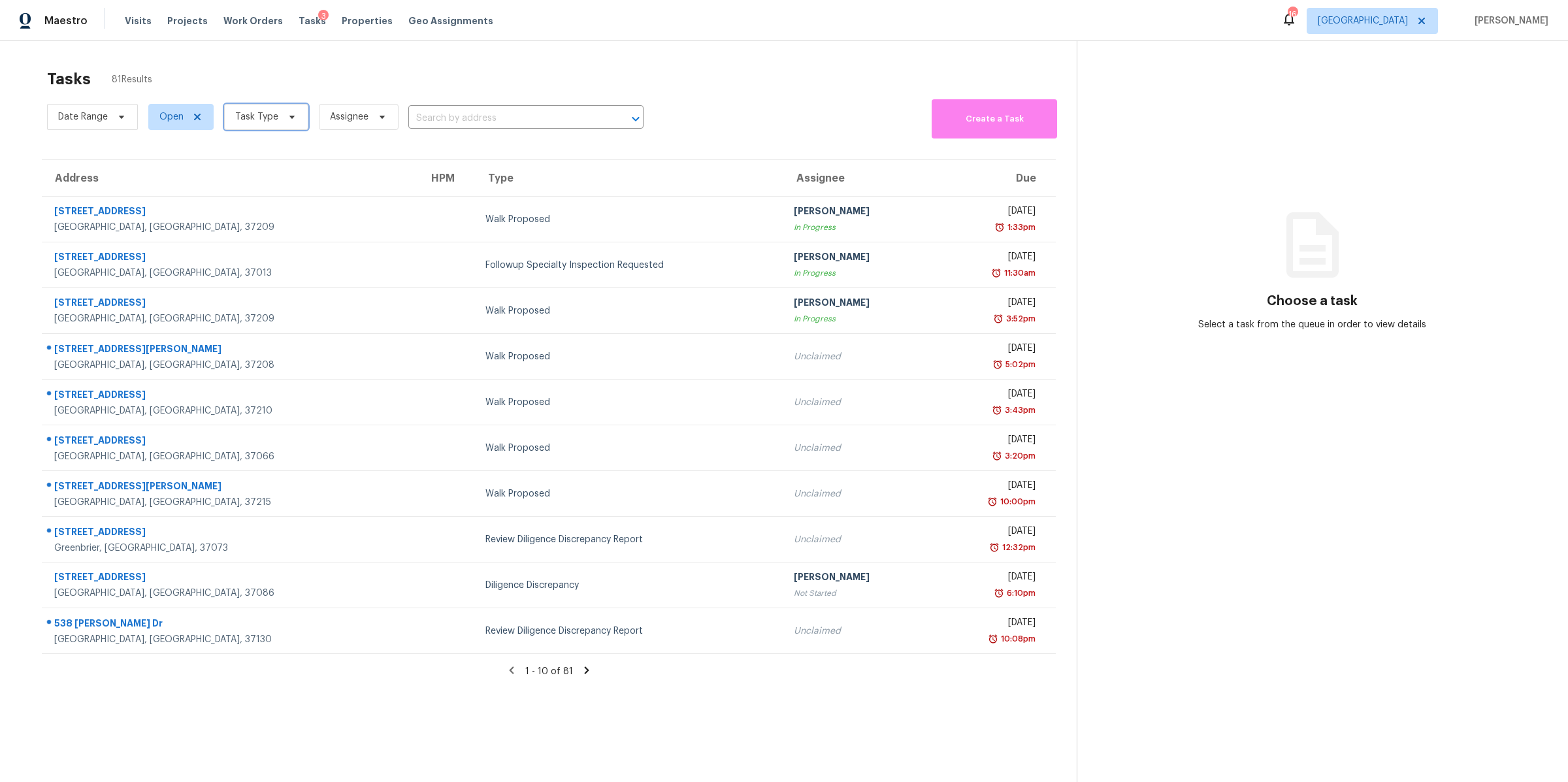
click at [257, 115] on span "Task Type" at bounding box center [257, 117] width 43 height 13
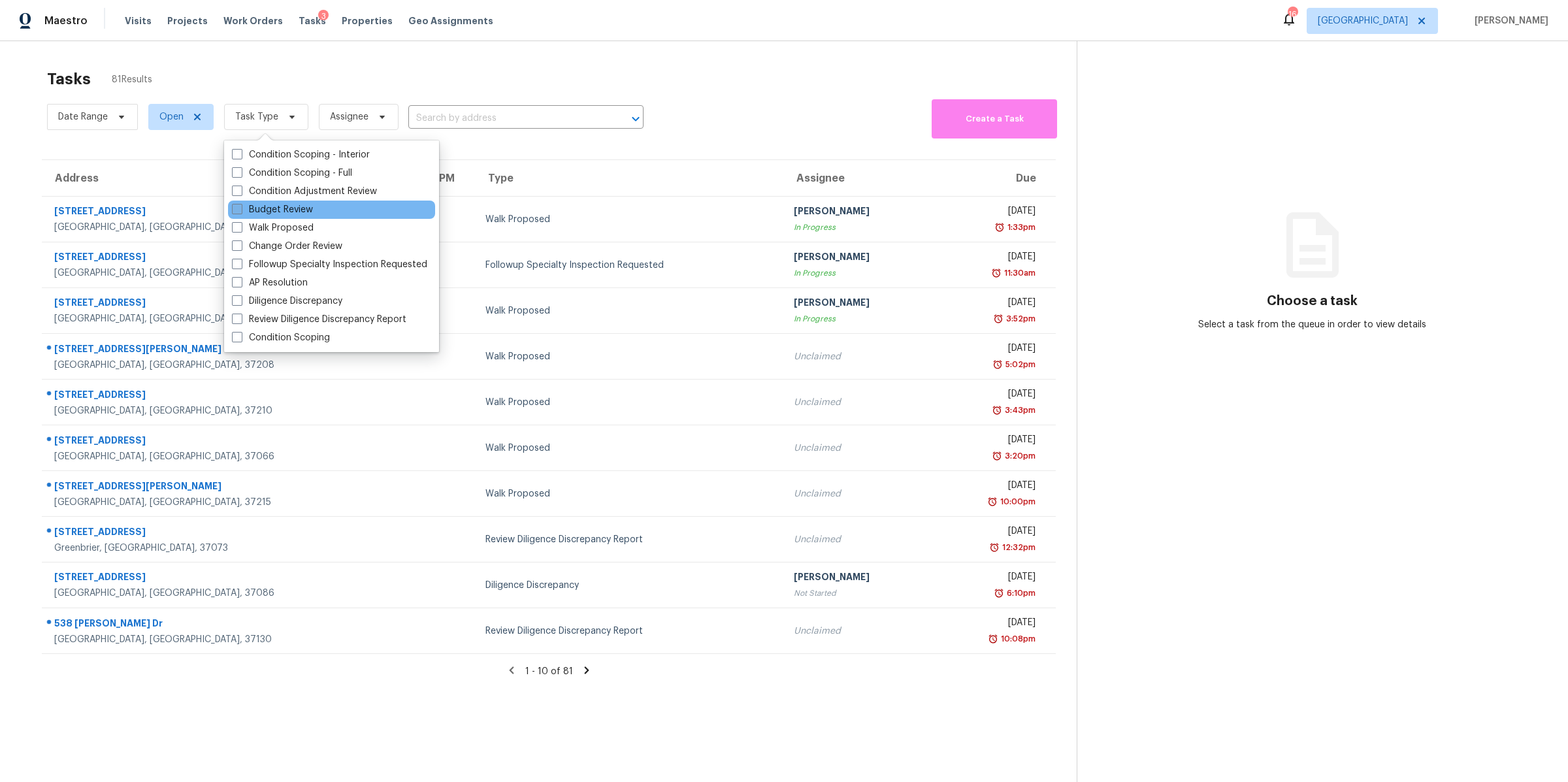
click at [279, 205] on label "Budget Review" at bounding box center [272, 210] width 81 height 13
click at [240, 205] on input "Budget Review" at bounding box center [236, 207] width 9 height 9
checkbox input "true"
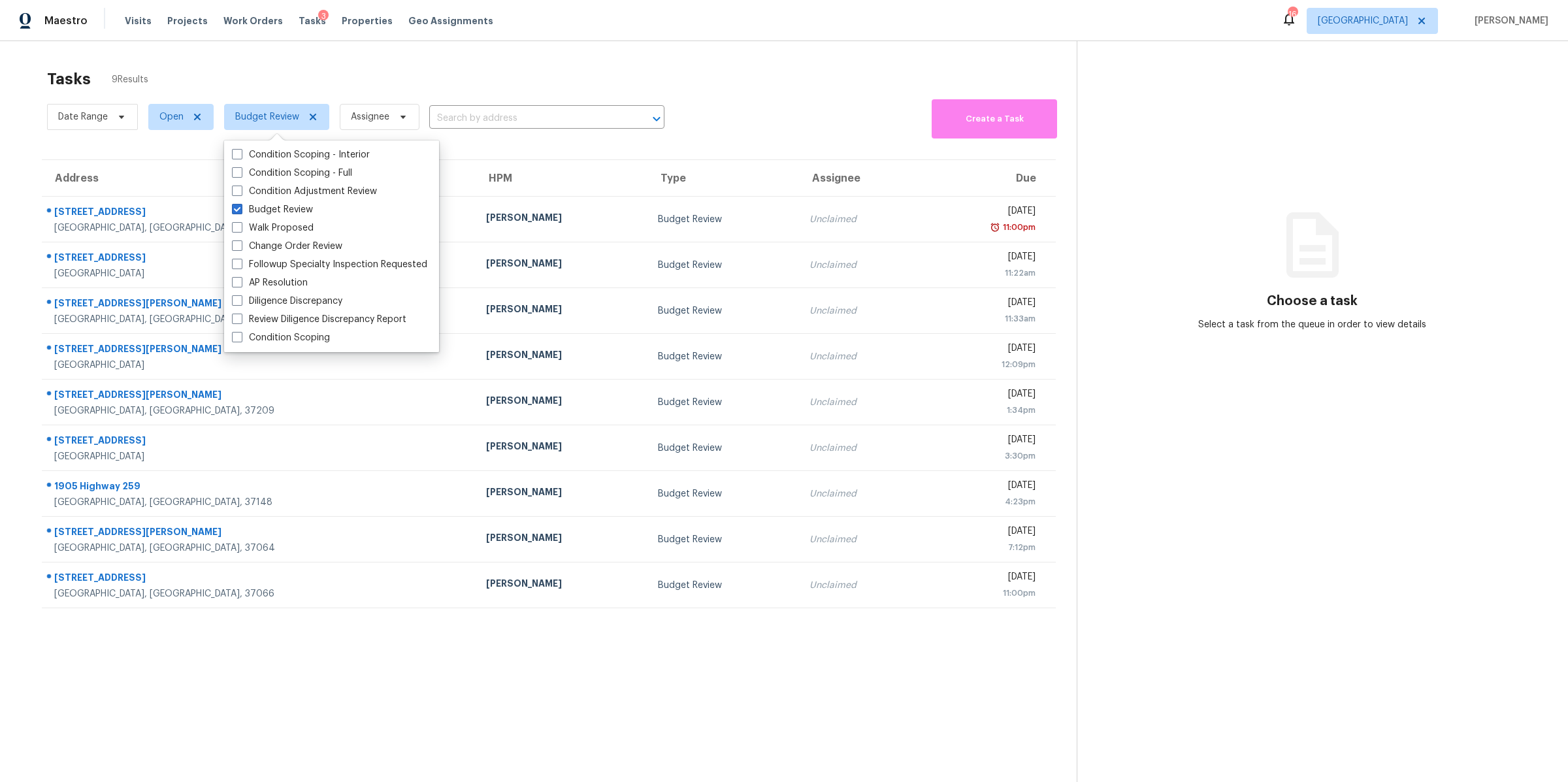
click at [12, 108] on div "Tasks 9 Results Date Range Open Budget Review Assignee ​ Create a Task Address …" at bounding box center [784, 432] width 1568 height 782
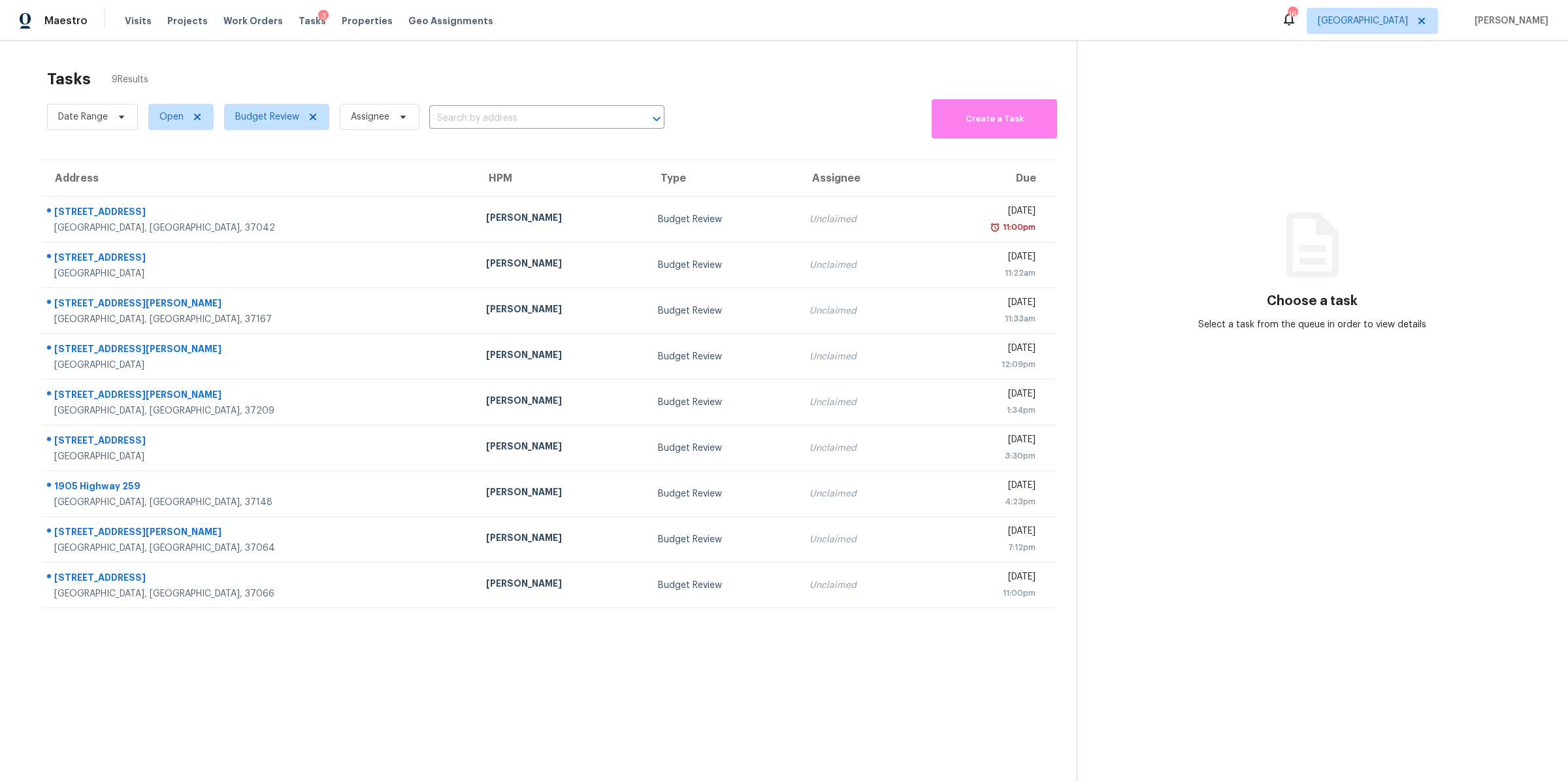
click at [225, 18] on span "Work Orders" at bounding box center [253, 21] width 59 height 13
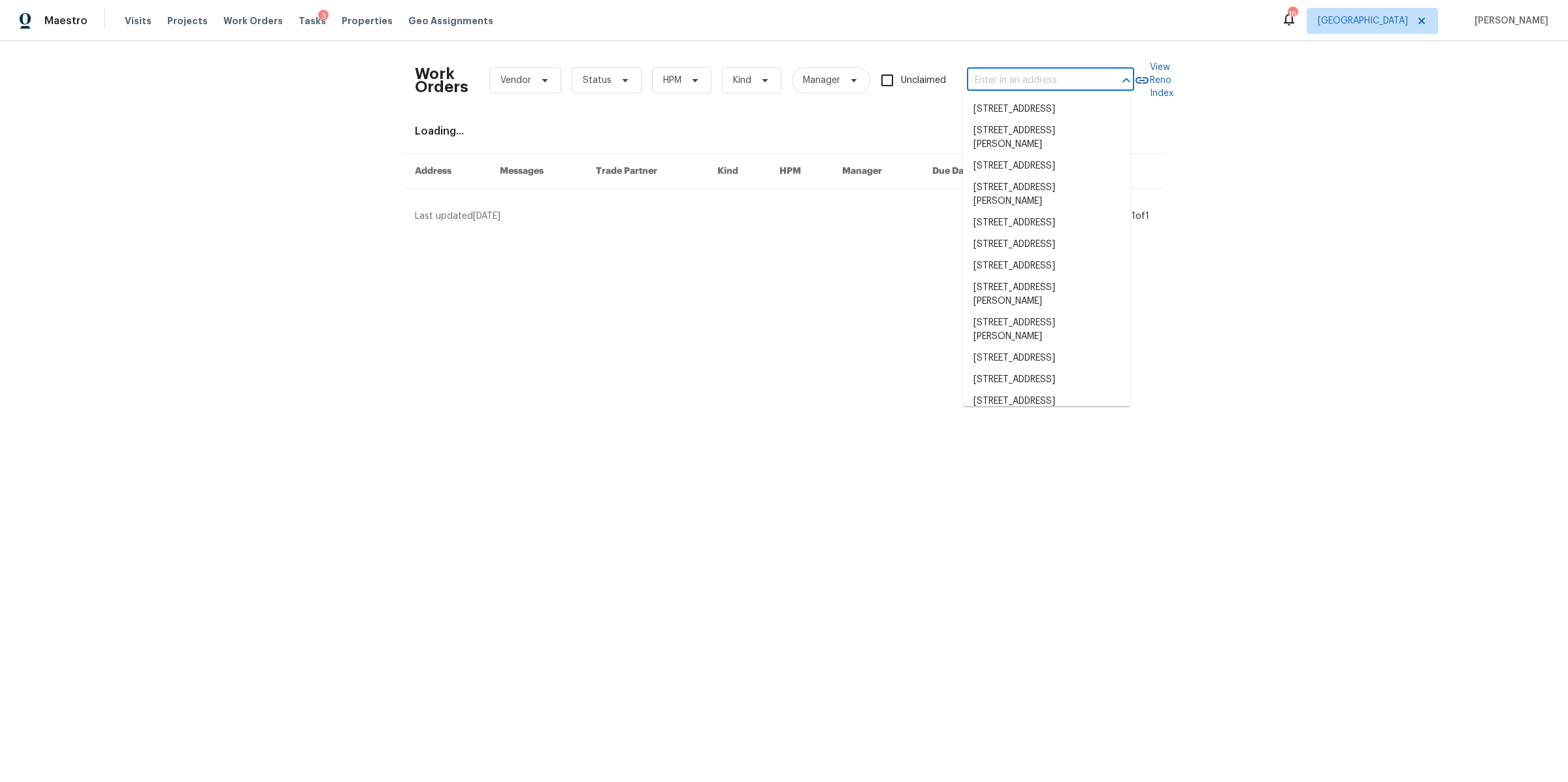
click at [1041, 81] on input "text" at bounding box center [1032, 80] width 131 height 20
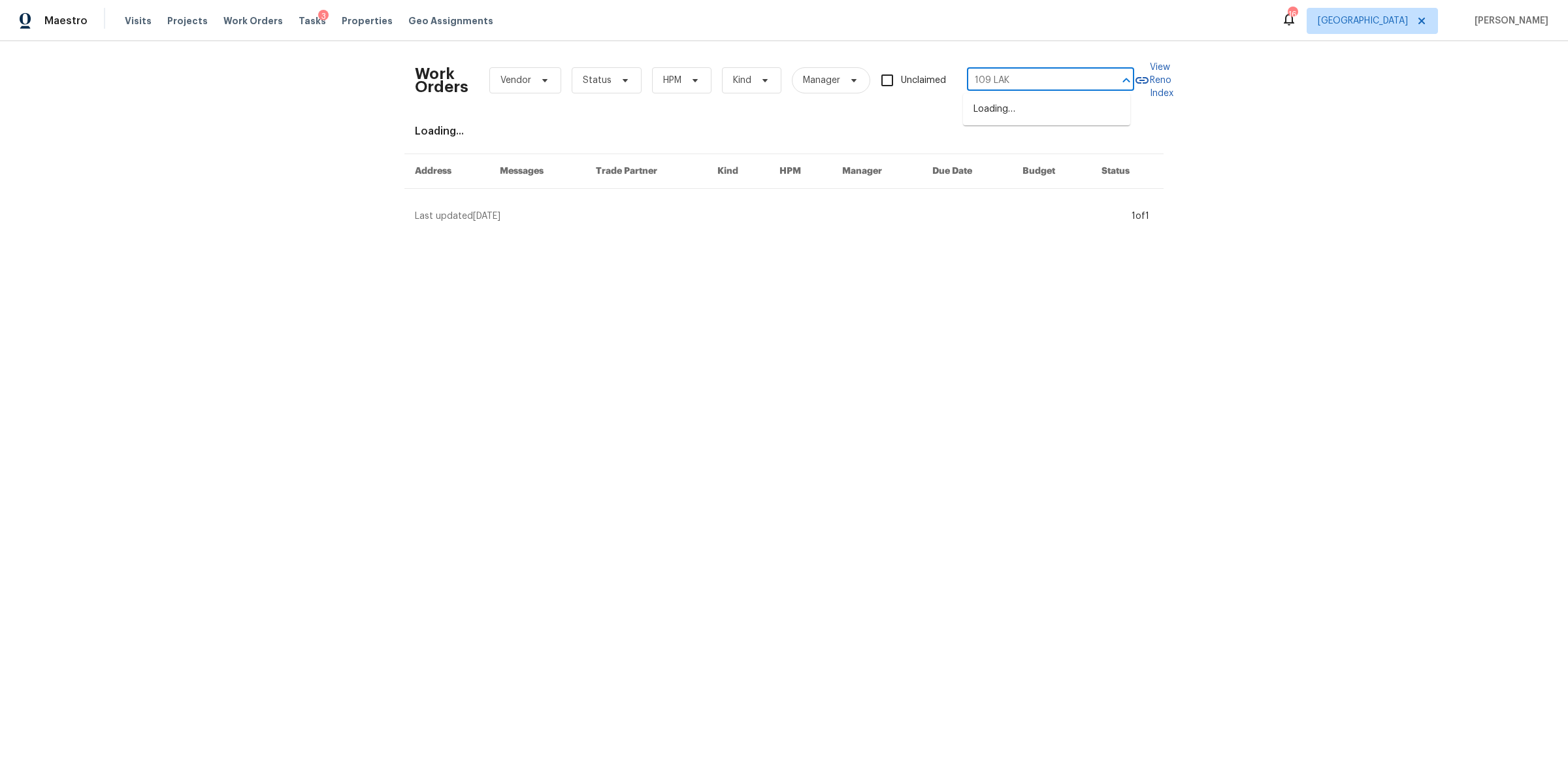
type input "109 LAKE"
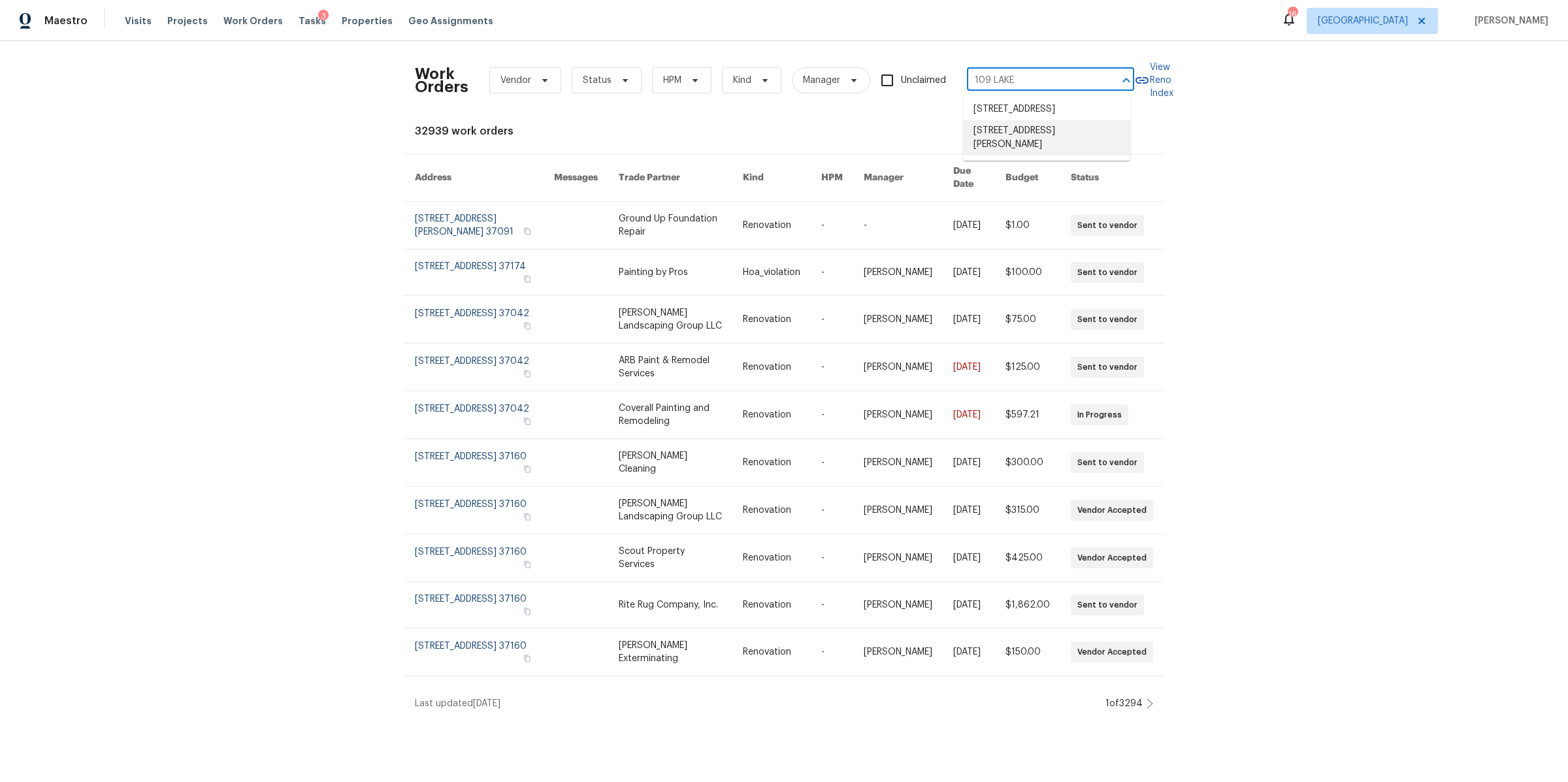
click at [1006, 152] on li "109 Lakebrink Dr, Nashville, TN 37214" at bounding box center [1046, 138] width 167 height 35
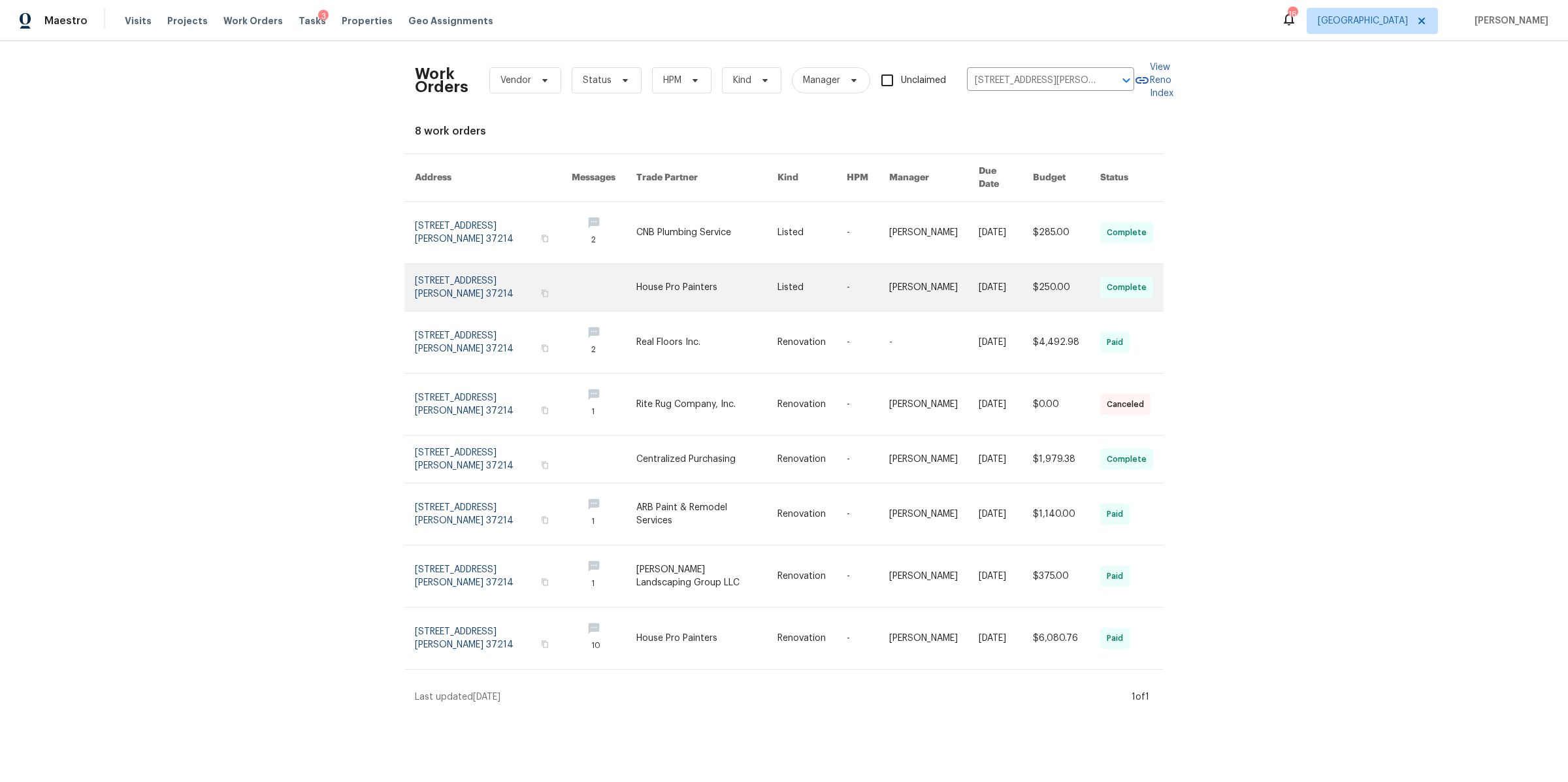
click at [447, 282] on link at bounding box center [493, 287] width 157 height 47
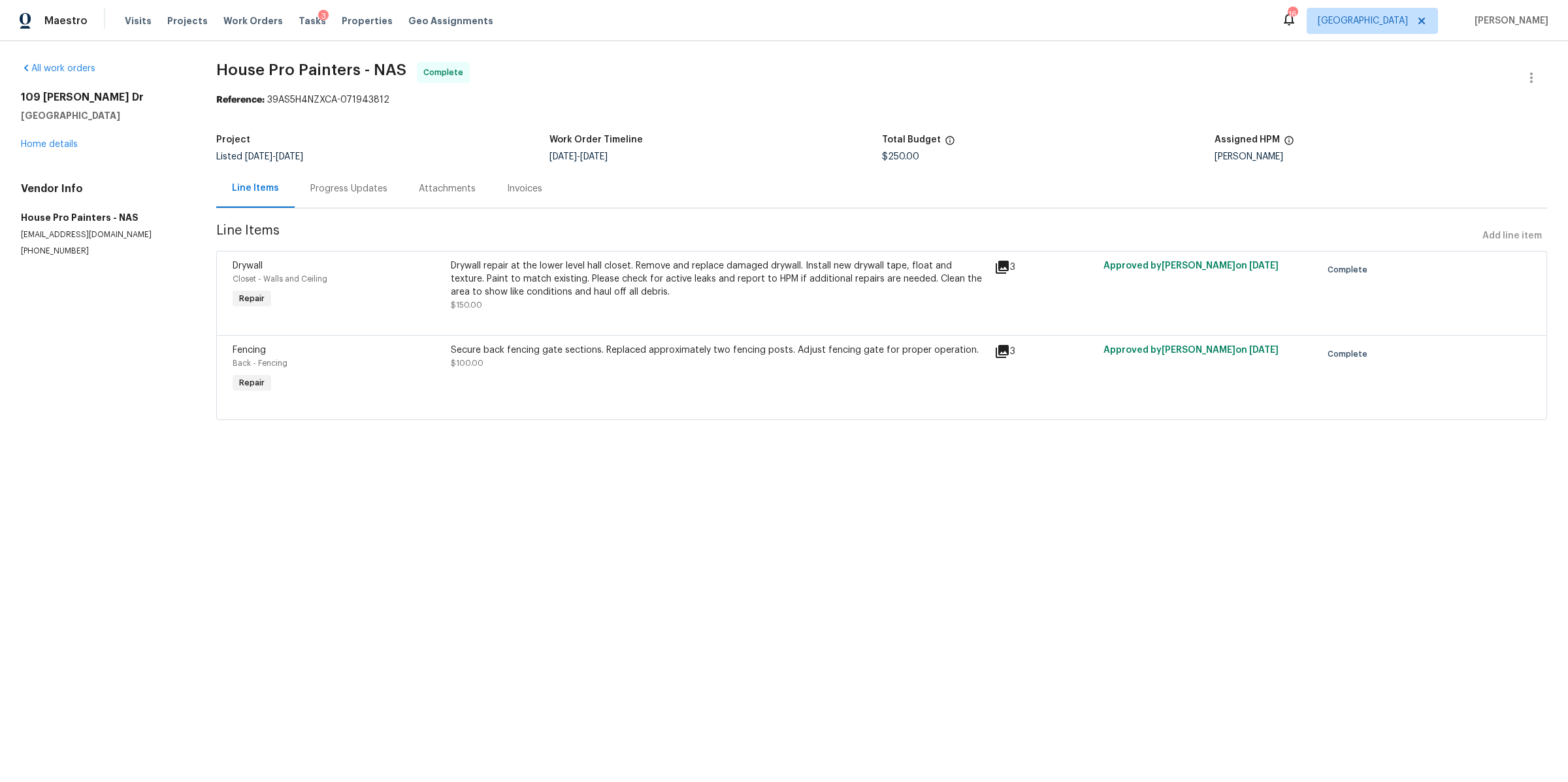
click at [648, 281] on div "Drywall repair at the lower level hall closet. Remove and replace damaged drywa…" at bounding box center [718, 279] width 536 height 39
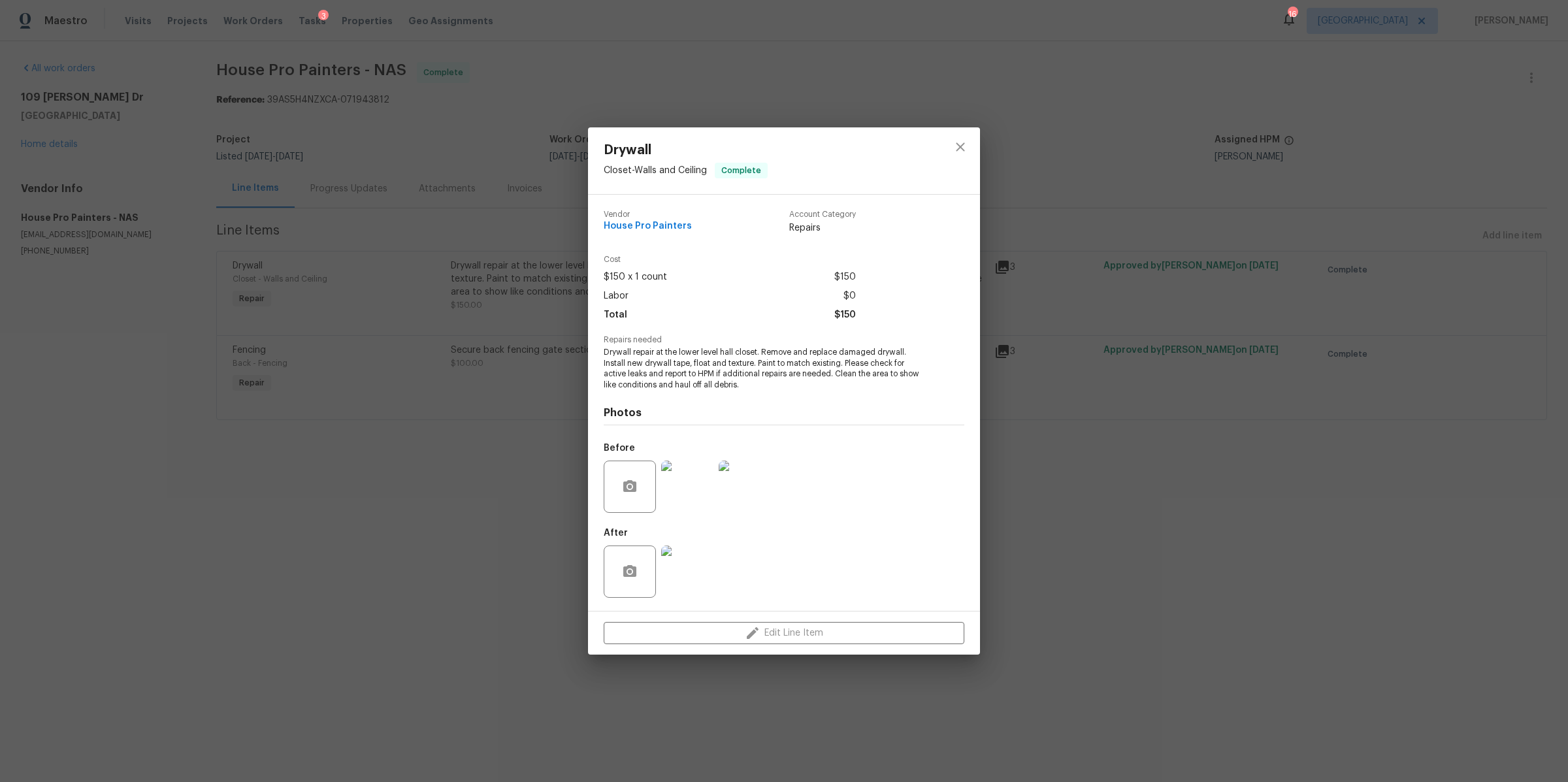
click at [686, 476] on img at bounding box center [687, 486] width 52 height 52
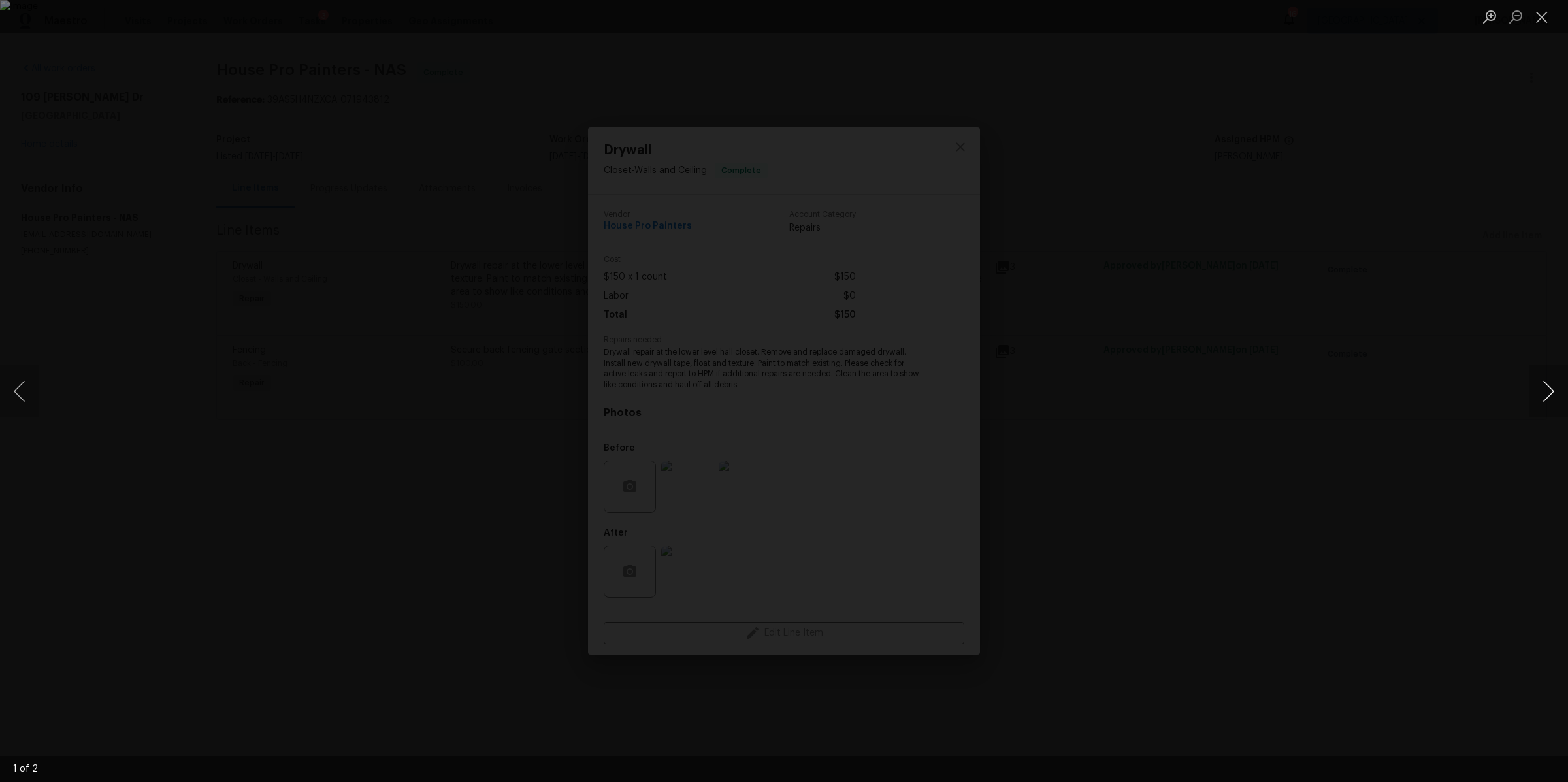
click at [1545, 393] on button "Next image" at bounding box center [1548, 391] width 39 height 52
click at [1269, 413] on div "Lightbox" at bounding box center [784, 391] width 1568 height 782
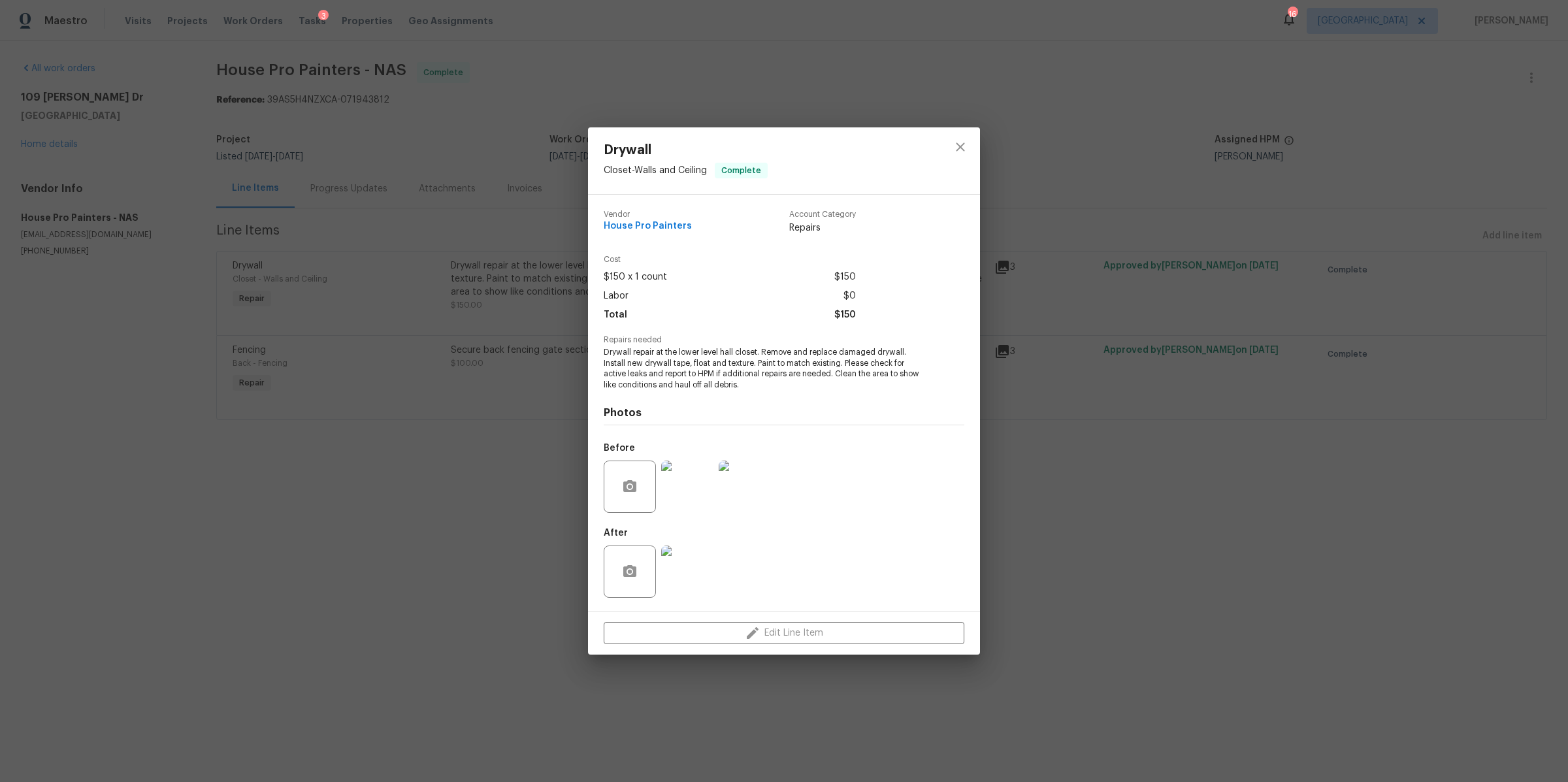
click at [682, 563] on img at bounding box center [687, 571] width 52 height 52
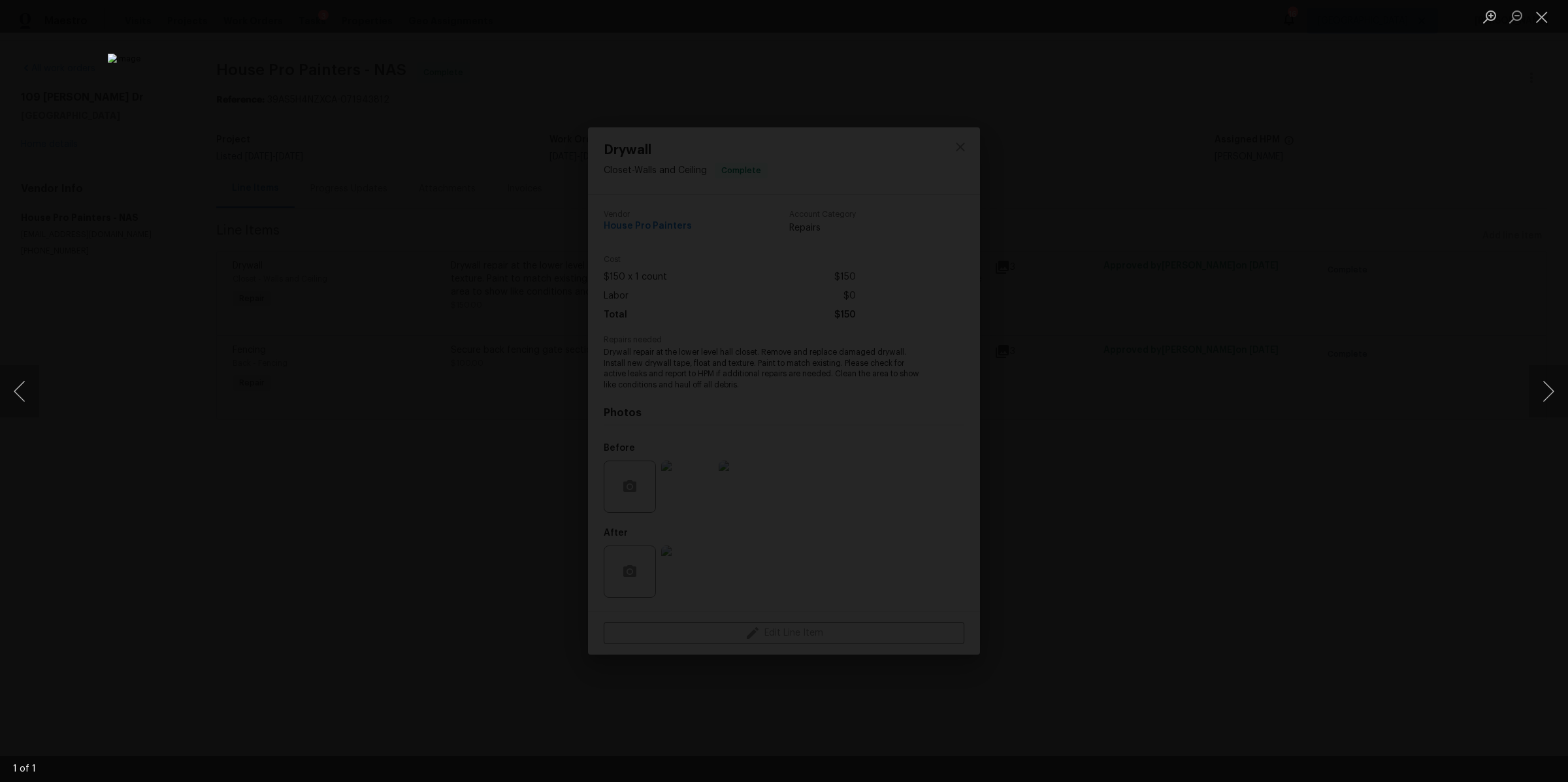
click at [1213, 506] on div "Lightbox" at bounding box center [784, 391] width 1568 height 782
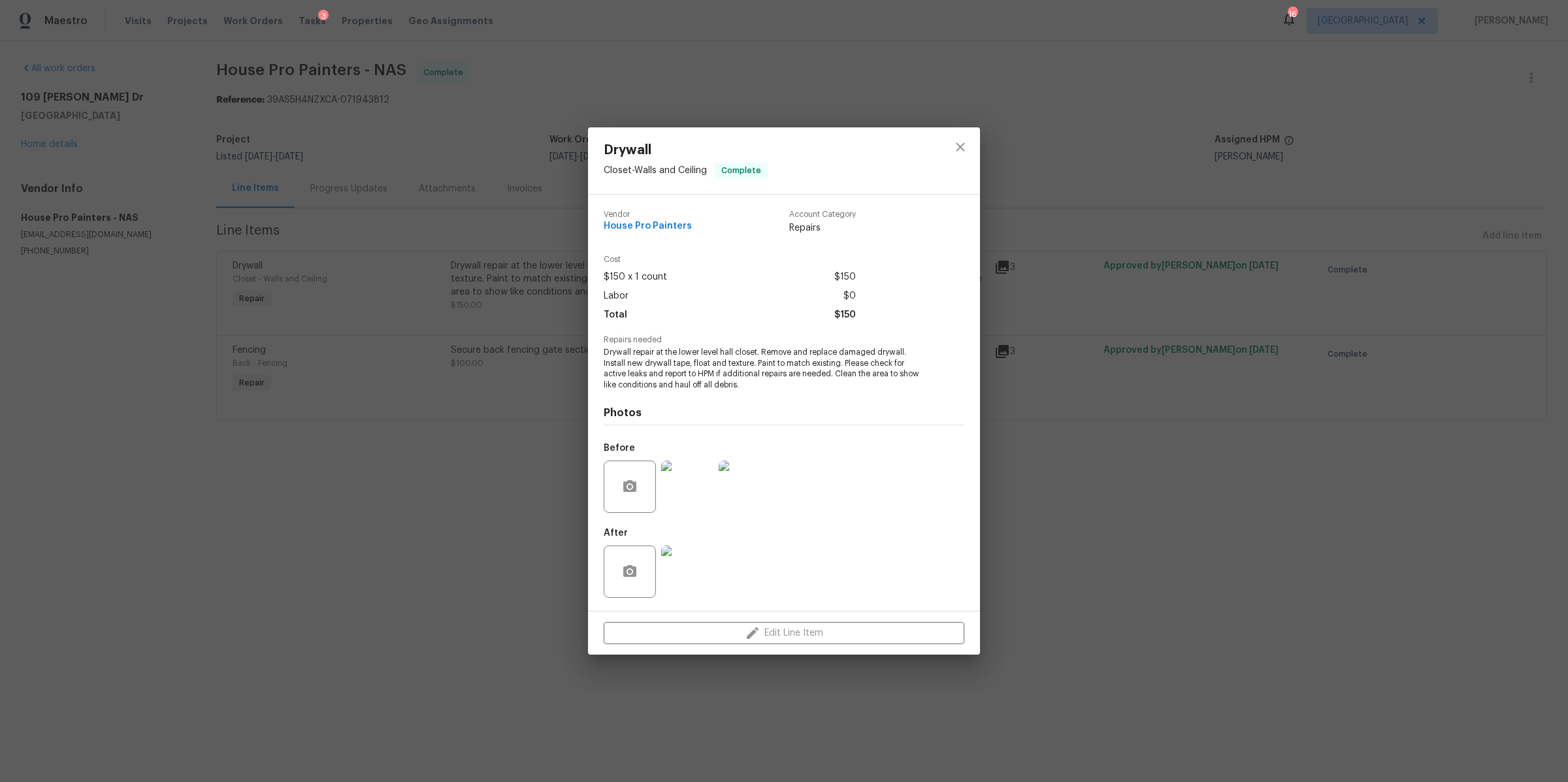
click at [1341, 533] on div "Drywall Closet - Walls and Ceiling Complete Vendor House Pro Painters Account C…" at bounding box center [784, 391] width 1568 height 782
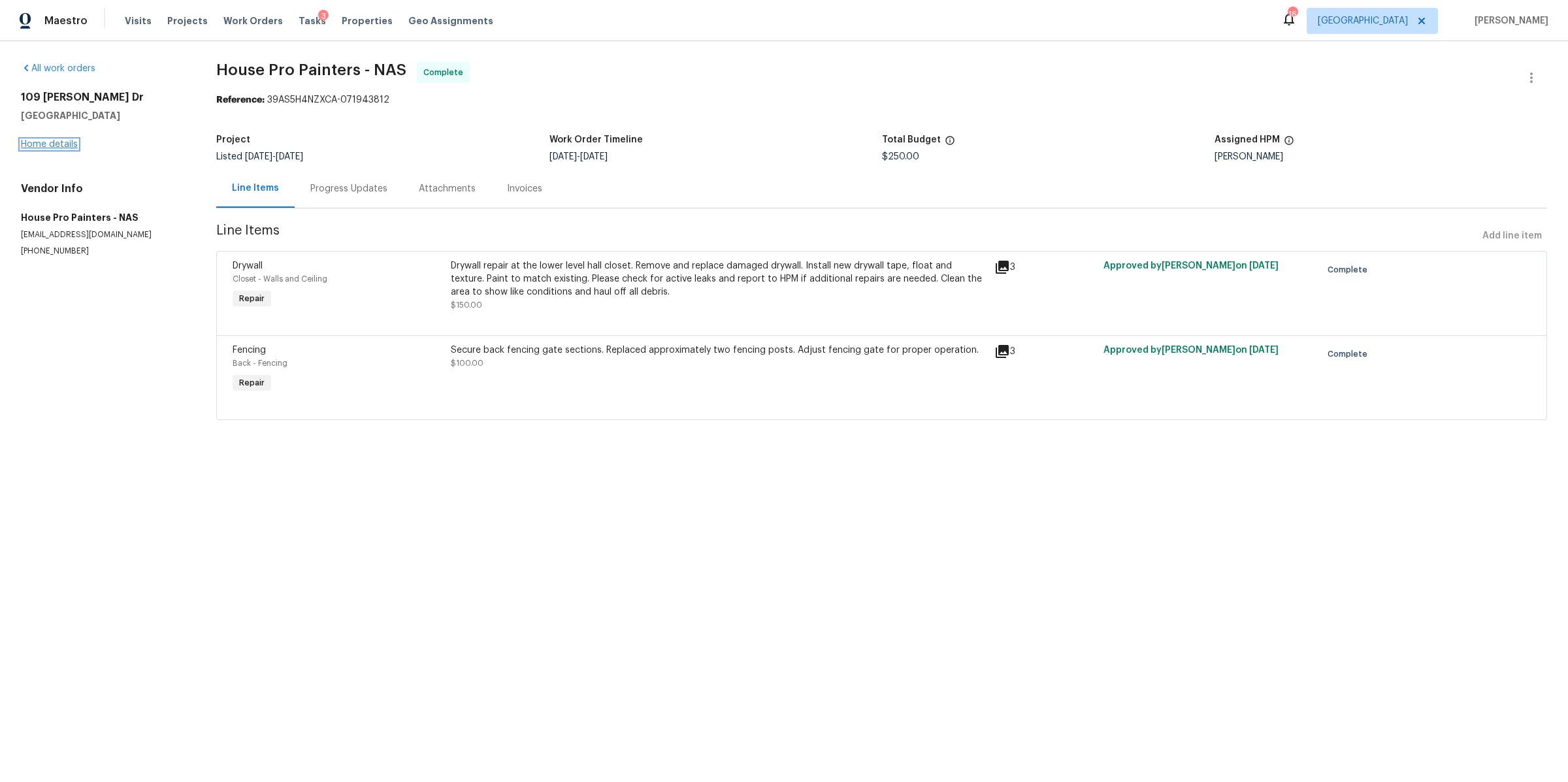
click at [57, 142] on link "Home details" at bounding box center [49, 144] width 57 height 9
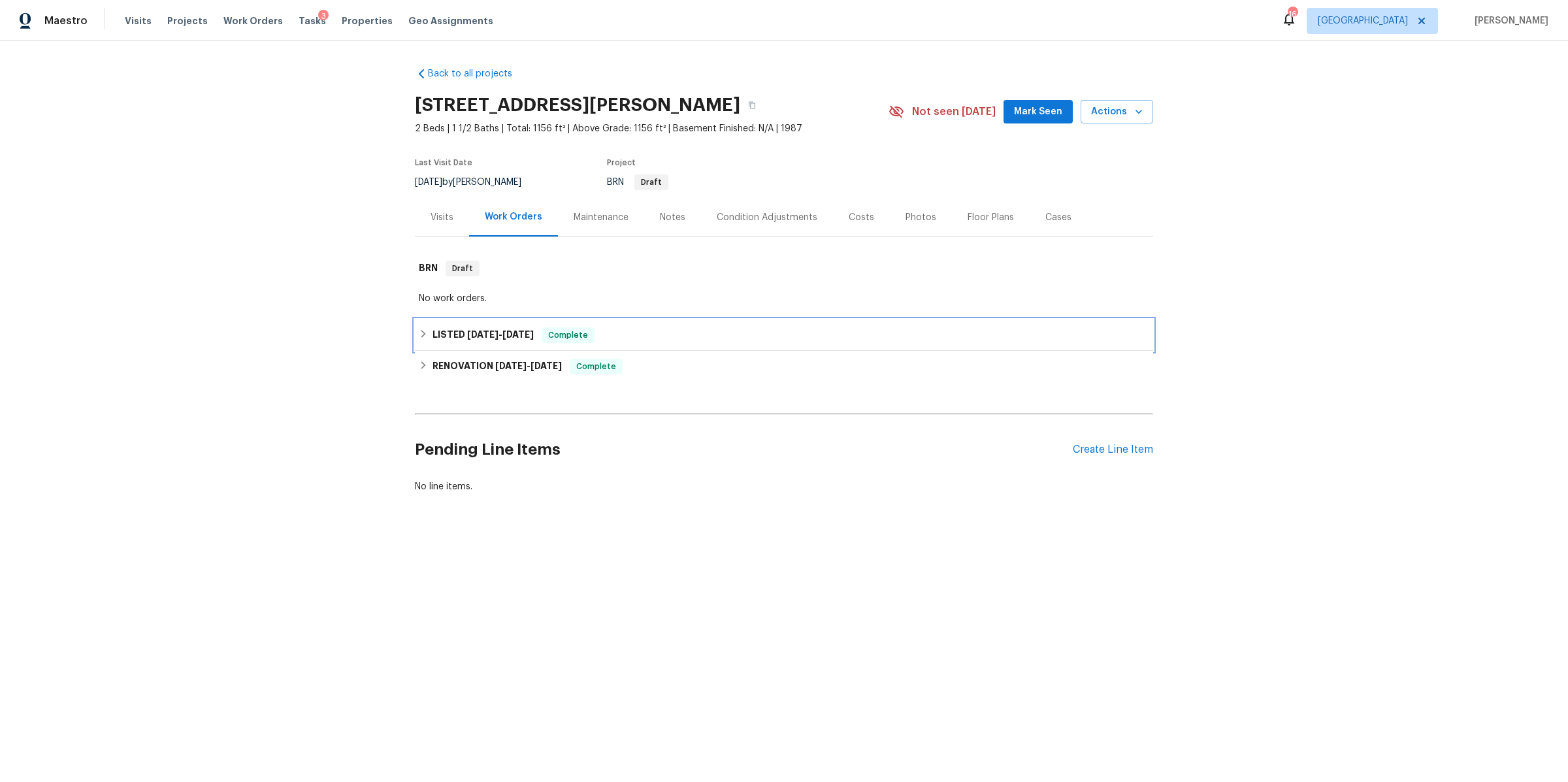
click at [655, 331] on div "LISTED 8/12/25 - 8/17/25 Complete" at bounding box center [784, 335] width 731 height 16
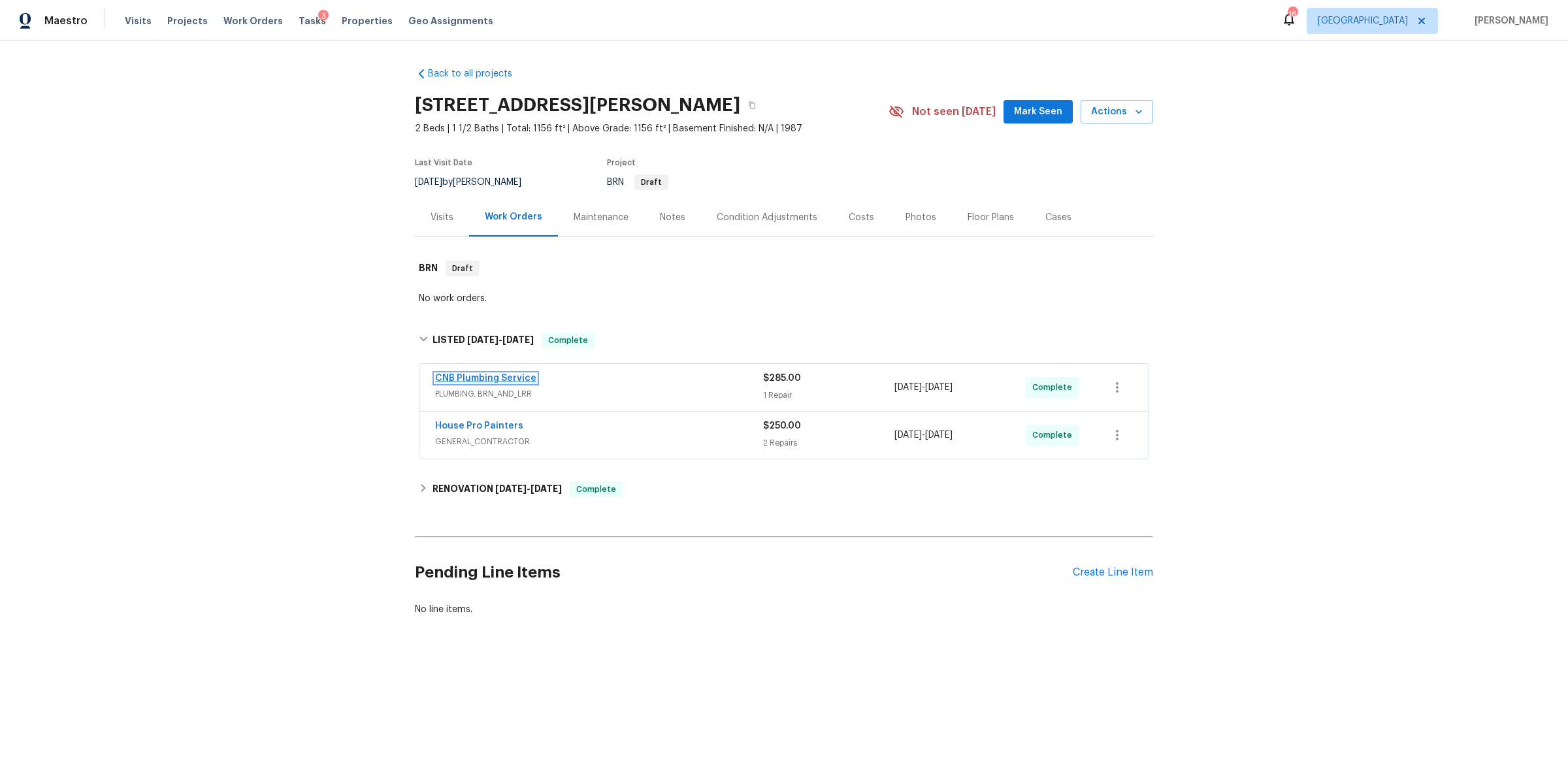
click at [483, 376] on link "CNB Plumbing Service" at bounding box center [485, 378] width 101 height 9
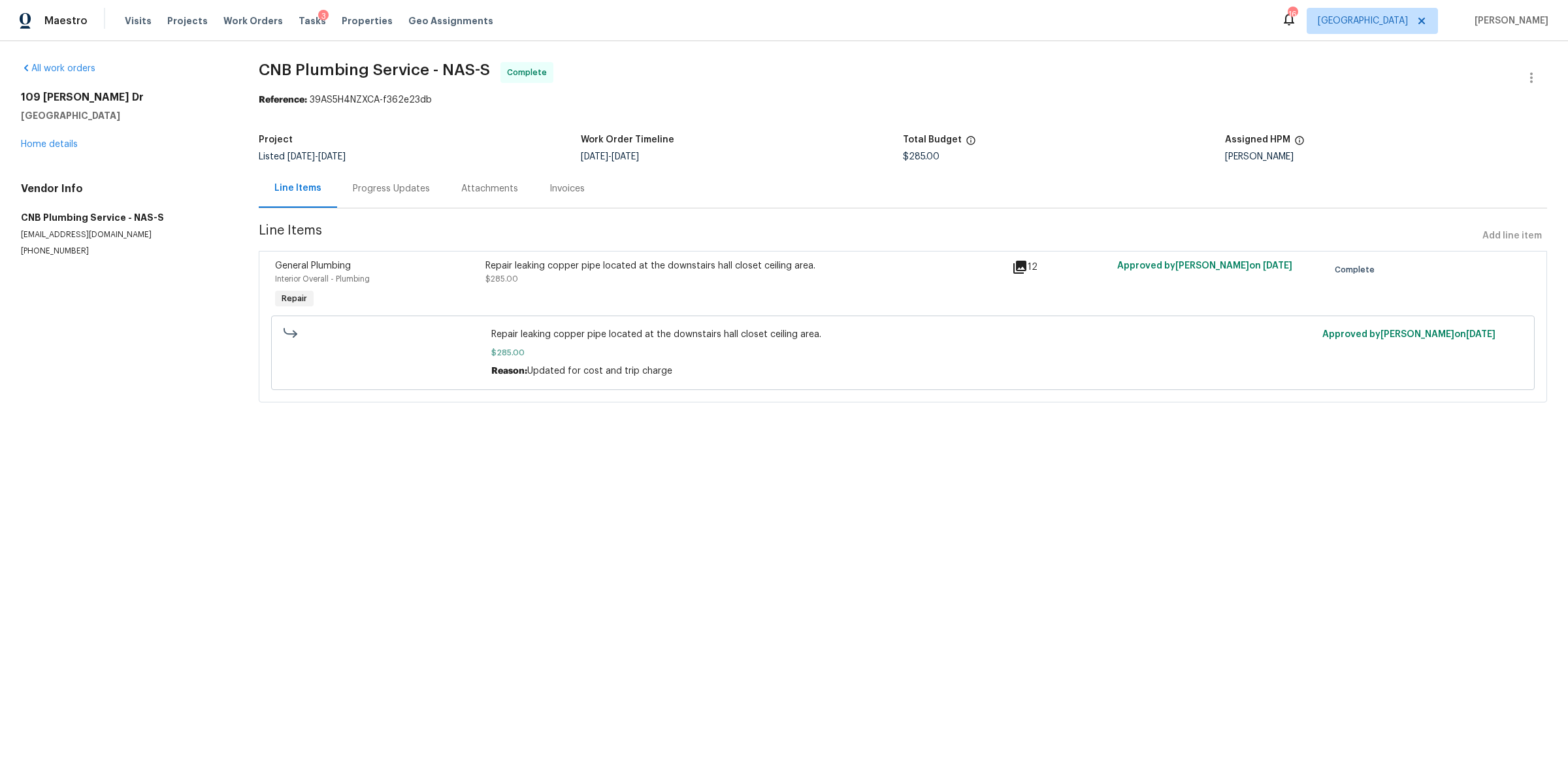
click at [441, 277] on div "Interior Overall - Plumbing" at bounding box center [376, 279] width 203 height 13
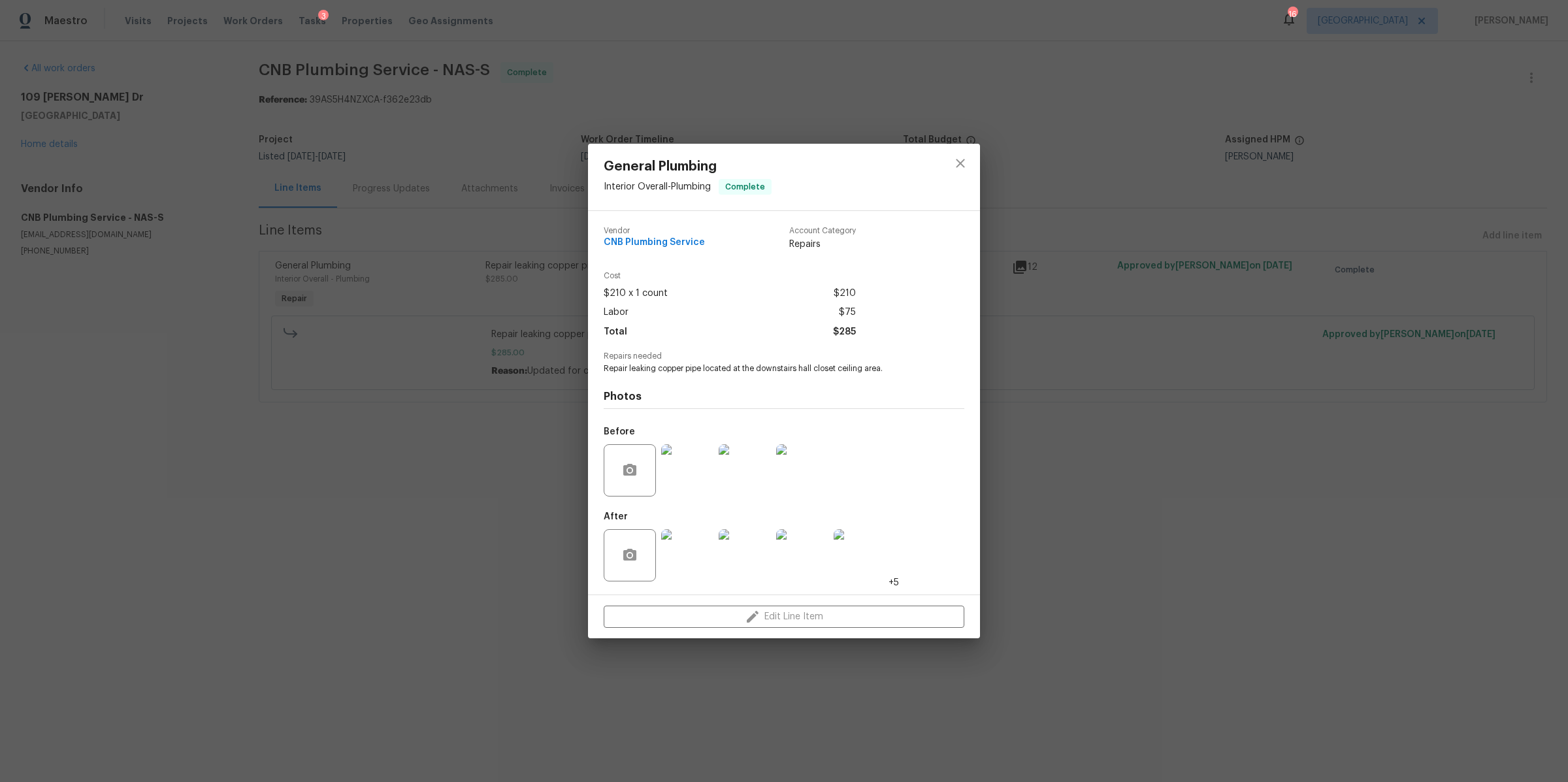
click at [695, 545] on img at bounding box center [687, 555] width 52 height 52
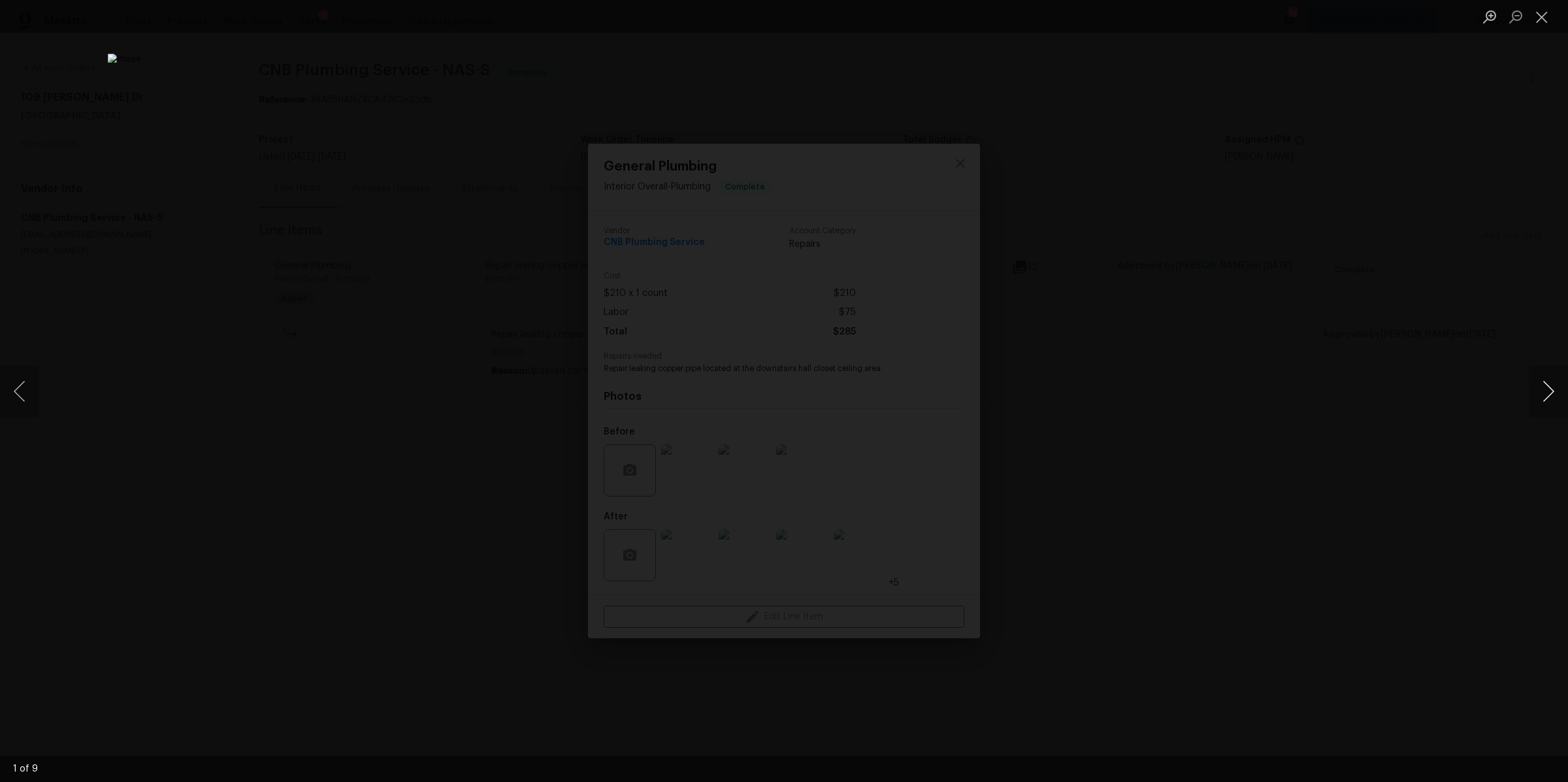
click at [1554, 392] on button "Next image" at bounding box center [1548, 391] width 39 height 52
click at [1547, 394] on button "Next image" at bounding box center [1548, 391] width 39 height 52
click at [1540, 395] on button "Next image" at bounding box center [1548, 391] width 39 height 52
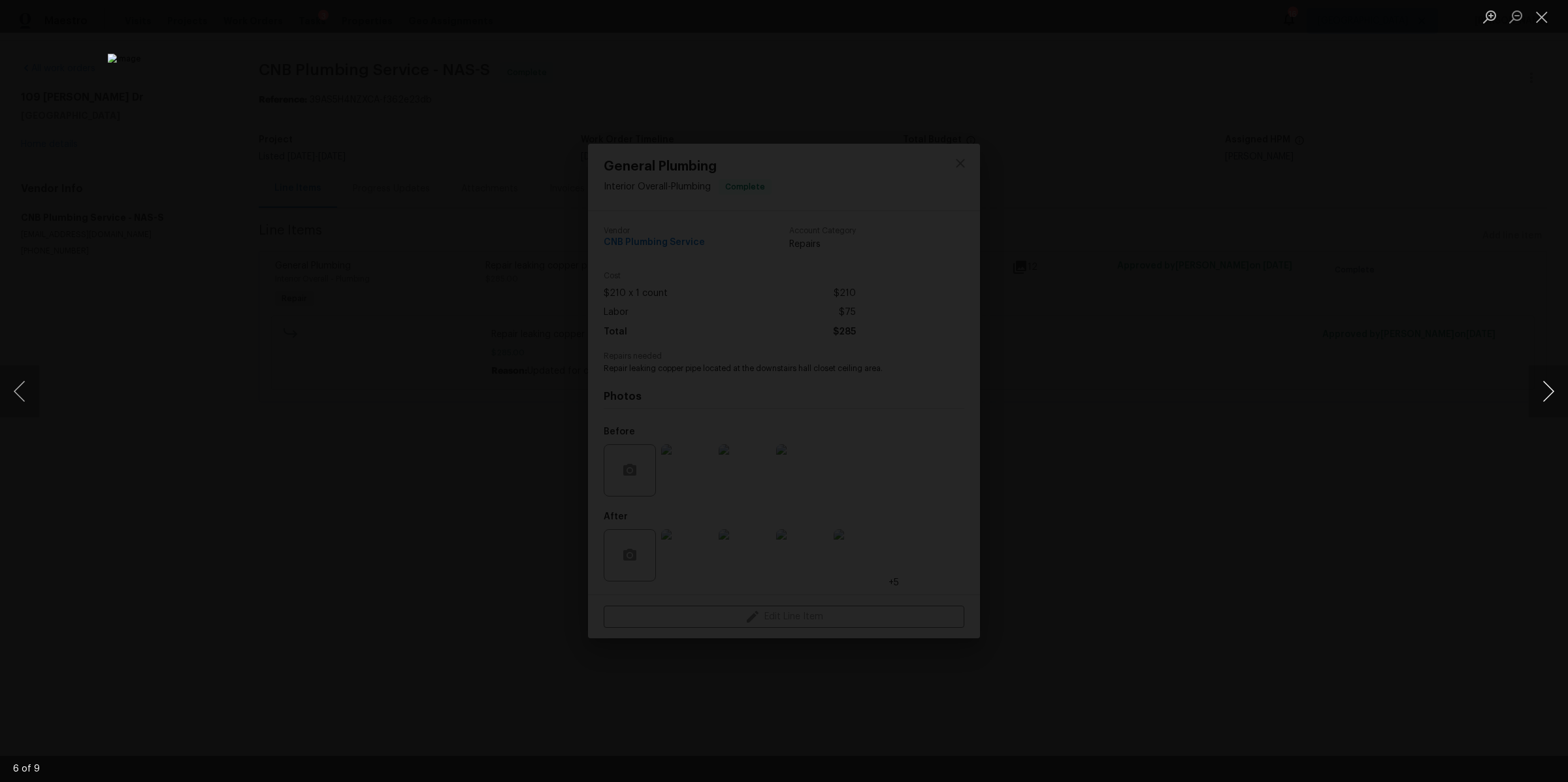
click at [1540, 395] on button "Next image" at bounding box center [1548, 391] width 39 height 52
click at [1278, 468] on div "Lightbox" at bounding box center [784, 391] width 1568 height 782
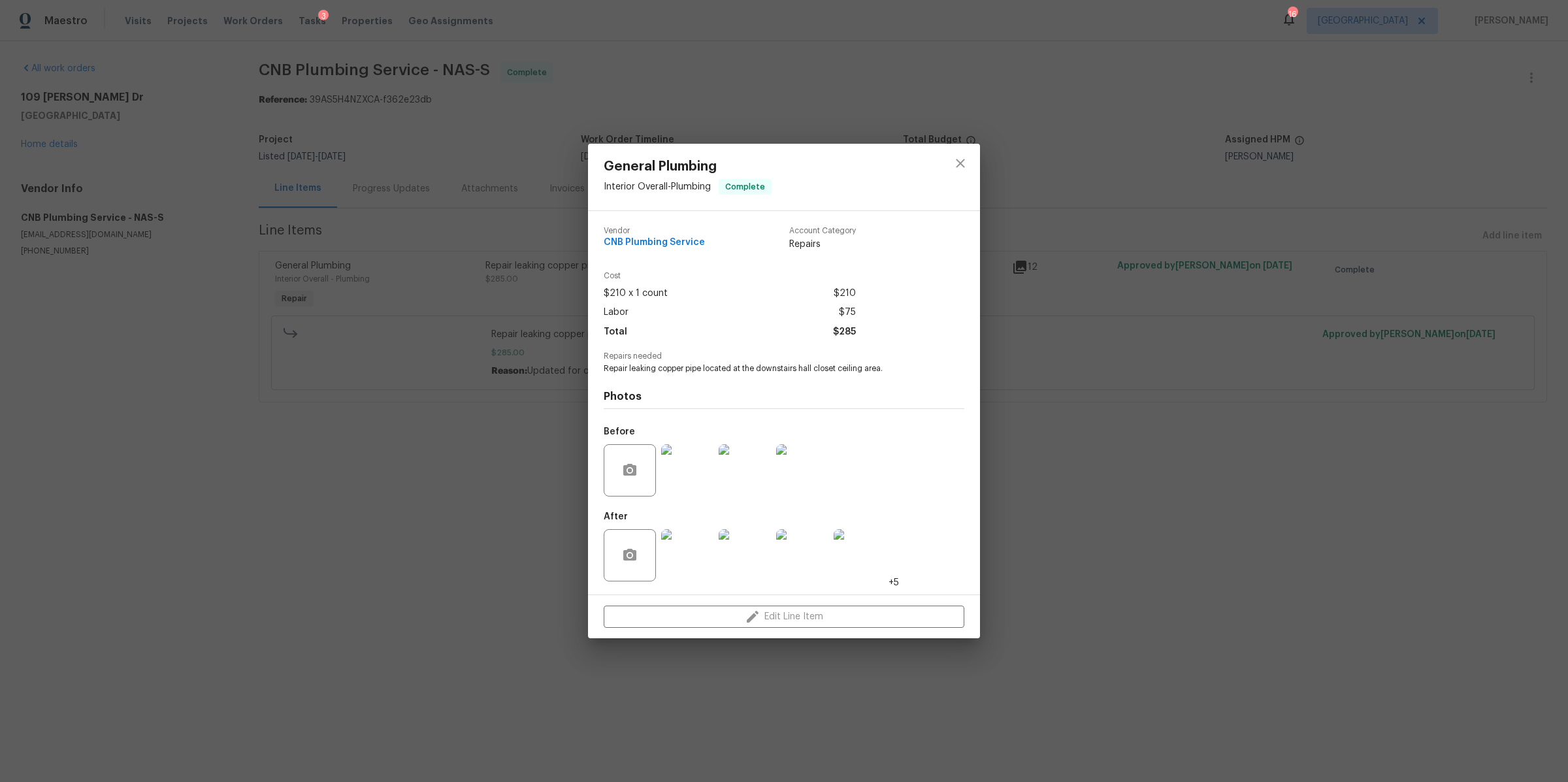
click at [1278, 468] on div "General Plumbing Interior Overall - Plumbing Complete Vendor CNB Plumbing Servi…" at bounding box center [784, 391] width 1568 height 782
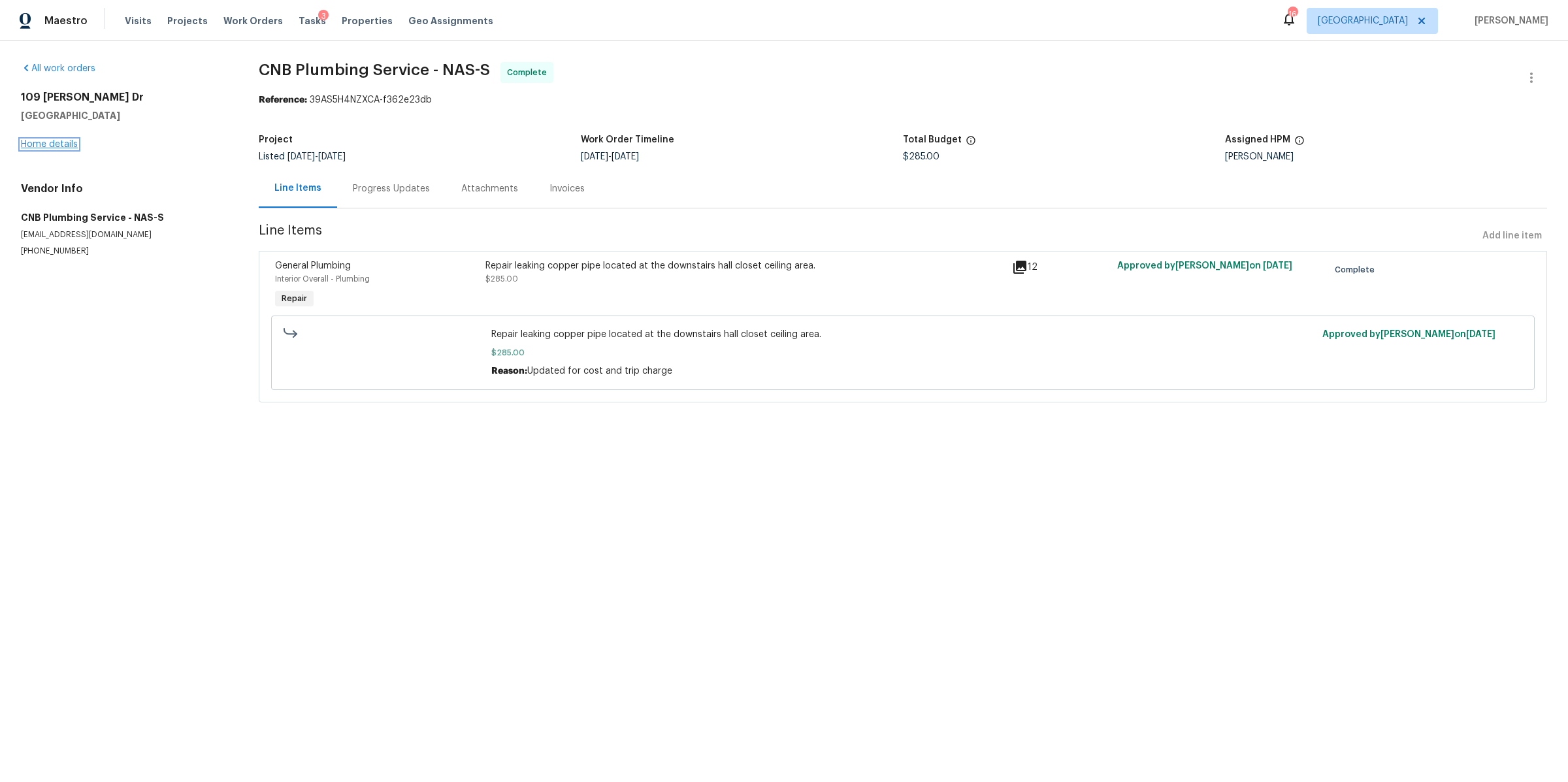
click at [41, 144] on link "Home details" at bounding box center [49, 144] width 57 height 9
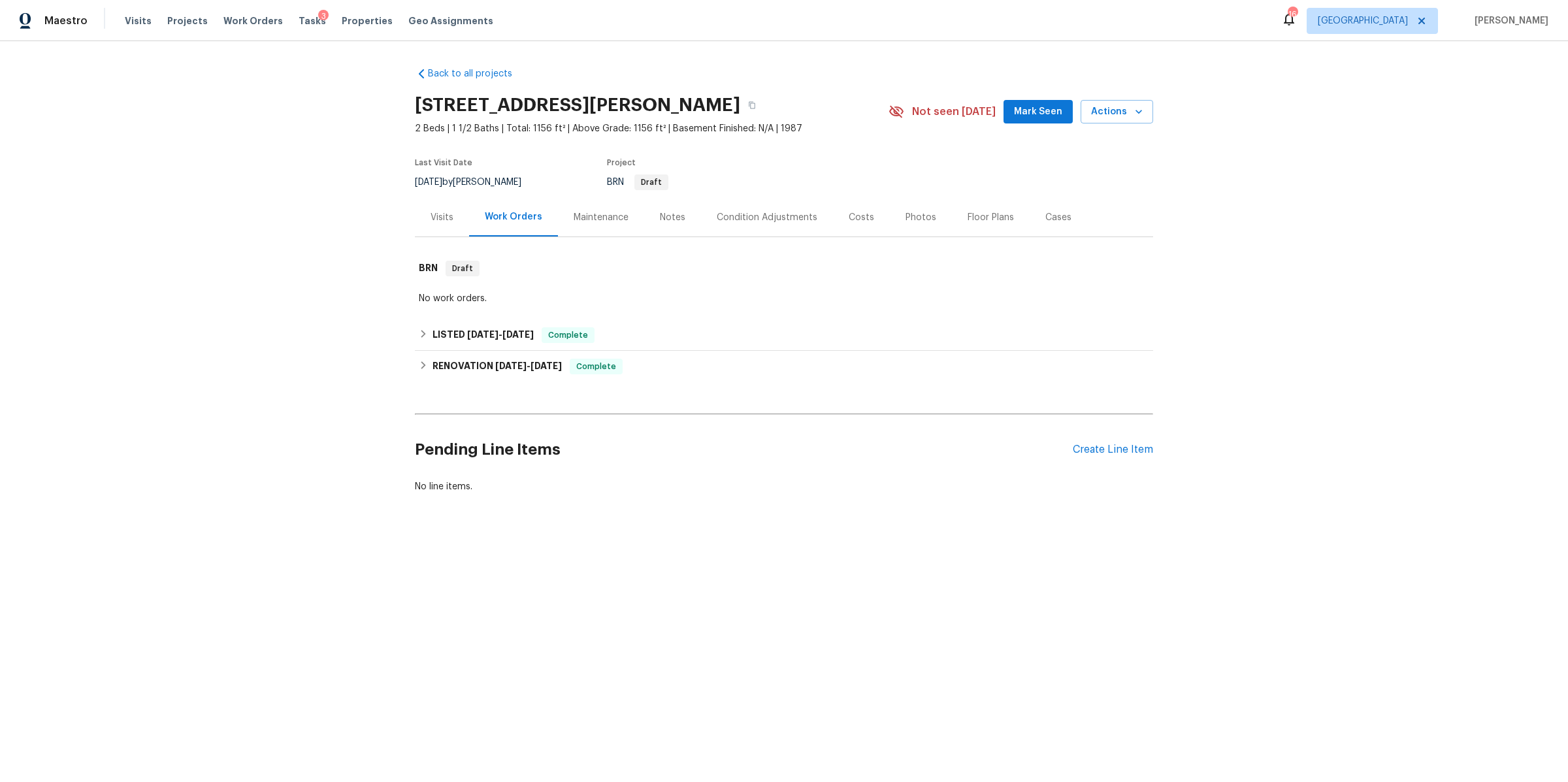
click at [439, 215] on div "Visits" at bounding box center [442, 218] width 23 height 13
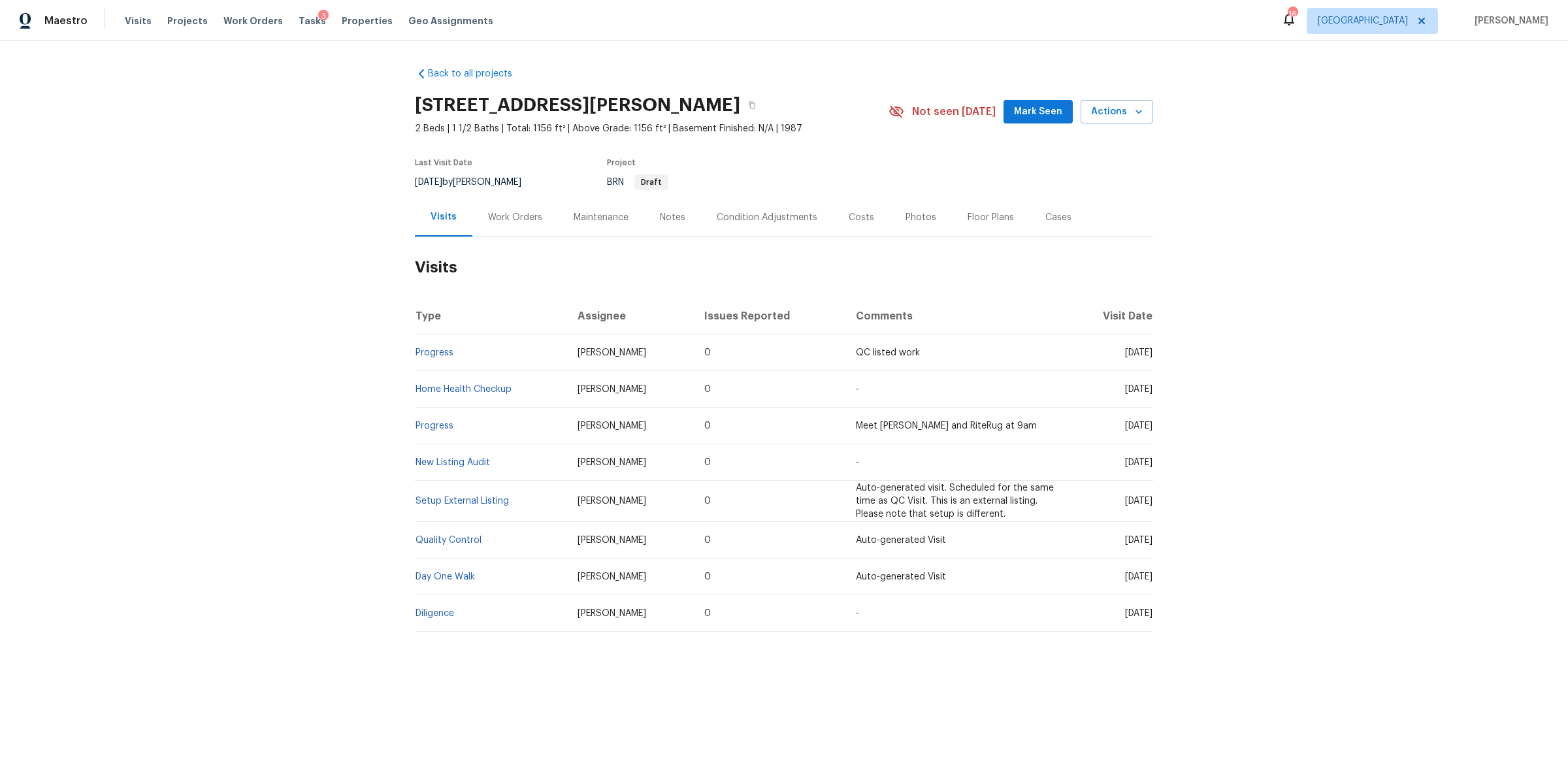
click at [511, 216] on div "Work Orders" at bounding box center [514, 218] width 54 height 13
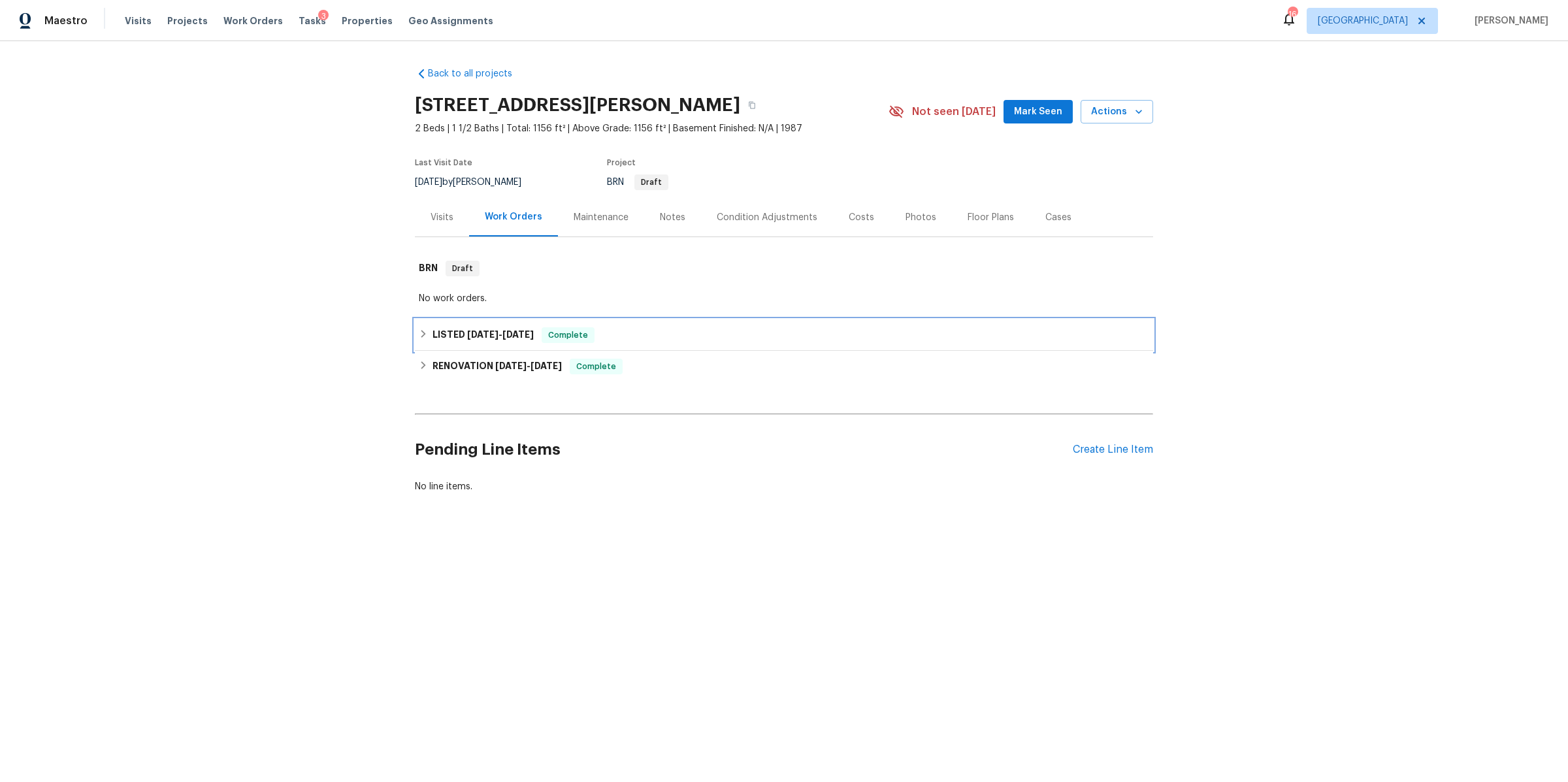
click at [672, 332] on div "LISTED 8/12/25 - 8/17/25 Complete" at bounding box center [784, 335] width 731 height 16
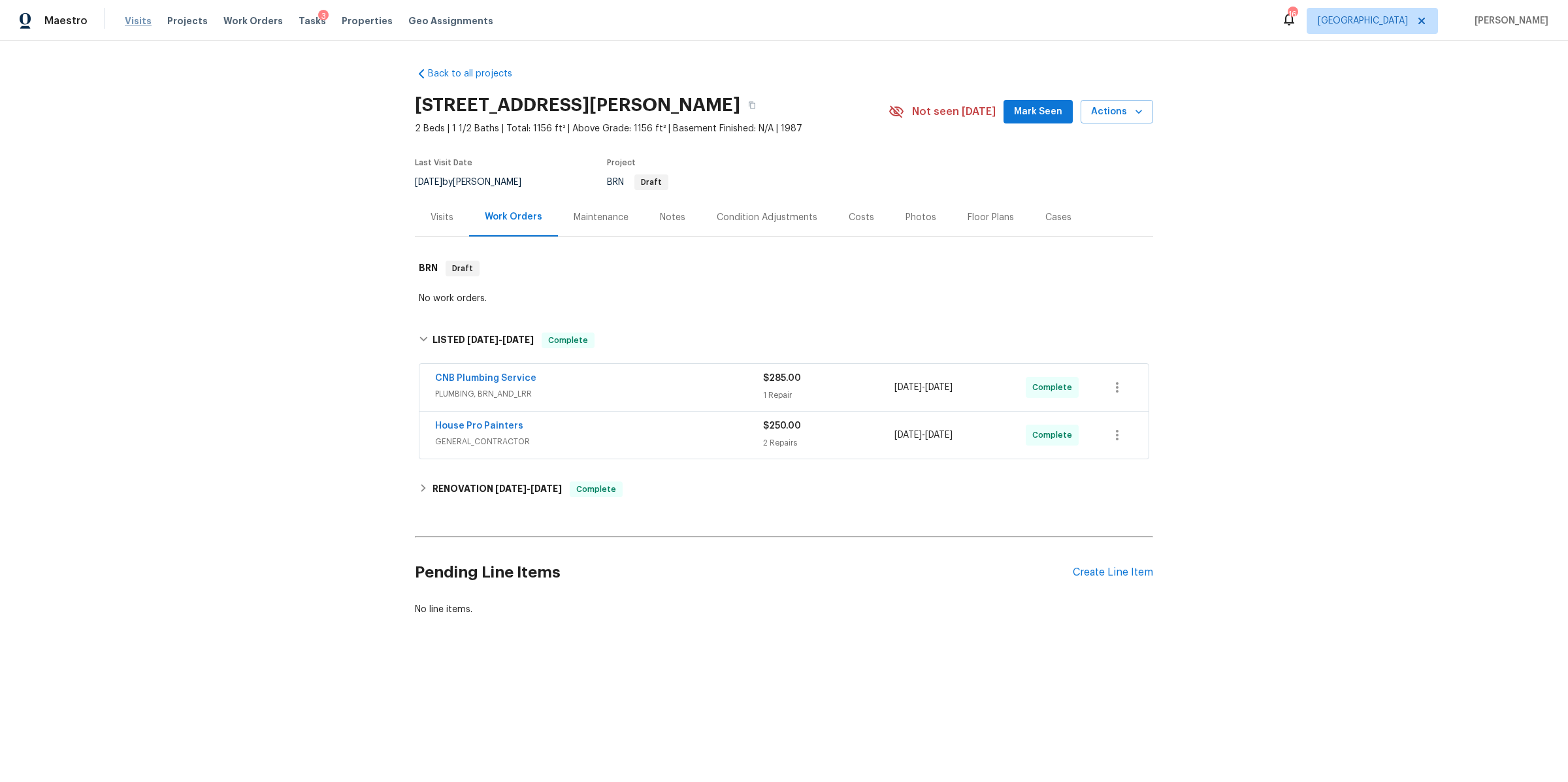
click at [137, 25] on span "Visits" at bounding box center [137, 21] width 27 height 13
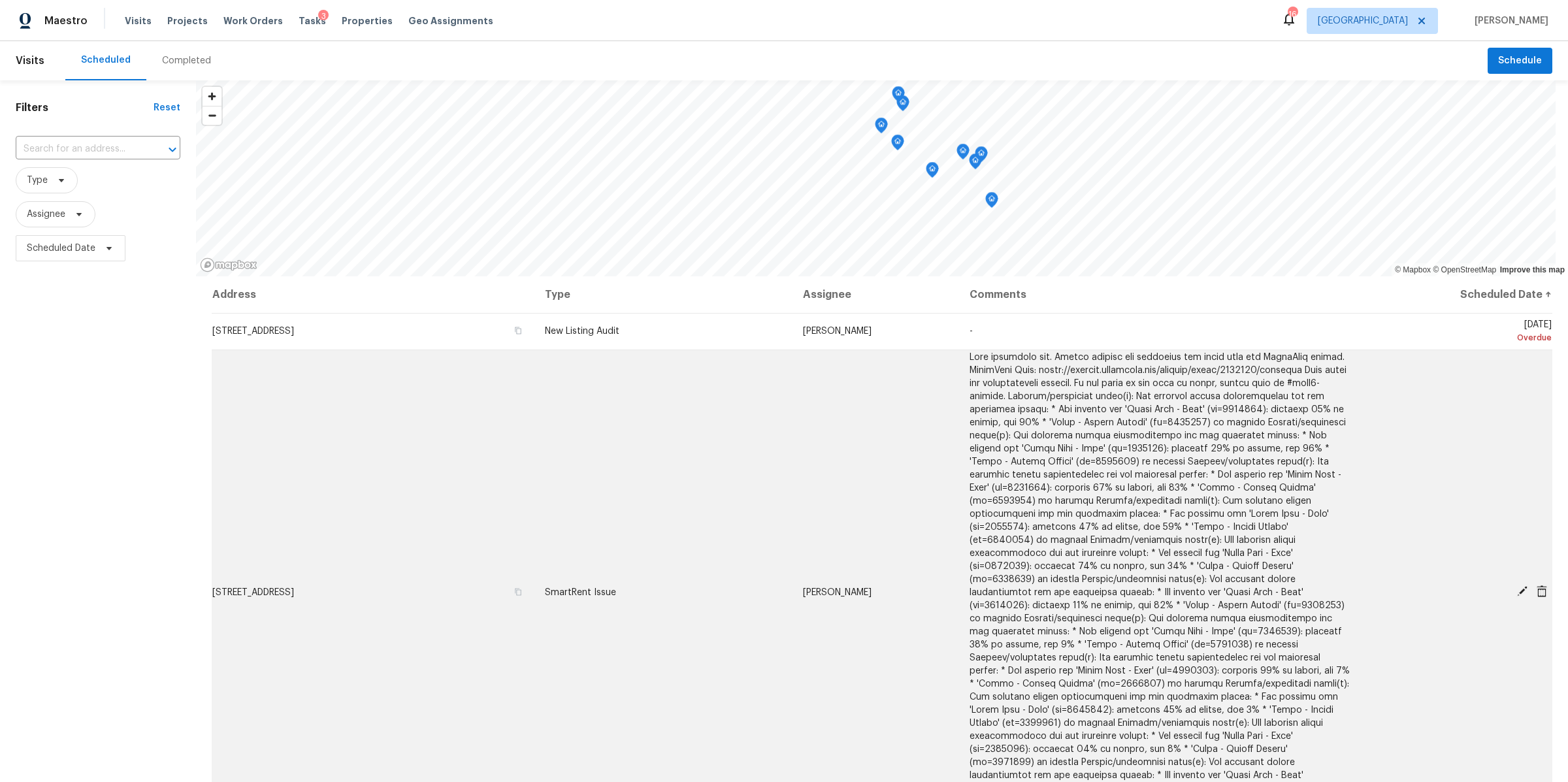
click at [1537, 585] on icon at bounding box center [1541, 591] width 10 height 12
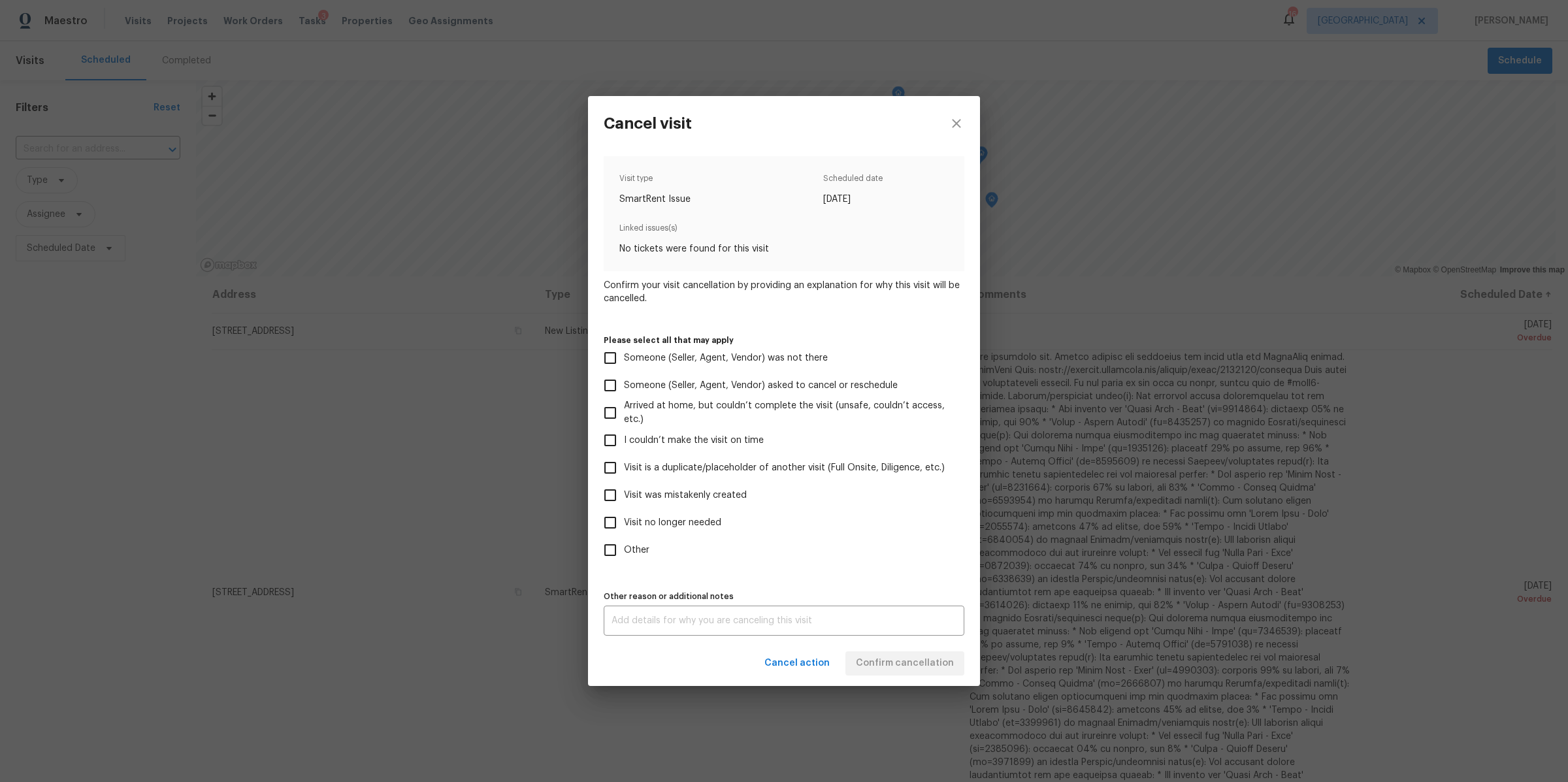
click at [700, 525] on span "Visit no longer needed" at bounding box center [672, 522] width 97 height 14
click at [624, 525] on input "Visit no longer needed" at bounding box center [610, 522] width 27 height 27
checkbox input "true"
click at [727, 625] on div "x Other reason or additional notes" at bounding box center [784, 620] width 361 height 30
type textarea "lock is working"
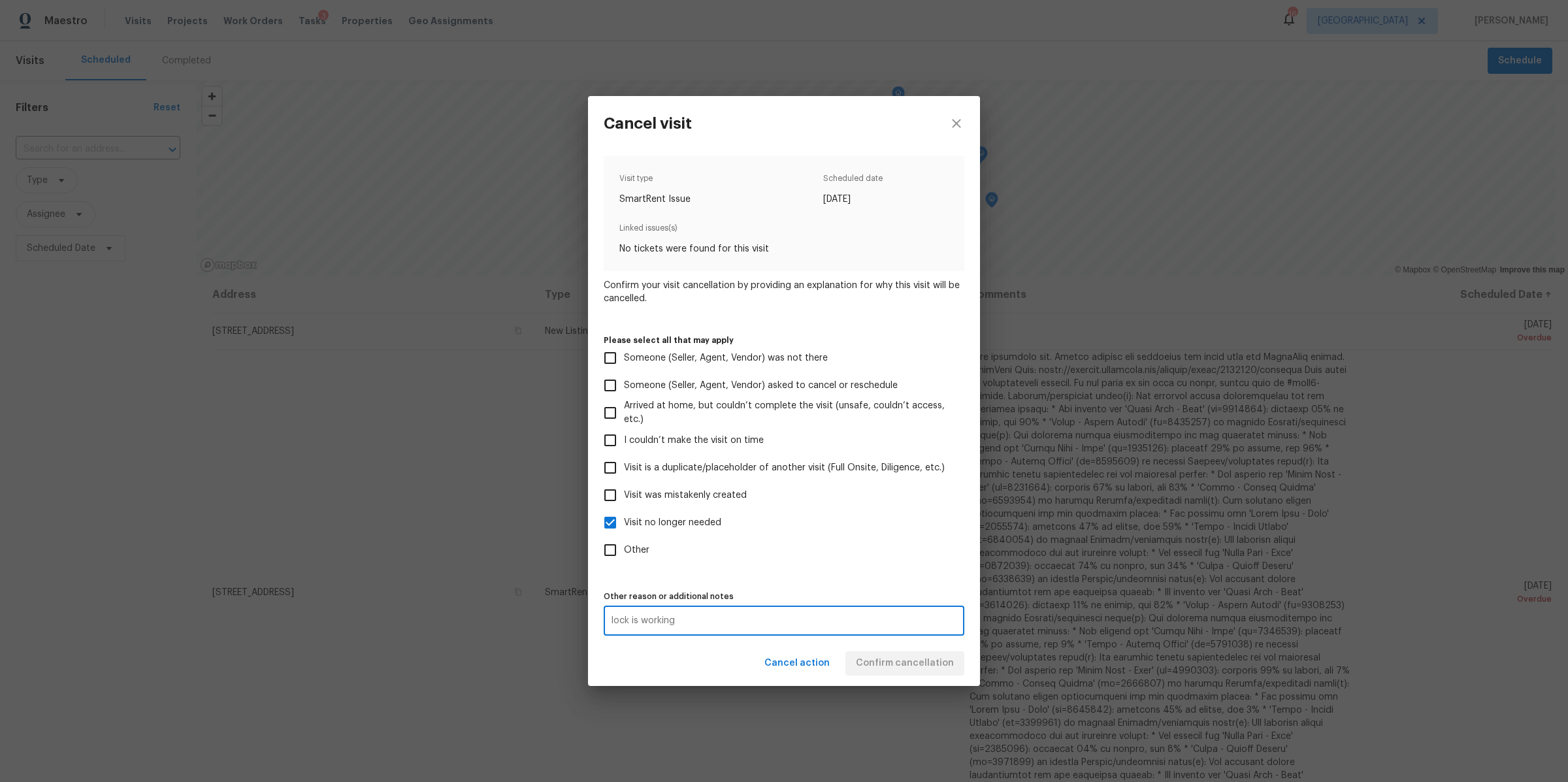
click at [908, 661] on div "Cancel action Confirm cancellation" at bounding box center [784, 663] width 392 height 45
click at [908, 661] on span "Confirm cancellation" at bounding box center [905, 663] width 98 height 16
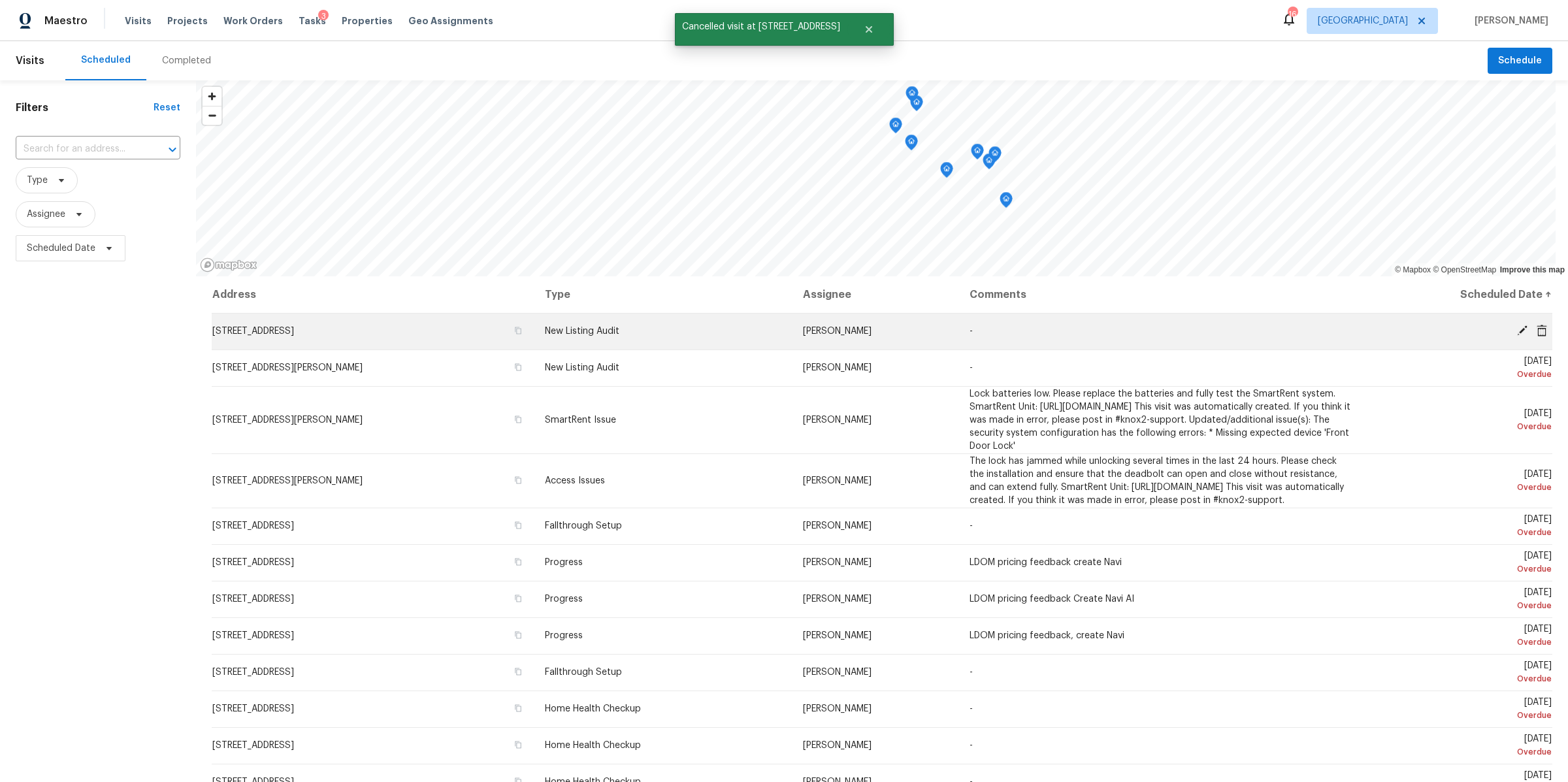
click at [1537, 325] on icon at bounding box center [1541, 330] width 10 height 12
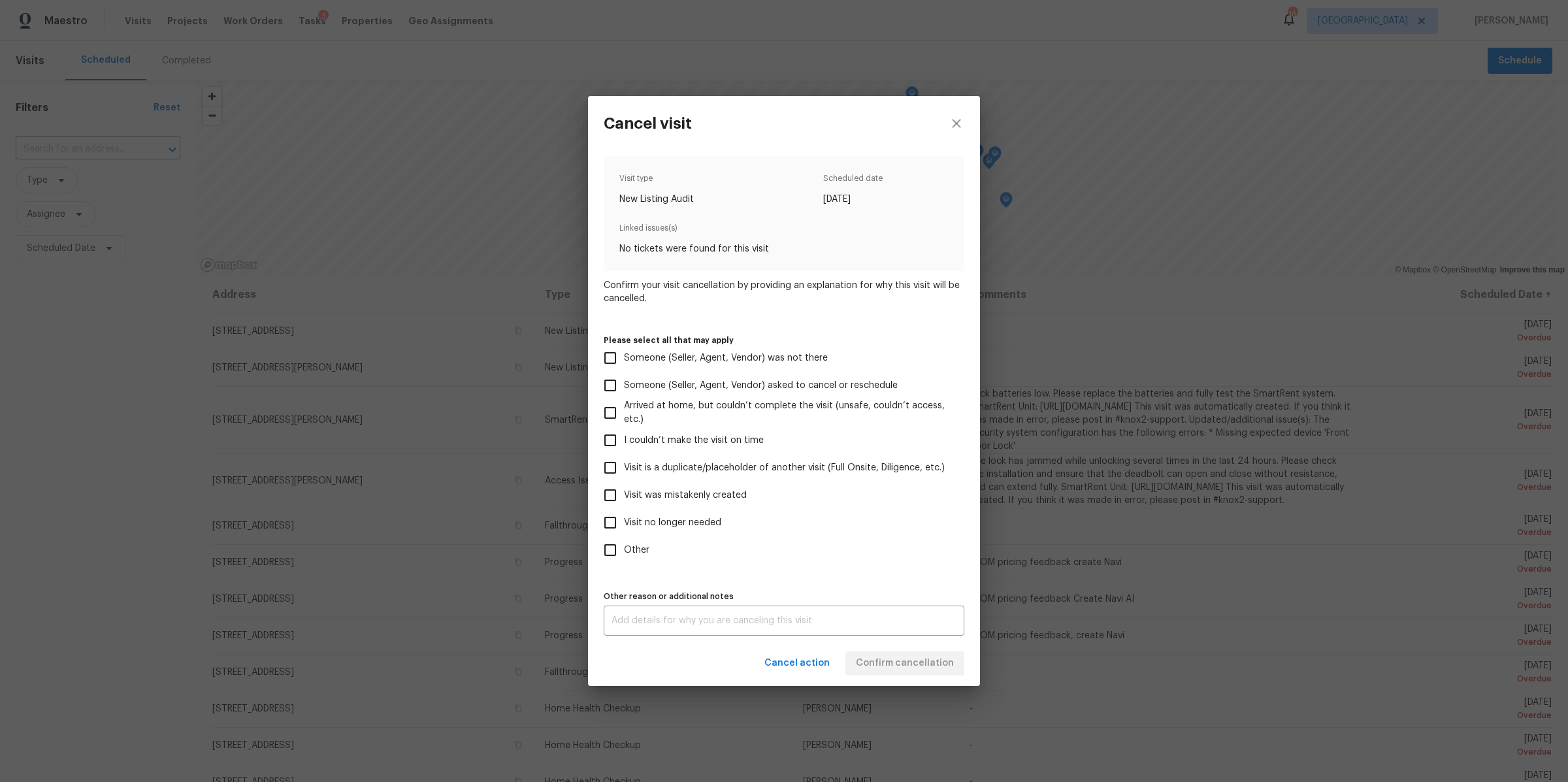
drag, startPoint x: 678, startPoint y: 522, endPoint x: 689, endPoint y: 598, distance: 76.8
click at [678, 522] on span "Visit no longer needed" at bounding box center [672, 522] width 97 height 14
click at [624, 522] on input "Visit no longer needed" at bounding box center [610, 522] width 27 height 27
checkbox input "true"
click at [706, 633] on div "x Other reason or additional notes" at bounding box center [784, 620] width 361 height 30
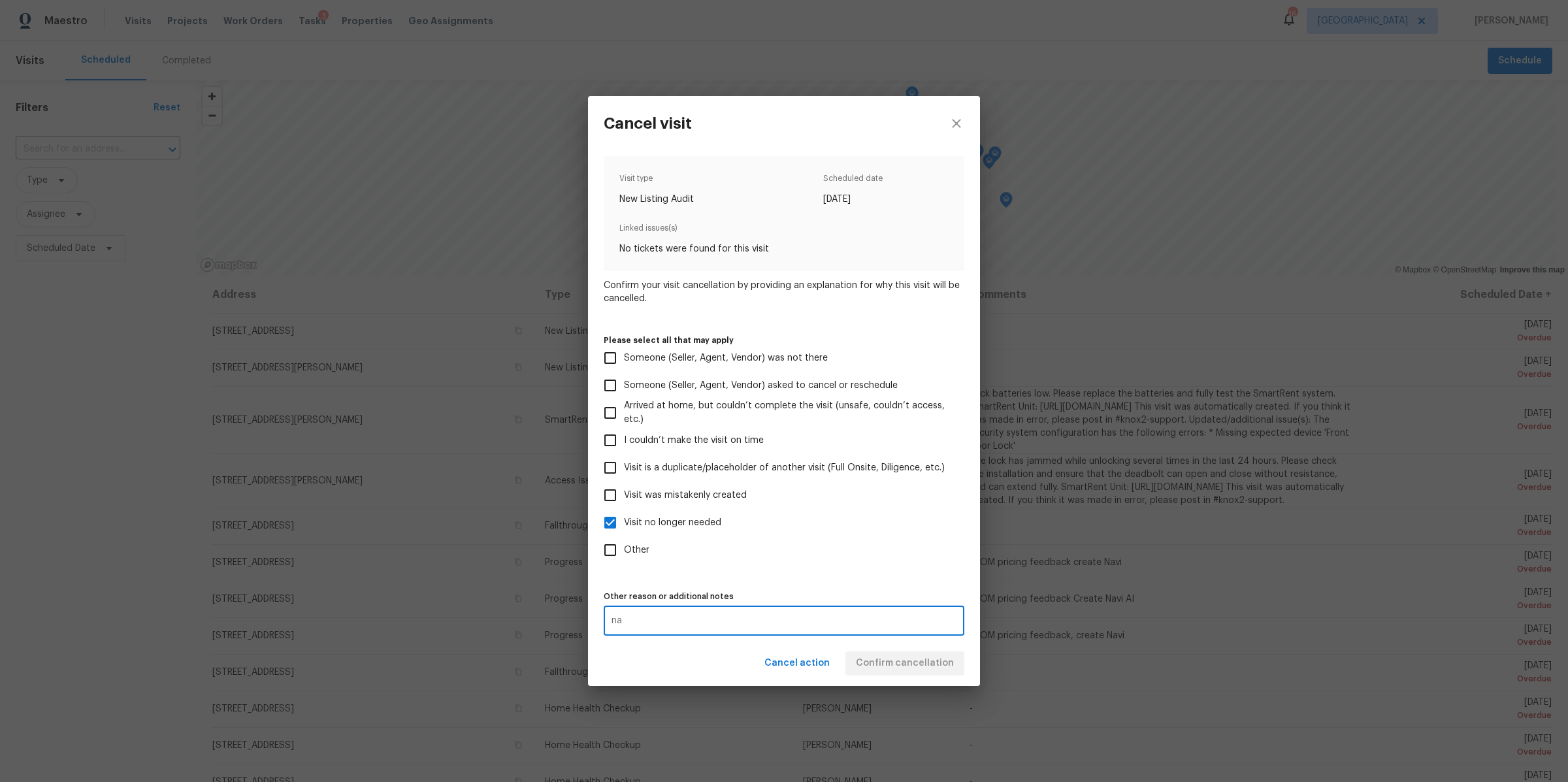
type textarea "na"
click at [864, 654] on div "Cancel action Confirm cancellation" at bounding box center [784, 663] width 392 height 45
click at [878, 654] on button "Confirm cancellation" at bounding box center [905, 663] width 119 height 24
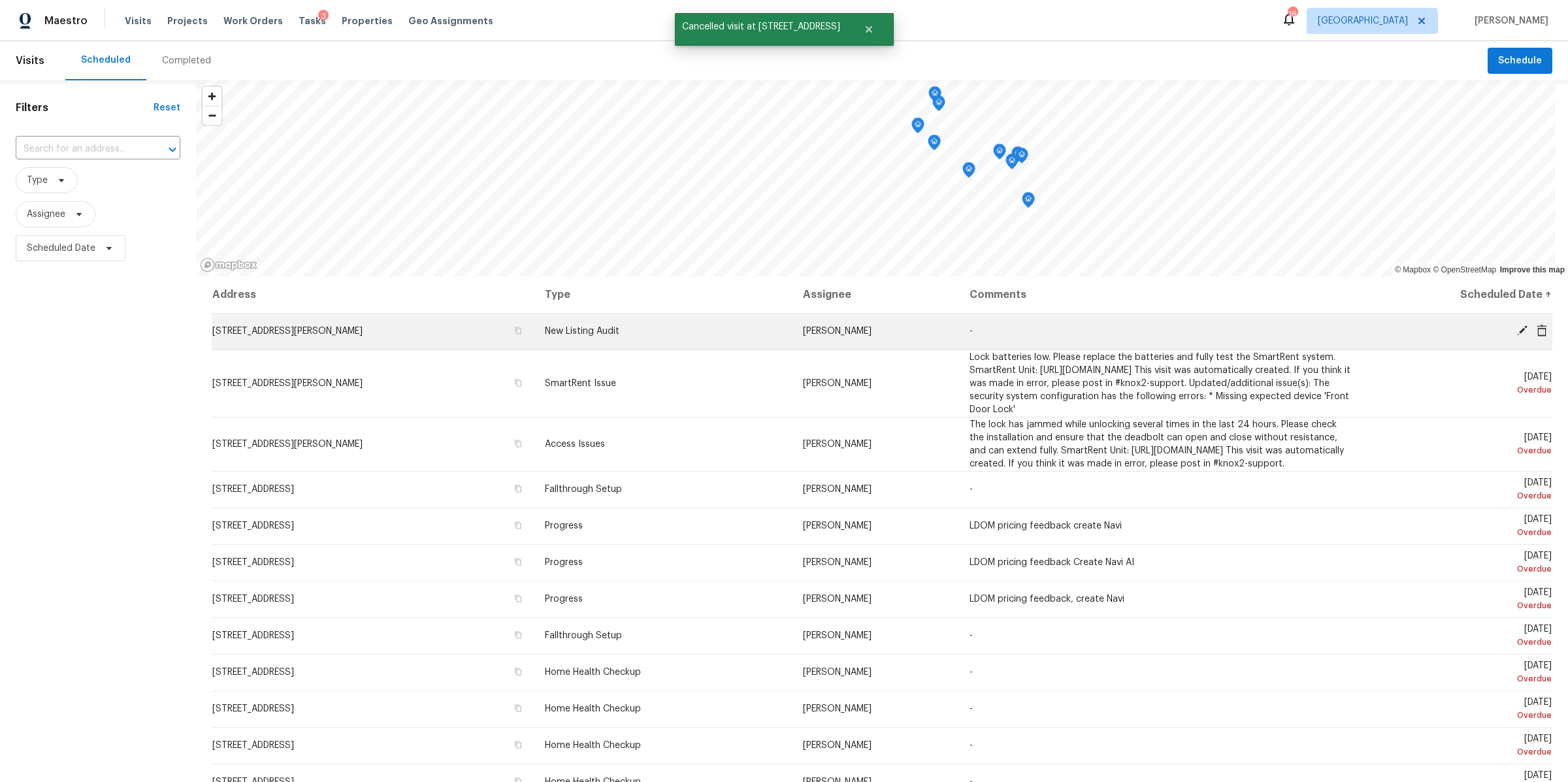
click at [1537, 332] on icon at bounding box center [1541, 330] width 10 height 12
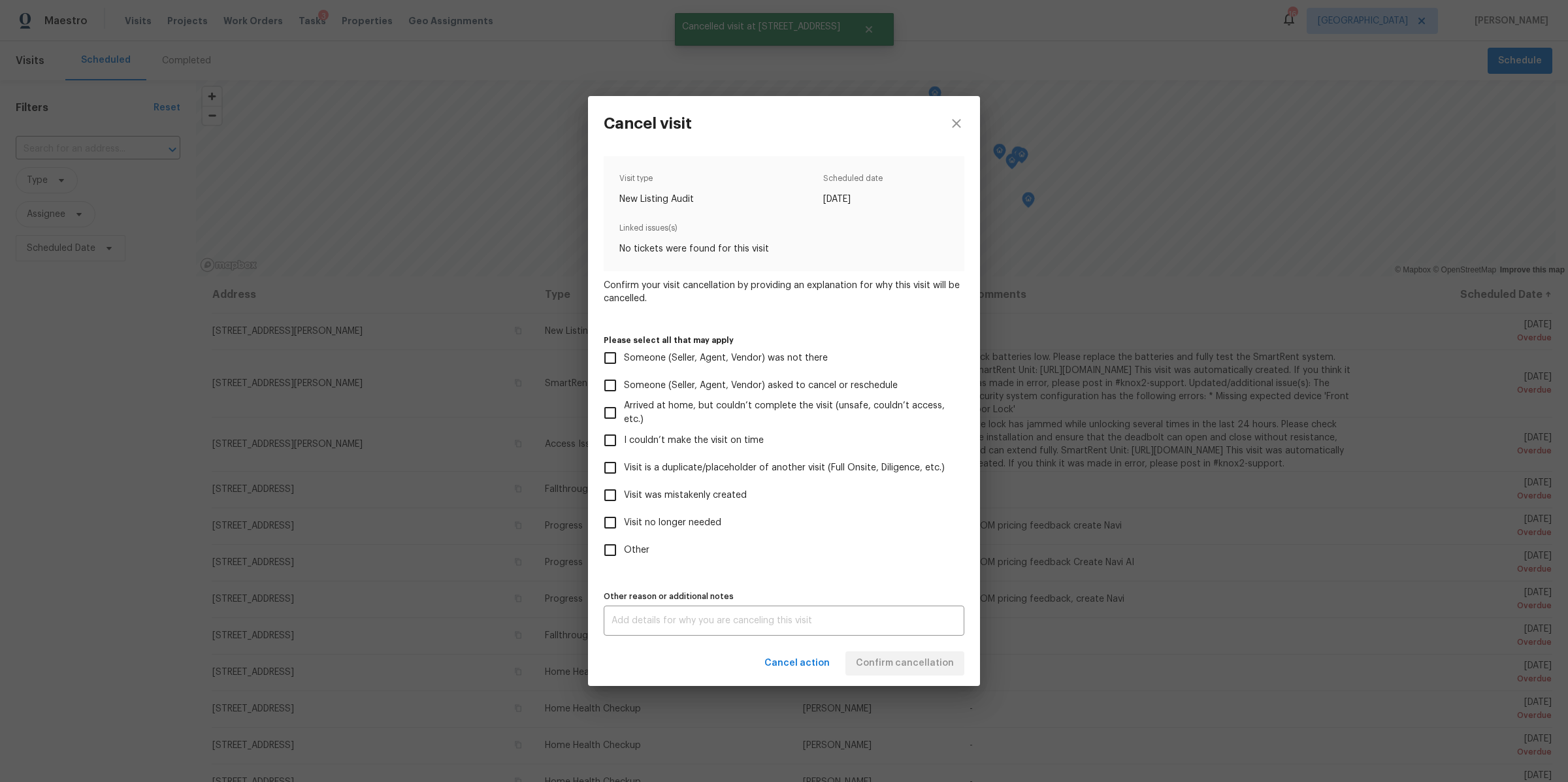
click at [703, 522] on span "Visit no longer needed" at bounding box center [672, 522] width 97 height 14
click at [624, 522] on input "Visit no longer needed" at bounding box center [610, 522] width 27 height 27
checkbox input "true"
click at [710, 616] on textarea at bounding box center [784, 620] width 345 height 9
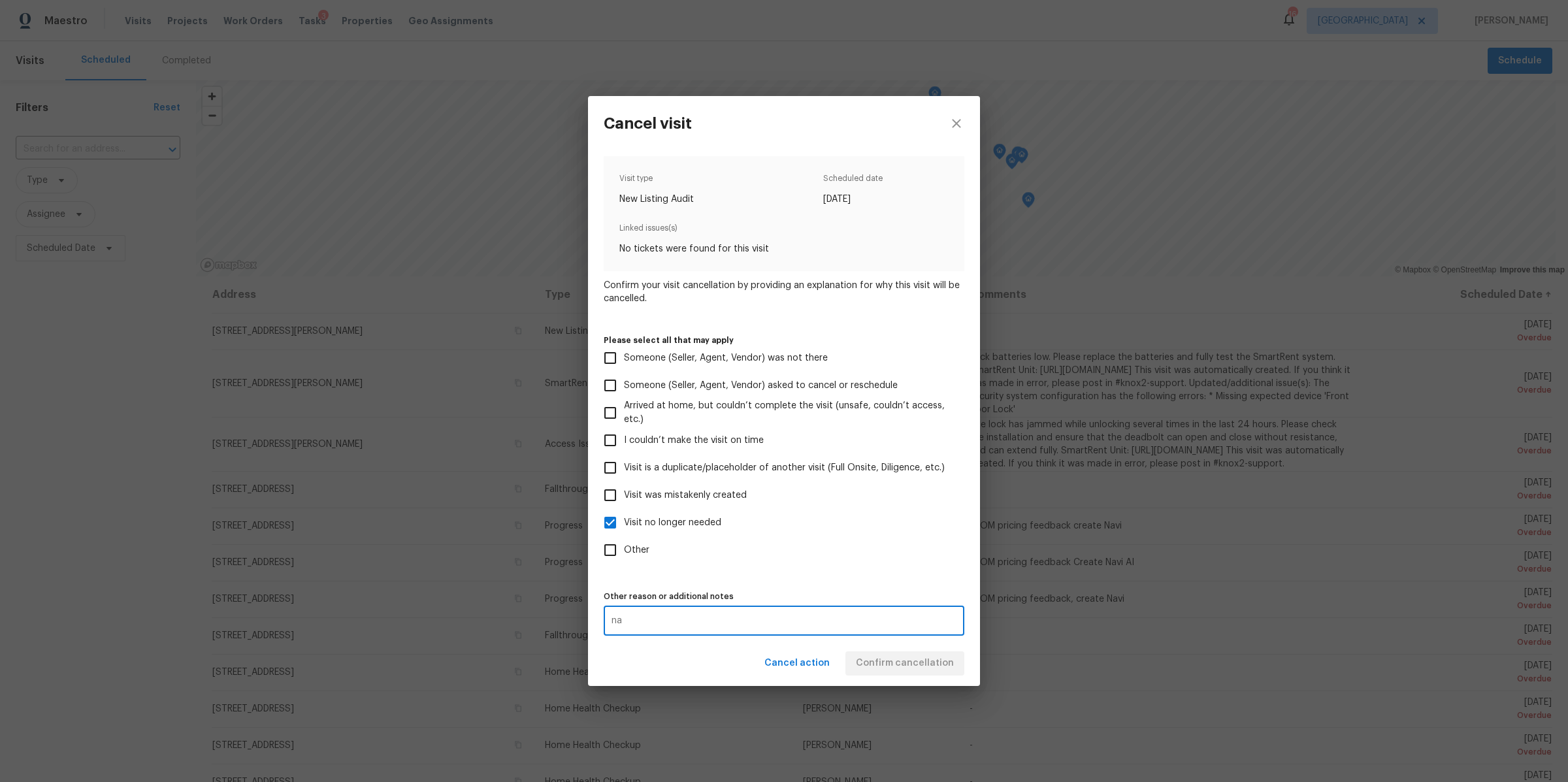
type textarea "na"
click at [900, 629] on div "na x Other reason or additional notes" at bounding box center [784, 620] width 361 height 30
click at [900, 669] on span "Confirm cancellation" at bounding box center [905, 663] width 98 height 16
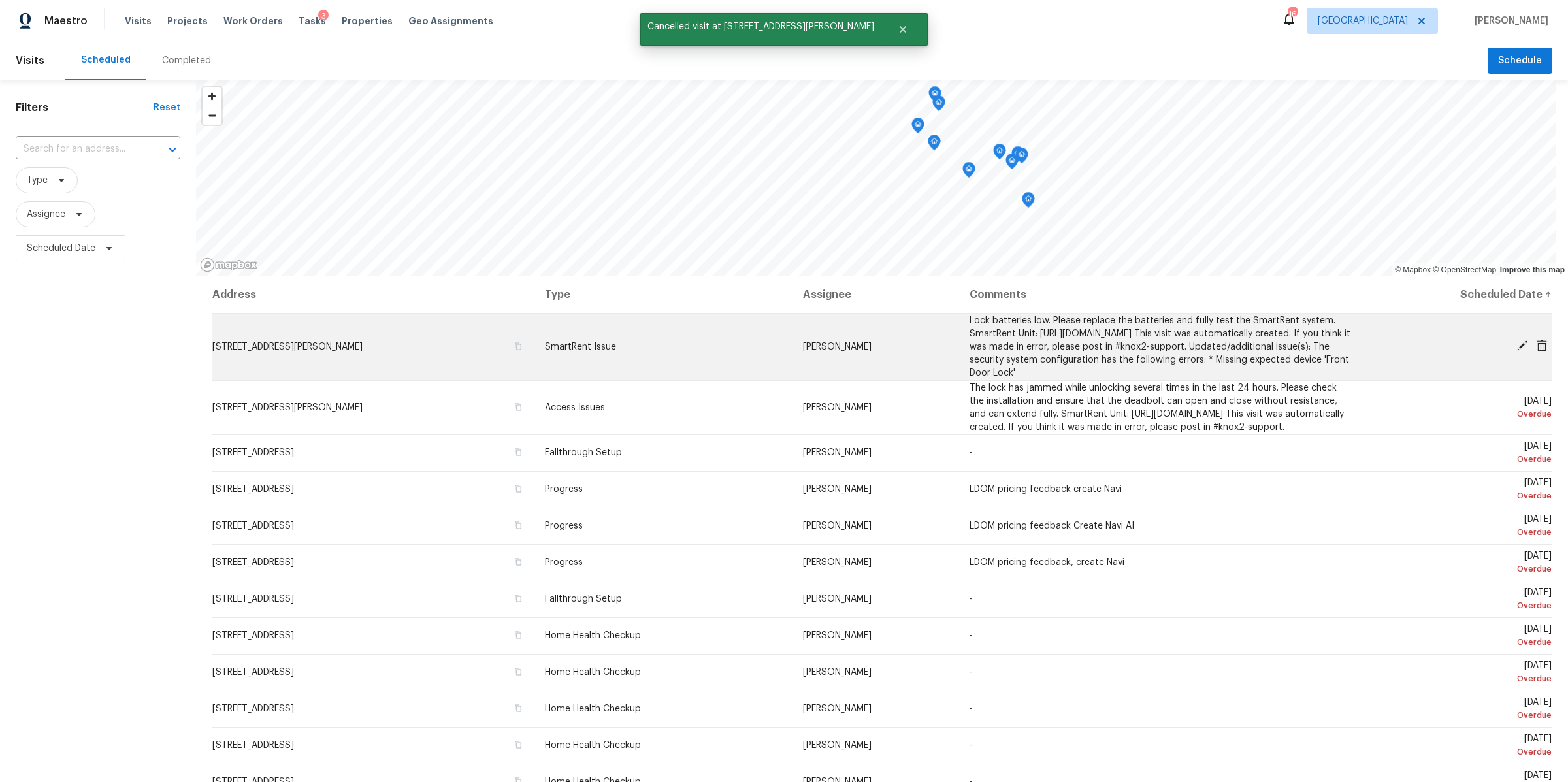
click at [1537, 347] on icon at bounding box center [1541, 346] width 10 height 12
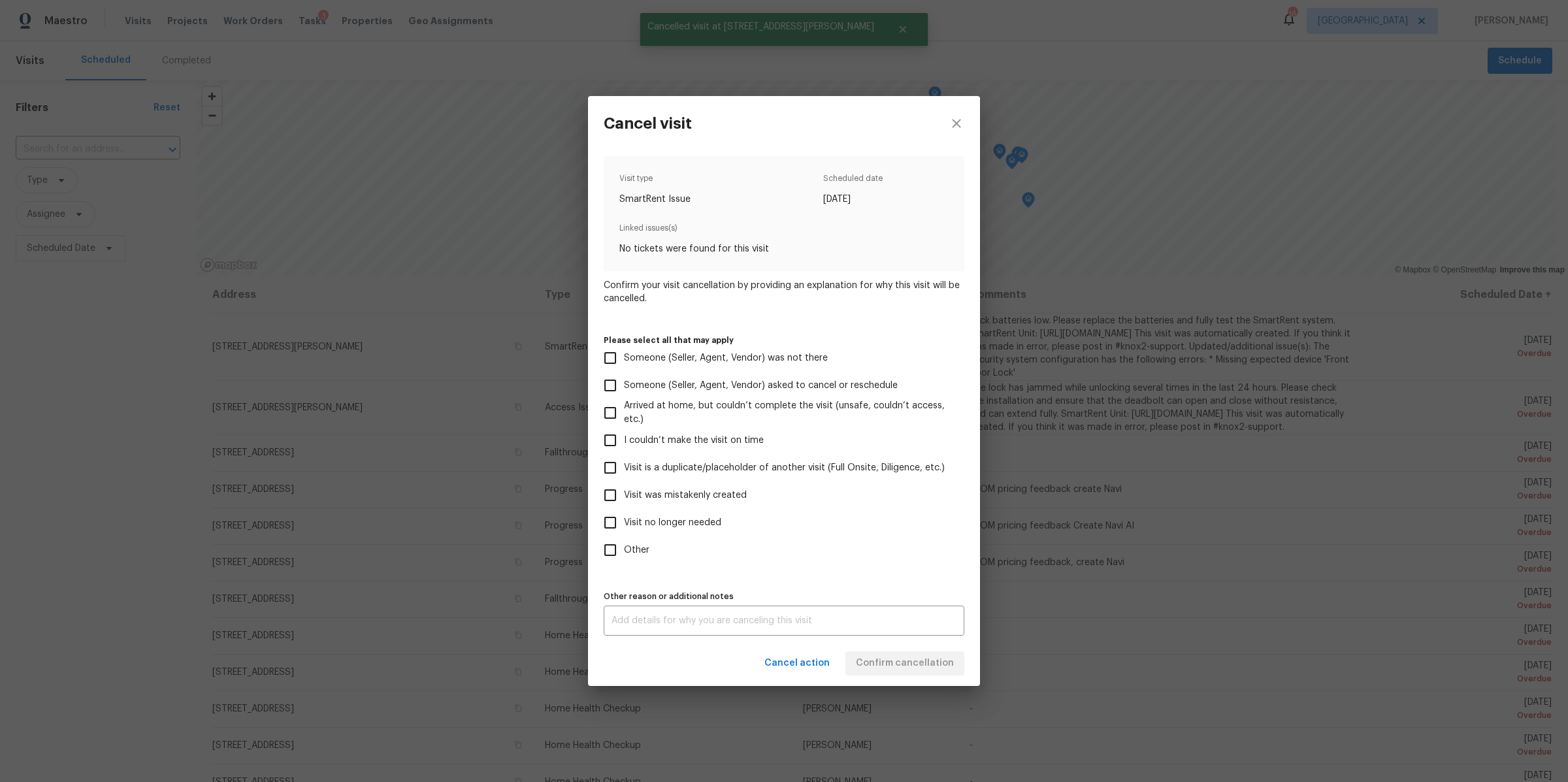
click at [680, 522] on span "Visit no longer needed" at bounding box center [672, 522] width 97 height 14
click at [624, 522] on input "Visit no longer needed" at bounding box center [610, 522] width 27 height 27
checkbox input "true"
click at [657, 608] on div "x Other reason or additional notes" at bounding box center [784, 620] width 361 height 30
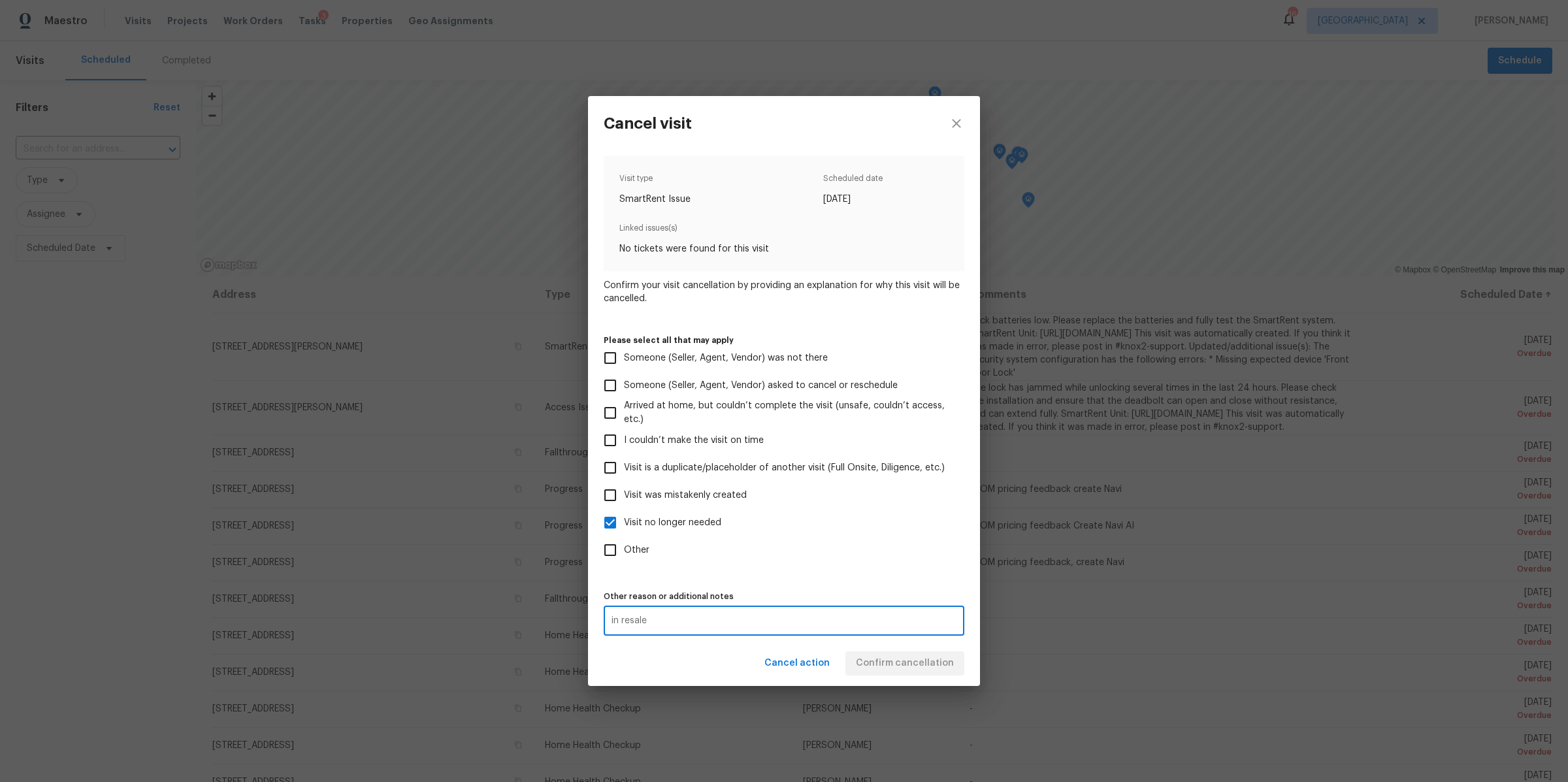
type textarea "in resale"
click at [888, 647] on div "Cancel action Confirm cancellation" at bounding box center [784, 663] width 392 height 45
click at [888, 664] on span "Confirm cancellation" at bounding box center [905, 663] width 98 height 16
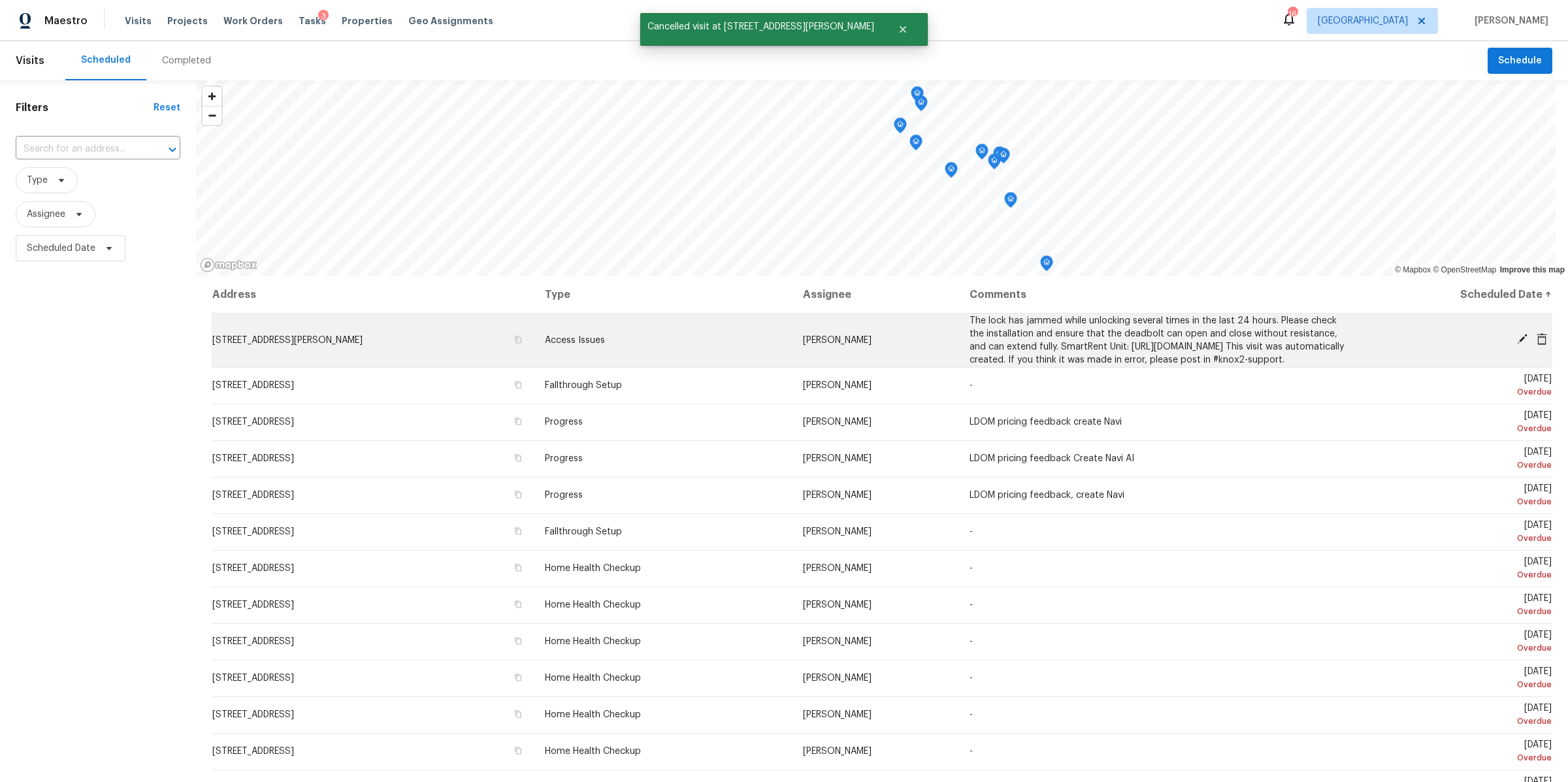
click at [1537, 344] on icon at bounding box center [1541, 339] width 10 height 12
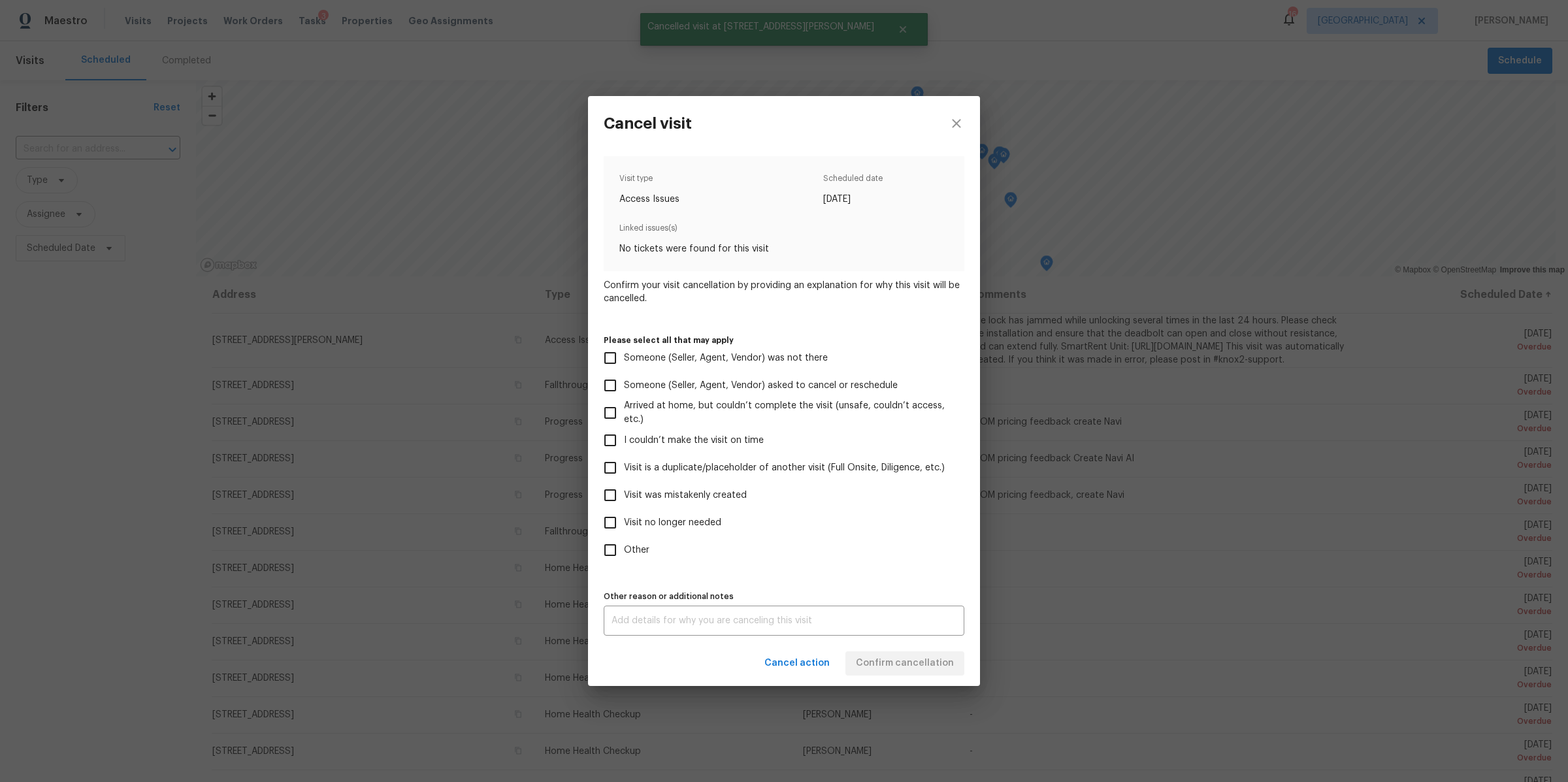
click at [663, 514] on label "Visit no longer needed" at bounding box center [775, 522] width 358 height 27
click at [624, 514] on input "Visit no longer needed" at bounding box center [610, 522] width 27 height 27
checkbox input "true"
click at [660, 622] on textarea at bounding box center [784, 620] width 345 height 9
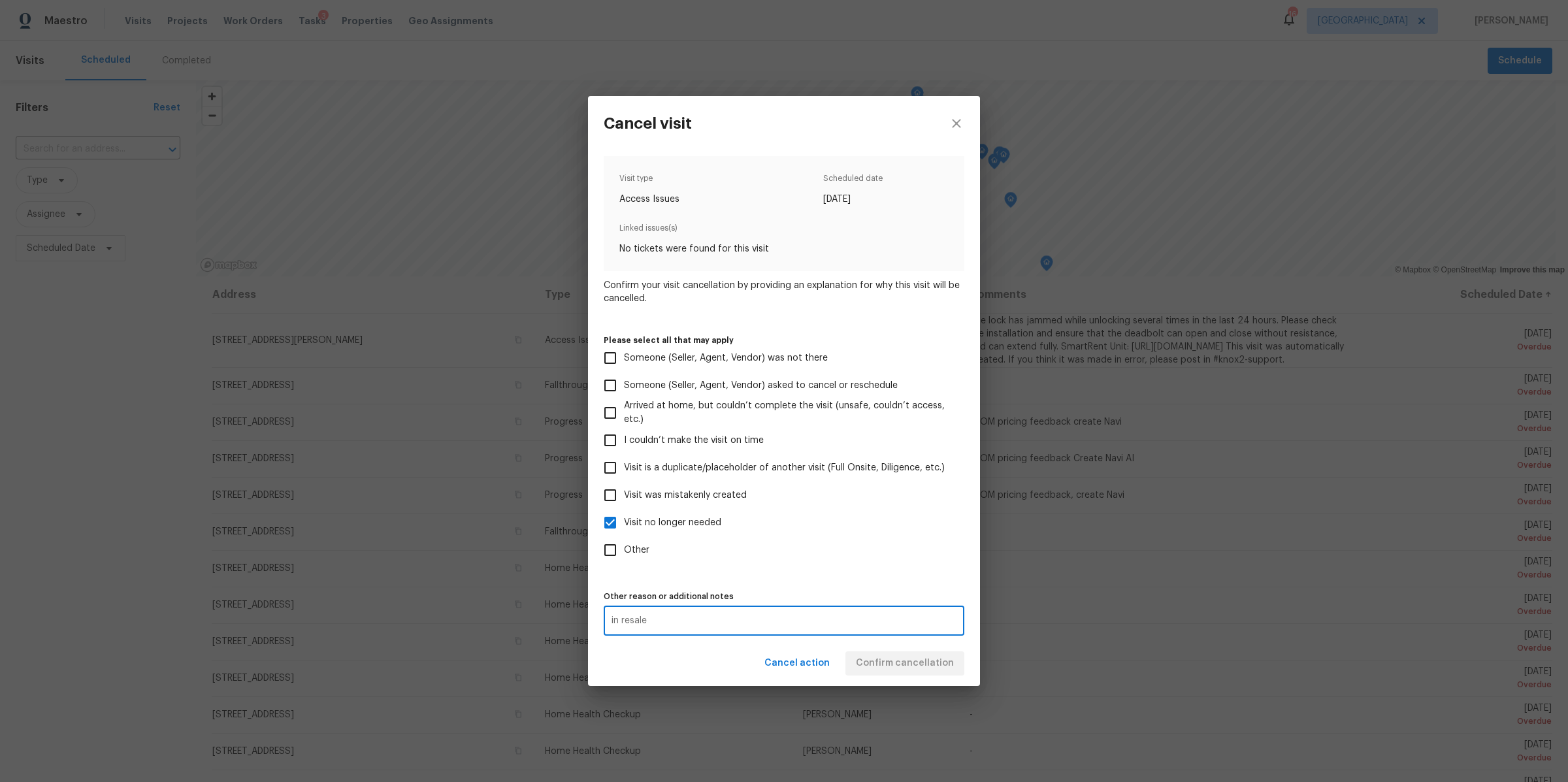
type textarea "in resale"
drag, startPoint x: 932, startPoint y: 637, endPoint x: 932, endPoint y: 645, distance: 8.0
click at [932, 637] on div "Visit type Access Issues Scheduled date 7/30/2025 Linked issues(s) No tickets w…" at bounding box center [784, 396] width 392 height 490
click at [932, 655] on span "Confirm cancellation" at bounding box center [905, 663] width 98 height 16
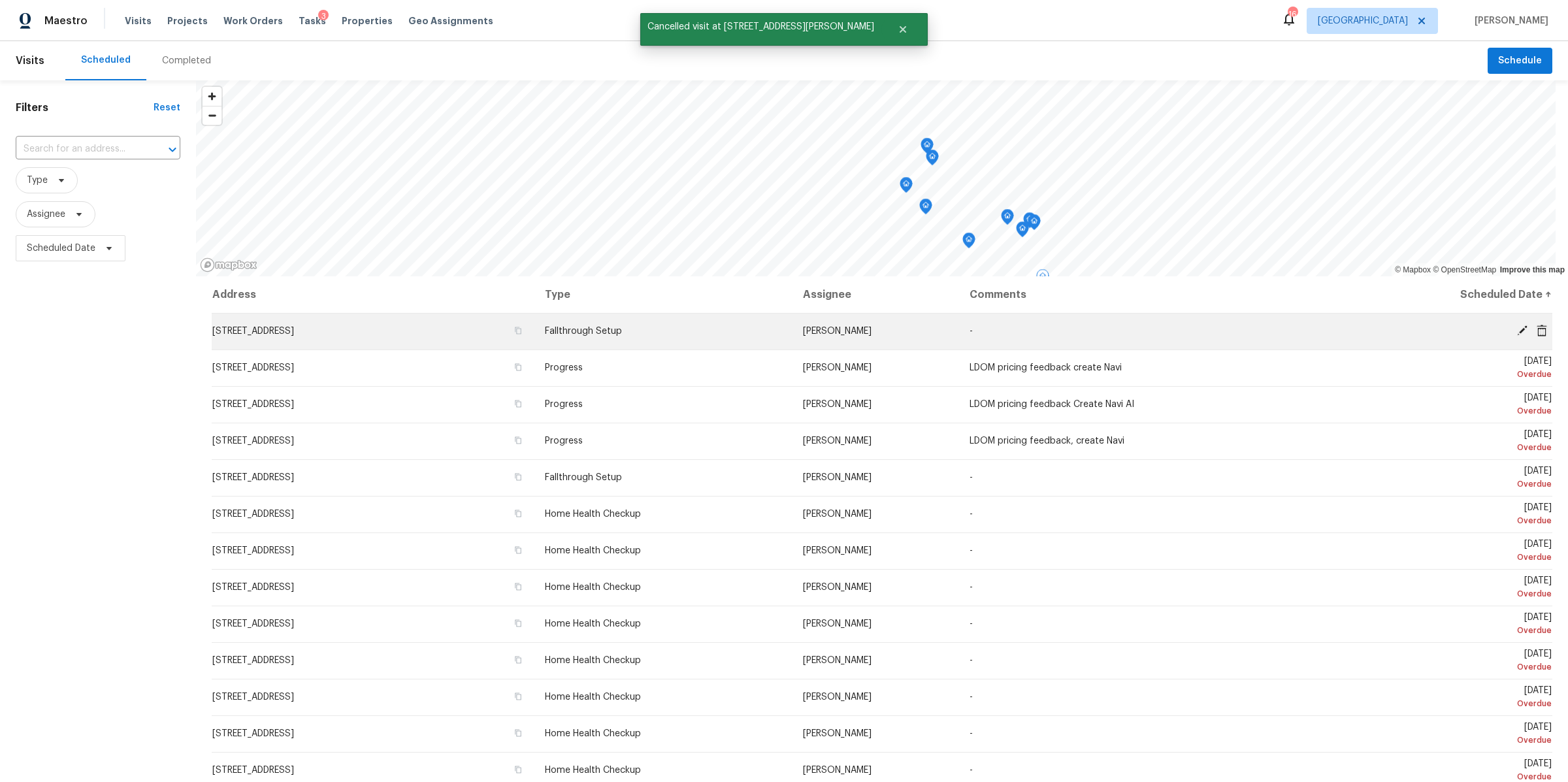
click at [1516, 328] on icon at bounding box center [1521, 330] width 12 height 12
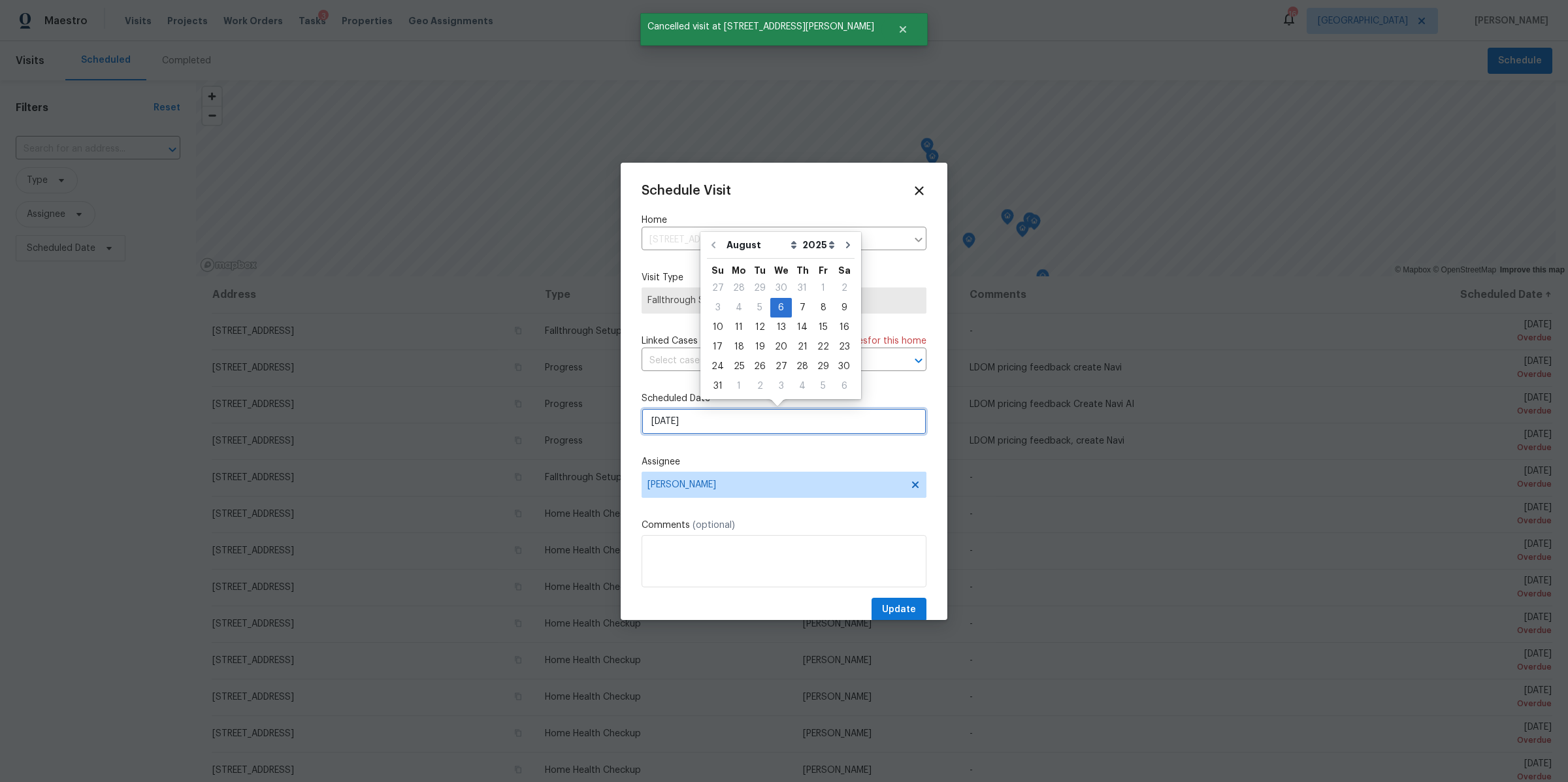
click at [804, 426] on input "[DATE]" at bounding box center [784, 421] width 285 height 27
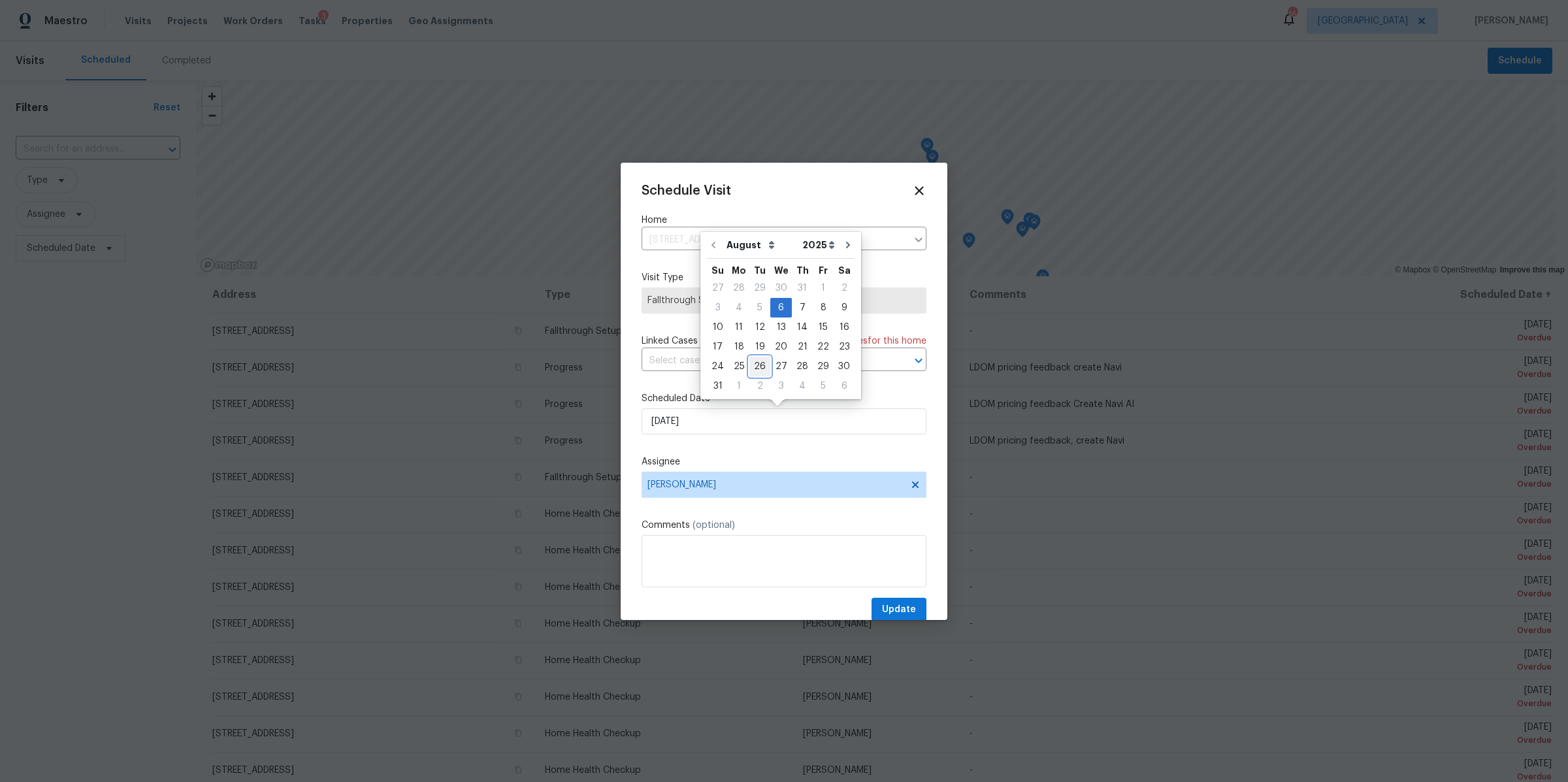
click at [751, 366] on div "26" at bounding box center [759, 366] width 21 height 18
click at [742, 411] on input "8/26/2025" at bounding box center [784, 421] width 285 height 27
click at [734, 363] on div "25" at bounding box center [739, 366] width 21 height 18
type input "8/25/2025"
click at [882, 605] on span "Update" at bounding box center [899, 610] width 34 height 16
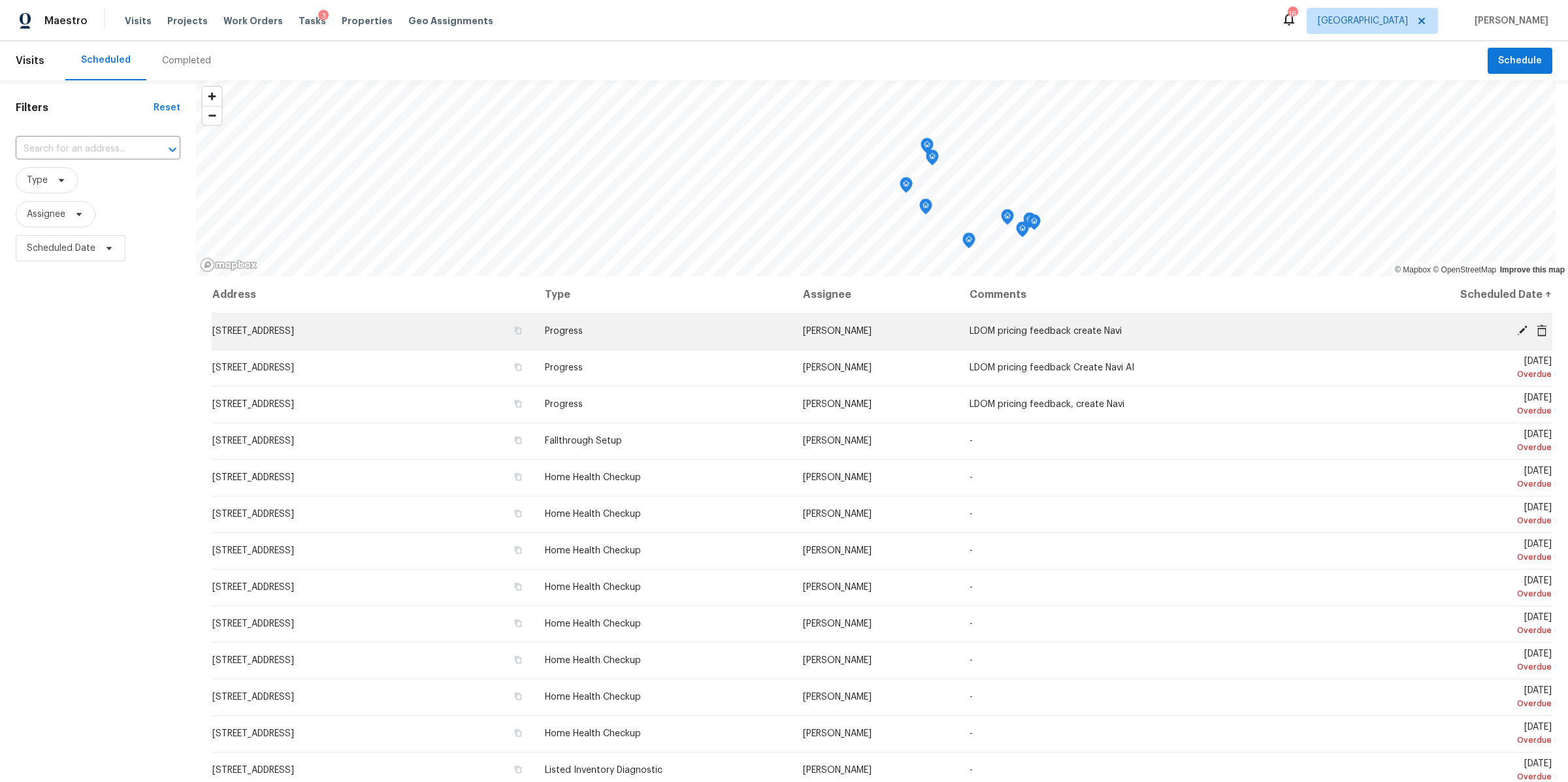
click at [1537, 330] on icon at bounding box center [1541, 330] width 10 height 12
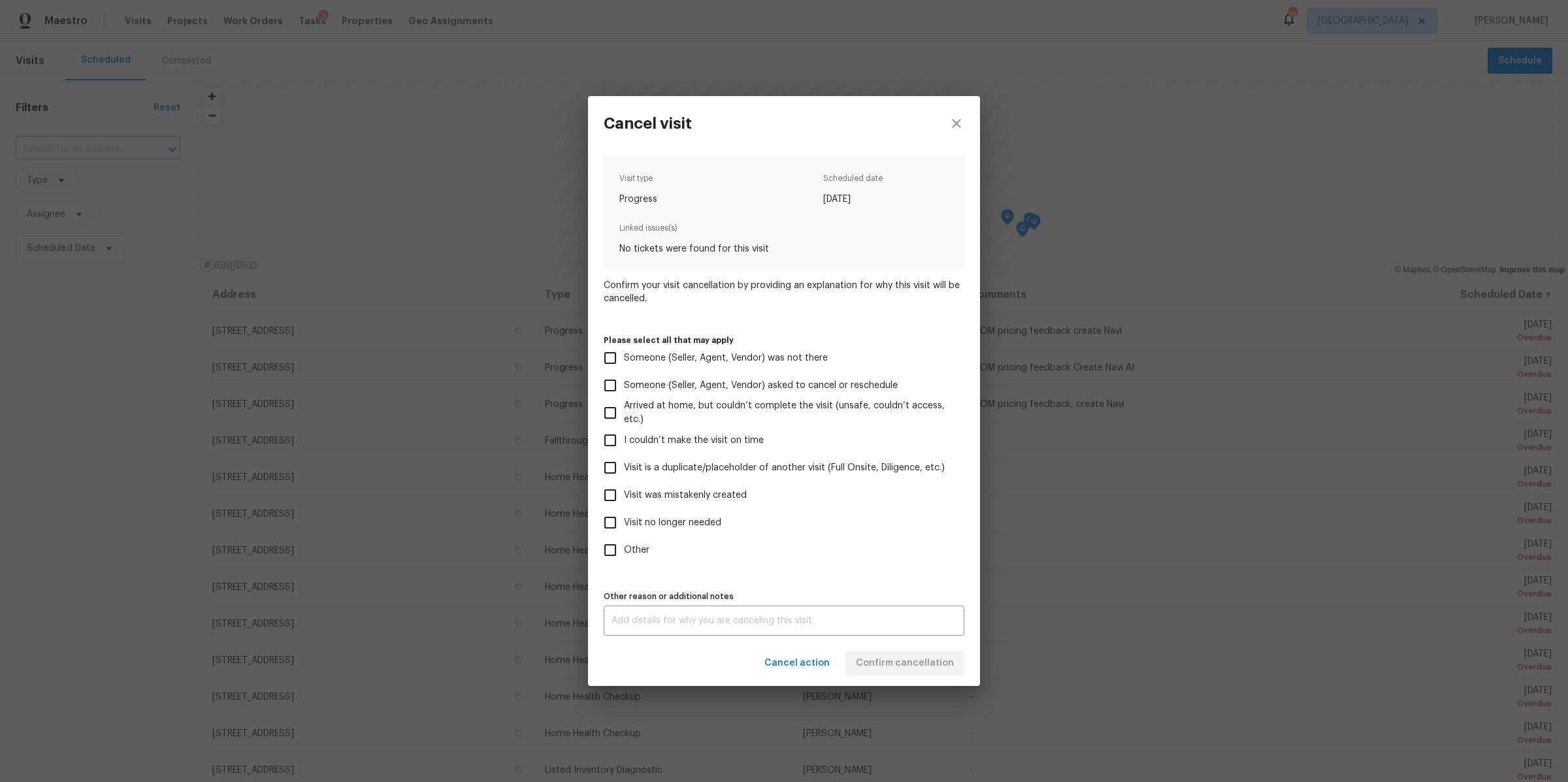
click at [686, 465] on span "Visit is a duplicate/placeholder of another visit (Full Onsite, Diligence, etc.)" at bounding box center [784, 468] width 321 height 14
click at [624, 465] on input "Visit is a duplicate/placeholder of another visit (Full Onsite, Diligence, etc.)" at bounding box center [610, 468] width 27 height 27
checkbox input "true"
click at [825, 622] on textarea at bounding box center [784, 620] width 345 height 9
type textarea "lids"
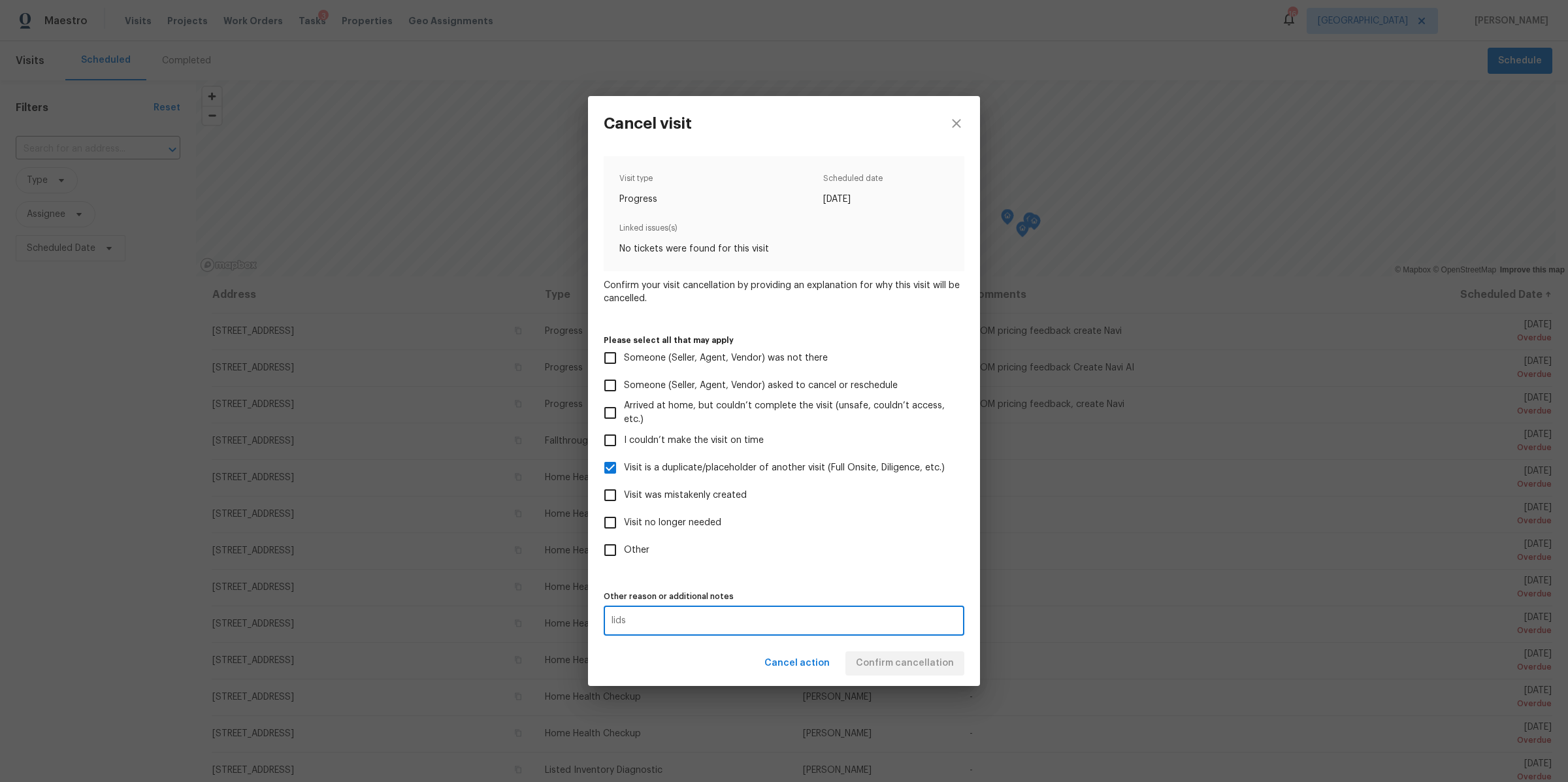
click at [940, 665] on div "Cancel action Confirm cancellation" at bounding box center [784, 663] width 392 height 45
click at [940, 665] on span "Confirm cancellation" at bounding box center [905, 663] width 98 height 16
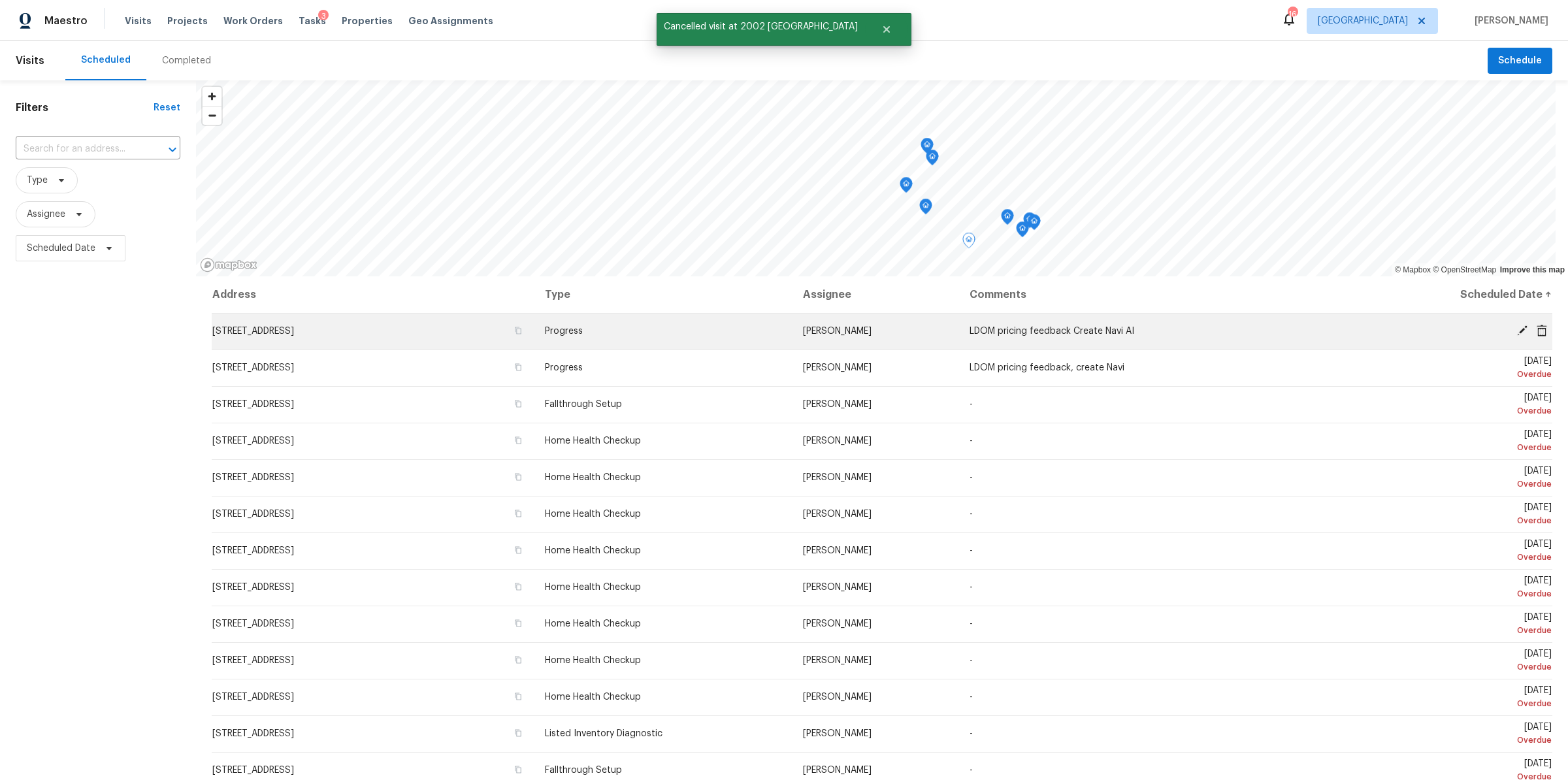
click at [1537, 333] on icon at bounding box center [1541, 330] width 10 height 12
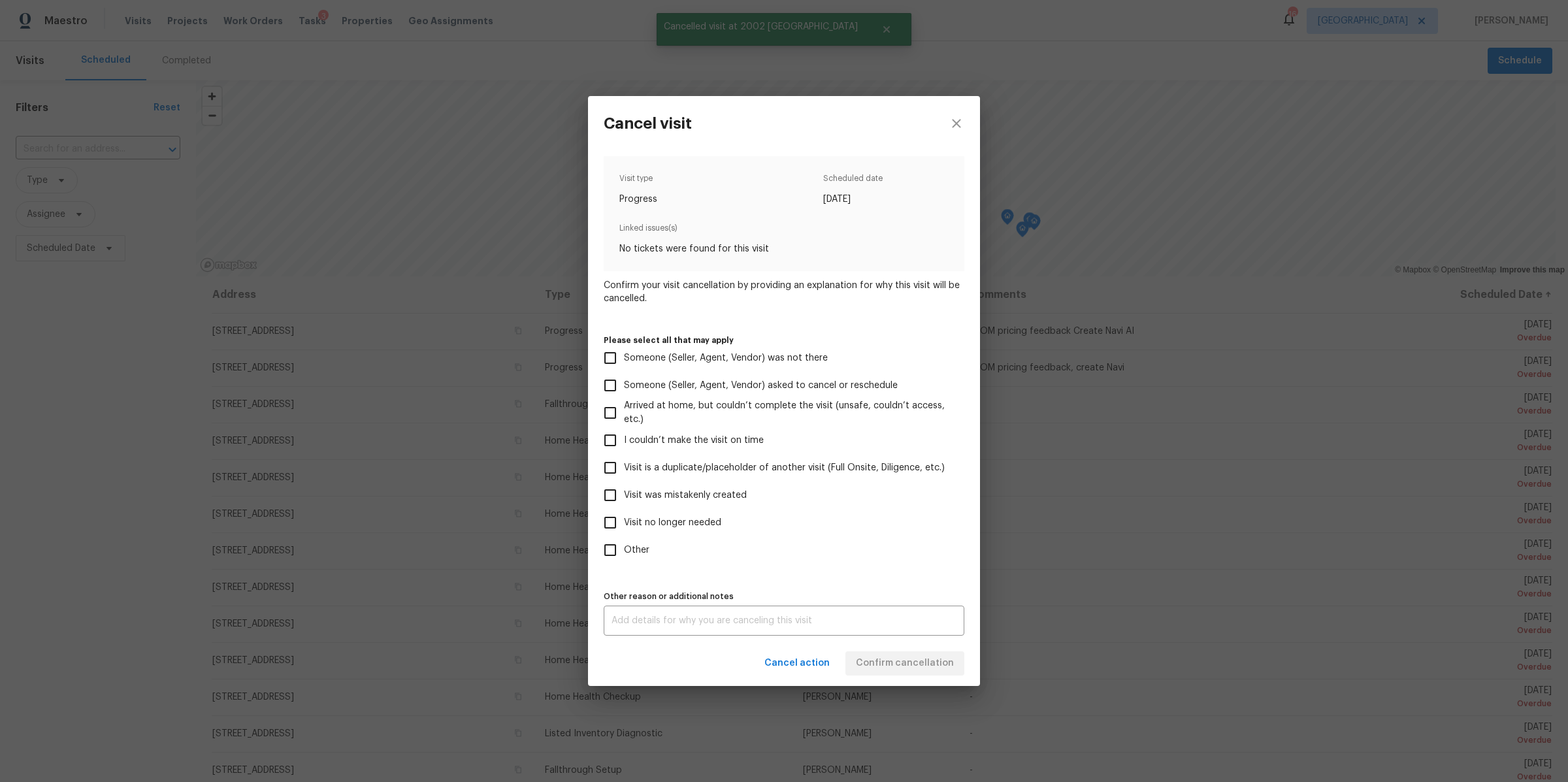
click at [735, 461] on span "Visit is a duplicate/placeholder of another visit (Full Onsite, Diligence, etc.)" at bounding box center [784, 468] width 321 height 14
click at [624, 461] on input "Visit is a duplicate/placeholder of another visit (Full Onsite, Diligence, etc.)" at bounding box center [610, 468] width 27 height 27
checkbox input "true"
click at [727, 616] on textarea at bounding box center [784, 620] width 345 height 9
type textarea "lids"
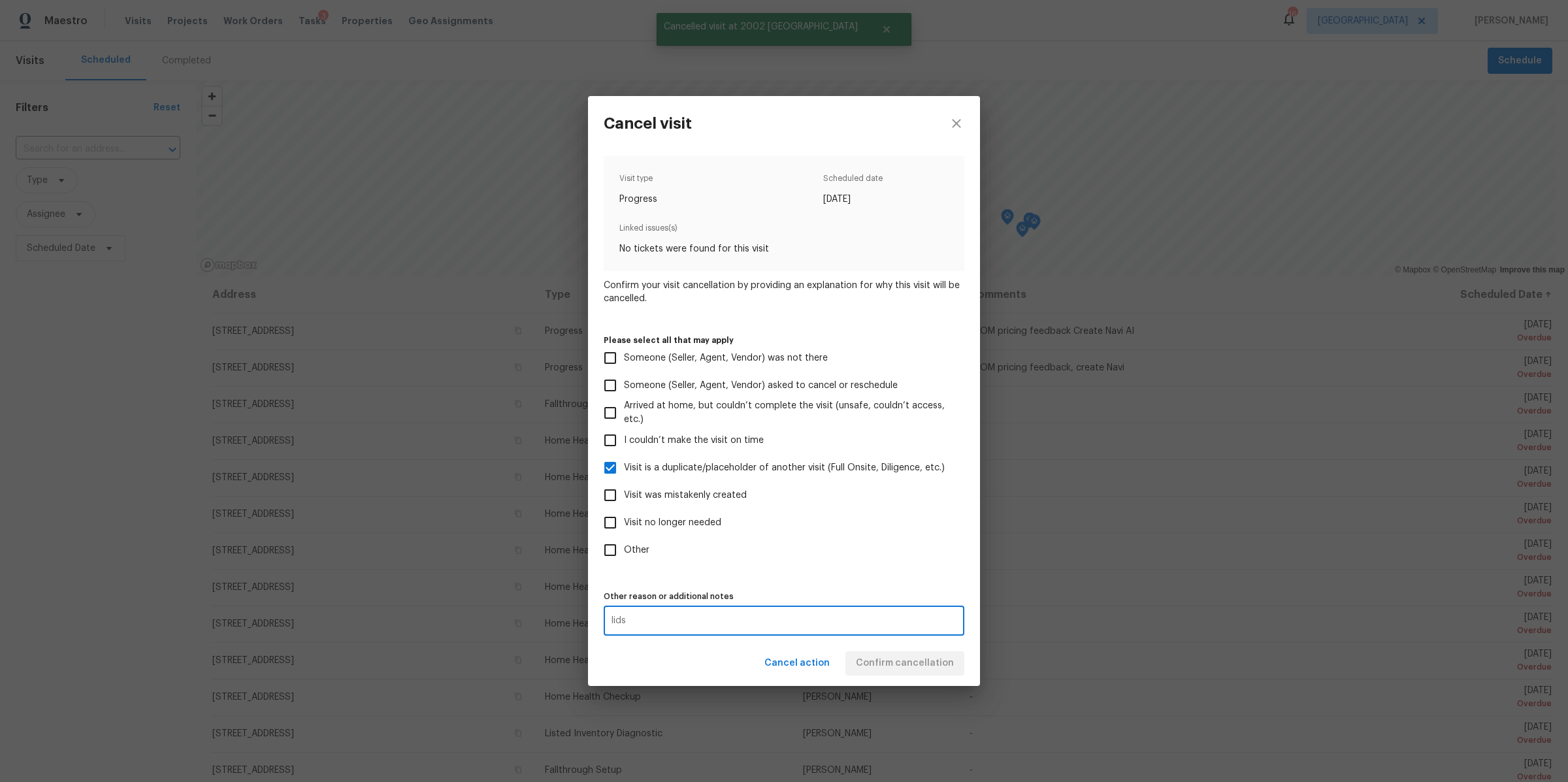
drag, startPoint x: 840, startPoint y: 579, endPoint x: 840, endPoint y: 587, distance: 8.0
click at [840, 579] on div "Visit type Progress Scheduled date 8/6/2025 Linked issues(s) No tickets were fo…" at bounding box center [784, 395] width 361 height 480
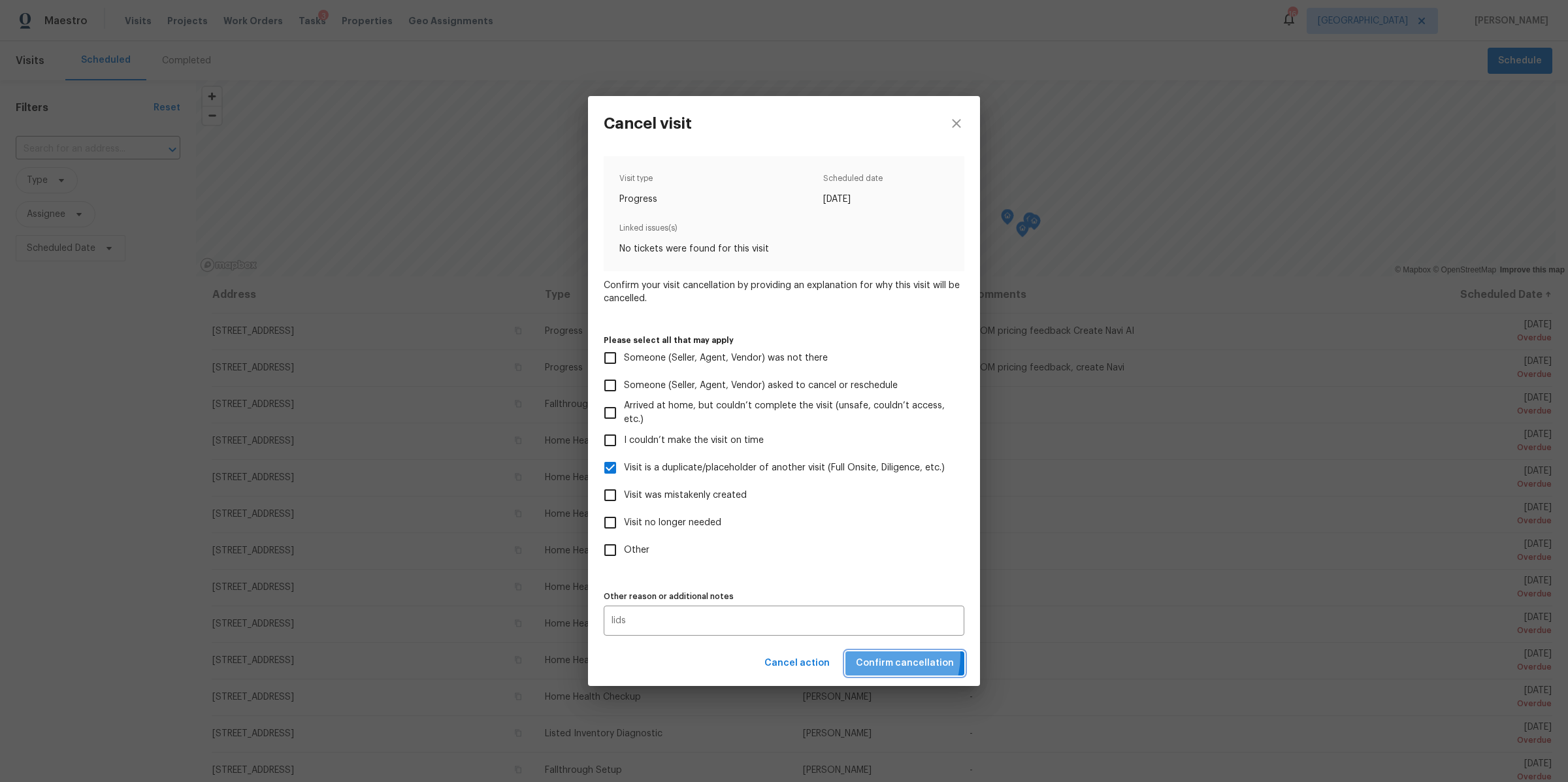
click at [874, 655] on span "Confirm cancellation" at bounding box center [905, 663] width 98 height 16
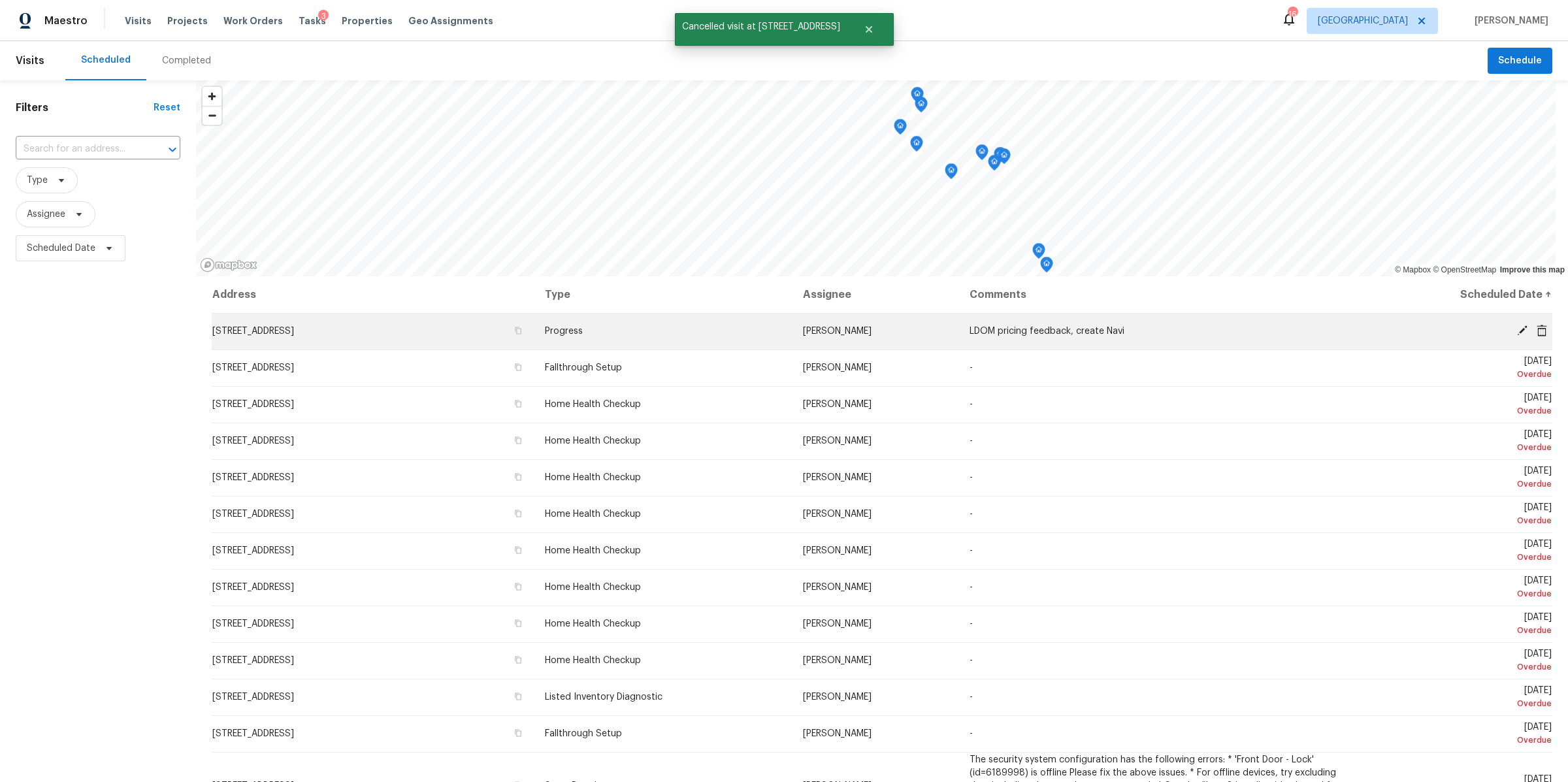
click at [1536, 325] on icon at bounding box center [1541, 330] width 12 height 12
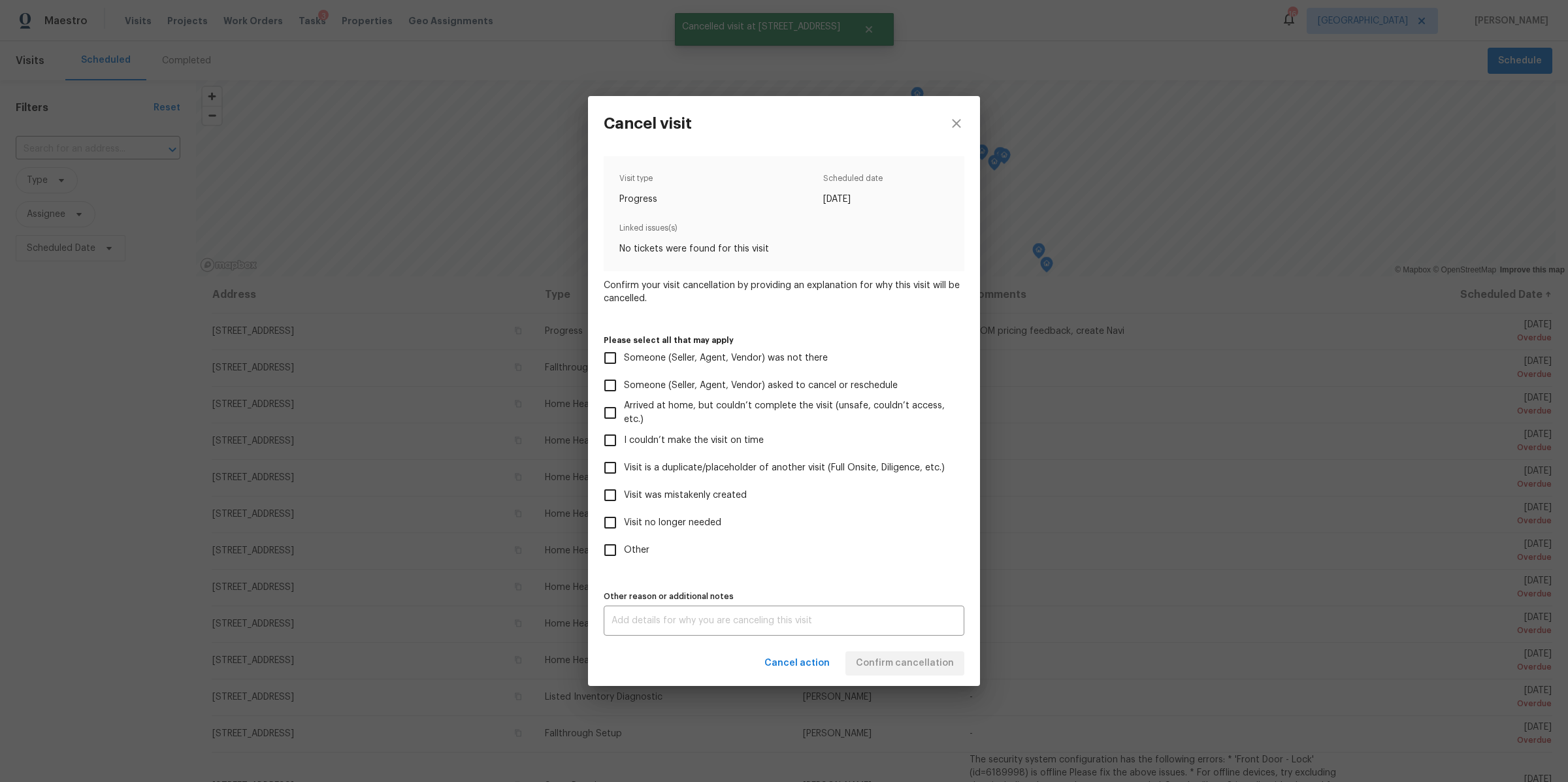
click at [696, 489] on span "Visit was mistakenly created" at bounding box center [685, 495] width 123 height 14
click at [624, 488] on input "Visit was mistakenly created" at bounding box center [610, 495] width 27 height 27
checkbox input "true"
click at [717, 615] on div "x Other reason or additional notes" at bounding box center [784, 620] width 361 height 30
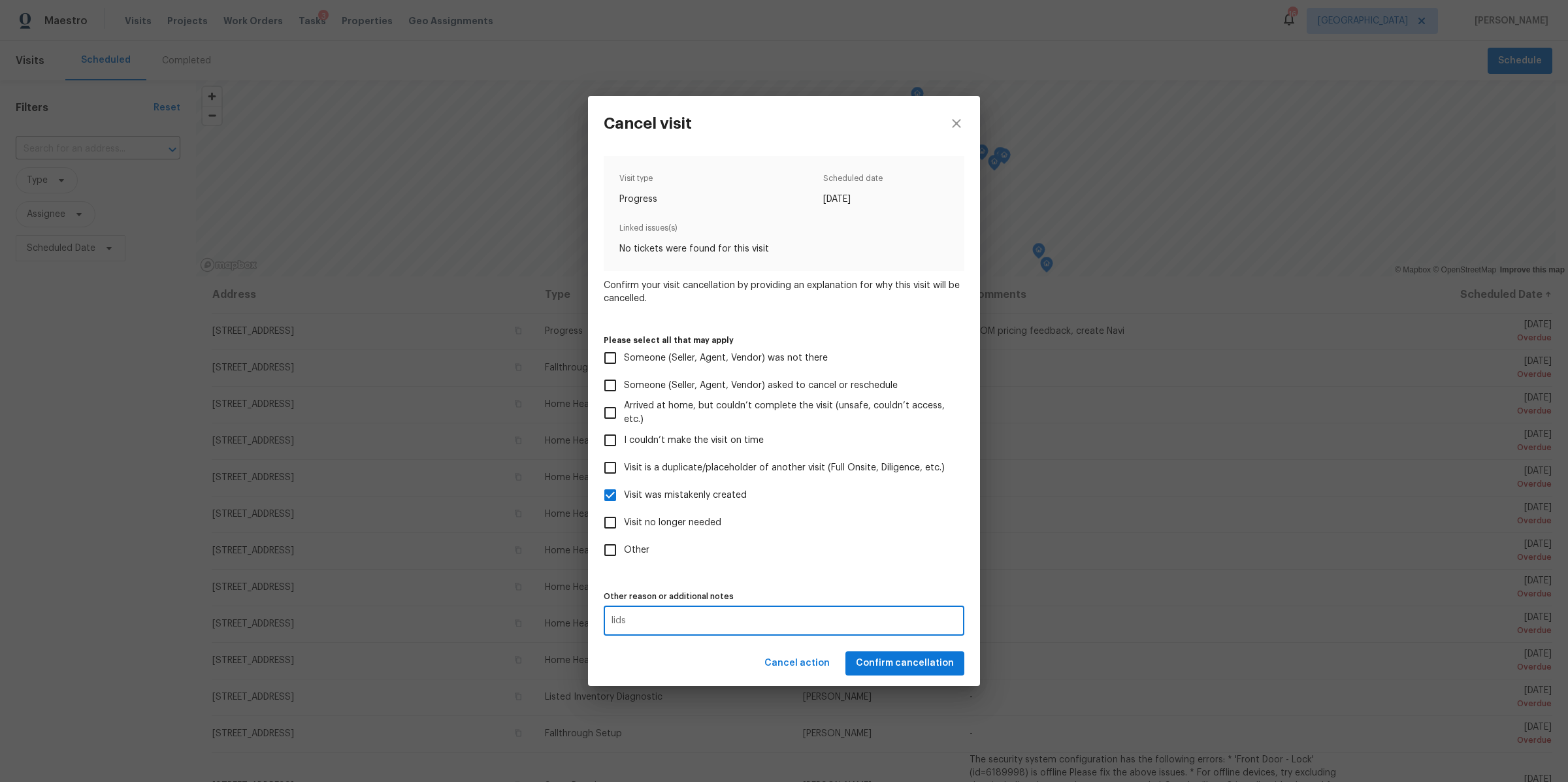
type textarea "lids"
click at [865, 651] on button "Confirm cancellation" at bounding box center [905, 663] width 119 height 24
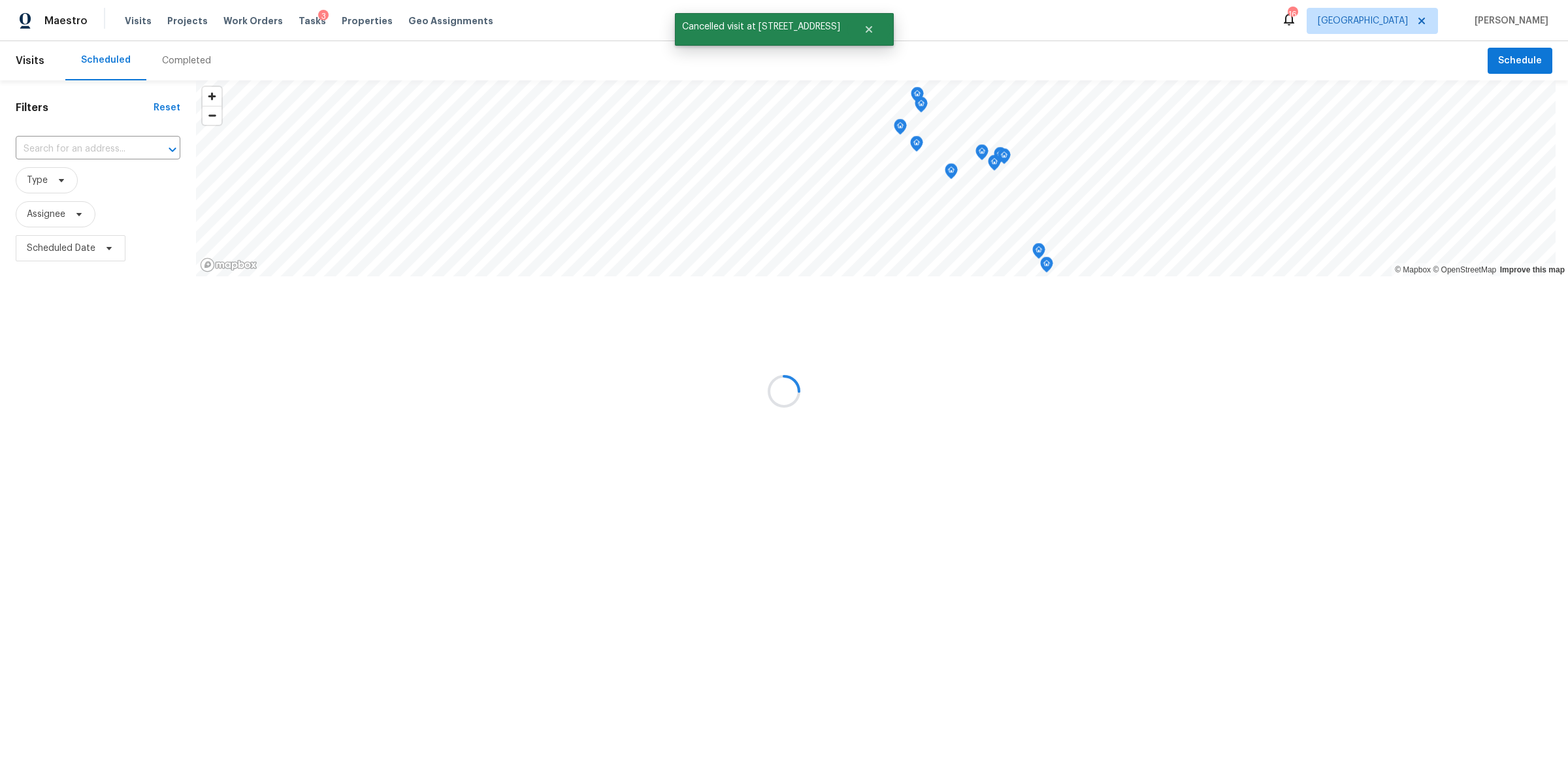
click at [868, 659] on div at bounding box center [784, 391] width 1568 height 782
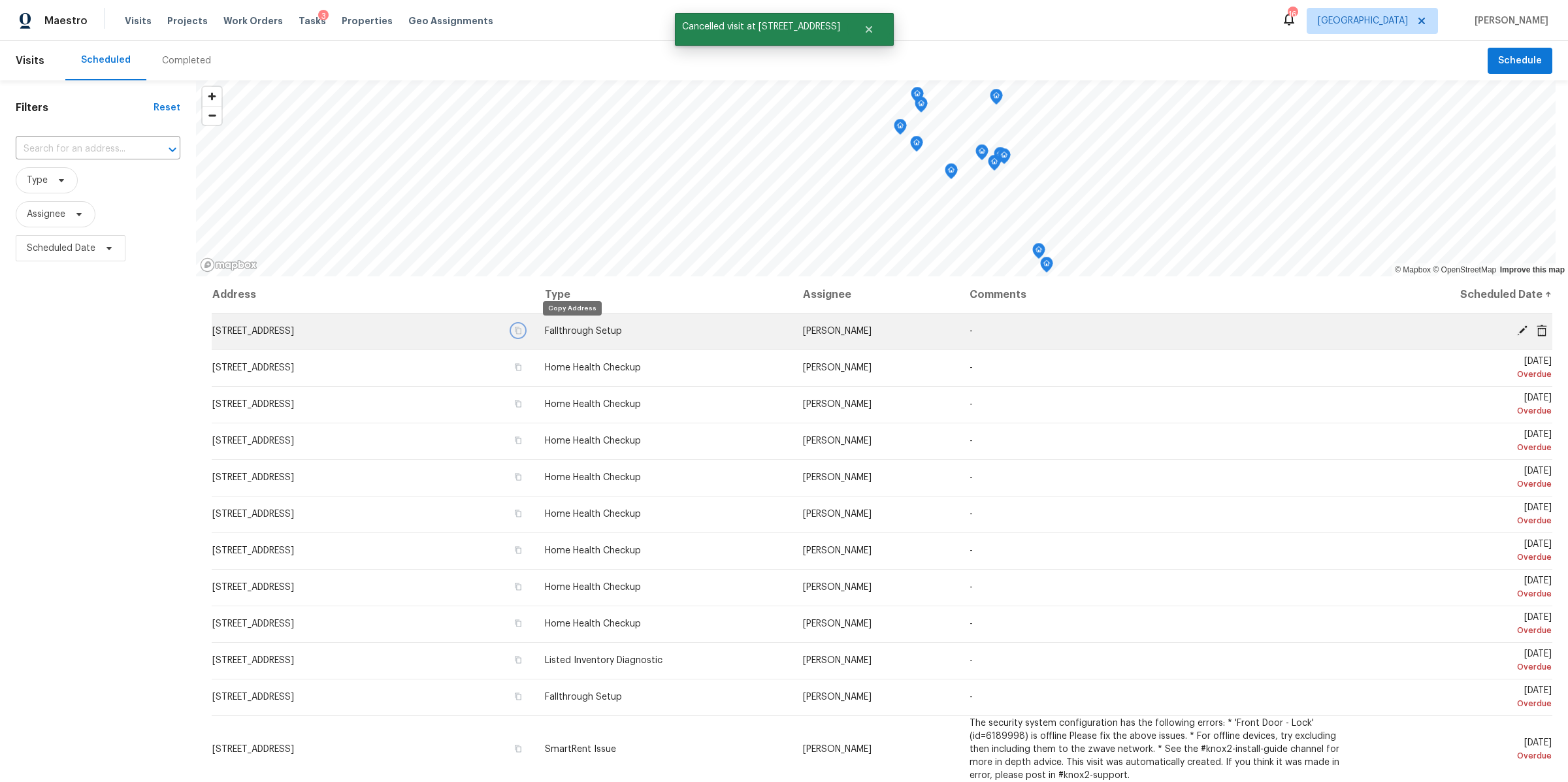
click at [522, 327] on icon "button" at bounding box center [518, 330] width 8 height 8
click at [1537, 326] on icon at bounding box center [1541, 330] width 10 height 12
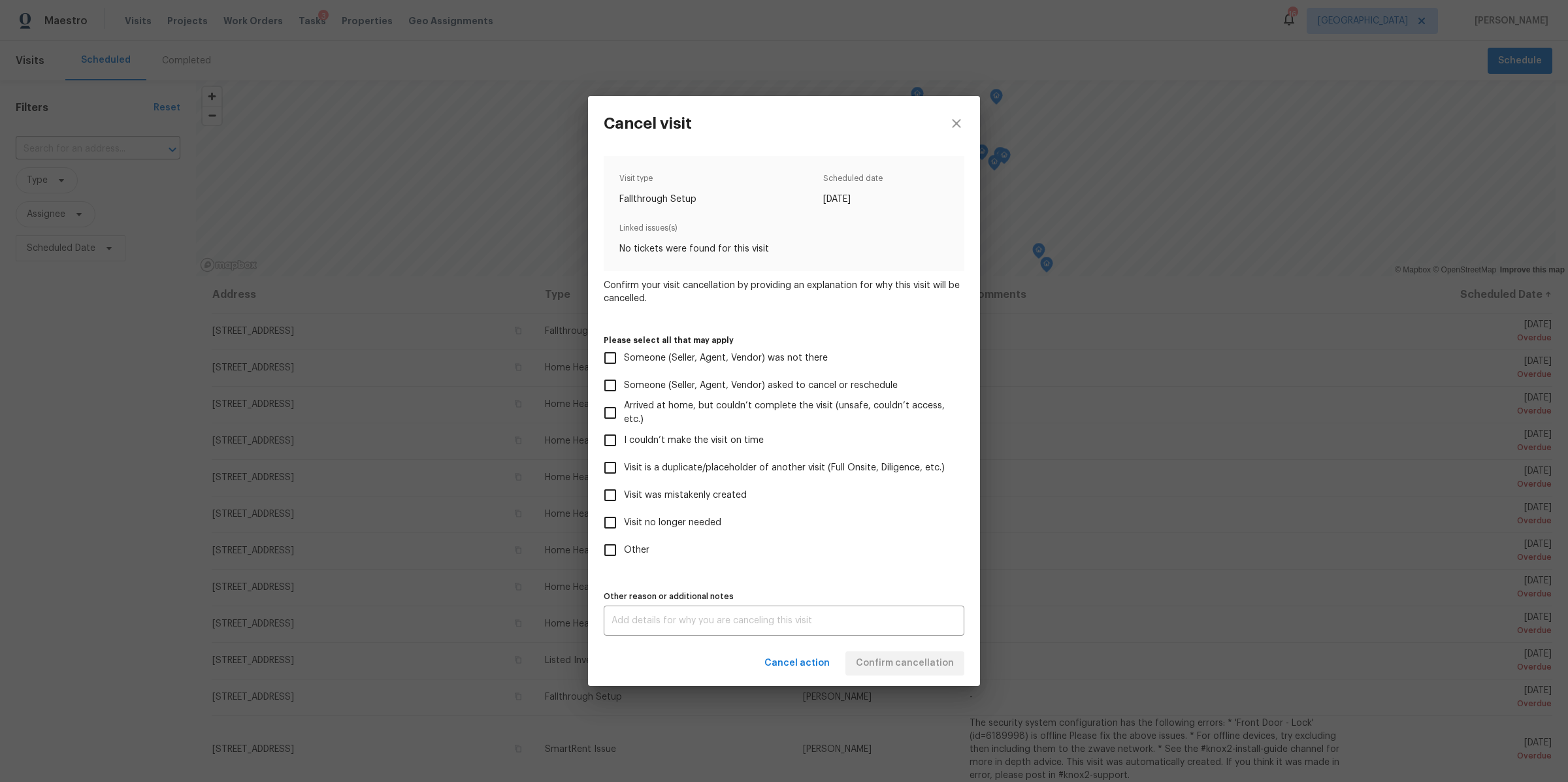
click at [690, 514] on label "Visit no longer needed" at bounding box center [775, 522] width 358 height 27
click at [624, 514] on input "Visit no longer needed" at bounding box center [610, 522] width 27 height 27
checkbox input "true"
click at [710, 614] on div "x Other reason or additional notes" at bounding box center [784, 620] width 361 height 30
type textarea "BOM"
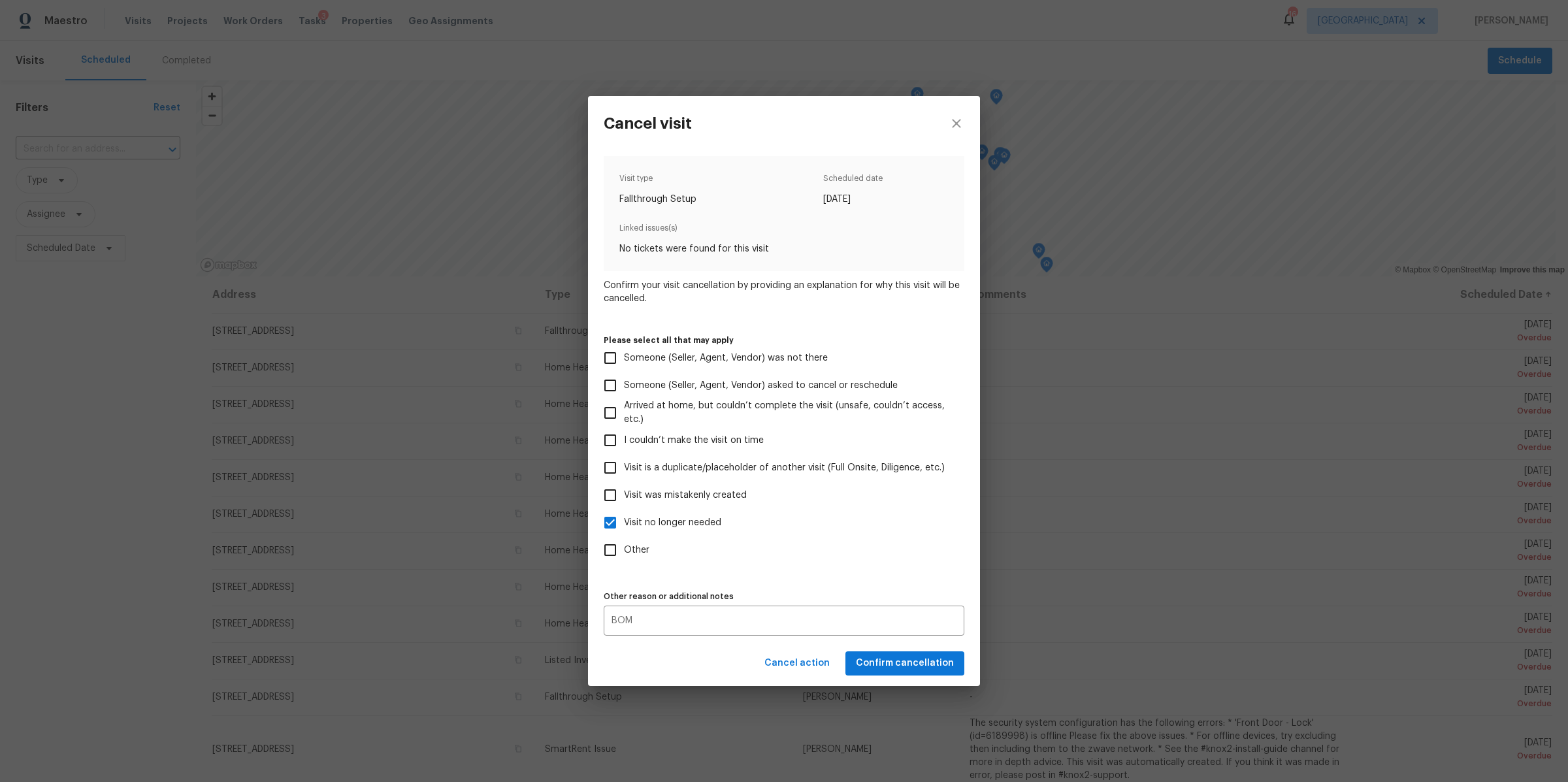
click at [843, 555] on label "Other" at bounding box center [775, 550] width 358 height 27
click at [624, 555] on input "Other" at bounding box center [610, 550] width 27 height 27
checkbox input "true"
click at [888, 675] on button "Confirm cancellation" at bounding box center [905, 663] width 119 height 24
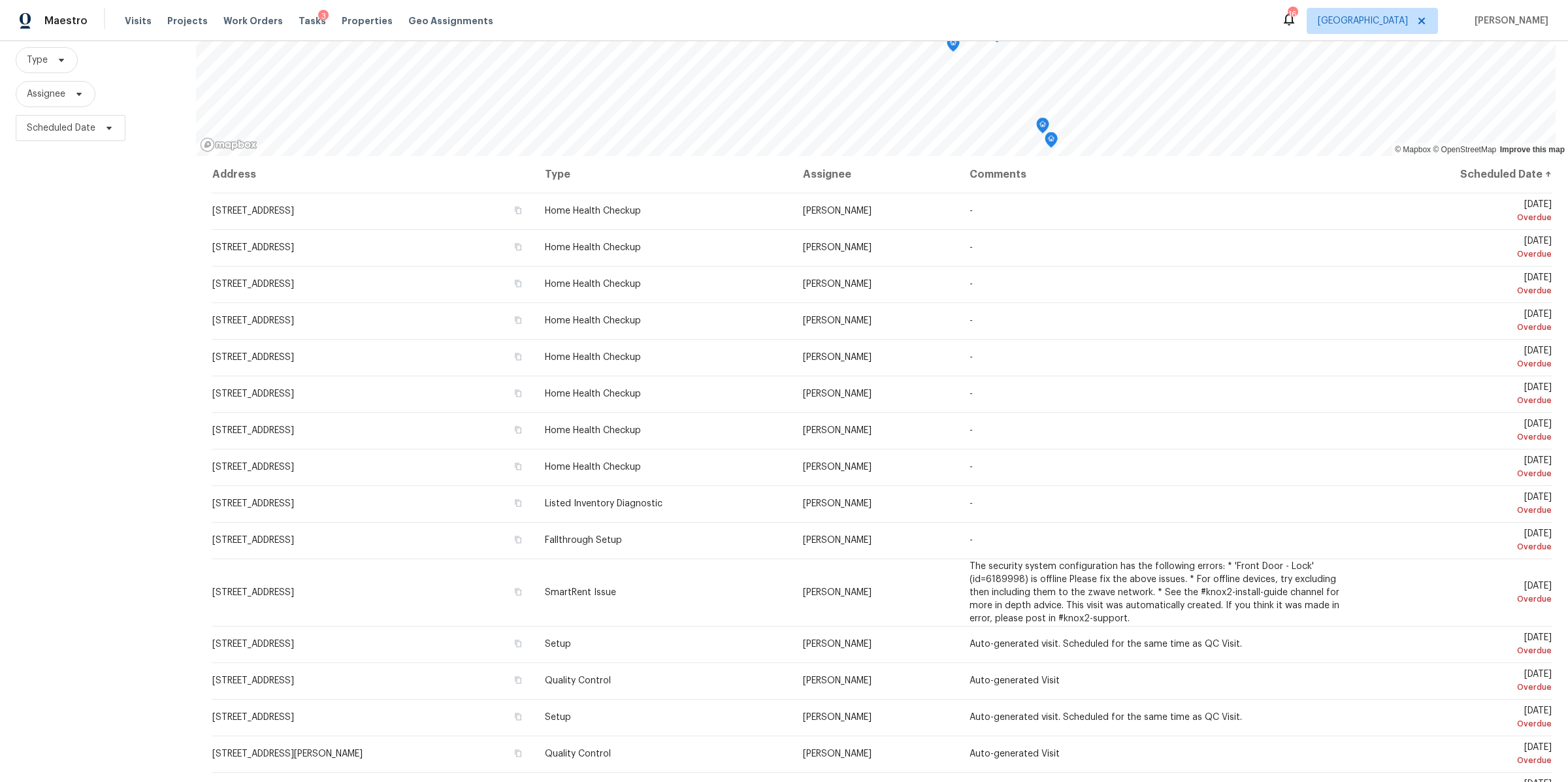
scroll to position [132, 0]
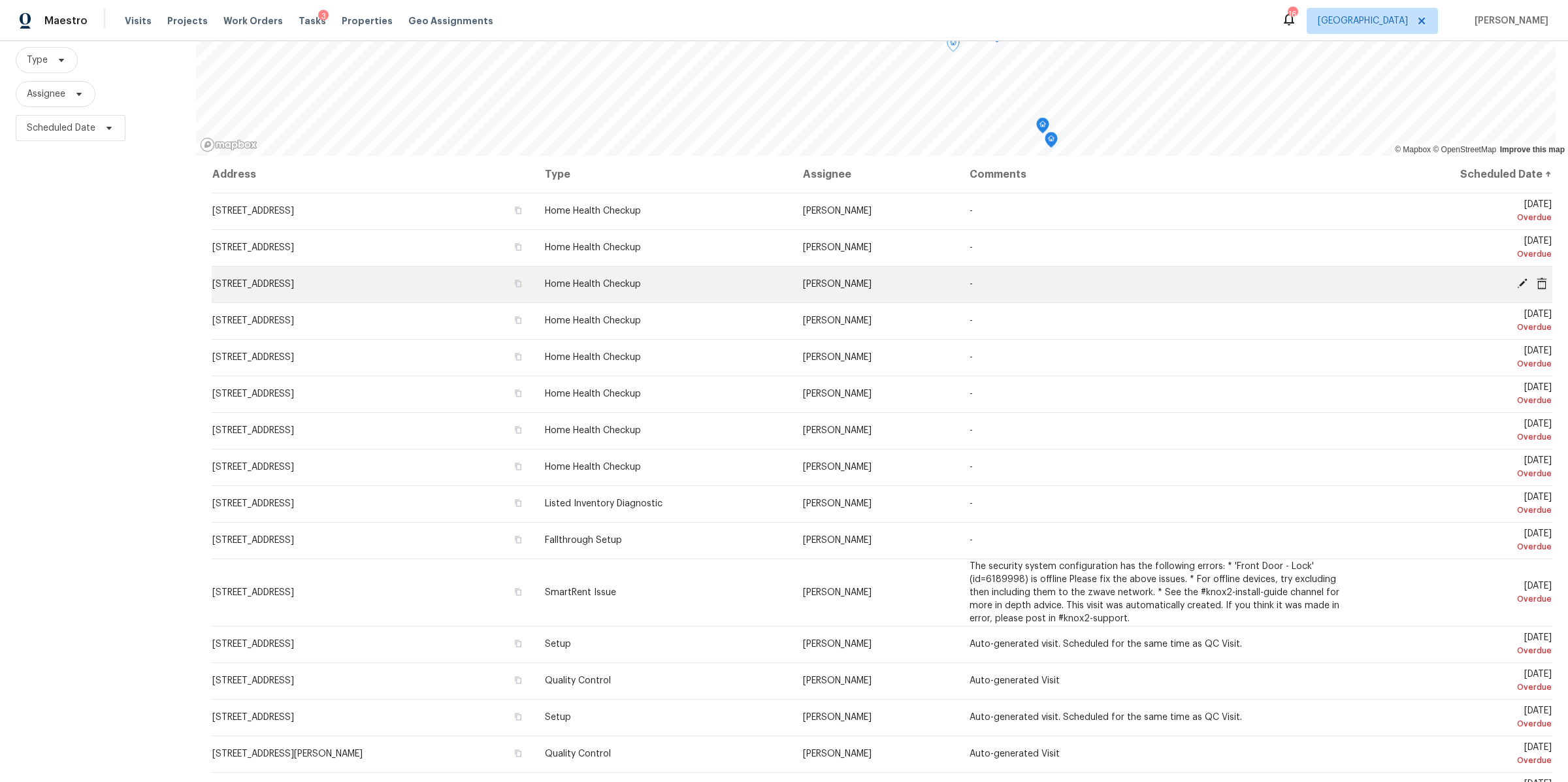
click at [1537, 277] on icon at bounding box center [1541, 283] width 10 height 12
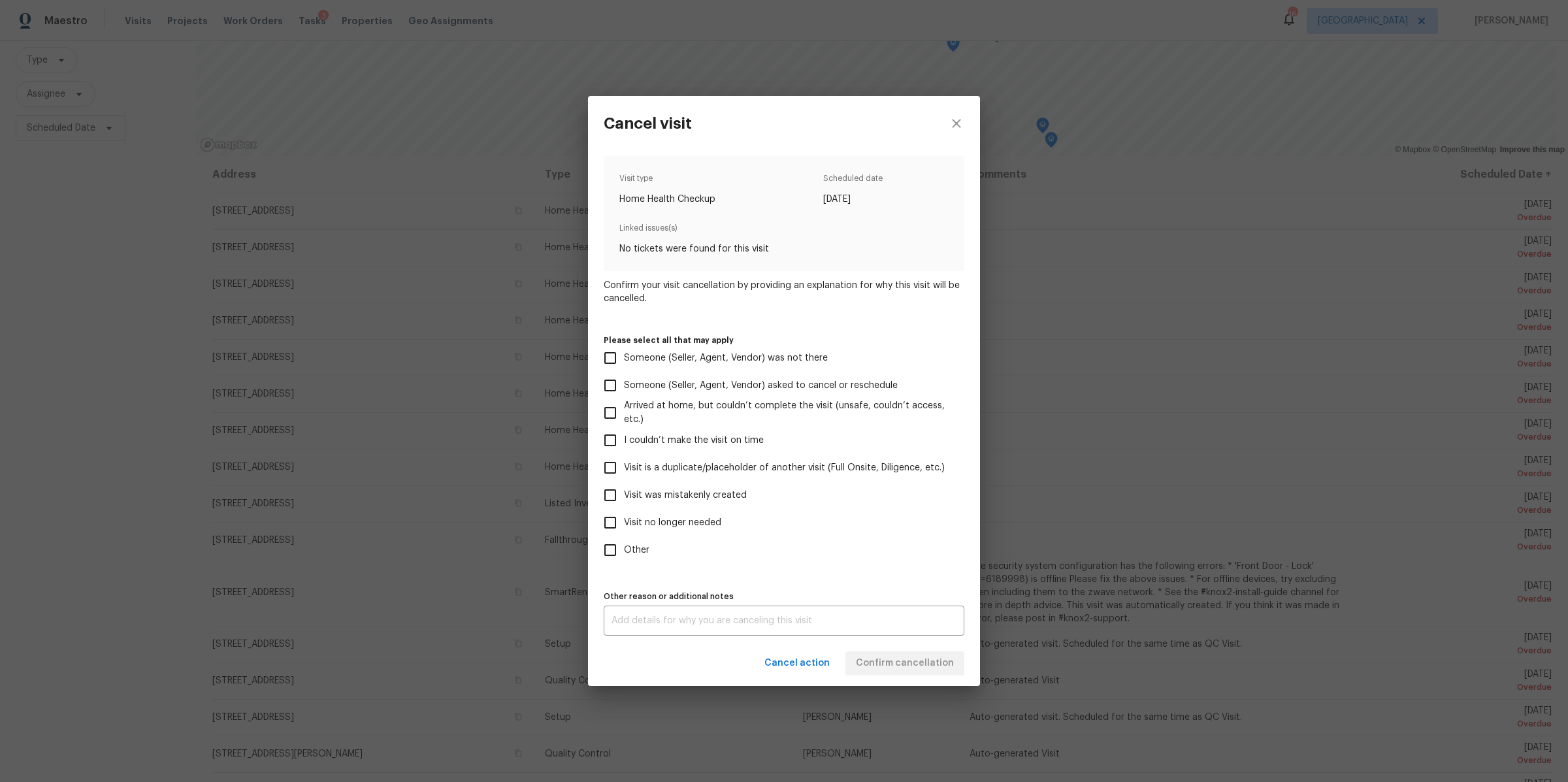
click at [682, 517] on span "Visit no longer needed" at bounding box center [672, 522] width 97 height 14
click at [624, 517] on input "Visit no longer needed" at bounding box center [610, 522] width 27 height 27
checkbox input "true"
click at [721, 454] on label "Visit is a duplicate/placeholder of another visit (Full Onsite, Diligence, etc.)" at bounding box center [775, 468] width 358 height 27
click at [624, 454] on input "Visit is a duplicate/placeholder of another visit (Full Onsite, Diligence, etc.)" at bounding box center [610, 468] width 27 height 27
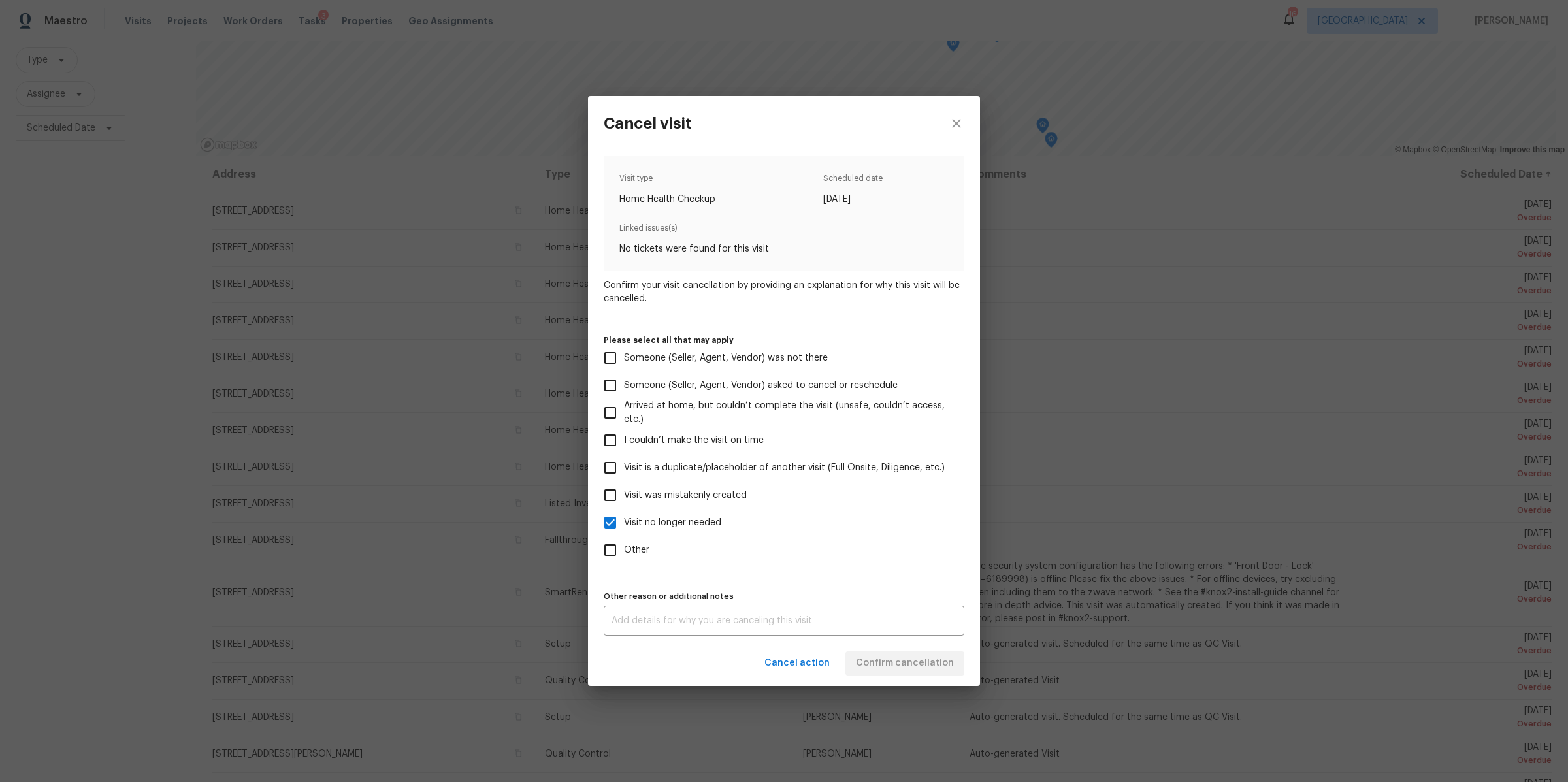
checkbox input "true"
click at [762, 628] on div "x Other reason or additional notes" at bounding box center [784, 620] width 361 height 30
type textarea "lids"
click at [913, 665] on div "Cancel action Confirm cancellation" at bounding box center [784, 663] width 392 height 45
click at [909, 663] on span "Confirm cancellation" at bounding box center [905, 663] width 98 height 16
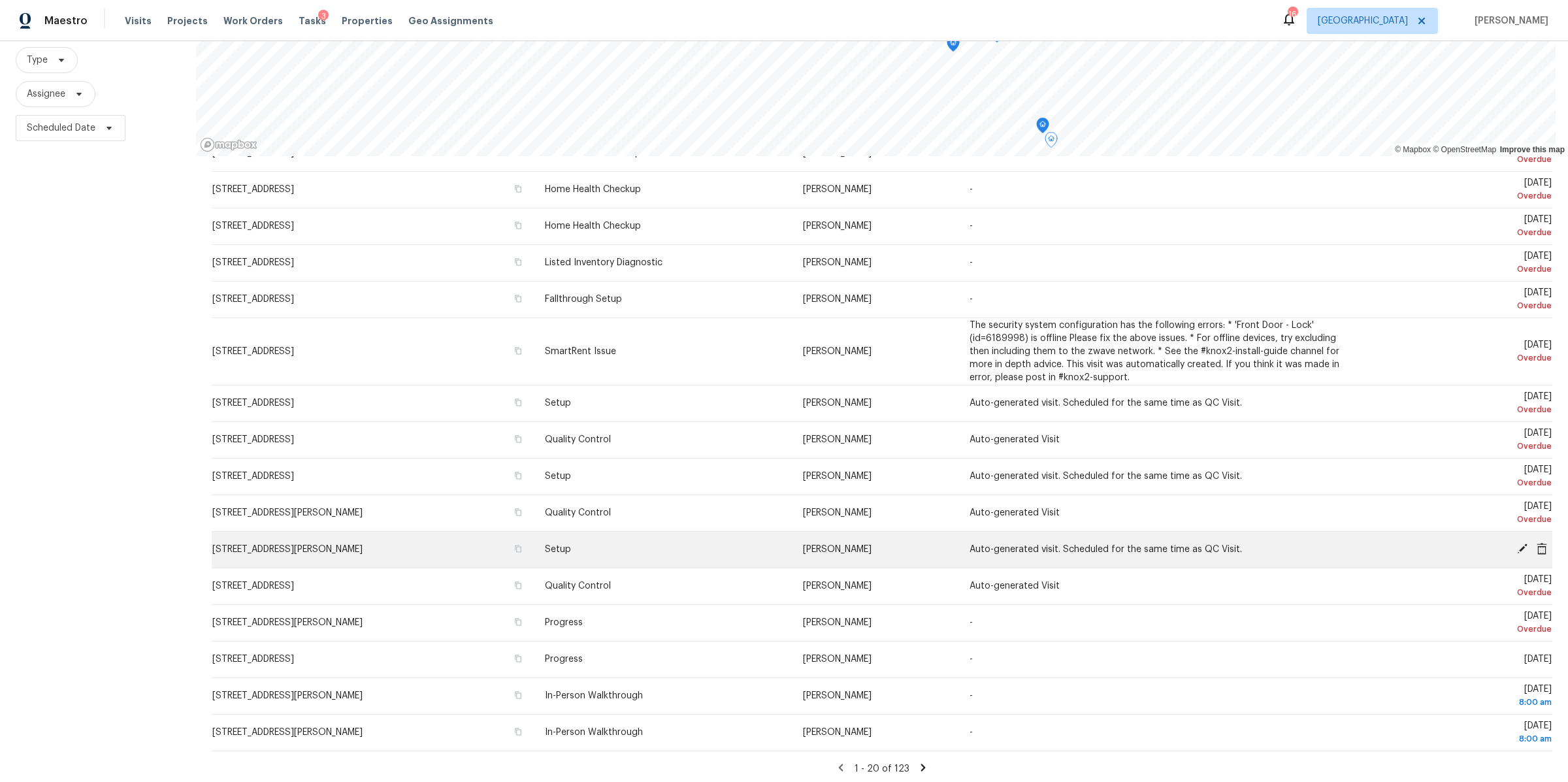
scroll to position [209, 0]
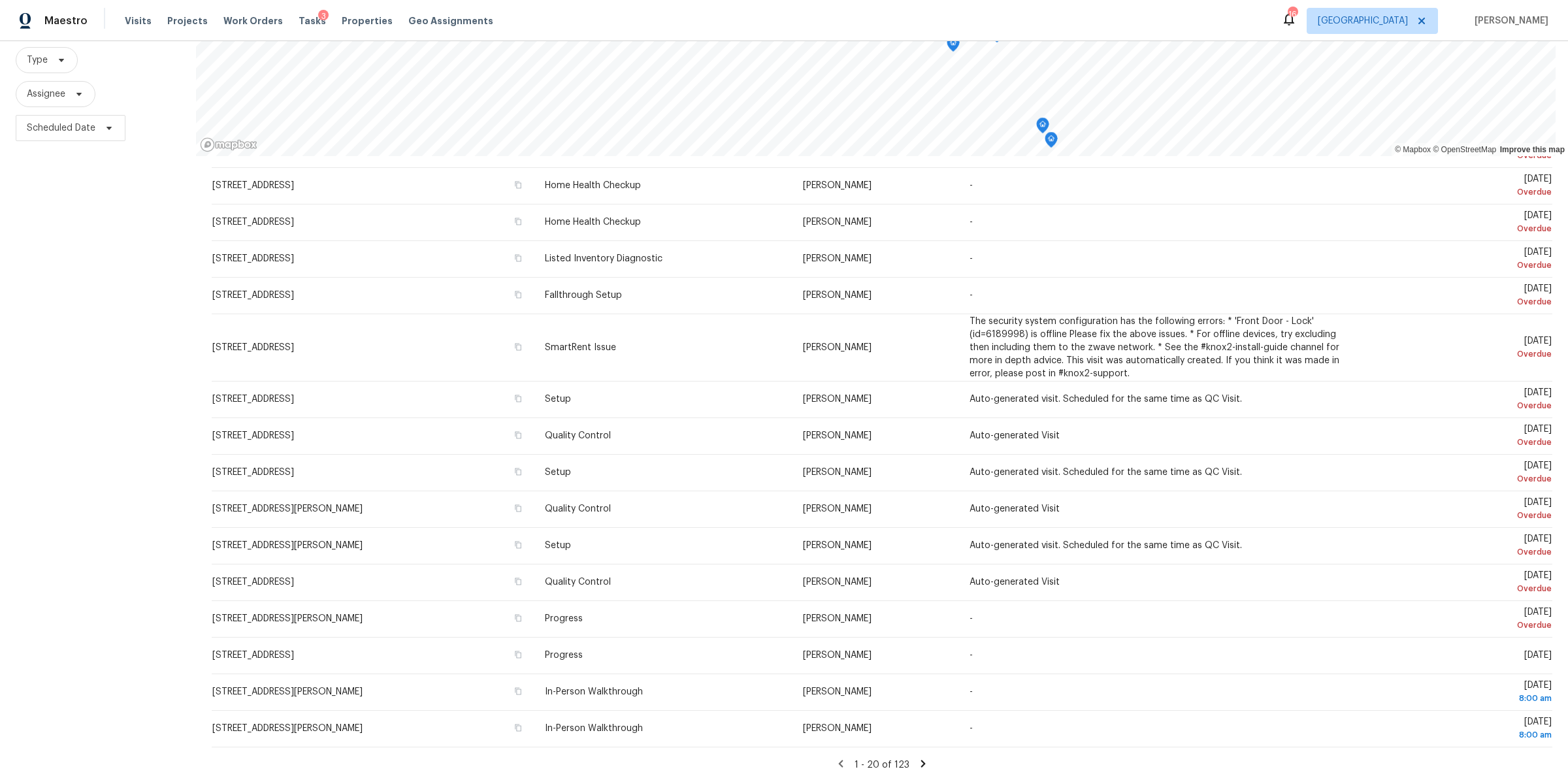
click at [917, 758] on icon at bounding box center [923, 764] width 12 height 12
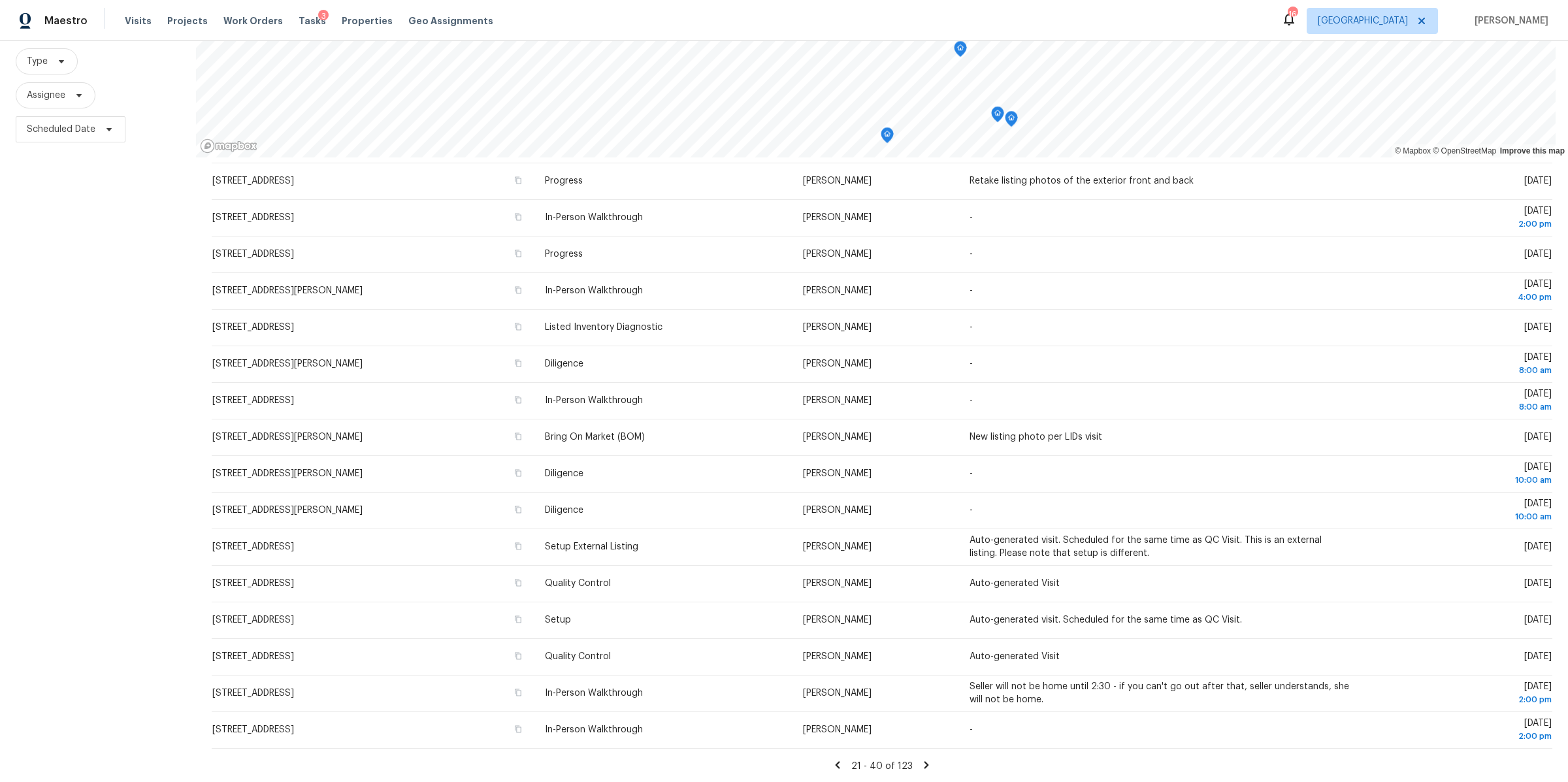
scroll to position [132, 0]
click at [66, 50] on span "Type" at bounding box center [47, 60] width 62 height 27
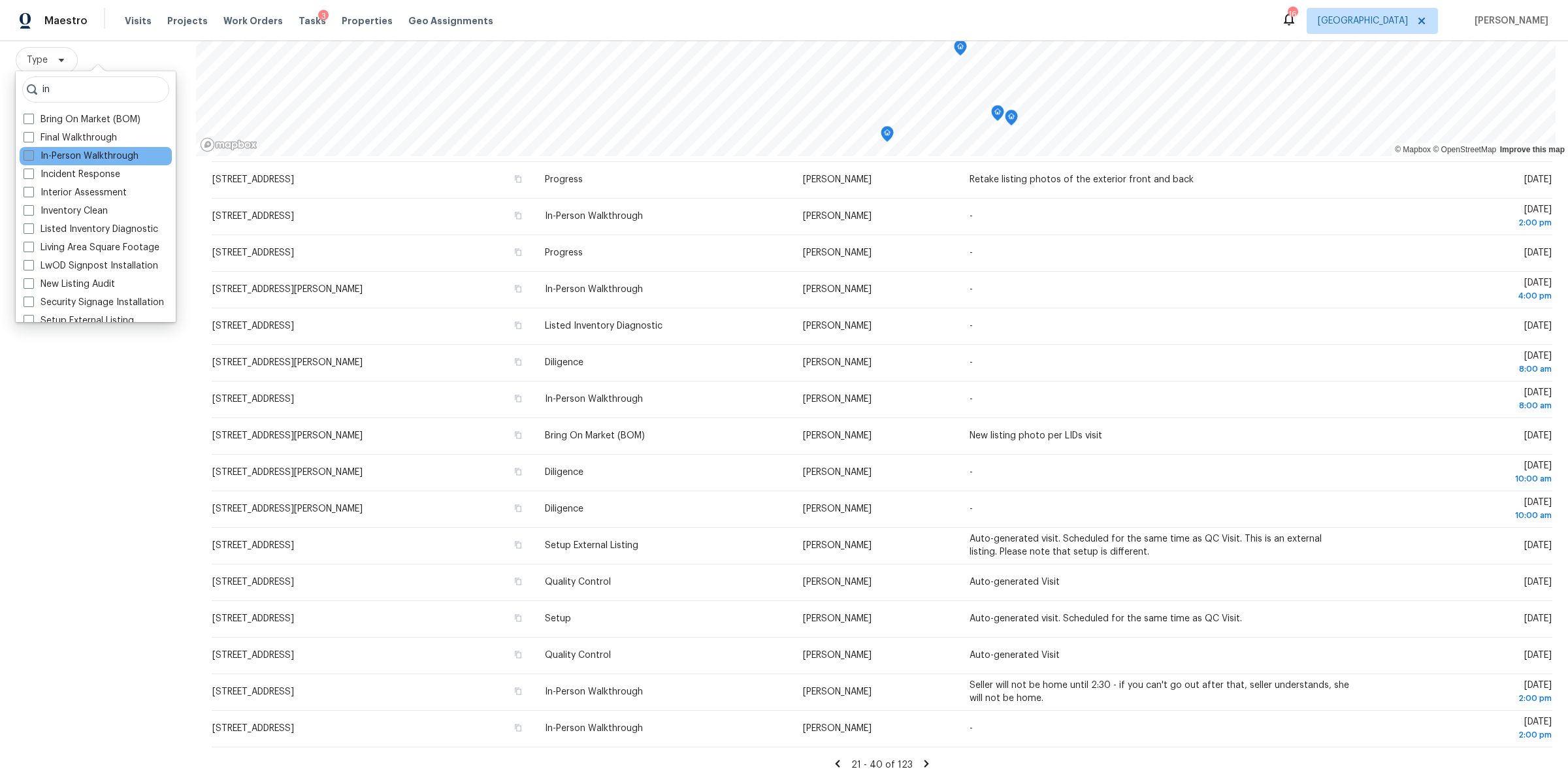
type input "in"
click at [104, 154] on label "In-Person Walkthrough" at bounding box center [80, 156] width 115 height 13
click at [32, 154] on input "In-Person Walkthrough" at bounding box center [27, 154] width 9 height 9
checkbox input "true"
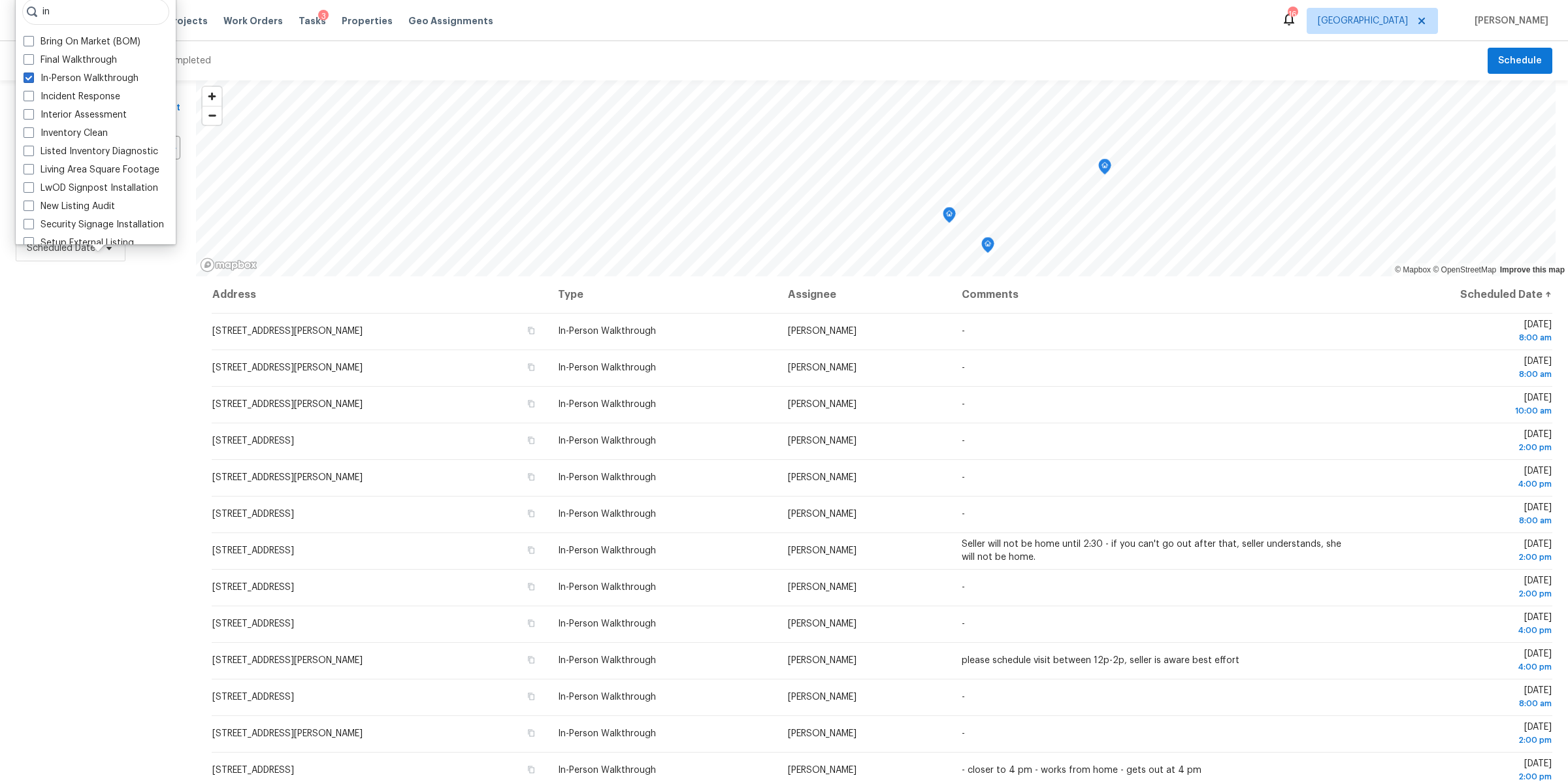
click at [146, 397] on div "Filters Reset ​ In-Person Walkthrough Assignee Scheduled Date" at bounding box center [98, 491] width 196 height 821
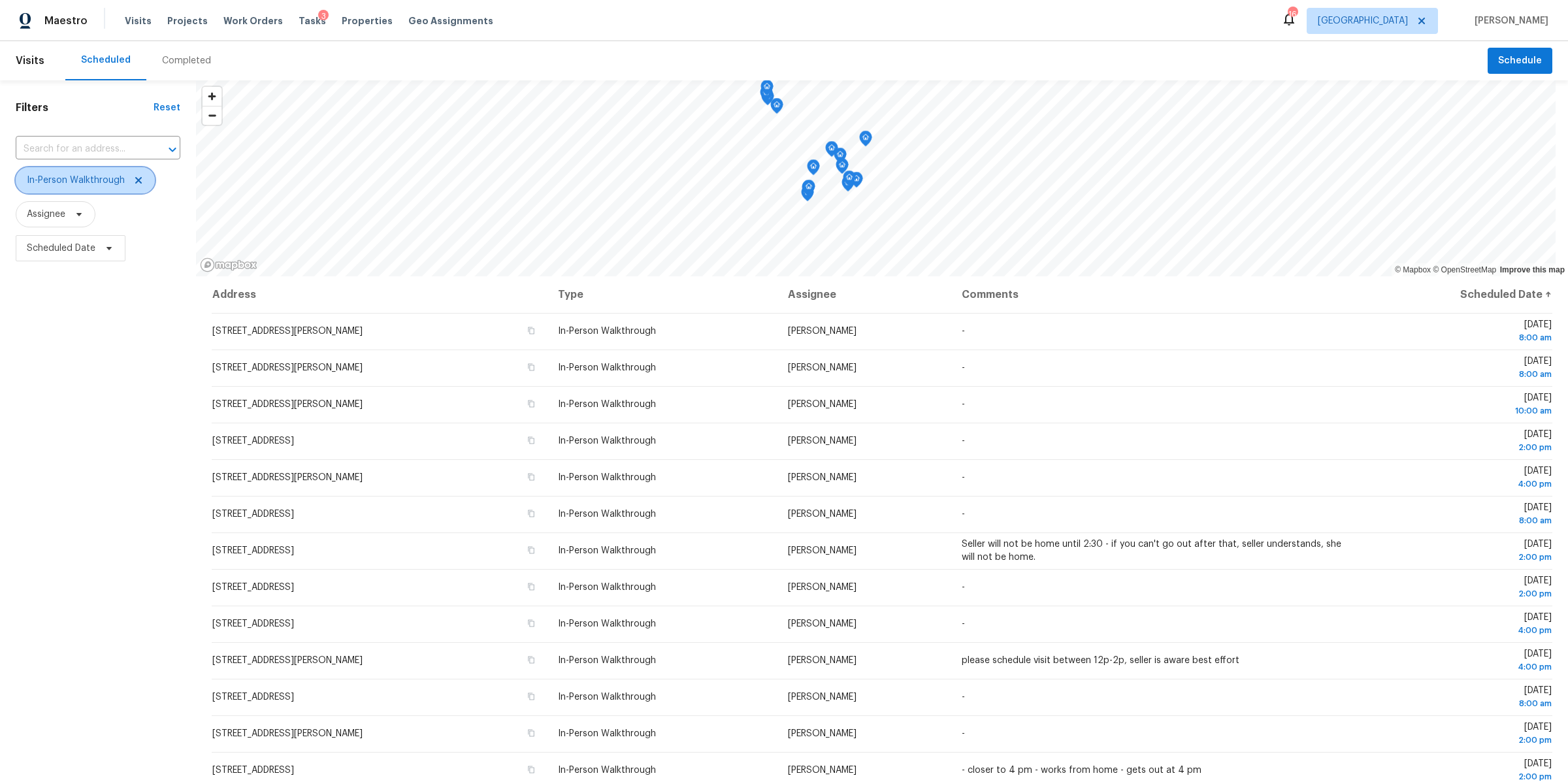
click at [111, 183] on span "In-Person Walkthrough" at bounding box center [76, 180] width 98 height 13
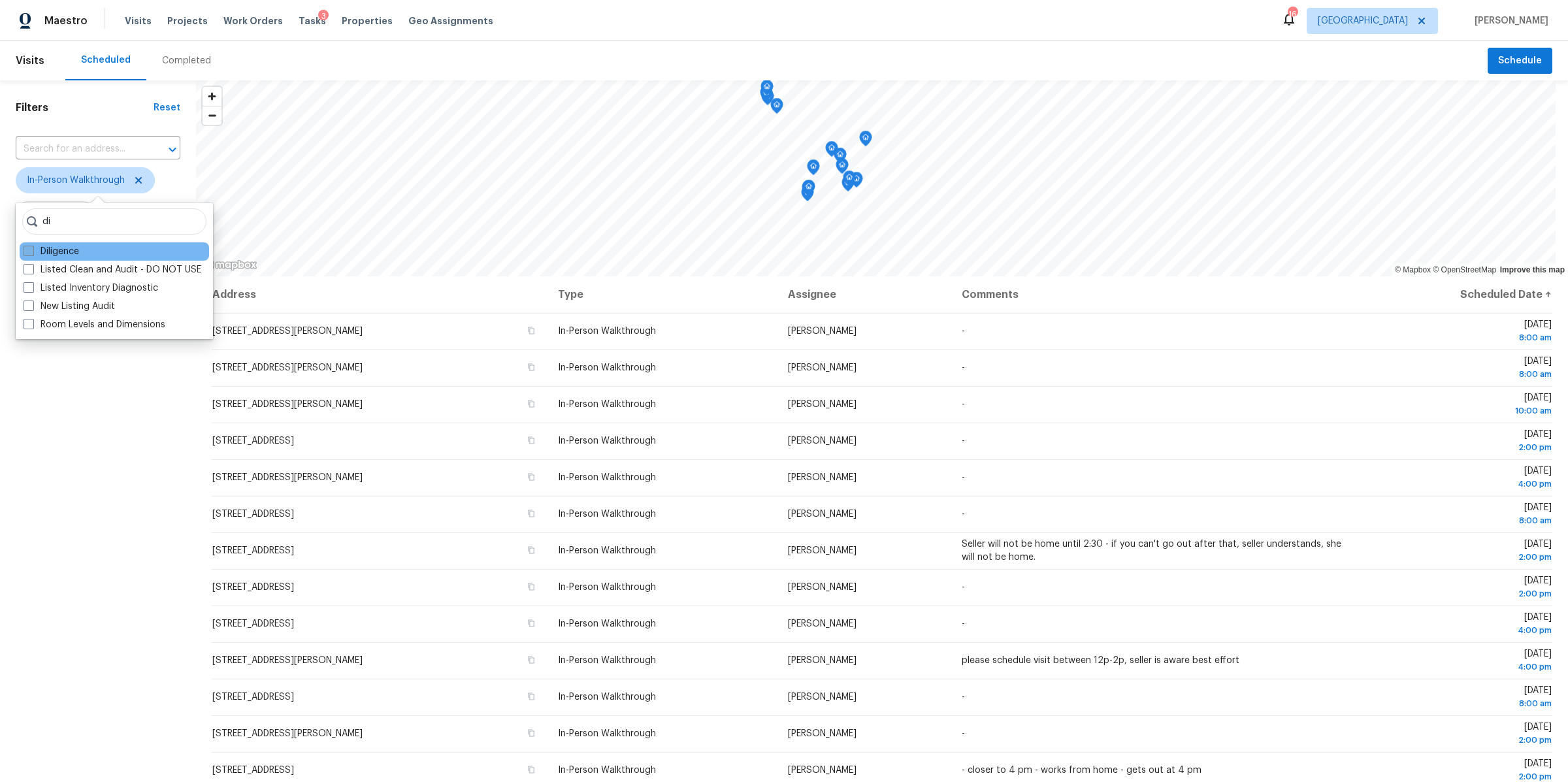
type input "di"
click at [42, 248] on label "Diligence" at bounding box center [51, 252] width 55 height 13
click at [32, 248] on input "Diligence" at bounding box center [27, 249] width 9 height 9
checkbox input "true"
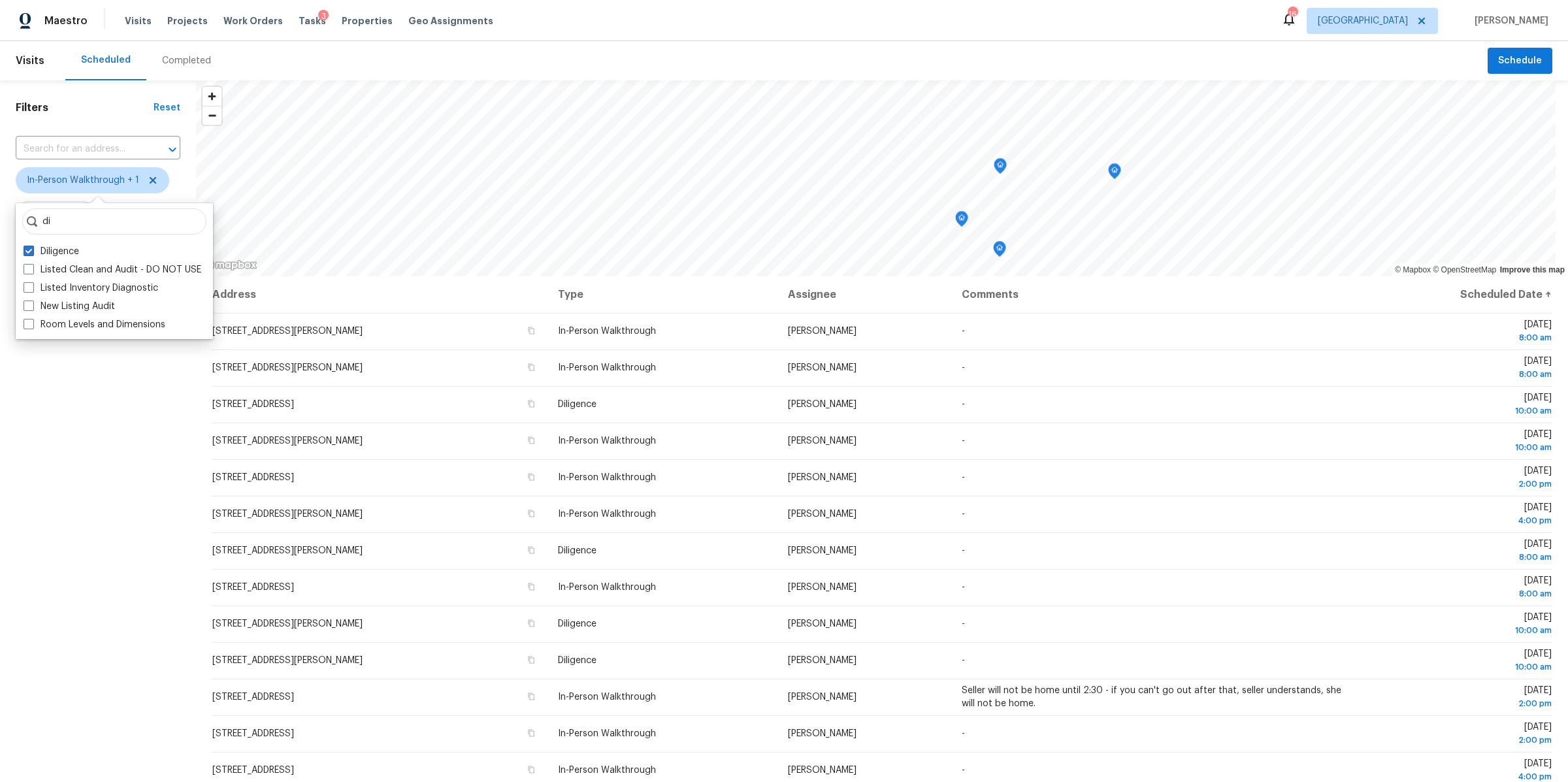
click at [107, 490] on div "Filters Reset ​ In-Person Walkthrough + 1 Assignee Scheduled Date" at bounding box center [98, 491] width 196 height 821
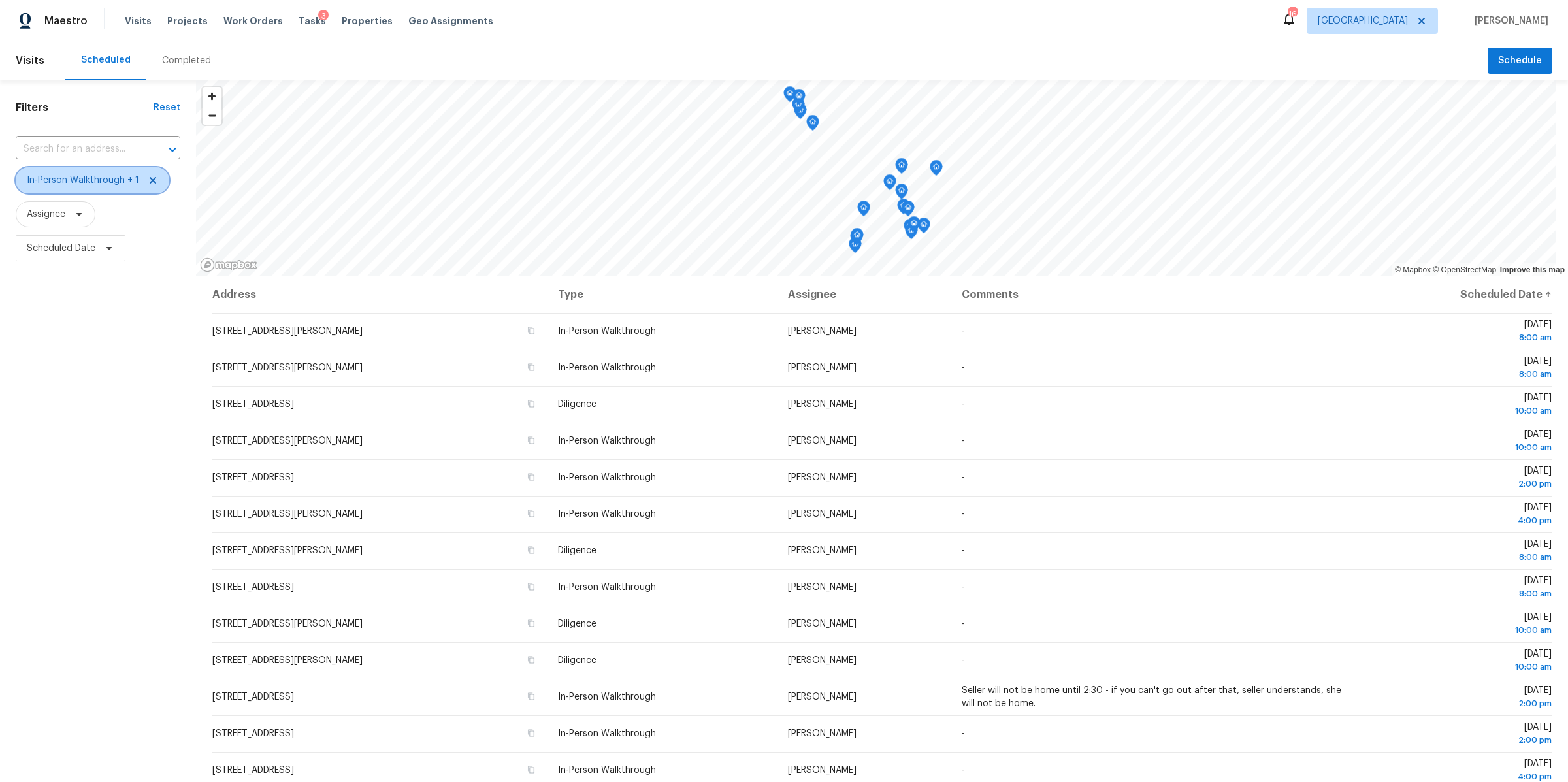
click at [150, 176] on icon at bounding box center [153, 180] width 10 height 10
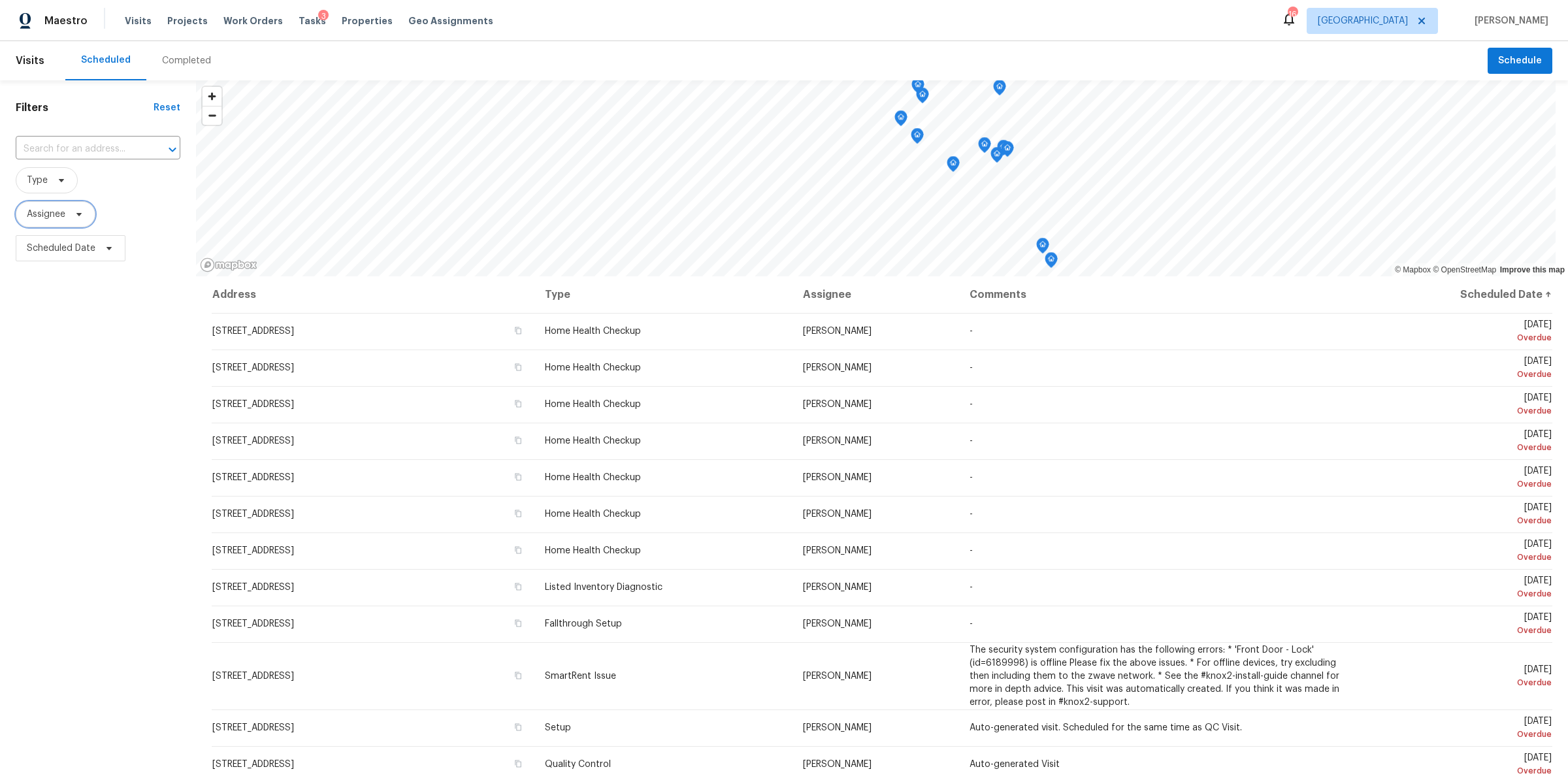
click at [80, 217] on icon at bounding box center [79, 214] width 10 height 10
type input "brianna bidco"
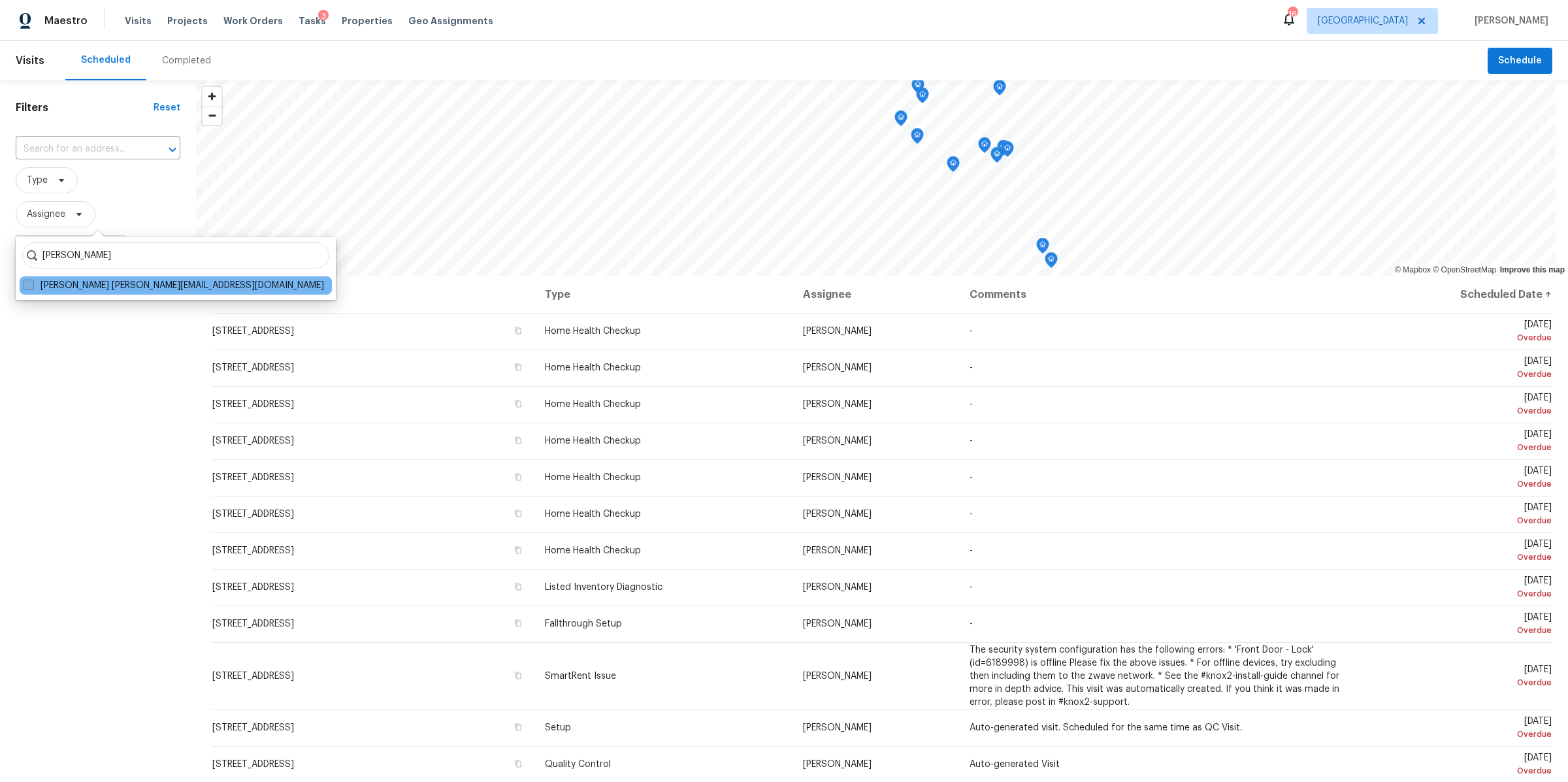
click at [144, 283] on label "Brianna Bidco brianna.bidco@opendoor.com" at bounding box center [174, 285] width 301 height 13
click at [32, 283] on input "Brianna Bidco brianna.bidco@opendoor.com" at bounding box center [27, 283] width 9 height 9
checkbox input "true"
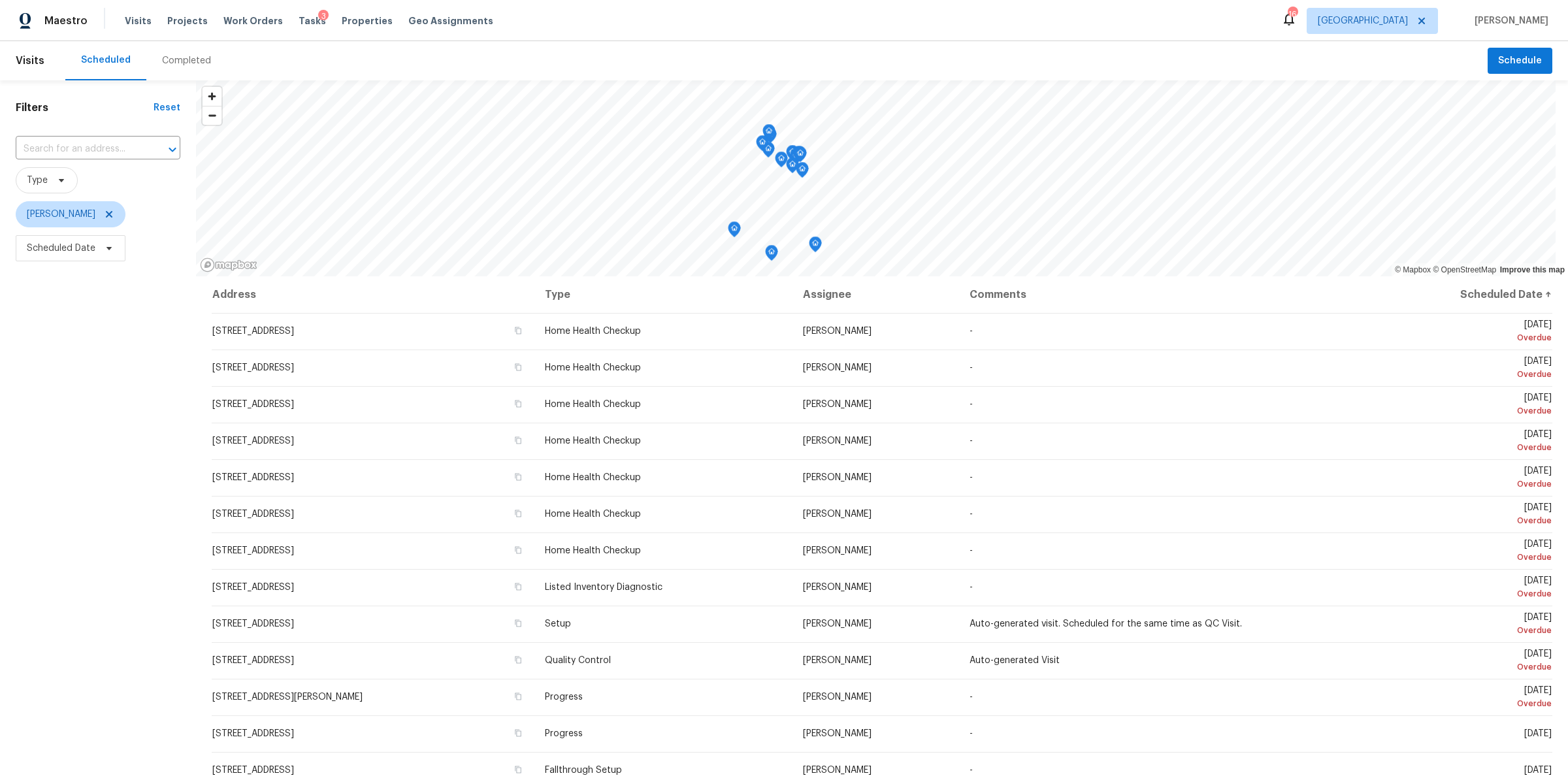
click at [814, 246] on icon "Map marker" at bounding box center [815, 244] width 4 height 3
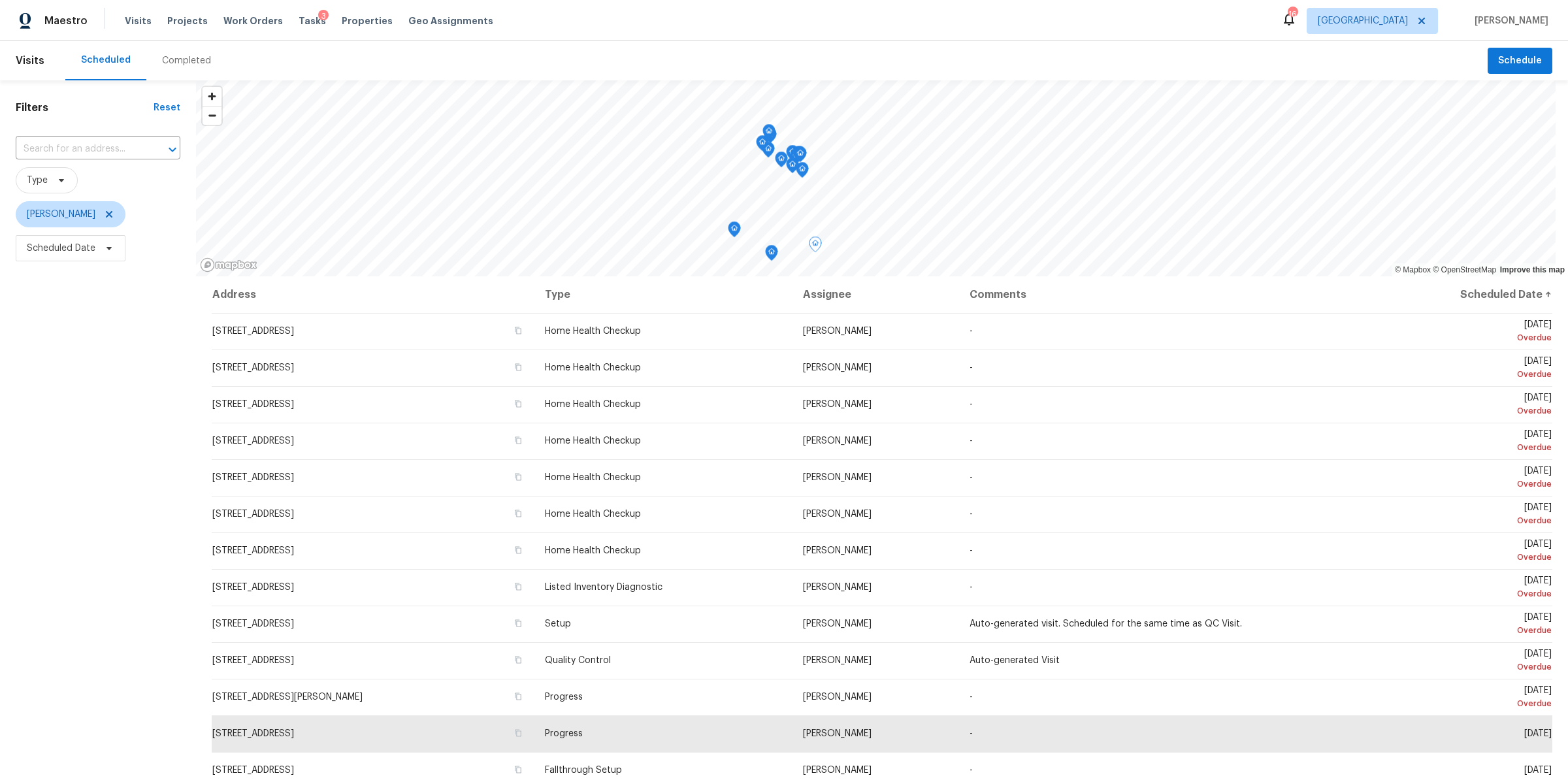
click at [773, 256] on icon "Map marker" at bounding box center [772, 253] width 12 height 15
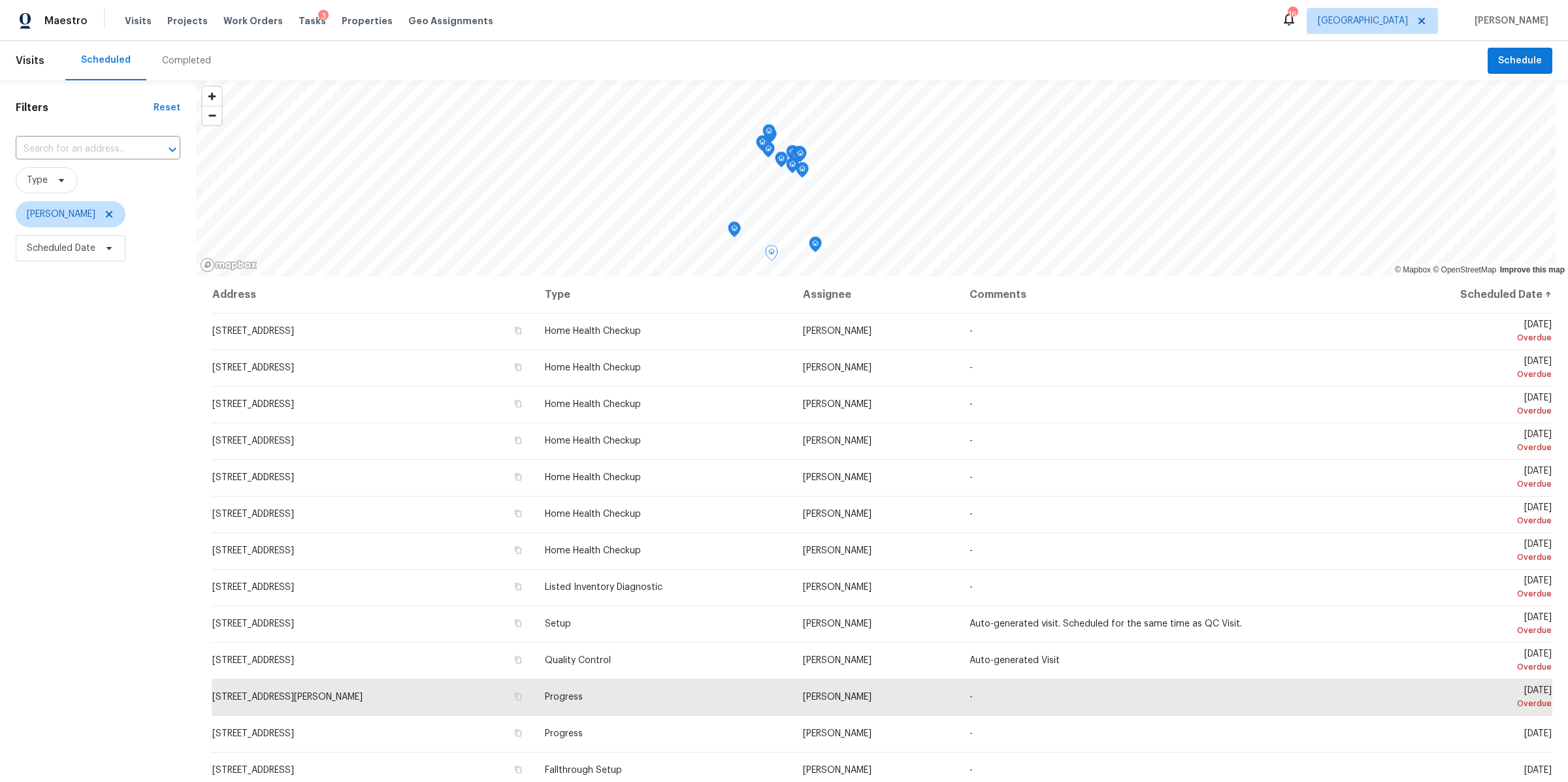
click at [734, 227] on icon "Map marker" at bounding box center [734, 229] width 12 height 15
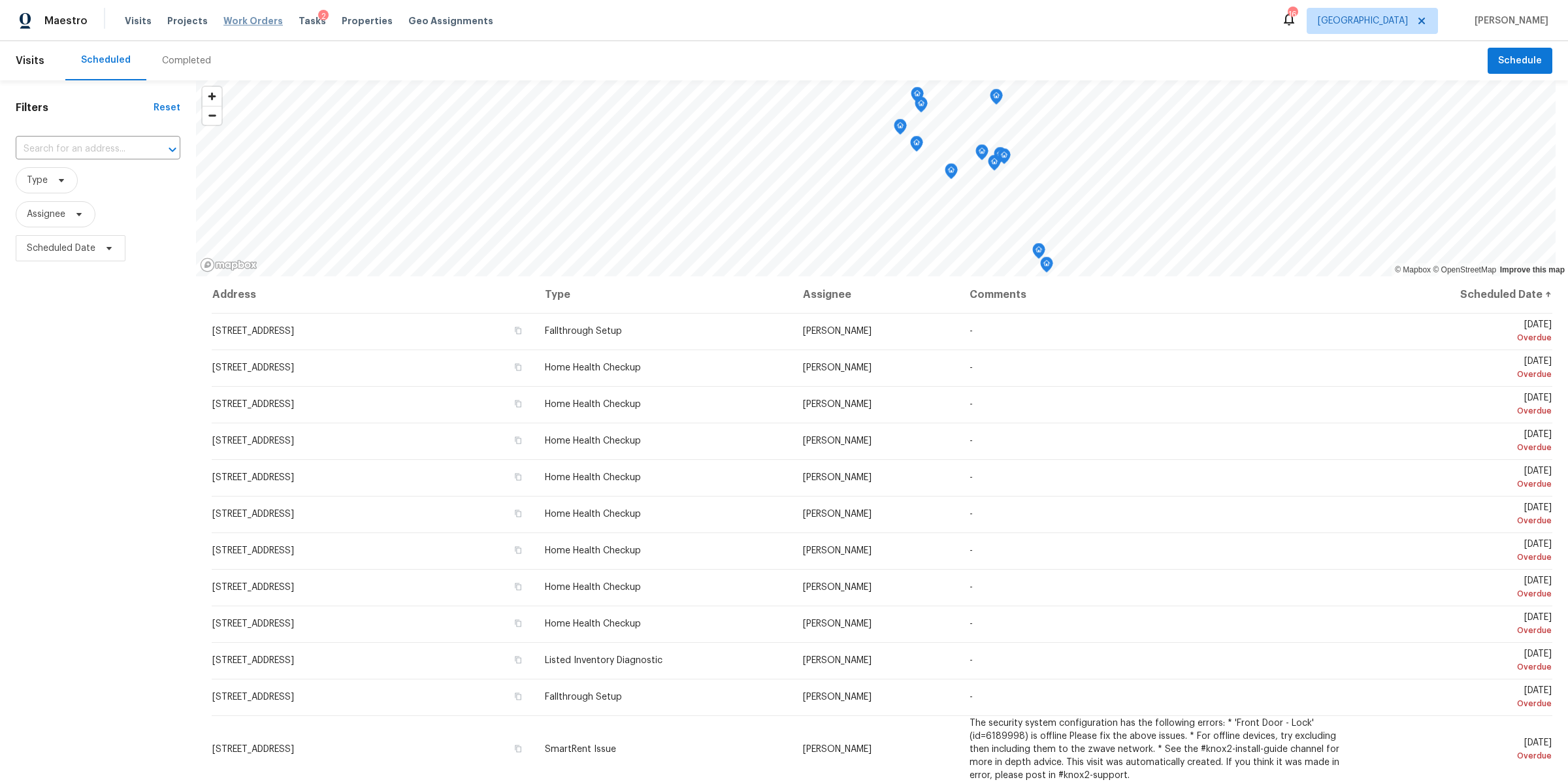
click at [243, 18] on span "Work Orders" at bounding box center [253, 21] width 59 height 13
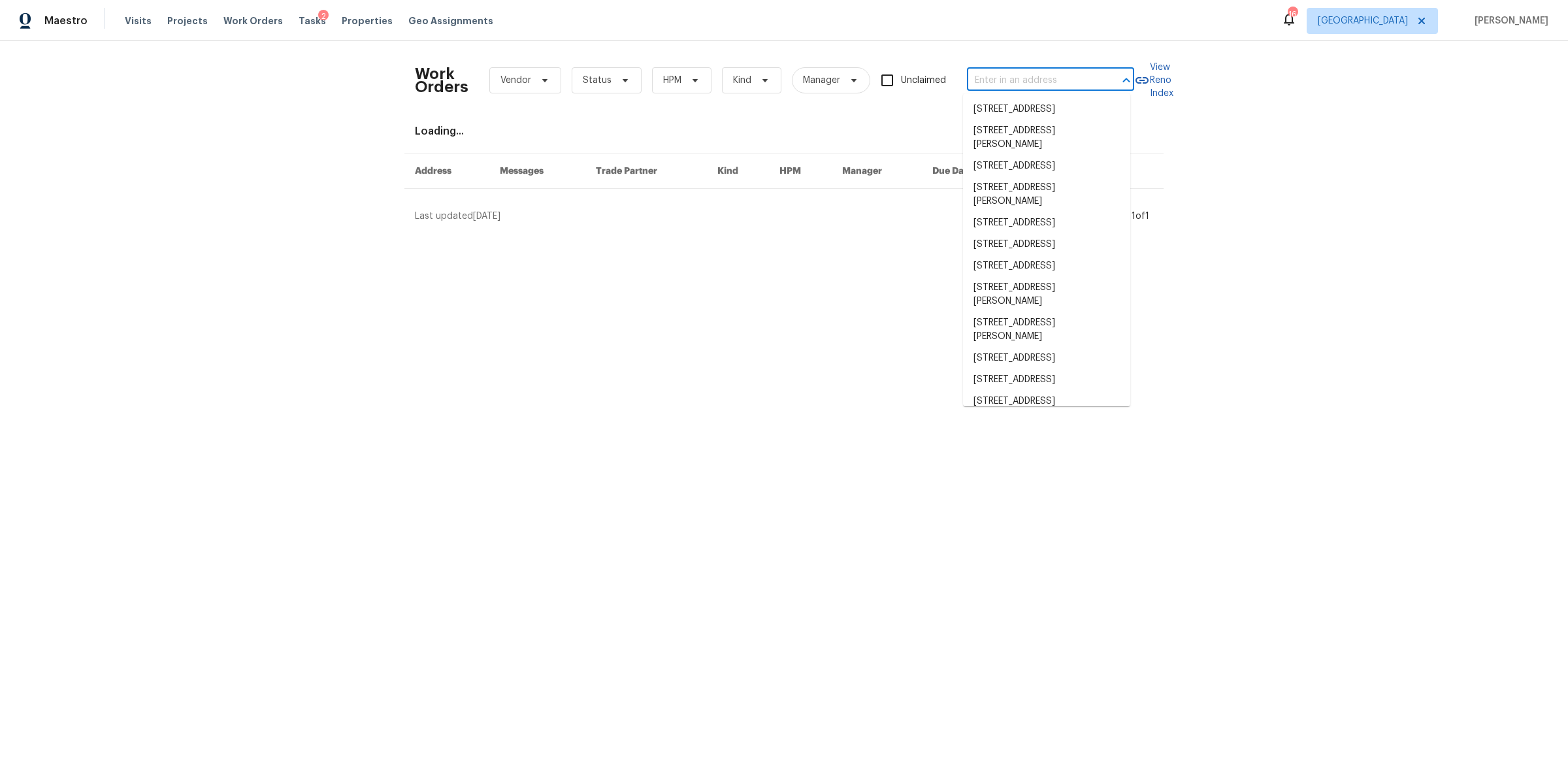
click at [993, 84] on input "text" at bounding box center [1032, 80] width 131 height 20
paste input "[STREET_ADDRESS]"
type input "[STREET_ADDRESS]"
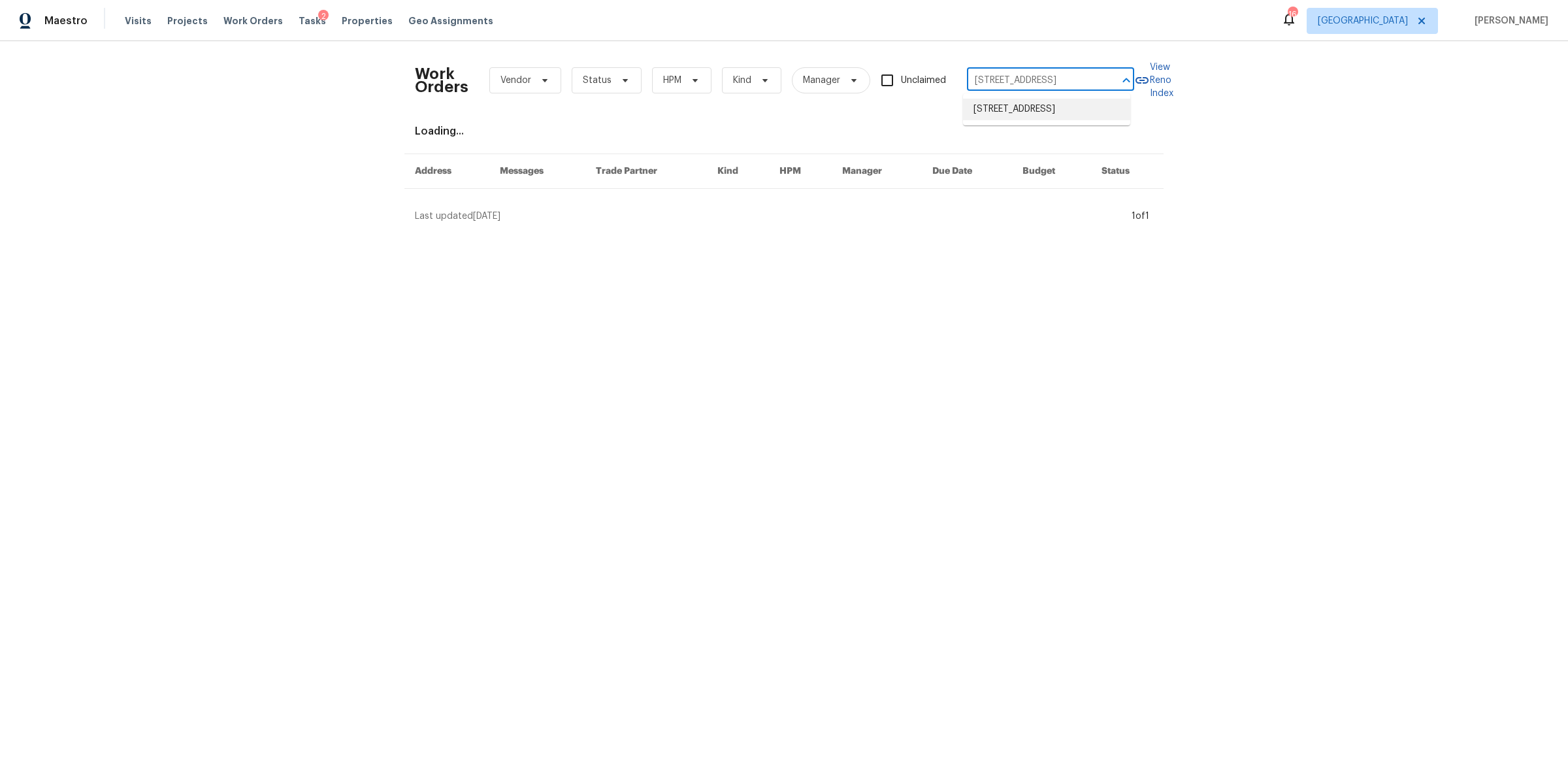
click at [997, 104] on li "[STREET_ADDRESS]" at bounding box center [1046, 109] width 167 height 22
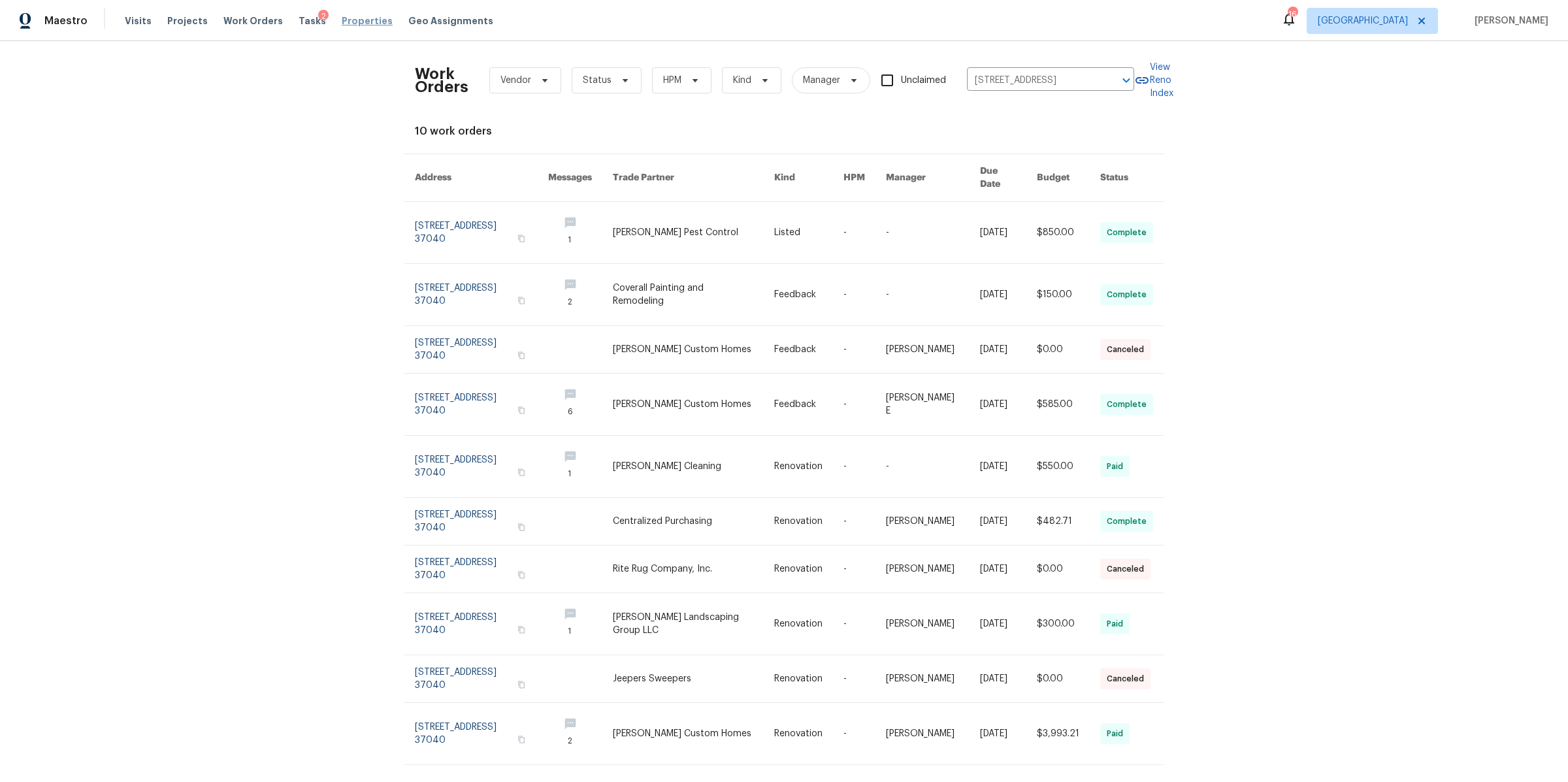
click at [350, 24] on span "Properties" at bounding box center [366, 21] width 51 height 13
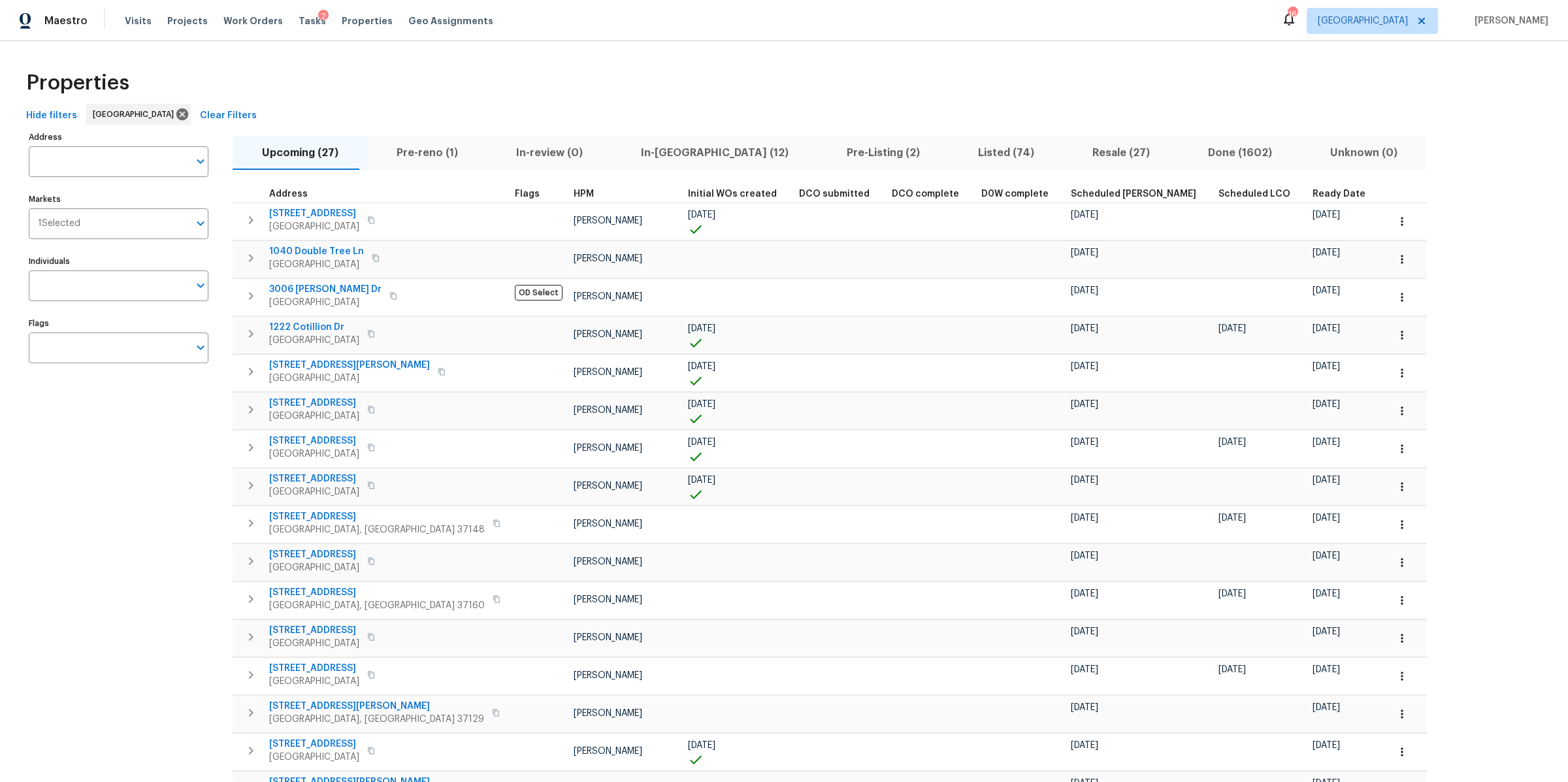
click at [417, 150] on span "Pre-reno (1)" at bounding box center [427, 153] width 104 height 18
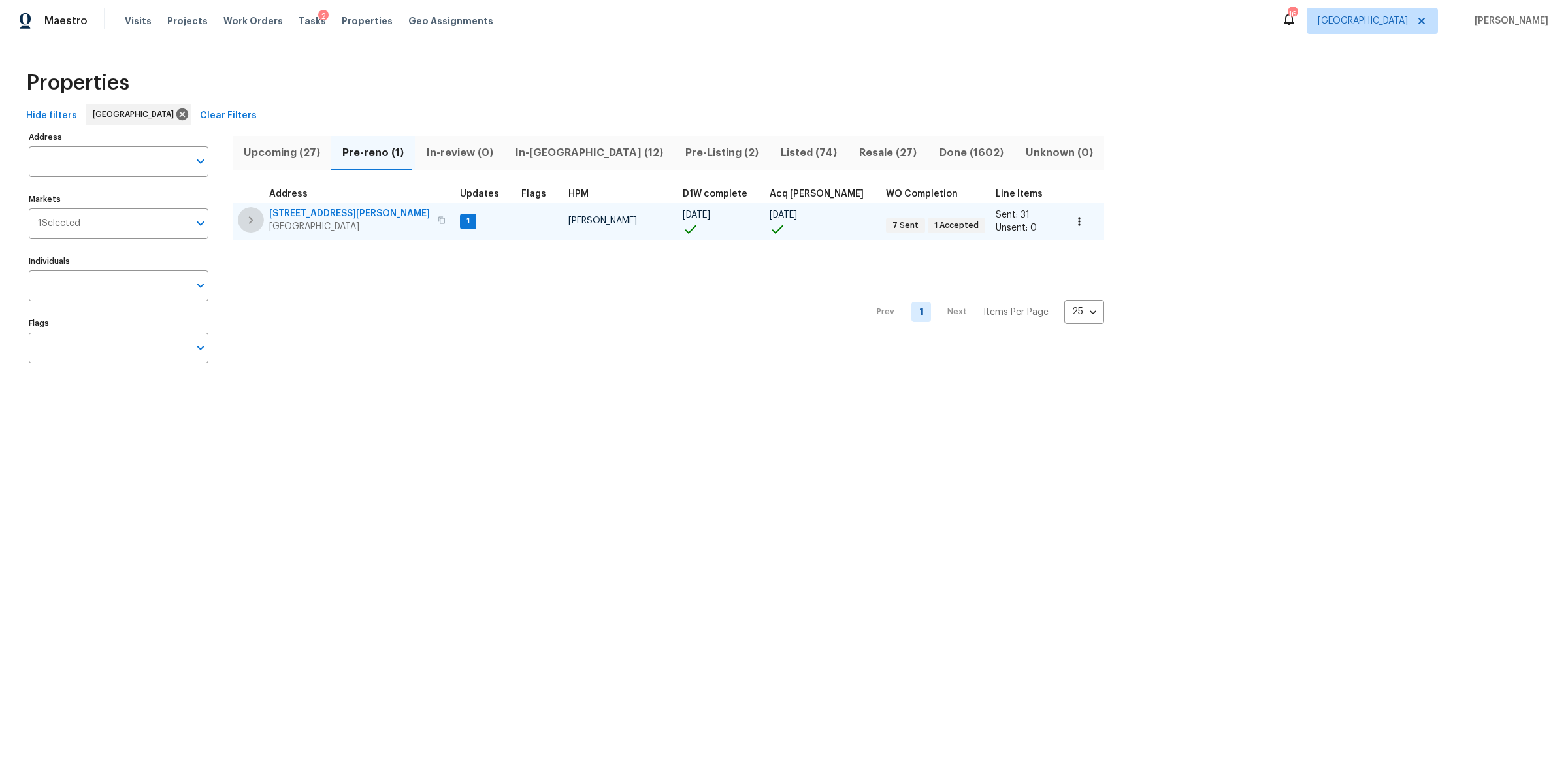
click at [249, 218] on icon "button" at bounding box center [251, 220] width 16 height 16
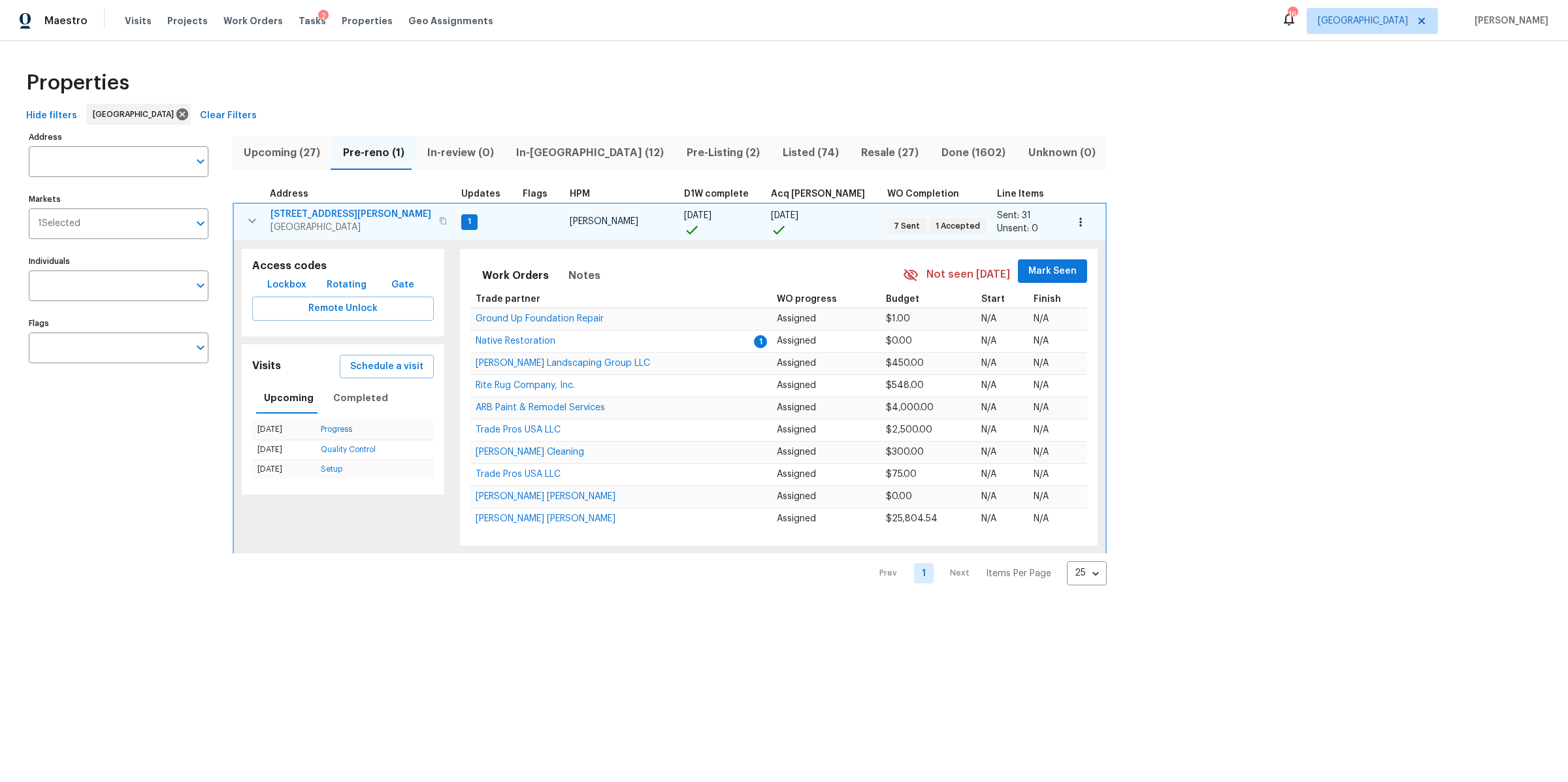
click at [287, 158] on span "Upcoming (27)" at bounding box center [282, 153] width 84 height 18
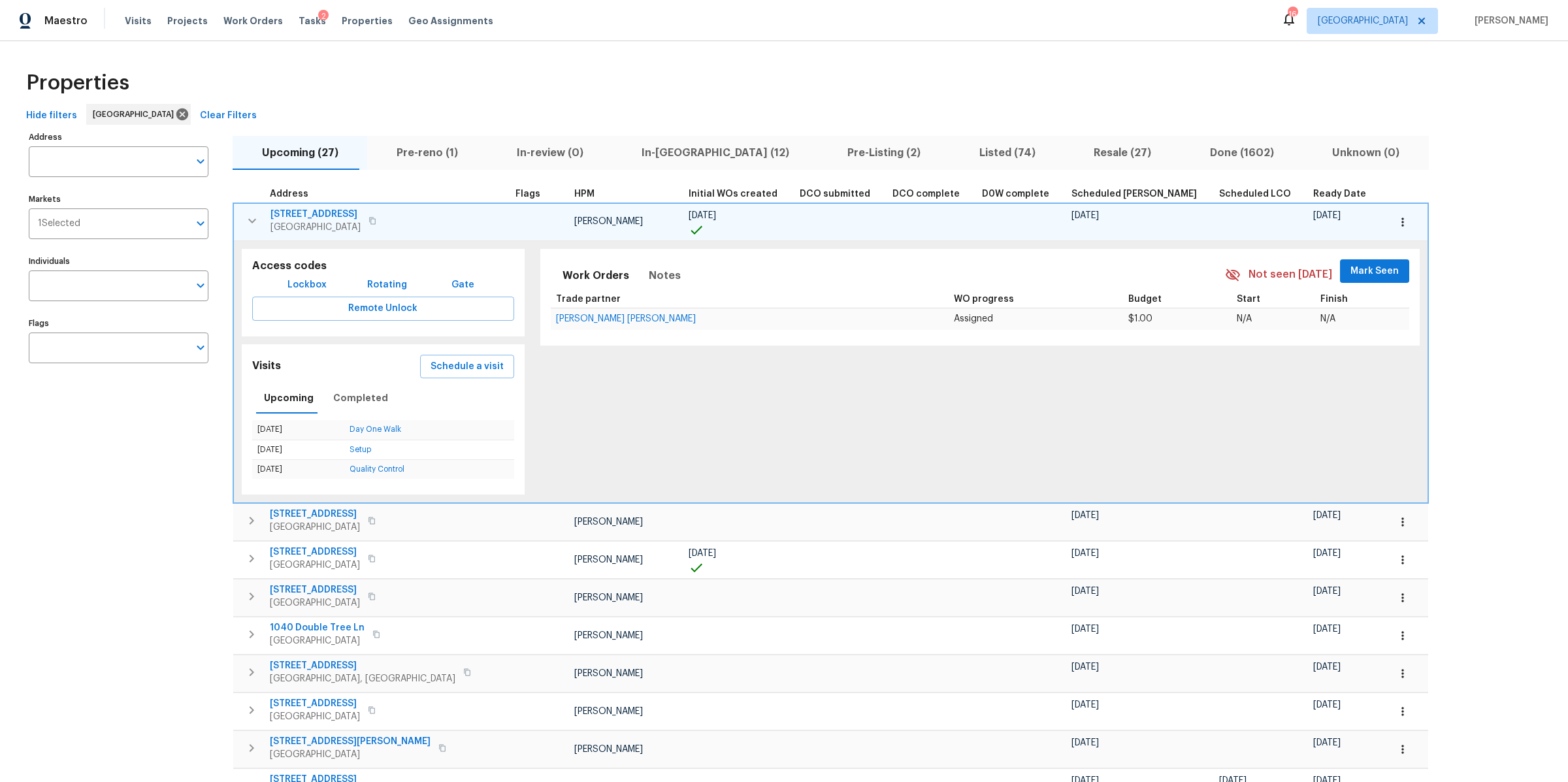
click at [246, 217] on icon "button" at bounding box center [252, 221] width 16 height 16
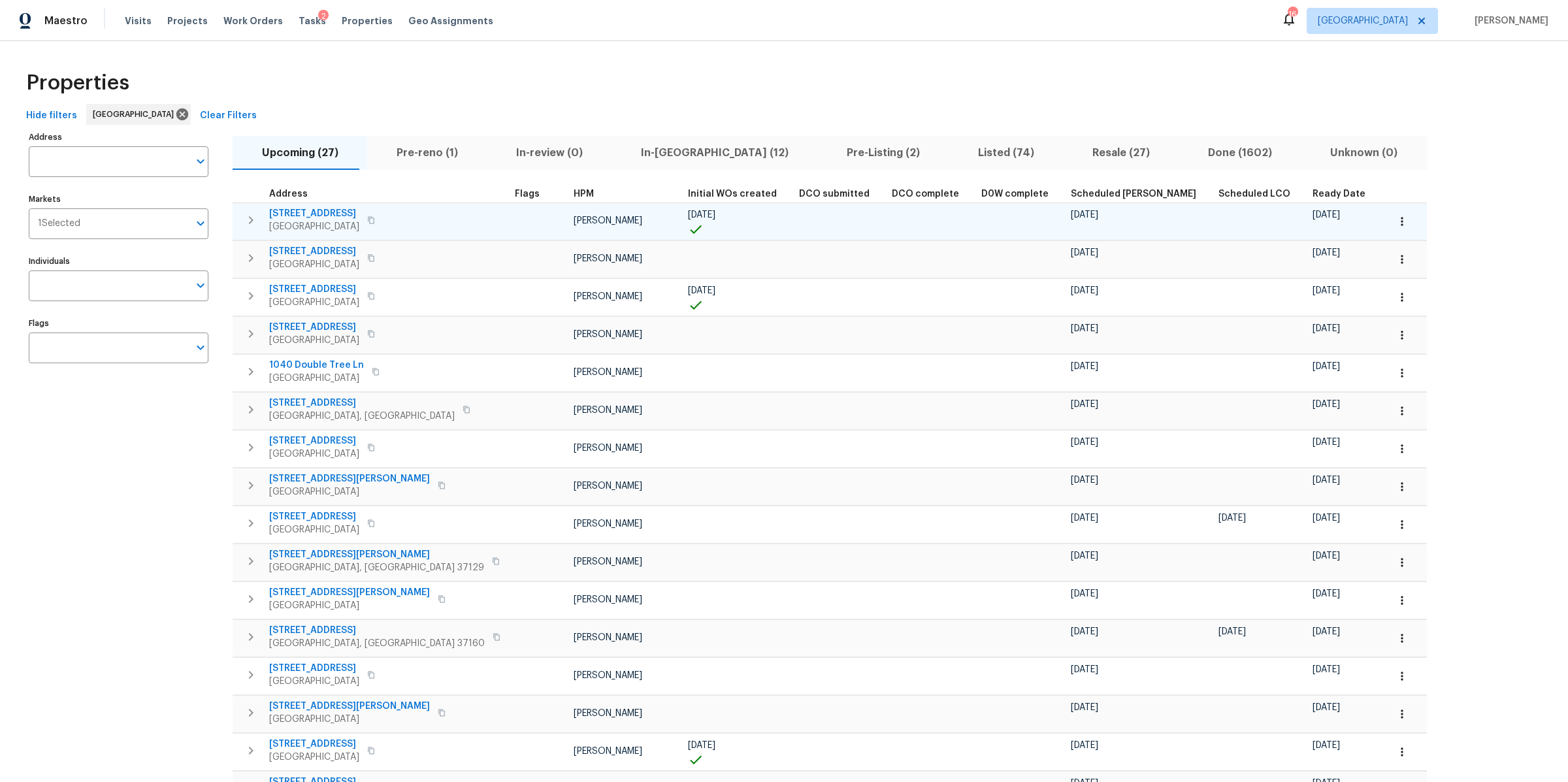
click at [1312, 190] on span "Ready Date" at bounding box center [1339, 194] width 53 height 9
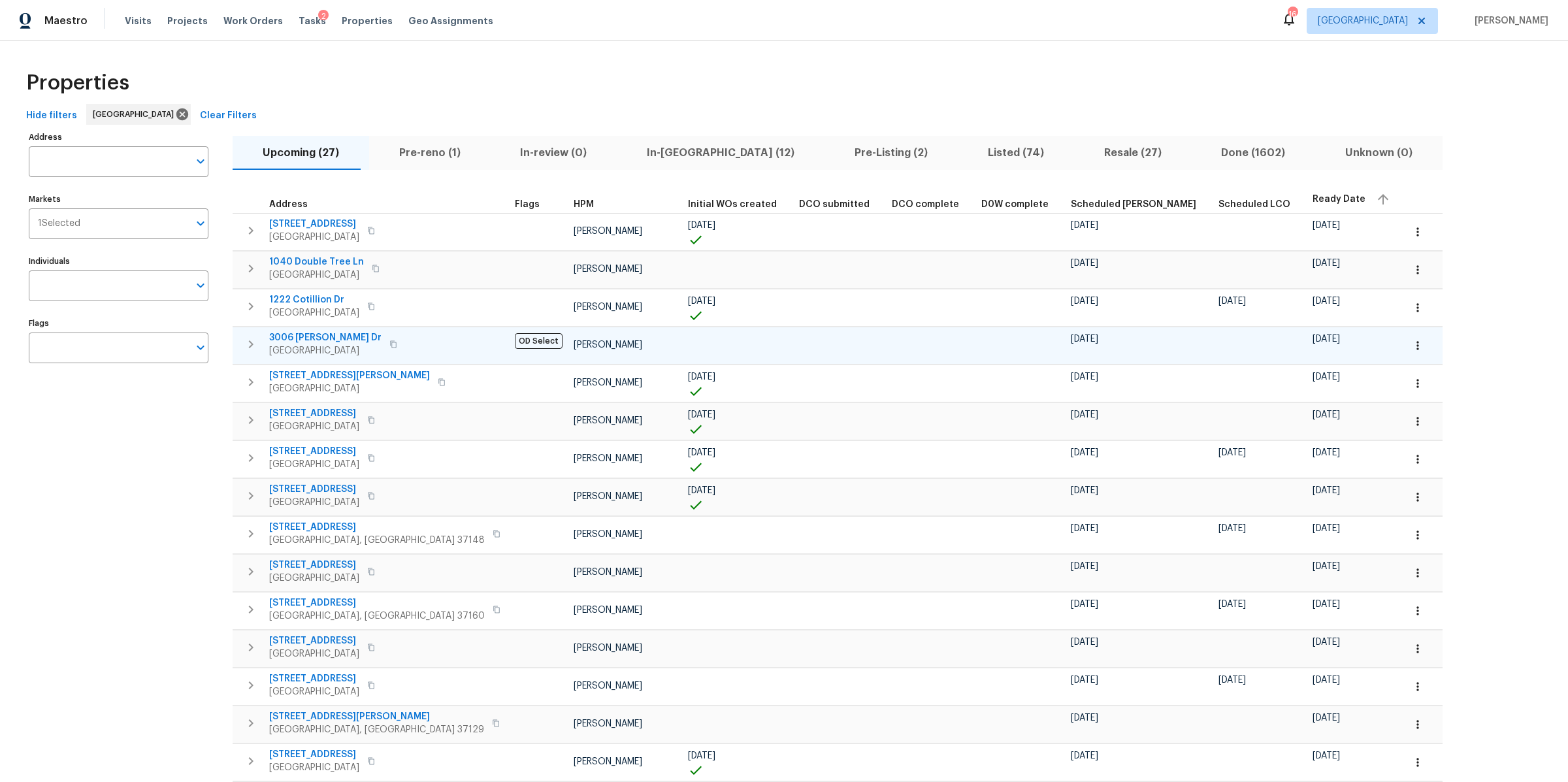
click at [390, 345] on icon "button" at bounding box center [393, 343] width 6 height 7
click at [247, 343] on icon "button" at bounding box center [251, 345] width 16 height 16
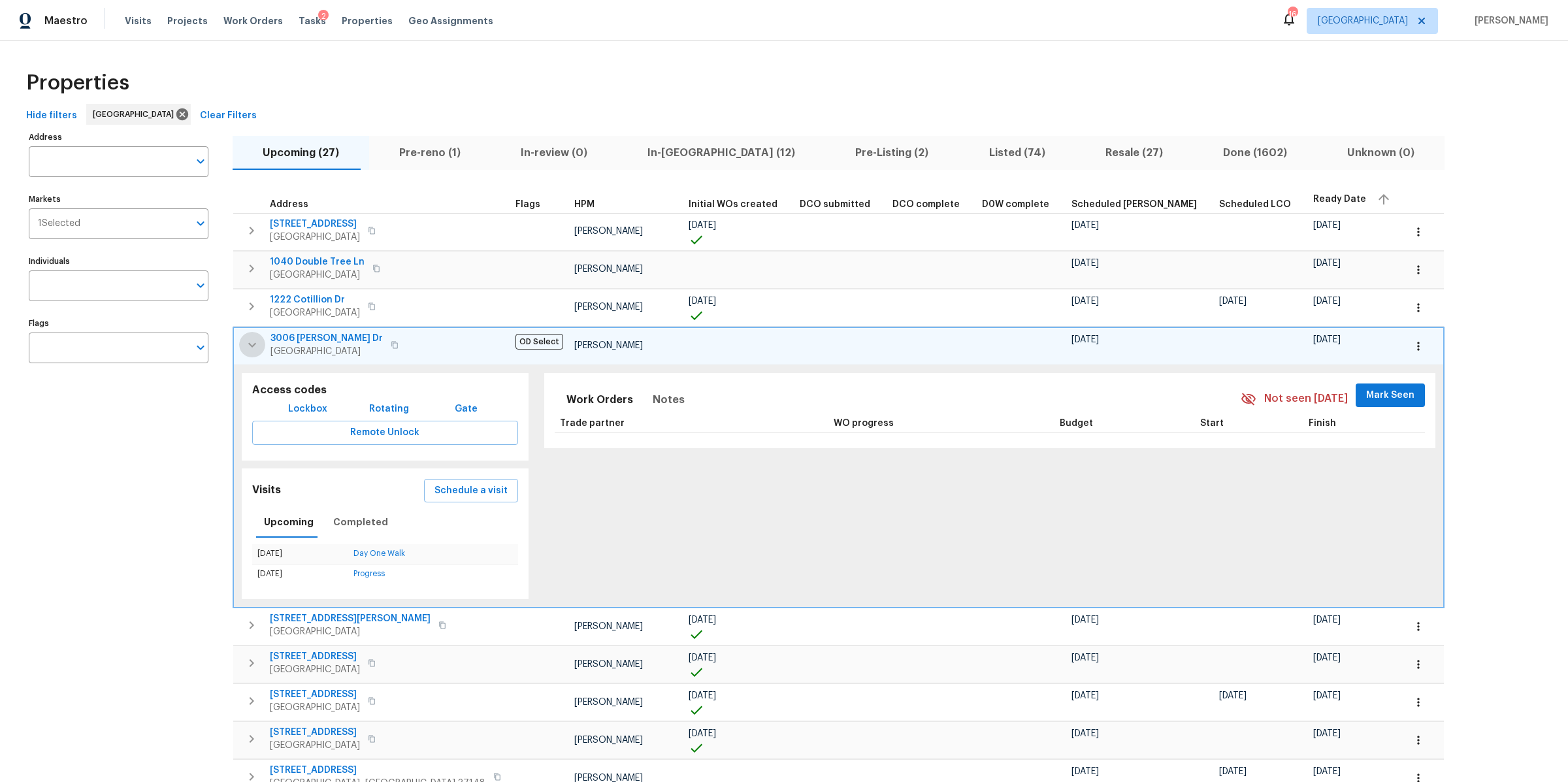
click at [251, 343] on icon "button" at bounding box center [252, 345] width 16 height 16
